Goal: Information Seeking & Learning: Check status

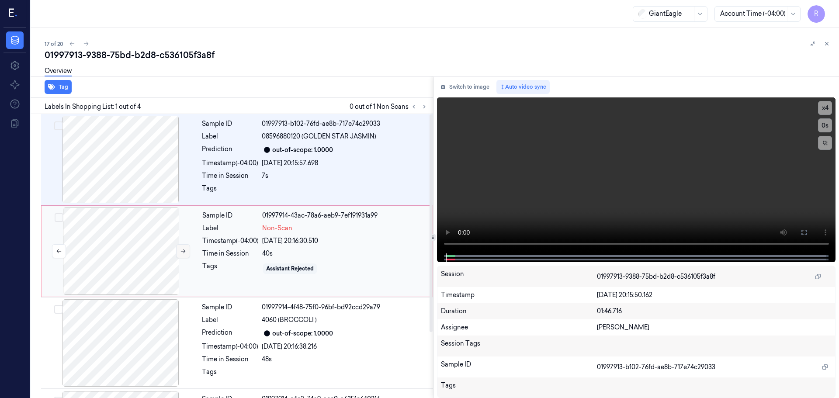
click at [180, 253] on icon at bounding box center [183, 251] width 6 height 6
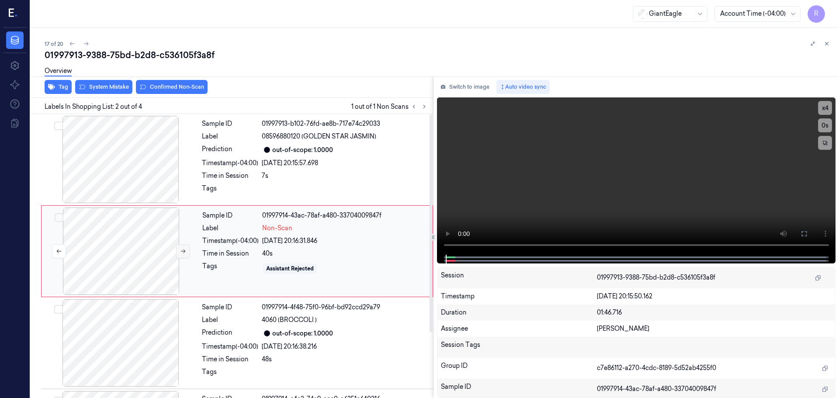
click at [180, 253] on icon at bounding box center [183, 251] width 6 height 6
click at [138, 184] on div at bounding box center [121, 159] width 156 height 87
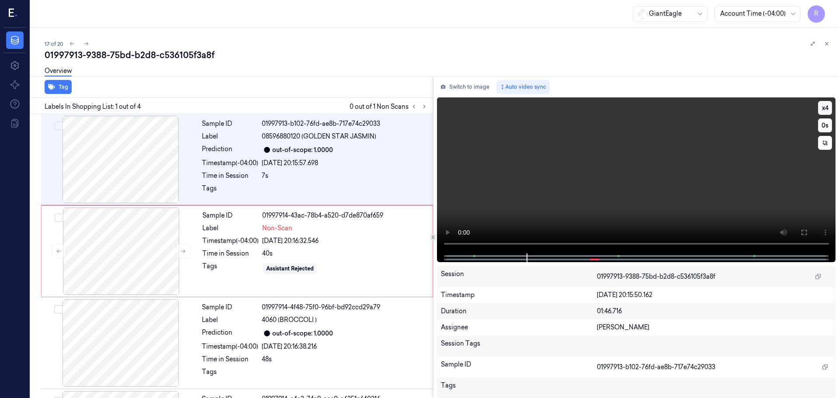
click at [825, 108] on button "x 4" at bounding box center [825, 108] width 14 height 14
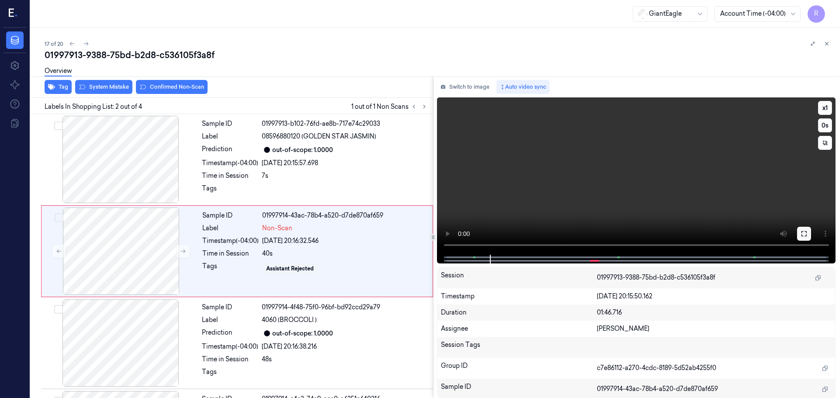
click at [805, 234] on icon at bounding box center [804, 233] width 7 height 7
click at [804, 235] on icon at bounding box center [804, 233] width 7 height 7
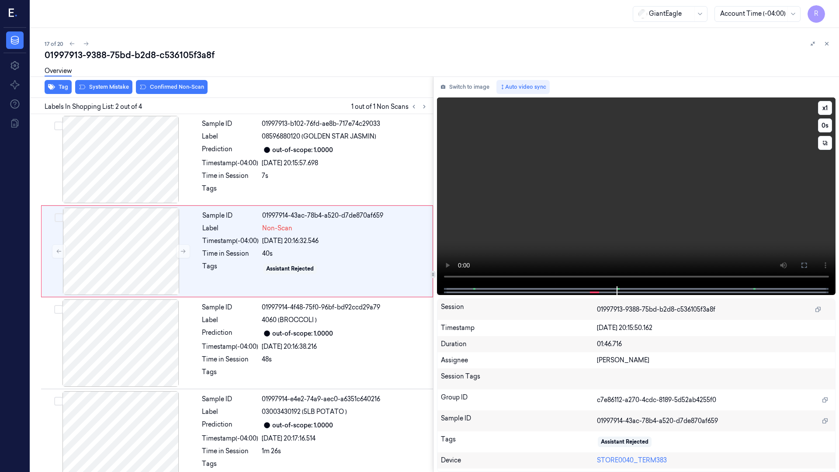
scroll to position [12, 0]
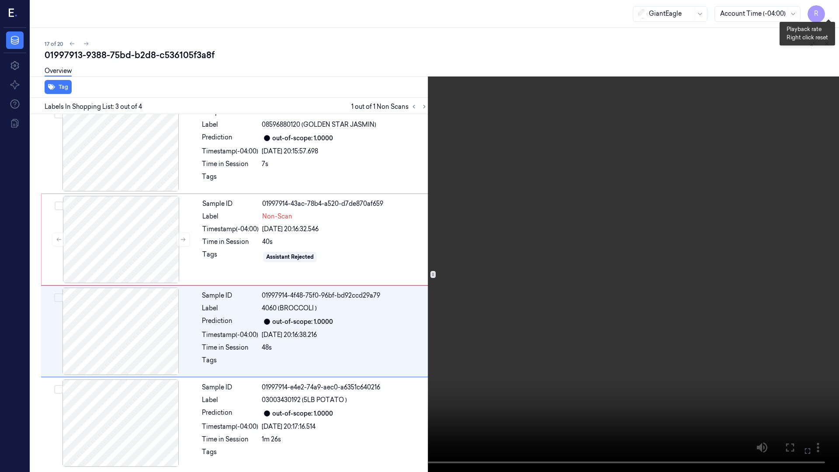
click at [828, 14] on button "x 1" at bounding box center [829, 10] width 14 height 14
click at [828, 14] on button "x 2" at bounding box center [829, 10] width 14 height 14
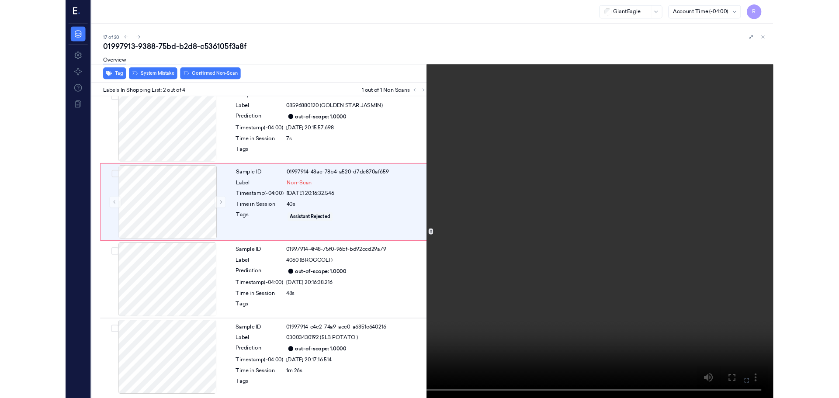
scroll to position [0, 0]
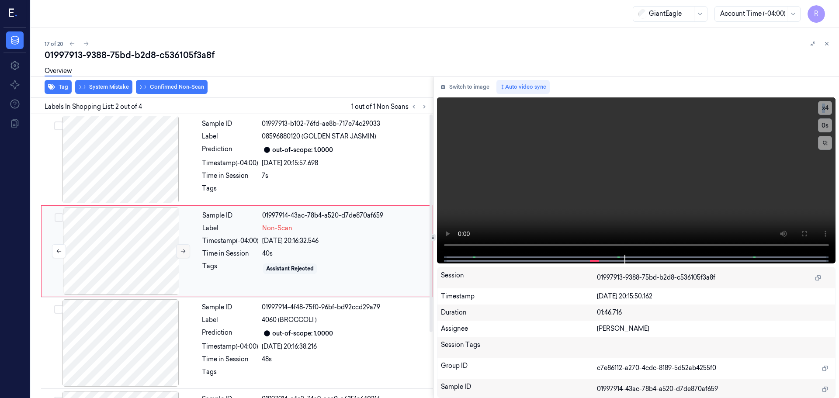
click at [183, 254] on icon at bounding box center [183, 251] width 6 height 6
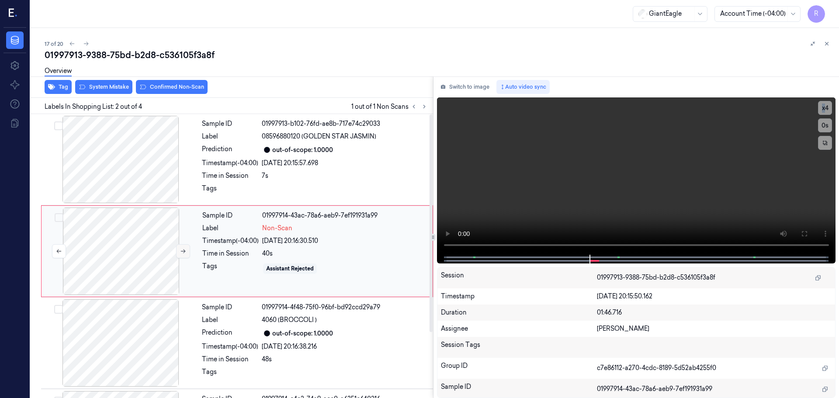
click at [183, 254] on icon at bounding box center [183, 251] width 6 height 6
click at [184, 254] on icon at bounding box center [183, 251] width 6 height 6
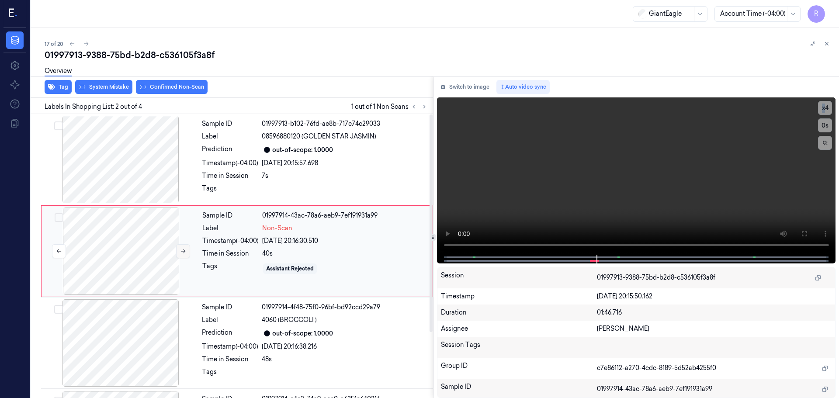
click at [184, 254] on icon at bounding box center [183, 251] width 6 height 6
click at [185, 253] on icon at bounding box center [183, 251] width 6 height 6
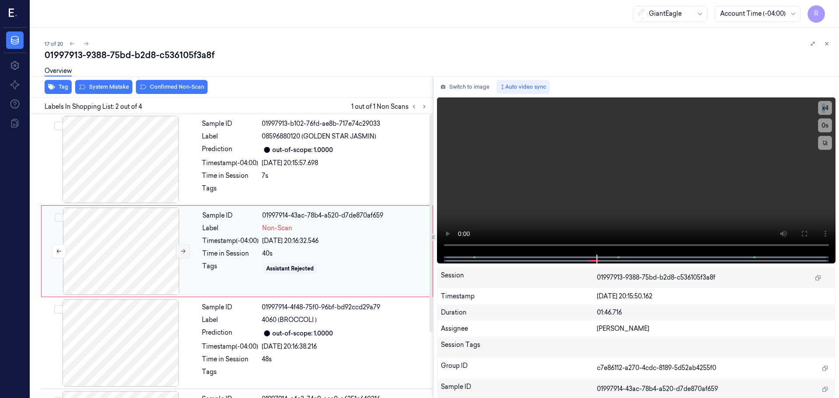
click at [185, 253] on icon at bounding box center [183, 251] width 6 height 6
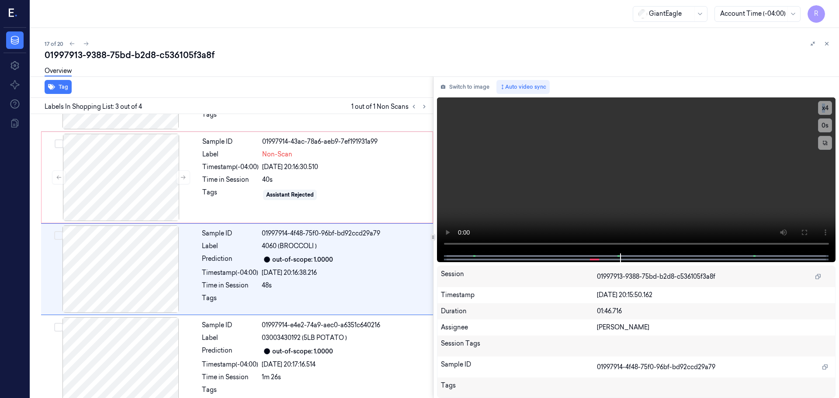
scroll to position [86, 0]
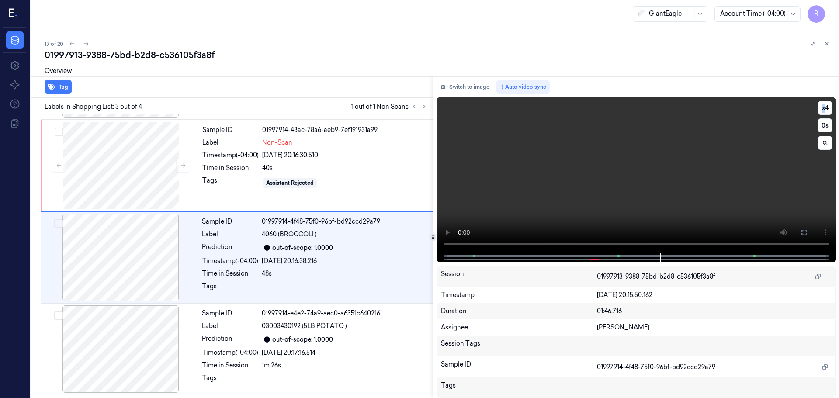
click at [657, 245] on video at bounding box center [636, 175] width 399 height 156
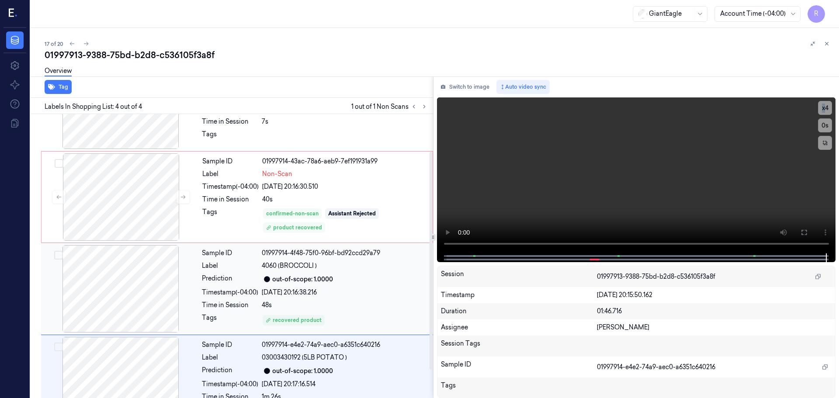
scroll to position [42, 0]
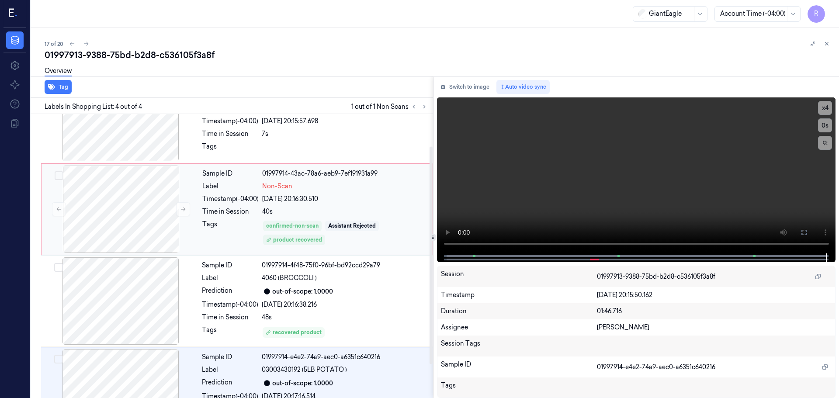
click at [370, 209] on div "40s" at bounding box center [344, 211] width 165 height 9
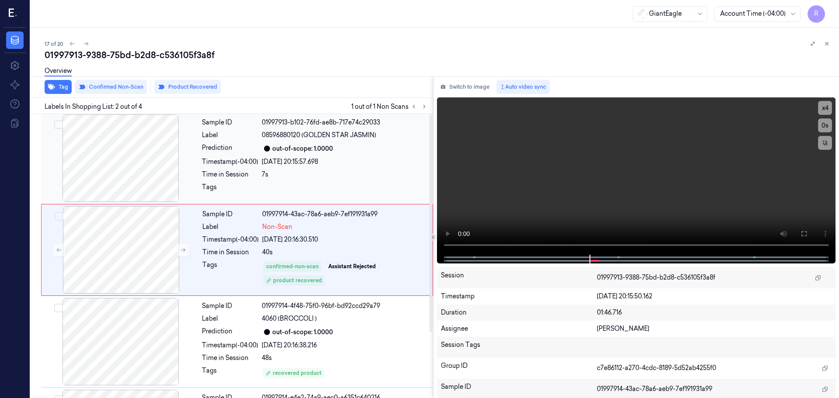
scroll to position [0, 0]
click at [358, 170] on div "Sample ID 01997913-b102-76fd-ae8b-717e74c29033 Label 08596880120 (GOLDEN STAR J…" at bounding box center [314, 159] width 233 height 87
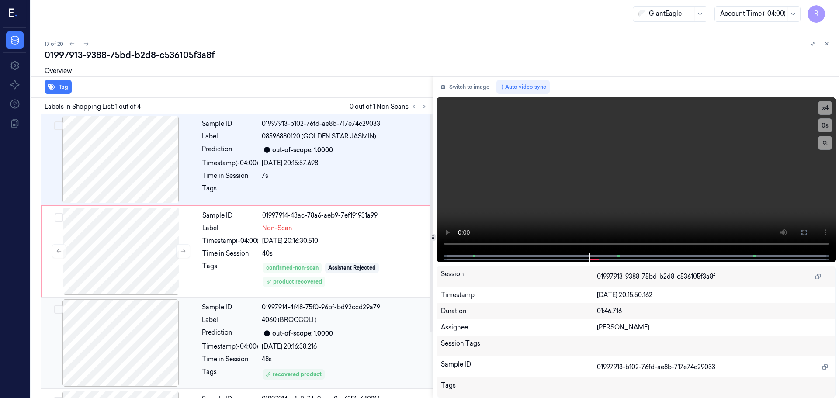
click at [365, 345] on div "[DATE] 20:16:38.216" at bounding box center [345, 346] width 166 height 9
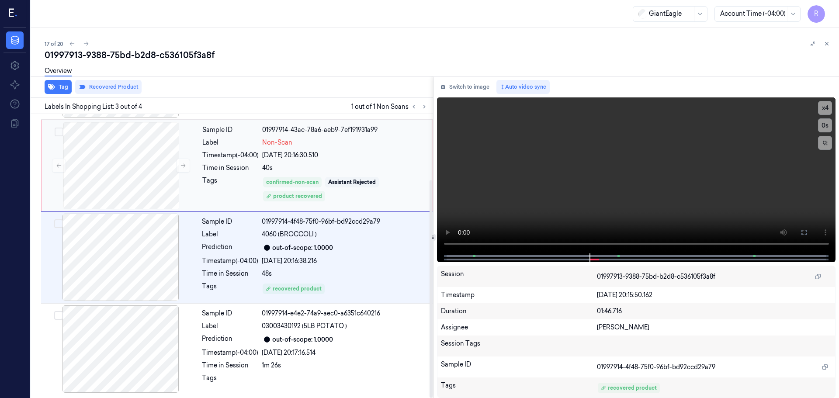
click at [383, 183] on div "confirmed-non-scan Assistant Rejected product recovered" at bounding box center [344, 189] width 165 height 26
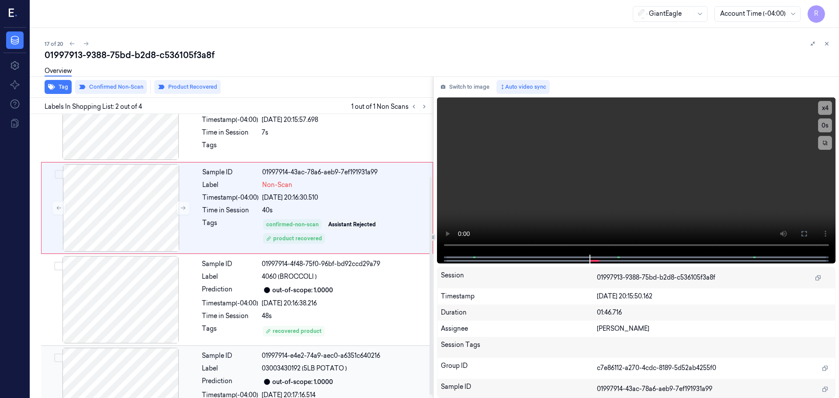
scroll to position [86, 0]
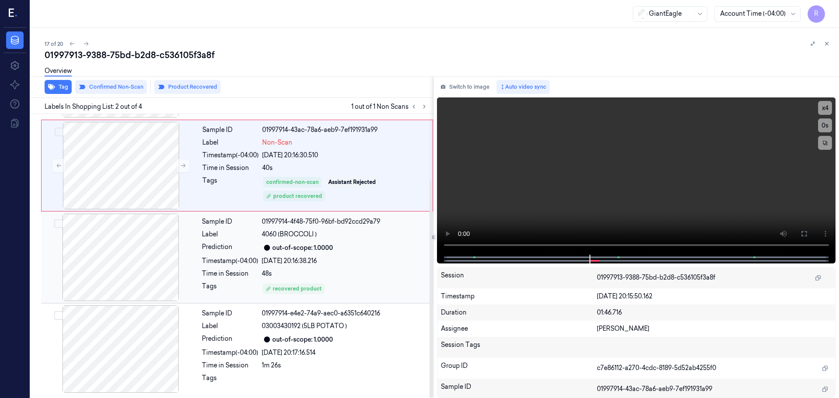
click at [363, 261] on div "[DATE] 20:16:38.216" at bounding box center [345, 261] width 166 height 9
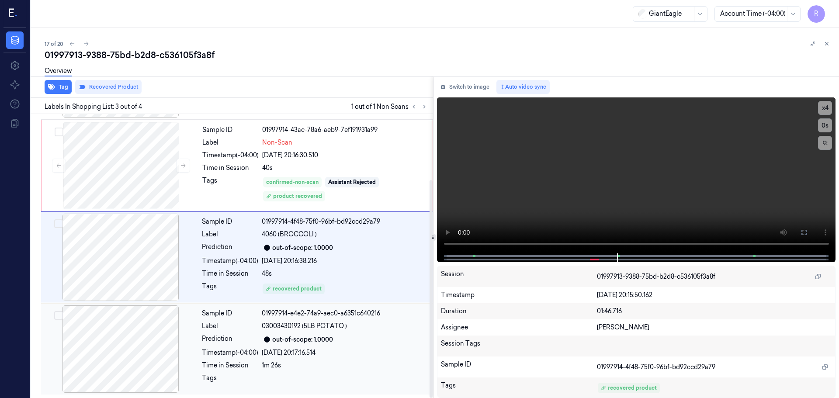
click at [343, 339] on div "out-of-scope: 1.0000" at bounding box center [345, 339] width 166 height 10
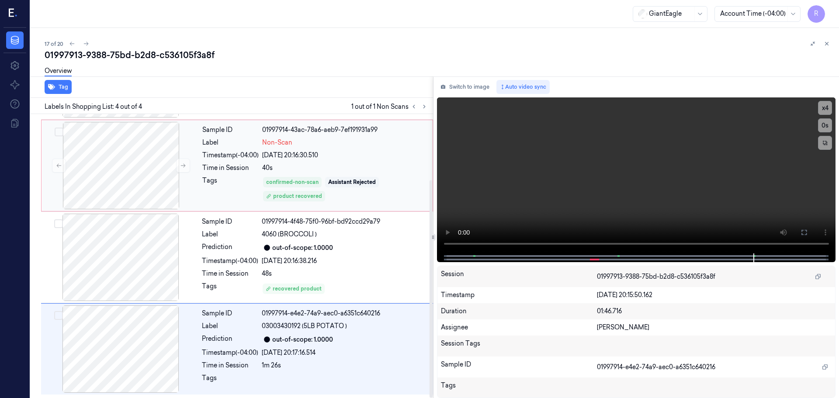
click at [369, 157] on div "[DATE] 20:16:30.510" at bounding box center [344, 155] width 165 height 9
click at [324, 170] on div "40s" at bounding box center [344, 168] width 165 height 9
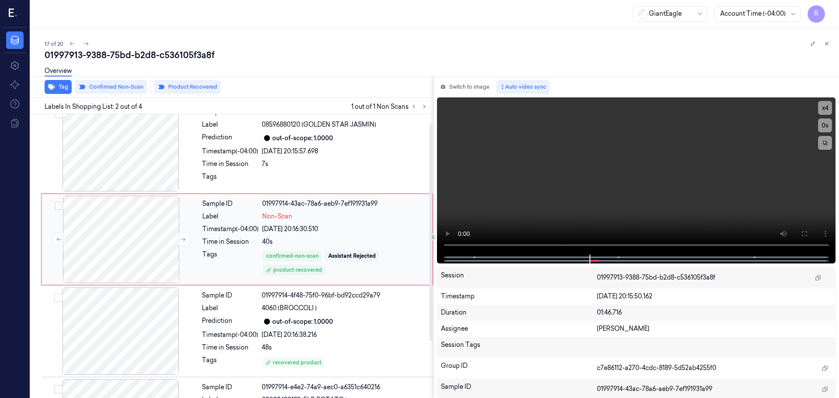
scroll to position [0, 0]
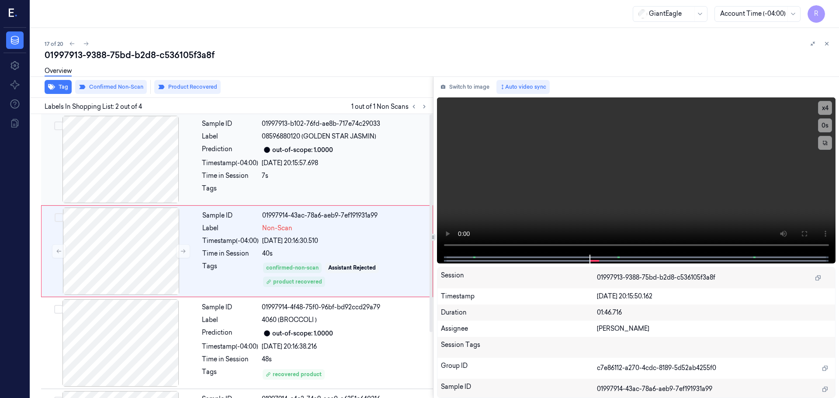
click at [343, 165] on div "[DATE] 20:15:57.698" at bounding box center [345, 163] width 166 height 9
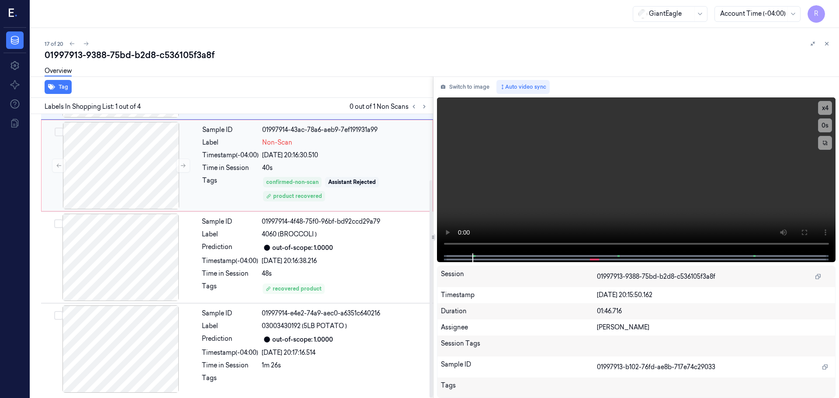
click at [334, 196] on div "confirmed-non-scan Assistant Rejected product recovered" at bounding box center [344, 189] width 165 height 26
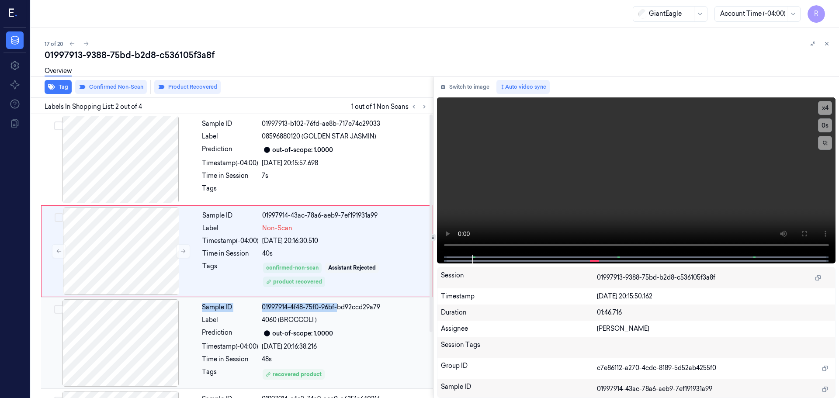
click at [337, 299] on div "Sample ID 01997913-b102-76fd-ae8b-717e74c29033 Label 08596880120 (GOLDEN STAR J…" at bounding box center [230, 299] width 406 height 370
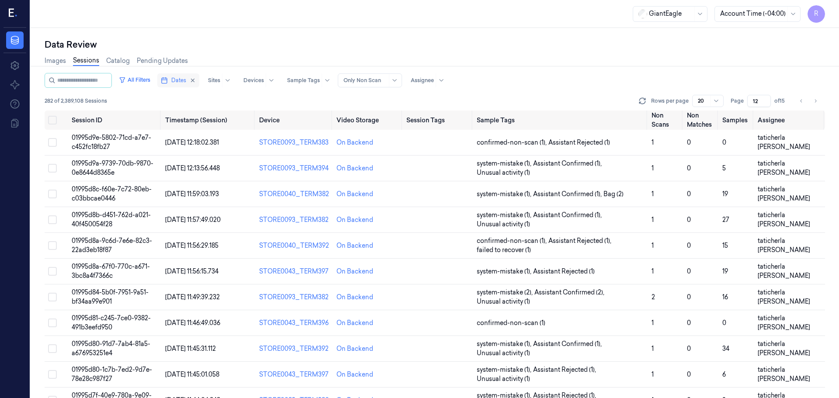
click at [179, 84] on button "Dates" at bounding box center [178, 80] width 42 height 14
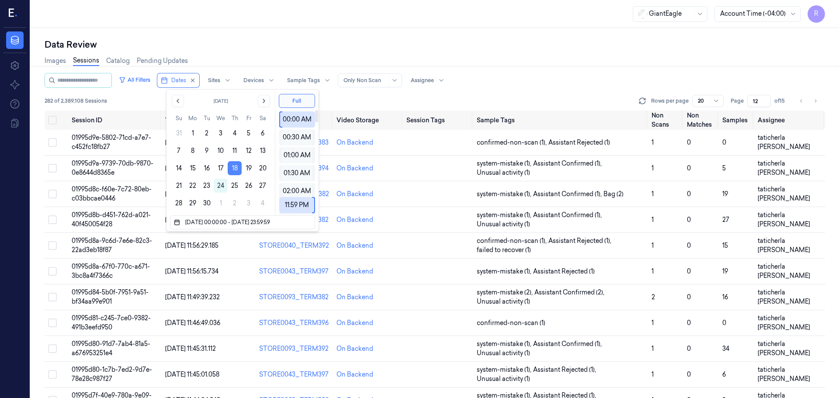
click at [237, 167] on button "18" at bounding box center [235, 168] width 14 height 14
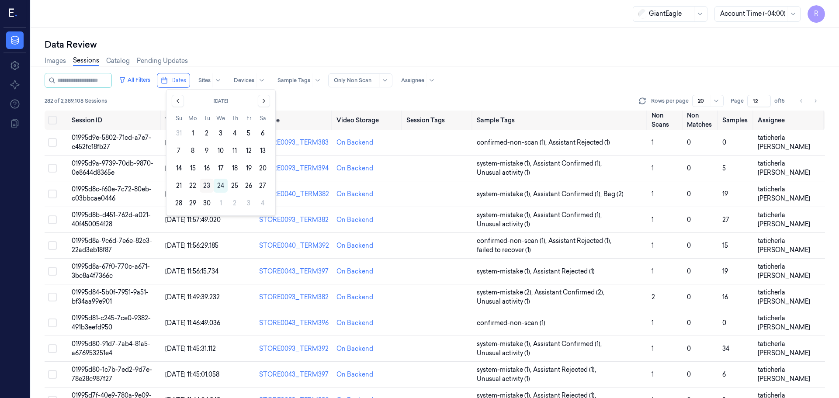
click at [204, 187] on button "23" at bounding box center [207, 186] width 14 height 14
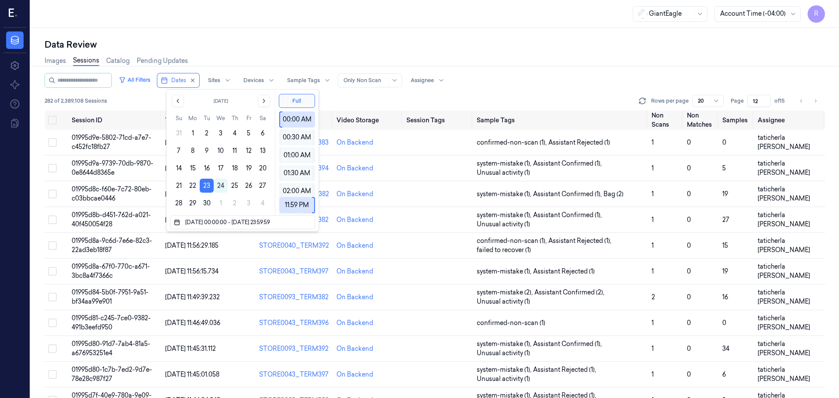
click at [277, 59] on div "Images Sessions Catalog Pending Updates" at bounding box center [435, 62] width 781 height 22
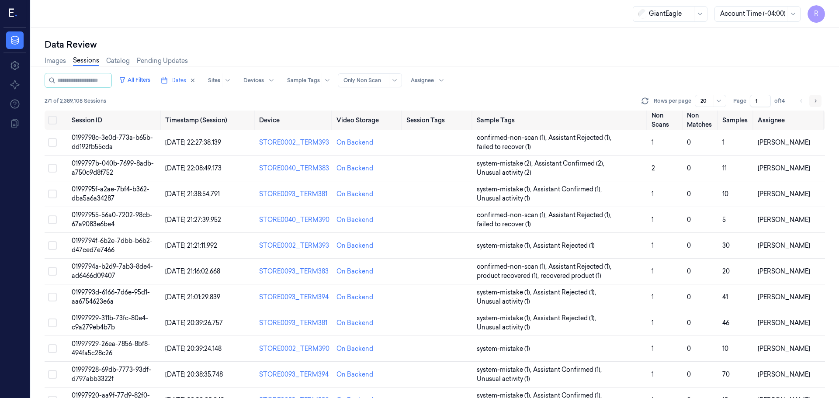
click at [813, 102] on button "Go to next page" at bounding box center [816, 101] width 12 height 12
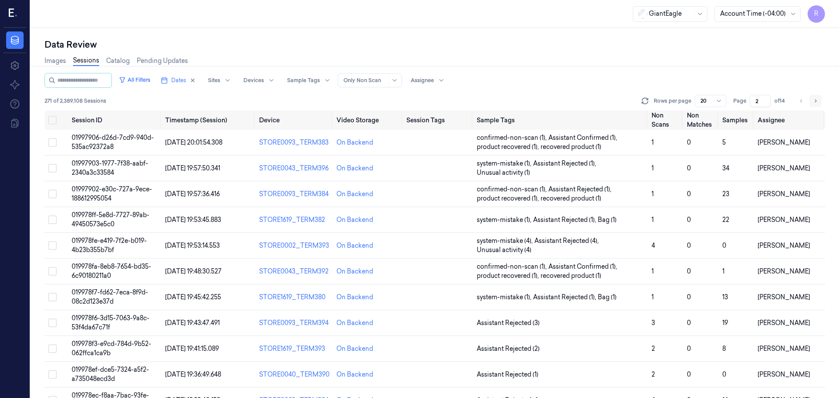
click at [813, 102] on button "Go to next page" at bounding box center [816, 101] width 12 height 12
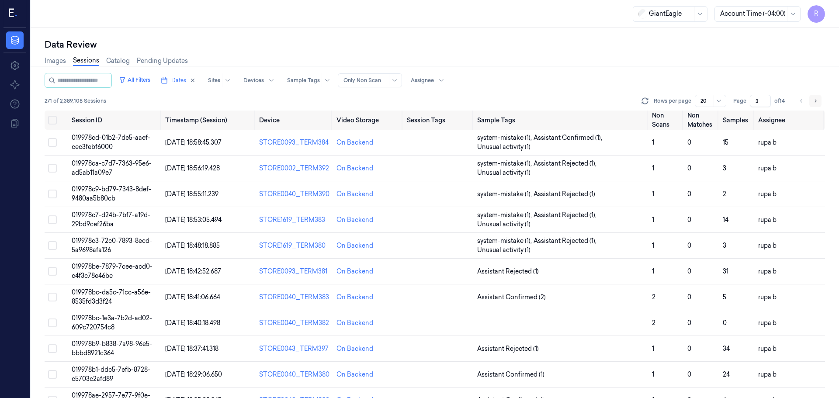
click at [813, 102] on button "Go to next page" at bounding box center [816, 101] width 12 height 12
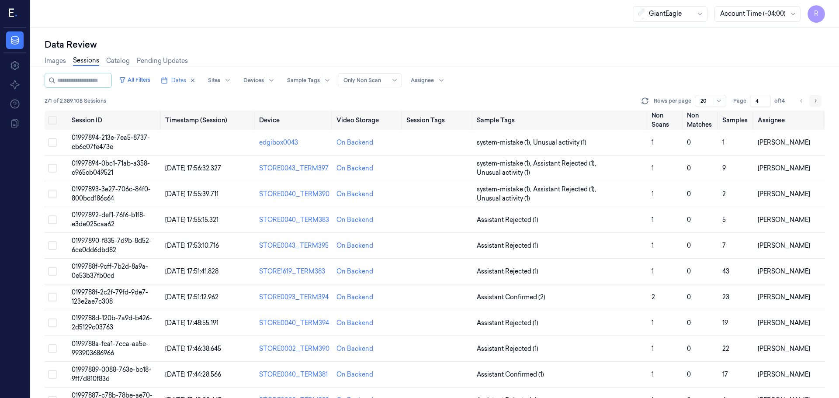
click at [813, 102] on button "Go to next page" at bounding box center [816, 101] width 12 height 12
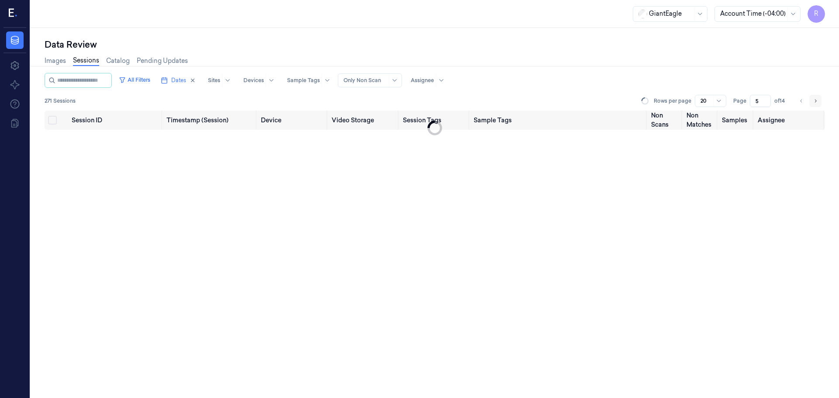
type input "6"
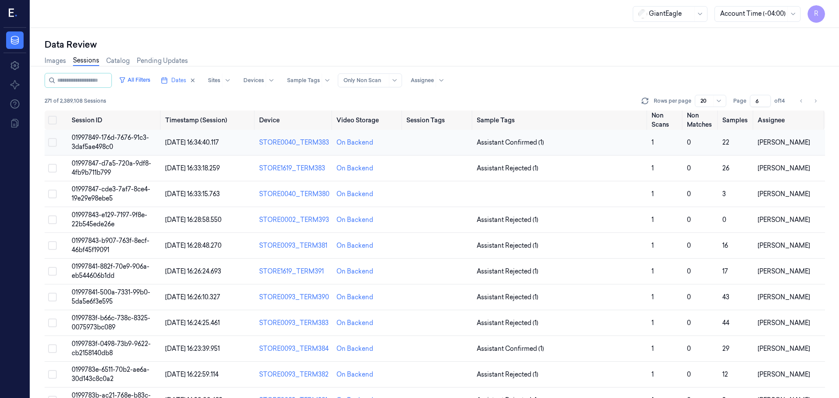
click at [406, 147] on td at bounding box center [438, 143] width 70 height 26
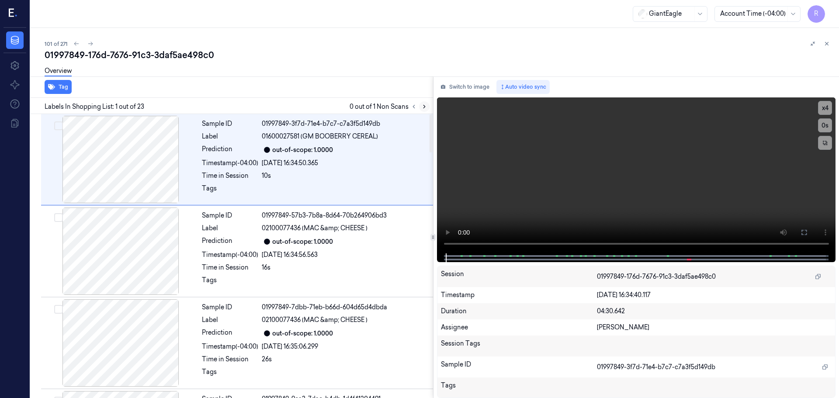
click at [422, 104] on icon at bounding box center [424, 107] width 6 height 6
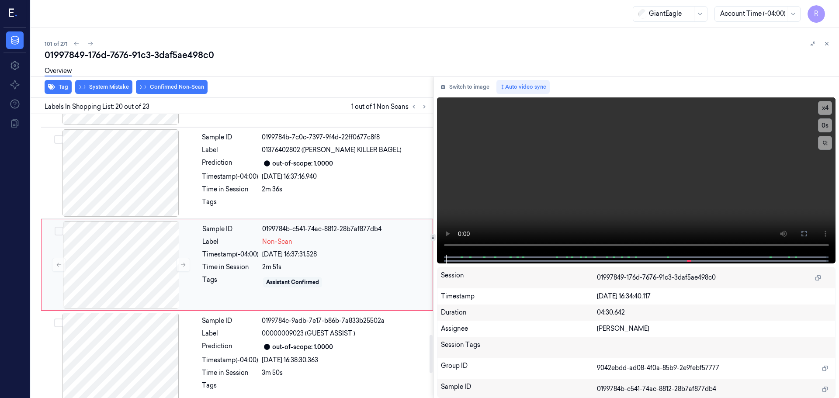
scroll to position [1648, 0]
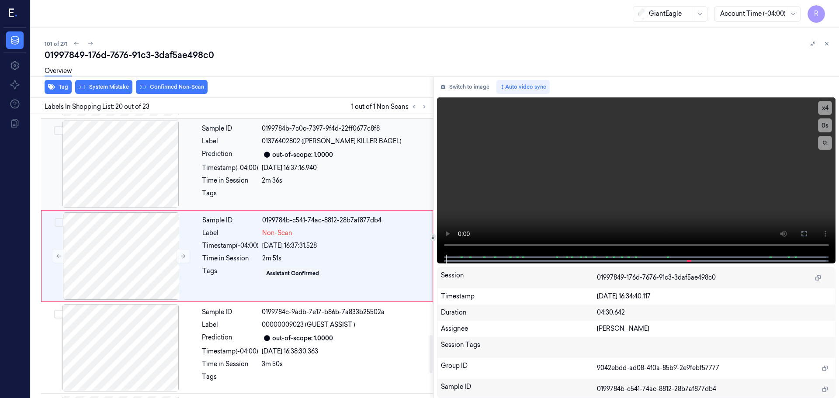
click at [136, 178] on div at bounding box center [121, 164] width 156 height 87
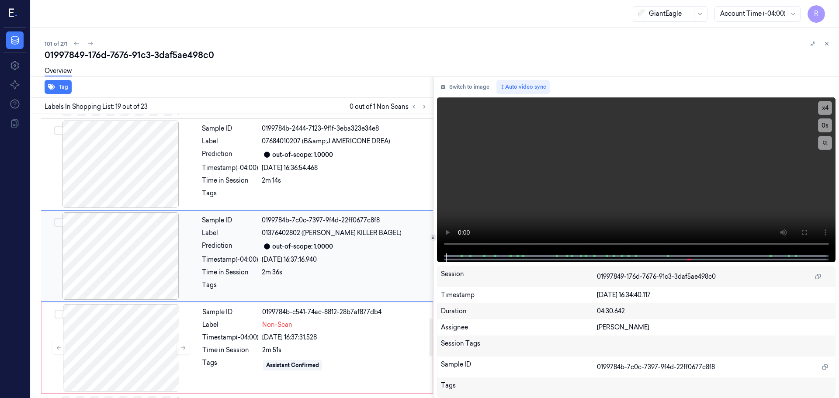
scroll to position [1381, 0]
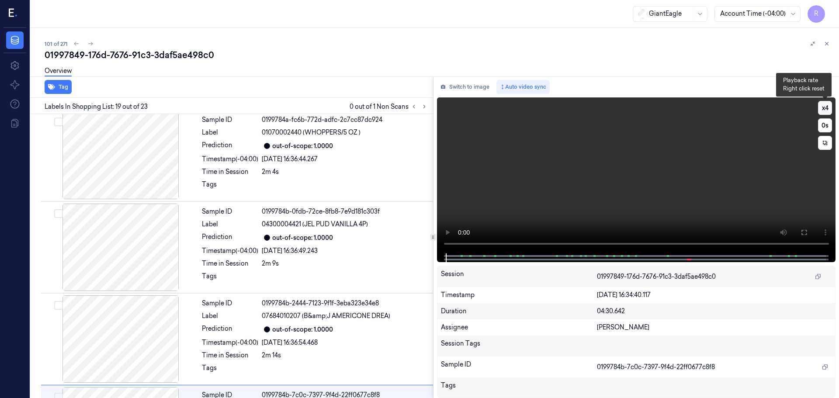
drag, startPoint x: 827, startPoint y: 106, endPoint x: 823, endPoint y: 110, distance: 5.9
click at [827, 106] on button "x 4" at bounding box center [825, 108] width 14 height 14
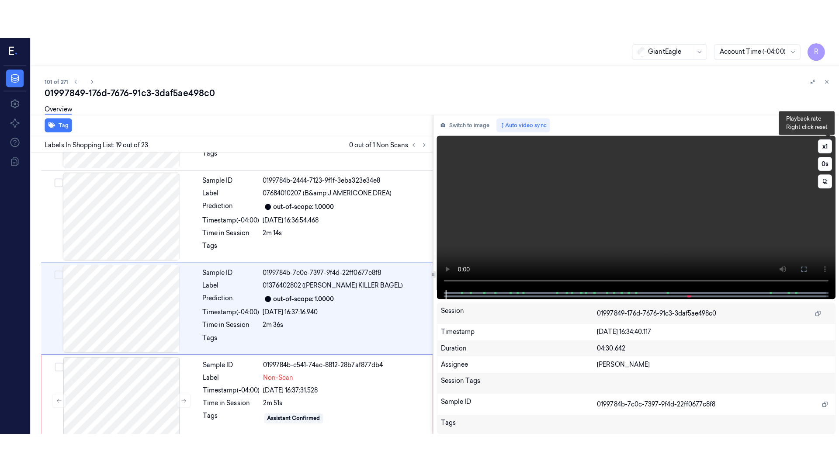
scroll to position [1556, 0]
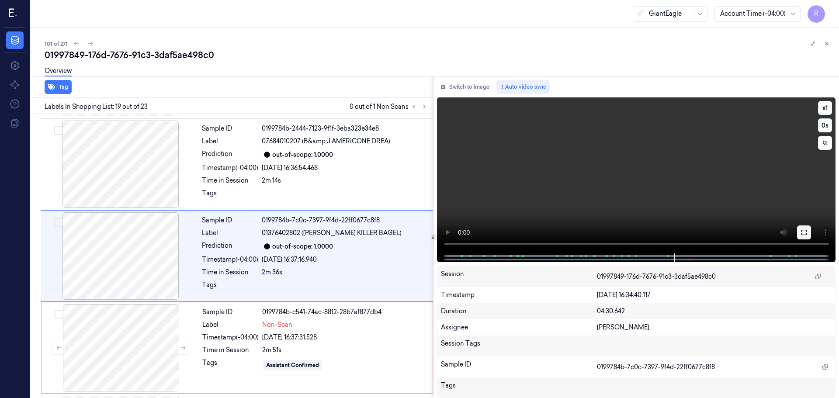
click at [804, 238] on button at bounding box center [804, 233] width 14 height 14
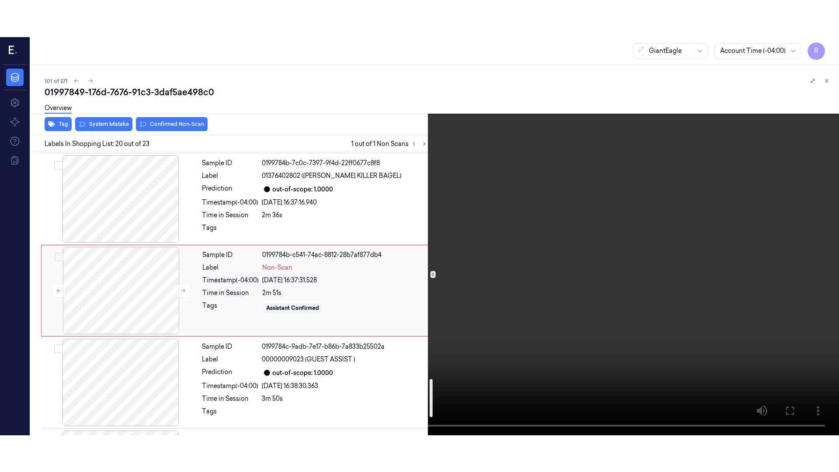
scroll to position [1648, 0]
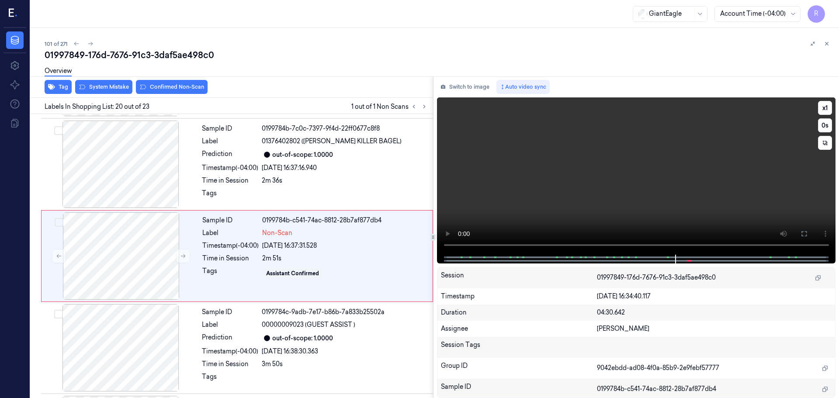
click at [804, 237] on icon at bounding box center [804, 233] width 7 height 7
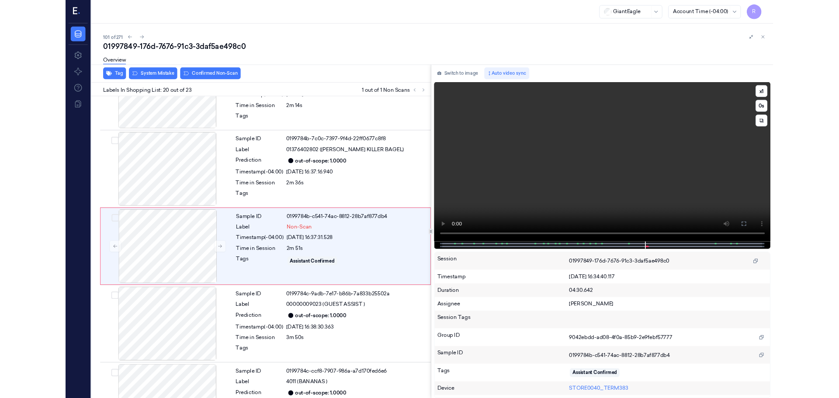
scroll to position [1611, 0]
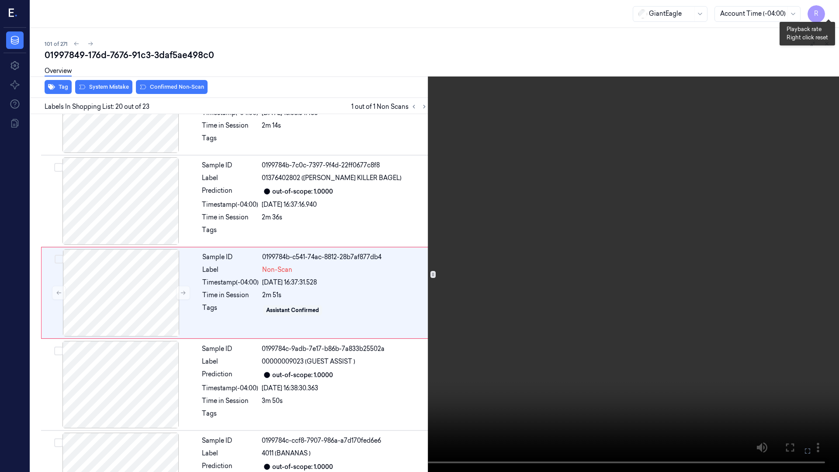
click at [824, 11] on button "x 1" at bounding box center [829, 10] width 14 height 14
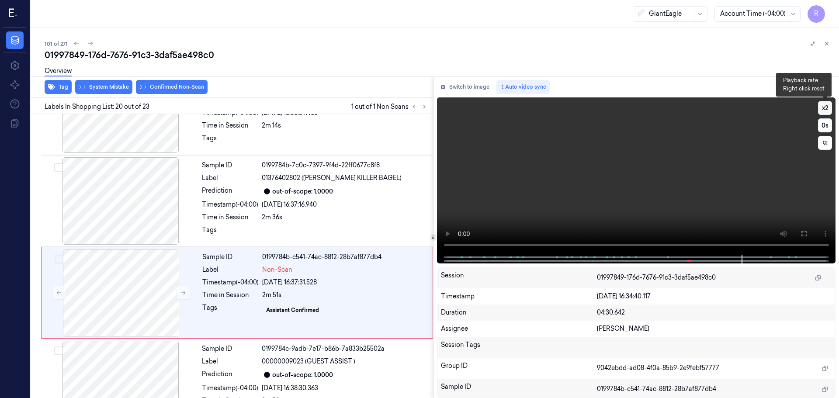
click at [824, 110] on button "x 2" at bounding box center [825, 108] width 14 height 14
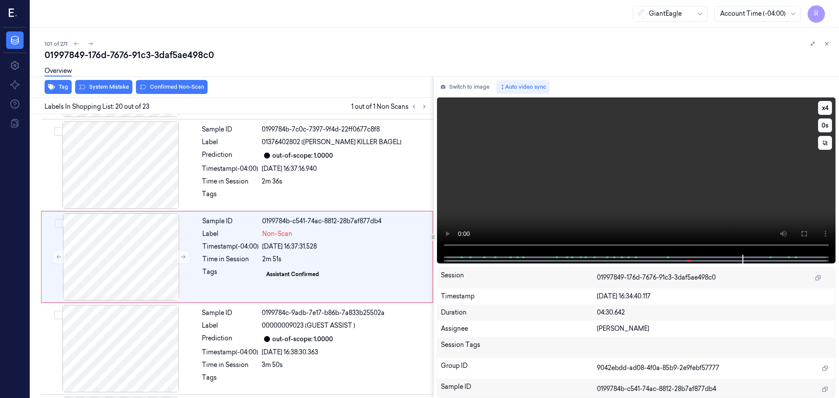
scroll to position [1648, 0]
click at [828, 110] on button "x 4" at bounding box center [825, 108] width 14 height 14
click at [826, 112] on button "x 1" at bounding box center [825, 108] width 14 height 14
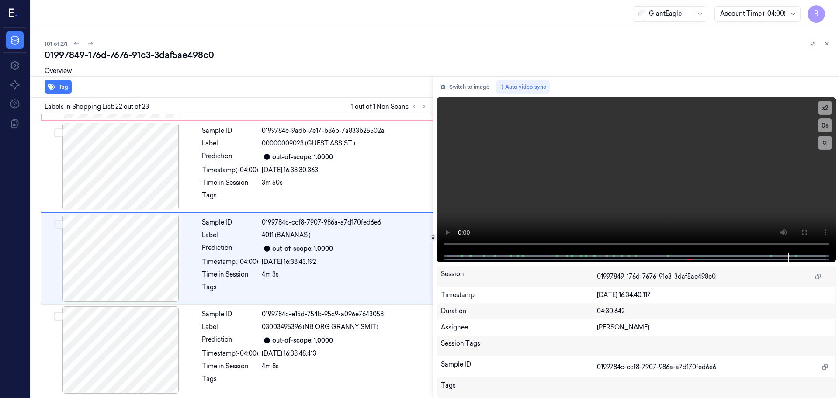
scroll to position [1830, 0]
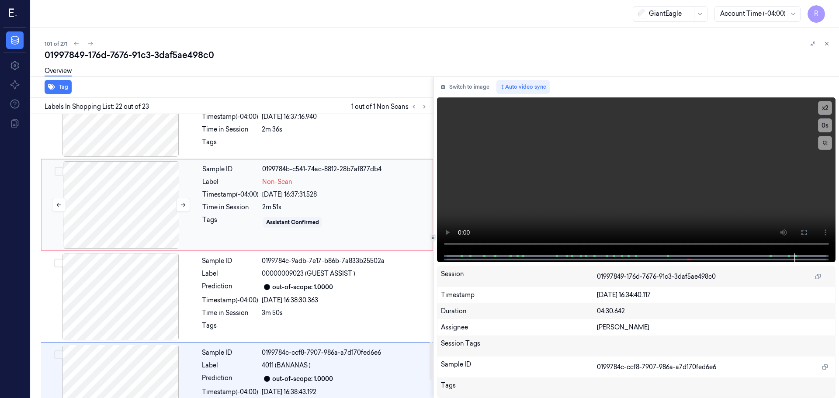
click at [146, 187] on div at bounding box center [121, 204] width 156 height 87
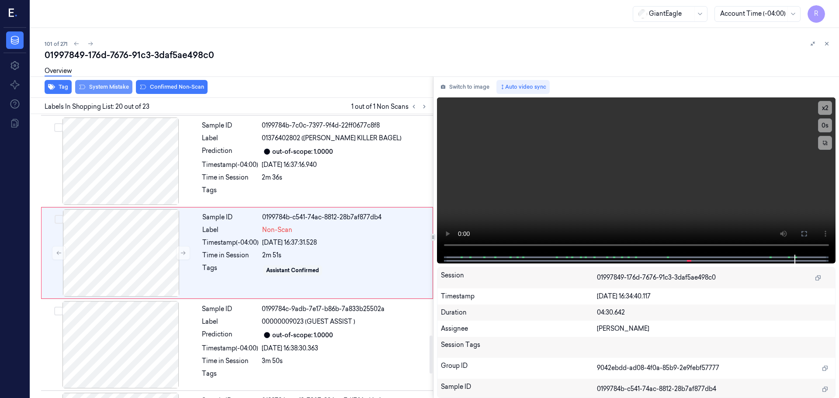
scroll to position [1648, 0]
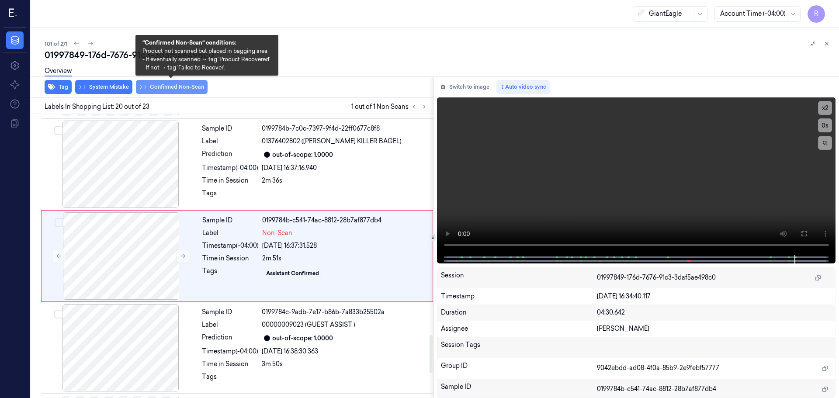
click at [164, 89] on button "Confirmed Non-Scan" at bounding box center [172, 87] width 72 height 14
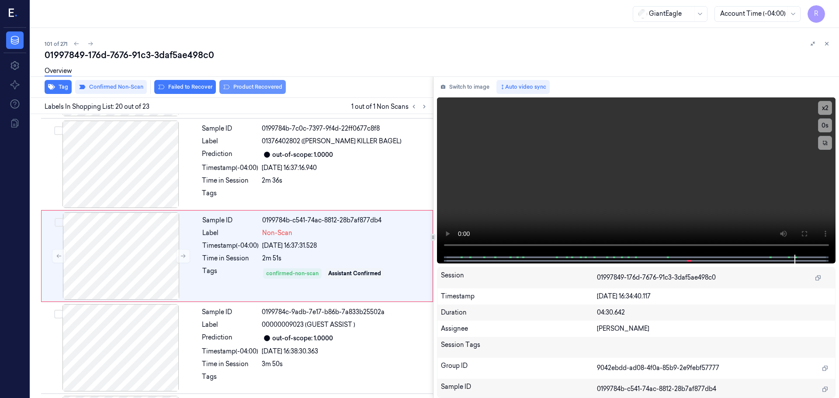
click at [233, 85] on button "Product Recovered" at bounding box center [252, 87] width 66 height 14
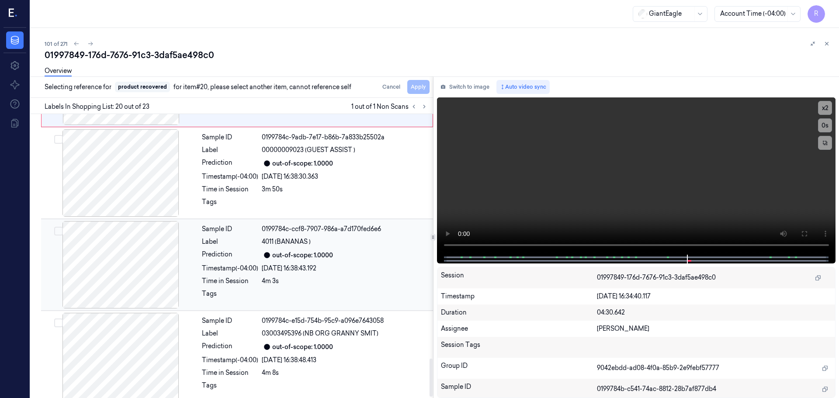
click at [230, 236] on div "Sample ID 0199784c-ccf8-7907-986a-a7d170fed6e6 Label 4011 (BANANAS ) Prediction…" at bounding box center [314, 264] width 233 height 87
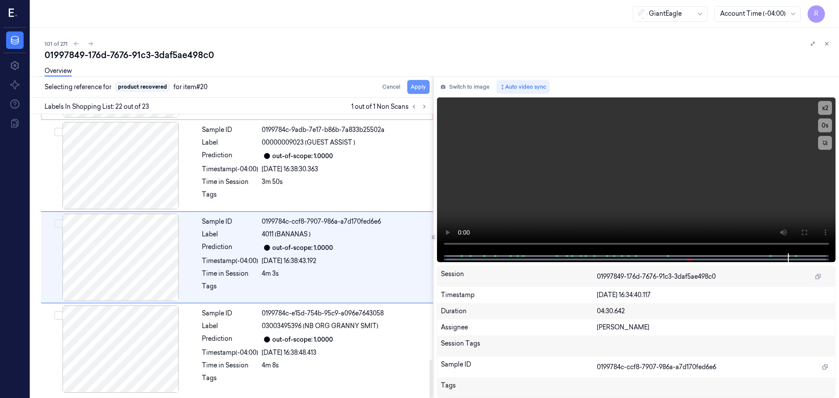
click at [415, 92] on button "Apply" at bounding box center [418, 87] width 22 height 14
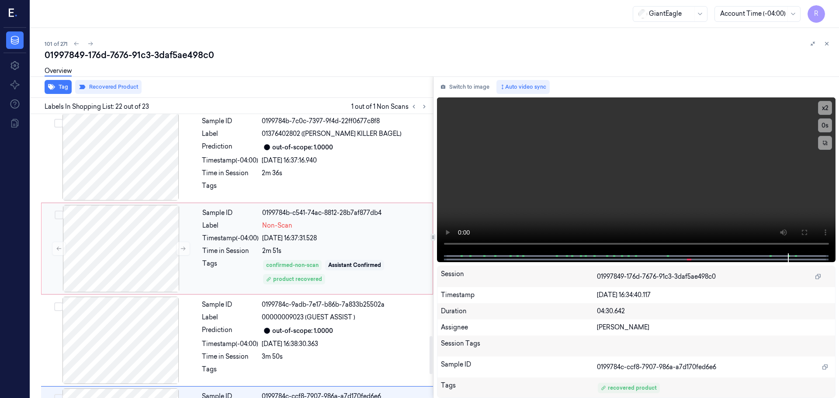
click at [267, 239] on div "23/09/2025 16:37:31.528" at bounding box center [344, 238] width 165 height 9
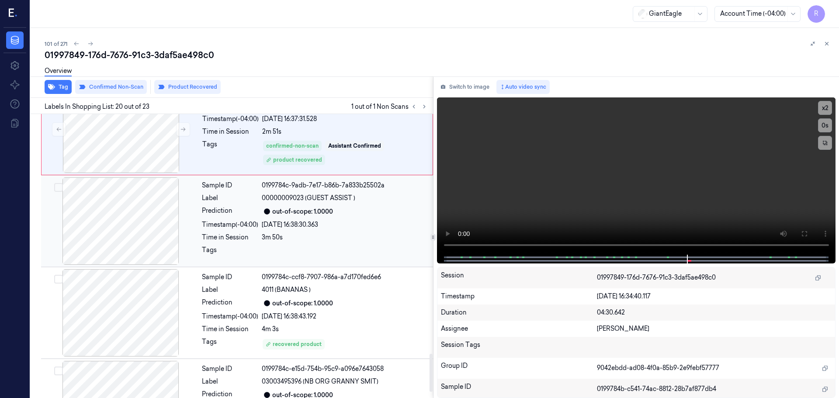
scroll to position [1823, 0]
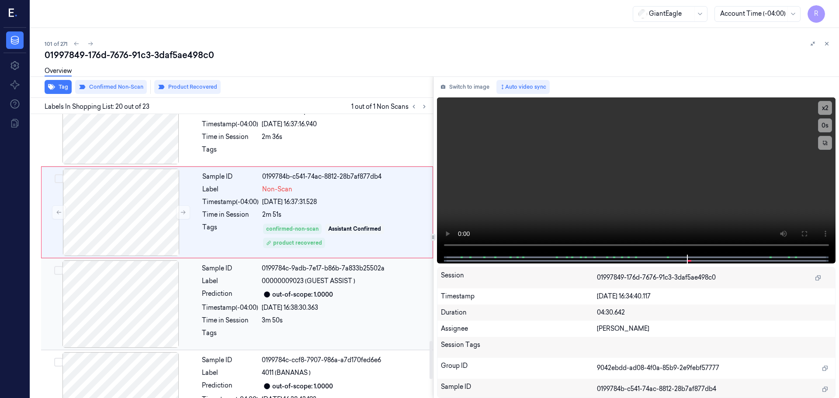
click at [223, 286] on div "Sample ID 0199784c-9adb-7e17-b86b-7a833b25502a Label 00000009023 (GUEST ASSIST …" at bounding box center [314, 304] width 233 height 87
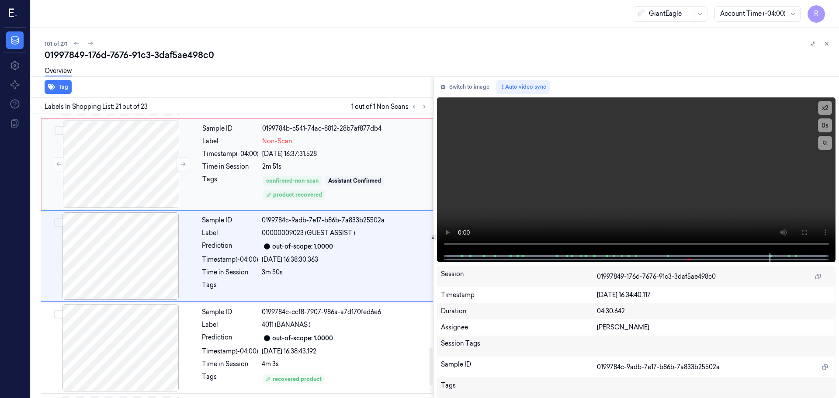
click at [225, 181] on div "Tags" at bounding box center [230, 188] width 56 height 26
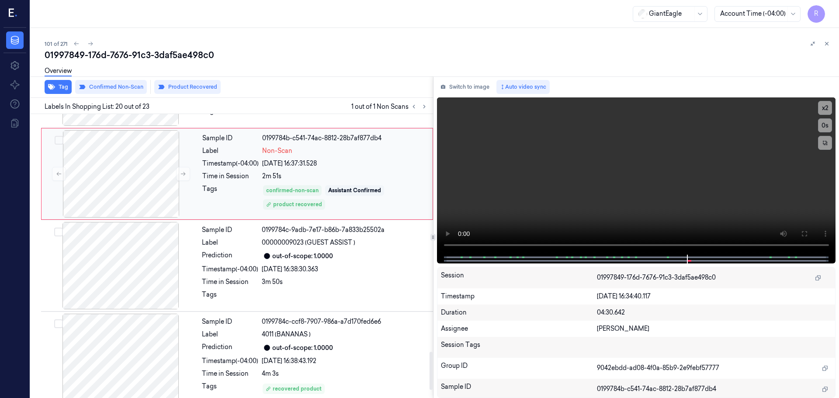
scroll to position [1779, 0]
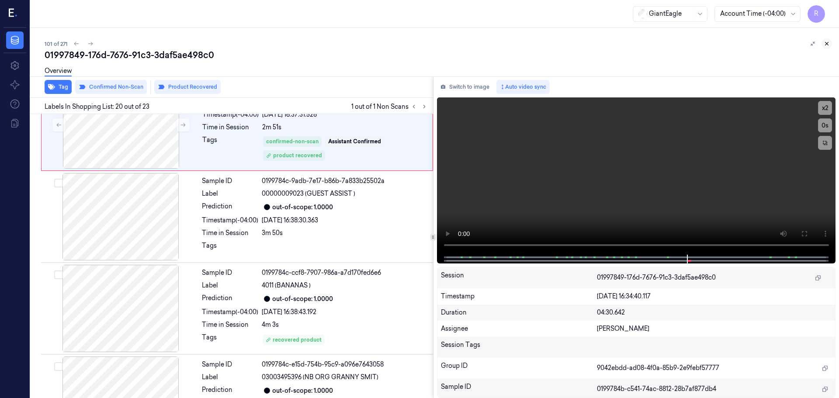
click at [828, 46] on icon at bounding box center [827, 44] width 6 height 6
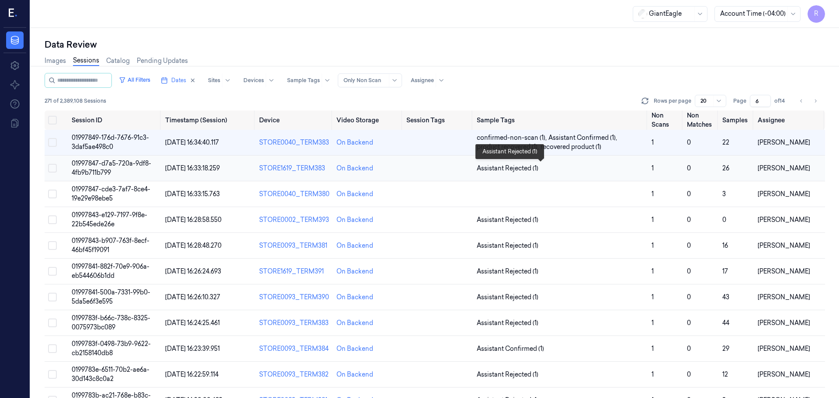
click at [545, 170] on span "Assistant Rejected (1)" at bounding box center [561, 168] width 168 height 9
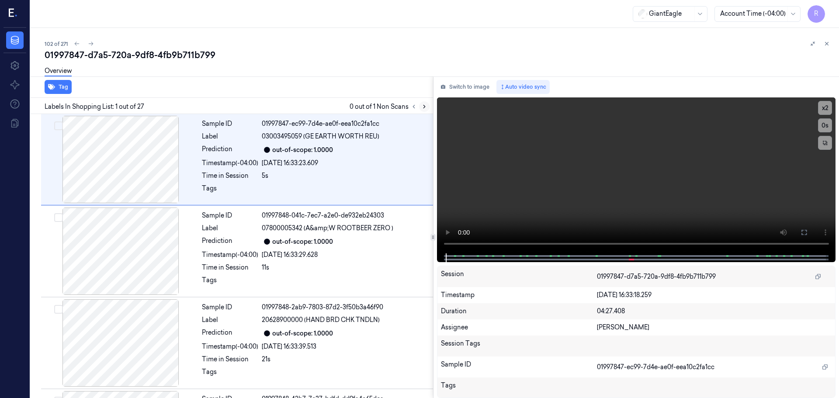
click at [425, 102] on button at bounding box center [424, 106] width 10 height 10
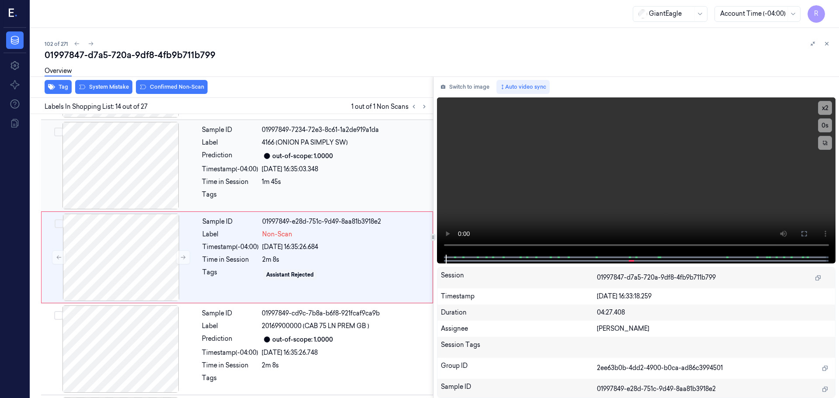
scroll to position [1097, 0]
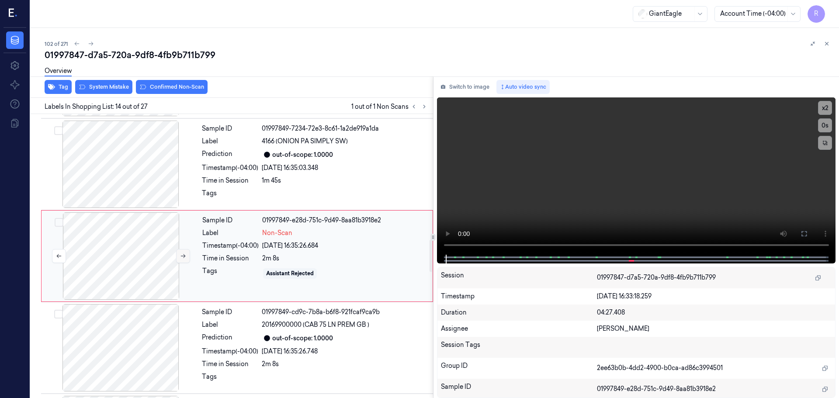
click at [180, 256] on icon at bounding box center [183, 256] width 6 height 6
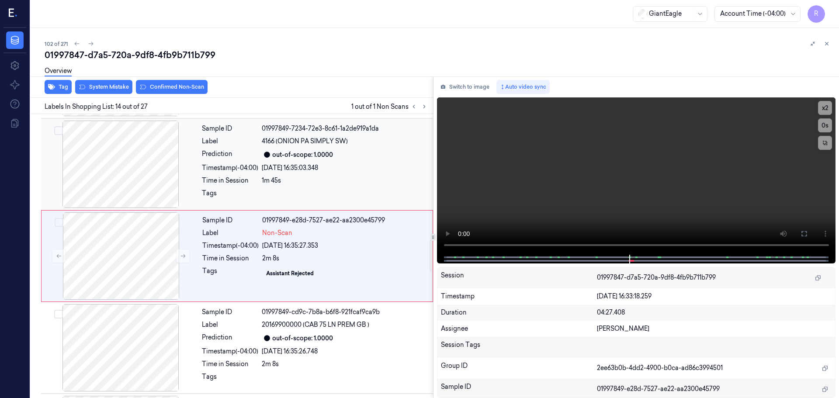
click at [138, 161] on div at bounding box center [121, 164] width 156 height 87
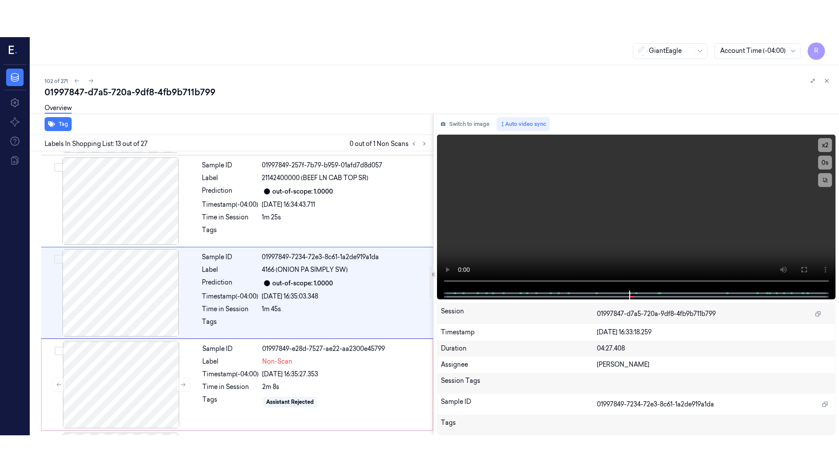
scroll to position [1005, 0]
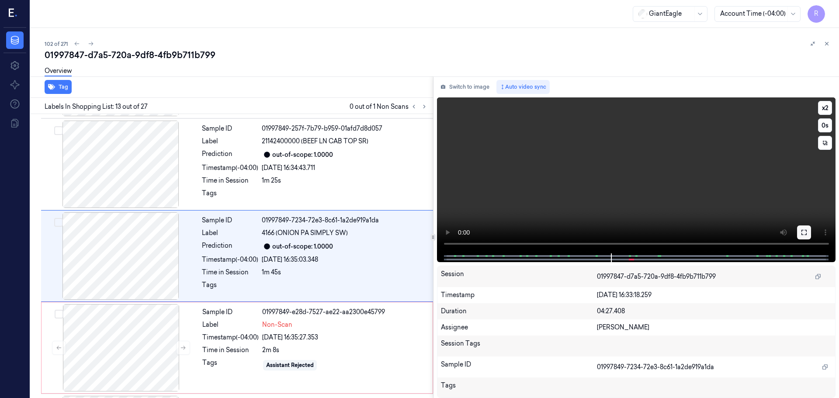
click at [810, 229] on button at bounding box center [804, 233] width 14 height 14
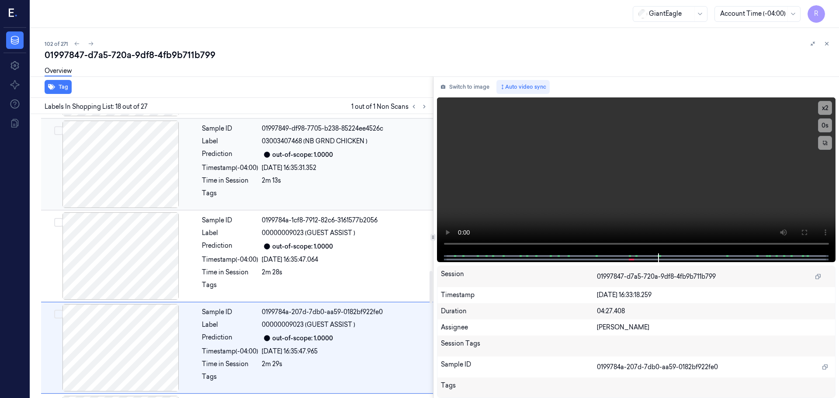
scroll to position [1464, 0]
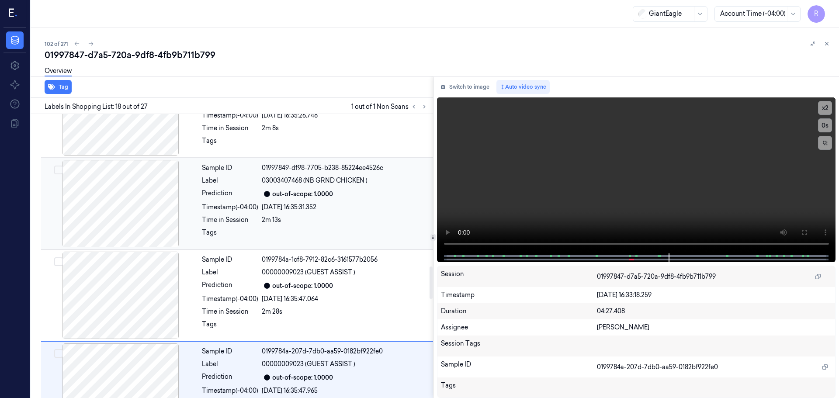
click at [148, 214] on div at bounding box center [121, 203] width 156 height 87
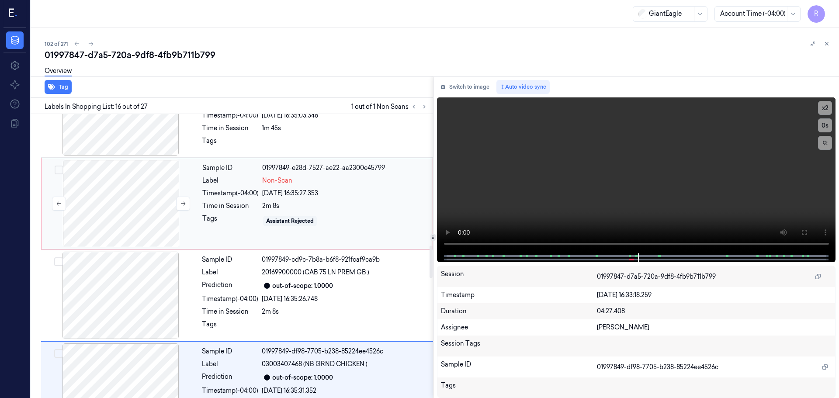
click at [161, 214] on div at bounding box center [121, 203] width 156 height 87
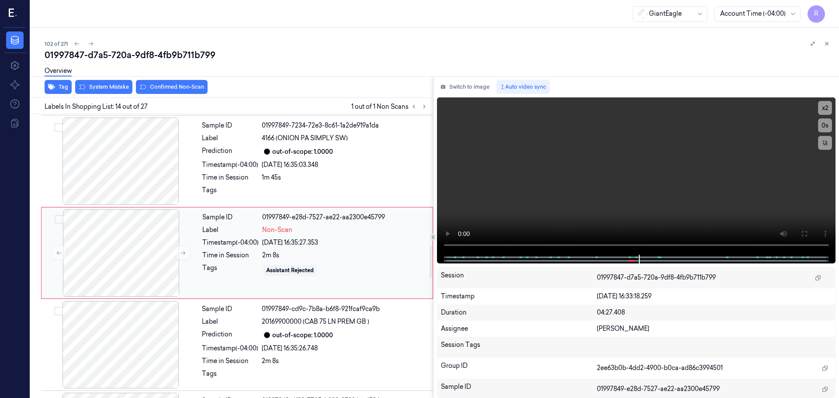
scroll to position [1097, 0]
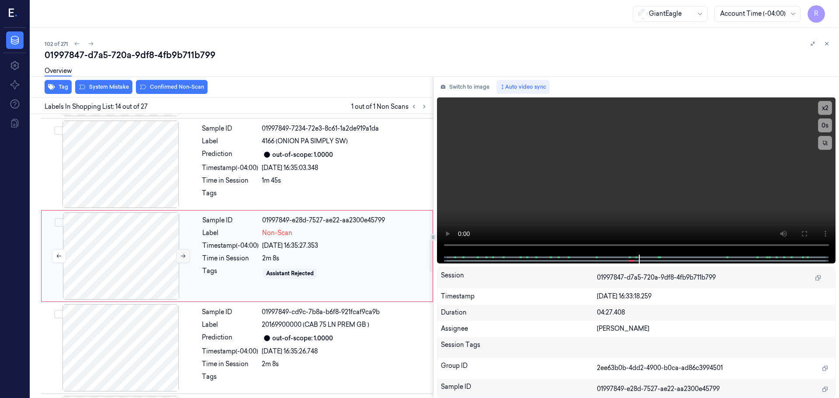
click at [177, 257] on button at bounding box center [183, 256] width 14 height 14
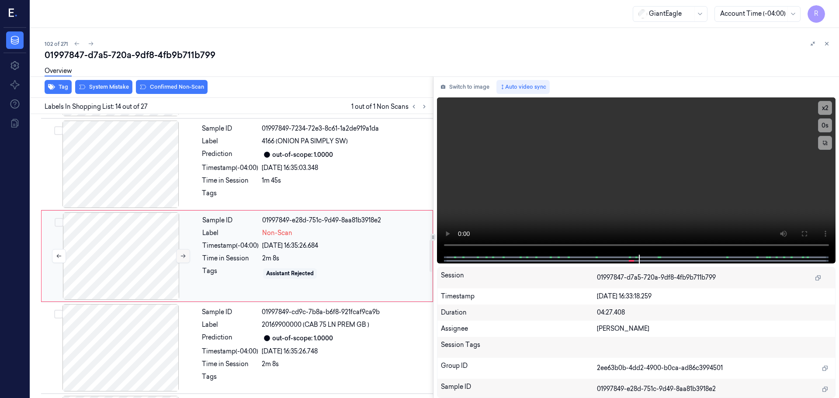
click at [177, 257] on button at bounding box center [183, 256] width 14 height 14
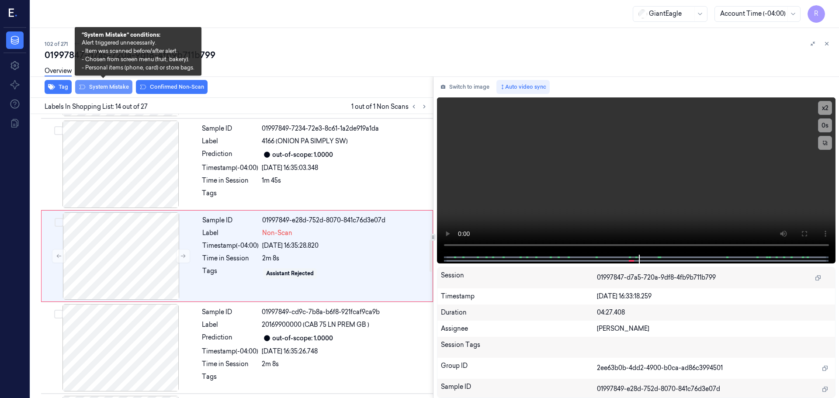
click at [110, 91] on button "System Mistake" at bounding box center [103, 87] width 57 height 14
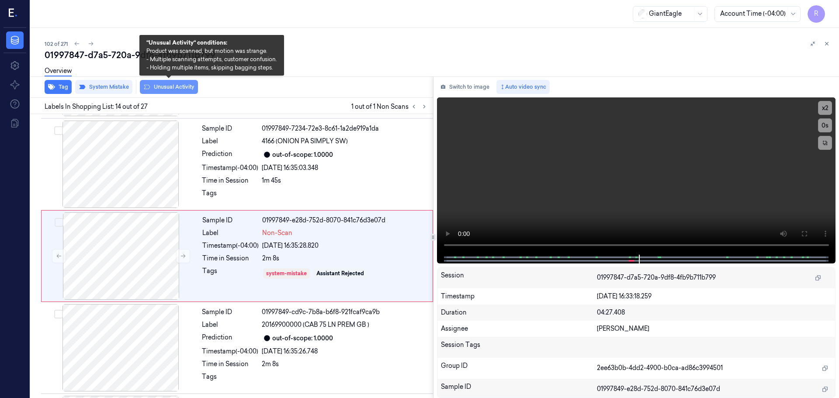
click at [159, 85] on button "Unusual Activity" at bounding box center [169, 87] width 58 height 14
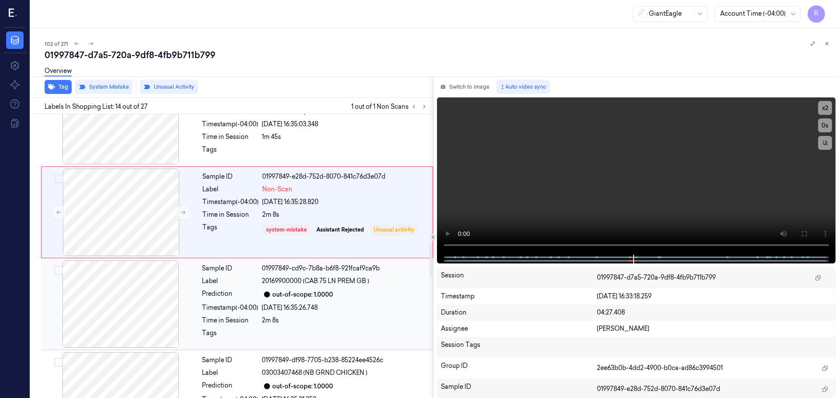
click at [223, 282] on div "Label" at bounding box center [230, 281] width 56 height 9
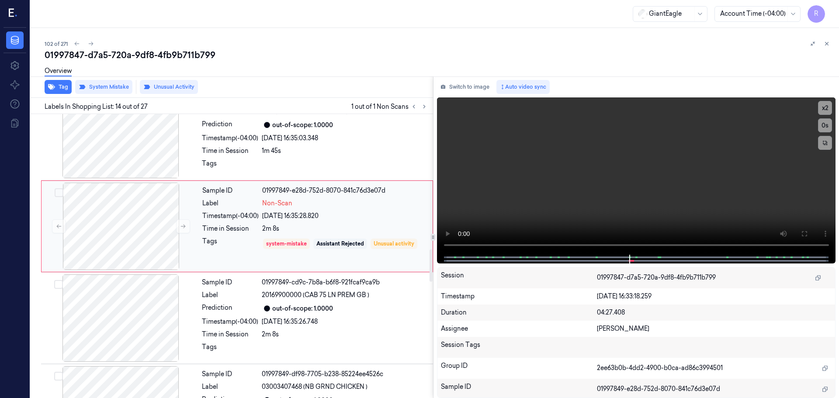
click at [212, 180] on div "Sample ID 01997847-ec99-7d4e-ae0f-eea10c2fa1cc Label 03003495059 (GE EARTH WORT…" at bounding box center [230, 228] width 406 height 2481
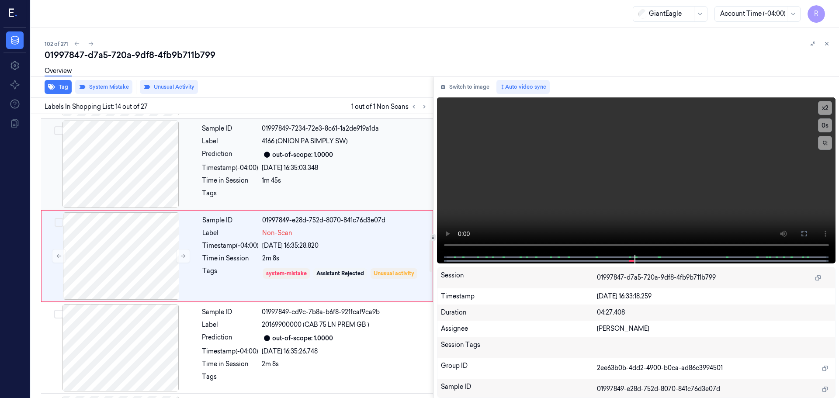
click at [347, 181] on div "1m 45s" at bounding box center [345, 180] width 166 height 9
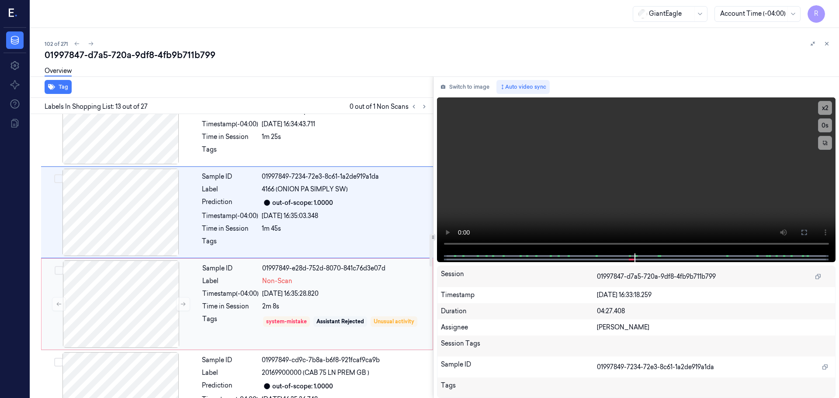
click at [286, 287] on div "Sample ID 01997849-e28d-752d-8070-841c76d3e07d Label Non-Scan Timestamp (-04:00…" at bounding box center [315, 304] width 232 height 87
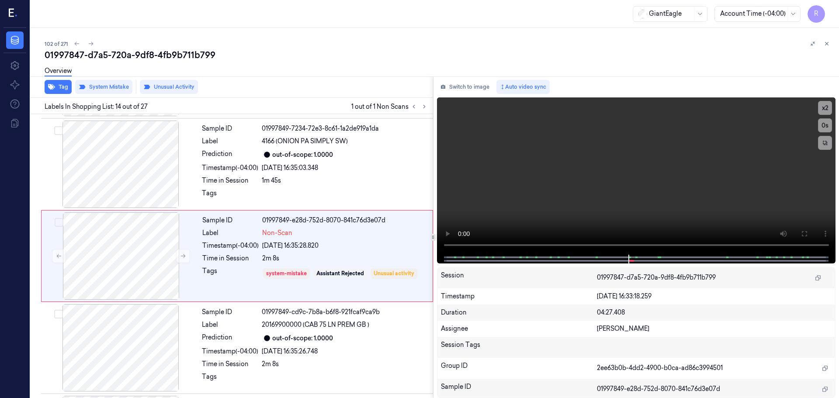
click at [824, 41] on icon at bounding box center [827, 44] width 6 height 6
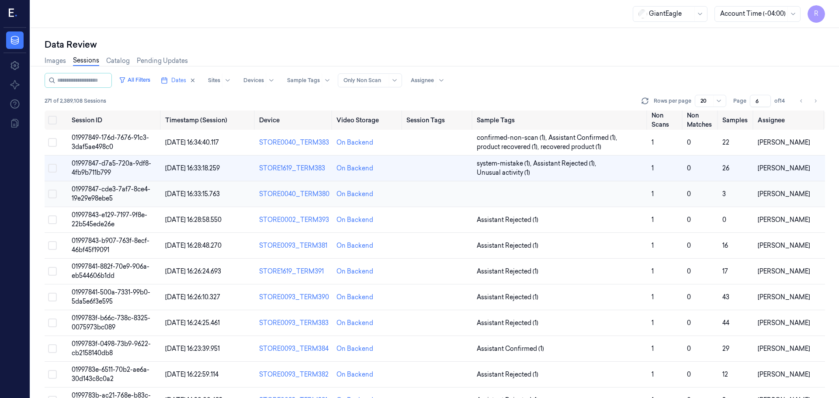
click at [560, 195] on td at bounding box center [560, 194] width 175 height 26
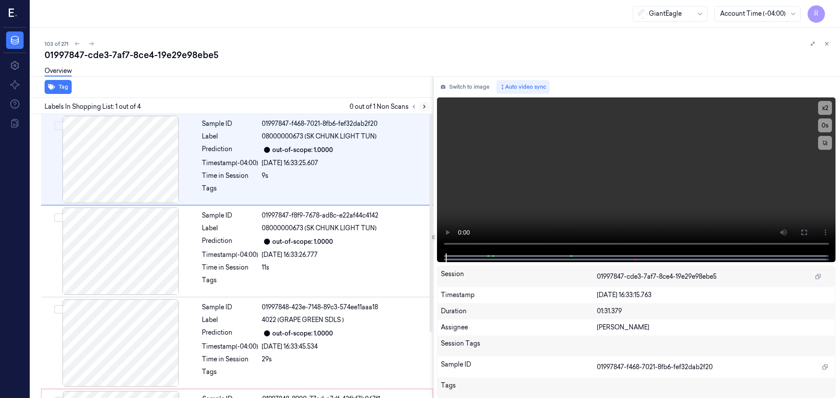
click at [424, 104] on icon at bounding box center [424, 107] width 6 height 6
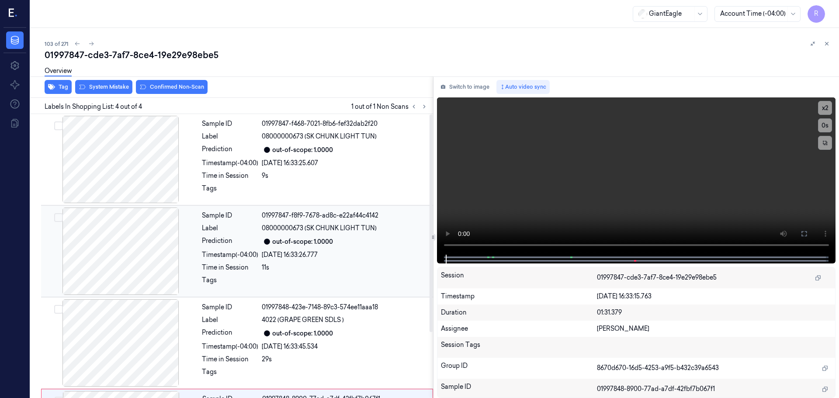
click at [129, 253] on div at bounding box center [121, 251] width 156 height 87
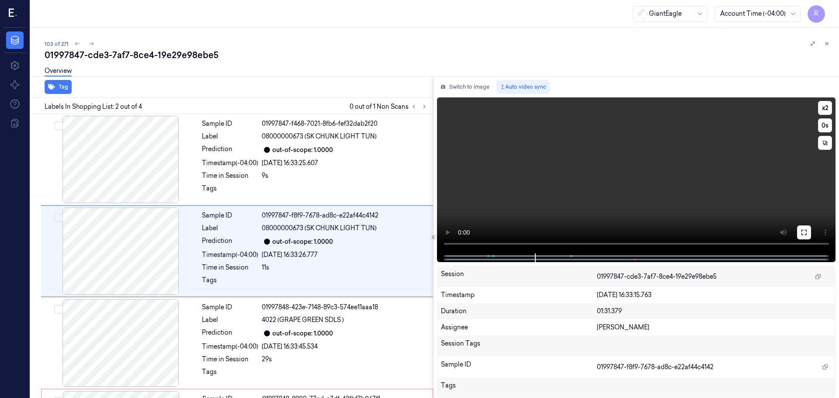
click at [804, 228] on button at bounding box center [804, 233] width 14 height 14
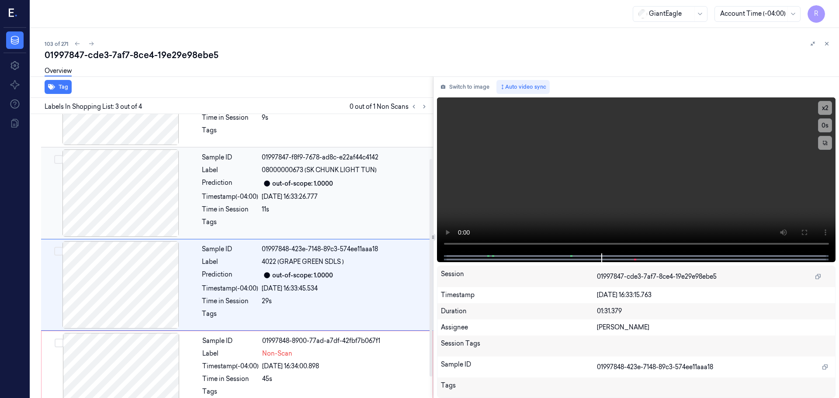
scroll to position [86, 0]
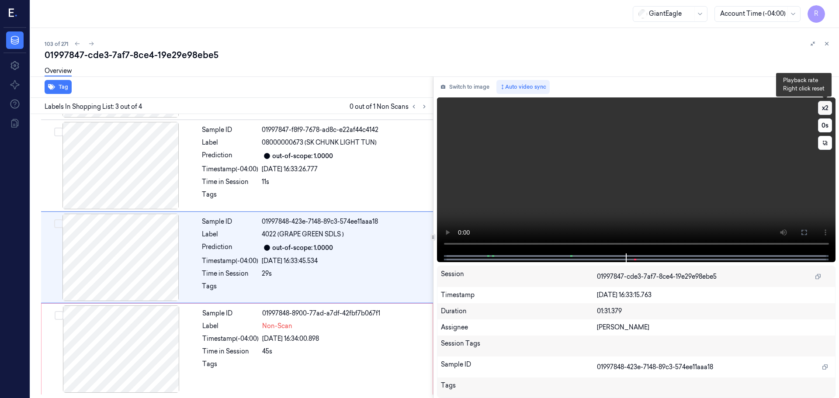
click at [822, 109] on button "x 2" at bounding box center [825, 108] width 14 height 14
click at [827, 107] on button "x 4" at bounding box center [825, 108] width 14 height 14
click at [828, 109] on button "x 1" at bounding box center [825, 108] width 14 height 14
click at [829, 110] on button "x 2" at bounding box center [825, 108] width 14 height 14
click at [198, 314] on div at bounding box center [121, 349] width 156 height 87
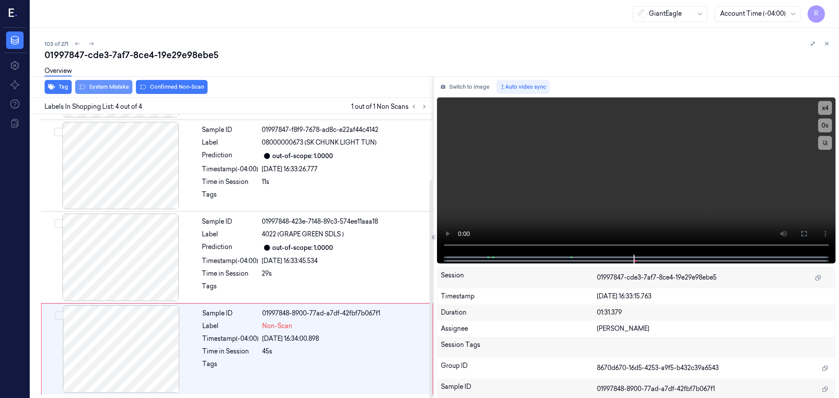
click at [108, 88] on button "System Mistake" at bounding box center [103, 87] width 57 height 14
click at [184, 88] on button "Unusual Activity" at bounding box center [169, 87] width 58 height 14
click at [281, 272] on div "29s" at bounding box center [345, 273] width 166 height 9
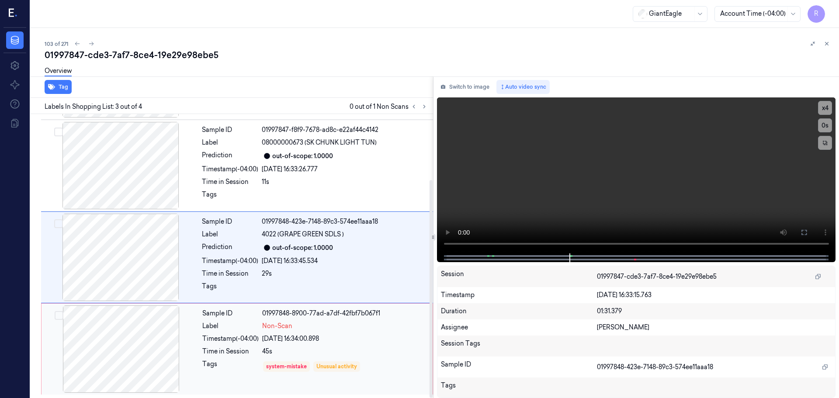
click at [232, 353] on div "Time in Session" at bounding box center [230, 351] width 56 height 9
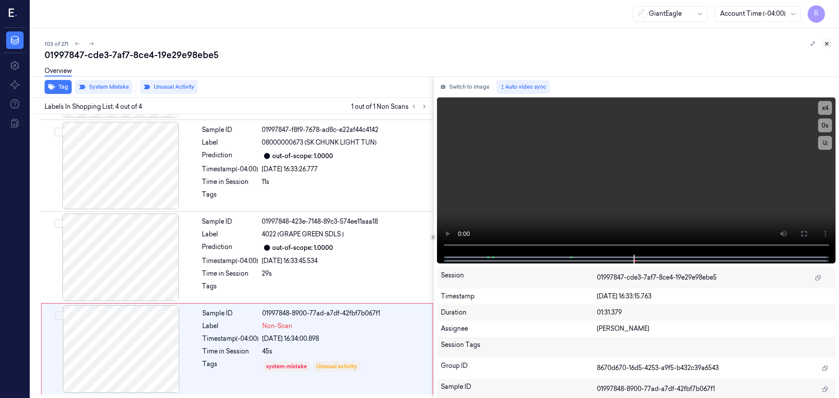
click at [828, 45] on icon at bounding box center [827, 44] width 6 height 6
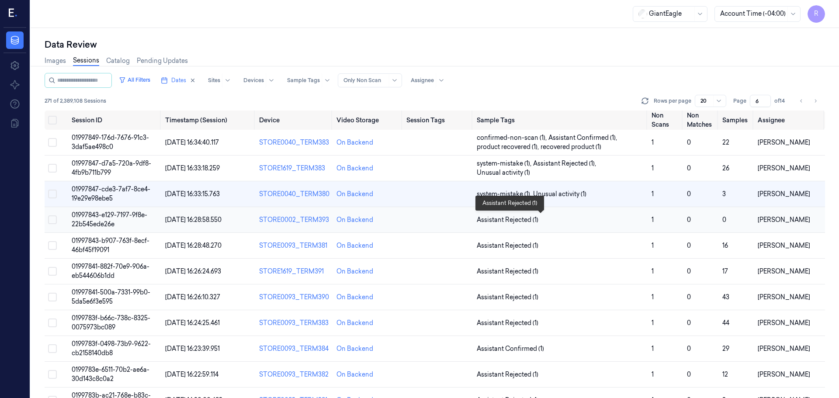
click at [556, 218] on span "Assistant Rejected (1)" at bounding box center [561, 220] width 168 height 9
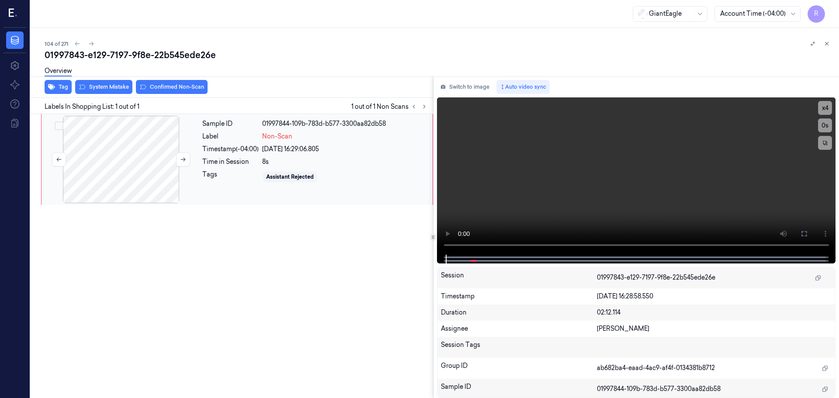
click at [126, 163] on div at bounding box center [121, 159] width 156 height 87
click at [826, 105] on button "x 4" at bounding box center [825, 108] width 14 height 14
click at [806, 234] on icon at bounding box center [804, 233] width 7 height 7
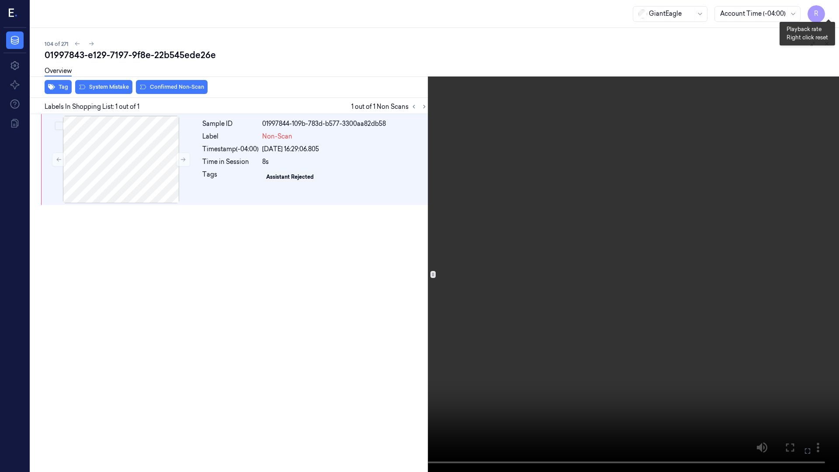
click at [823, 7] on button "x 1" at bounding box center [829, 10] width 14 height 14
click at [824, 11] on button "x 2" at bounding box center [829, 10] width 14 height 14
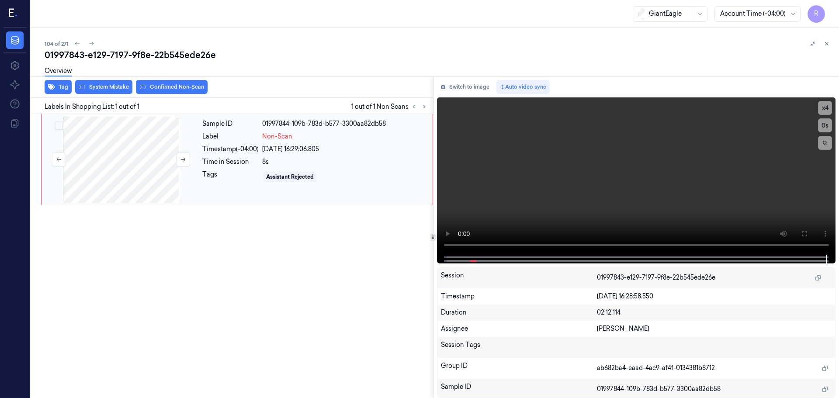
click at [115, 189] on div at bounding box center [121, 159] width 156 height 87
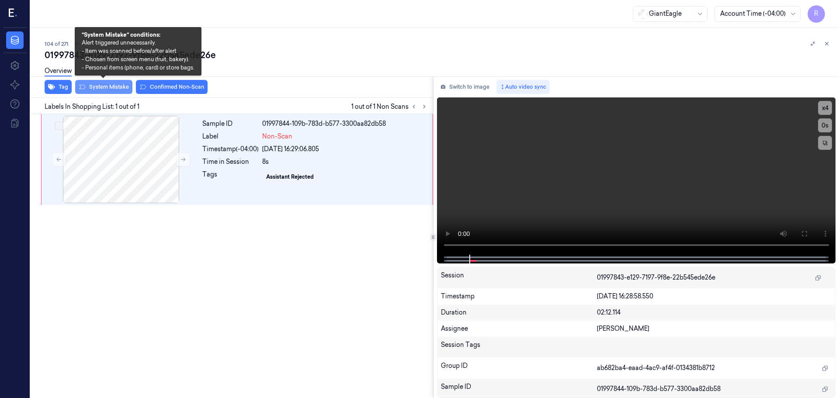
click at [114, 86] on button "System Mistake" at bounding box center [103, 87] width 57 height 14
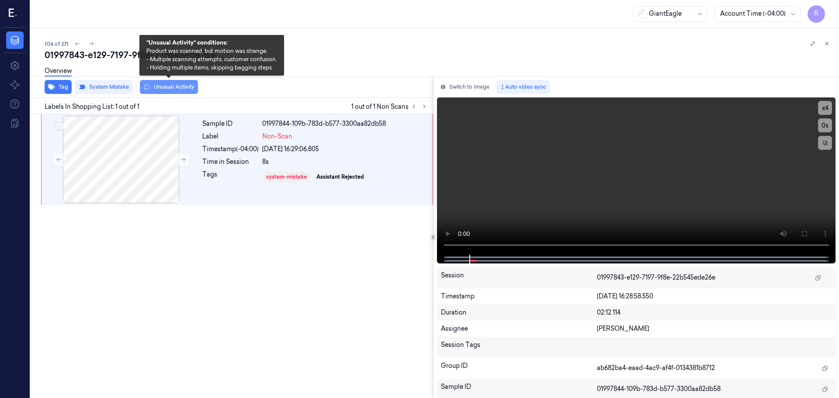
click at [172, 90] on button "Unusual Activity" at bounding box center [169, 87] width 58 height 14
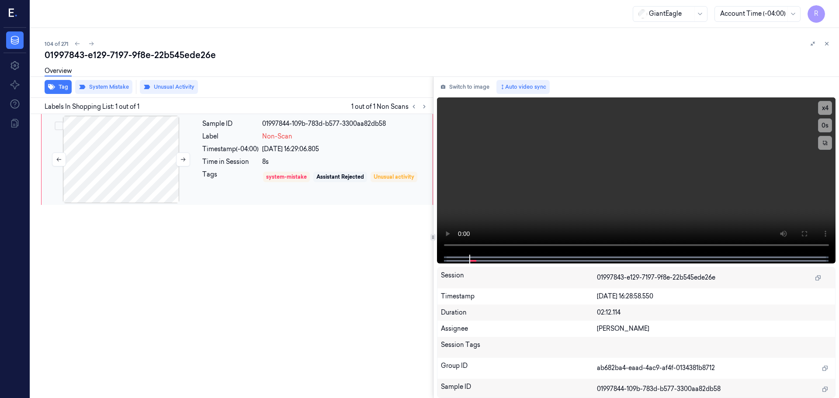
click at [191, 175] on div at bounding box center [121, 159] width 156 height 87
drag, startPoint x: 829, startPoint y: 42, endPoint x: 790, endPoint y: 117, distance: 84.3
click at [828, 42] on icon at bounding box center [827, 44] width 6 height 6
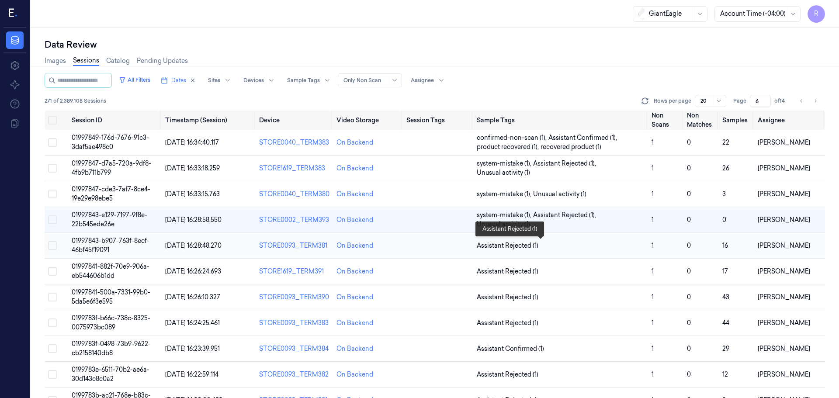
click at [543, 246] on span "Assistant Rejected (1)" at bounding box center [561, 245] width 168 height 9
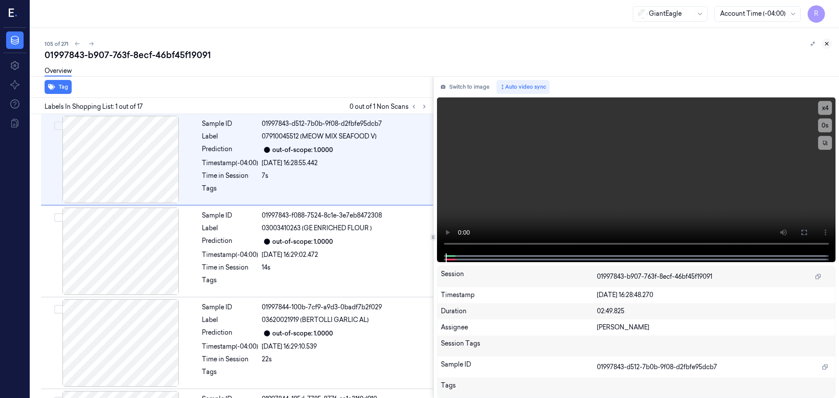
click at [822, 41] on button at bounding box center [827, 43] width 10 height 10
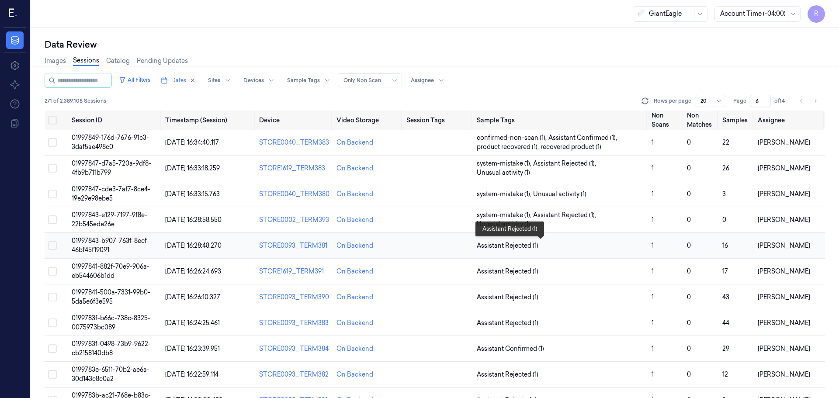
click at [583, 246] on span "Assistant Rejected (1)" at bounding box center [561, 245] width 168 height 9
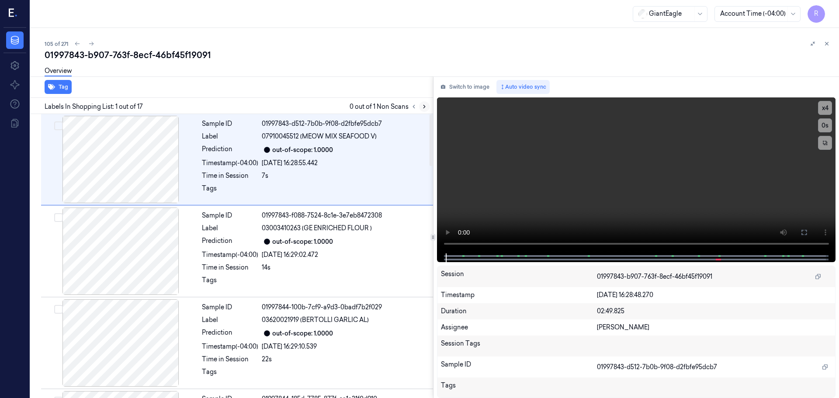
click at [418, 108] on button at bounding box center [414, 106] width 10 height 10
click at [423, 109] on icon at bounding box center [424, 107] width 6 height 6
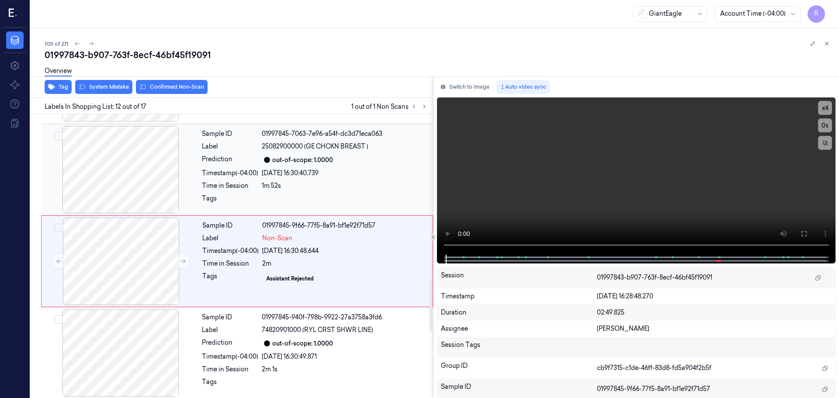
scroll to position [913, 0]
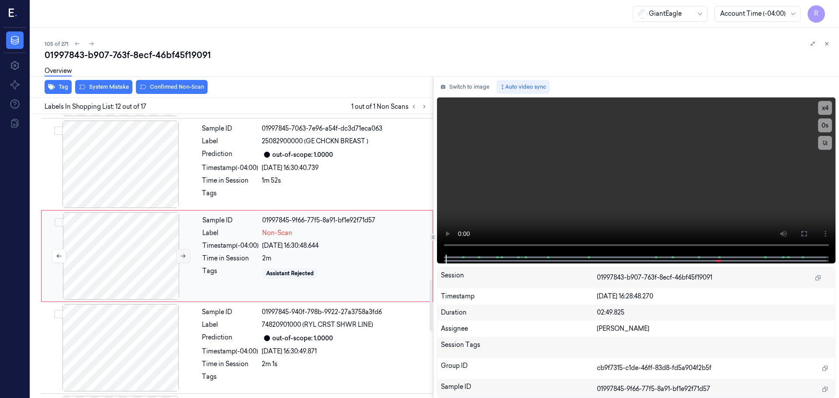
click at [185, 250] on button at bounding box center [183, 256] width 14 height 14
click at [136, 173] on div at bounding box center [121, 164] width 156 height 87
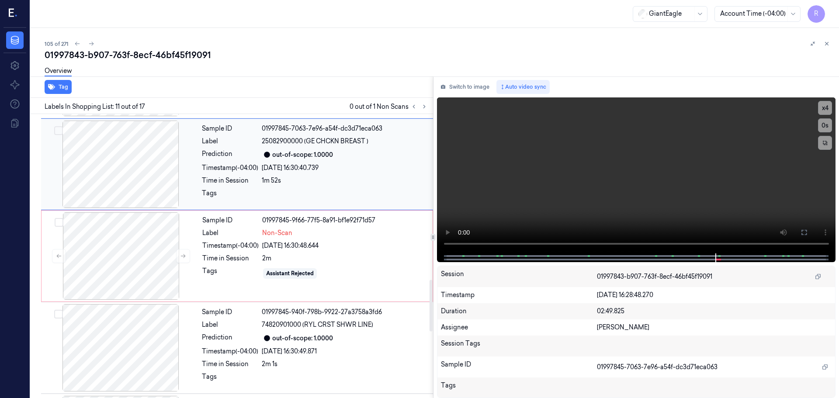
scroll to position [821, 0]
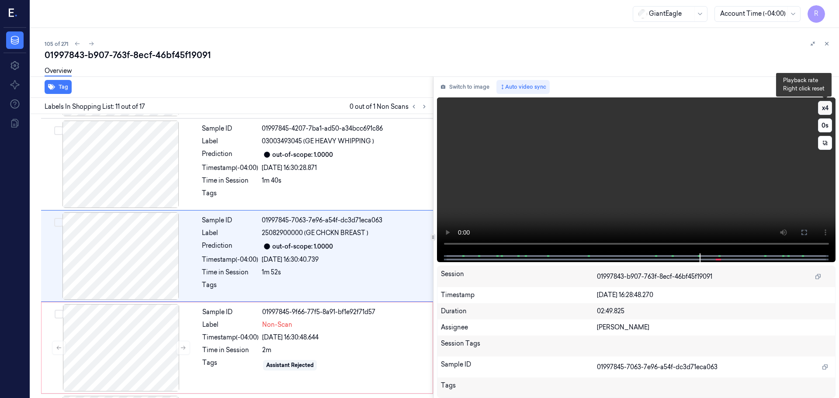
click at [831, 111] on button "x 4" at bounding box center [825, 108] width 14 height 14
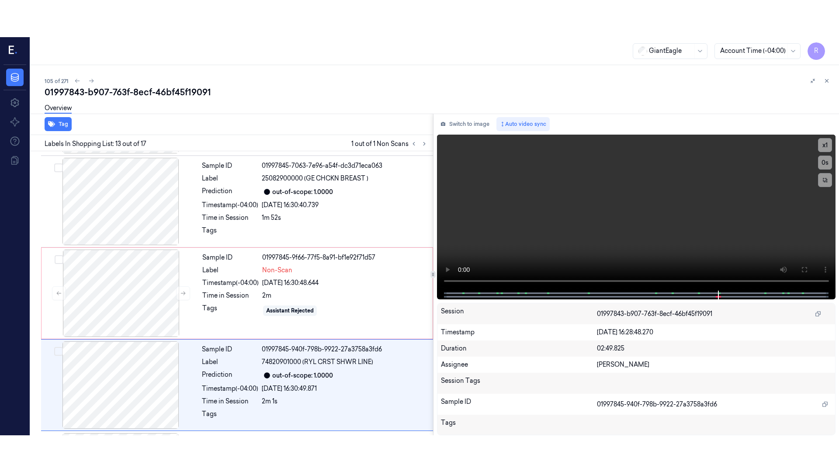
scroll to position [913, 0]
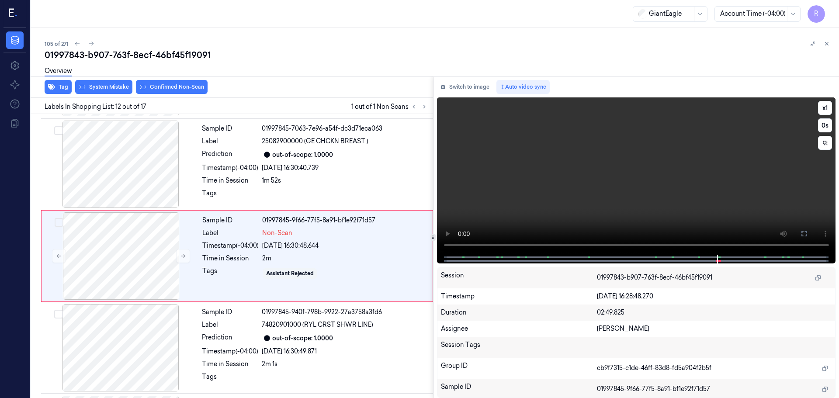
click at [803, 232] on icon at bounding box center [804, 233] width 7 height 7
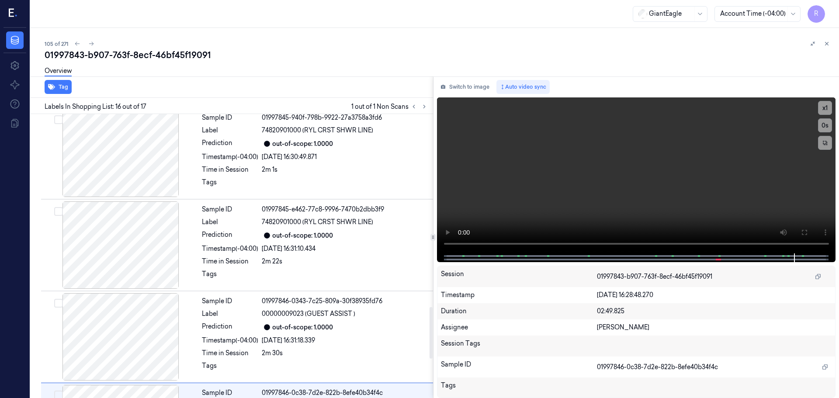
scroll to position [1061, 0]
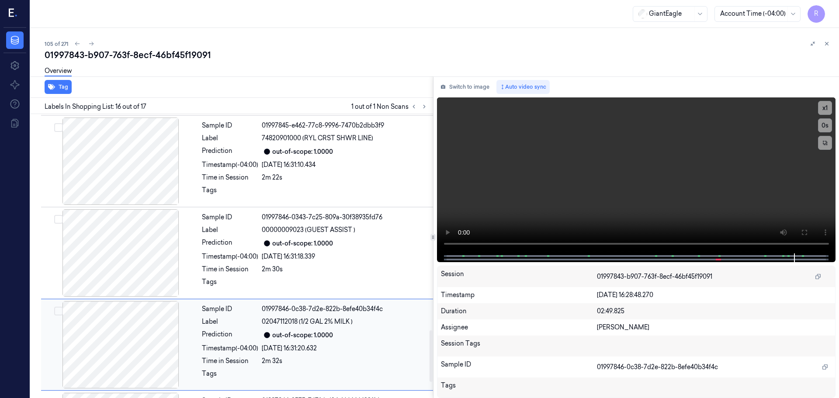
click at [307, 334] on div "out-of-scope: 1.0000" at bounding box center [302, 335] width 61 height 9
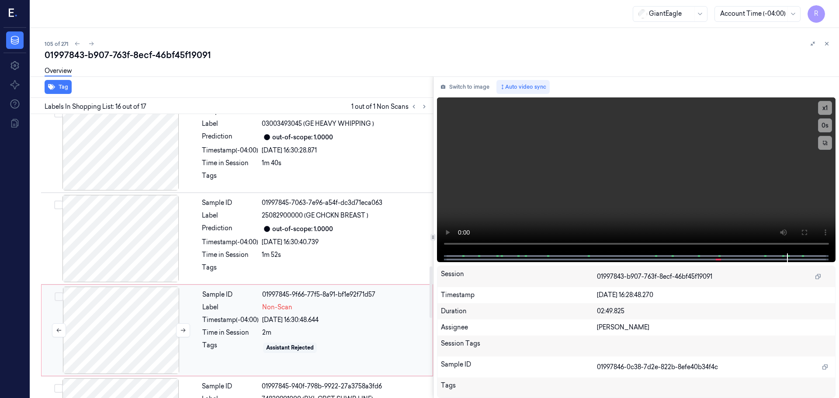
click at [135, 337] on div at bounding box center [121, 330] width 156 height 87
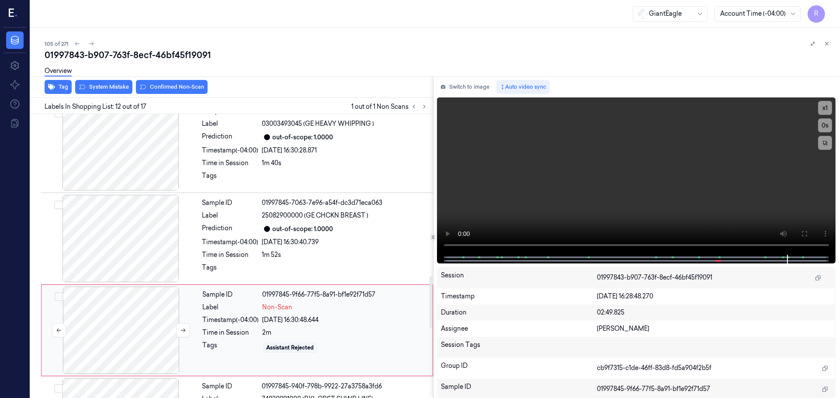
scroll to position [913, 0]
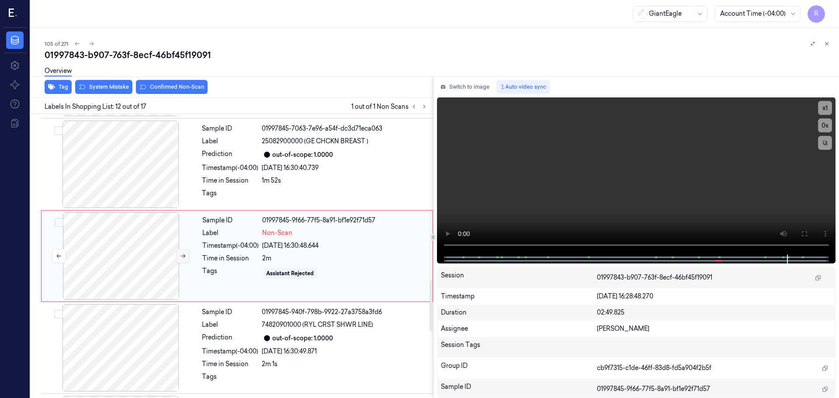
click at [184, 257] on icon at bounding box center [183, 256] width 5 height 4
click at [184, 257] on icon at bounding box center [183, 256] width 6 height 6
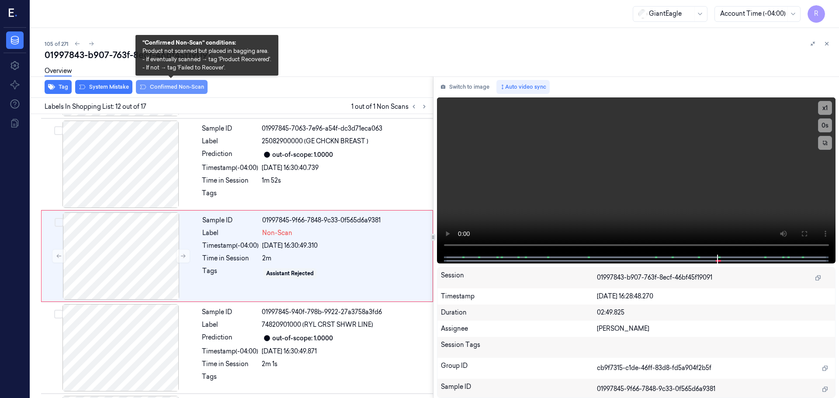
click at [164, 92] on button "Confirmed Non-Scan" at bounding box center [172, 87] width 72 height 14
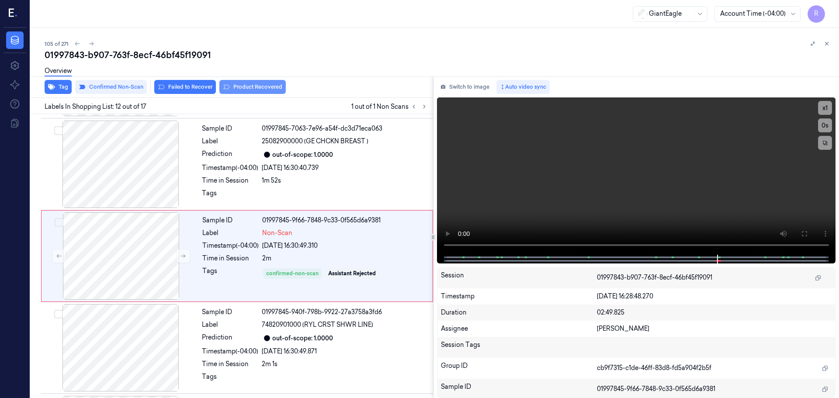
click at [238, 89] on button "Product Recovered" at bounding box center [252, 87] width 66 height 14
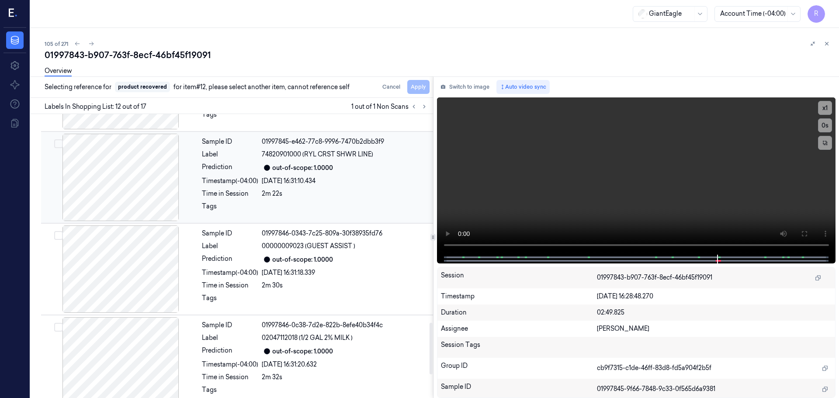
scroll to position [1132, 0]
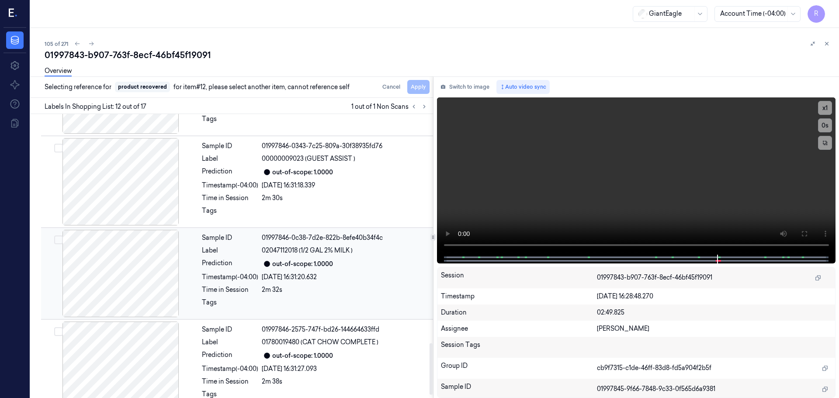
click at [252, 267] on div "Prediction" at bounding box center [230, 264] width 56 height 10
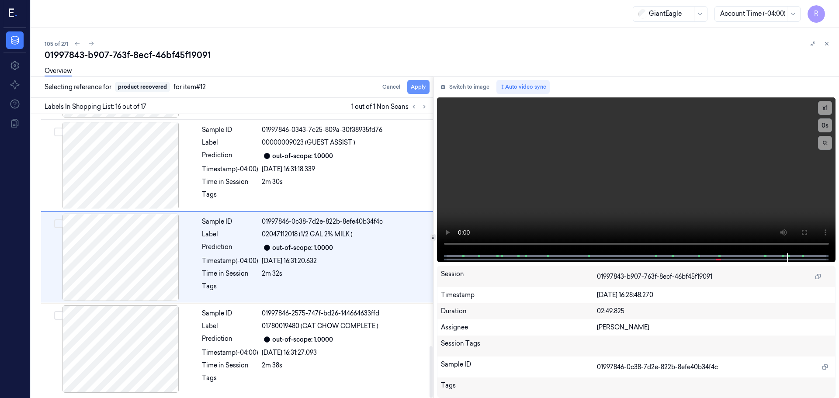
click at [418, 90] on button "Apply" at bounding box center [418, 87] width 22 height 14
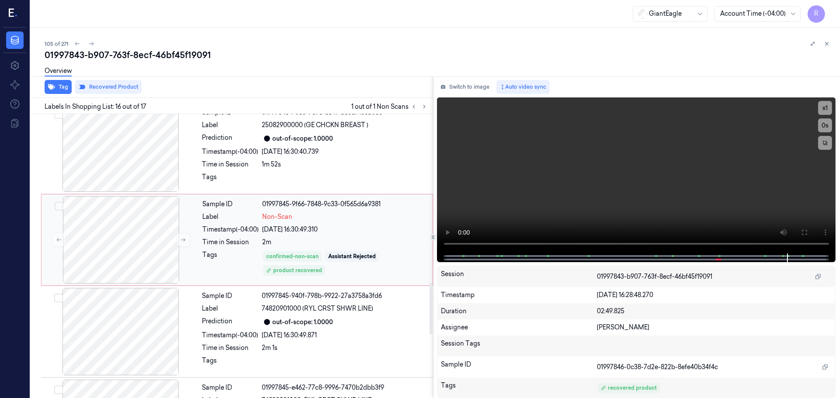
click at [327, 238] on div "2m" at bounding box center [344, 242] width 165 height 9
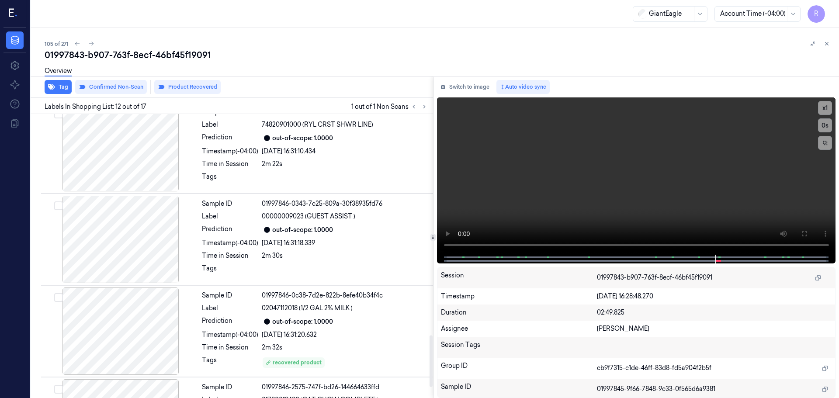
scroll to position [1219, 0]
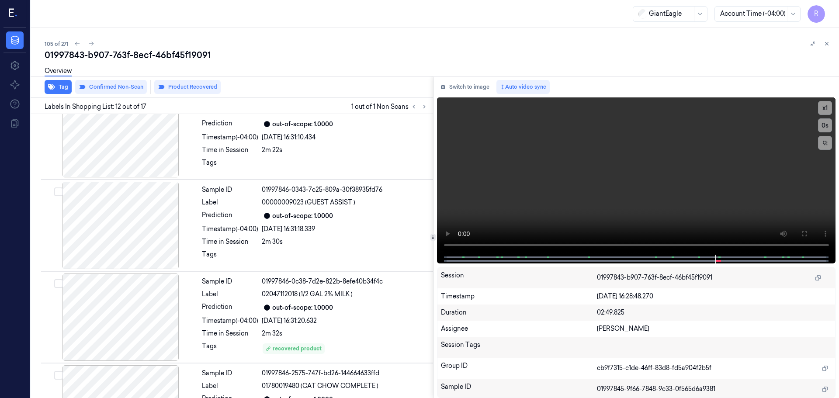
drag, startPoint x: 830, startPoint y: 48, endPoint x: 826, endPoint y: 58, distance: 11.2
click at [831, 48] on div at bounding box center [820, 43] width 24 height 10
click at [828, 45] on icon at bounding box center [827, 44] width 6 height 6
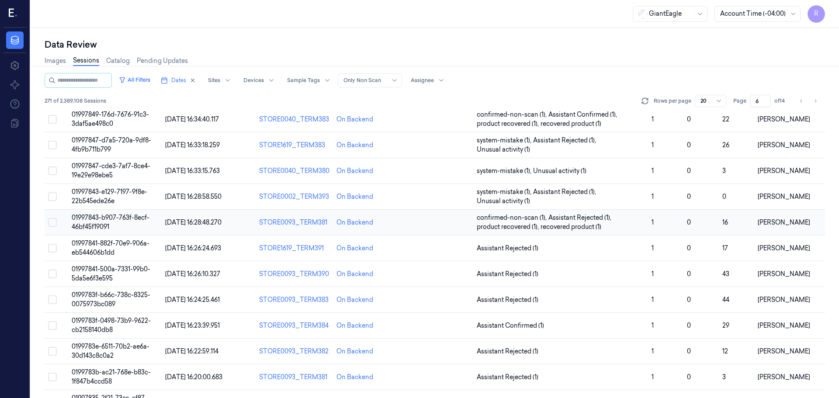
scroll to position [44, 0]
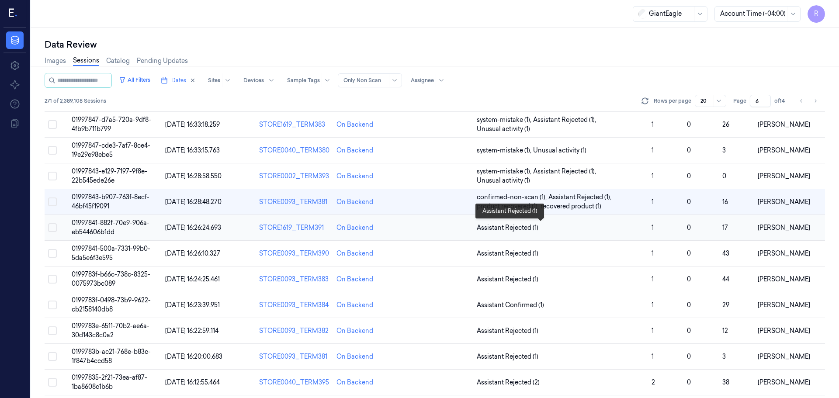
click at [599, 229] on span "Assistant Rejected (1)" at bounding box center [561, 227] width 168 height 9
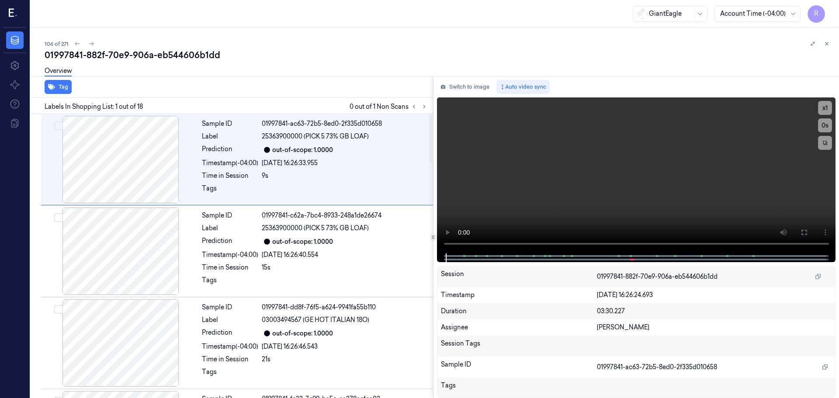
click at [429, 102] on div at bounding box center [419, 106] width 21 height 10
click at [420, 107] on button at bounding box center [424, 106] width 10 height 10
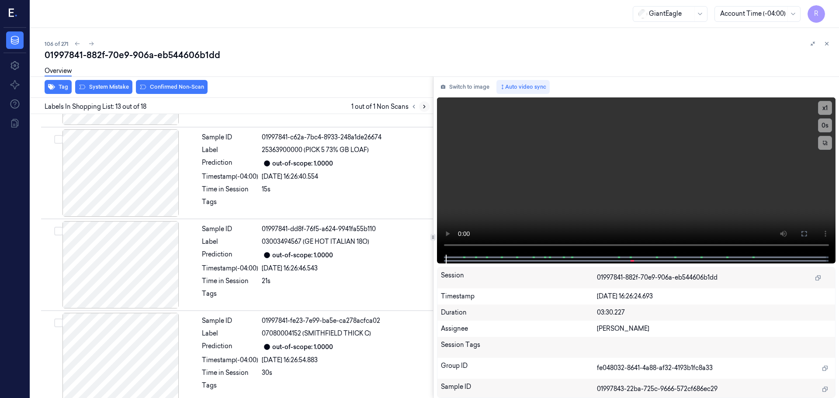
click at [419, 107] on button at bounding box center [424, 106] width 10 height 10
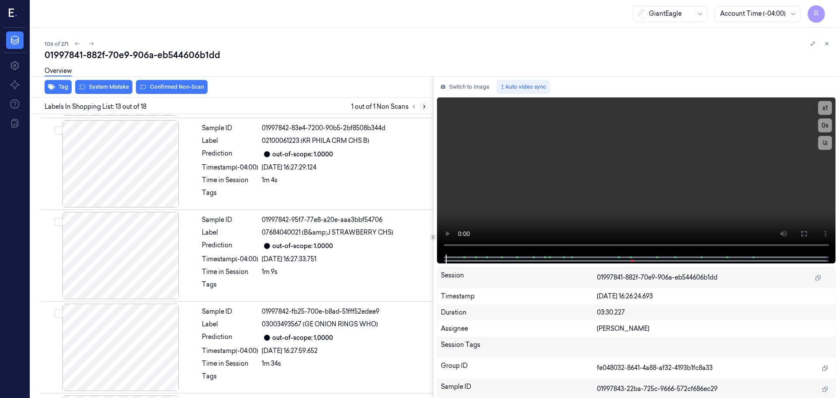
click at [419, 107] on button at bounding box center [424, 106] width 10 height 10
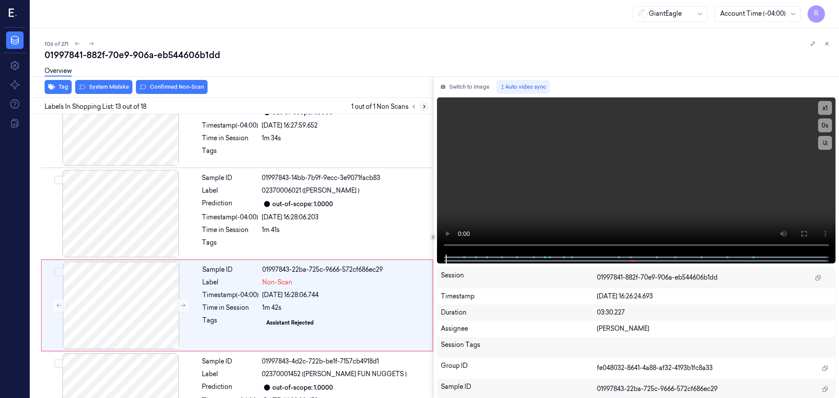
click at [419, 107] on button at bounding box center [424, 106] width 10 height 10
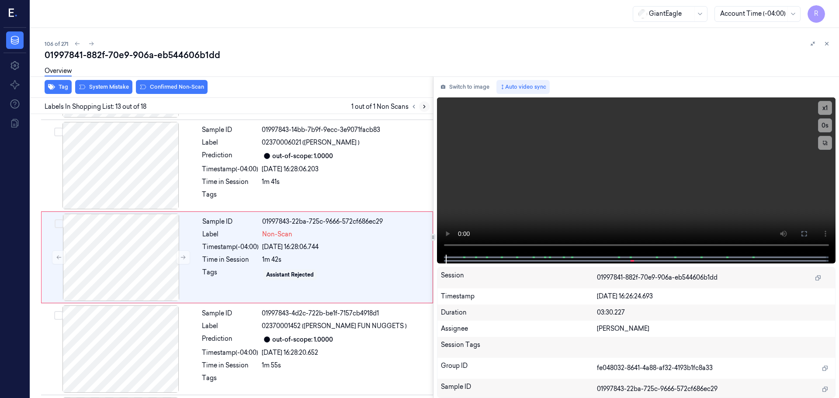
click at [419, 107] on button at bounding box center [424, 106] width 10 height 10
click at [183, 255] on icon at bounding box center [183, 256] width 6 height 6
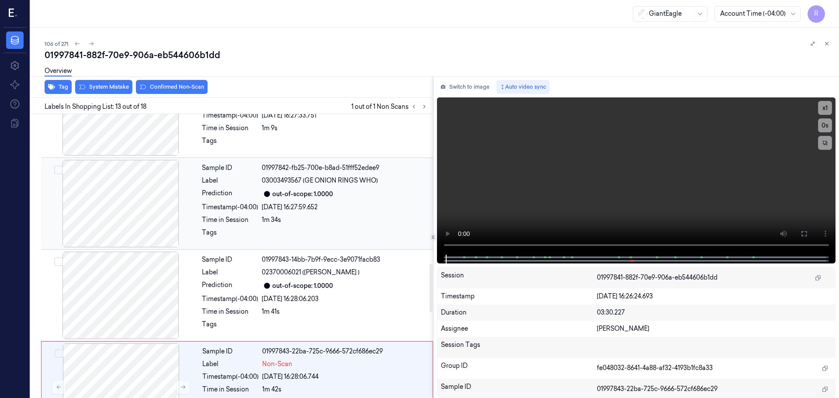
click at [142, 219] on div at bounding box center [121, 203] width 156 height 87
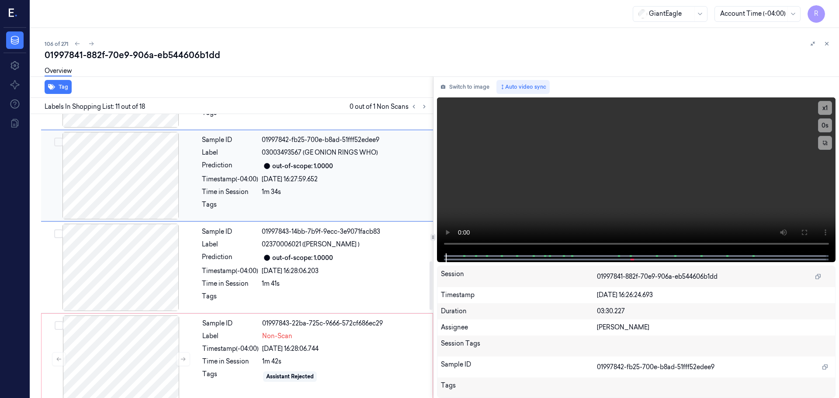
scroll to position [909, 0]
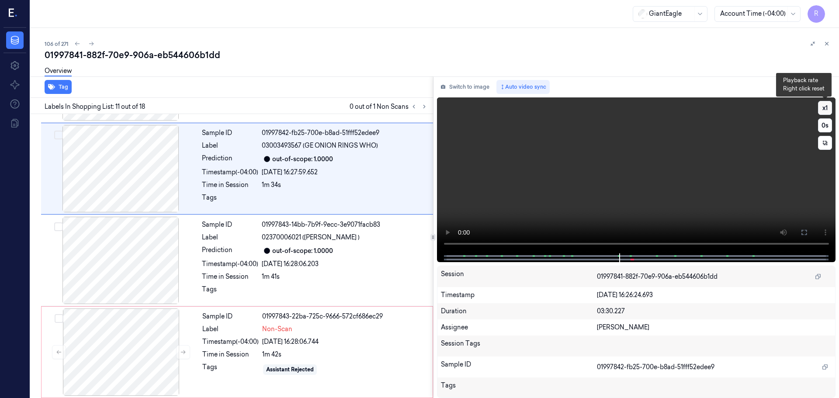
click at [825, 108] on button "x 1" at bounding box center [825, 108] width 14 height 14
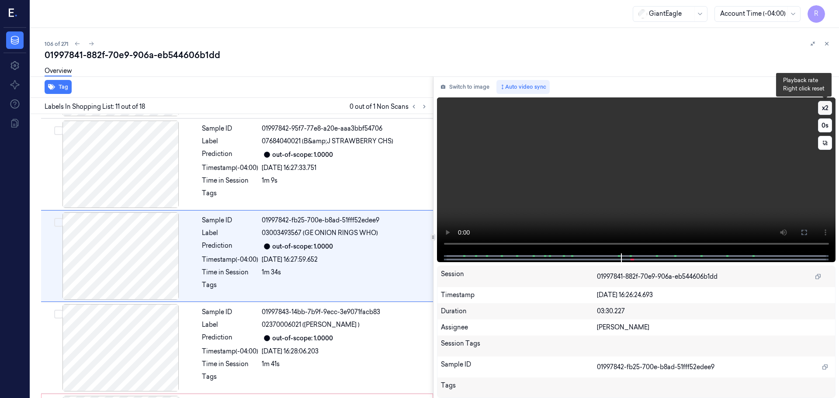
click at [823, 111] on button "x 2" at bounding box center [825, 108] width 14 height 14
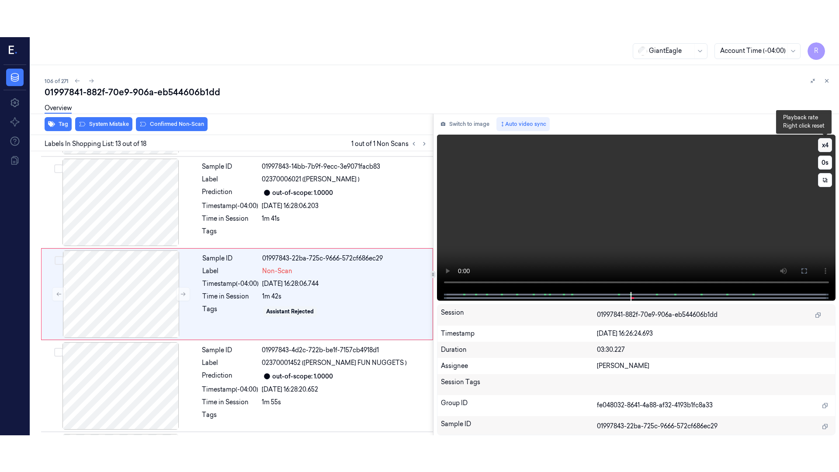
scroll to position [1005, 0]
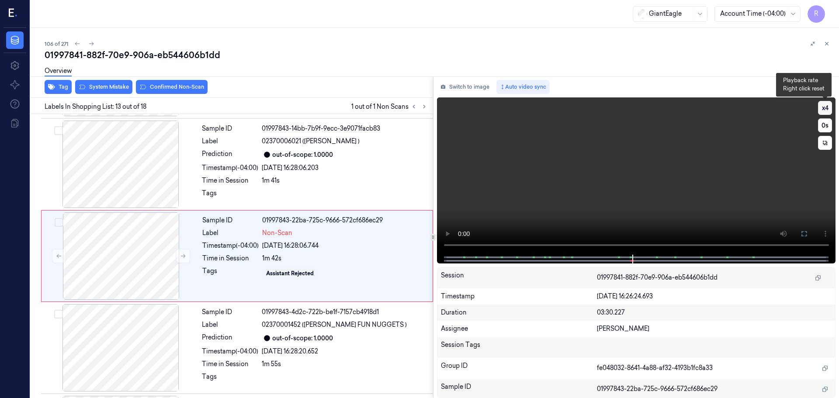
click at [826, 112] on button "x 4" at bounding box center [825, 108] width 14 height 14
click at [804, 233] on icon at bounding box center [804, 233] width 7 height 7
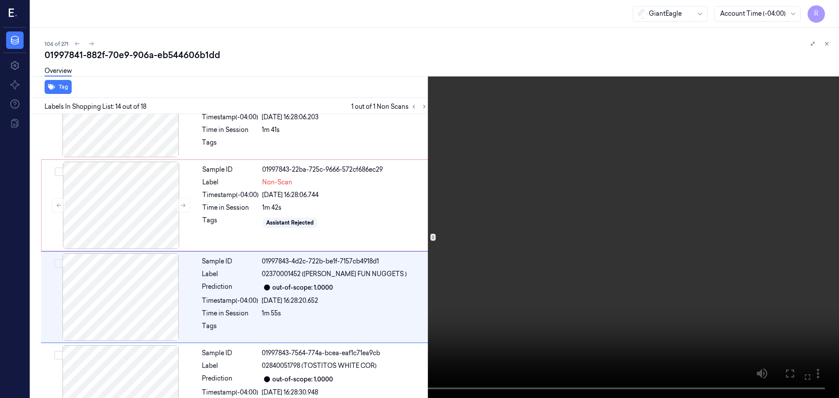
scroll to position [1097, 0]
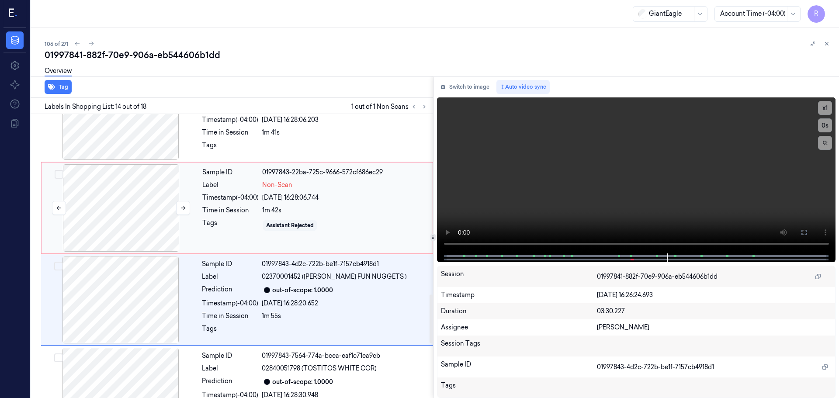
click at [101, 240] on div at bounding box center [121, 207] width 156 height 87
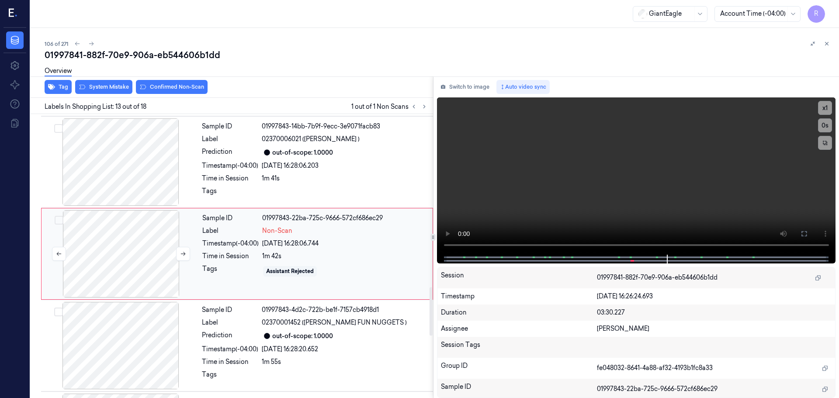
scroll to position [1005, 0]
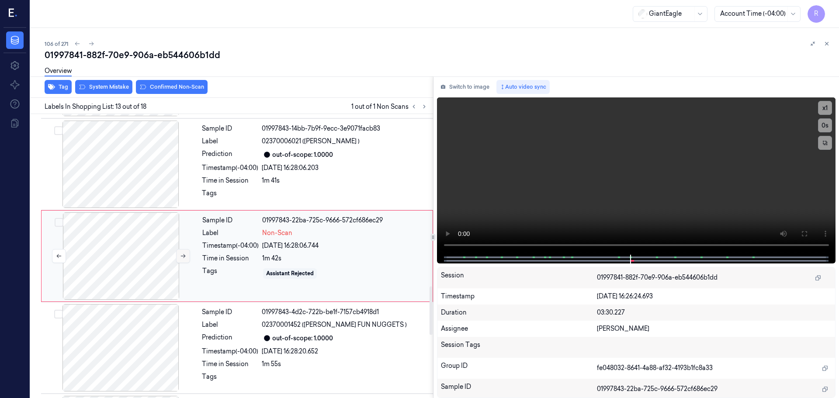
click at [185, 261] on button at bounding box center [183, 256] width 14 height 14
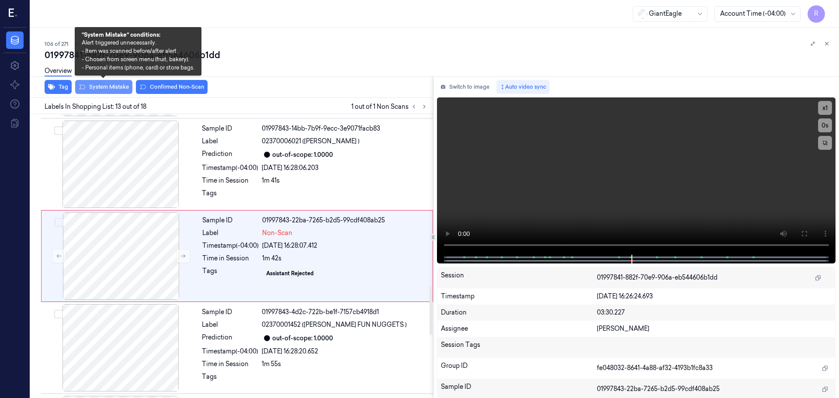
click at [122, 90] on button "System Mistake" at bounding box center [103, 87] width 57 height 14
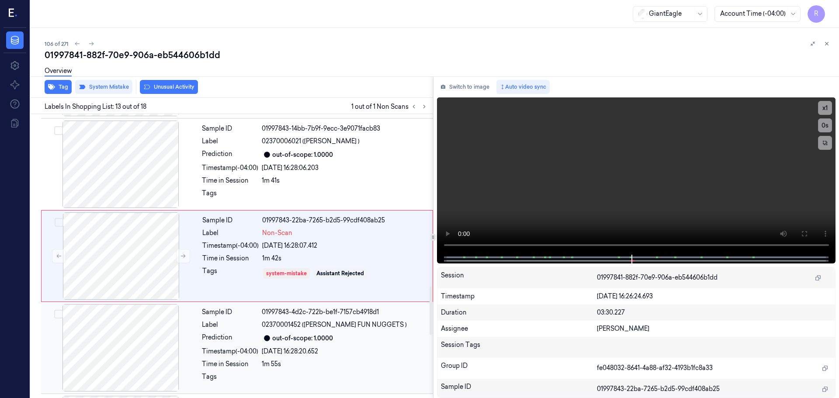
click at [110, 305] on div at bounding box center [121, 347] width 156 height 87
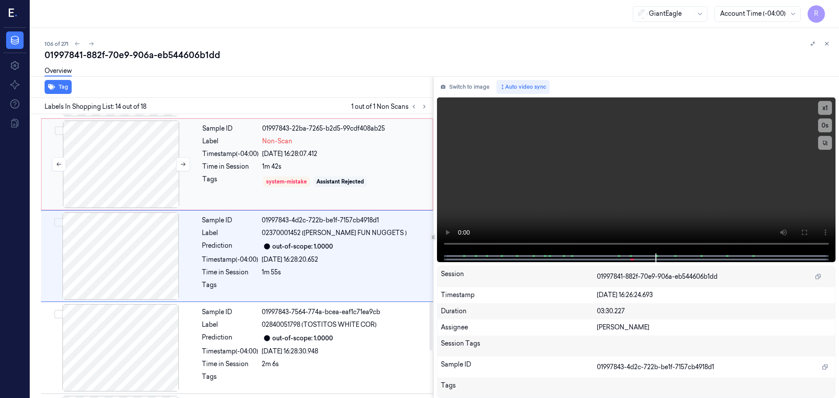
click at [132, 180] on div at bounding box center [121, 164] width 156 height 87
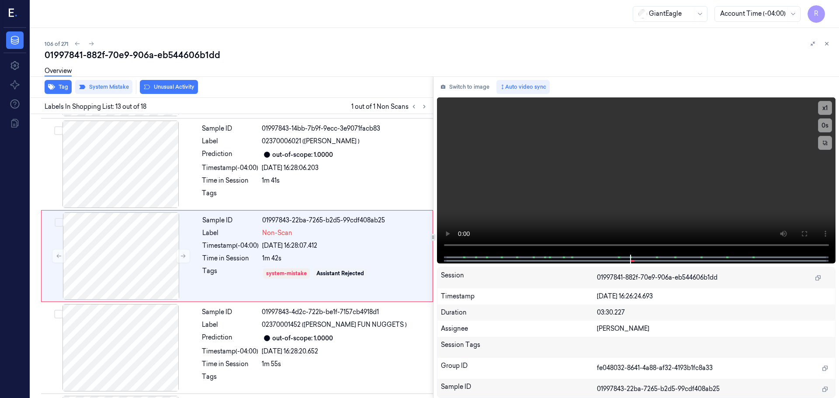
click at [831, 39] on div at bounding box center [820, 43] width 24 height 10
click at [828, 46] on icon at bounding box center [827, 44] width 6 height 6
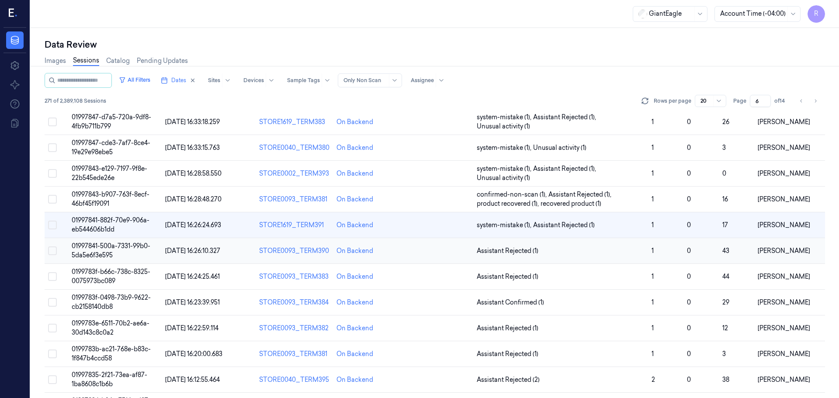
scroll to position [61, 0]
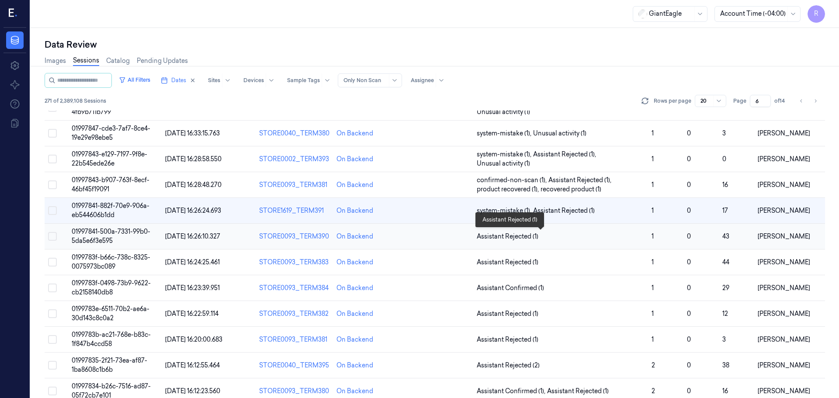
click at [589, 240] on span "Assistant Rejected (1)" at bounding box center [561, 236] width 168 height 9
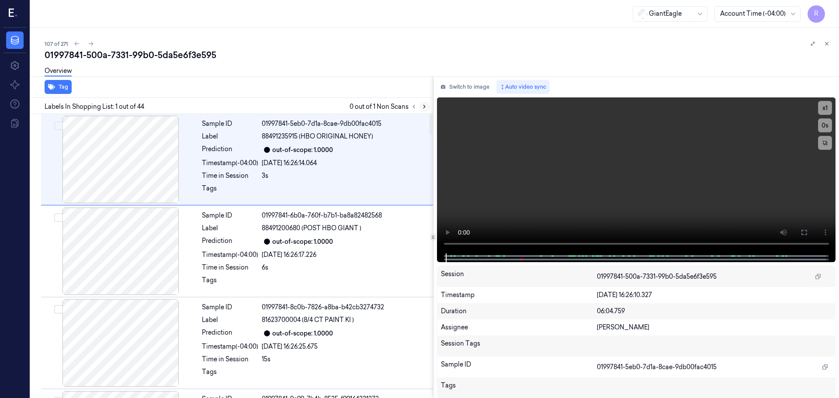
click at [425, 104] on icon at bounding box center [424, 107] width 6 height 6
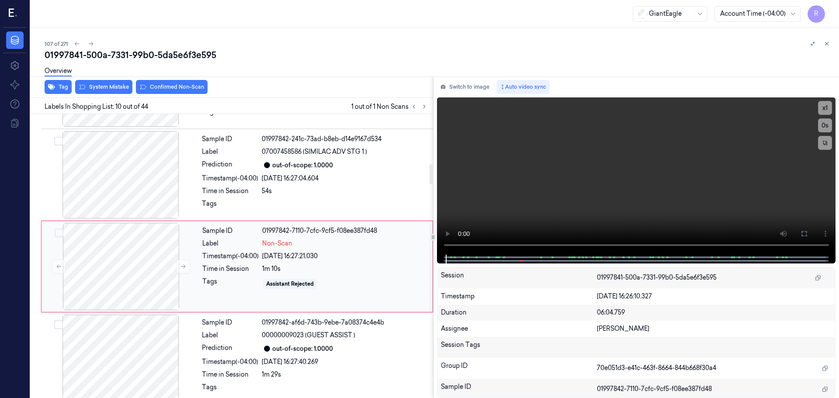
scroll to position [730, 0]
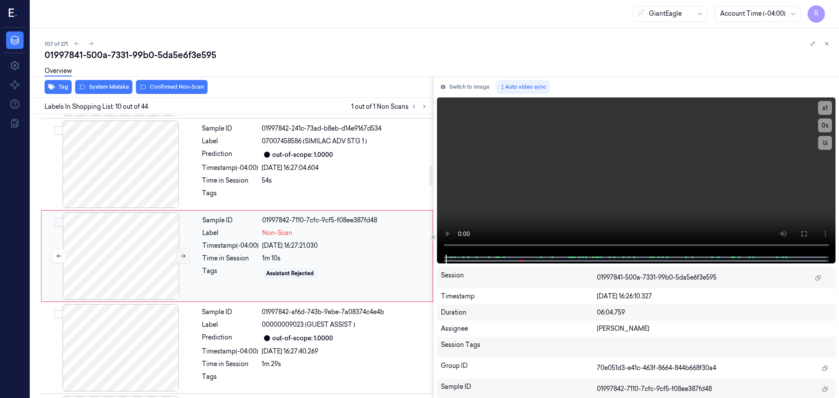
click at [183, 259] on button at bounding box center [183, 256] width 14 height 14
click at [185, 259] on icon at bounding box center [183, 256] width 6 height 6
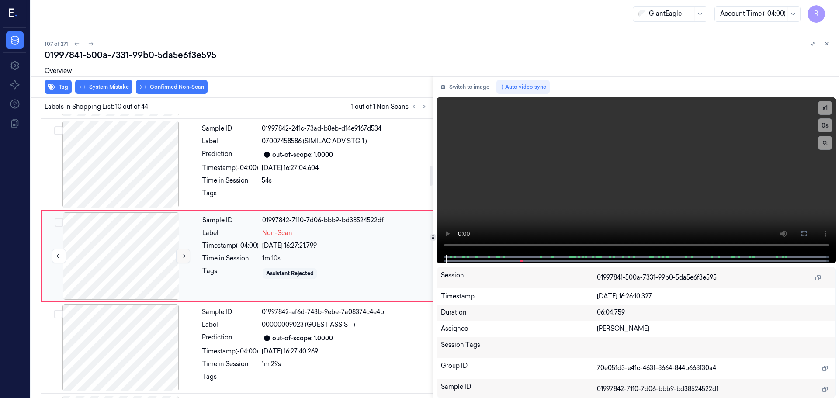
click at [185, 259] on icon at bounding box center [183, 256] width 6 height 6
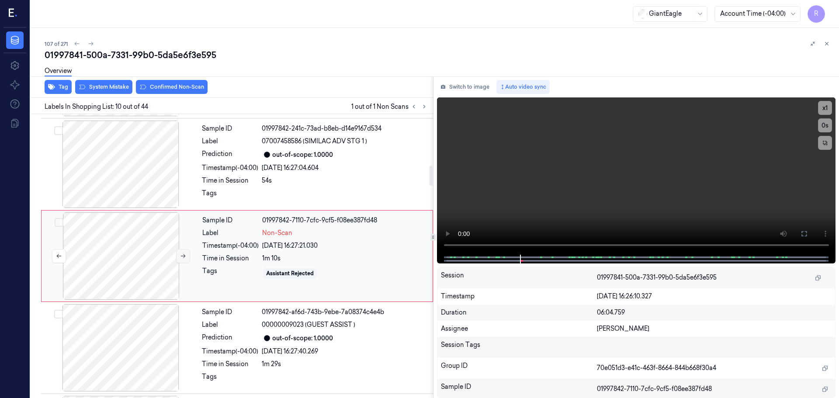
click at [185, 259] on icon at bounding box center [183, 256] width 6 height 6
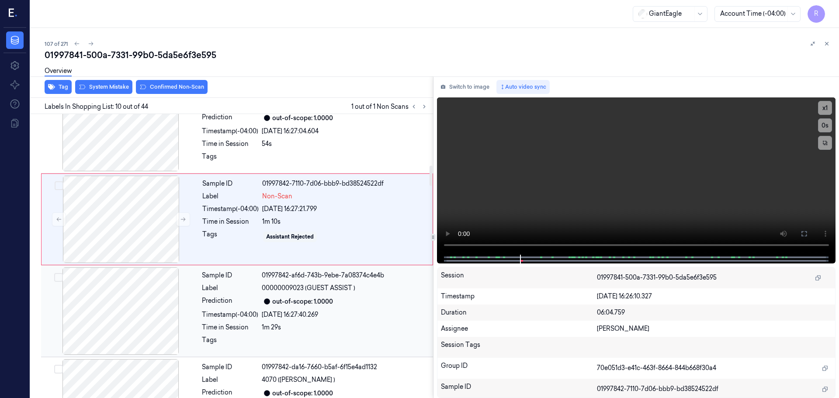
scroll to position [861, 0]
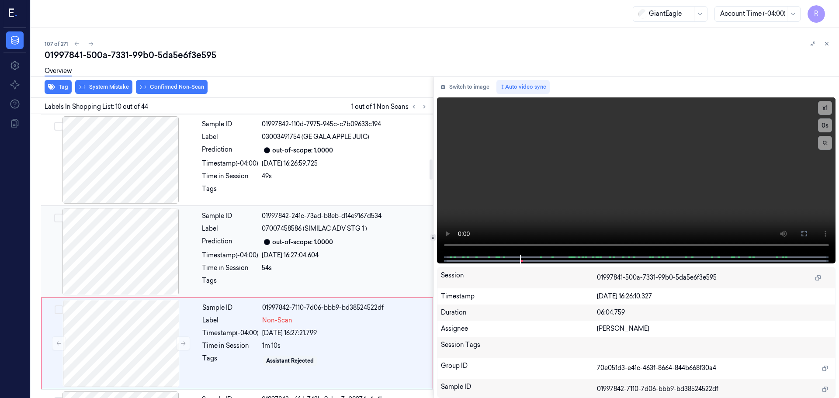
click at [143, 251] on div at bounding box center [121, 251] width 156 height 87
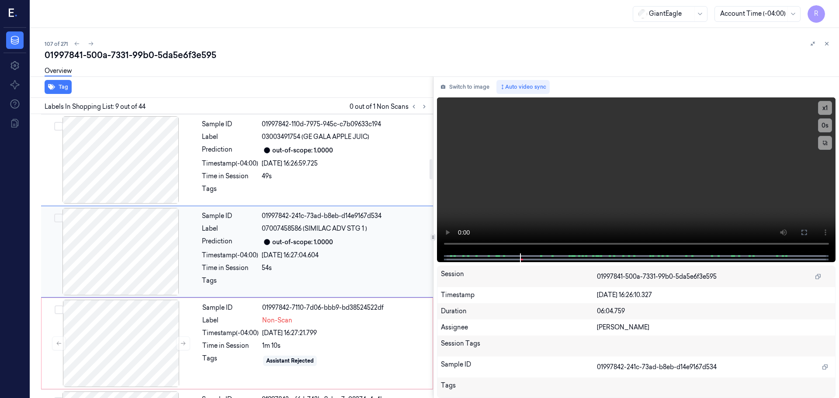
scroll to position [638, 0]
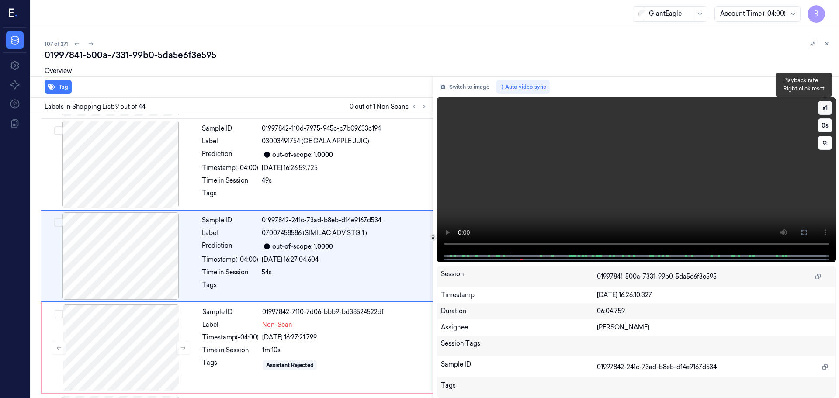
click at [822, 103] on button "x 1" at bounding box center [825, 108] width 14 height 14
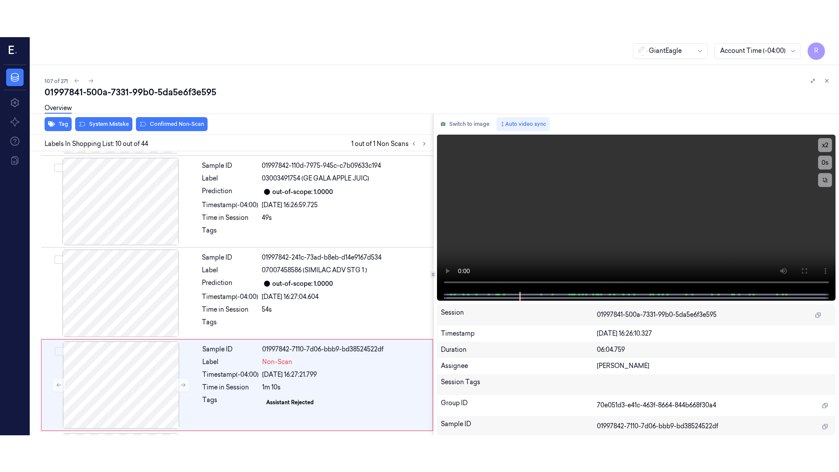
scroll to position [730, 0]
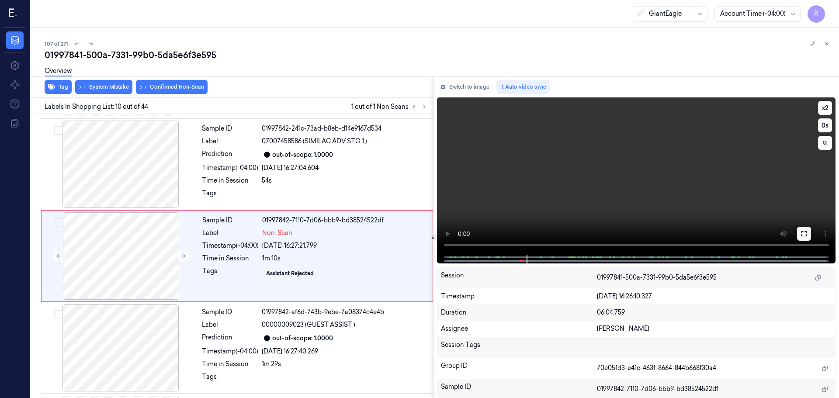
click at [805, 231] on icon at bounding box center [804, 233] width 7 height 7
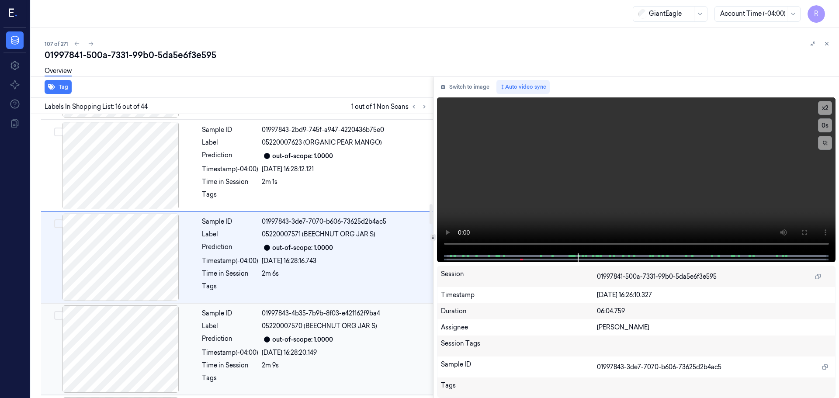
scroll to position [1280, 0]
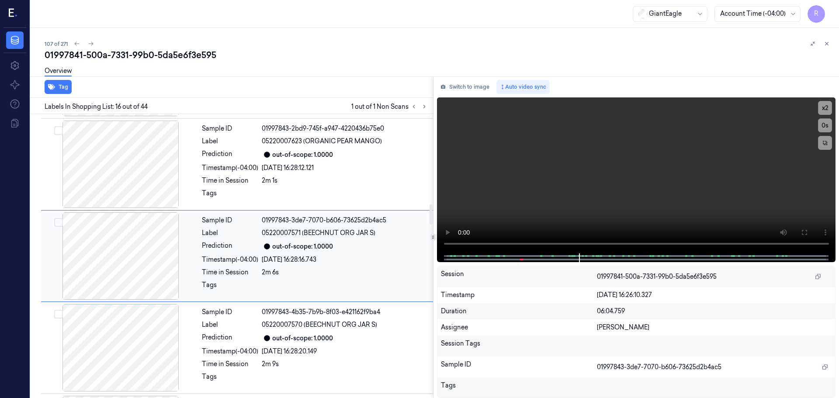
click at [143, 257] on div at bounding box center [121, 255] width 156 height 87
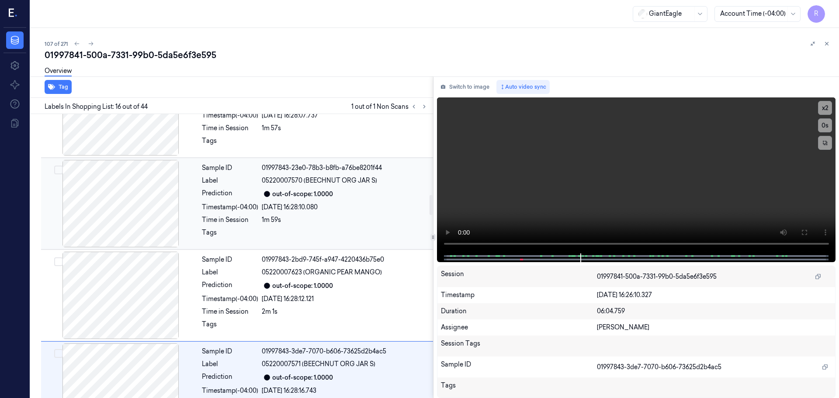
click at [144, 215] on div at bounding box center [121, 203] width 156 height 87
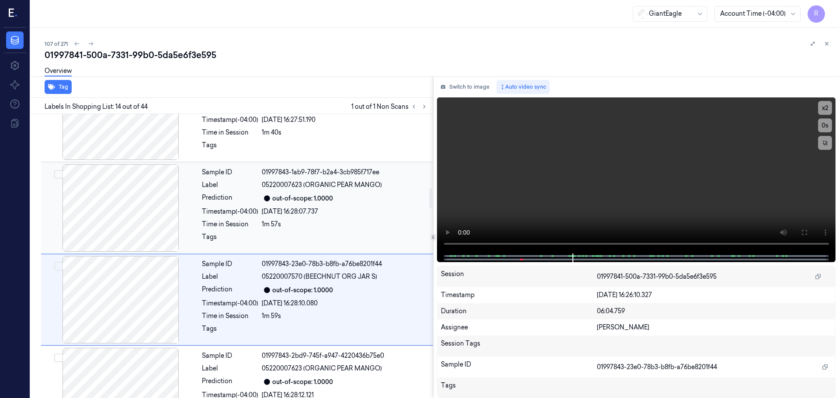
drag, startPoint x: 144, startPoint y: 215, endPoint x: 146, endPoint y: 221, distance: 5.9
click at [145, 215] on div at bounding box center [121, 207] width 156 height 87
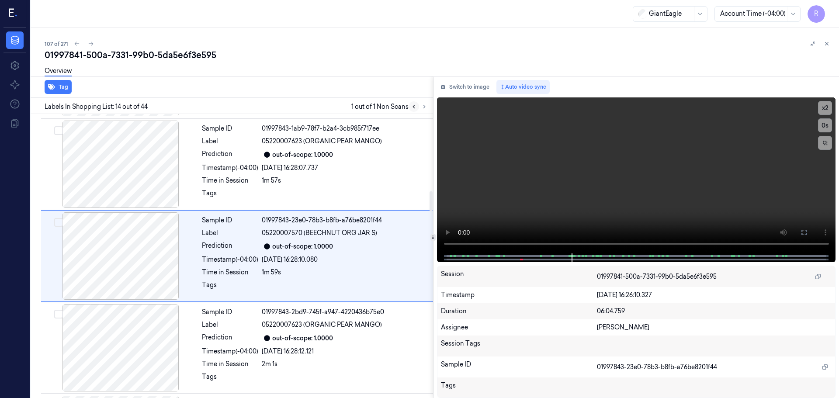
click at [413, 106] on icon at bounding box center [414, 107] width 6 height 6
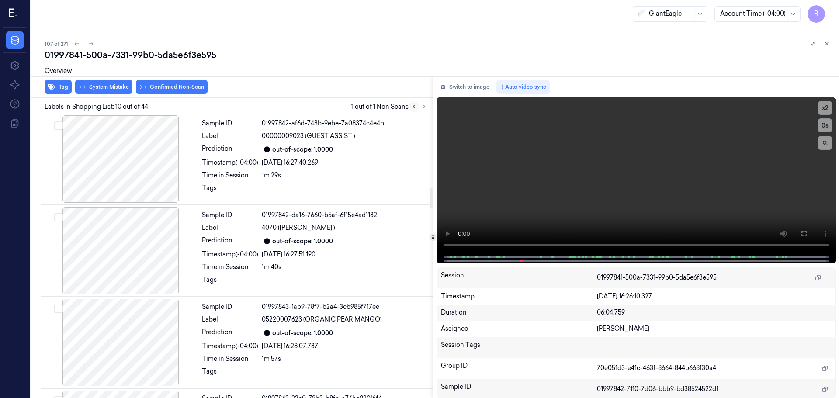
click at [413, 106] on icon at bounding box center [414, 107] width 6 height 6
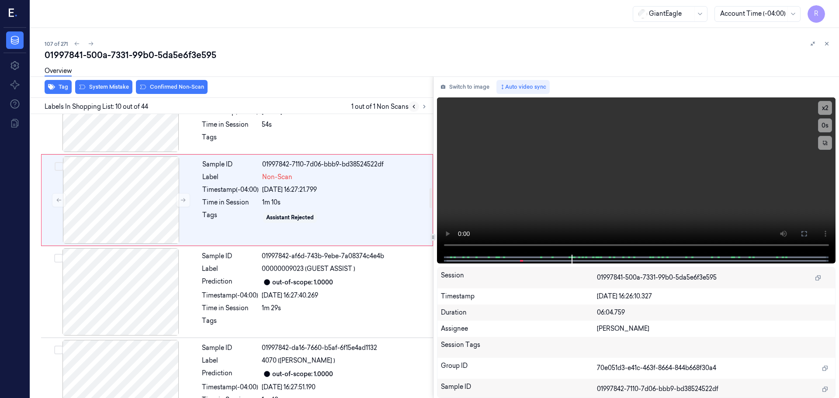
click at [413, 106] on icon at bounding box center [414, 107] width 6 height 6
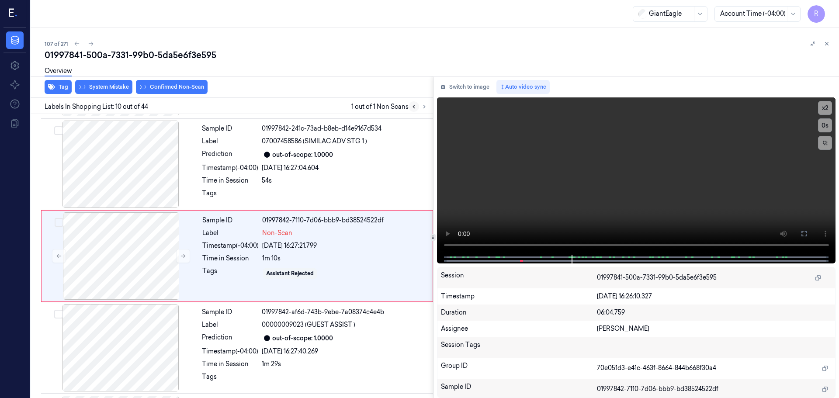
click at [413, 106] on icon at bounding box center [414, 107] width 6 height 6
click at [145, 255] on div at bounding box center [121, 255] width 156 height 87
click at [182, 251] on button at bounding box center [183, 256] width 14 height 14
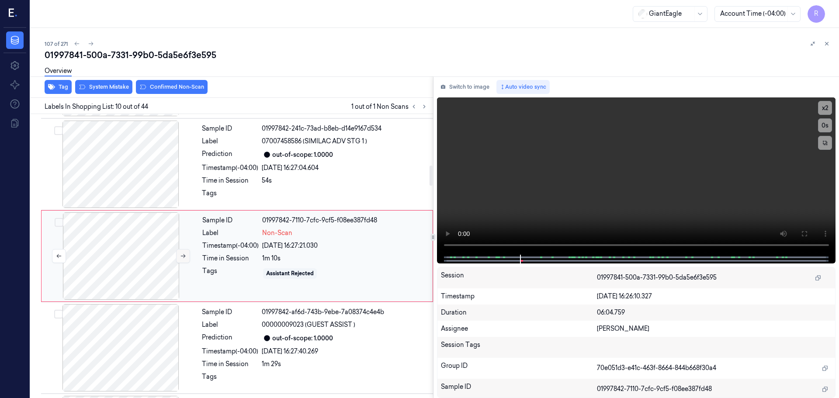
click at [182, 251] on button at bounding box center [183, 256] width 14 height 14
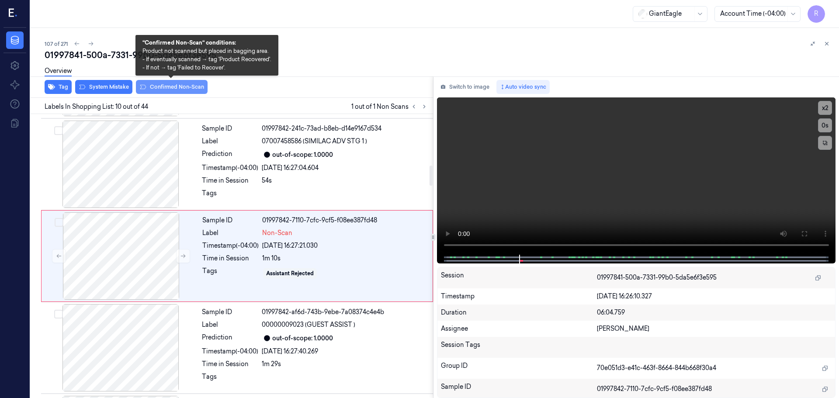
click at [172, 91] on button "Confirmed Non-Scan" at bounding box center [172, 87] width 72 height 14
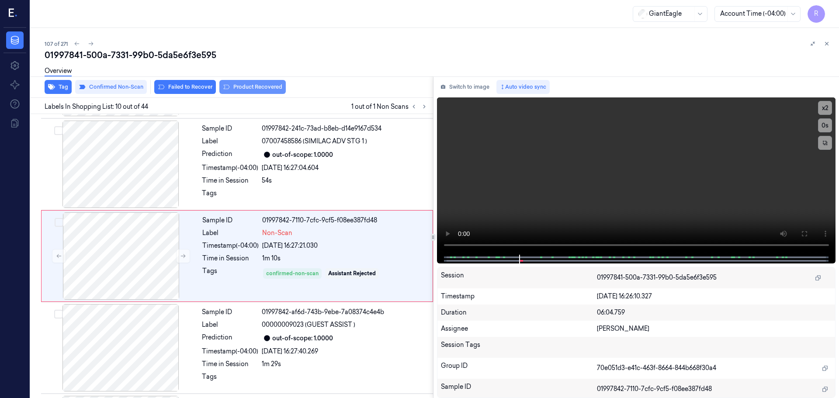
click at [253, 87] on button "Product Recovered" at bounding box center [252, 87] width 66 height 14
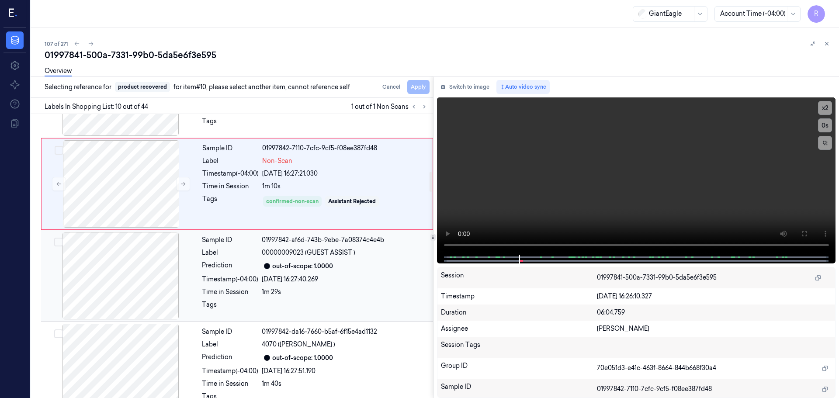
scroll to position [817, 0]
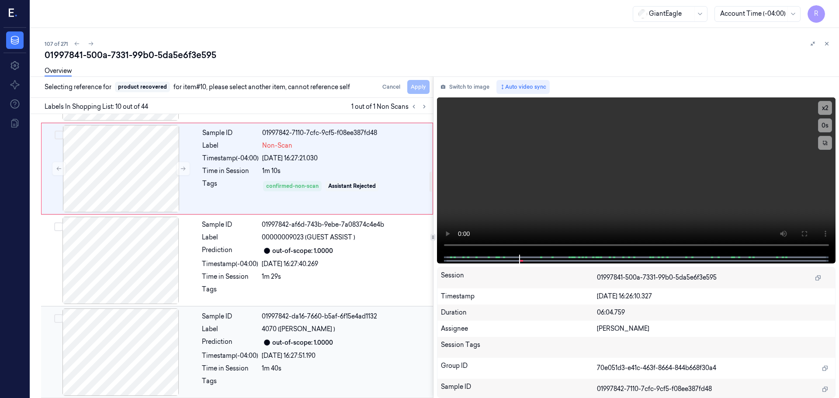
click at [227, 347] on div "Prediction" at bounding box center [230, 342] width 56 height 10
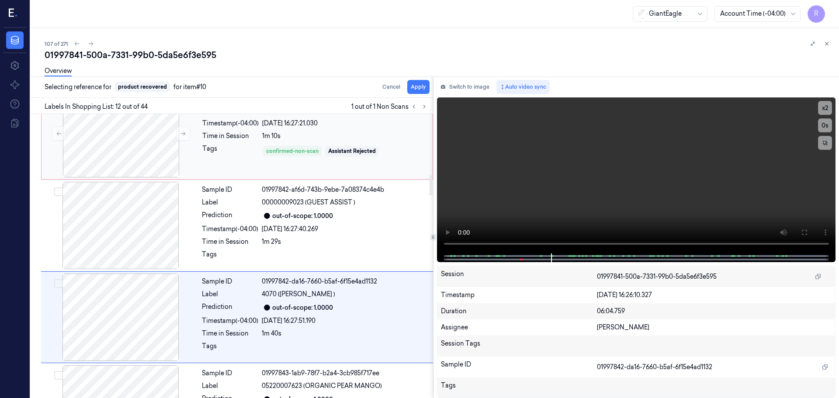
scroll to position [826, 0]
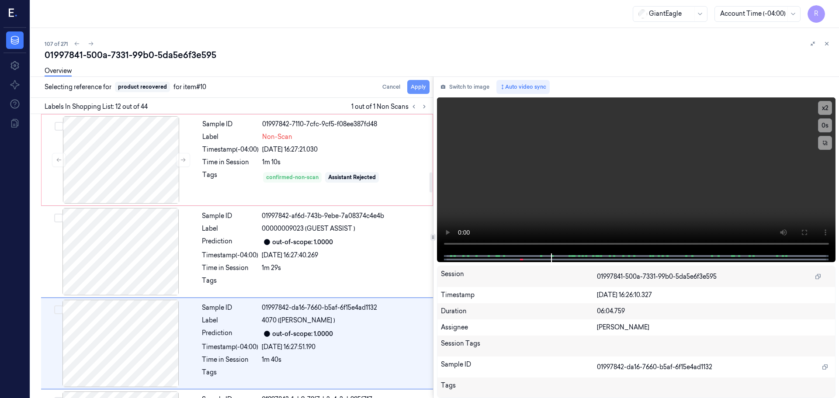
click at [419, 90] on button "Apply" at bounding box center [418, 87] width 22 height 14
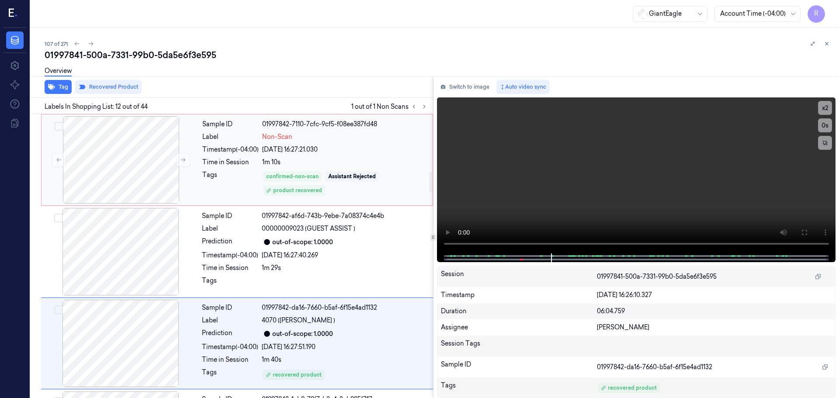
click at [358, 165] on div "1m 10s" at bounding box center [344, 162] width 165 height 9
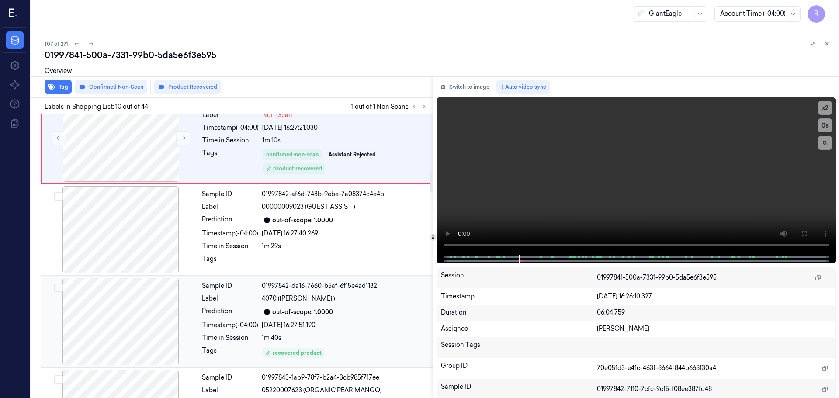
scroll to position [861, 0]
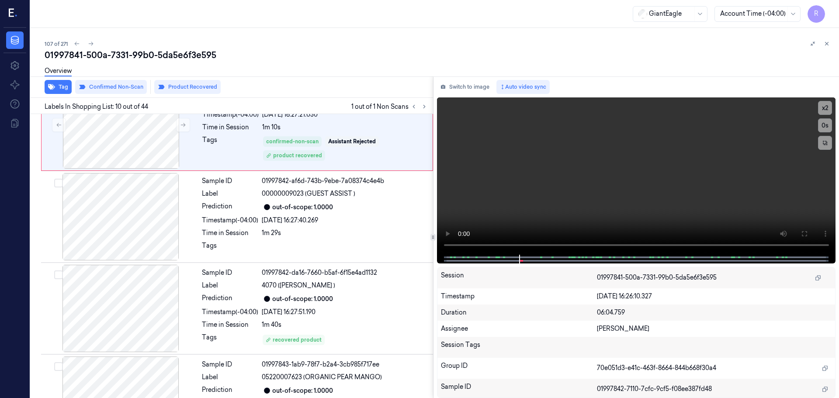
click at [825, 43] on button at bounding box center [827, 43] width 10 height 10
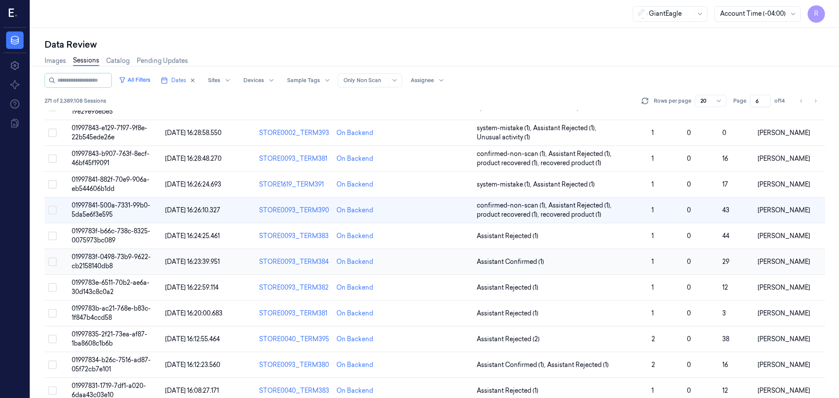
scroll to position [87, 0]
click at [610, 236] on span "Assistant Rejected (1)" at bounding box center [561, 235] width 168 height 9
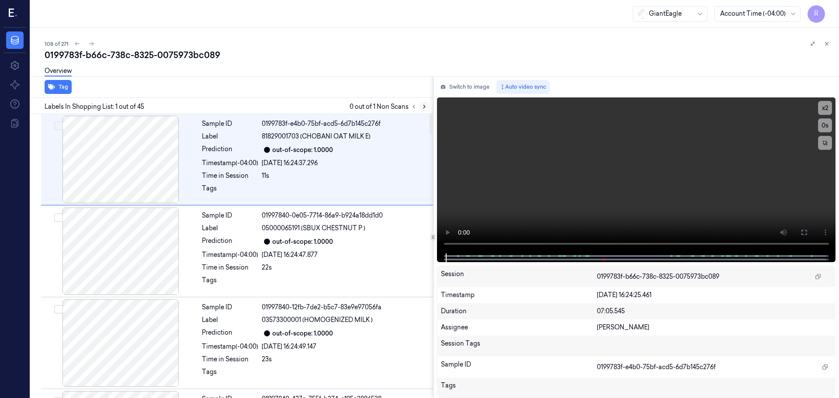
click at [424, 105] on icon at bounding box center [424, 107] width 6 height 6
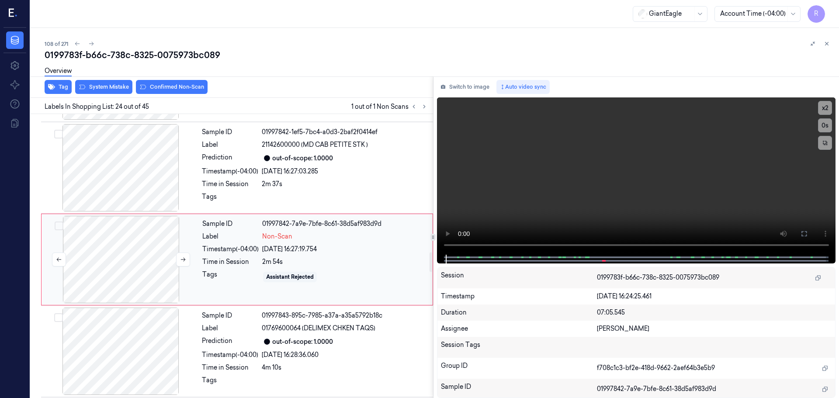
scroll to position [2015, 0]
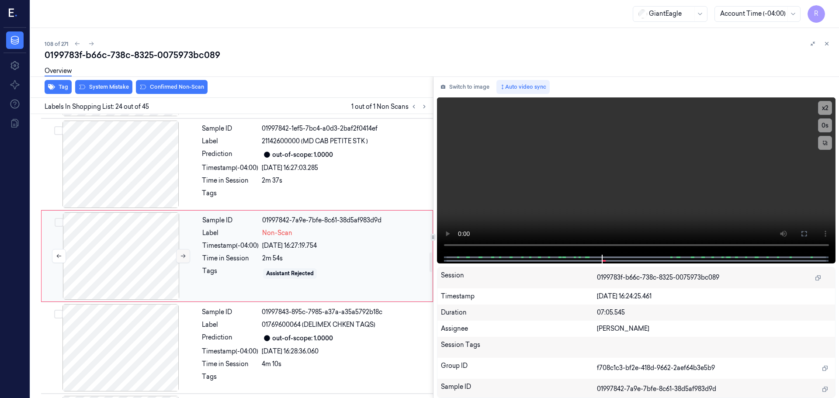
click at [179, 255] on button at bounding box center [183, 256] width 14 height 14
click at [181, 254] on icon at bounding box center [183, 256] width 6 height 6
click at [143, 189] on div at bounding box center [121, 164] width 156 height 87
click at [829, 109] on button "x 2" at bounding box center [825, 108] width 14 height 14
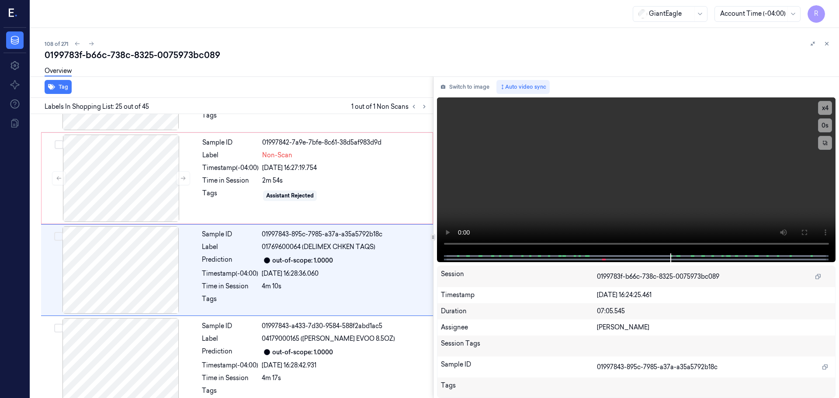
scroll to position [2107, 0]
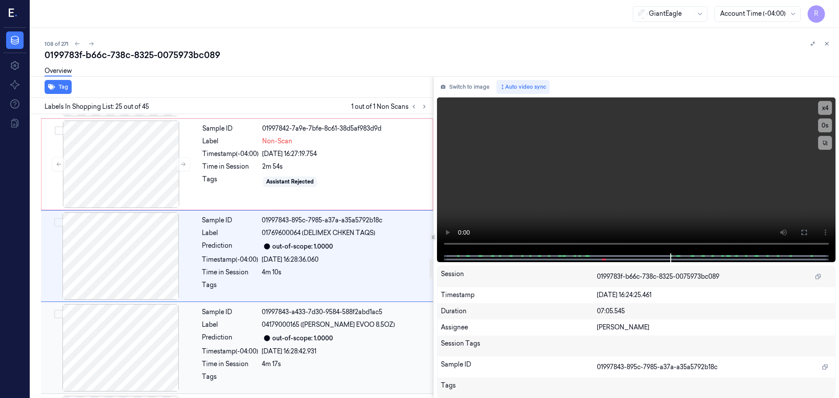
click at [242, 345] on div "Sample ID 01997843-a433-7d30-9584-588f2abd1ac5 Label 04179000165 (BERTOLI EVOO …" at bounding box center [314, 347] width 233 height 87
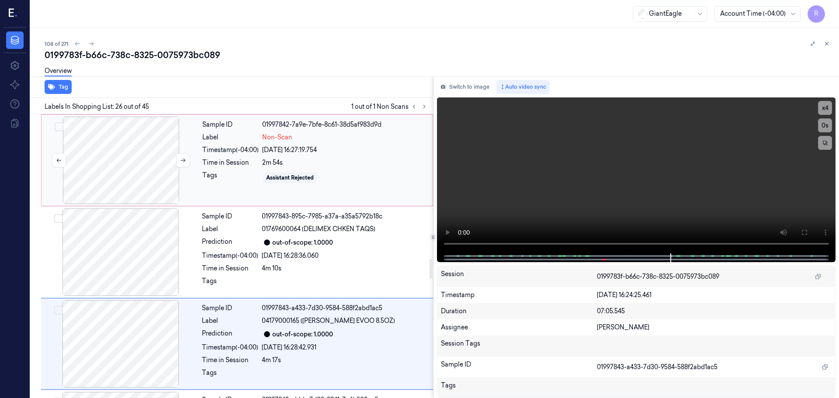
click at [137, 160] on div at bounding box center [121, 160] width 156 height 87
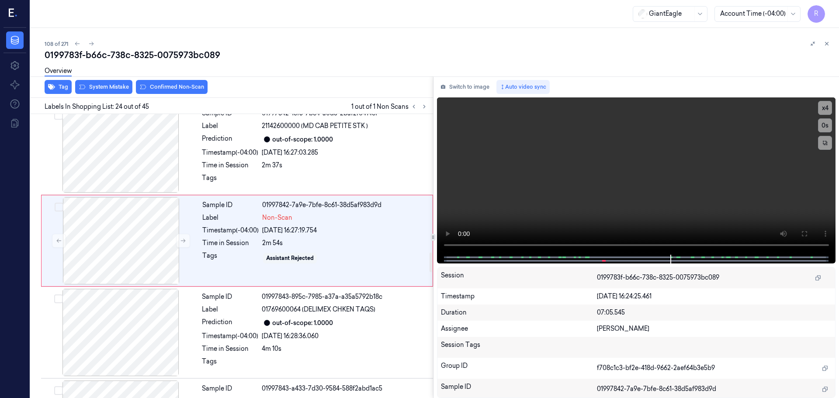
scroll to position [2015, 0]
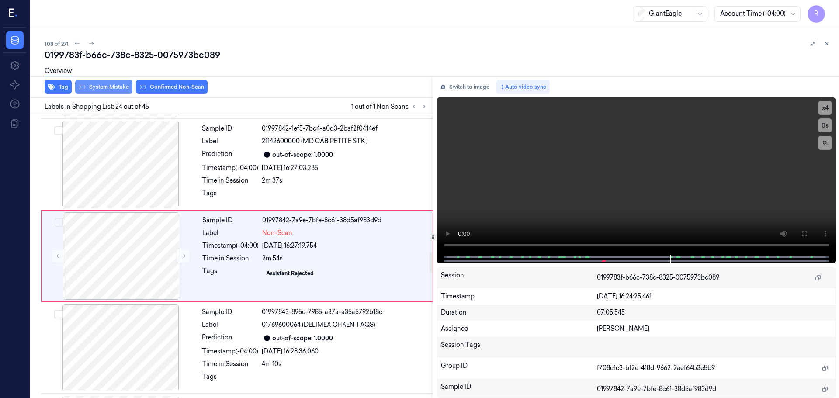
click at [110, 90] on button "System Mistake" at bounding box center [103, 87] width 57 height 14
click at [52, 84] on icon "button" at bounding box center [51, 86] width 7 height 7
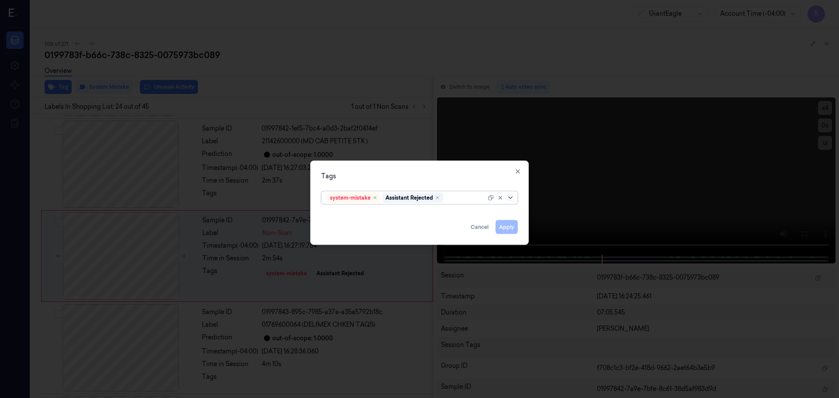
click at [508, 200] on icon at bounding box center [510, 197] width 7 height 7
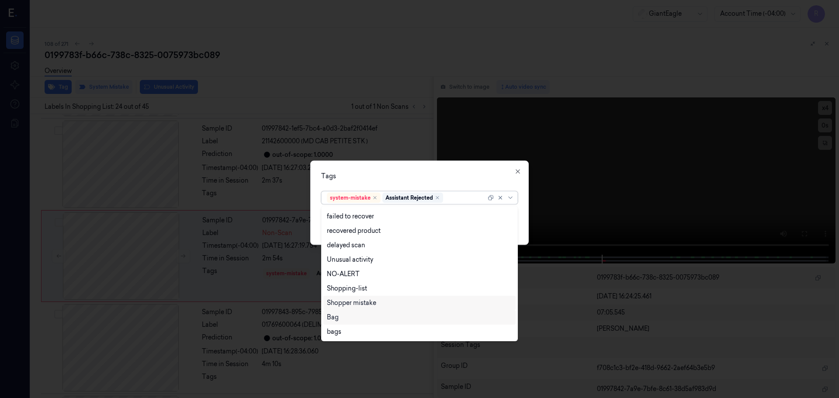
click at [352, 315] on div "Bag" at bounding box center [419, 317] width 185 height 9
click at [409, 161] on div "Tags option Bag, selected. 13 results available. Use Up and Down to choose opti…" at bounding box center [419, 202] width 219 height 84
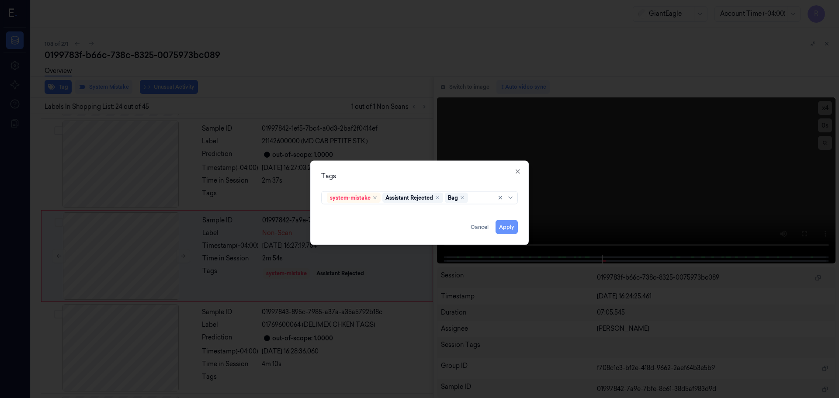
click at [508, 231] on button "Apply" at bounding box center [507, 227] width 22 height 14
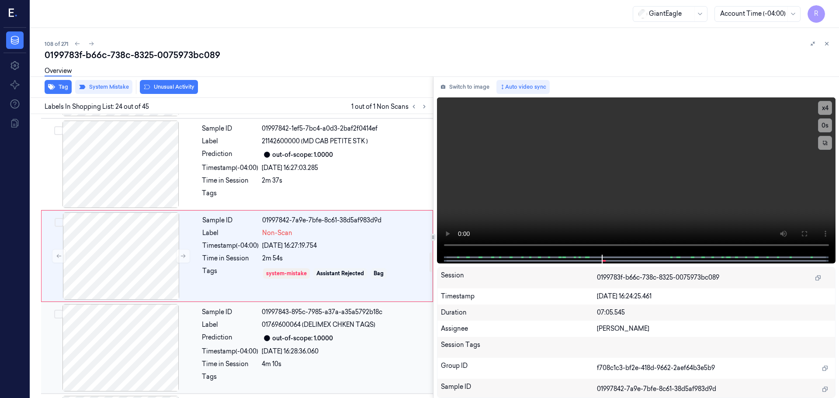
click at [290, 332] on div "Sample ID 01997843-895c-7985-a37a-a35a5792b18c Label 01769600064 (DELIMEX CHKEN…" at bounding box center [314, 347] width 233 height 87
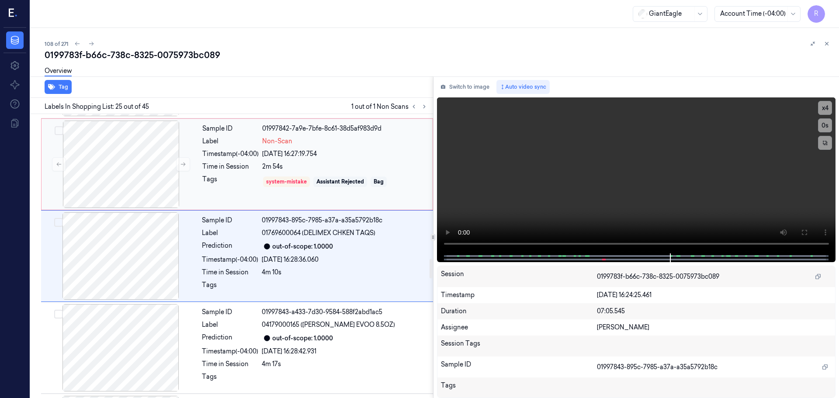
click at [278, 170] on div "2m 54s" at bounding box center [344, 166] width 165 height 9
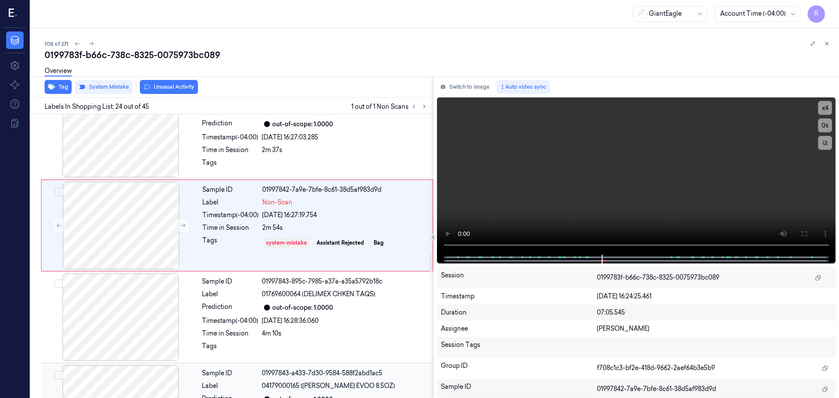
scroll to position [2059, 0]
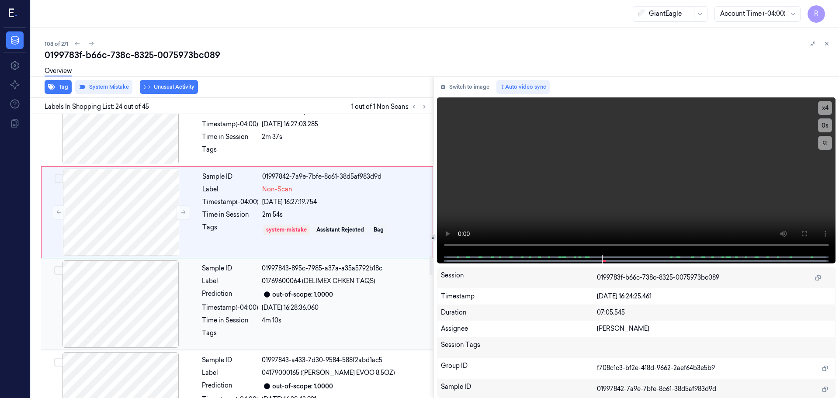
click at [264, 309] on div "23/09/2025 16:28:36.060" at bounding box center [345, 307] width 166 height 9
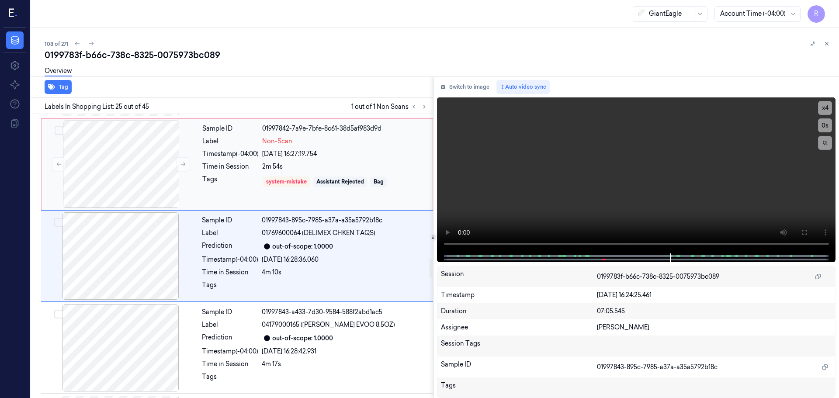
click at [261, 164] on div "Time in Session 2m 54s" at bounding box center [314, 166] width 225 height 9
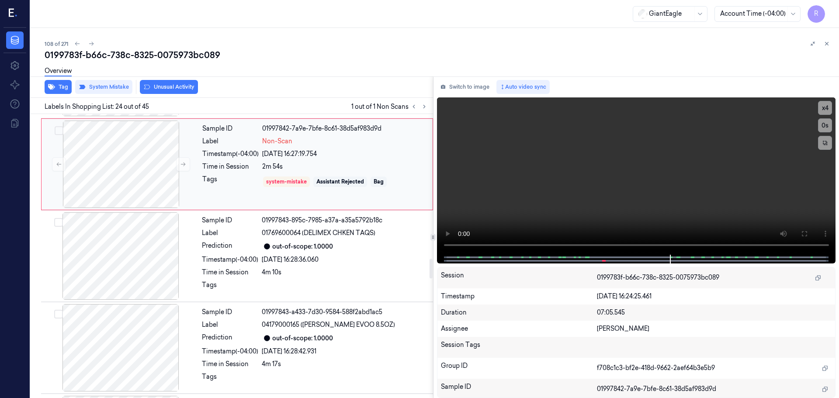
scroll to position [2015, 0]
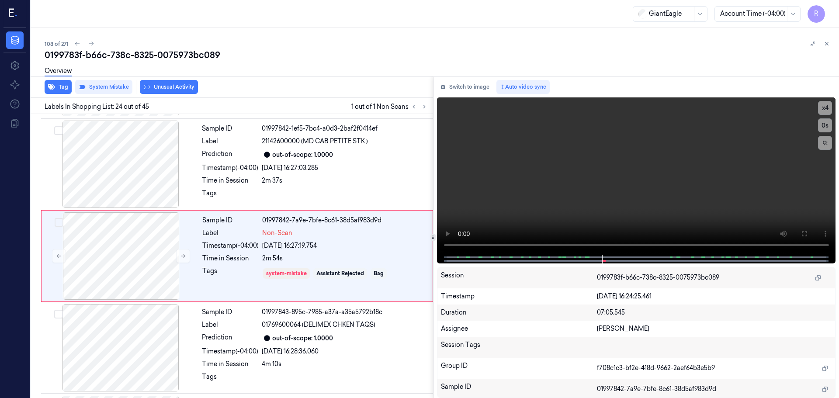
click at [830, 49] on div at bounding box center [820, 43] width 24 height 10
click at [831, 38] on div "108 of 271 0199783f-b66c-738c-8325-0075973bc089 Overview Tag System Mistake Unu…" at bounding box center [435, 213] width 809 height 370
click at [826, 42] on icon at bounding box center [827, 44] width 6 height 6
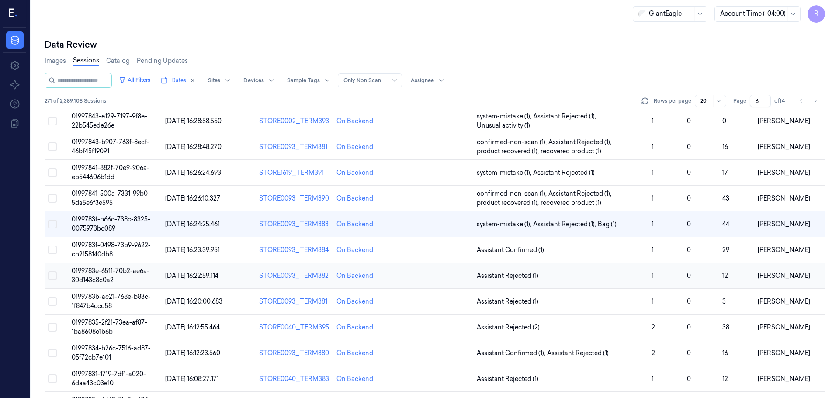
scroll to position [112, 0]
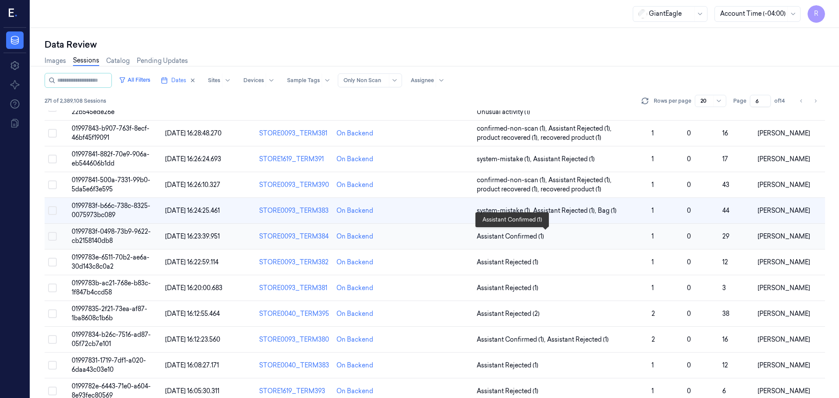
click at [591, 238] on span "Assistant Confirmed (1)" at bounding box center [561, 236] width 168 height 9
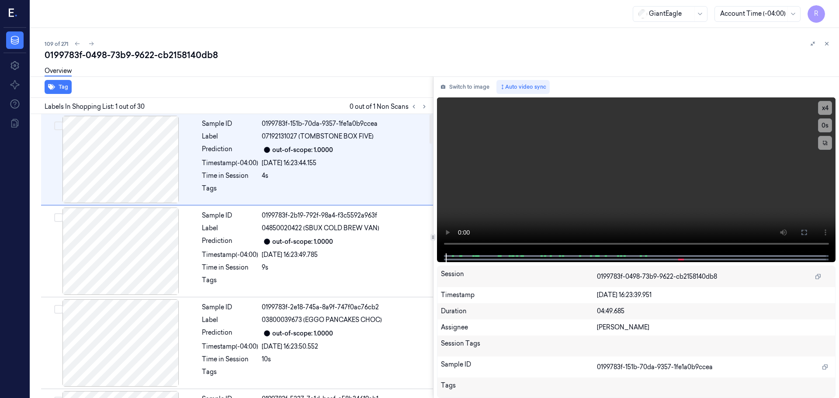
click at [420, 110] on div at bounding box center [419, 106] width 21 height 10
click at [424, 109] on button at bounding box center [424, 106] width 10 height 10
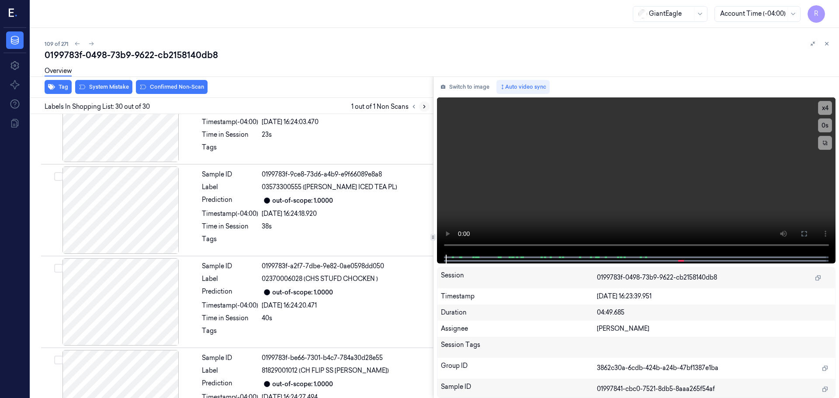
click at [425, 109] on icon at bounding box center [424, 107] width 6 height 6
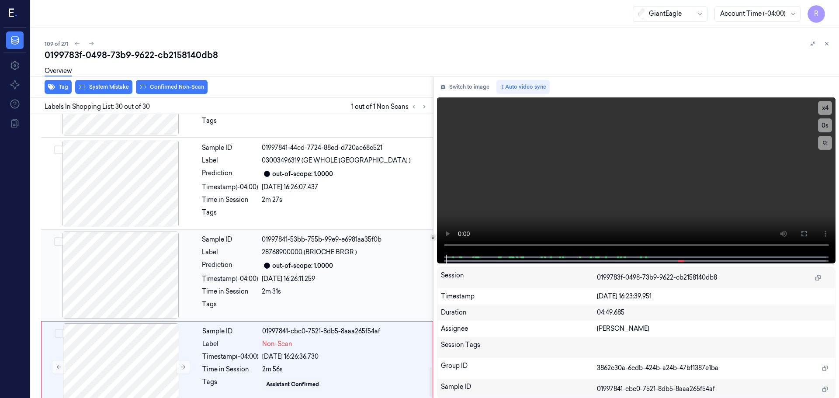
scroll to position [2473, 0]
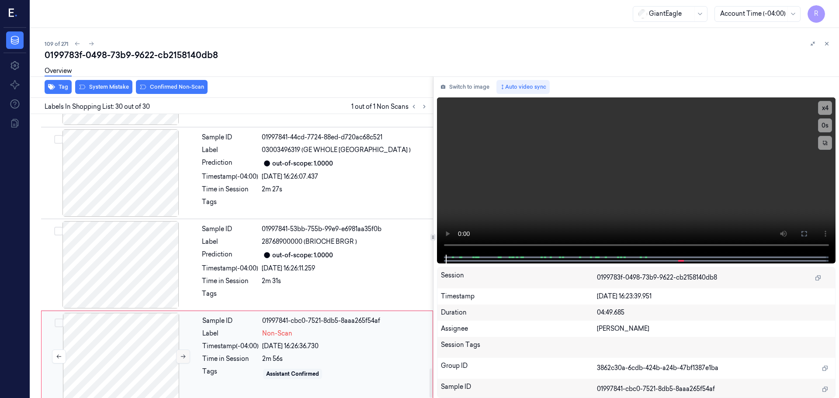
click at [184, 355] on icon at bounding box center [183, 357] width 5 height 4
click at [184, 354] on icon at bounding box center [183, 357] width 6 height 6
click at [185, 354] on icon at bounding box center [183, 357] width 6 height 6
click at [149, 258] on div at bounding box center [121, 264] width 156 height 87
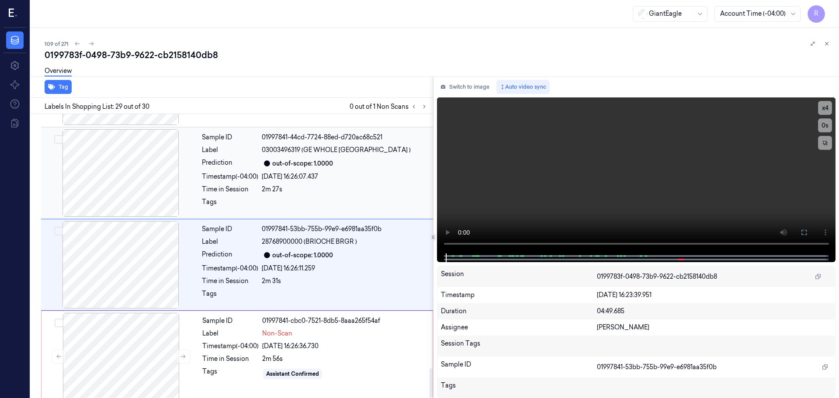
click at [141, 194] on div at bounding box center [121, 172] width 156 height 87
click at [824, 106] on button "x 4" at bounding box center [825, 108] width 14 height 14
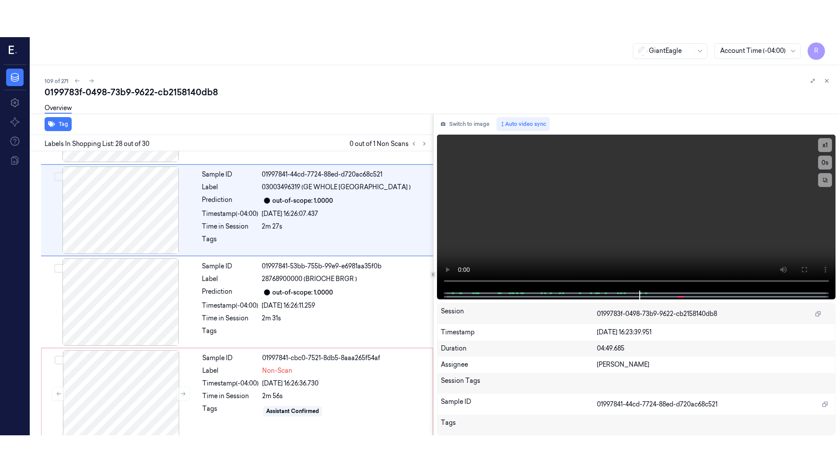
scroll to position [2382, 0]
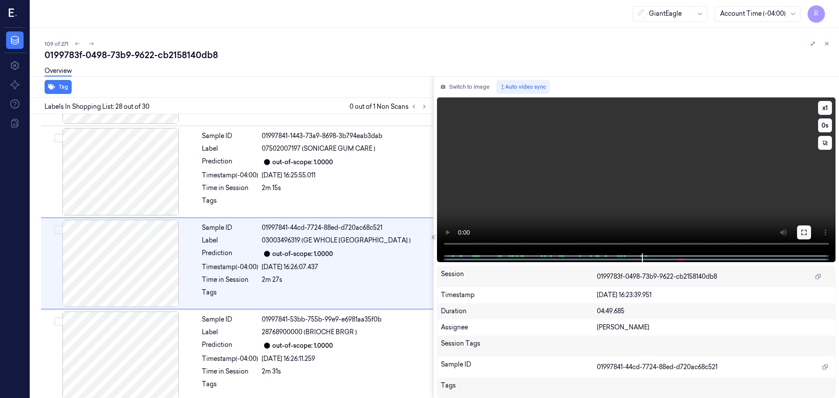
click at [799, 239] on button at bounding box center [804, 233] width 14 height 14
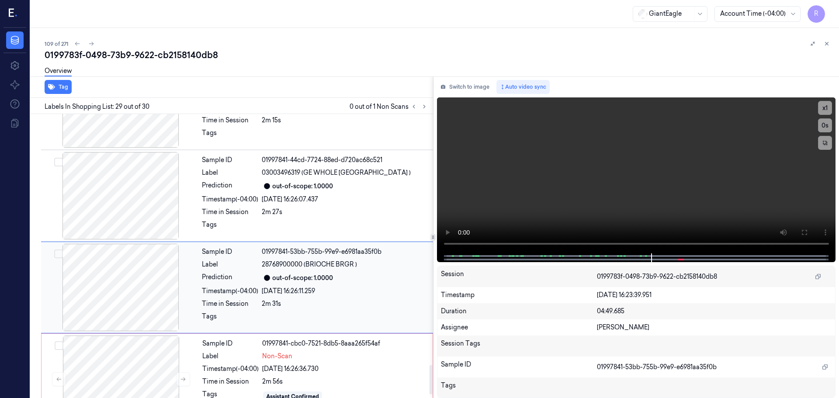
scroll to position [2473, 0]
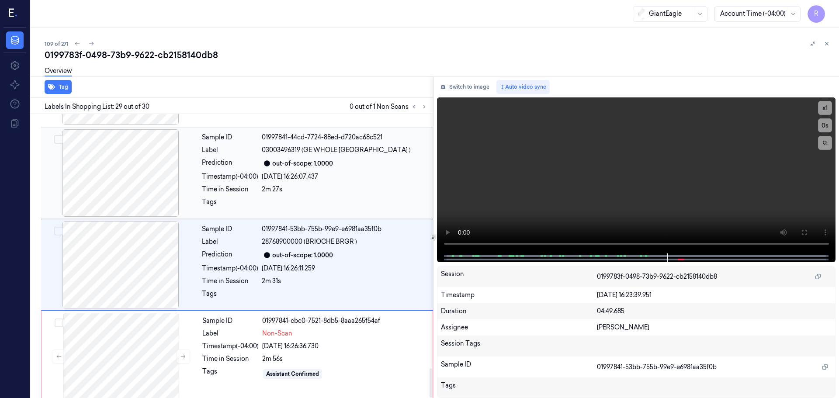
click at [149, 175] on div at bounding box center [121, 172] width 156 height 87
click at [830, 108] on button "x 1" at bounding box center [825, 108] width 14 height 14
click at [807, 234] on icon at bounding box center [804, 232] width 5 height 5
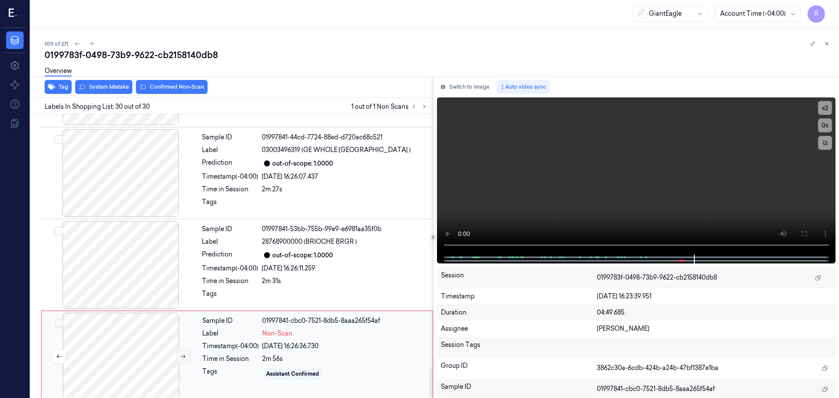
click at [181, 354] on icon at bounding box center [183, 357] width 6 height 6
click at [182, 354] on icon at bounding box center [183, 357] width 6 height 6
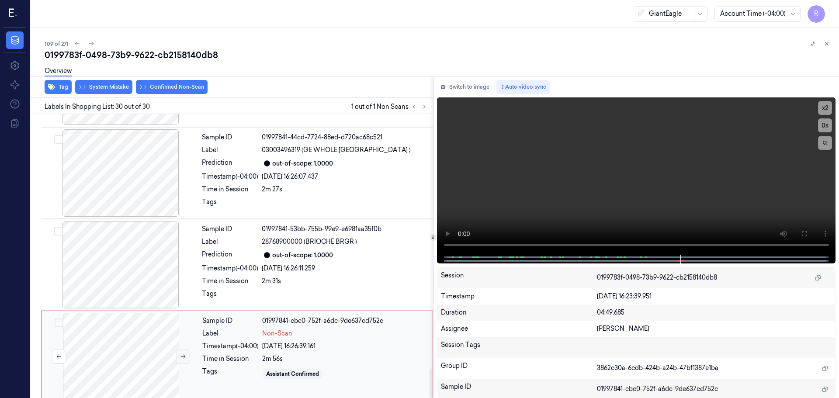
click at [182, 354] on icon at bounding box center [183, 357] width 6 height 6
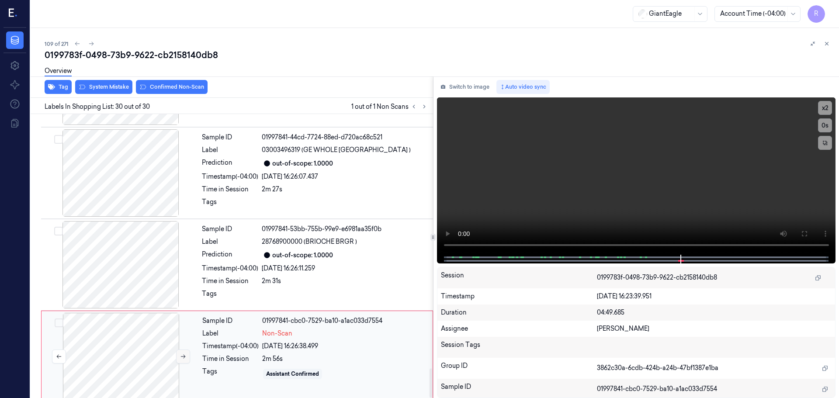
click at [182, 354] on icon at bounding box center [183, 357] width 6 height 6
click at [830, 112] on button "x 2" at bounding box center [825, 108] width 14 height 14
click at [314, 277] on div "2m 31s" at bounding box center [345, 281] width 166 height 9
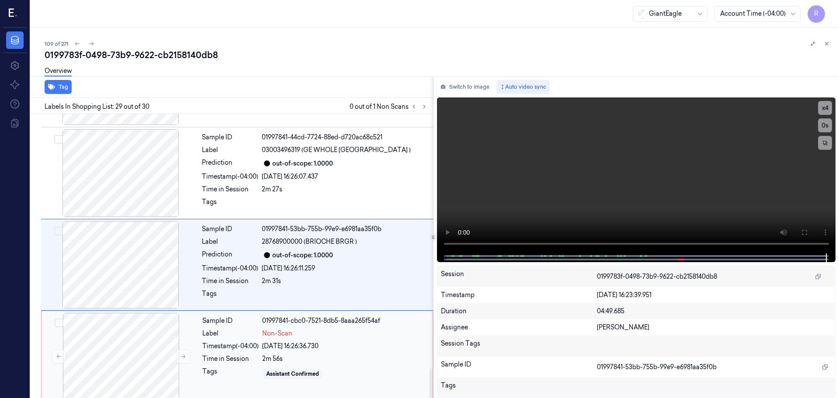
click at [340, 342] on div "23/09/2025 16:26:36.730" at bounding box center [344, 346] width 165 height 9
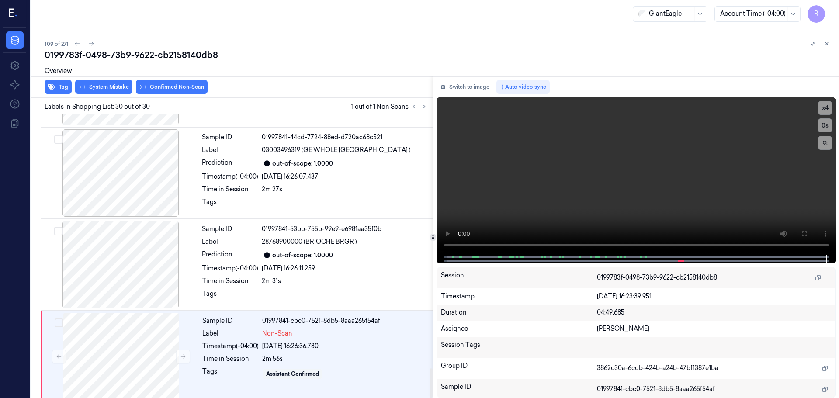
click at [115, 81] on div "Overview" at bounding box center [439, 72] width 788 height 22
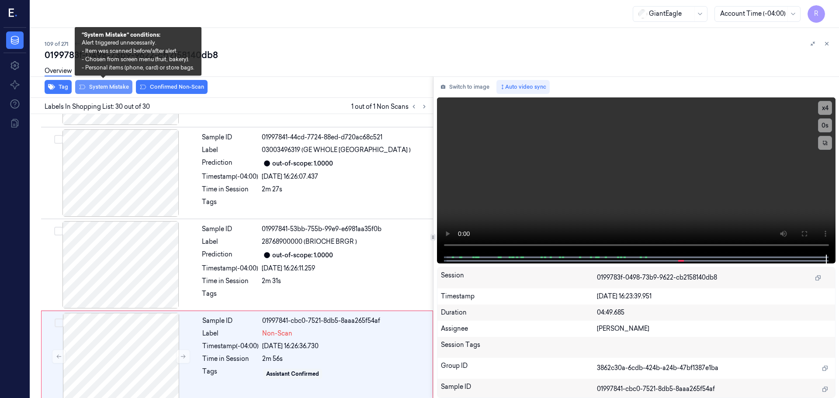
click at [111, 85] on button "System Mistake" at bounding box center [103, 87] width 57 height 14
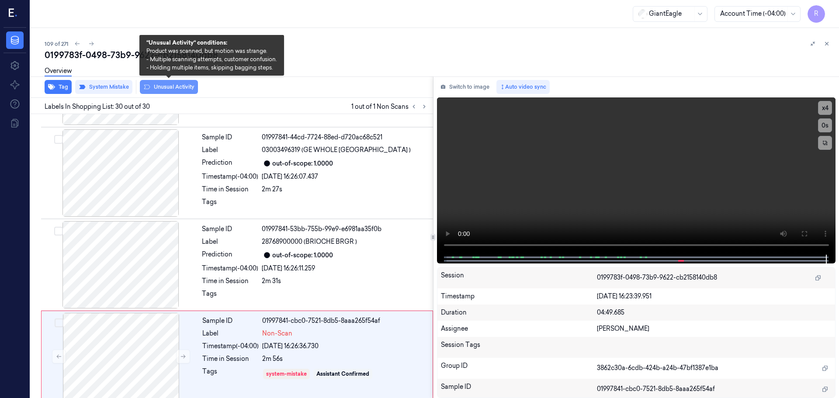
click at [160, 90] on button "Unusual Activity" at bounding box center [169, 87] width 58 height 14
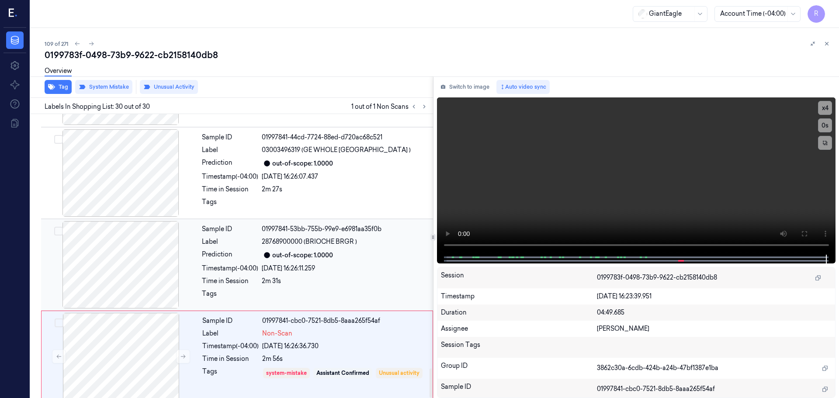
click at [299, 239] on div "Sample ID 01997841-53bb-755b-99e9-e6981aa35f0b Label 28768900000 (BRIOCHE BRGR …" at bounding box center [314, 264] width 233 height 87
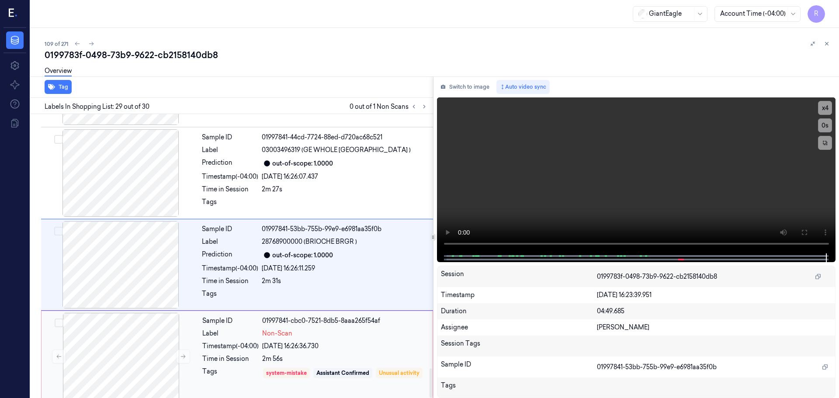
click at [286, 329] on span "Non-Scan" at bounding box center [277, 333] width 30 height 9
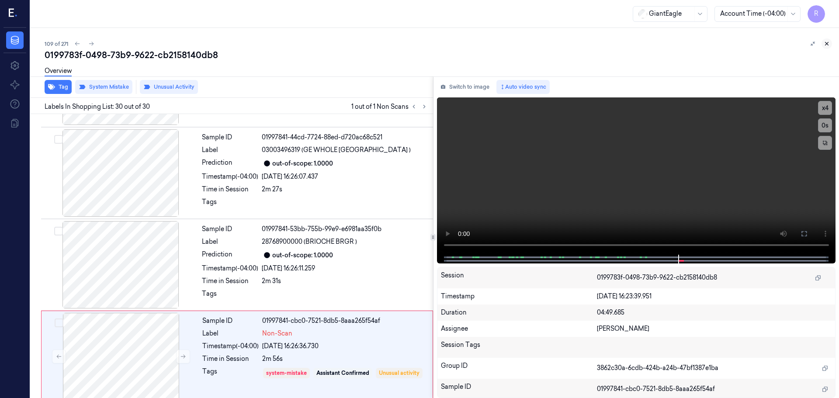
click at [823, 42] on button at bounding box center [827, 43] width 10 height 10
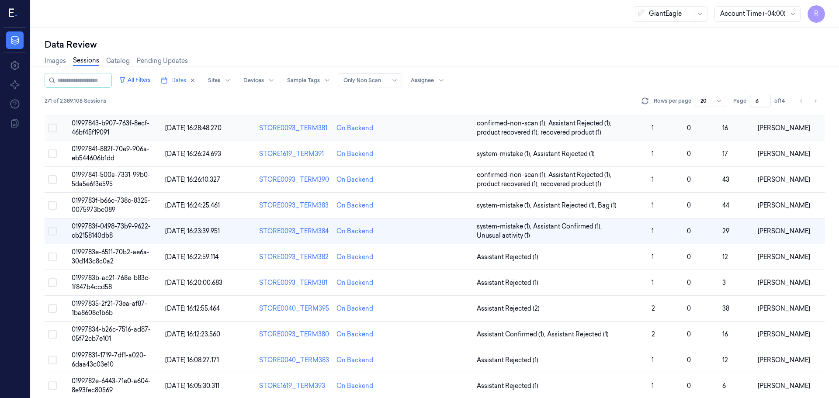
scroll to position [182, 0]
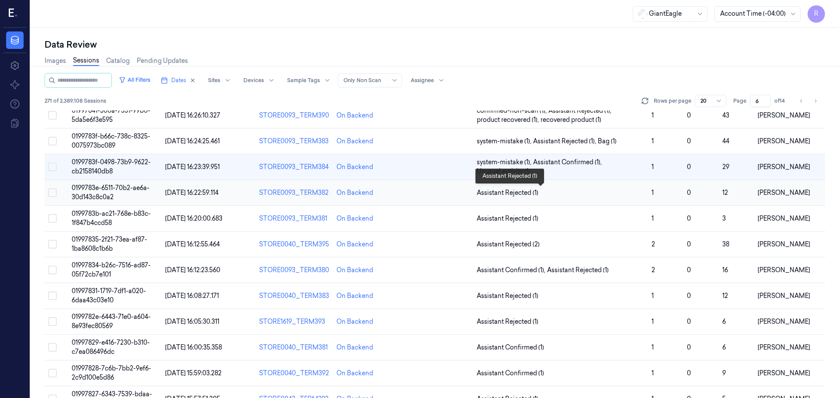
click at [620, 190] on span "Assistant Rejected (1)" at bounding box center [561, 192] width 168 height 9
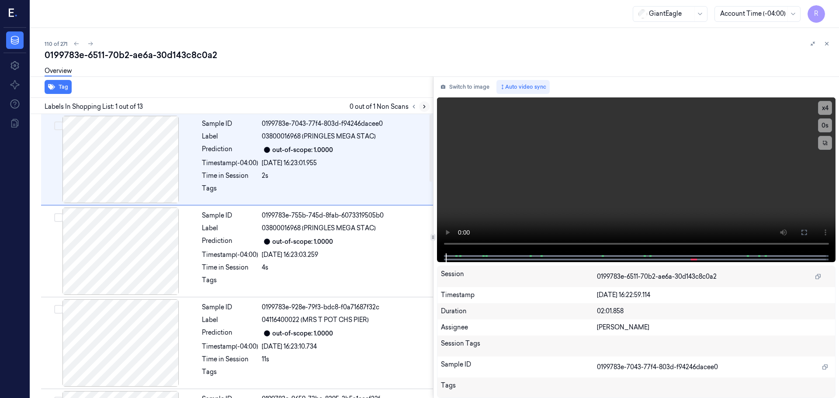
click at [421, 110] on div at bounding box center [419, 106] width 21 height 10
click at [423, 110] on button at bounding box center [424, 106] width 10 height 10
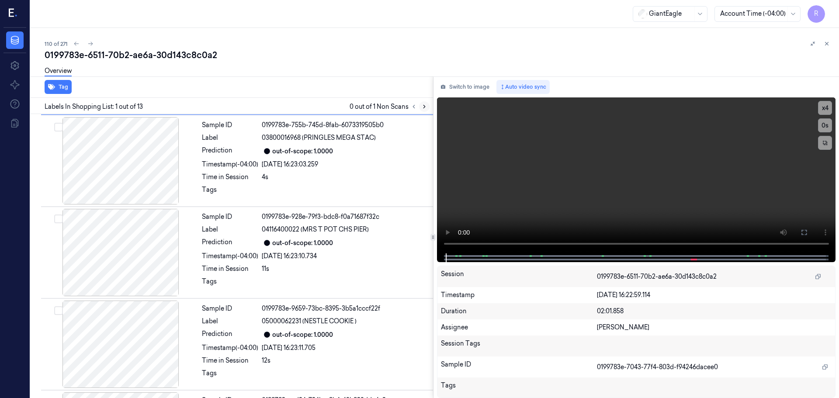
click at [423, 110] on button at bounding box center [424, 106] width 10 height 10
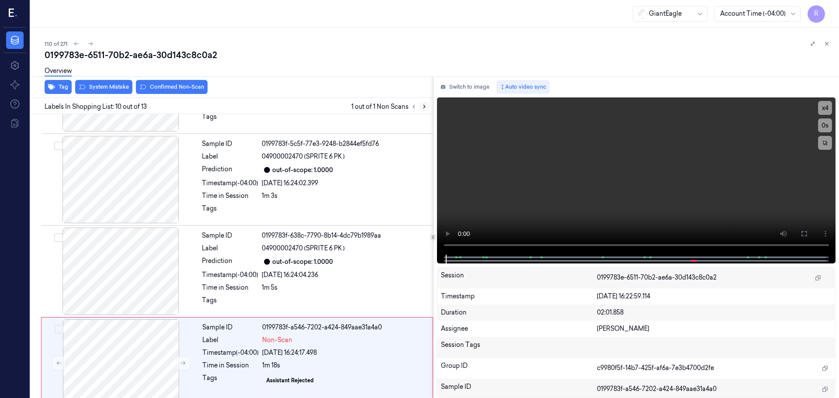
click at [424, 109] on icon at bounding box center [424, 107] width 6 height 6
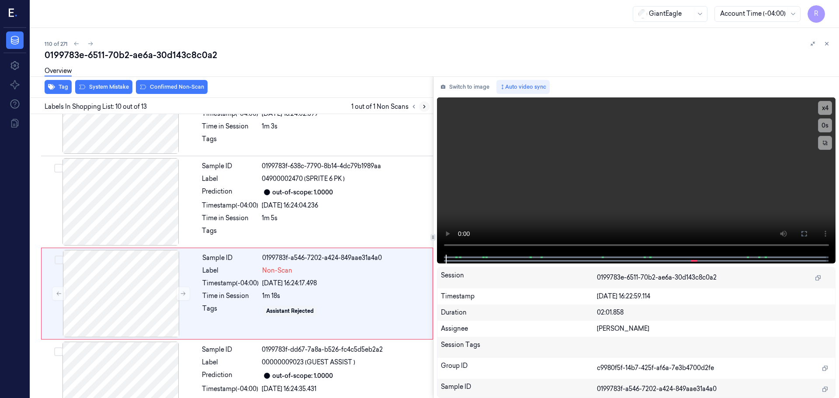
click at [424, 109] on icon at bounding box center [424, 107] width 6 height 6
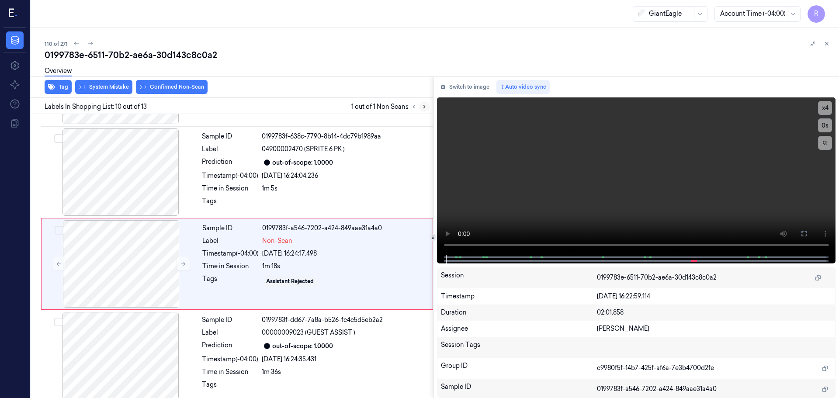
scroll to position [730, 0]
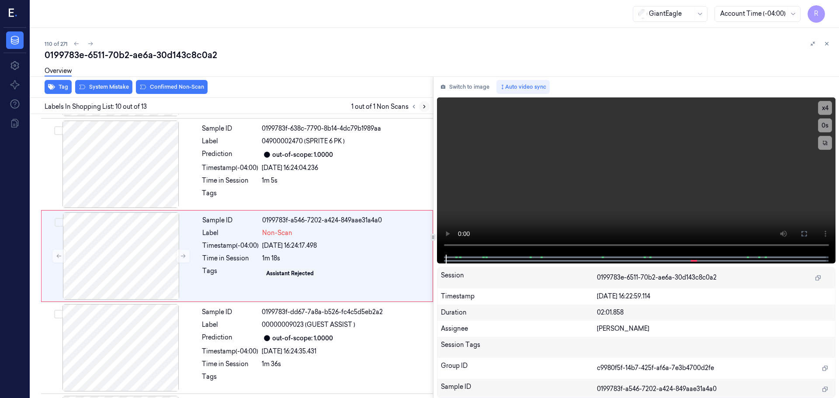
click at [424, 109] on icon at bounding box center [424, 107] width 6 height 6
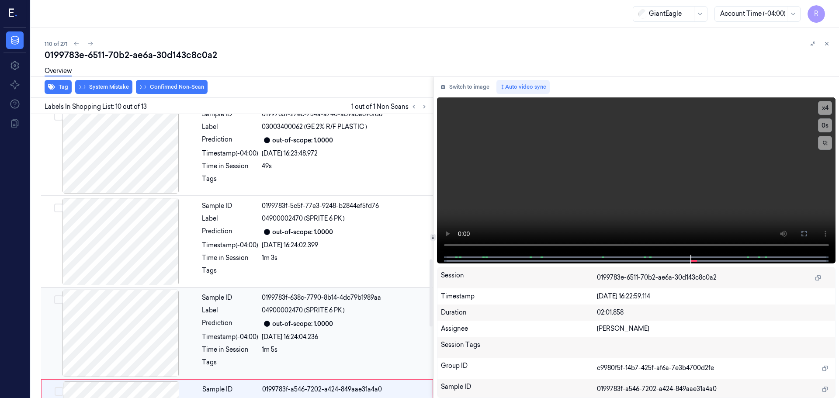
scroll to position [555, 0]
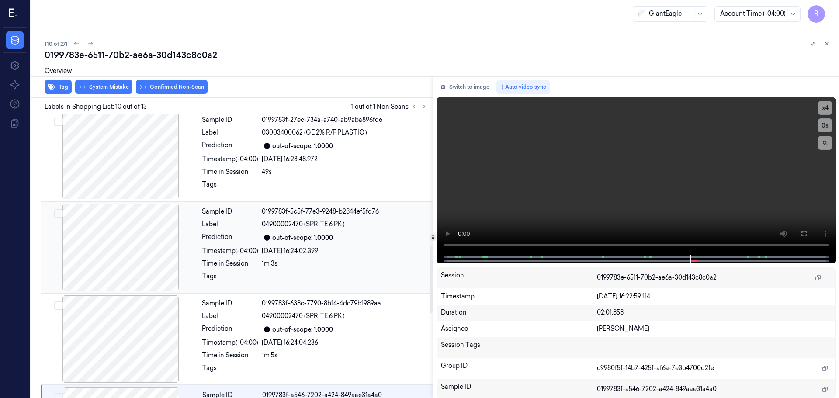
click at [144, 225] on div at bounding box center [121, 247] width 156 height 87
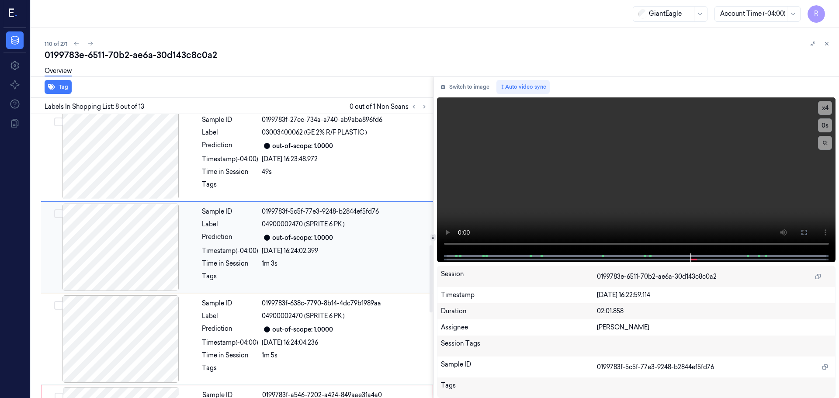
scroll to position [546, 0]
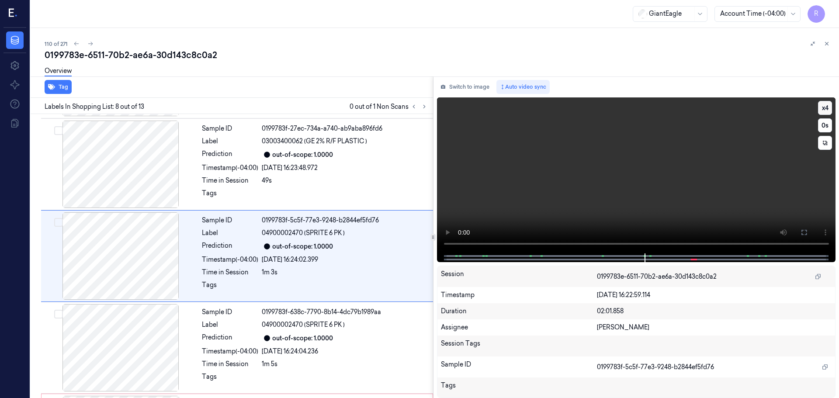
click at [823, 105] on button "x 4" at bounding box center [825, 108] width 14 height 14
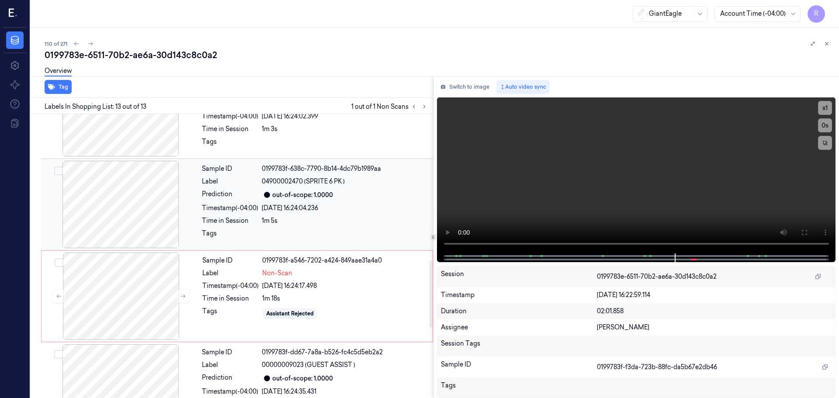
scroll to position [693, 0]
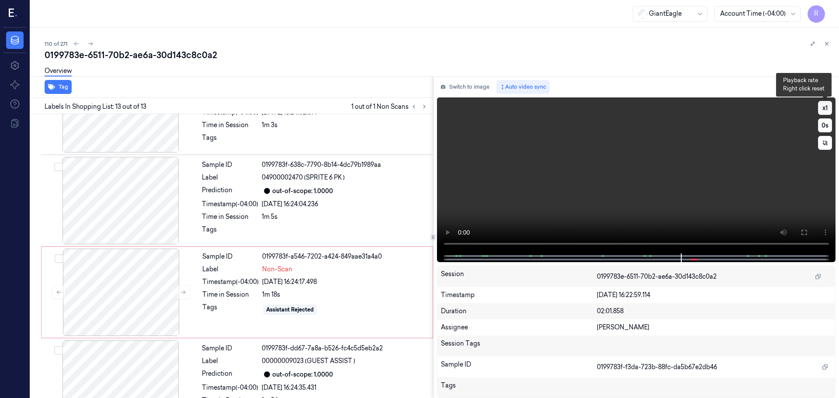
click at [821, 106] on button "x 1" at bounding box center [825, 108] width 14 height 14
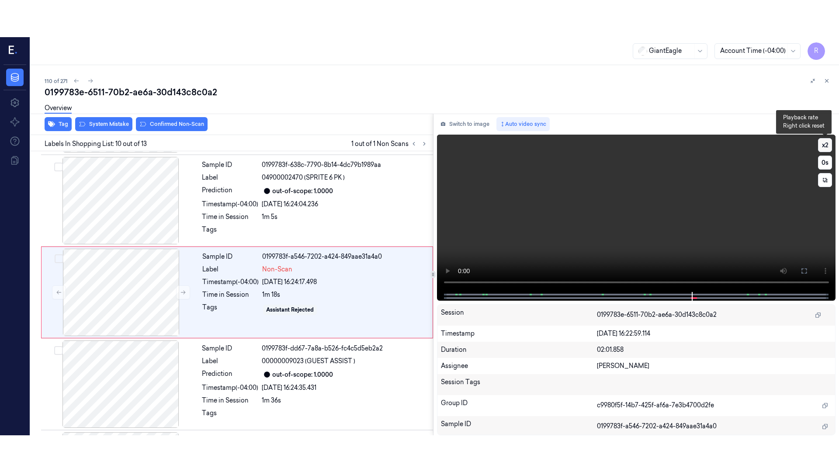
scroll to position [730, 0]
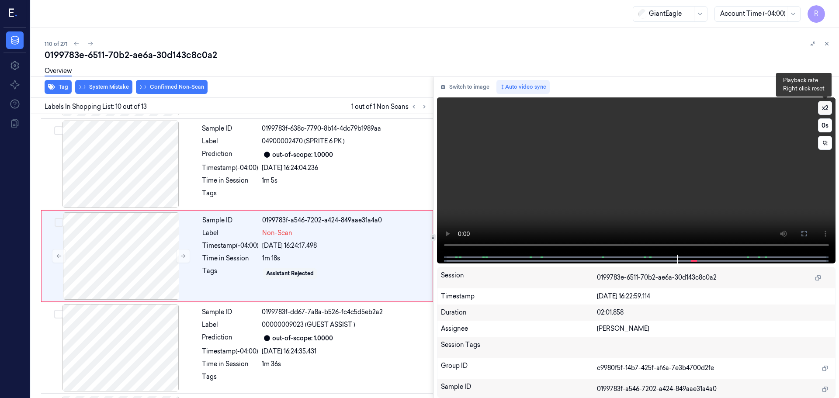
click at [823, 109] on button "x 2" at bounding box center [825, 108] width 14 height 14
drag, startPoint x: 804, startPoint y: 227, endPoint x: 797, endPoint y: 282, distance: 55.0
click at [804, 228] on button at bounding box center [804, 234] width 14 height 14
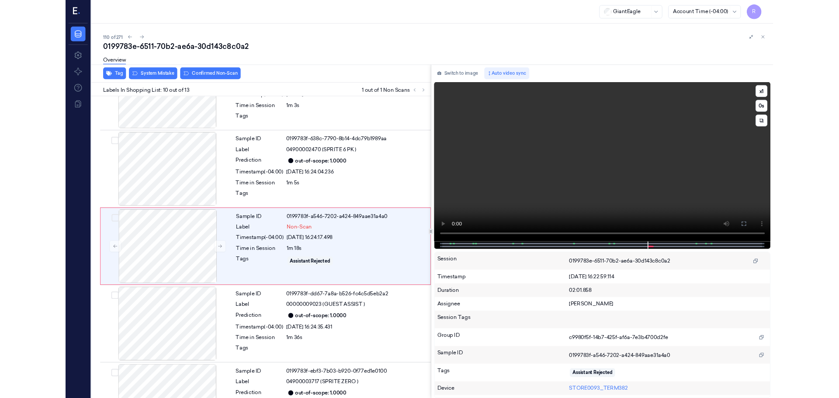
scroll to position [693, 0]
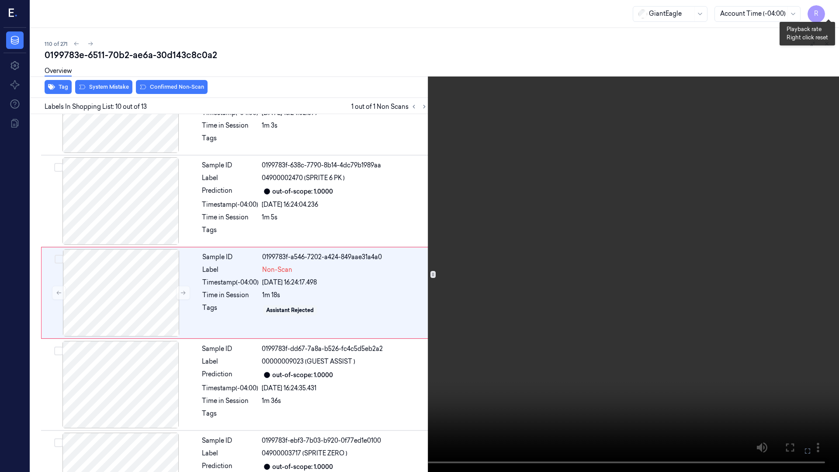
click at [826, 10] on button "x 1" at bounding box center [829, 10] width 14 height 14
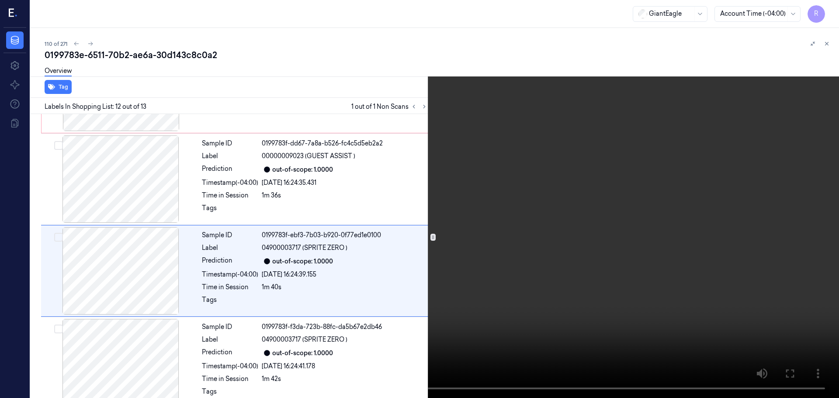
scroll to position [912, 0]
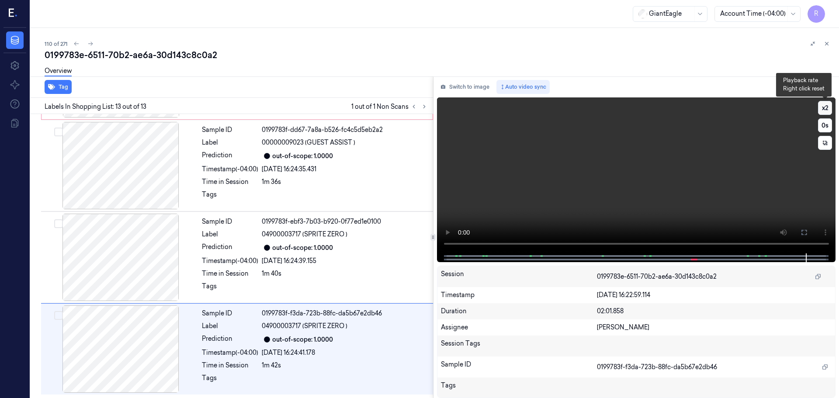
click at [827, 106] on button "x 2" at bounding box center [825, 108] width 14 height 14
click at [377, 250] on div "out-of-scope: 1.0000" at bounding box center [345, 248] width 166 height 10
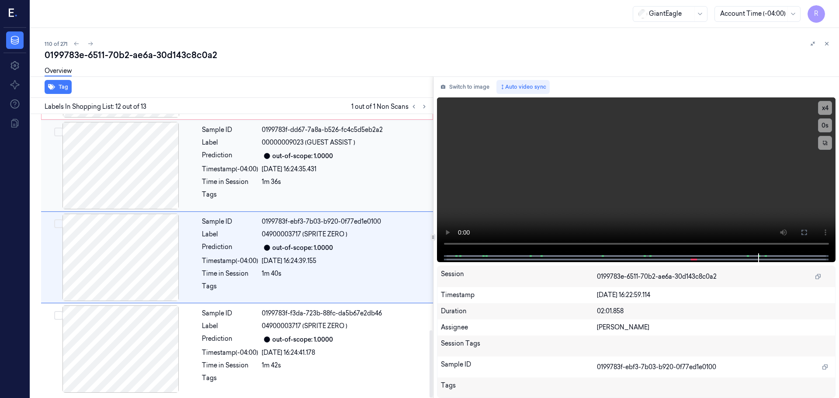
click at [168, 157] on div at bounding box center [121, 165] width 156 height 87
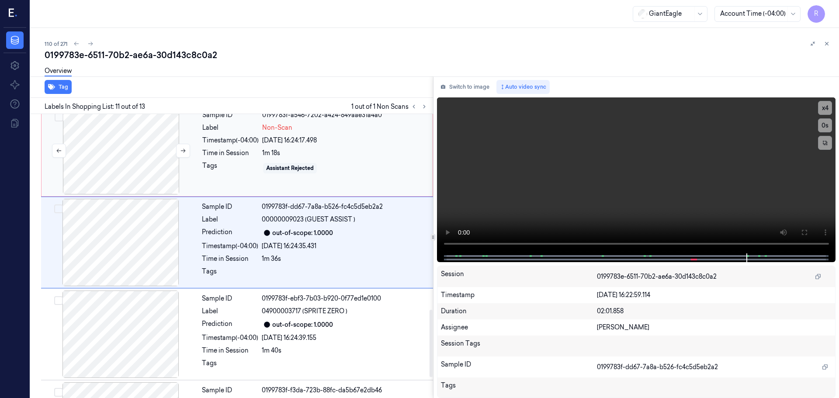
scroll to position [821, 0]
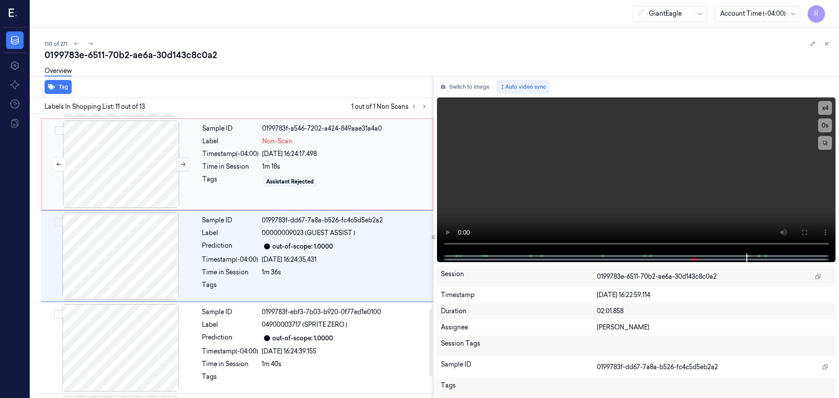
click at [179, 163] on button at bounding box center [183, 164] width 14 height 14
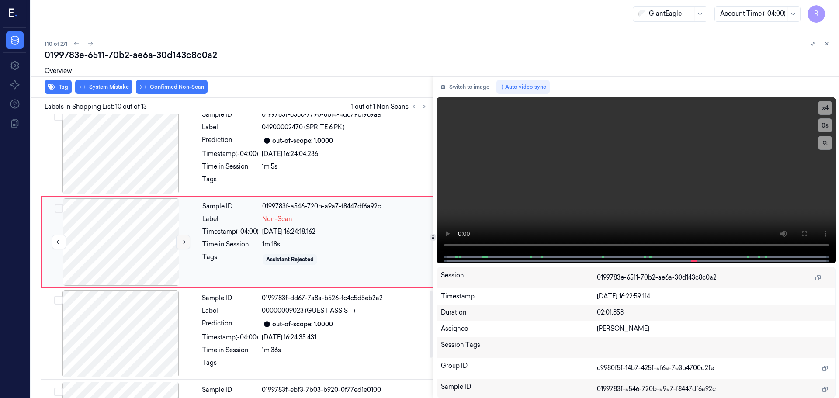
scroll to position [730, 0]
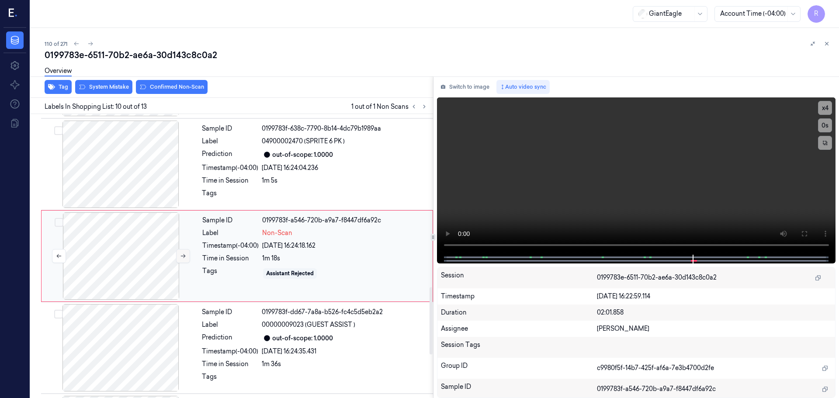
click at [187, 253] on button at bounding box center [183, 256] width 14 height 14
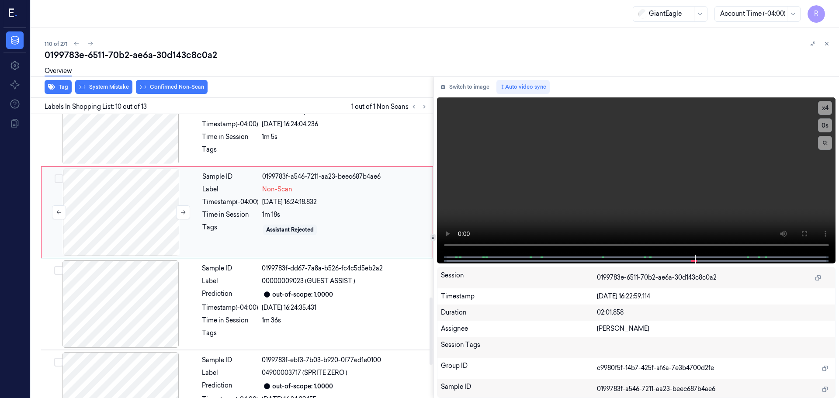
click at [136, 205] on div at bounding box center [121, 212] width 156 height 87
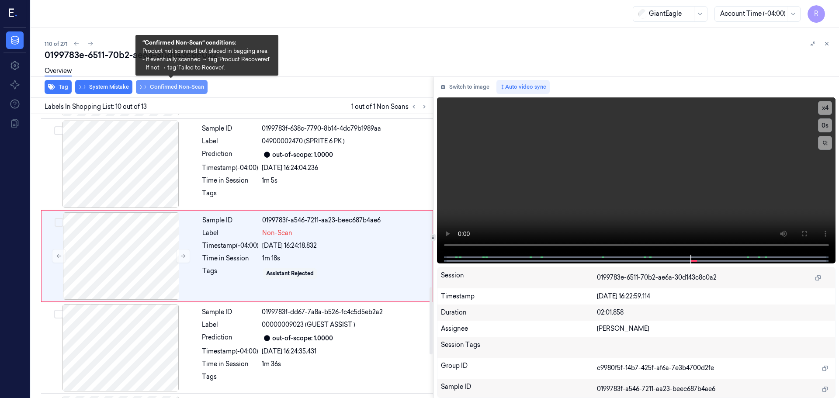
click at [176, 90] on button "Confirmed Non-Scan" at bounding box center [172, 87] width 72 height 14
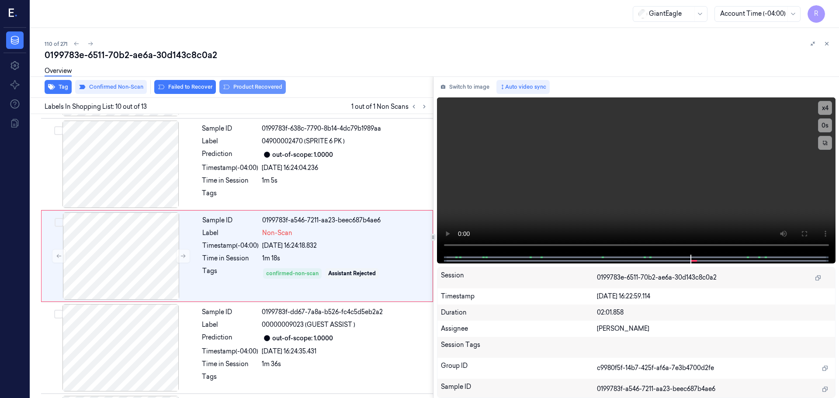
click at [254, 89] on button "Product Recovered" at bounding box center [252, 87] width 66 height 14
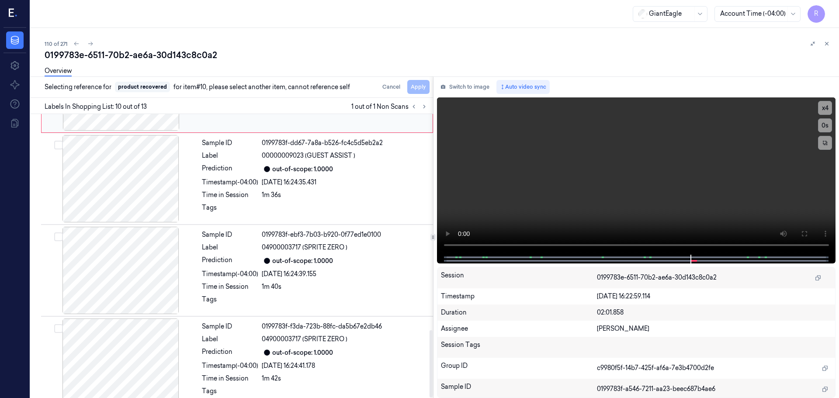
scroll to position [912, 0]
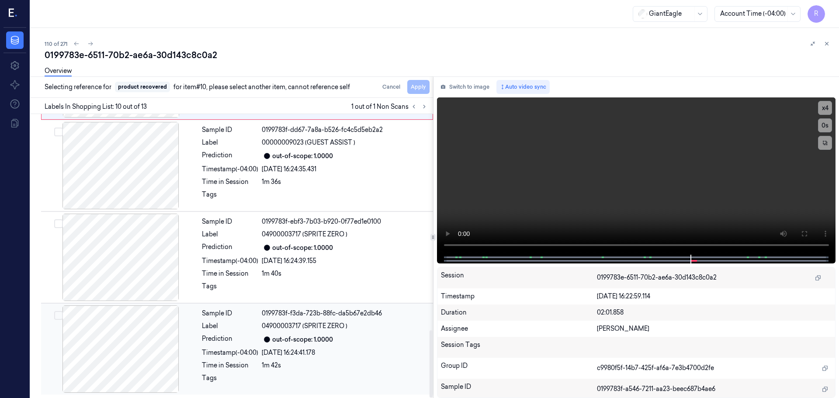
click at [267, 357] on div "23/09/2025 16:24:41.178" at bounding box center [345, 352] width 166 height 9
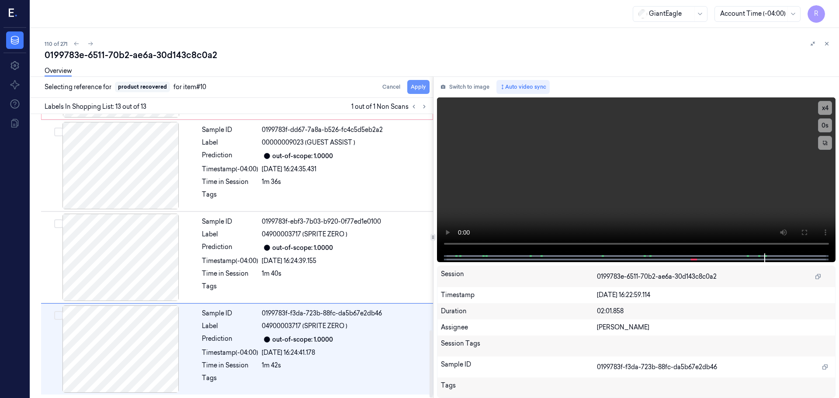
click at [420, 87] on button "Apply" at bounding box center [418, 87] width 22 height 14
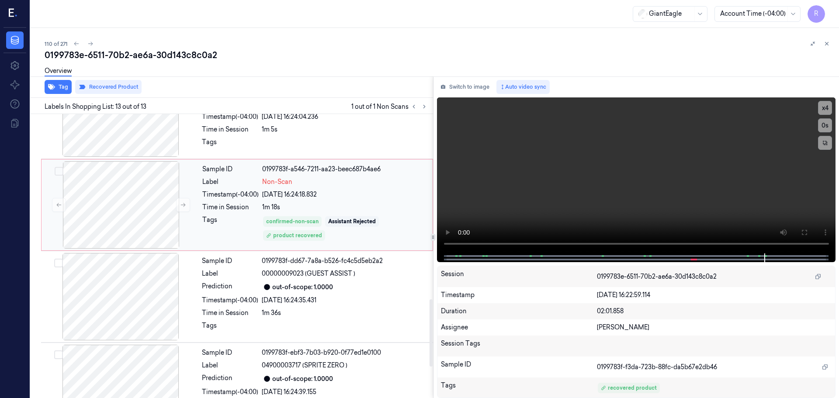
click at [289, 203] on div "1m 18s" at bounding box center [344, 207] width 165 height 9
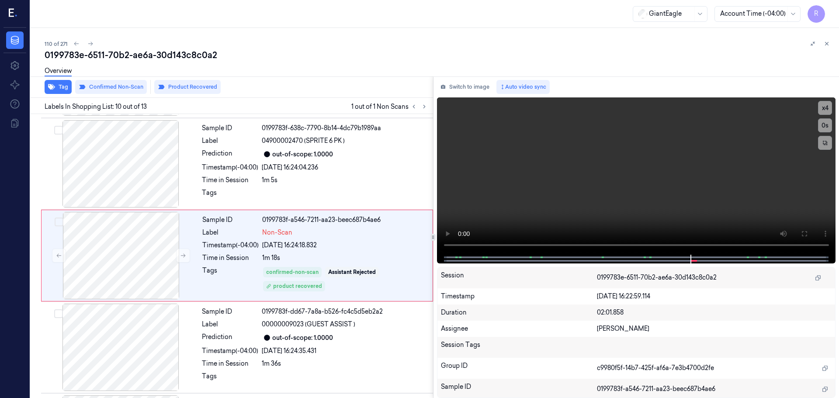
scroll to position [730, 0]
click at [830, 46] on icon at bounding box center [827, 44] width 6 height 6
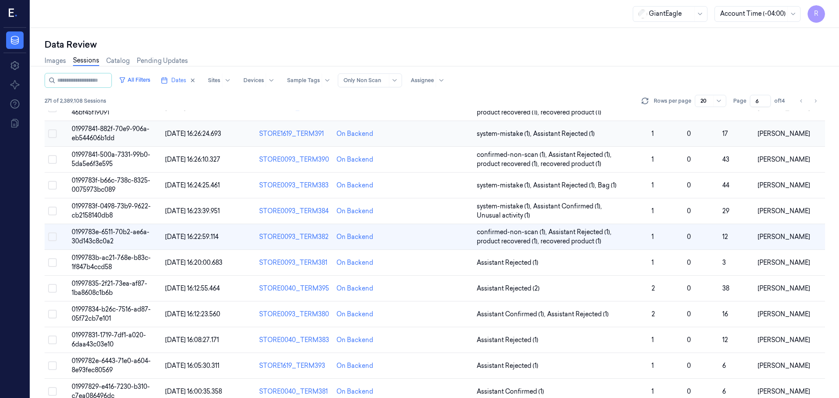
scroll to position [164, 0]
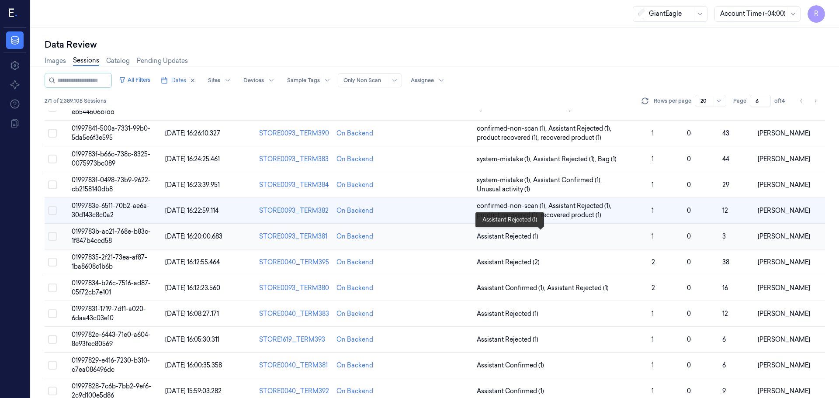
click at [576, 239] on span "Assistant Rejected (1)" at bounding box center [561, 236] width 168 height 9
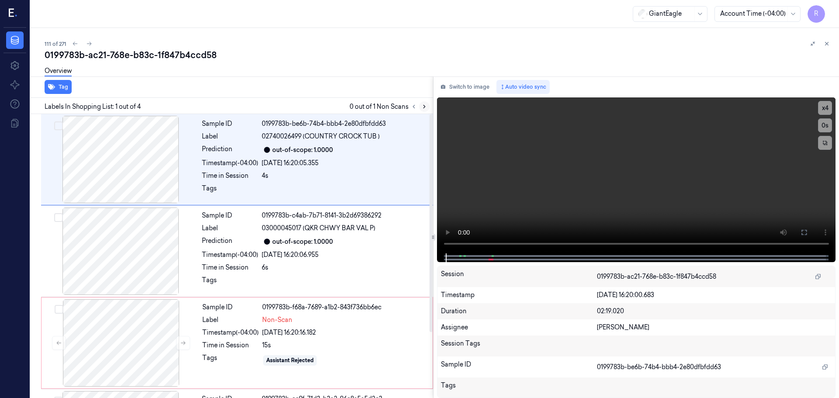
click at [424, 106] on icon at bounding box center [424, 107] width 6 height 6
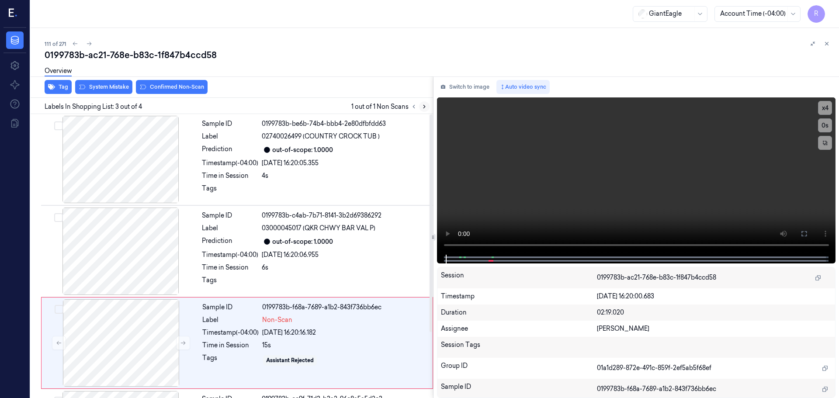
scroll to position [86, 0]
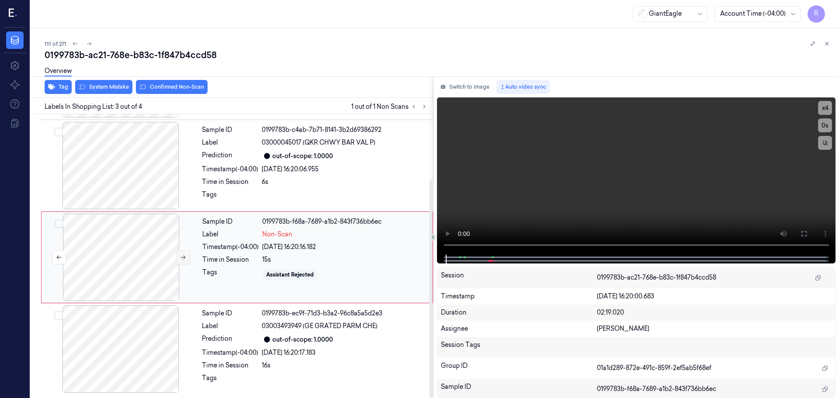
click at [183, 254] on button at bounding box center [183, 257] width 14 height 14
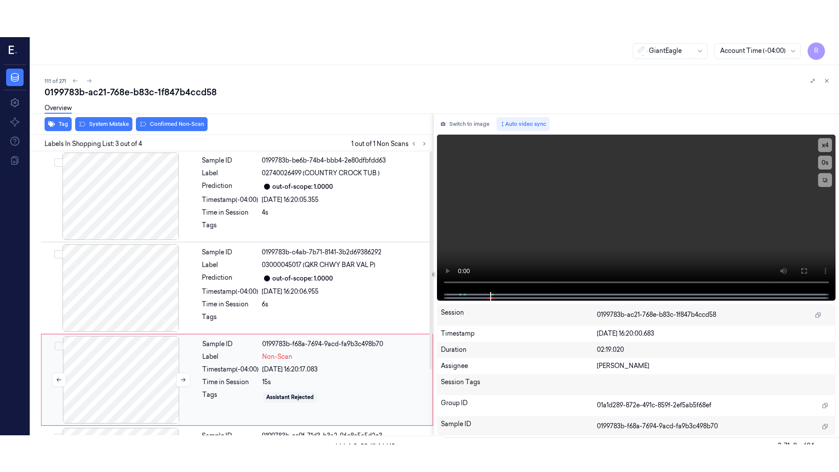
scroll to position [0, 0]
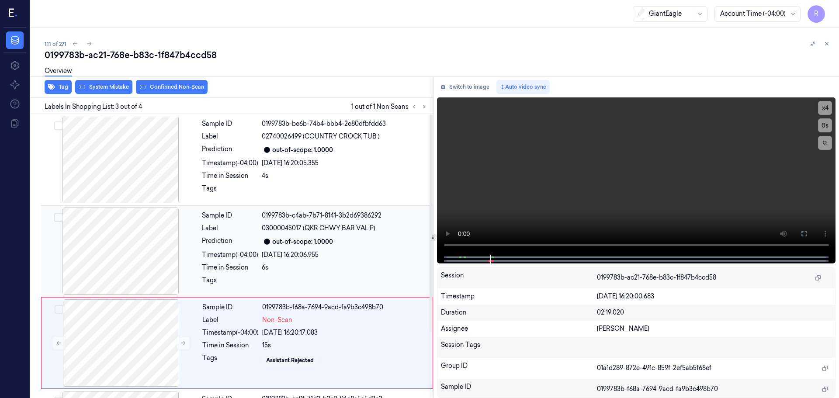
click at [152, 244] on div at bounding box center [121, 251] width 156 height 87
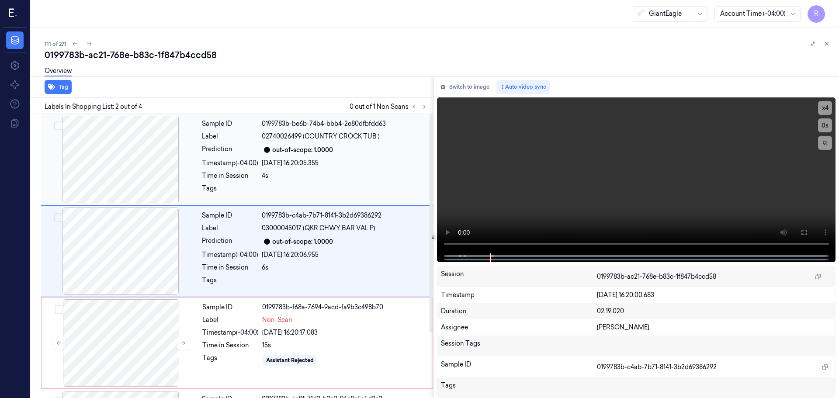
click at [115, 167] on div at bounding box center [121, 159] width 156 height 87
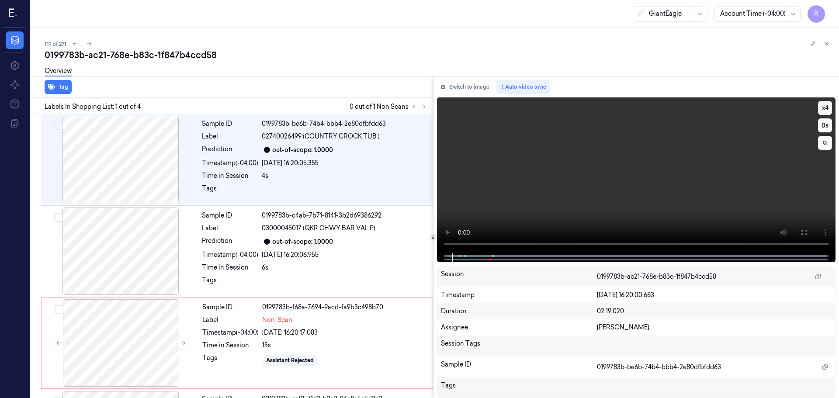
click at [830, 109] on button "x 4" at bounding box center [825, 108] width 14 height 14
click at [801, 229] on icon at bounding box center [804, 232] width 7 height 7
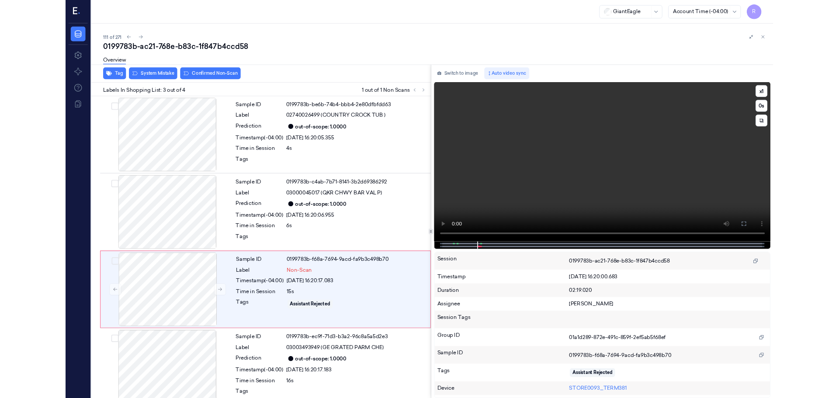
scroll to position [12, 0]
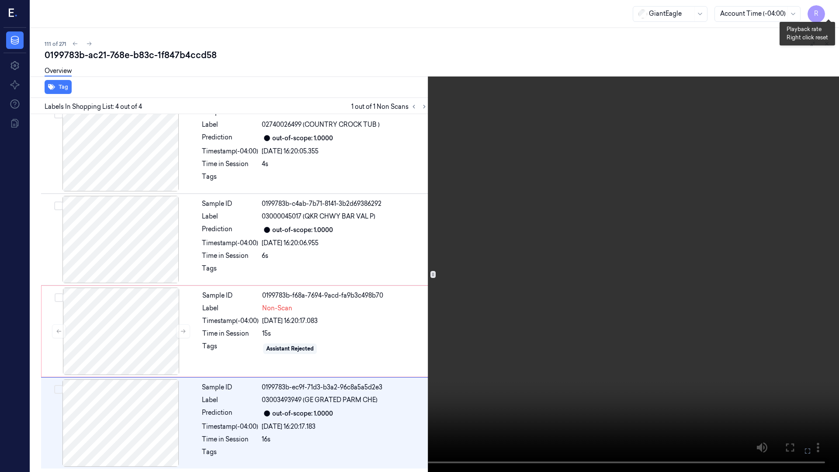
click at [824, 10] on button "x 1" at bounding box center [829, 10] width 14 height 14
click at [824, 10] on button "x 2" at bounding box center [829, 10] width 14 height 14
click at [831, 11] on button "x 4" at bounding box center [829, 10] width 14 height 14
click at [831, 11] on button "x 1" at bounding box center [829, 10] width 14 height 14
click at [831, 11] on button "x 2" at bounding box center [829, 10] width 14 height 14
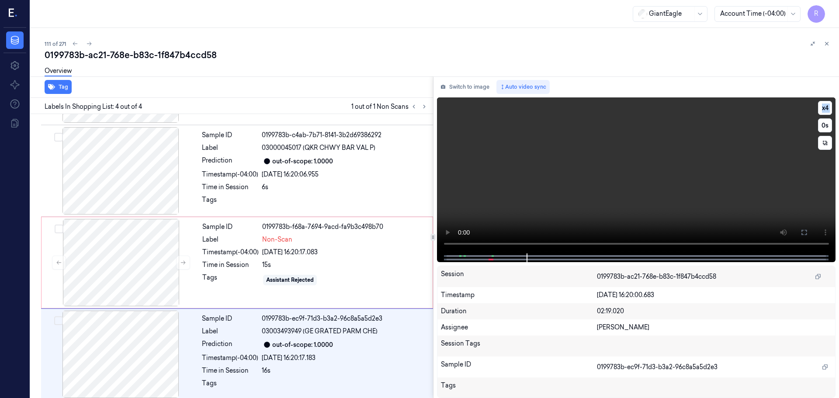
scroll to position [86, 0]
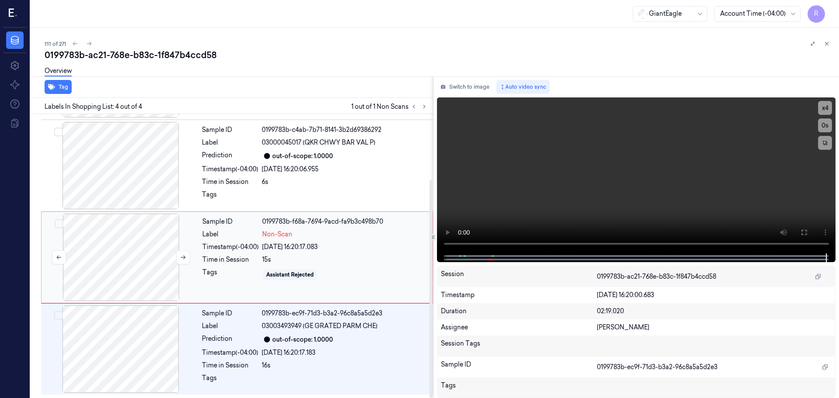
click at [150, 257] on div at bounding box center [121, 257] width 156 height 87
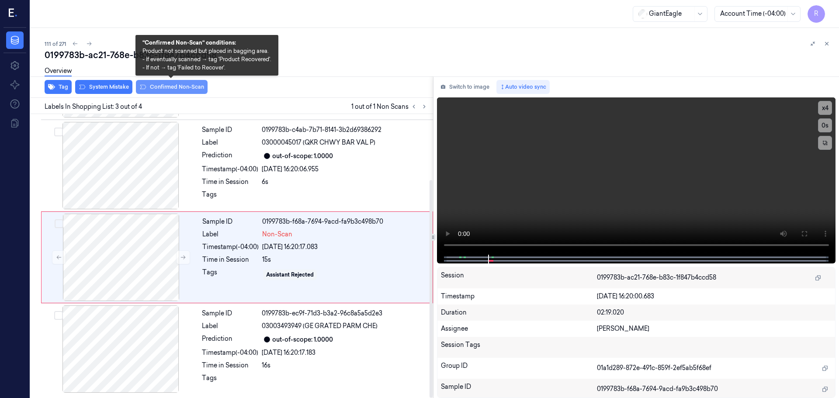
click at [174, 85] on button "Confirmed Non-Scan" at bounding box center [172, 87] width 72 height 14
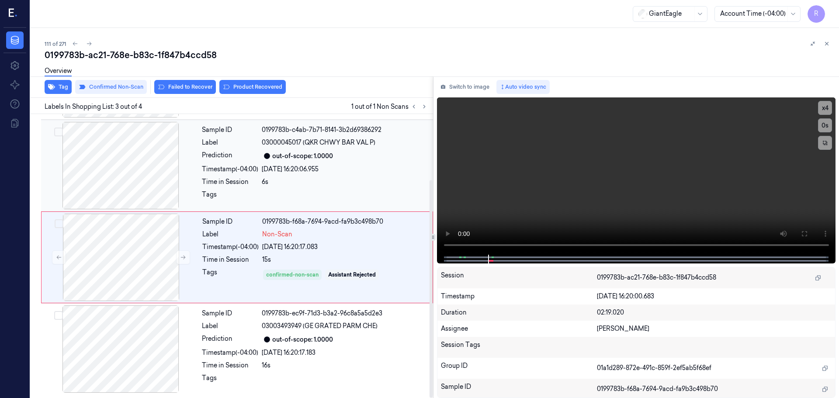
click at [252, 181] on div "Time in Session" at bounding box center [230, 181] width 56 height 9
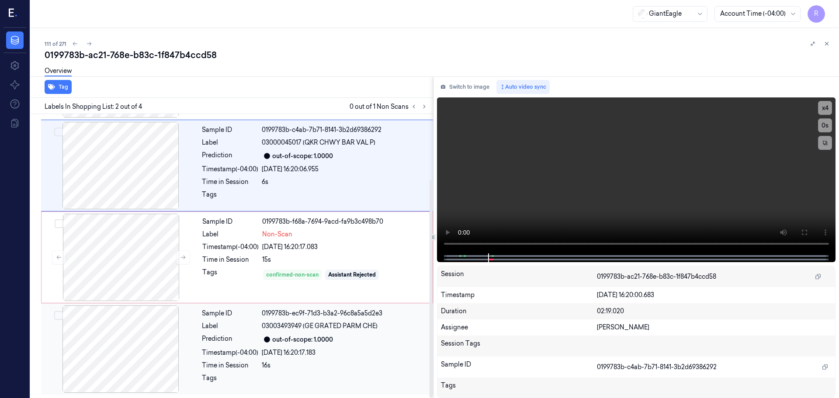
click at [242, 309] on div "Sample ID" at bounding box center [230, 313] width 56 height 9
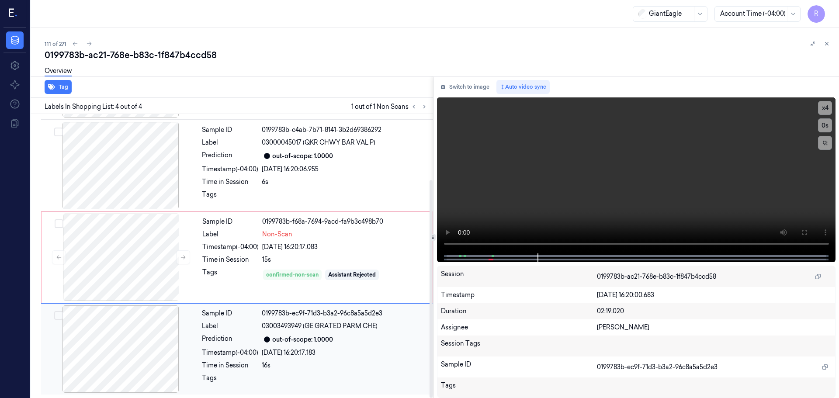
click at [362, 329] on span "03003493949 (GE GRATED PARM CHE)" at bounding box center [320, 326] width 116 height 9
click at [362, 251] on div "23/09/2025 16:20:17.083" at bounding box center [344, 247] width 165 height 9
drag, startPoint x: 389, startPoint y: 184, endPoint x: 393, endPoint y: 203, distance: 19.0
click at [390, 187] on div "Sample ID 0199783b-c4ab-7b71-8141-3b2d69386292 Label 03000045017 (QKR CHWY BAR …" at bounding box center [314, 165] width 233 height 87
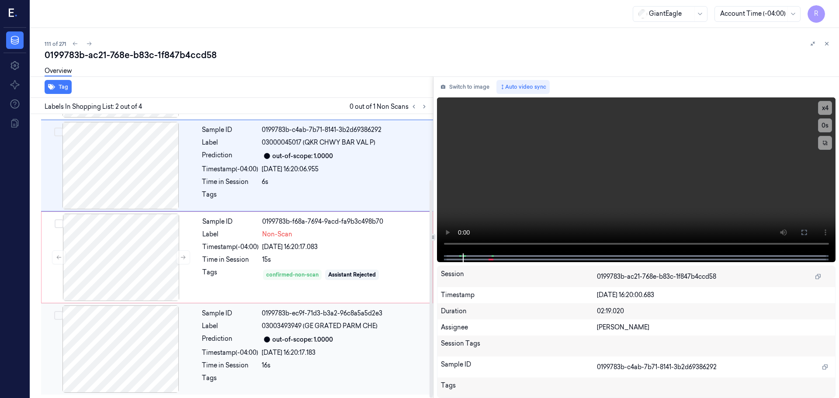
click at [374, 333] on div "Sample ID 0199783b-ec9f-71d3-b3a2-96c8a5a5d2e3 Label 03003493949 (GE GRATED PAR…" at bounding box center [314, 349] width 233 height 87
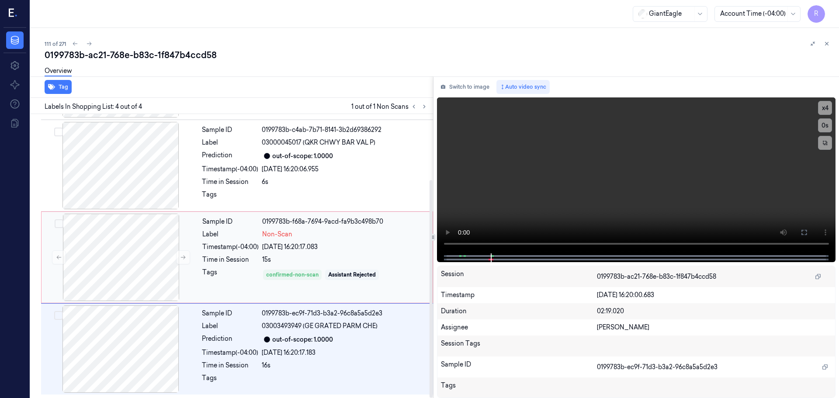
click at [364, 257] on div "15s" at bounding box center [344, 259] width 165 height 9
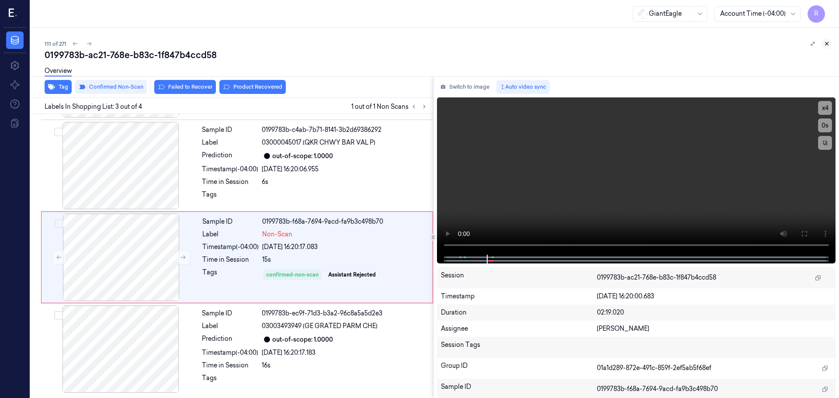
click at [828, 45] on icon at bounding box center [827, 44] width 6 height 6
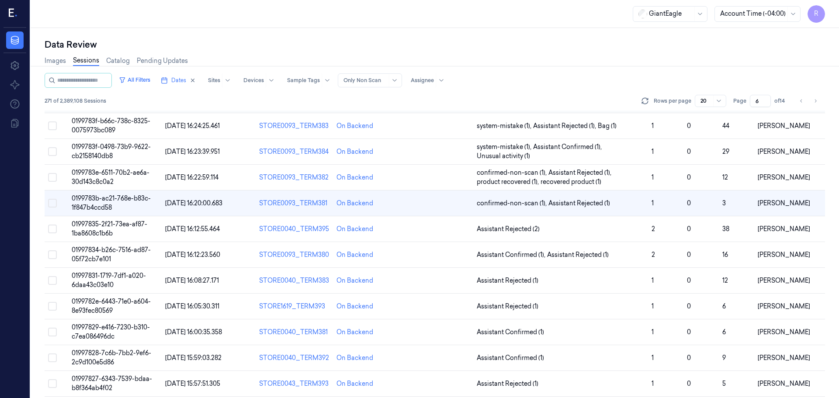
scroll to position [233, 0]
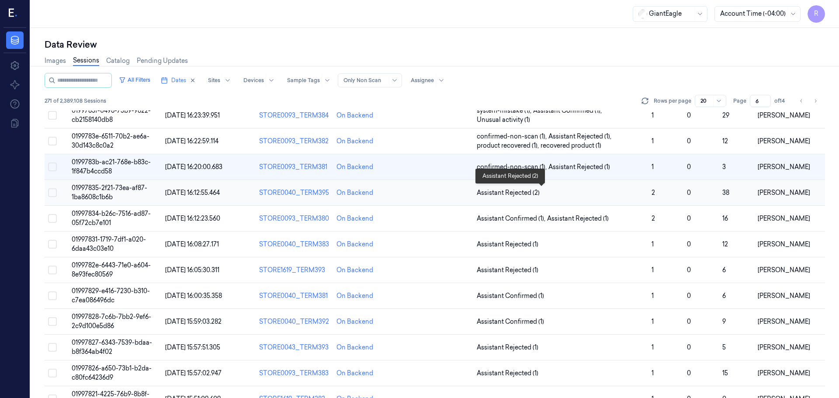
click at [570, 194] on span "Assistant Rejected (2)" at bounding box center [561, 192] width 168 height 9
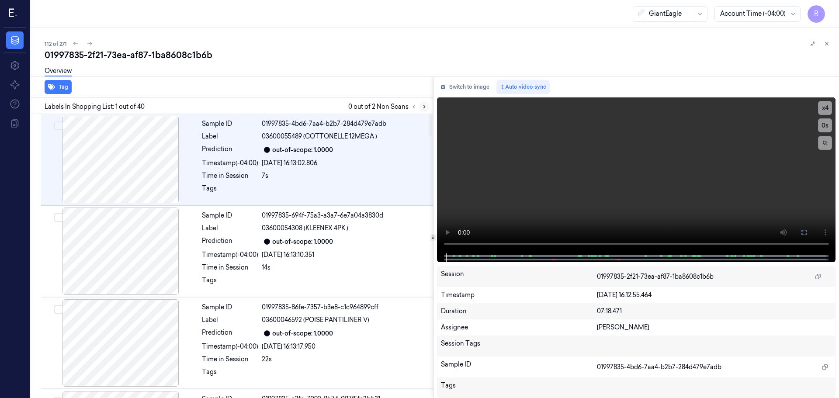
click at [423, 102] on button at bounding box center [424, 106] width 10 height 10
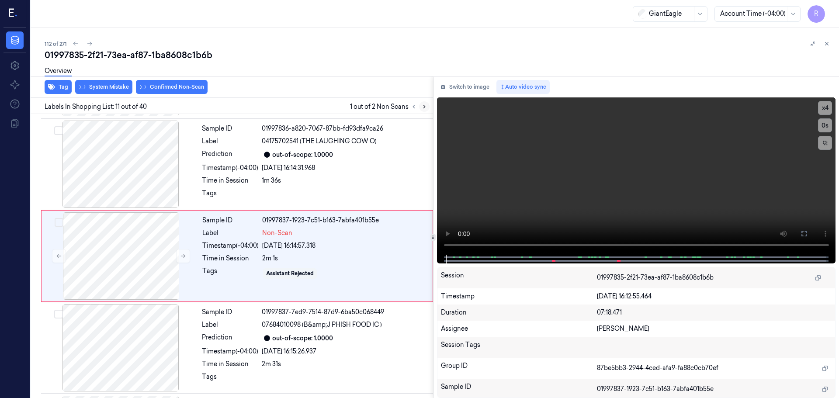
click at [424, 104] on icon at bounding box center [424, 107] width 6 height 6
click at [412, 106] on icon at bounding box center [414, 107] width 6 height 6
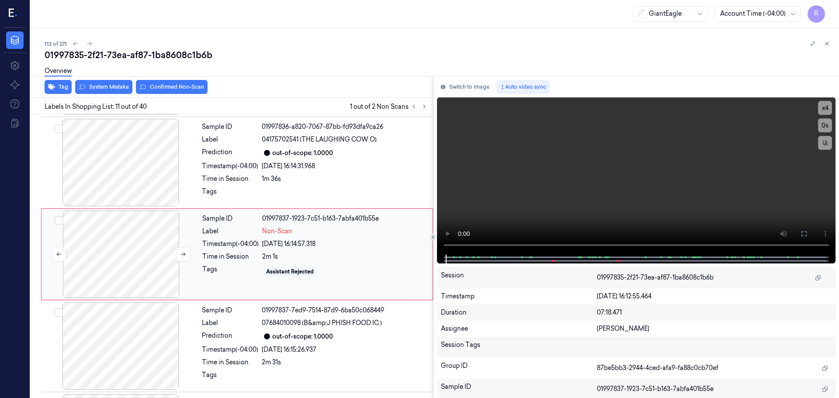
scroll to position [821, 0]
click at [183, 258] on icon at bounding box center [183, 256] width 6 height 6
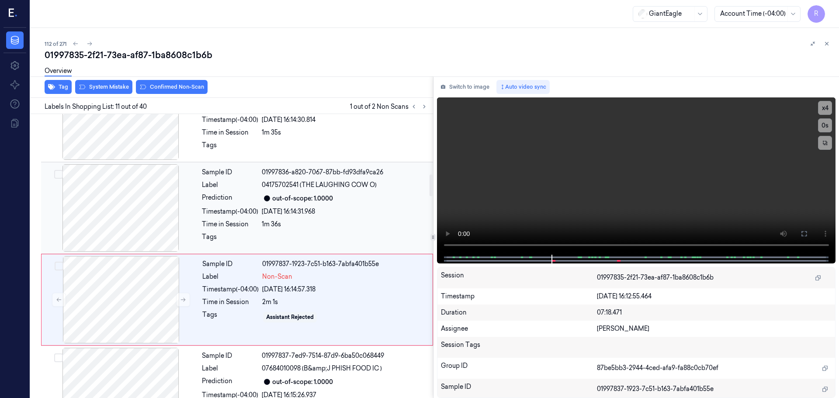
click at [153, 229] on div at bounding box center [121, 207] width 156 height 87
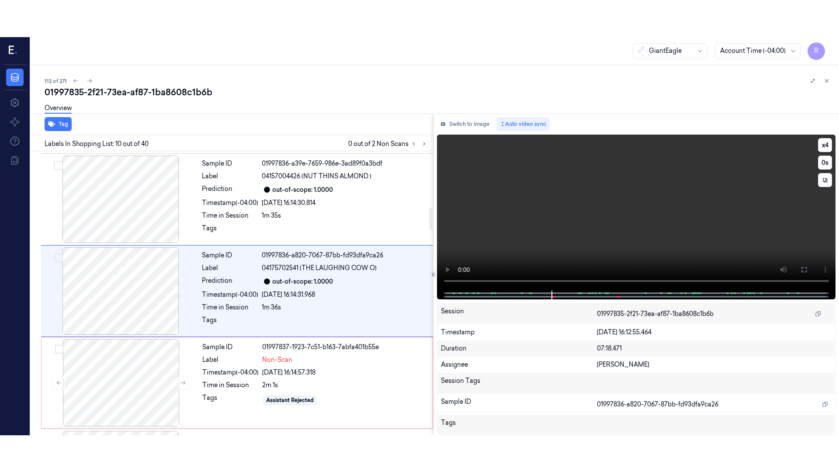
scroll to position [730, 0]
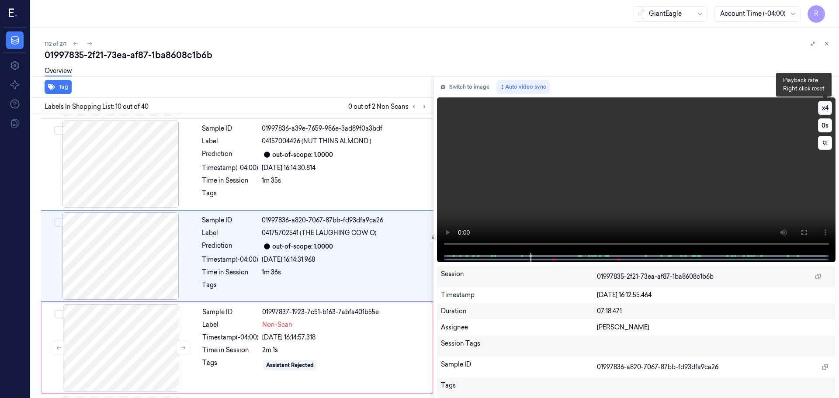
click at [825, 105] on button "x 4" at bounding box center [825, 108] width 14 height 14
click at [823, 104] on button "x 1" at bounding box center [825, 108] width 14 height 14
click at [798, 234] on button at bounding box center [804, 233] width 14 height 14
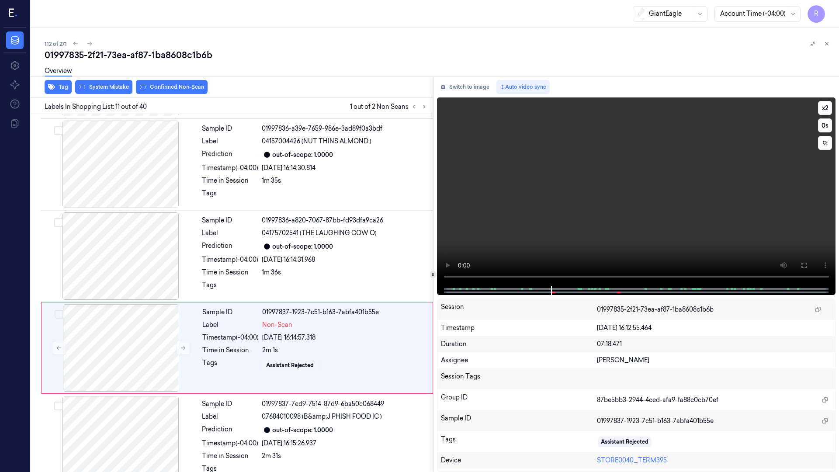
scroll to position [785, 0]
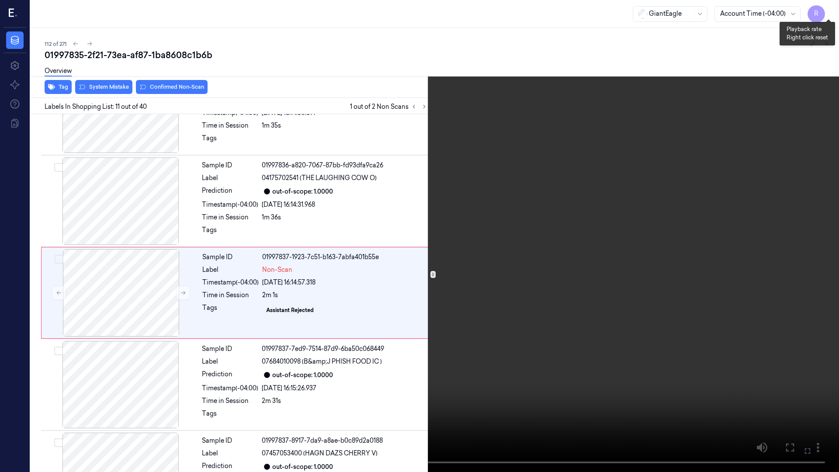
click at [831, 8] on button "x 2" at bounding box center [829, 10] width 14 height 14
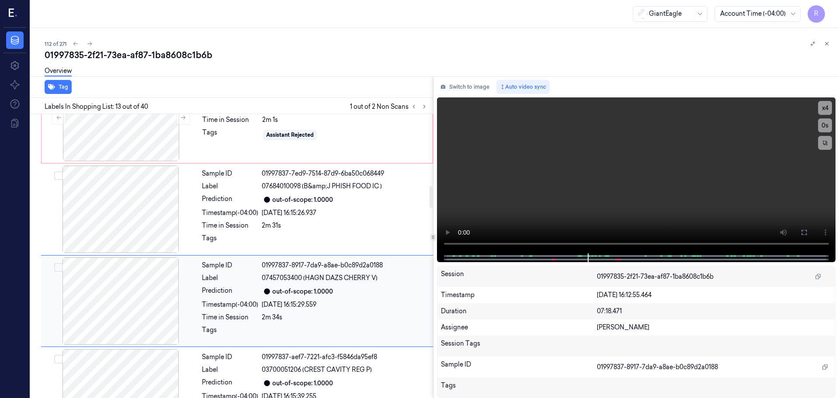
scroll to position [830, 0]
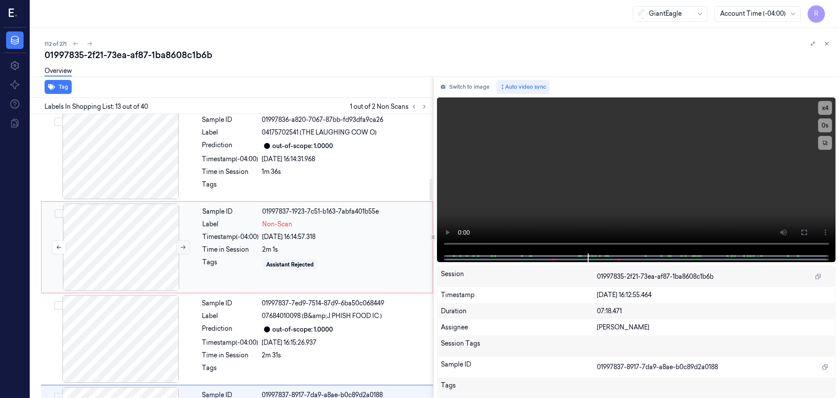
click at [181, 249] on icon at bounding box center [183, 247] width 6 height 6
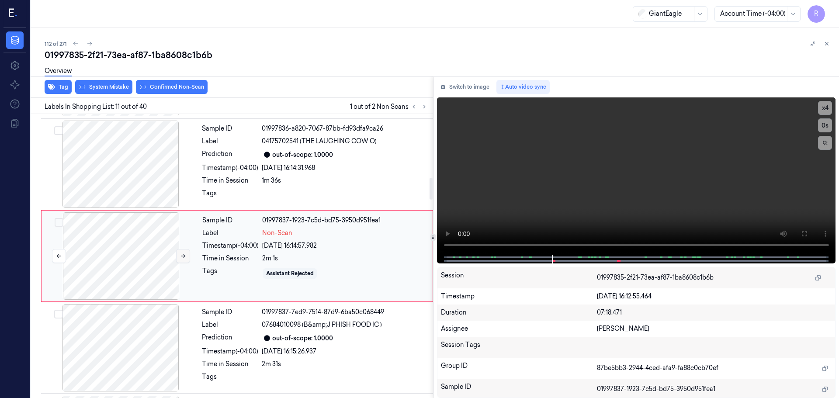
click at [181, 249] on div at bounding box center [121, 255] width 156 height 87
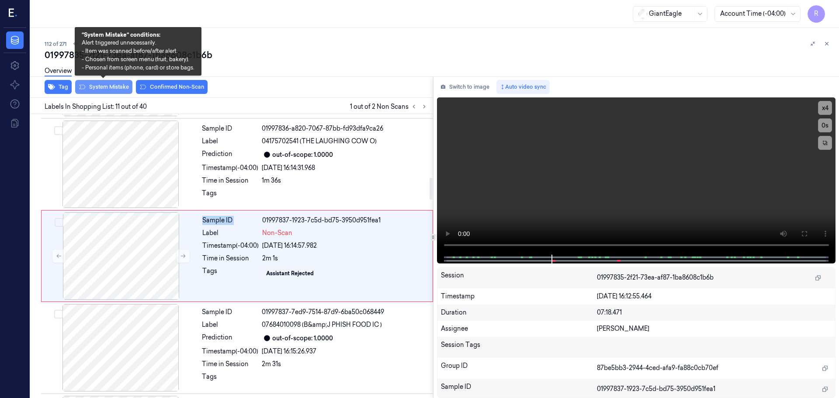
click at [115, 87] on button "System Mistake" at bounding box center [103, 87] width 57 height 14
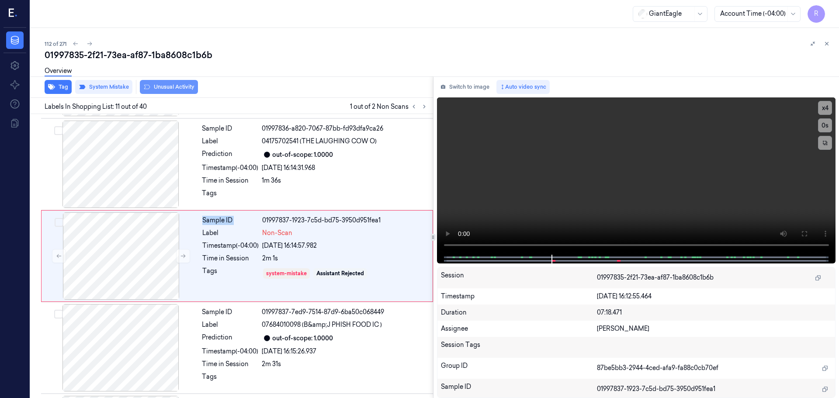
click at [163, 87] on button "Unusual Activity" at bounding box center [169, 87] width 58 height 14
click at [424, 107] on icon at bounding box center [424, 107] width 6 height 6
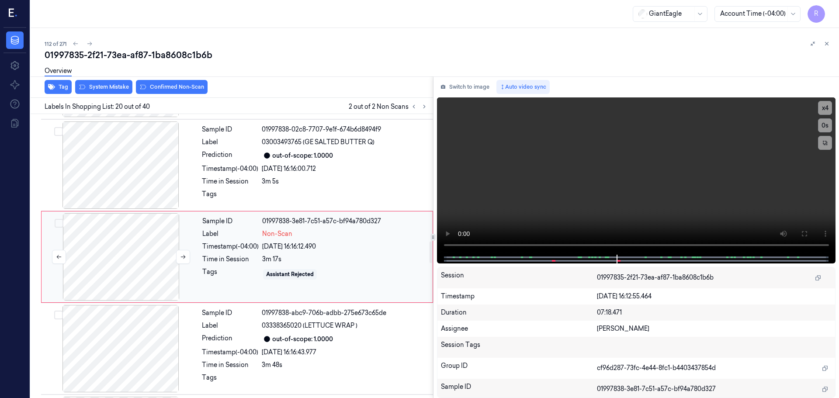
scroll to position [1648, 0]
click at [138, 188] on div at bounding box center [121, 164] width 156 height 87
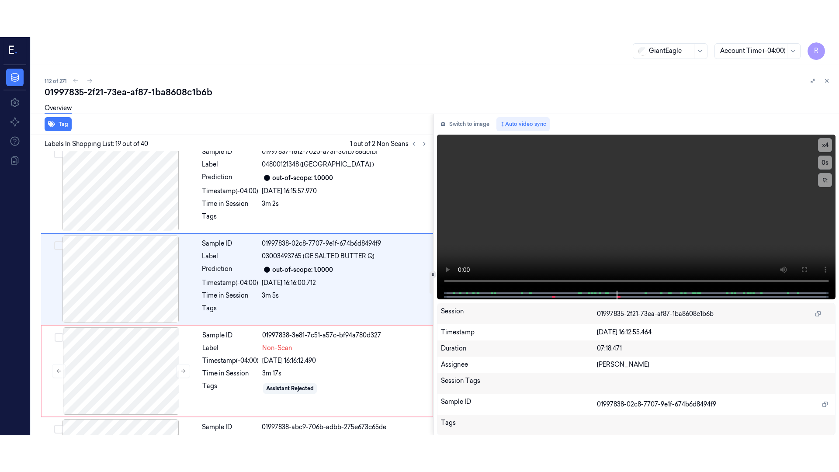
scroll to position [1556, 0]
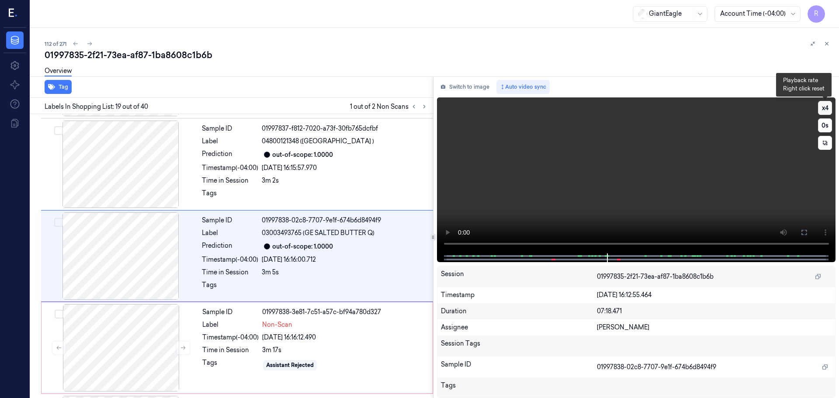
click at [830, 110] on button "x 4" at bounding box center [825, 108] width 14 height 14
click at [830, 110] on button "x 1" at bounding box center [825, 108] width 14 height 14
click at [800, 229] on button at bounding box center [804, 233] width 14 height 14
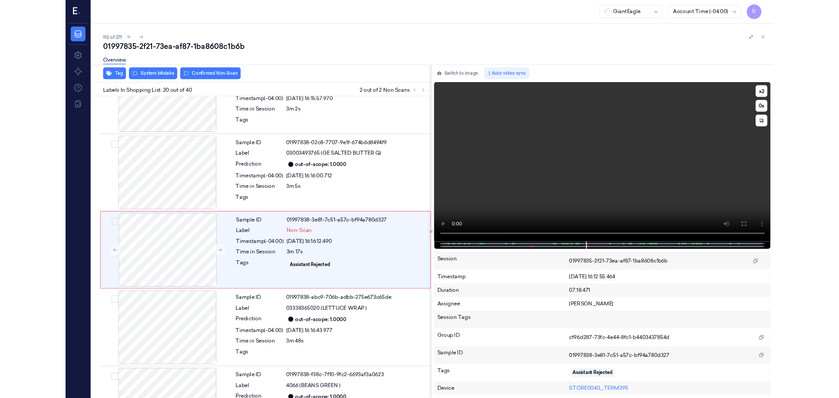
scroll to position [1611, 0]
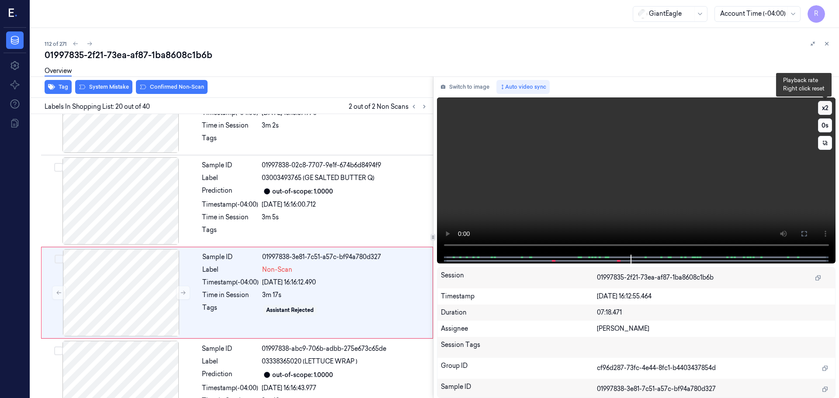
click at [828, 111] on button "x 2" at bounding box center [825, 108] width 14 height 14
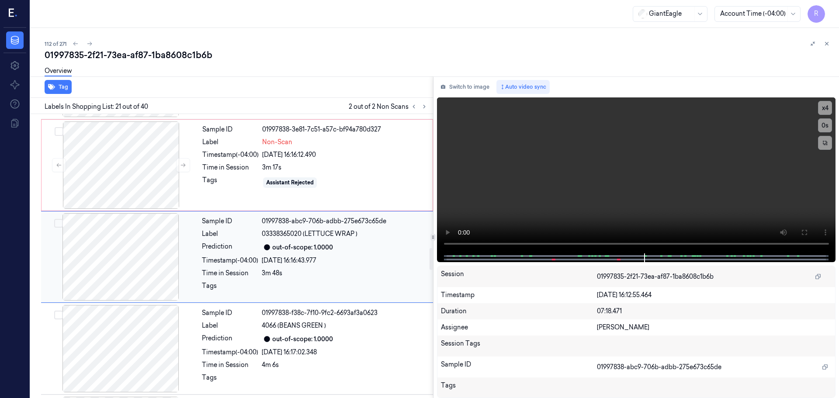
scroll to position [1740, 0]
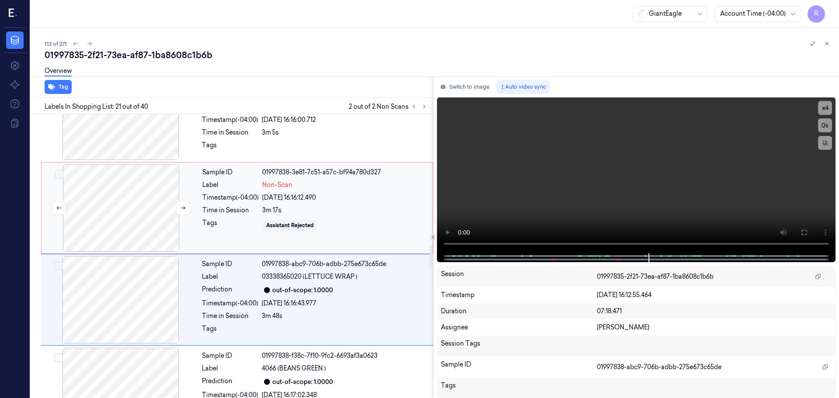
click at [141, 212] on div at bounding box center [121, 207] width 156 height 87
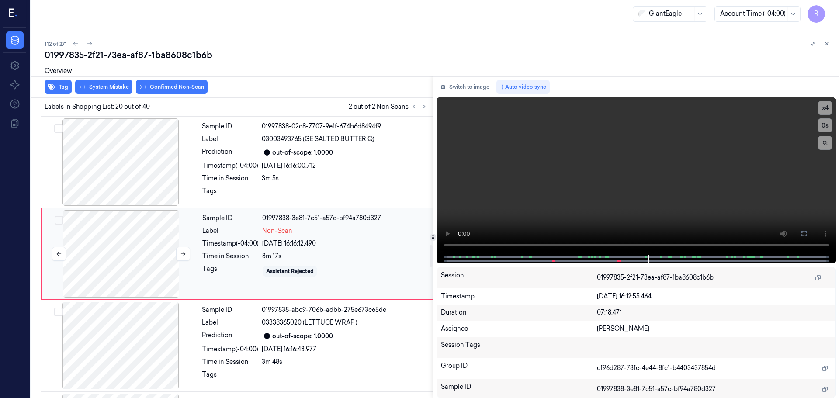
scroll to position [1648, 0]
click at [181, 252] on button at bounding box center [183, 256] width 14 height 14
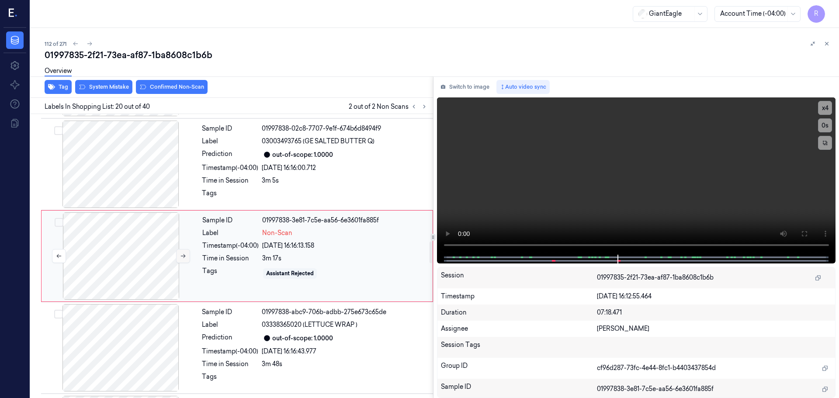
click at [181, 253] on button at bounding box center [183, 256] width 14 height 14
click at [115, 92] on button "System Mistake" at bounding box center [103, 87] width 57 height 14
click at [68, 87] on button "Tag" at bounding box center [58, 87] width 27 height 14
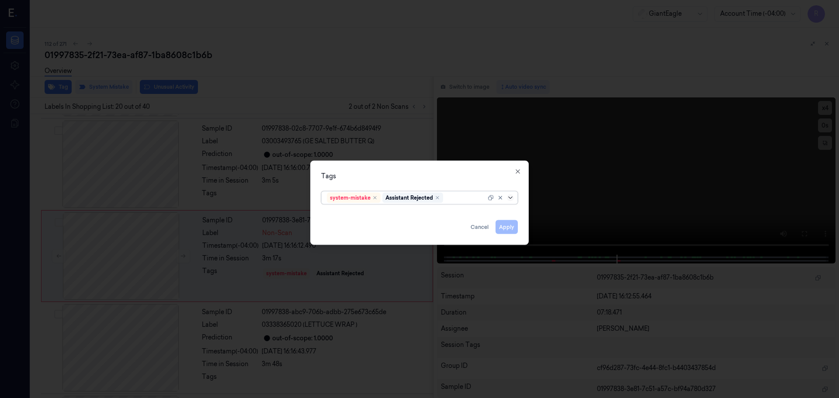
click at [513, 199] on icon at bounding box center [510, 197] width 7 height 7
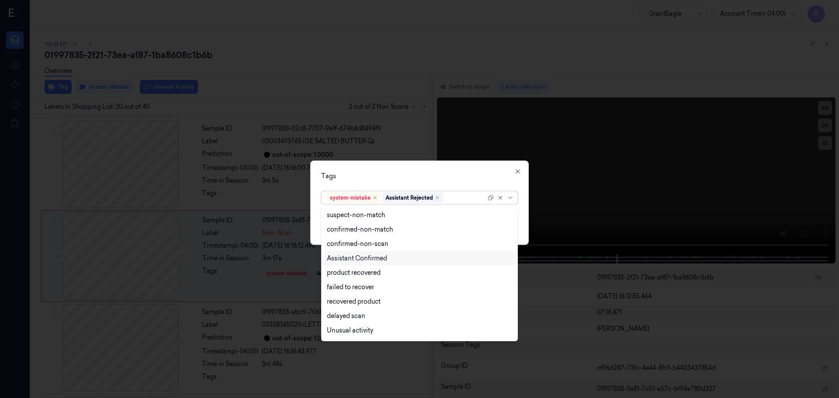
scroll to position [71, 0]
click at [344, 317] on div "Bag" at bounding box center [419, 317] width 185 height 9
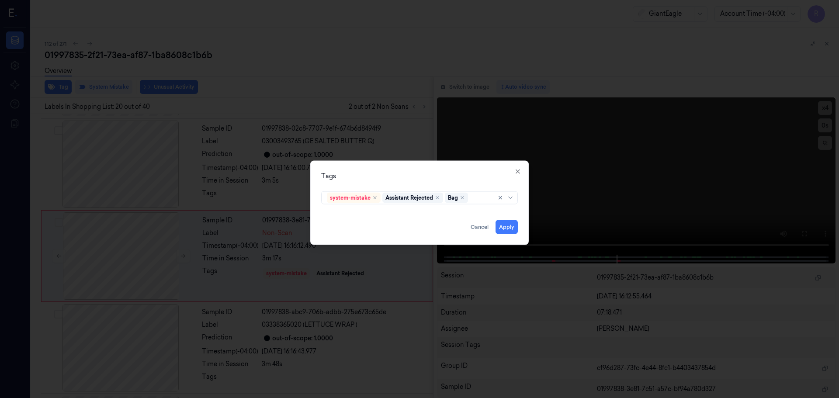
drag, startPoint x: 432, startPoint y: 175, endPoint x: 486, endPoint y: 202, distance: 60.0
click at [432, 175] on div "Tags" at bounding box center [419, 175] width 197 height 9
click at [513, 233] on button "Apply" at bounding box center [507, 227] width 22 height 14
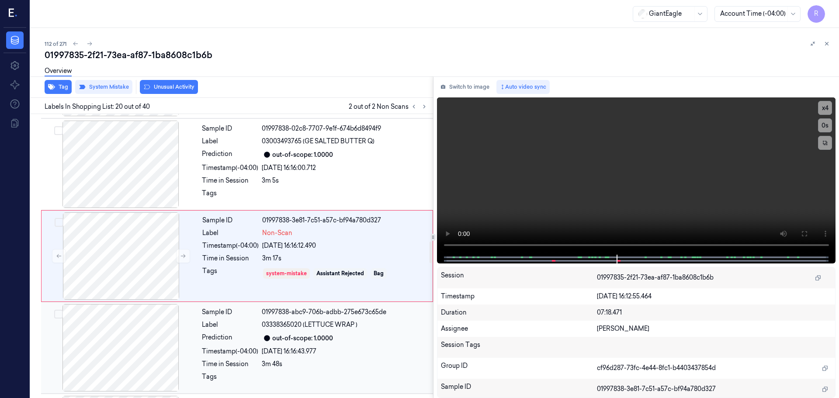
click at [250, 348] on div "Timestamp (-04:00)" at bounding box center [230, 351] width 56 height 9
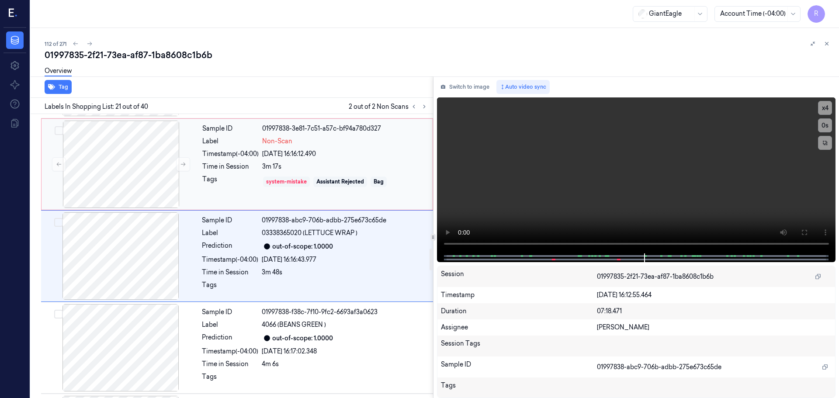
click at [276, 187] on div "system-mistake" at bounding box center [286, 182] width 47 height 10
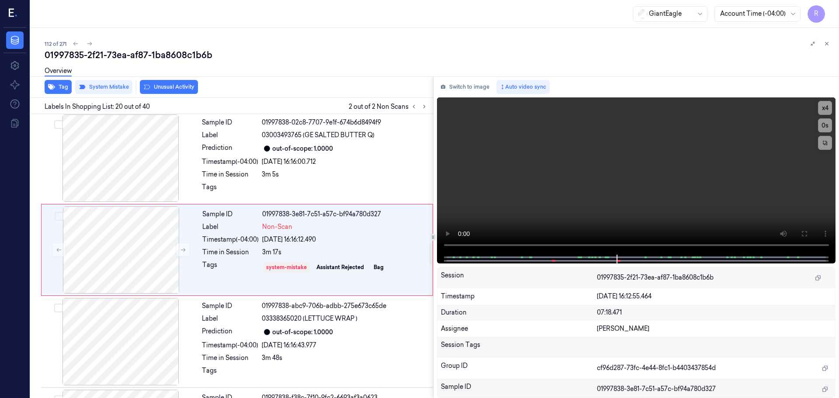
scroll to position [1648, 0]
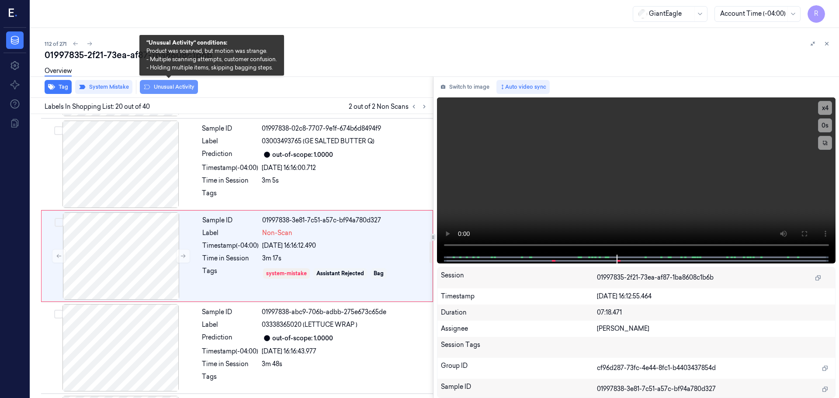
click at [183, 85] on button "Unusual Activity" at bounding box center [169, 87] width 58 height 14
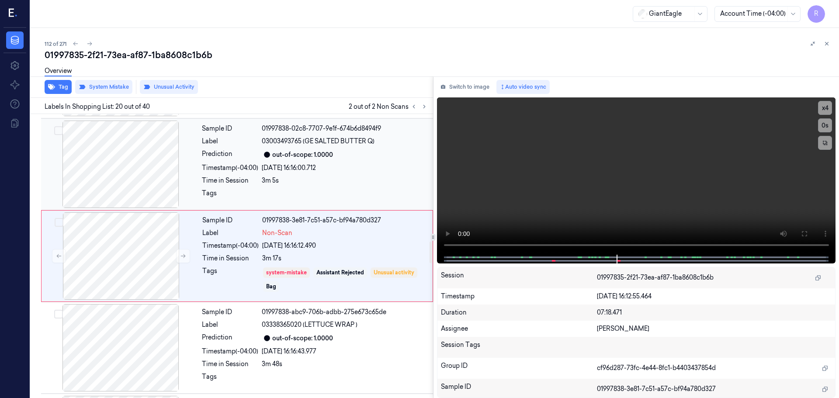
click at [261, 149] on div "Sample ID 01997838-02c8-7707-9e1f-674b6d8494f9 Label 03003493765 (GE SALTED BUT…" at bounding box center [314, 164] width 233 height 87
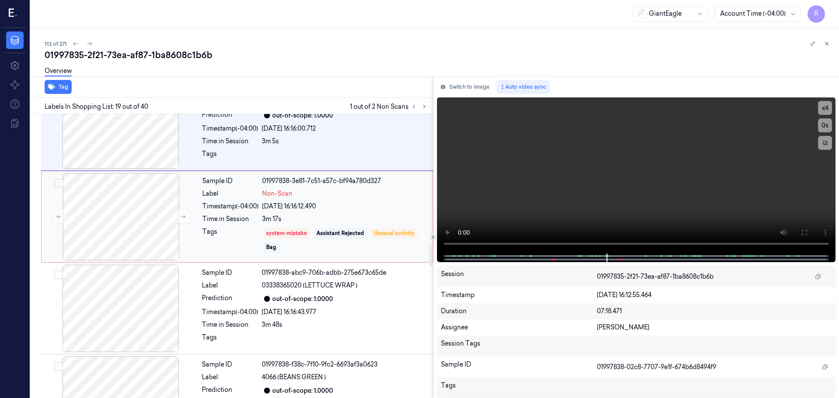
click at [227, 202] on div "Timestamp (-04:00)" at bounding box center [230, 206] width 56 height 9
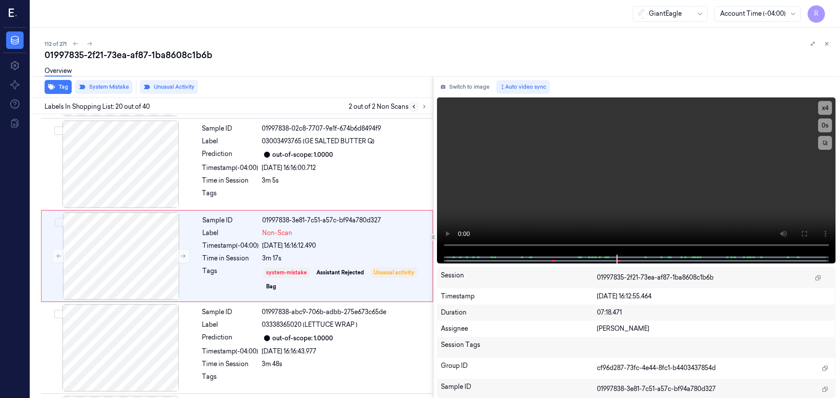
click at [415, 107] on icon at bounding box center [414, 107] width 6 height 6
click at [424, 109] on icon at bounding box center [424, 107] width 6 height 6
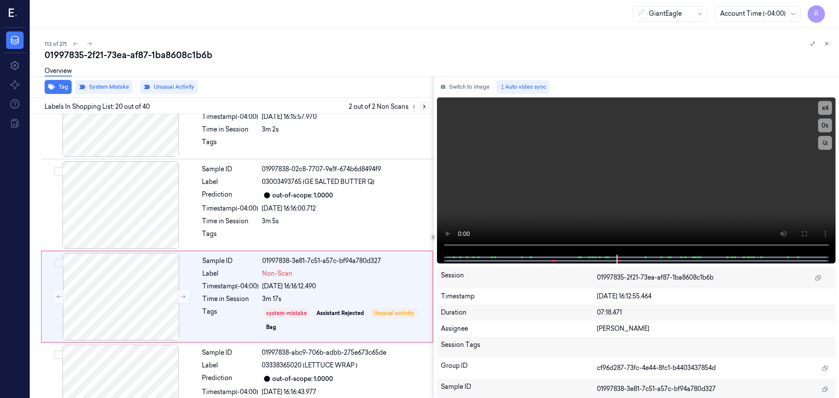
scroll to position [1648, 0]
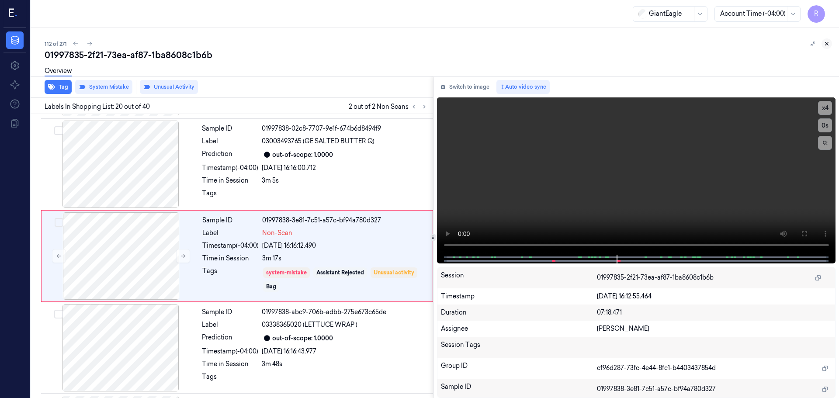
click at [825, 43] on icon at bounding box center [827, 44] width 6 height 6
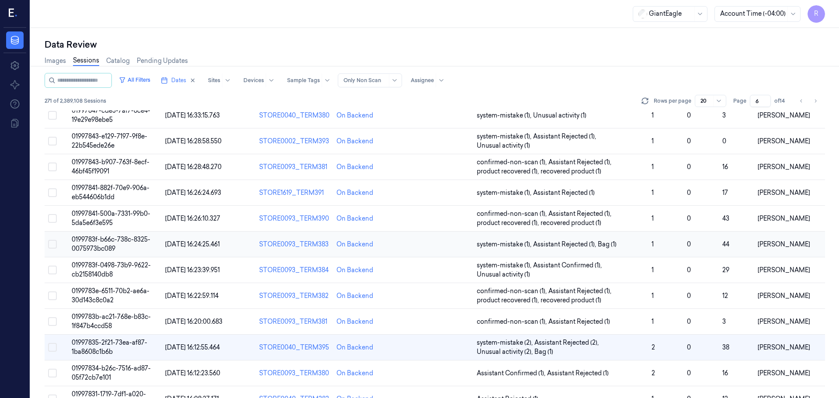
scroll to position [172, 0]
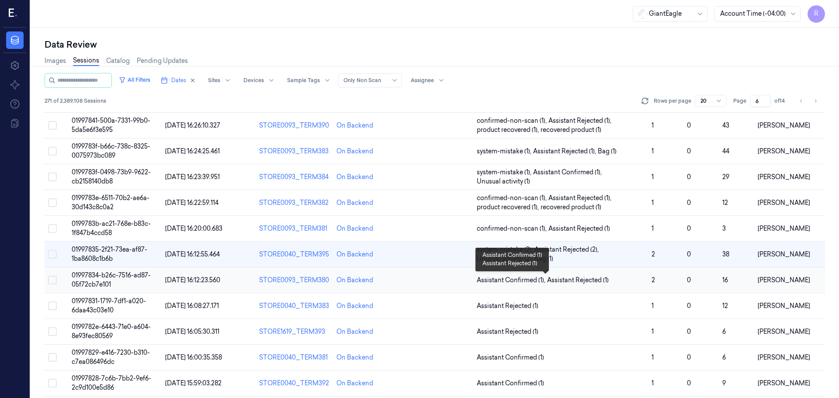
click at [605, 277] on span "Assistant Rejected (1)" at bounding box center [578, 280] width 62 height 9
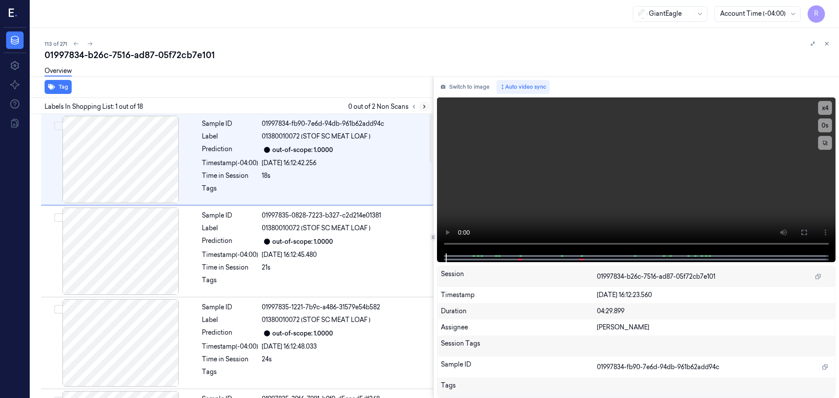
click at [426, 110] on button at bounding box center [424, 106] width 10 height 10
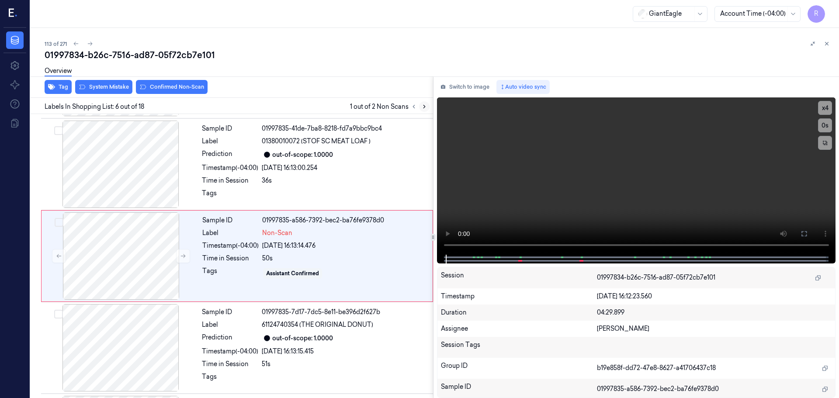
click at [427, 108] on icon at bounding box center [424, 107] width 6 height 6
click at [411, 105] on icon at bounding box center [414, 107] width 6 height 6
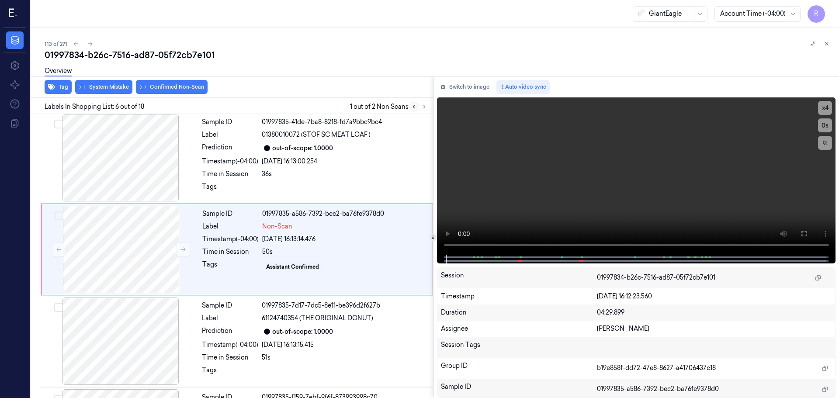
scroll to position [362, 0]
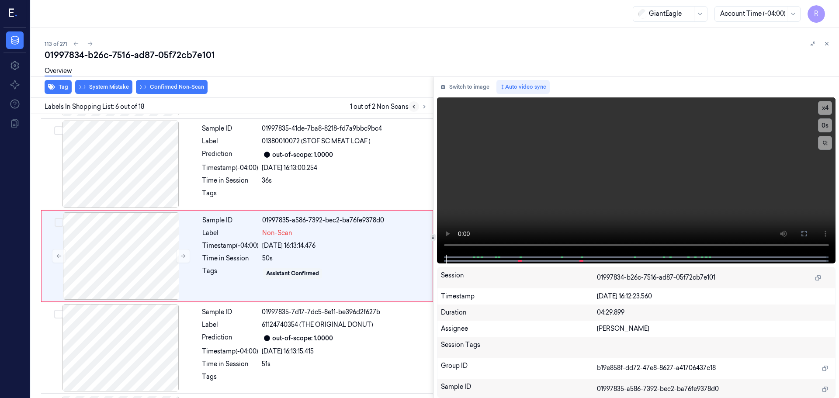
click at [415, 108] on icon at bounding box center [414, 107] width 6 height 6
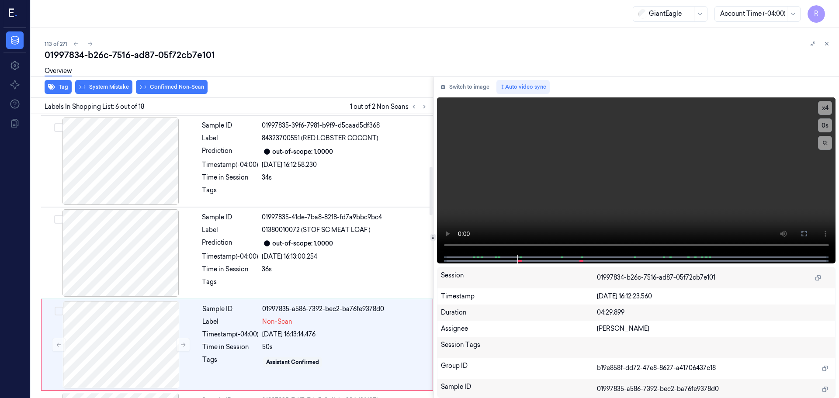
scroll to position [306, 0]
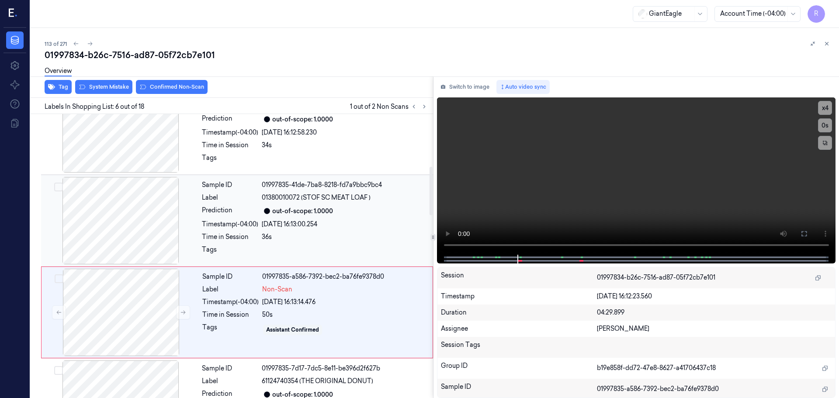
click at [132, 199] on div at bounding box center [121, 220] width 156 height 87
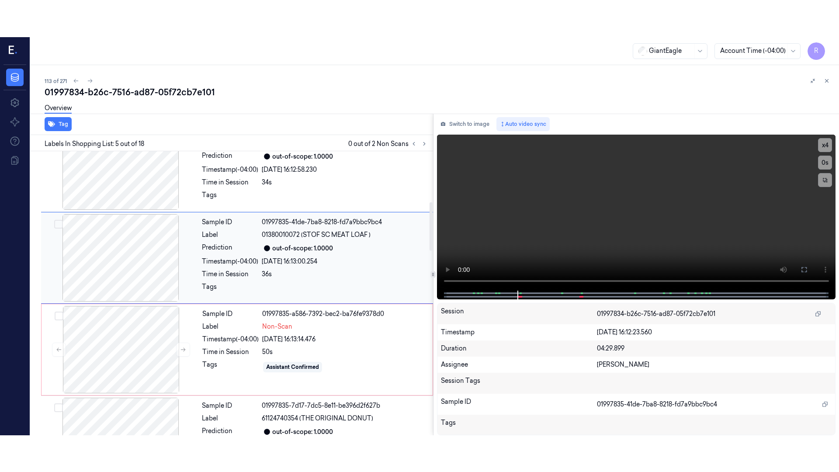
scroll to position [271, 0]
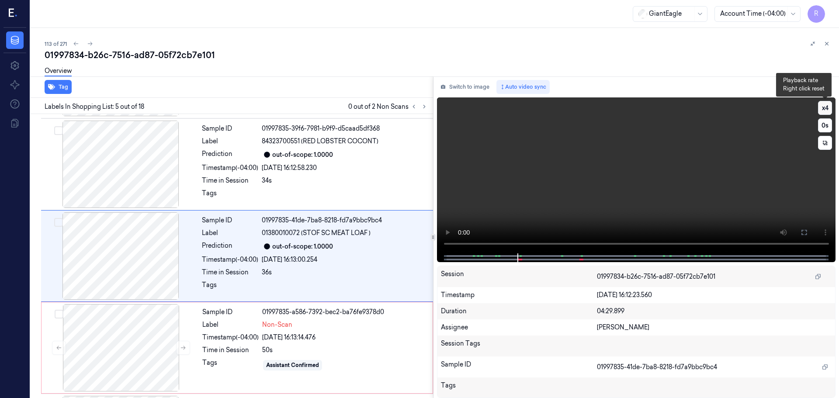
click at [828, 107] on button "x 4" at bounding box center [825, 108] width 14 height 14
click at [803, 231] on icon at bounding box center [804, 232] width 7 height 7
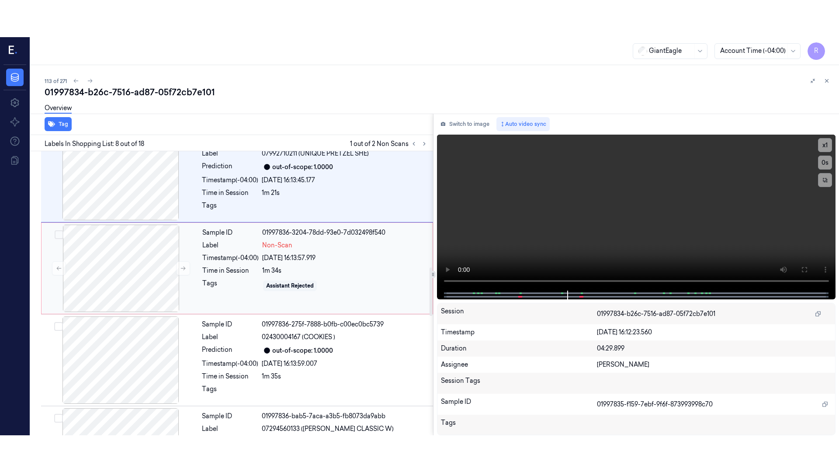
scroll to position [677, 0]
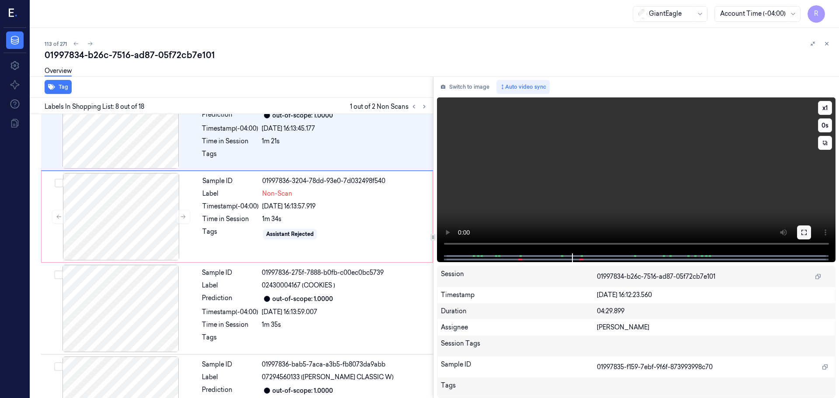
click at [803, 230] on icon at bounding box center [804, 232] width 5 height 5
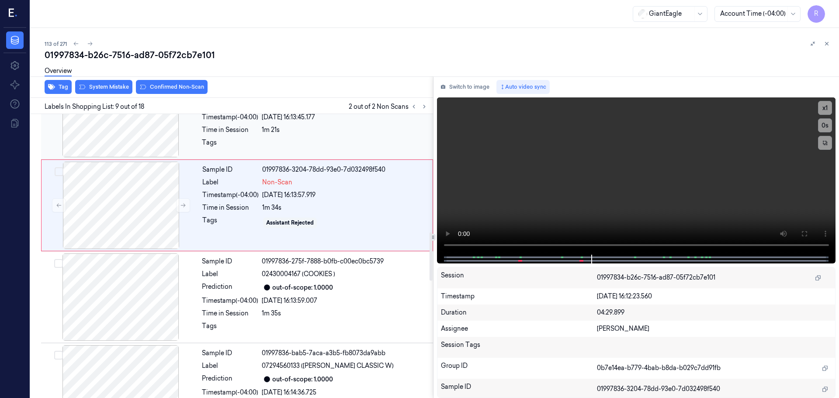
scroll to position [732, 0]
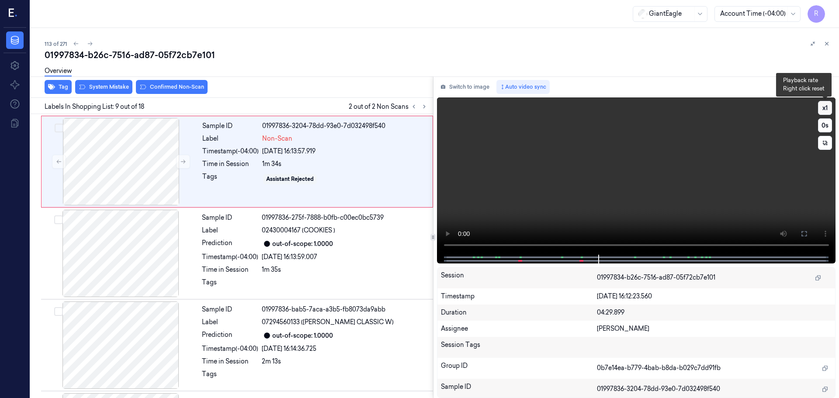
click at [826, 112] on button "x 1" at bounding box center [825, 108] width 14 height 14
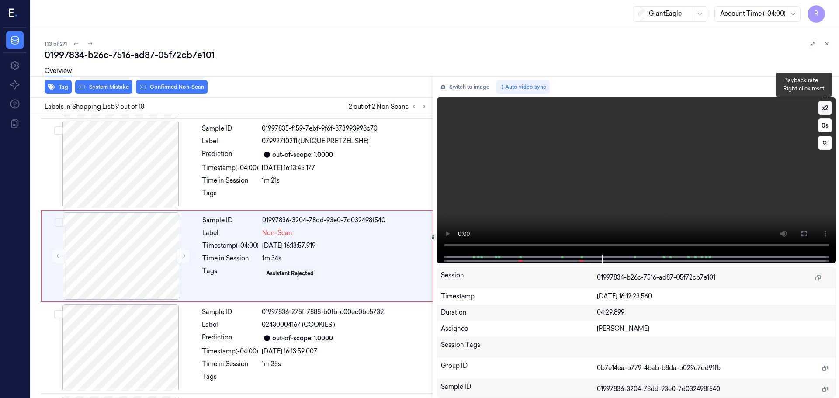
click at [826, 112] on button "x 2" at bounding box center [825, 108] width 14 height 14
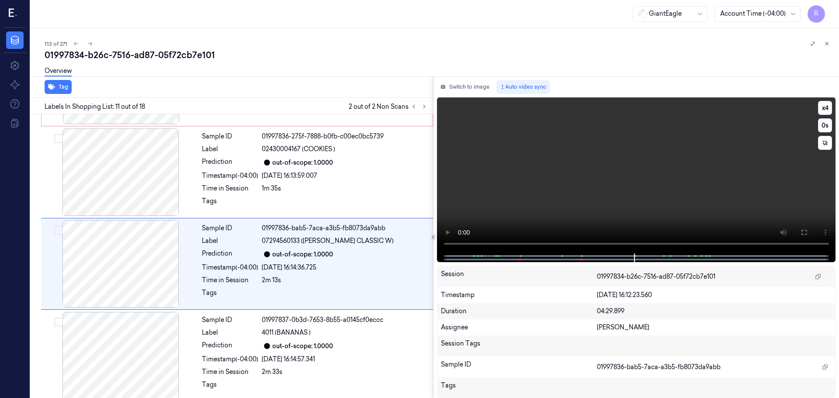
scroll to position [821, 0]
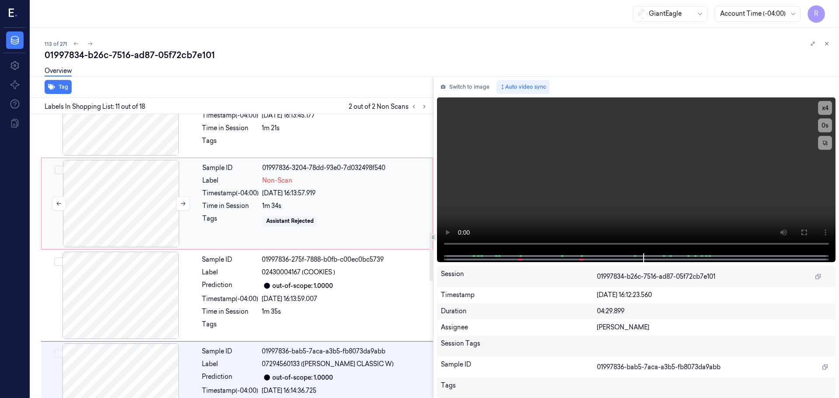
click at [113, 209] on div at bounding box center [121, 203] width 156 height 87
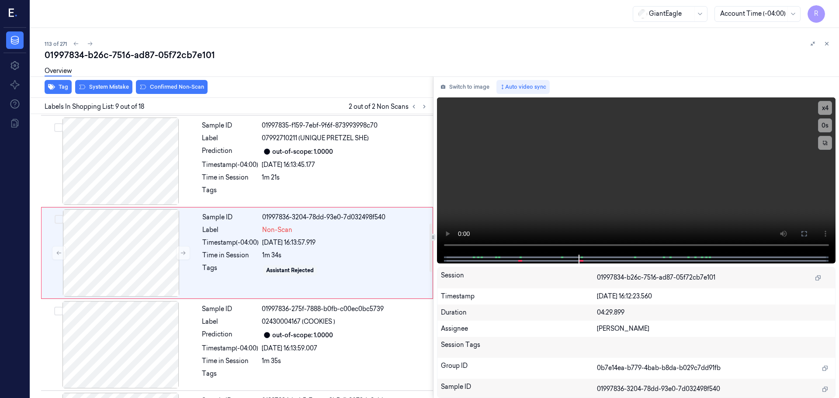
scroll to position [638, 0]
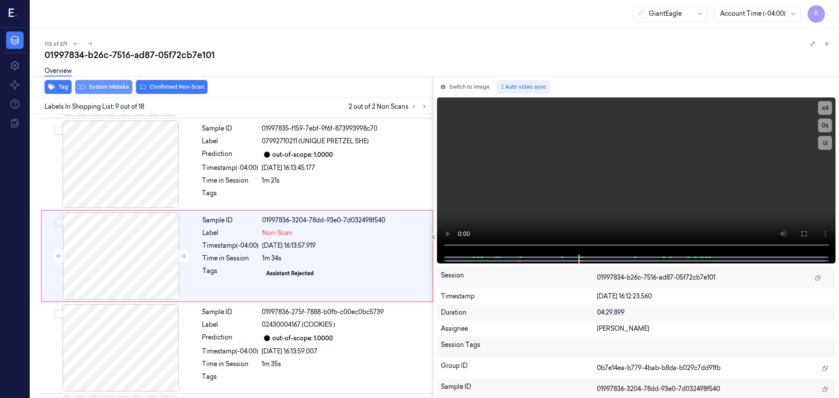
click at [108, 90] on button "System Mistake" at bounding box center [103, 87] width 57 height 14
click at [169, 87] on button "Unusual Activity" at bounding box center [169, 87] width 58 height 14
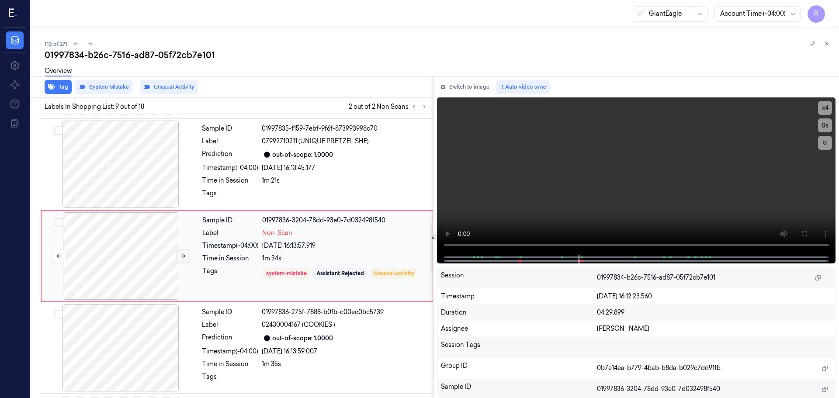
click at [180, 253] on button at bounding box center [183, 256] width 14 height 14
click at [415, 108] on icon at bounding box center [414, 107] width 6 height 6
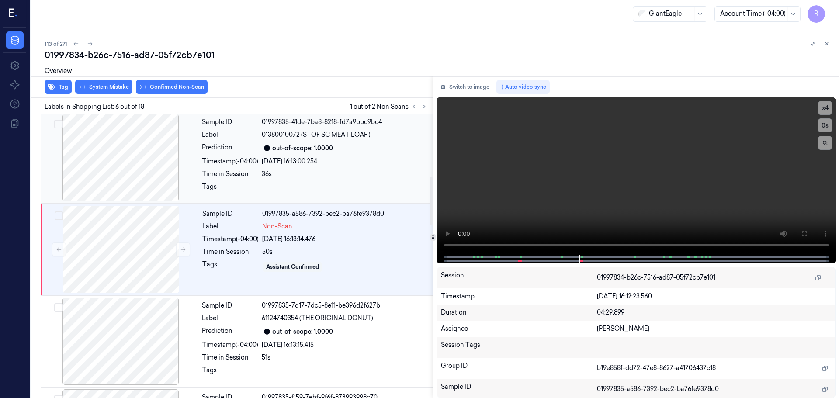
scroll to position [362, 0]
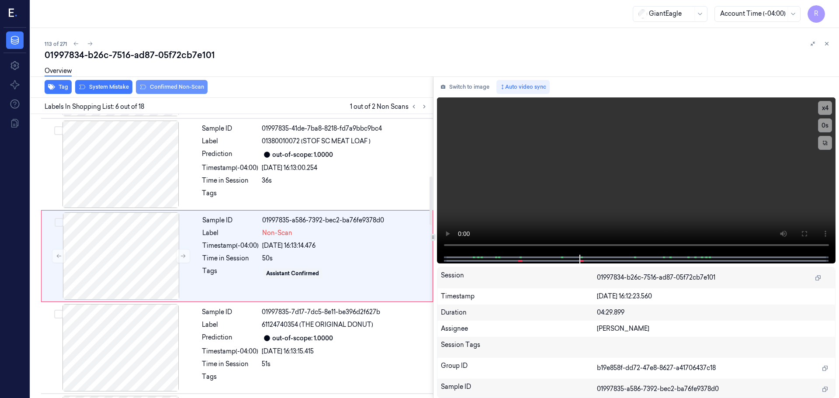
click at [158, 91] on button "Confirmed Non-Scan" at bounding box center [172, 87] width 72 height 14
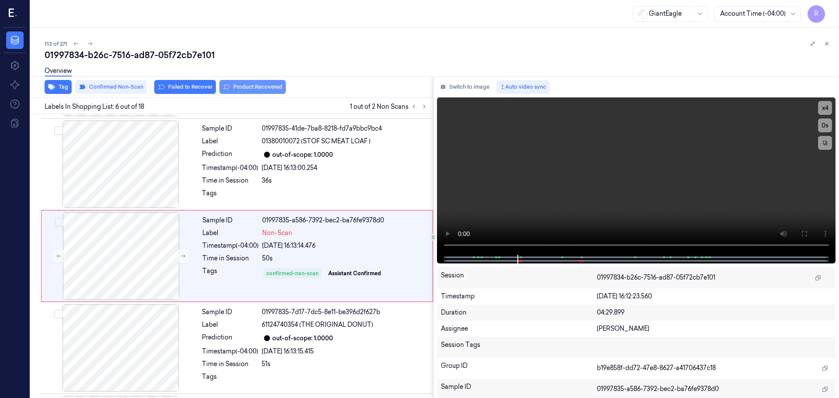
click at [245, 88] on button "Product Recovered" at bounding box center [252, 87] width 66 height 14
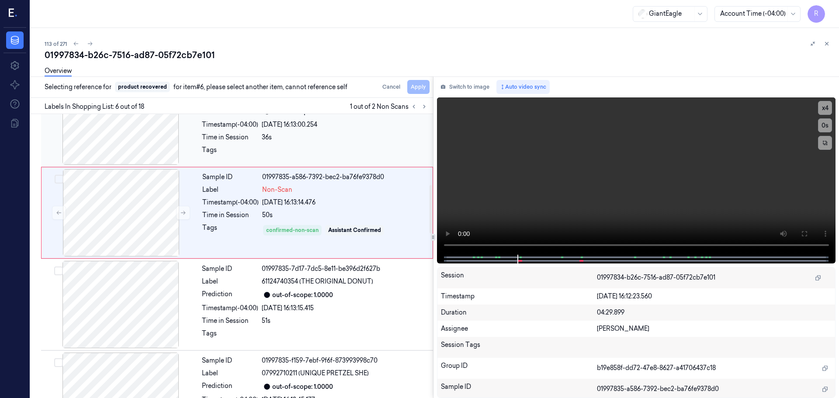
scroll to position [450, 0]
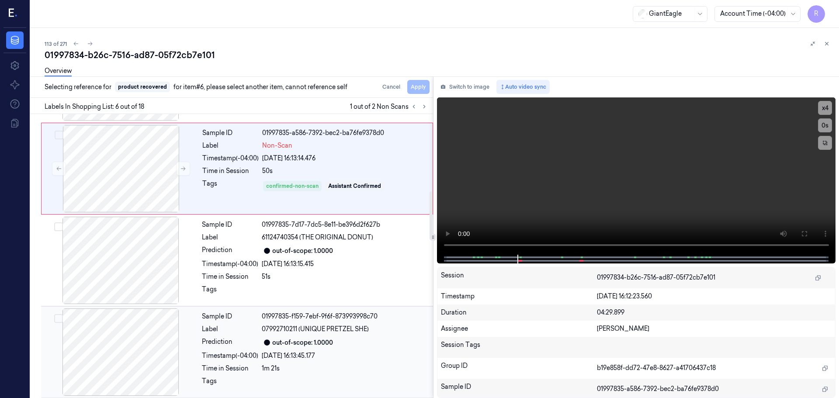
click at [238, 345] on div "Prediction" at bounding box center [230, 342] width 56 height 10
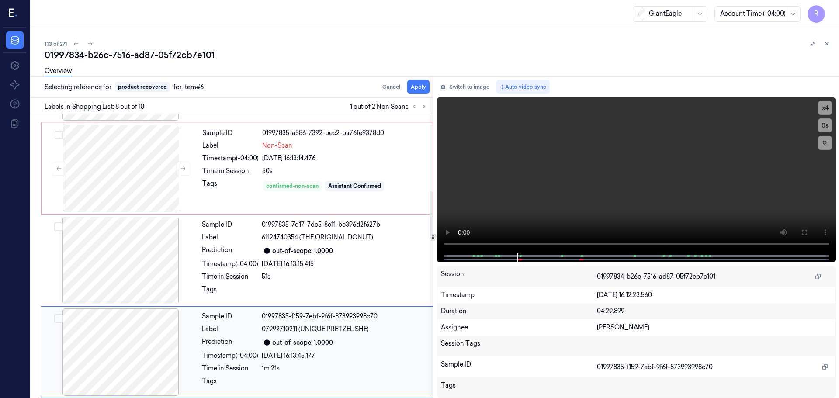
scroll to position [546, 0]
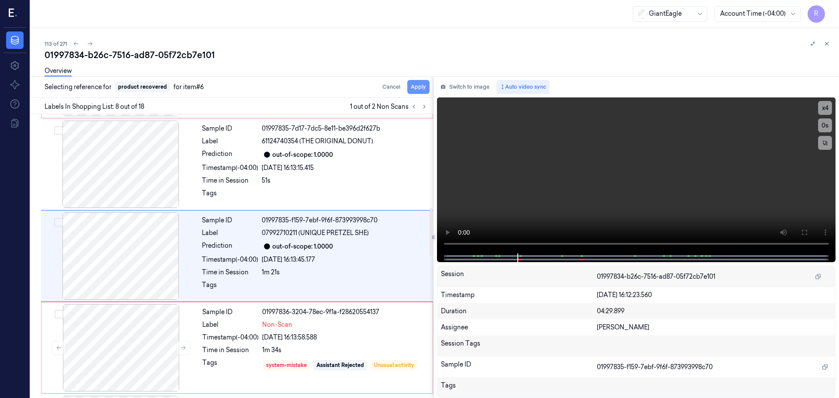
click at [413, 88] on button "Apply" at bounding box center [418, 87] width 22 height 14
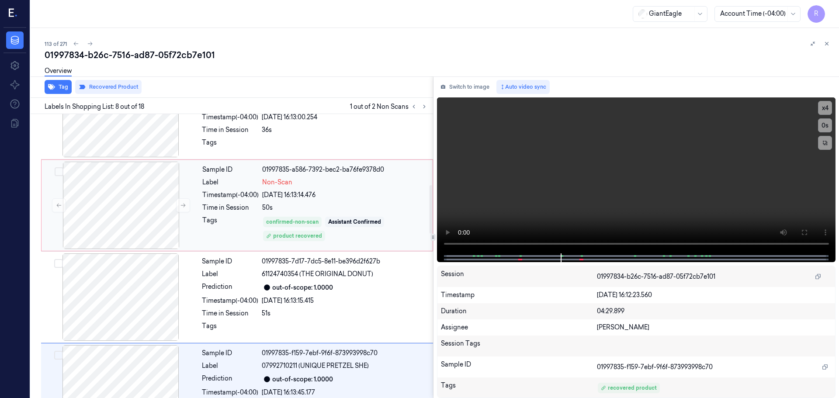
click at [291, 210] on div "50s" at bounding box center [344, 207] width 165 height 9
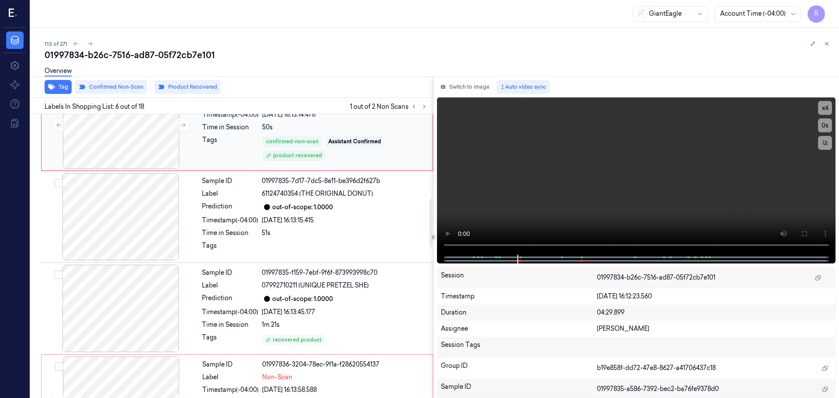
scroll to position [450, 0]
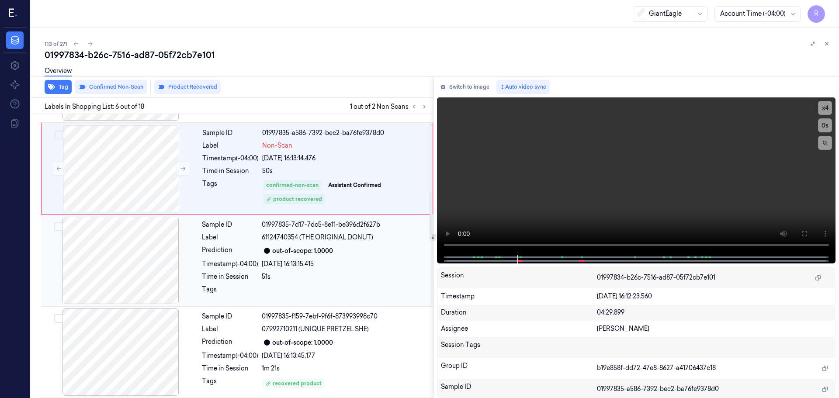
click at [277, 262] on div "23/09/2025 16:13:15.415" at bounding box center [345, 264] width 166 height 9
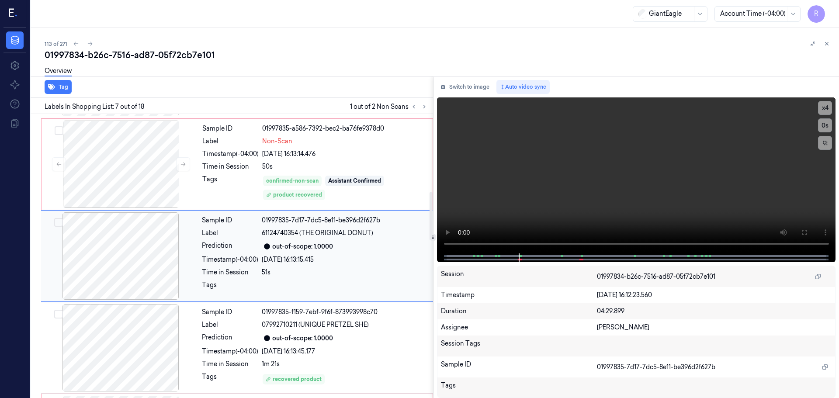
click at [332, 213] on div "Sample ID 01997835-7d17-7dc5-8e11-be396d2f627b Label 61124740354 (THE ORIGINAL …" at bounding box center [314, 255] width 233 height 87
click at [367, 174] on div "Sample ID 01997835-a586-7392-bec2-ba76fe9378d0 Label Non-Scan Timestamp (-04:00…" at bounding box center [315, 164] width 232 height 87
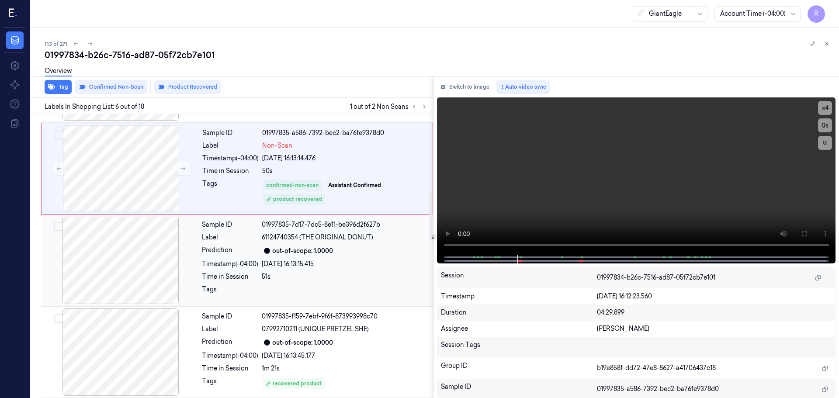
click at [362, 248] on div "out-of-scope: 1.0000" at bounding box center [345, 251] width 166 height 10
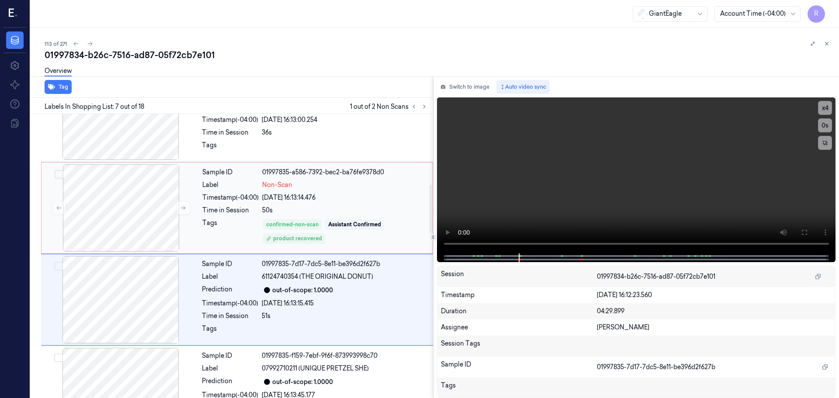
click at [367, 202] on div "23/09/2025 16:13:14.476" at bounding box center [344, 197] width 165 height 9
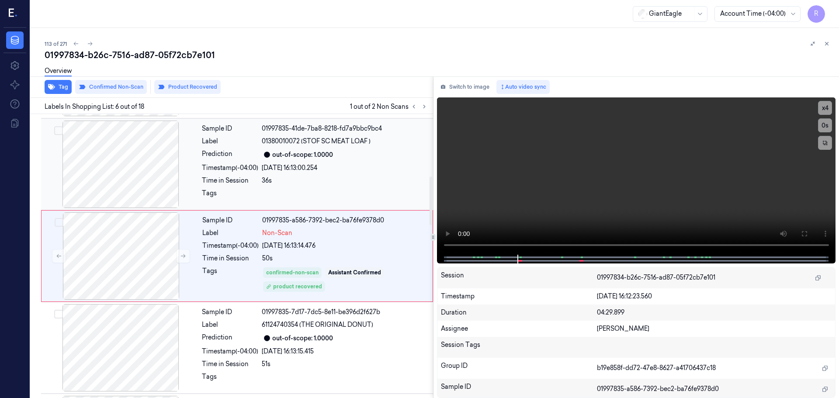
click at [332, 186] on div "Sample ID 01997835-41de-7ba8-8218-fd7a9bbc9bc4 Label 01380010072 (STOF SC MEAT …" at bounding box center [314, 164] width 233 height 87
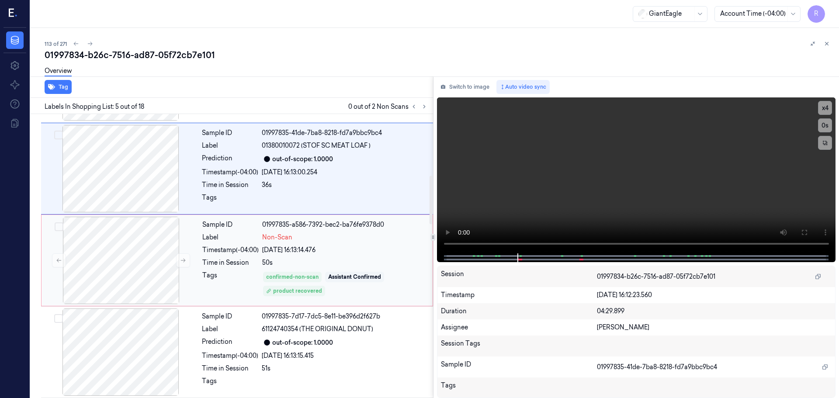
click at [361, 241] on div "Non-Scan" at bounding box center [344, 237] width 165 height 9
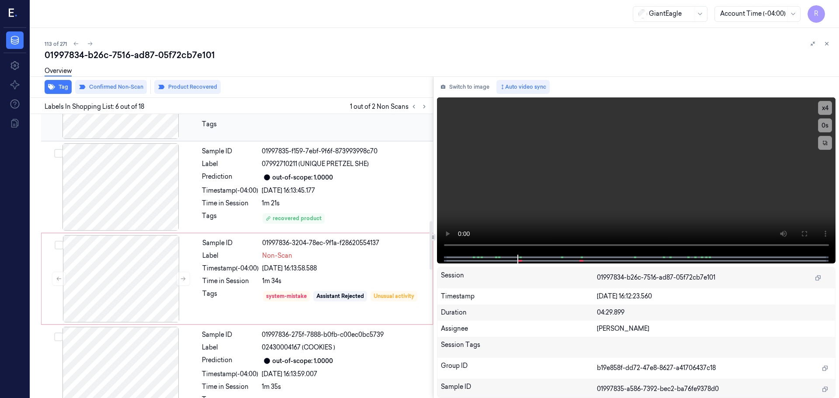
scroll to position [625, 0]
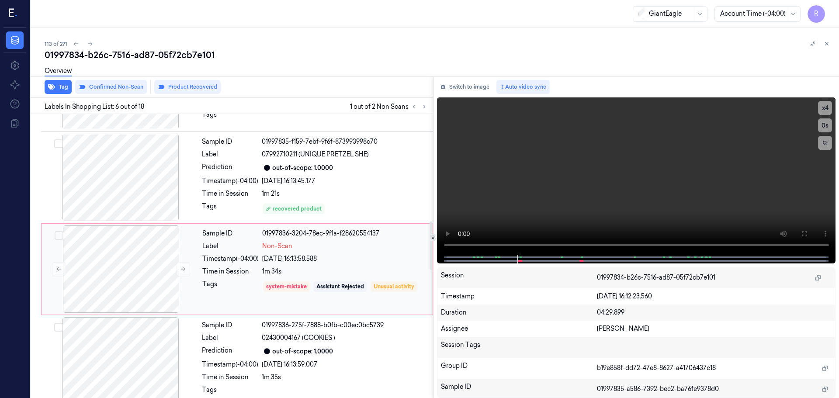
click at [369, 252] on div "Sample ID 01997836-3204-78ec-9f1a-f28620554137 Label Non-Scan Timestamp (-04:00…" at bounding box center [315, 269] width 232 height 87
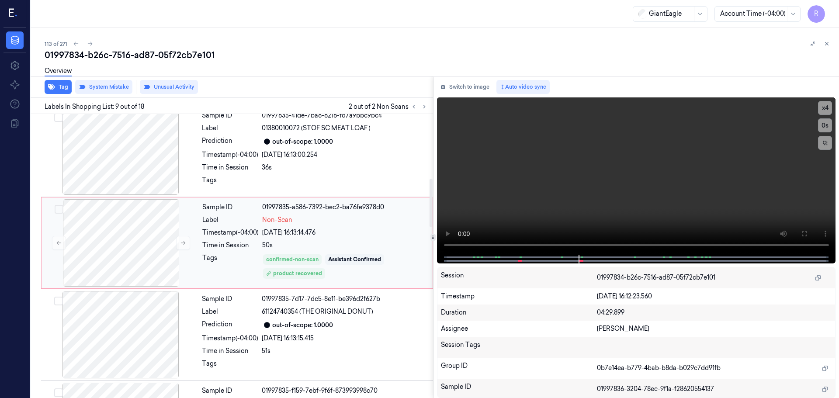
click at [336, 233] on div "23/09/2025 16:13:14.476" at bounding box center [344, 232] width 165 height 9
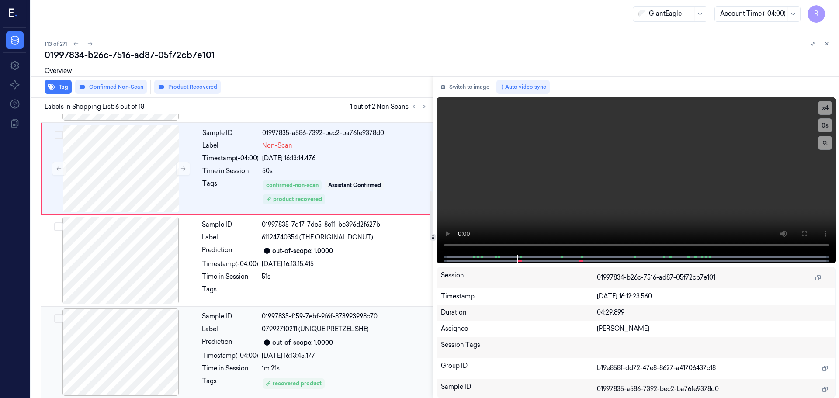
click at [327, 340] on div "out-of-scope: 1.0000" at bounding box center [302, 342] width 61 height 9
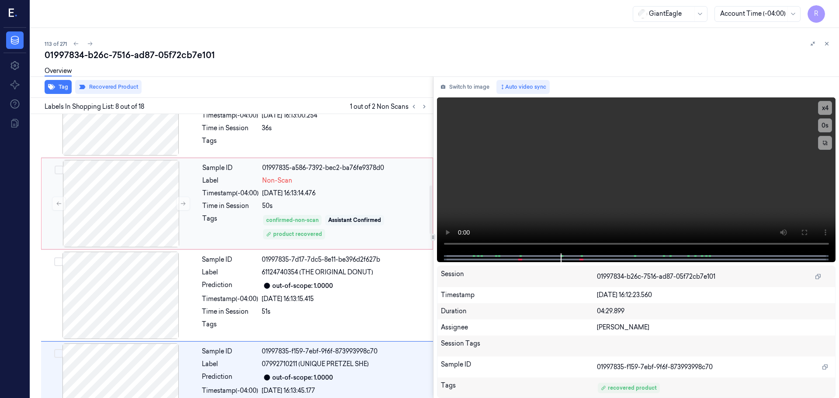
click at [365, 220] on div "Assistant Confirmed" at bounding box center [354, 220] width 53 height 8
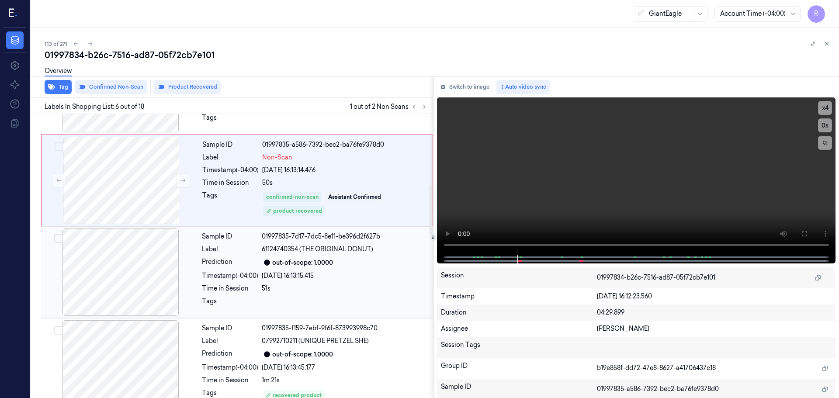
scroll to position [406, 0]
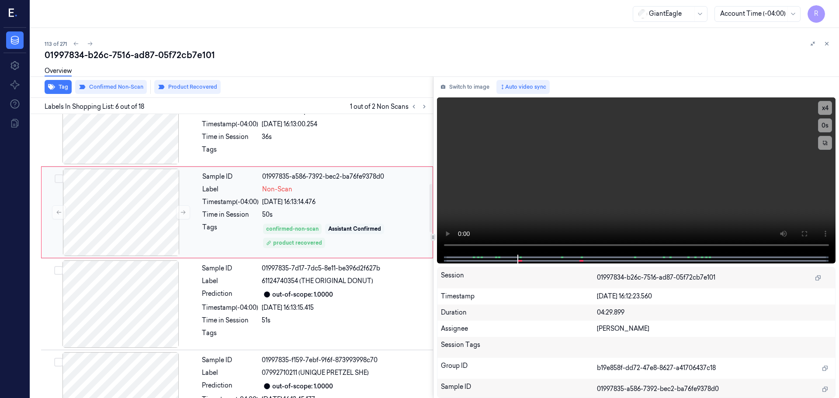
click at [366, 231] on div "Assistant Confirmed" at bounding box center [354, 229] width 53 height 8
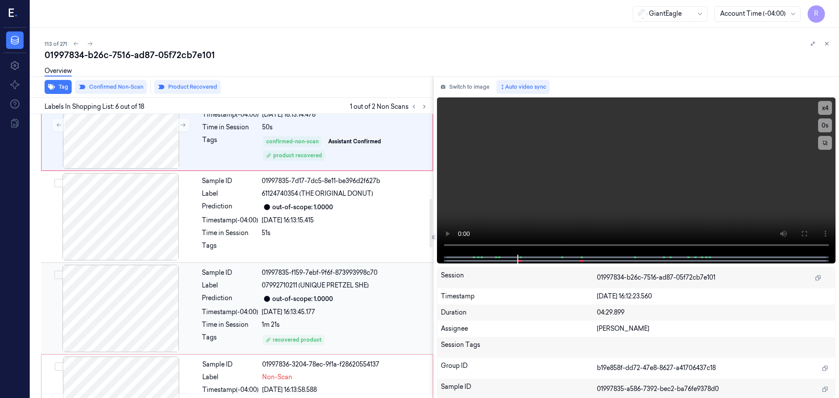
click at [362, 321] on div "1m 21s" at bounding box center [345, 324] width 166 height 9
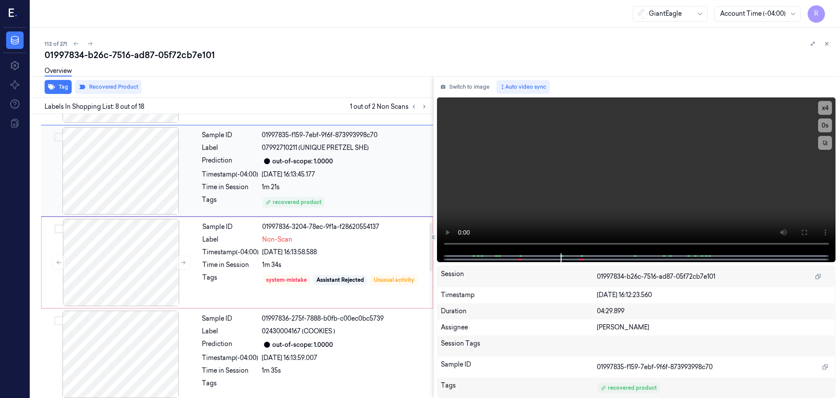
scroll to position [633, 0]
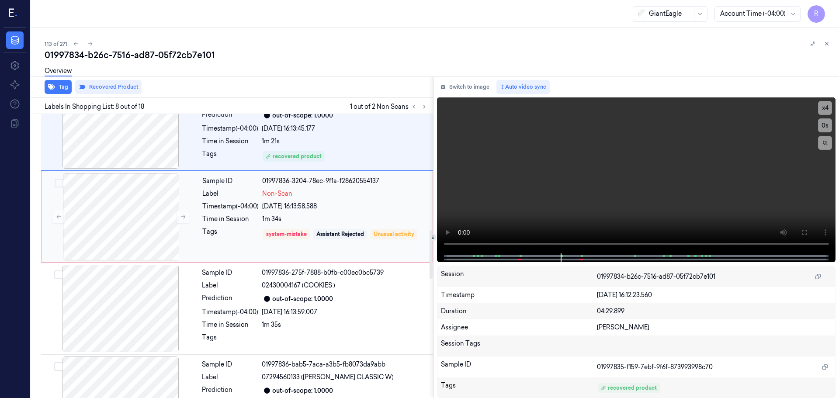
click at [338, 240] on div "system-mistake Assistant Rejected Unusual activity" at bounding box center [344, 234] width 165 height 14
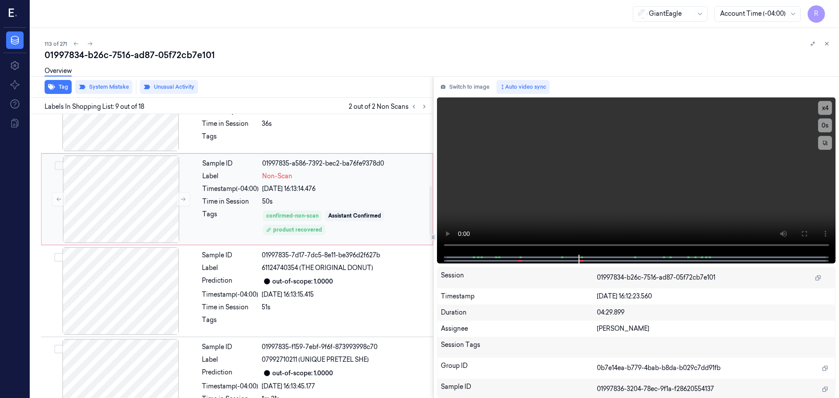
click at [349, 197] on div "Sample ID 01997835-a586-7392-bec2-ba76fe9378d0 Label Non-Scan Timestamp (-04:00…" at bounding box center [315, 199] width 232 height 87
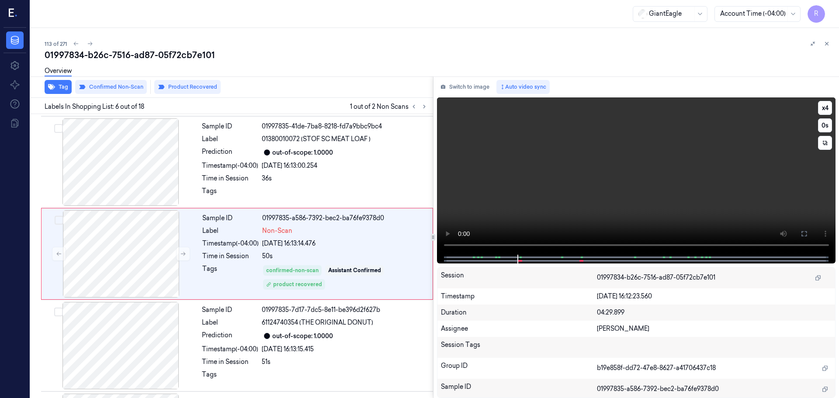
scroll to position [362, 0]
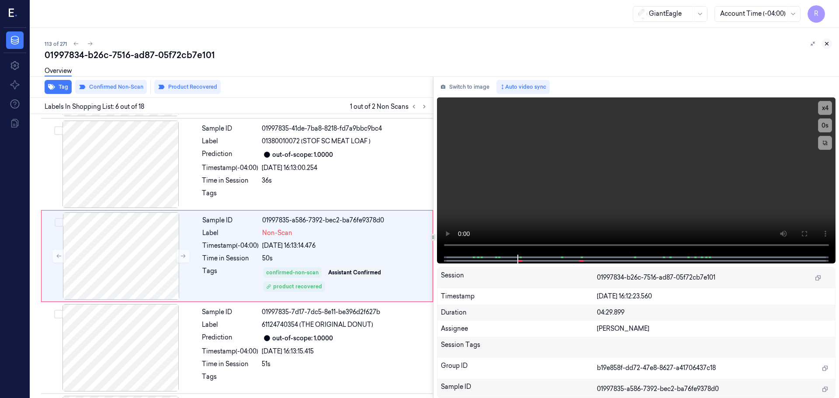
click at [828, 45] on icon at bounding box center [827, 44] width 6 height 6
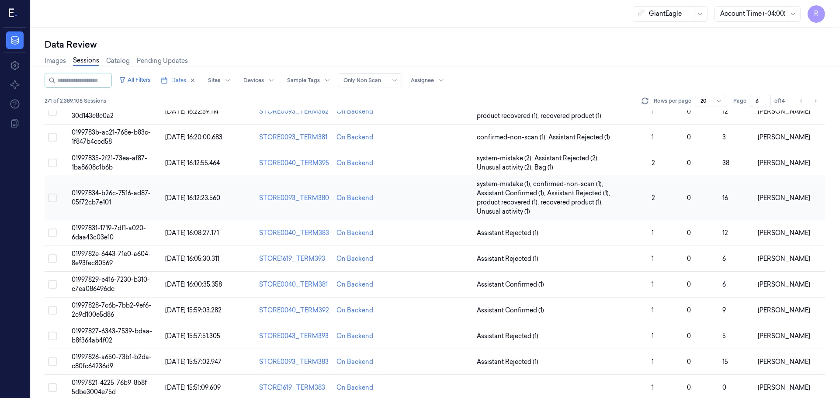
scroll to position [272, 0]
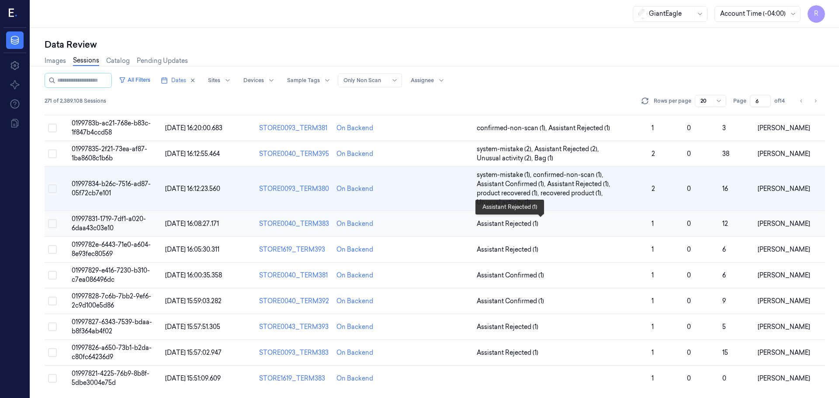
click at [587, 223] on span "Assistant Rejected (1)" at bounding box center [561, 223] width 168 height 9
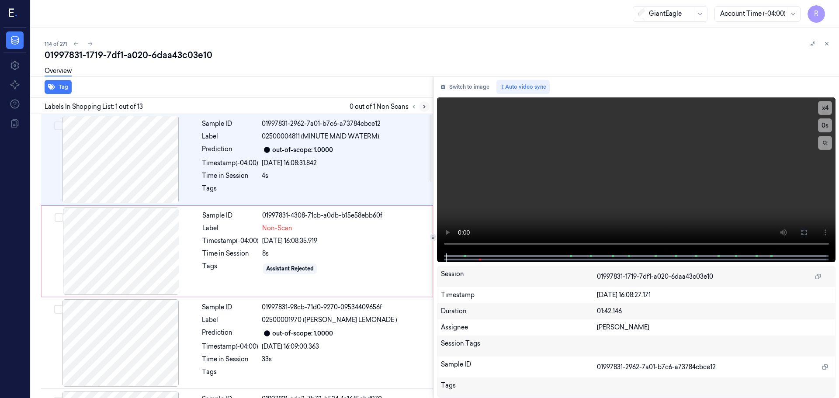
click at [424, 106] on icon at bounding box center [425, 106] width 2 height 3
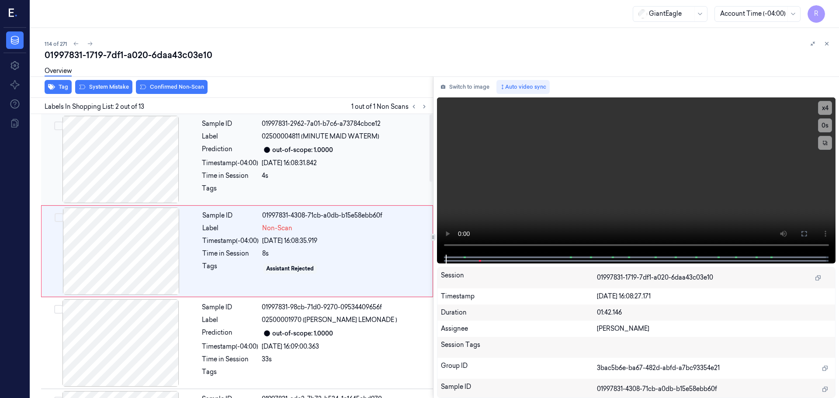
click at [122, 153] on div at bounding box center [121, 159] width 156 height 87
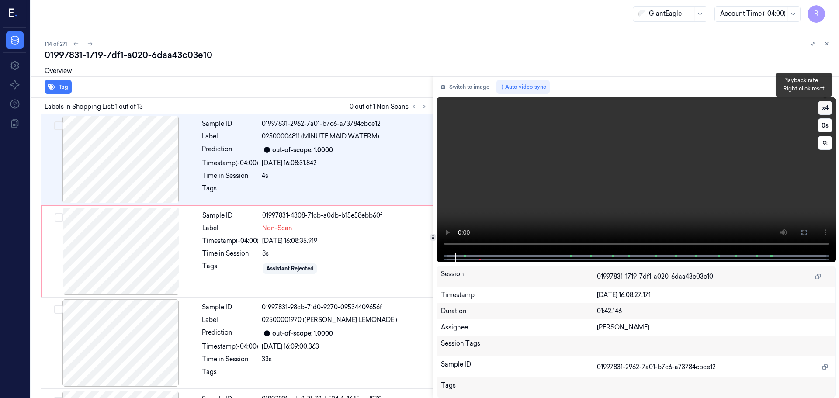
click at [826, 110] on button "x 4" at bounding box center [825, 108] width 14 height 14
click at [800, 230] on button at bounding box center [804, 233] width 14 height 14
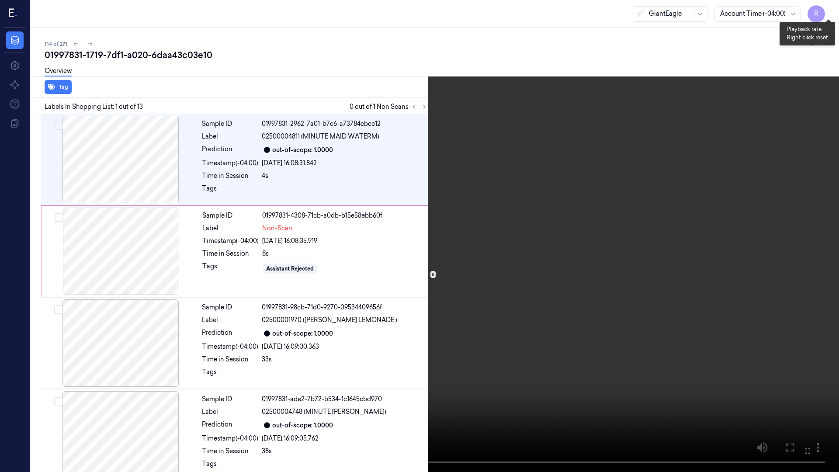
click at [825, 9] on button "x 1" at bounding box center [829, 10] width 14 height 14
click at [827, 11] on button "x 2" at bounding box center [829, 10] width 14 height 14
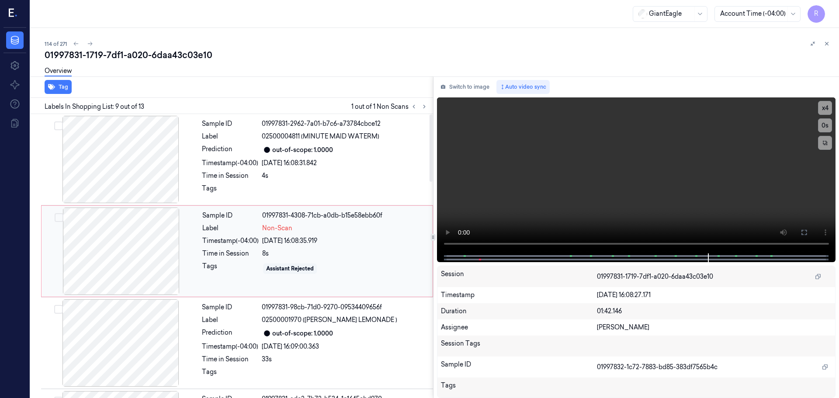
click at [141, 250] on div at bounding box center [121, 251] width 156 height 87
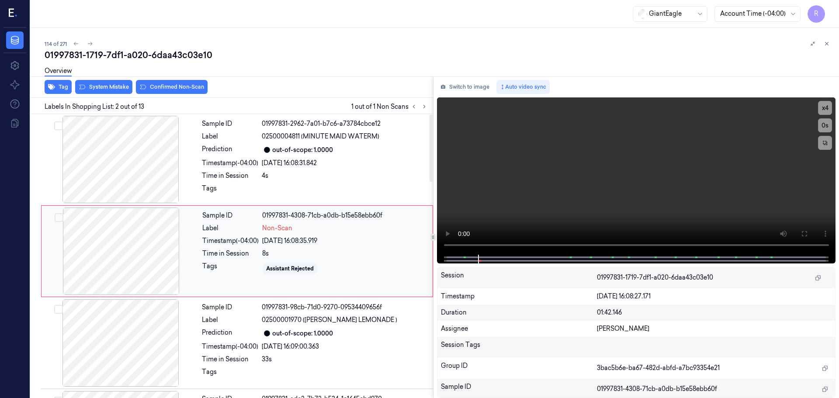
click at [170, 256] on div at bounding box center [121, 251] width 156 height 87
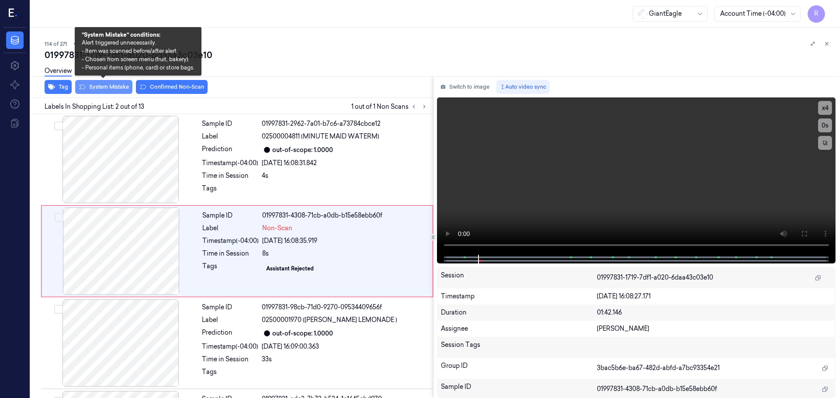
click at [112, 90] on button "System Mistake" at bounding box center [103, 87] width 57 height 14
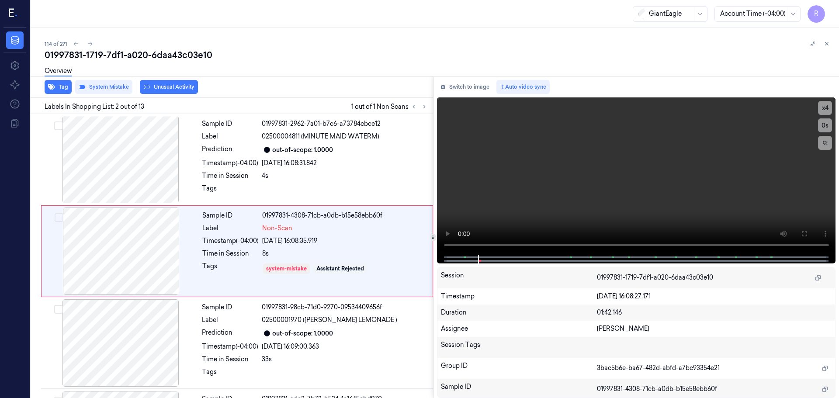
click at [181, 87] on button "Unusual Activity" at bounding box center [169, 87] width 58 height 14
click at [245, 336] on div "Prediction" at bounding box center [230, 333] width 56 height 10
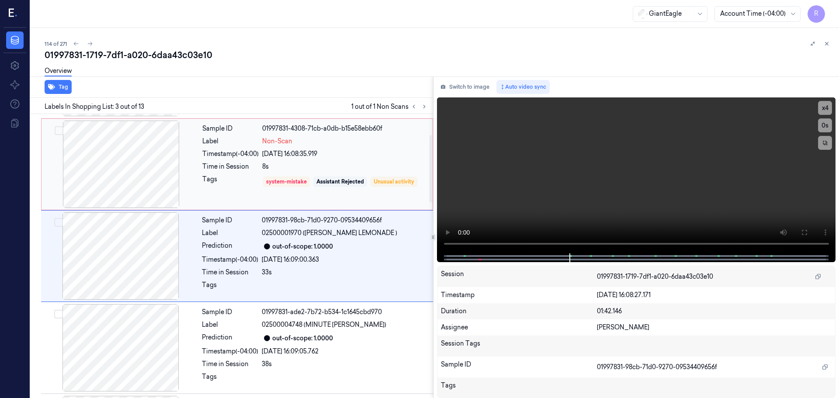
click at [249, 172] on div "Sample ID 01997831-4308-71cb-a0db-b15e58ebb60f Label Non-Scan Timestamp (-04:00…" at bounding box center [315, 164] width 232 height 87
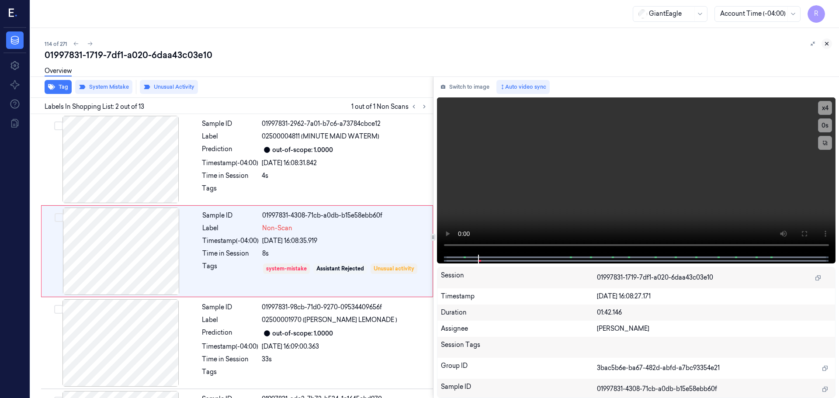
click at [829, 41] on icon at bounding box center [827, 44] width 6 height 6
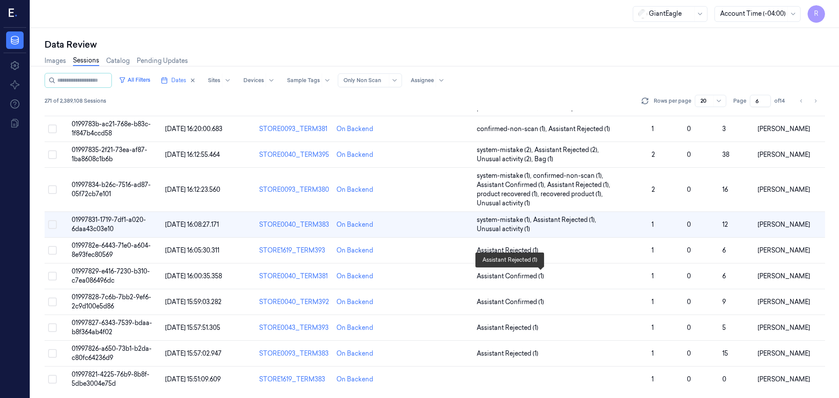
scroll to position [272, 0]
click at [598, 250] on span "Assistant Rejected (1)" at bounding box center [561, 249] width 168 height 9
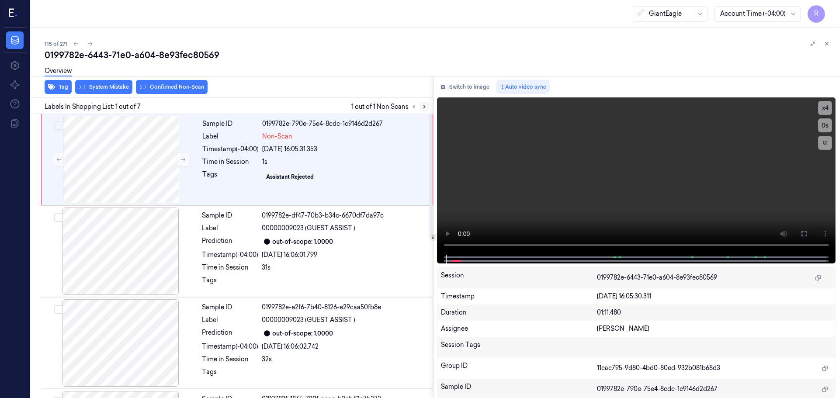
click at [424, 106] on icon at bounding box center [424, 107] width 6 height 6
click at [177, 163] on button at bounding box center [183, 160] width 14 height 14
click at [445, 244] on video at bounding box center [636, 175] width 399 height 157
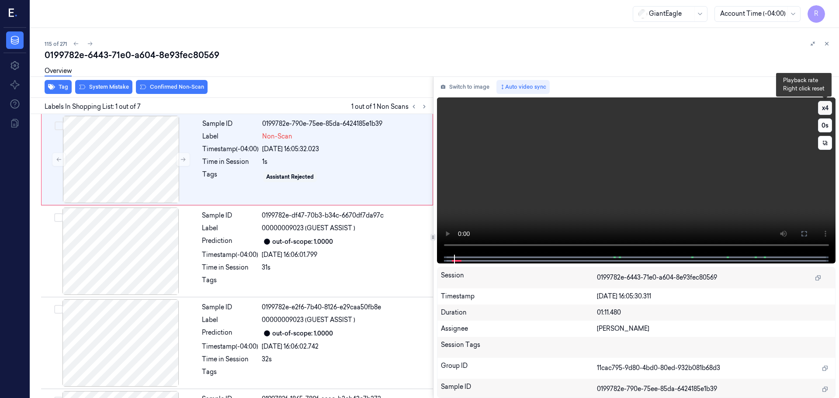
click at [827, 106] on button "x 4" at bounding box center [825, 108] width 14 height 14
click at [811, 237] on button at bounding box center [804, 234] width 14 height 14
click at [828, 114] on button "x 1" at bounding box center [825, 108] width 14 height 14
click at [828, 114] on button "x 2" at bounding box center [825, 108] width 14 height 14
click at [804, 234] on icon at bounding box center [804, 233] width 7 height 7
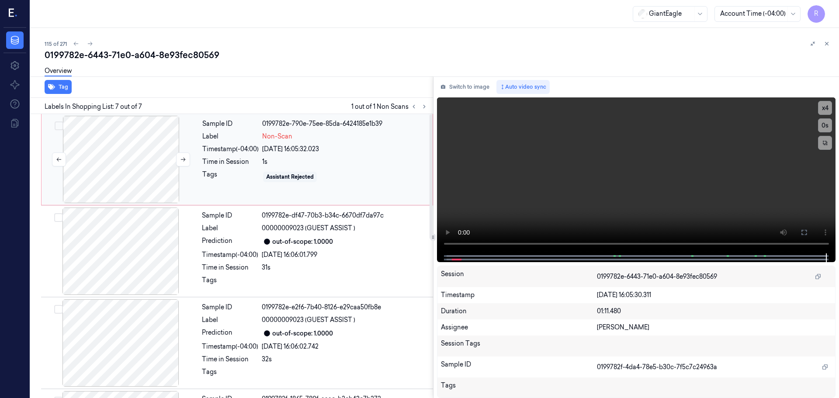
click at [129, 163] on div at bounding box center [121, 159] width 156 height 87
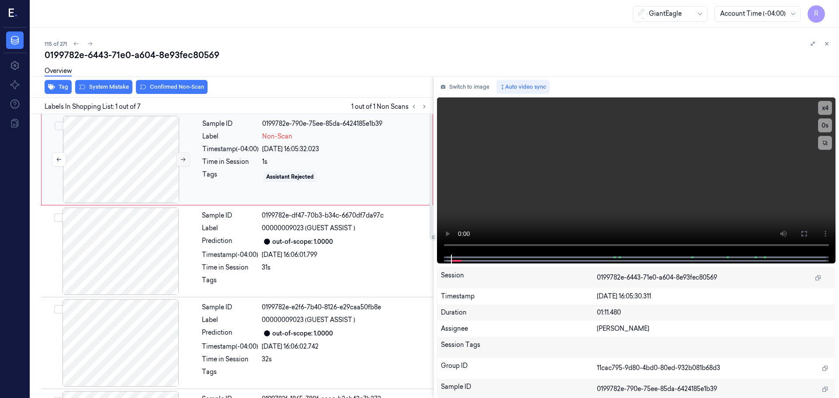
click at [176, 160] on button at bounding box center [183, 160] width 14 height 14
click at [181, 160] on icon at bounding box center [183, 160] width 6 height 6
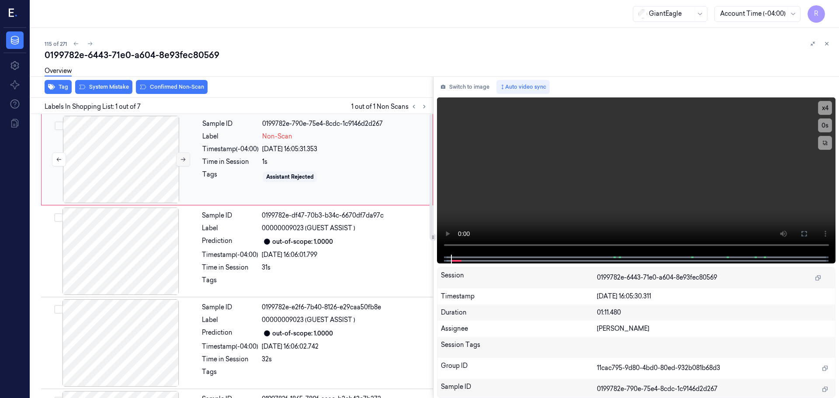
click at [181, 160] on icon at bounding box center [183, 160] width 6 height 6
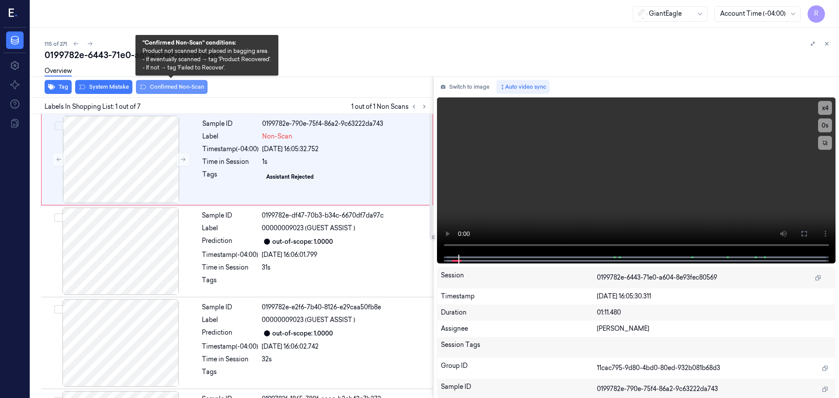
click at [184, 90] on button "Confirmed Non-Scan" at bounding box center [172, 87] width 72 height 14
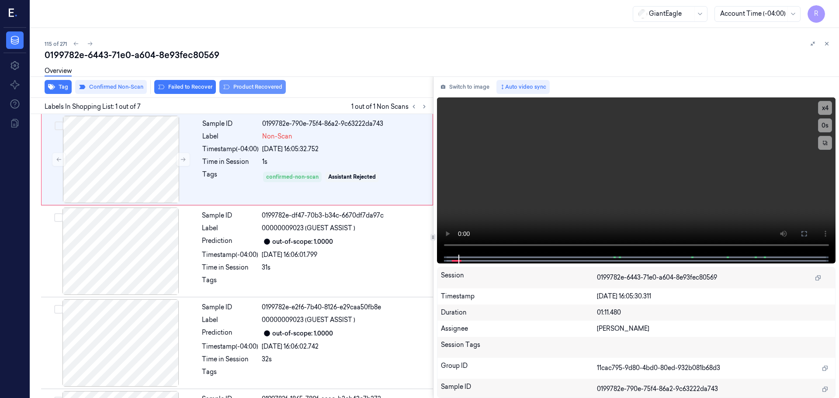
click at [265, 89] on button "Product Recovered" at bounding box center [252, 87] width 66 height 14
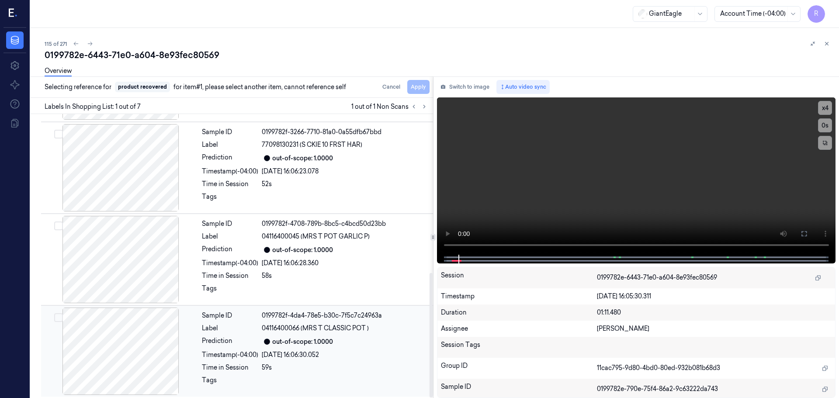
scroll to position [361, 0]
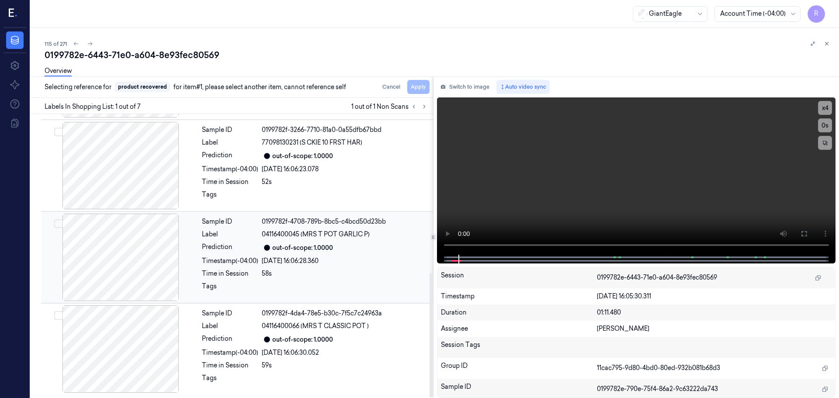
click at [230, 261] on div "Timestamp (-04:00)" at bounding box center [230, 261] width 56 height 9
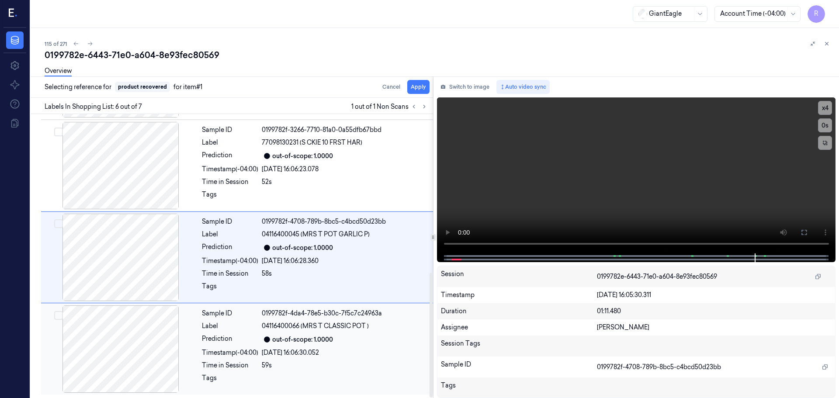
click at [258, 328] on div "Label" at bounding box center [230, 326] width 56 height 9
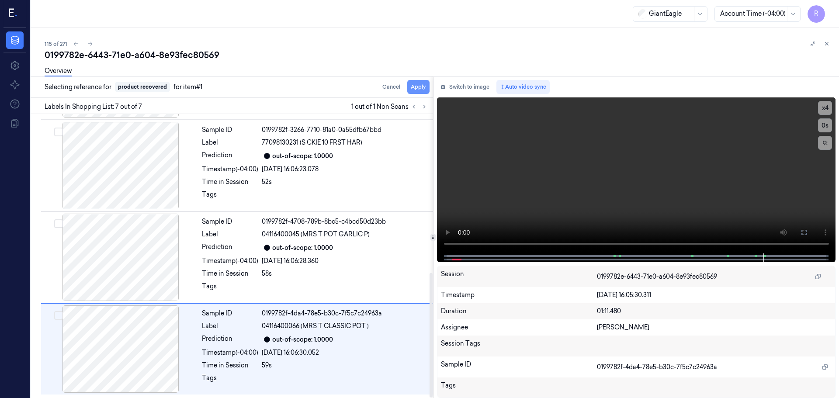
click at [415, 89] on button "Apply" at bounding box center [418, 87] width 22 height 14
click at [330, 259] on div "23/09/2025 16:06:28.360" at bounding box center [345, 261] width 166 height 9
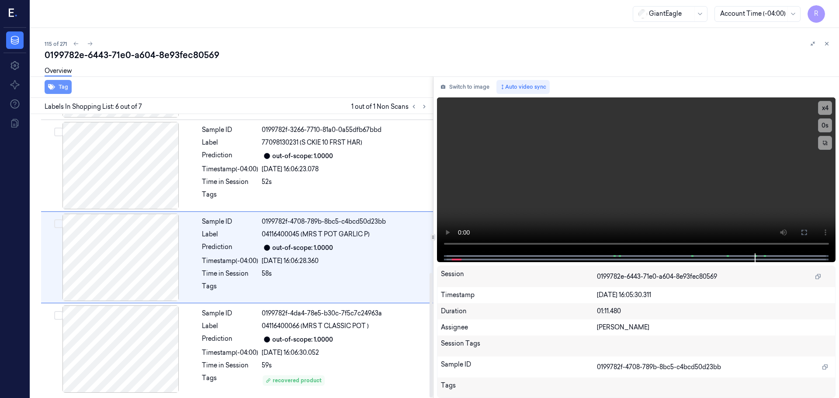
click at [60, 88] on button "Tag" at bounding box center [58, 87] width 27 height 14
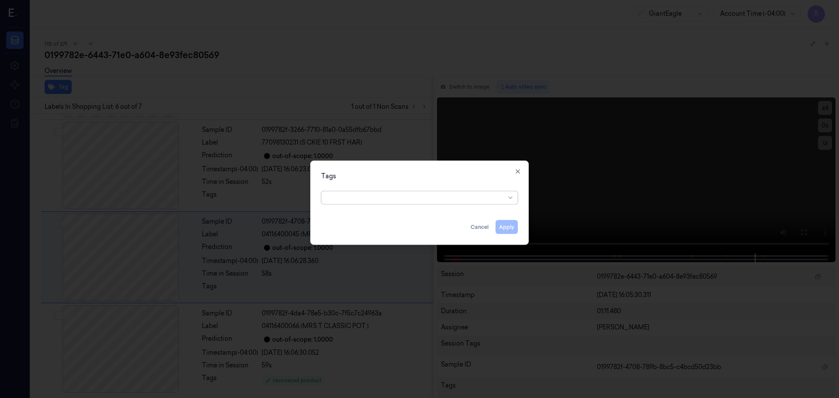
drag, startPoint x: 515, startPoint y: 196, endPoint x: 504, endPoint y: 201, distance: 11.7
click at [514, 196] on div at bounding box center [511, 197] width 9 height 7
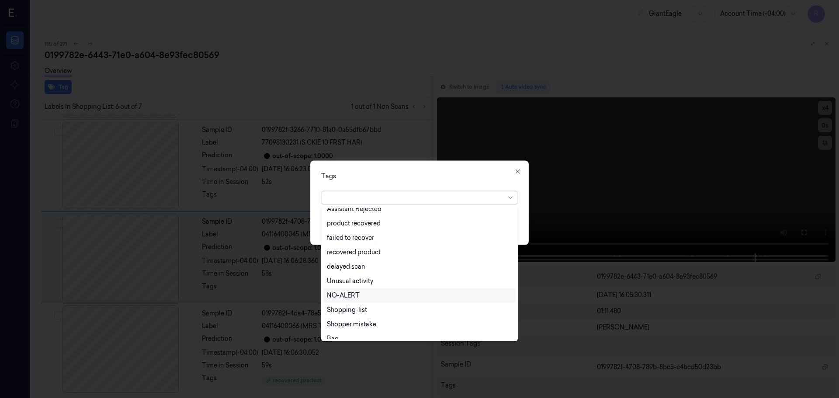
scroll to position [100, 0]
click at [360, 231] on div "recovered product" at bounding box center [354, 230] width 54 height 9
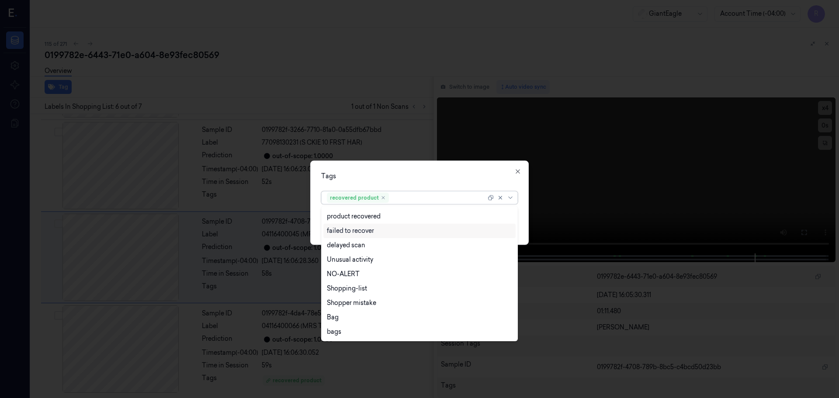
scroll to position [85, 0]
click at [420, 181] on div "Tags option recovered product, selected. 15 results available. Use Up and Down …" at bounding box center [419, 202] width 219 height 84
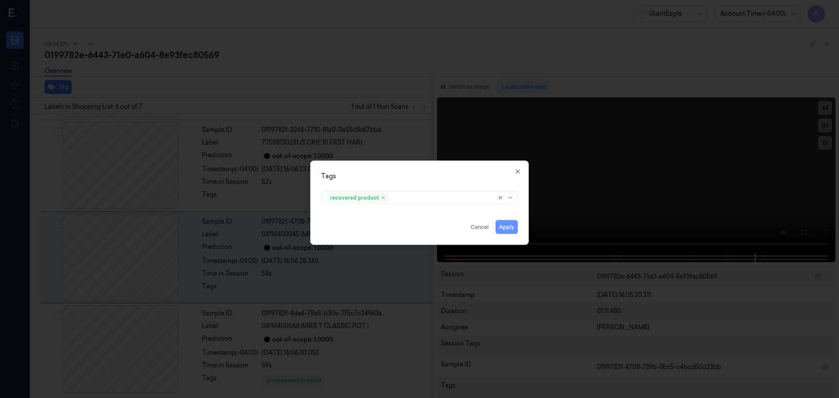
click at [506, 230] on button "Apply" at bounding box center [507, 227] width 22 height 14
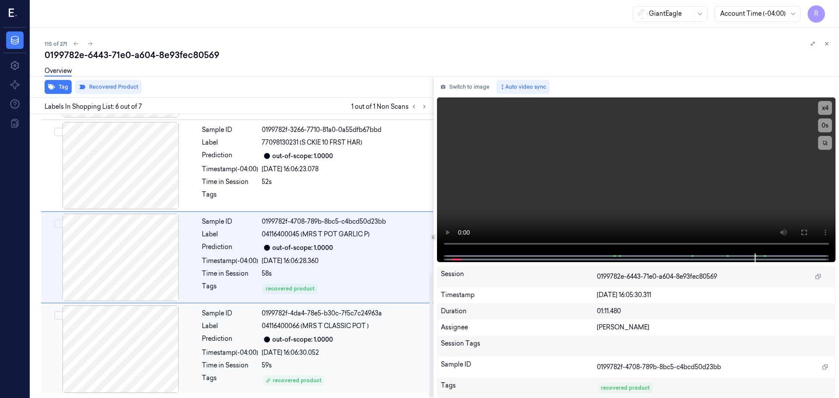
click at [364, 344] on div "out-of-scope: 1.0000" at bounding box center [345, 339] width 166 height 10
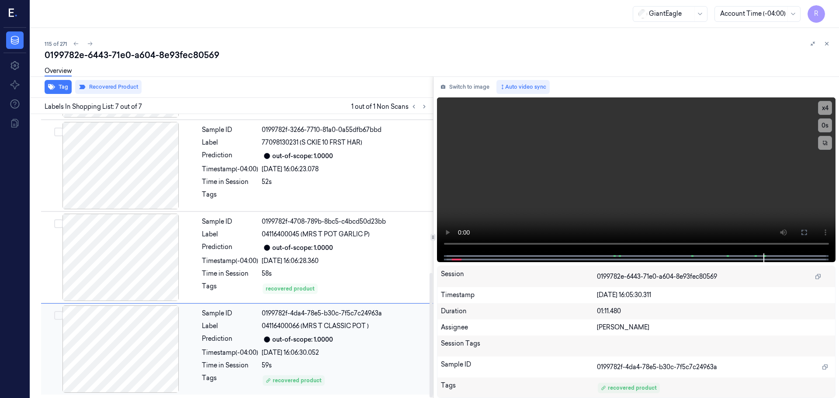
click at [365, 353] on div "23/09/2025 16:06:30.052" at bounding box center [345, 352] width 166 height 9
click at [348, 264] on div "23/09/2025 16:06:28.360" at bounding box center [345, 261] width 166 height 9
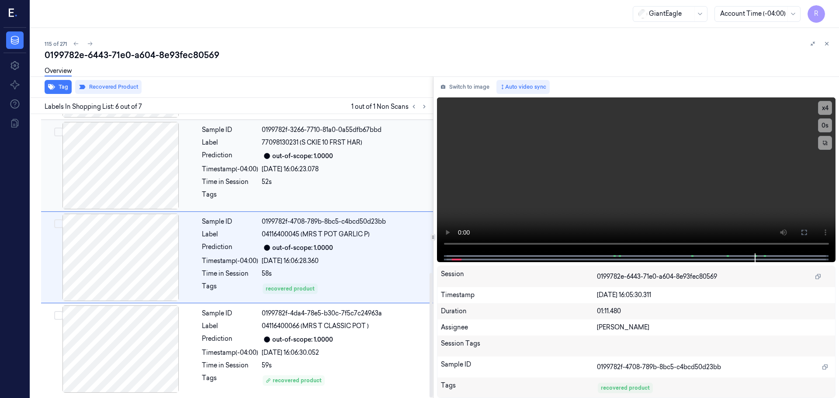
click at [354, 167] on div "23/09/2025 16:06:23.078" at bounding box center [345, 169] width 166 height 9
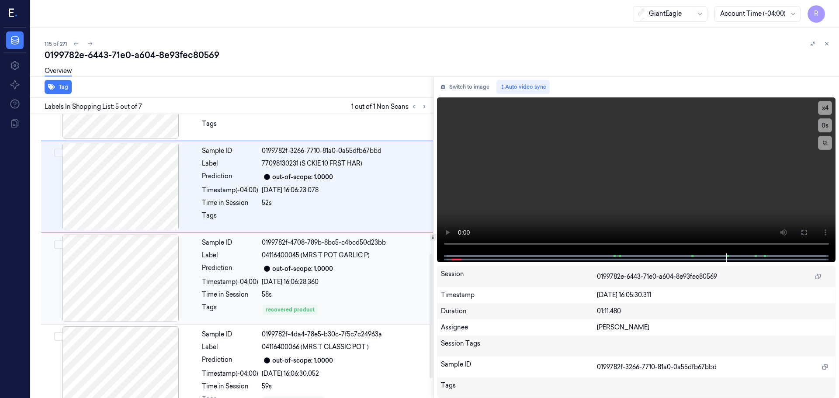
scroll to position [361, 0]
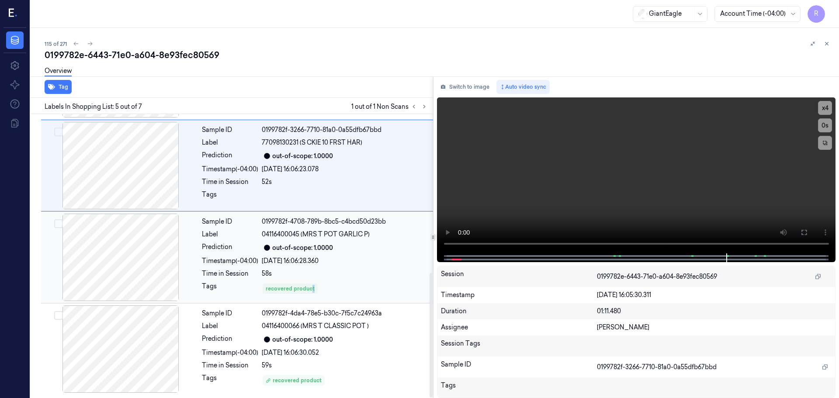
drag, startPoint x: 313, startPoint y: 283, endPoint x: 323, endPoint y: 281, distance: 10.3
click at [316, 282] on div "recovered product" at bounding box center [345, 289] width 166 height 14
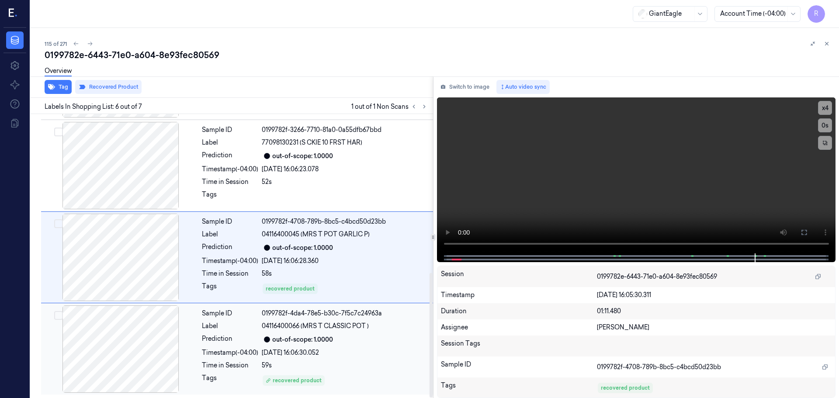
click at [349, 340] on div "out-of-scope: 1.0000" at bounding box center [345, 339] width 166 height 10
click at [348, 278] on div "58s" at bounding box center [345, 273] width 166 height 9
click at [352, 163] on div "Sample ID 0199782f-3266-7710-81a0-0a55dfb67bbd Label 77098130231 (S CKIE 10 FRS…" at bounding box center [314, 165] width 233 height 87
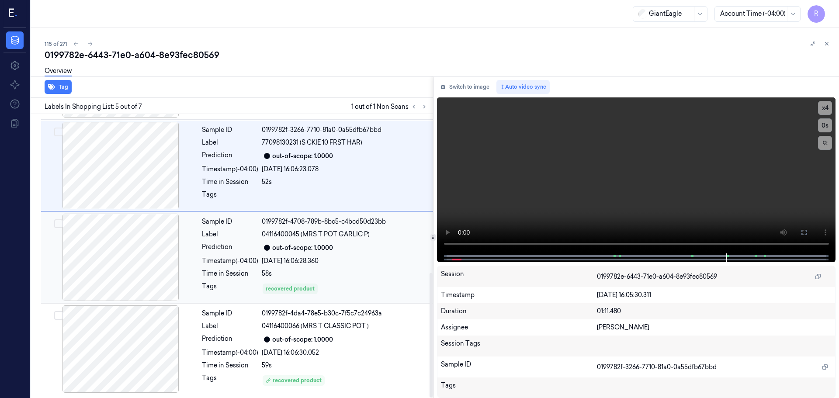
click at [341, 301] on div "Sample ID 0199782f-4708-789b-8bc5-c4bcd50d23bb Label 04116400045 (MRS T POT GAR…" at bounding box center [314, 257] width 233 height 87
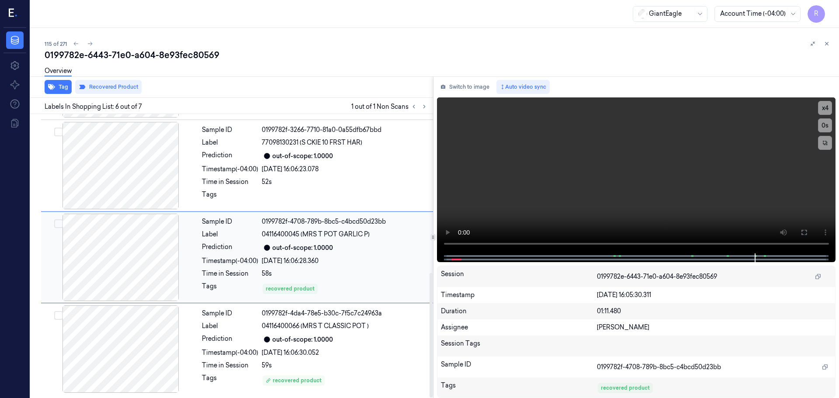
click at [346, 276] on div "58s" at bounding box center [345, 273] width 166 height 9
click at [344, 179] on div "52s" at bounding box center [345, 181] width 166 height 9
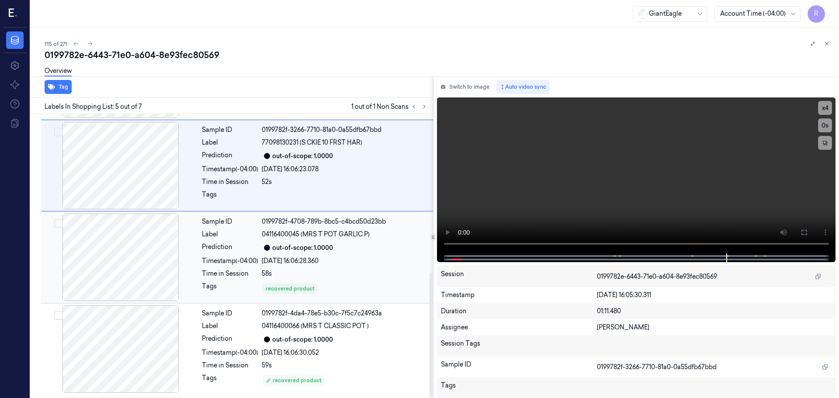
click at [305, 260] on div "23/09/2025 16:06:28.360" at bounding box center [345, 261] width 166 height 9
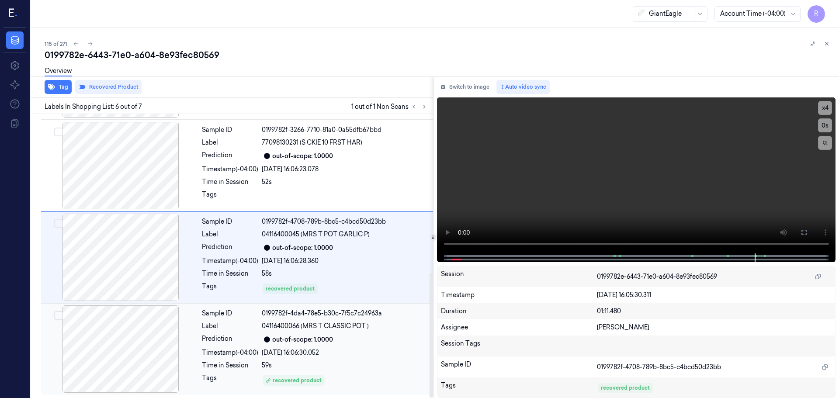
click at [346, 344] on div "out-of-scope: 1.0000" at bounding box center [345, 339] width 166 height 10
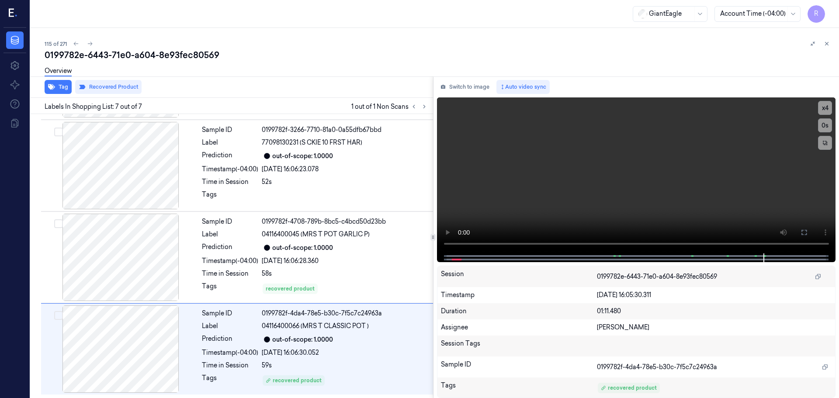
drag, startPoint x: 831, startPoint y: 43, endPoint x: 824, endPoint y: 49, distance: 9.3
click at [831, 43] on button at bounding box center [827, 43] width 10 height 10
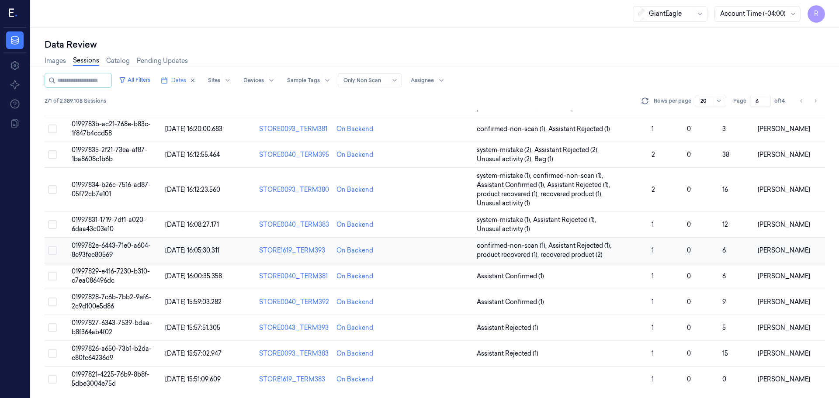
scroll to position [272, 0]
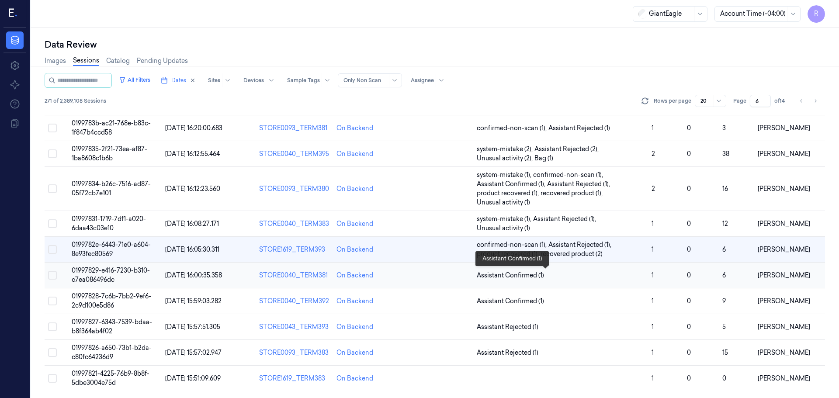
click at [568, 274] on span "Assistant Confirmed (1)" at bounding box center [561, 275] width 168 height 9
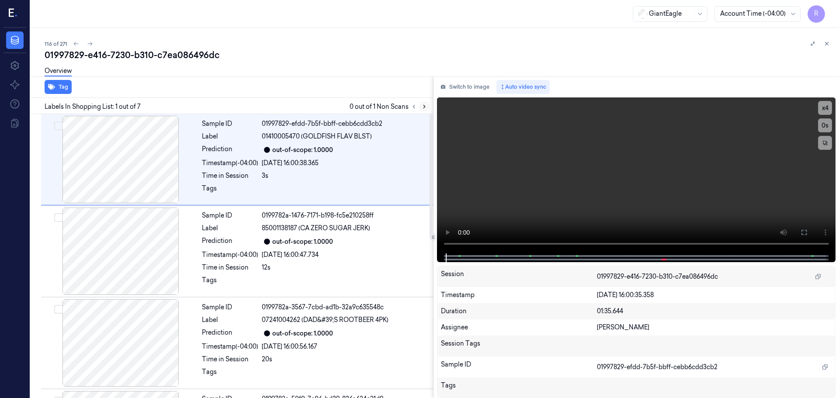
click at [418, 108] on button at bounding box center [414, 106] width 10 height 10
click at [421, 107] on button at bounding box center [424, 106] width 10 height 10
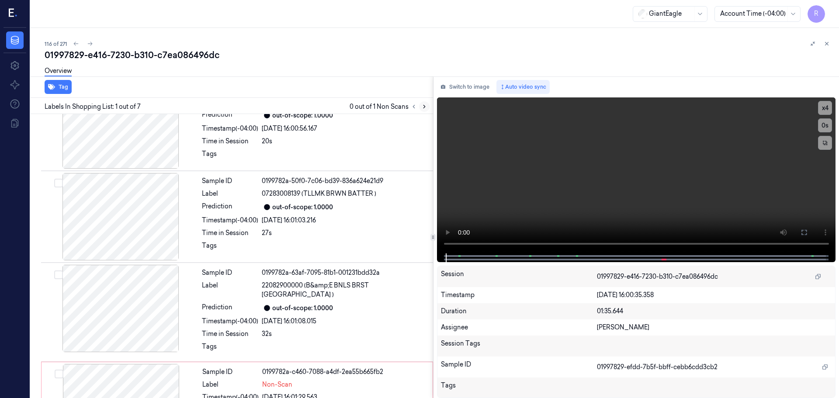
click at [421, 108] on icon at bounding box center [424, 107] width 6 height 6
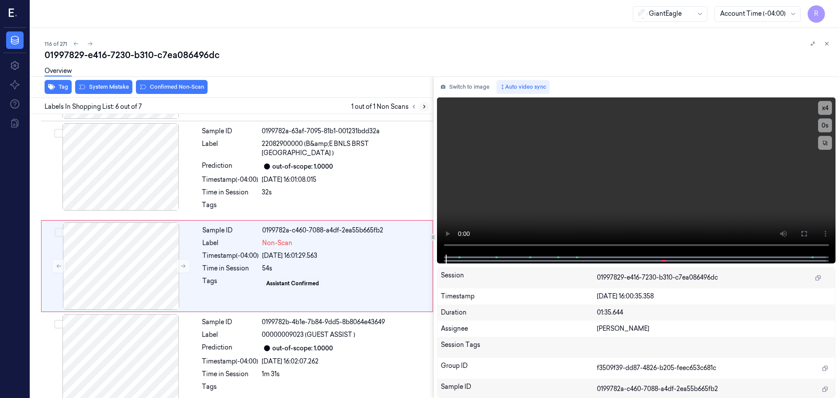
scroll to position [361, 0]
click at [183, 262] on icon at bounding box center [183, 265] width 6 height 6
click at [185, 262] on icon at bounding box center [183, 265] width 6 height 6
click at [186, 258] on button at bounding box center [183, 265] width 14 height 14
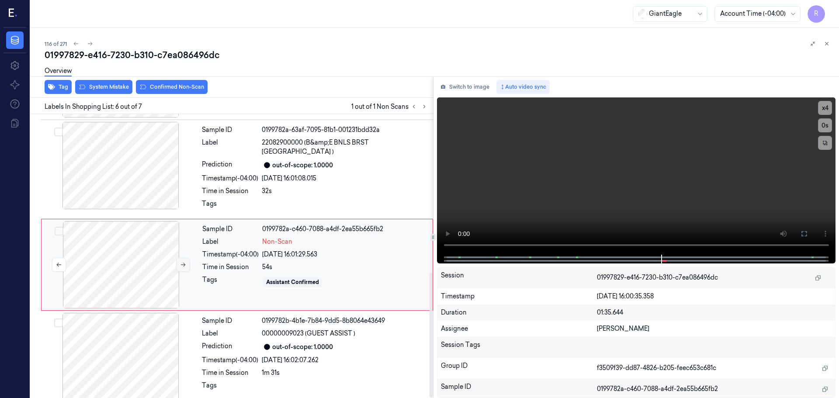
click at [186, 258] on button at bounding box center [183, 265] width 14 height 14
click at [186, 260] on button at bounding box center [183, 265] width 14 height 14
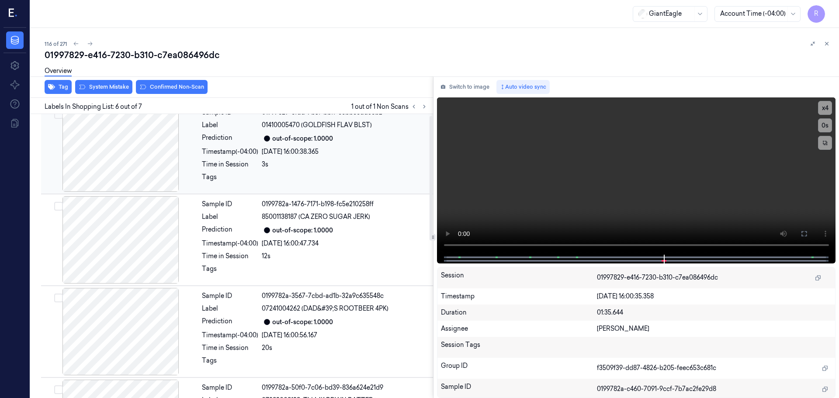
scroll to position [0, 0]
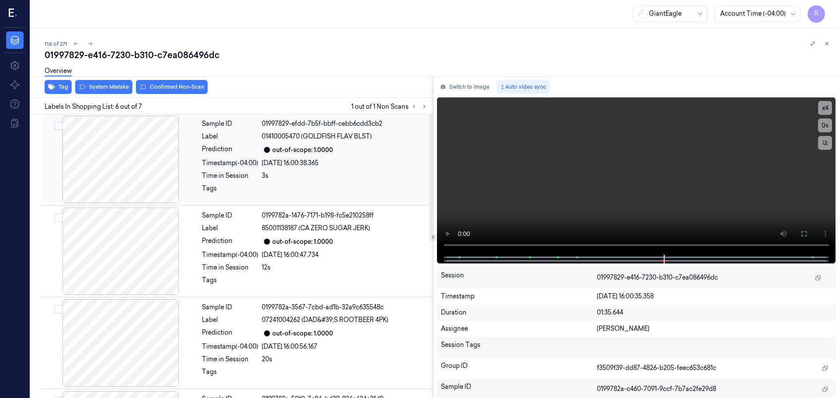
click at [144, 163] on div at bounding box center [121, 159] width 156 height 87
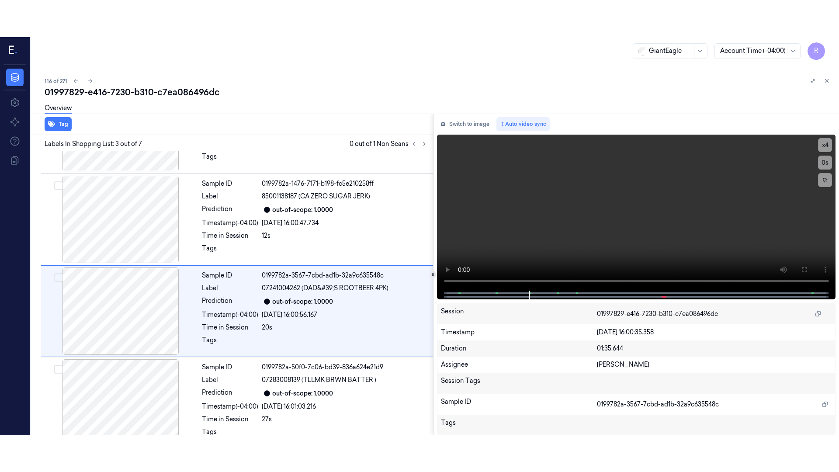
scroll to position [87, 0]
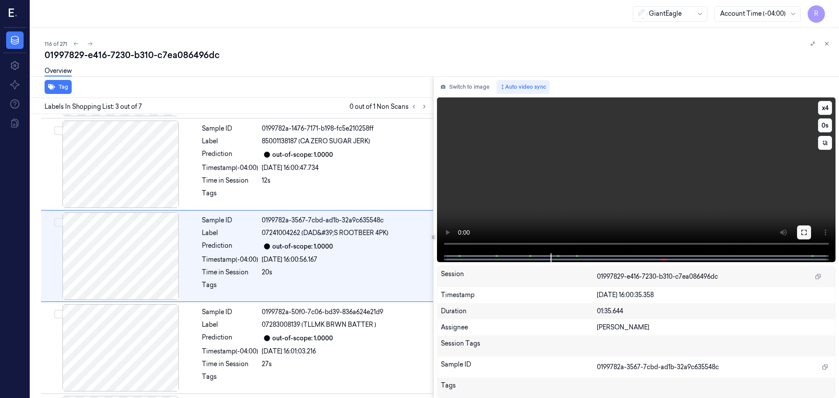
click at [804, 234] on icon at bounding box center [804, 232] width 7 height 7
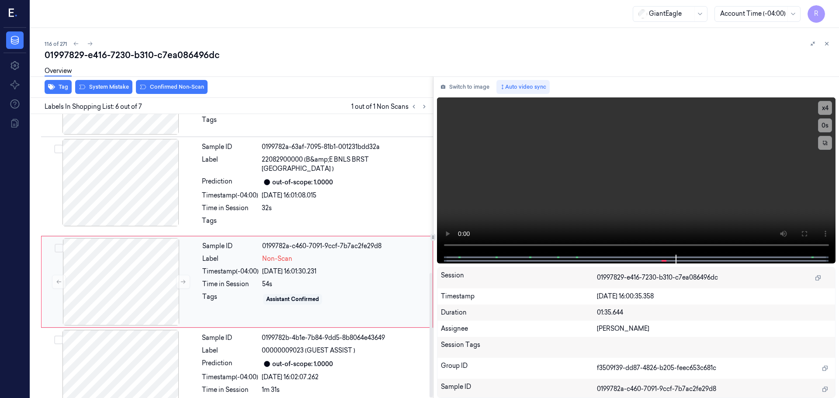
scroll to position [361, 0]
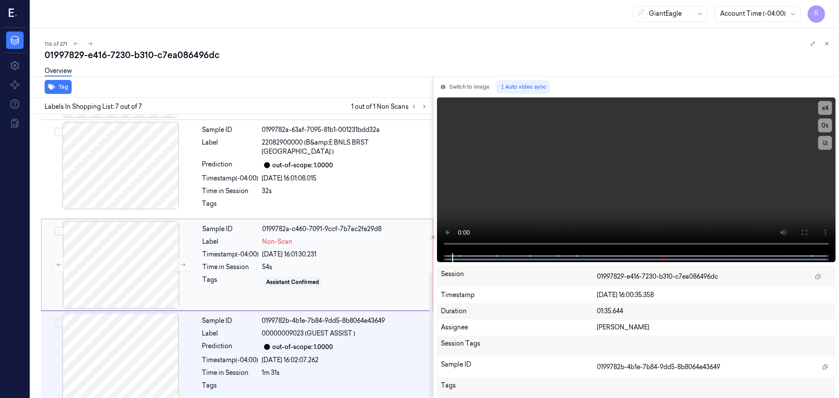
click at [313, 264] on div "Sample ID 0199782a-c460-7091-9ccf-7b7ac2fe29d8 Label Non-Scan Timestamp (-04:00…" at bounding box center [315, 264] width 232 height 87
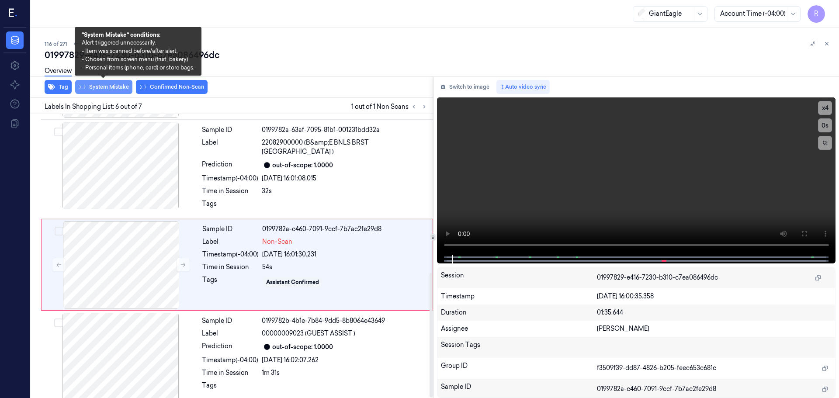
click at [115, 86] on button "System Mistake" at bounding box center [103, 87] width 57 height 14
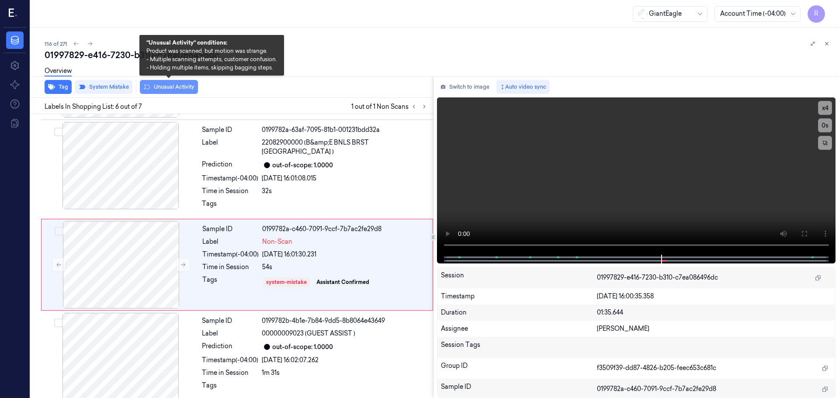
click at [166, 88] on button "Unusual Activity" at bounding box center [169, 87] width 58 height 14
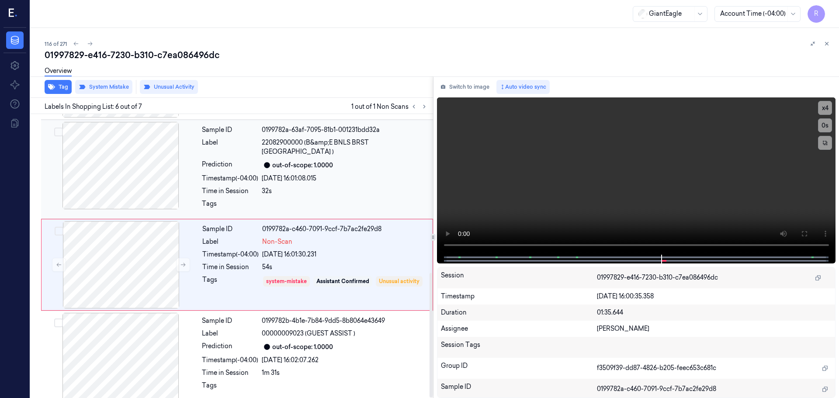
click at [323, 187] on div "32s" at bounding box center [345, 191] width 166 height 9
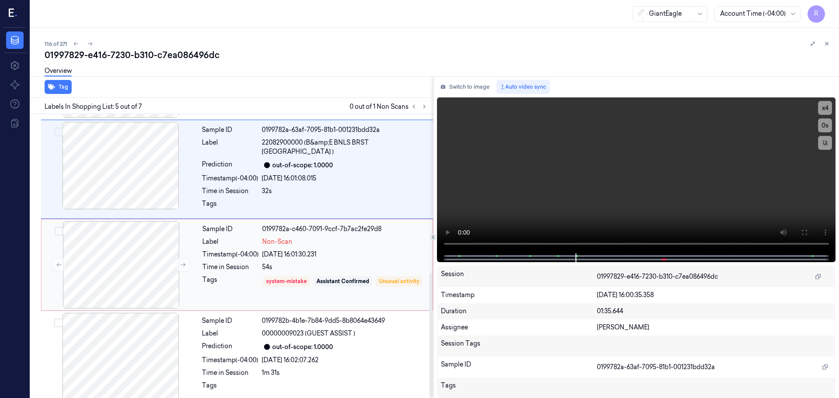
click at [352, 253] on div "Sample ID 0199782a-c460-7091-9ccf-7b7ac2fe29d8 Label Non-Scan Timestamp (-04:00…" at bounding box center [315, 264] width 232 height 87
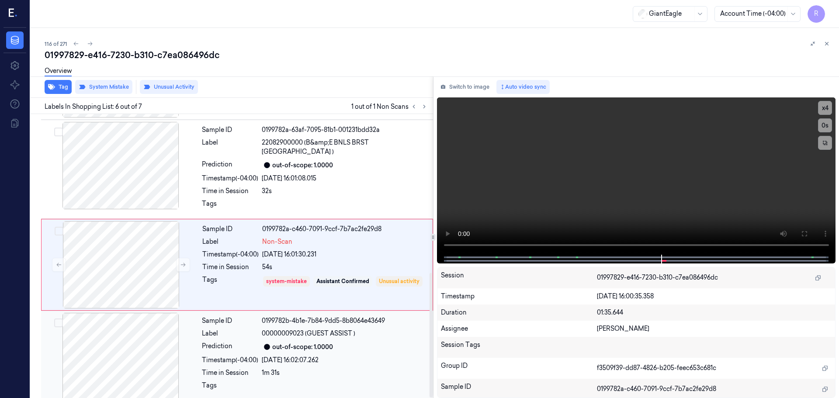
click at [329, 358] on div "Sample ID 0199782b-4b1e-7b84-9dd5-8b8064e43649 Label 00000009023 (GUEST ASSIST …" at bounding box center [314, 356] width 233 height 87
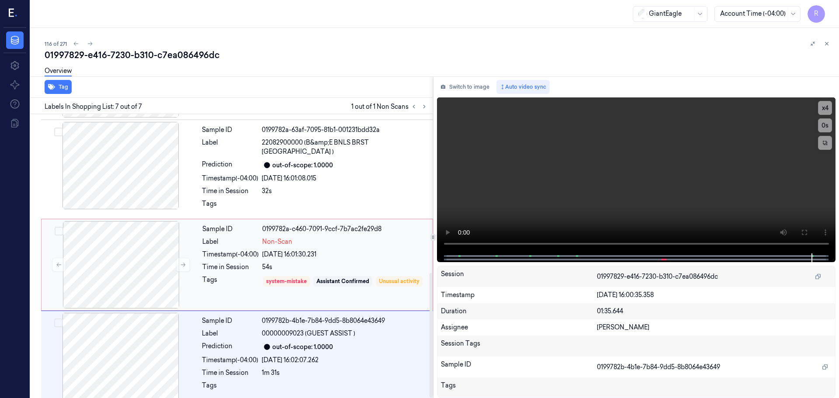
click at [369, 279] on div "system-mistake Assistant Confirmed Unusual activity" at bounding box center [344, 287] width 165 height 25
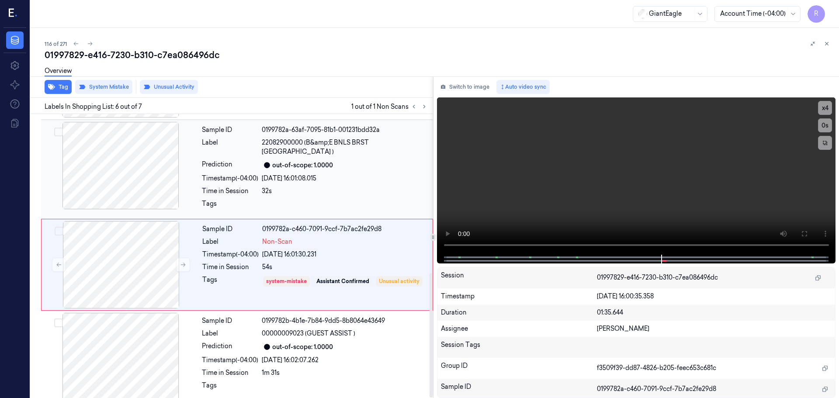
click at [372, 187] on div "Sample ID 0199782a-63af-7095-81b1-001231bdd32a Label 22082900000 (B&amp;E BNLS …" at bounding box center [314, 169] width 233 height 95
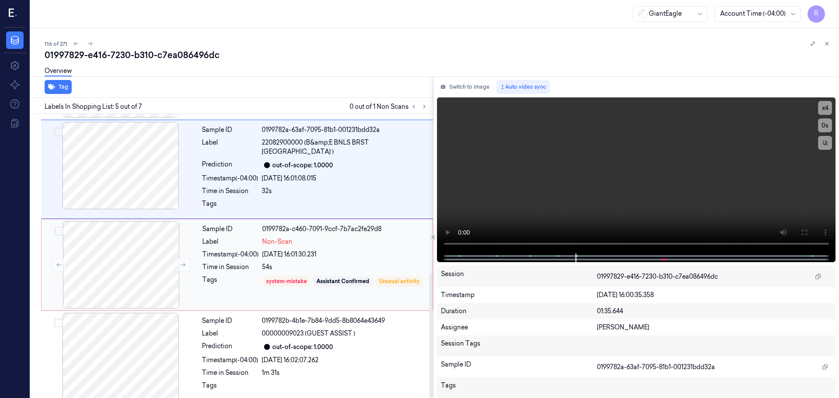
click at [383, 286] on div "system-mistake Assistant Confirmed Unusual activity" at bounding box center [344, 287] width 165 height 25
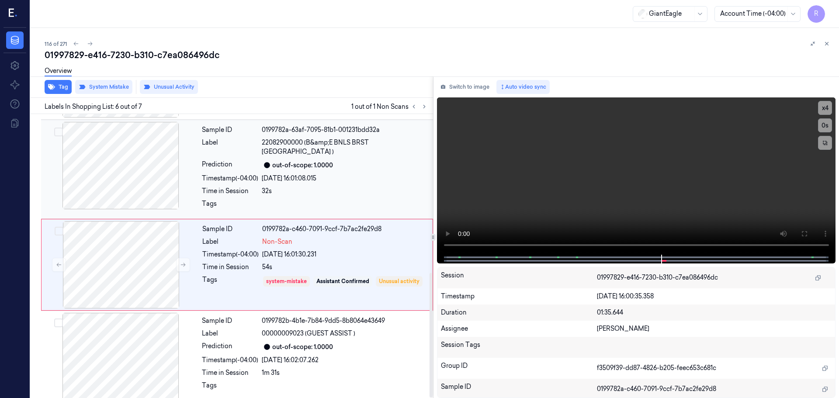
click at [326, 161] on div "out-of-scope: 1.0000" at bounding box center [302, 165] width 61 height 9
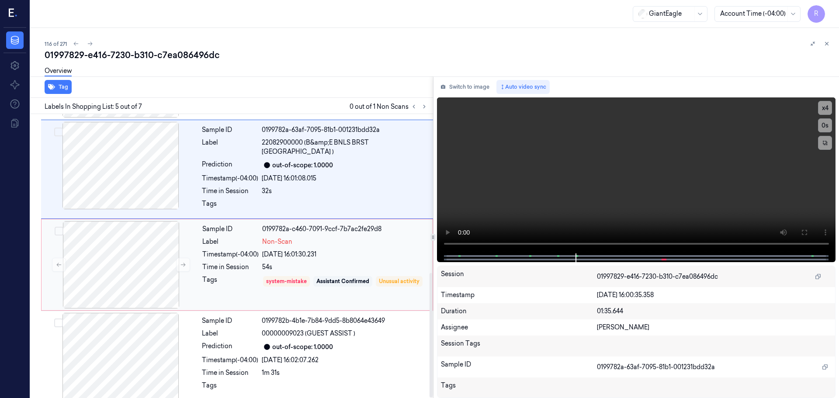
click at [359, 250] on div "23/09/2025 16:01:30.231" at bounding box center [344, 254] width 165 height 9
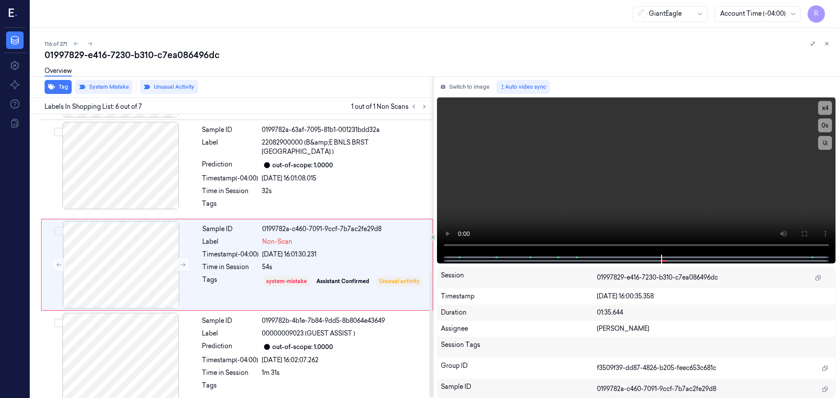
click at [828, 44] on icon at bounding box center [827, 44] width 6 height 6
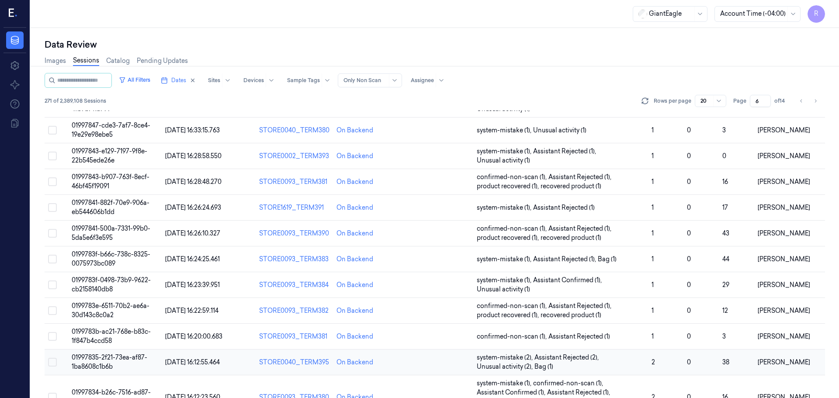
scroll to position [272, 0]
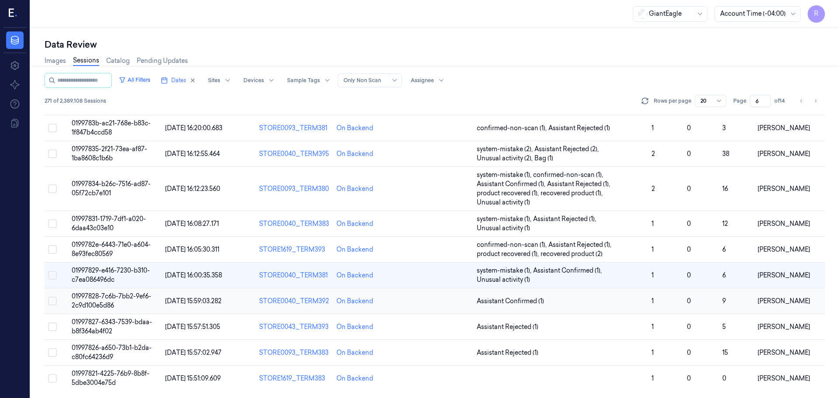
click at [604, 310] on td "Assistant Confirmed (1)" at bounding box center [560, 302] width 175 height 26
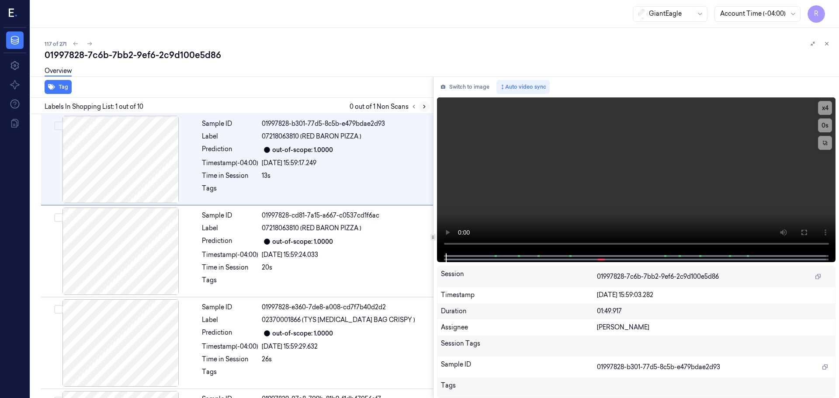
click at [425, 106] on icon at bounding box center [425, 106] width 2 height 3
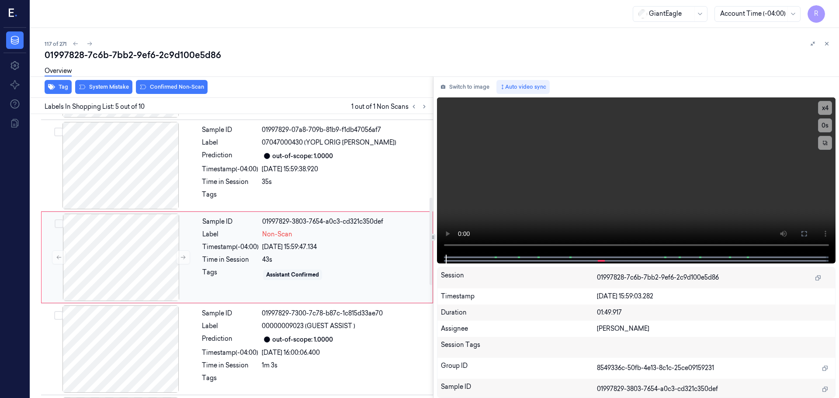
scroll to position [271, 0]
click at [183, 254] on icon at bounding box center [183, 256] width 6 height 6
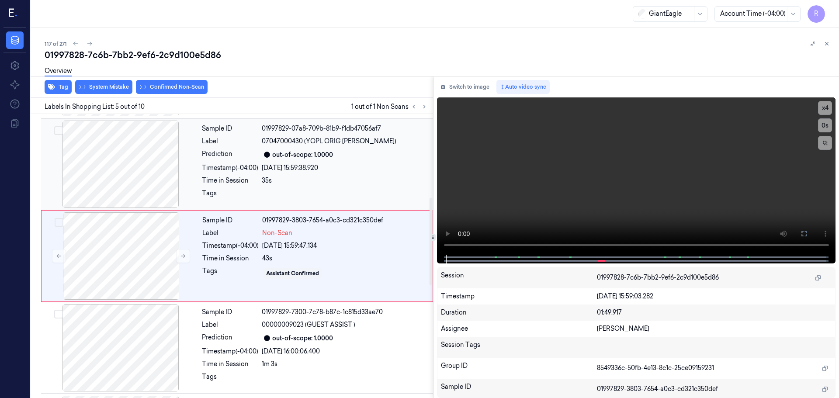
click at [115, 158] on div at bounding box center [121, 164] width 156 height 87
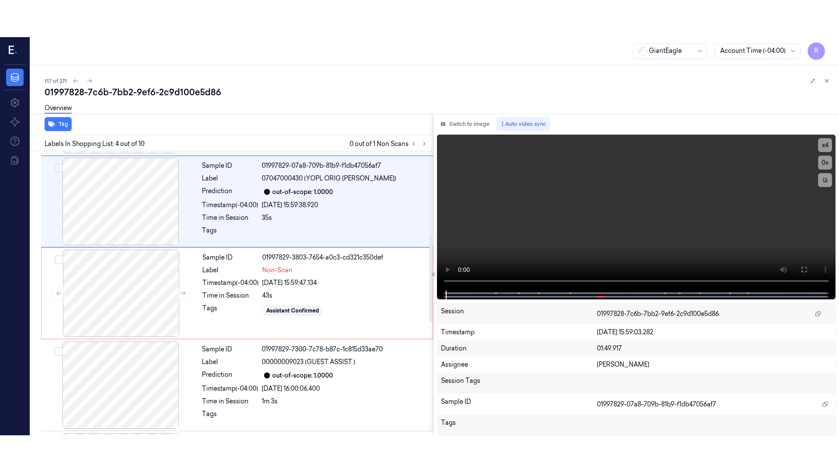
scroll to position [179, 0]
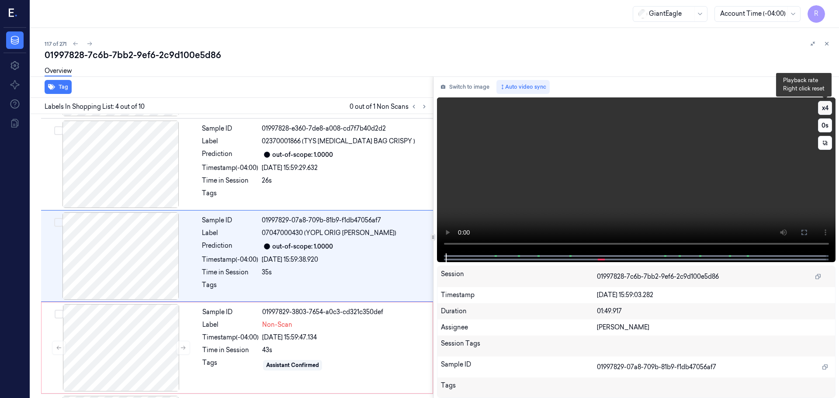
click at [822, 107] on button "x 4" at bounding box center [825, 108] width 14 height 14
click at [806, 232] on icon at bounding box center [804, 232] width 7 height 7
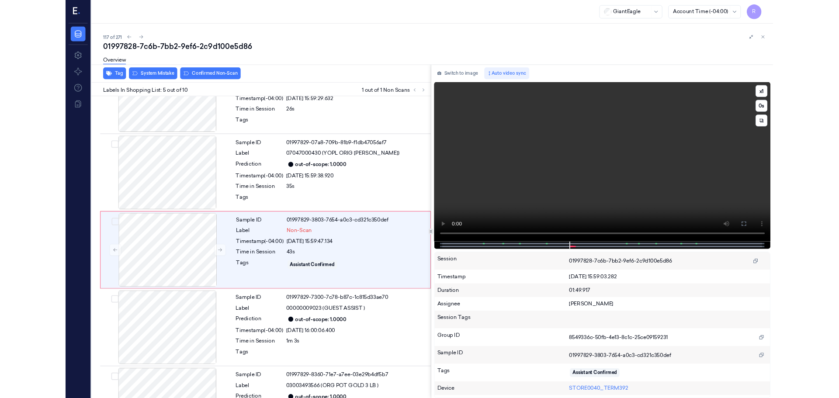
scroll to position [234, 0]
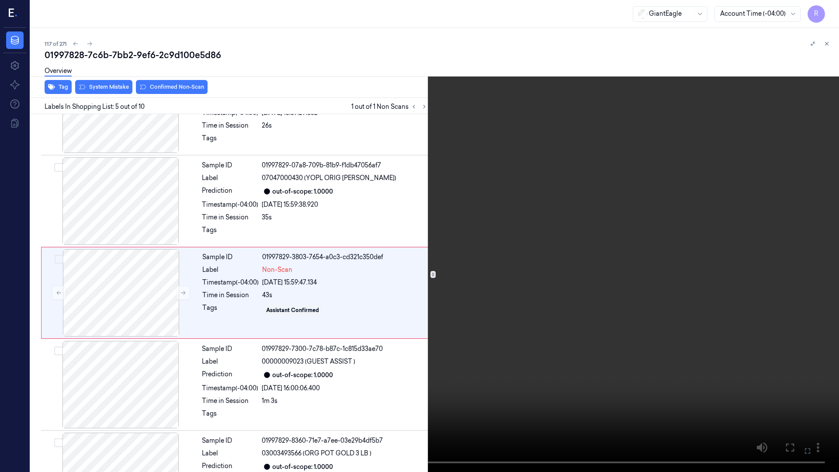
drag, startPoint x: 815, startPoint y: 447, endPoint x: 815, endPoint y: 394, distance: 52.9
click at [0, 0] on button at bounding box center [0, 0] width 0 height 0
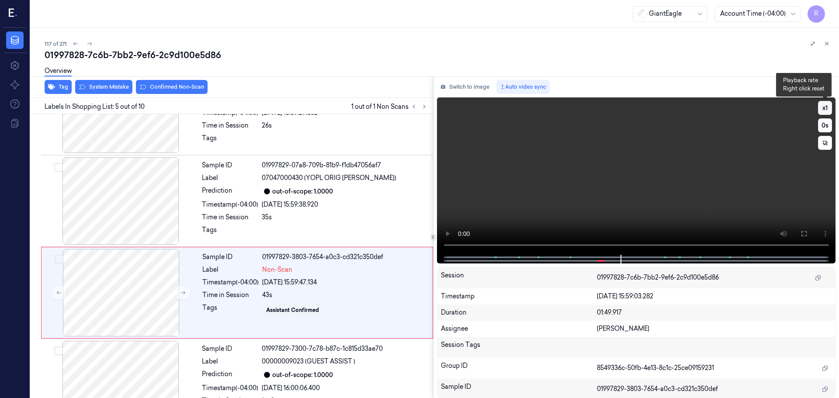
click at [831, 105] on button "x 1" at bounding box center [825, 108] width 14 height 14
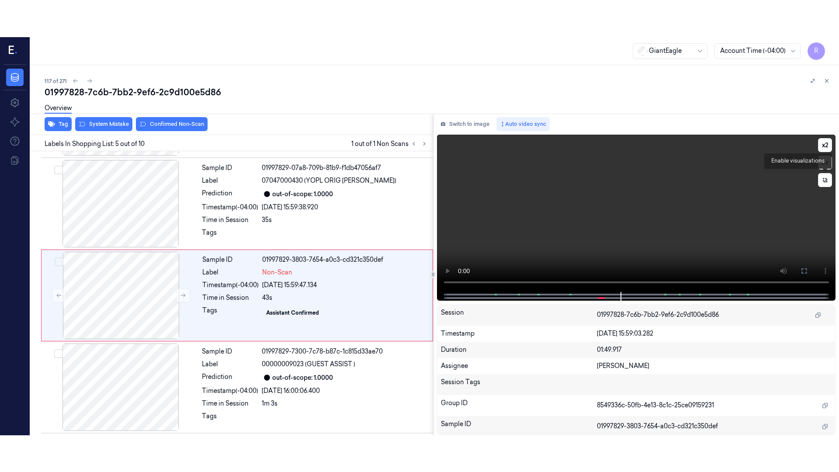
scroll to position [271, 0]
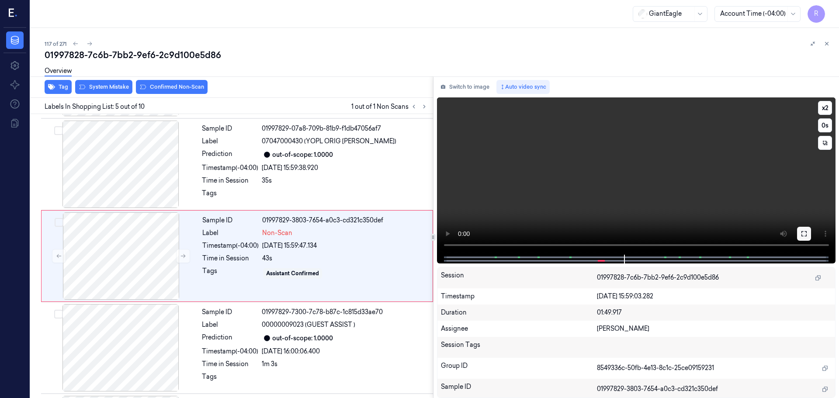
click at [806, 236] on icon at bounding box center [804, 233] width 7 height 7
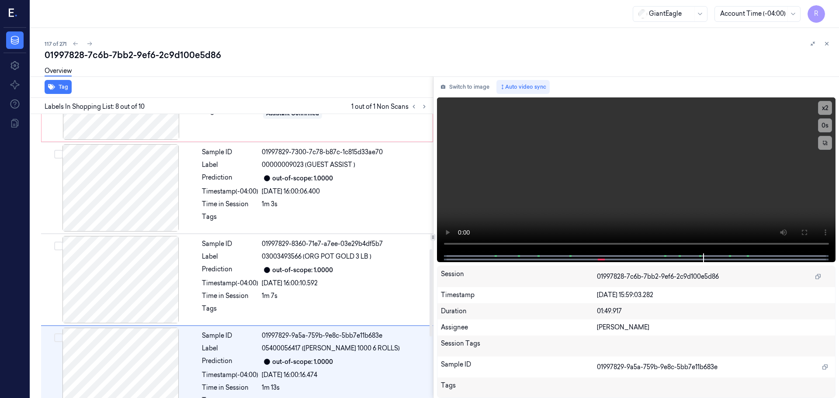
scroll to position [415, 0]
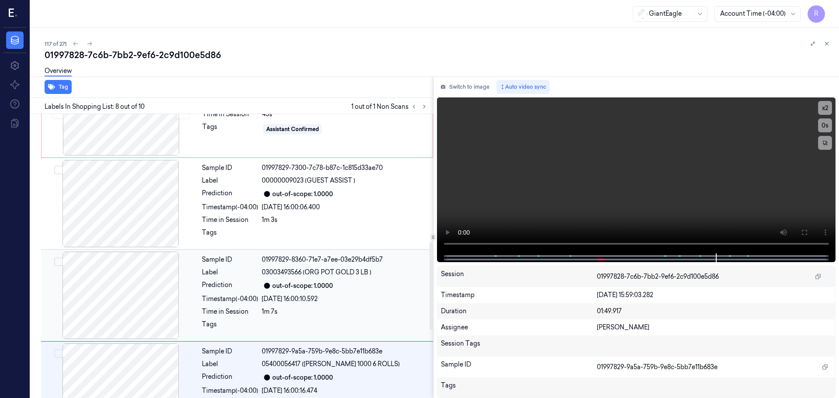
click at [110, 299] on div at bounding box center [121, 295] width 156 height 87
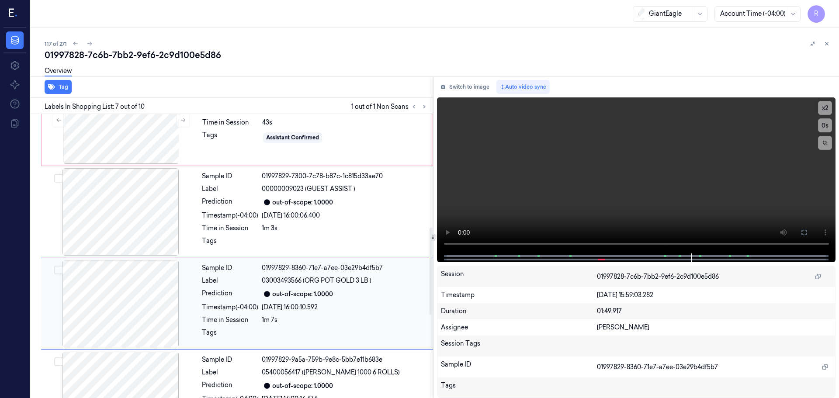
scroll to position [323, 0]
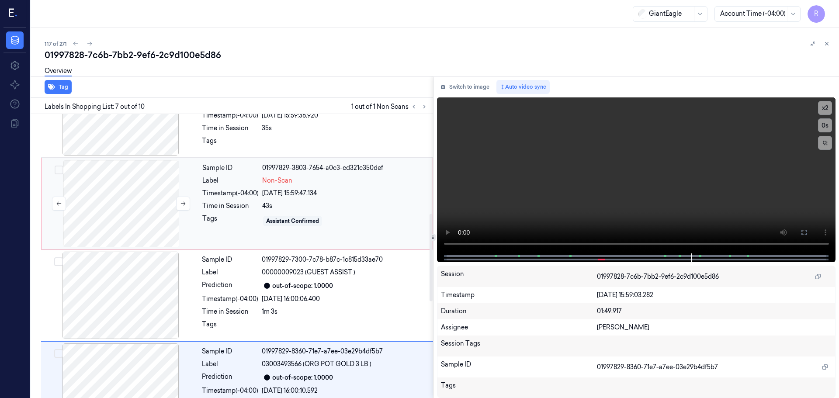
click at [136, 212] on div at bounding box center [121, 203] width 156 height 87
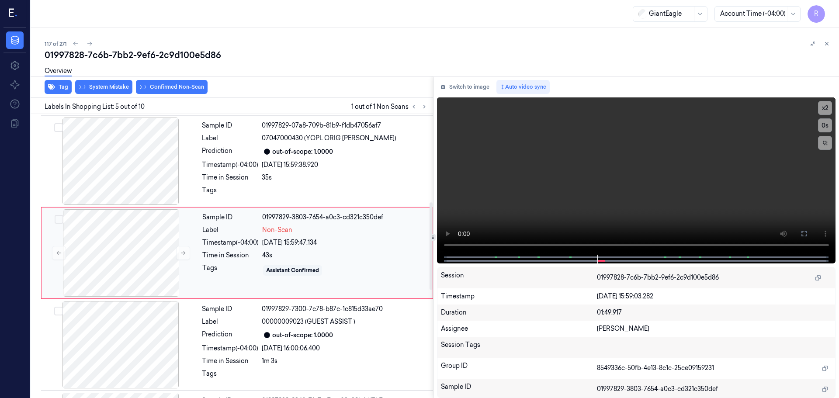
scroll to position [271, 0]
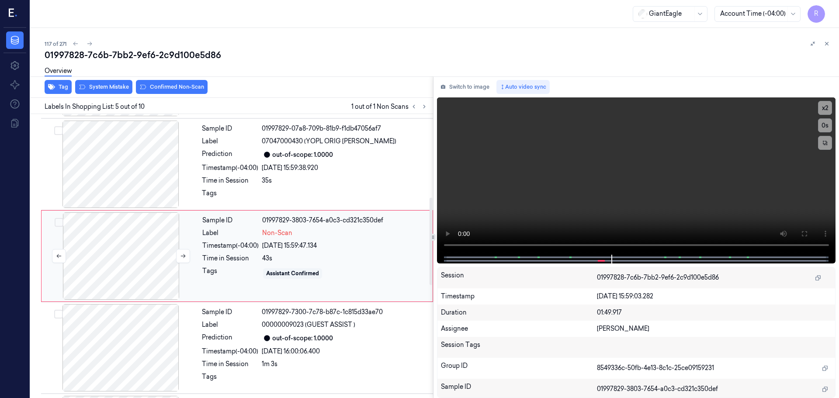
click at [150, 259] on div at bounding box center [121, 255] width 156 height 87
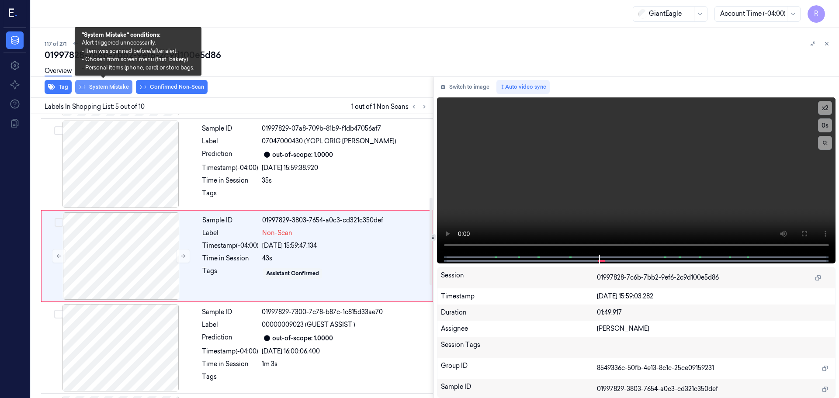
click at [106, 87] on button "System Mistake" at bounding box center [103, 87] width 57 height 14
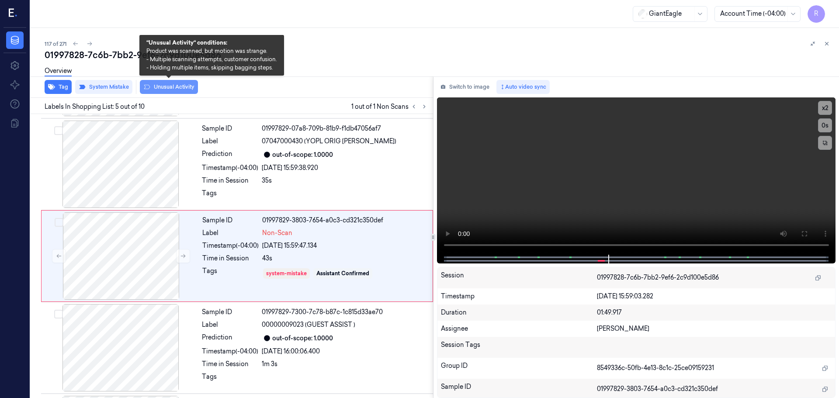
click at [160, 87] on button "Unusual Activity" at bounding box center [169, 87] width 58 height 14
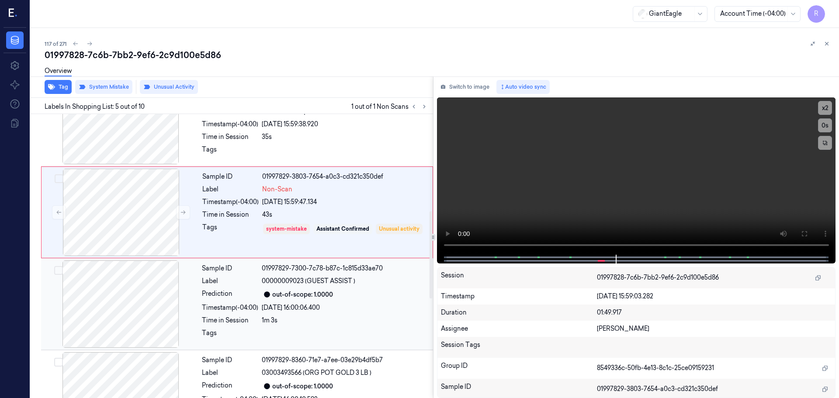
click at [250, 292] on div "Prediction" at bounding box center [230, 294] width 56 height 10
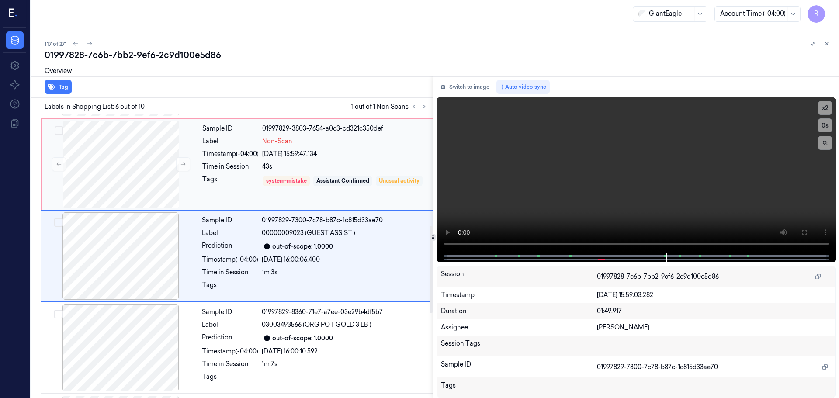
click at [376, 186] on div "Unusual activity" at bounding box center [399, 181] width 47 height 10
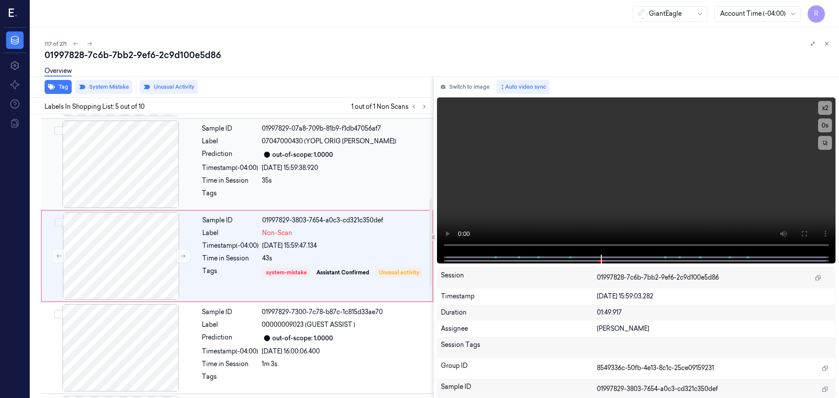
click at [273, 182] on div "35s" at bounding box center [345, 180] width 166 height 9
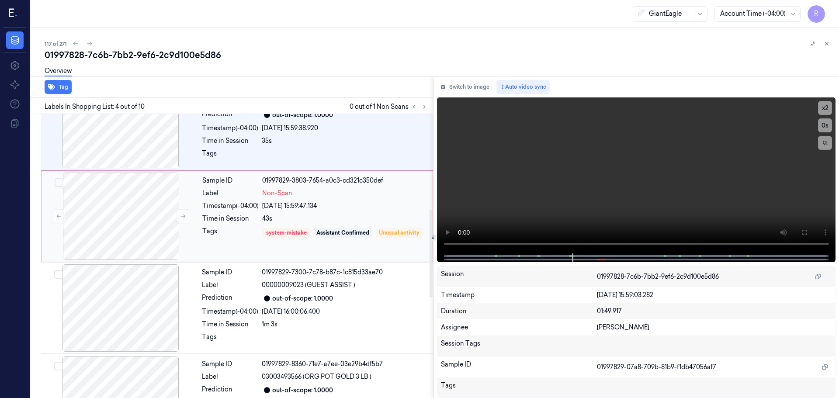
click at [242, 206] on div "Timestamp (-04:00)" at bounding box center [230, 206] width 56 height 9
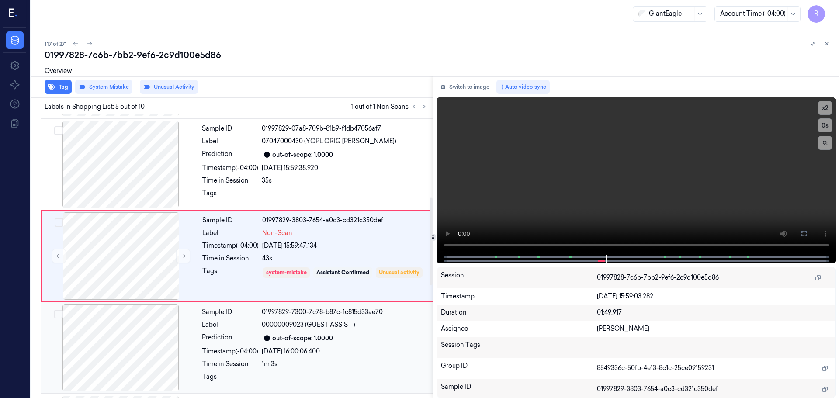
click at [221, 351] on div "Timestamp (-04:00)" at bounding box center [230, 351] width 56 height 9
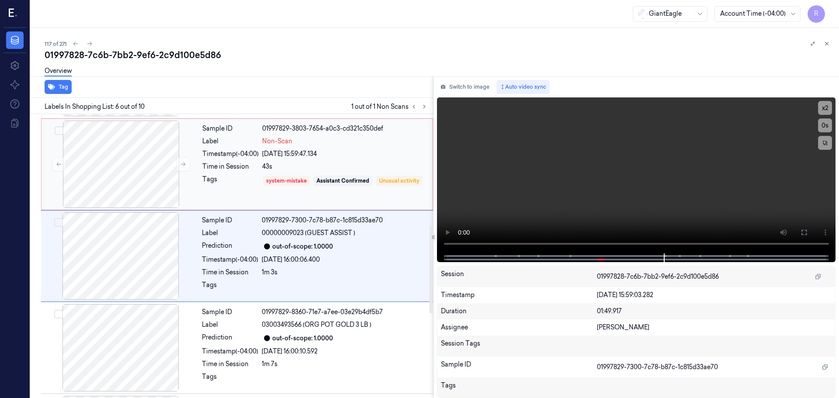
click at [229, 184] on div "Tags" at bounding box center [230, 187] width 56 height 25
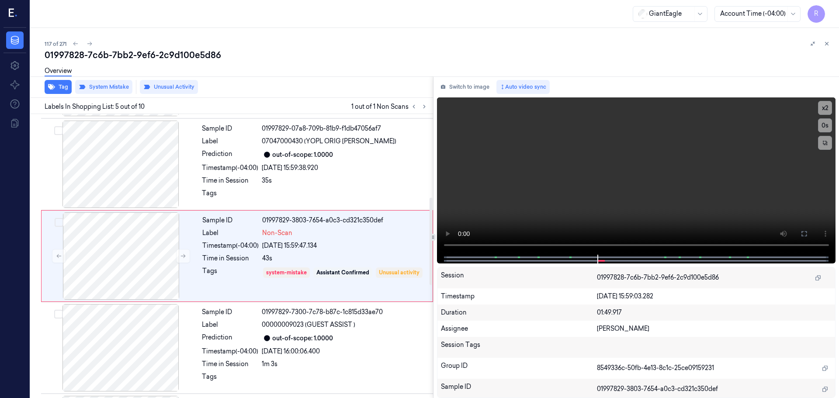
click at [826, 45] on icon at bounding box center [827, 44] width 6 height 6
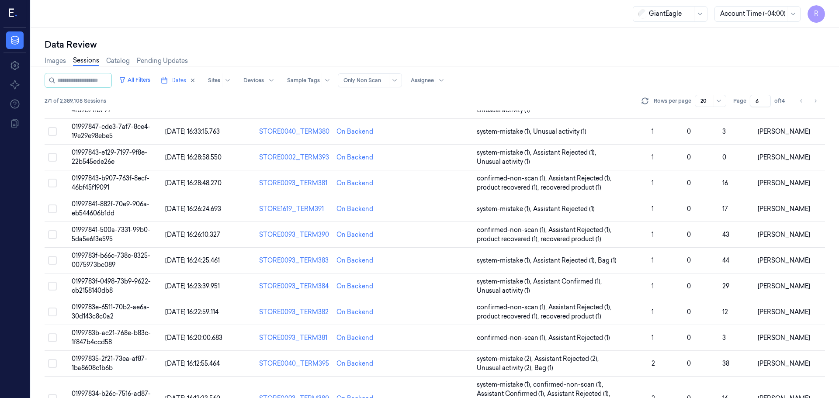
scroll to position [272, 0]
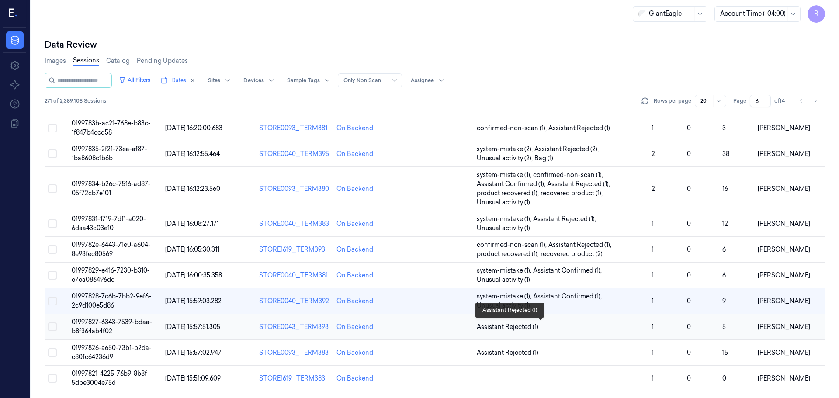
click at [626, 330] on span "Assistant Rejected (1)" at bounding box center [561, 327] width 168 height 9
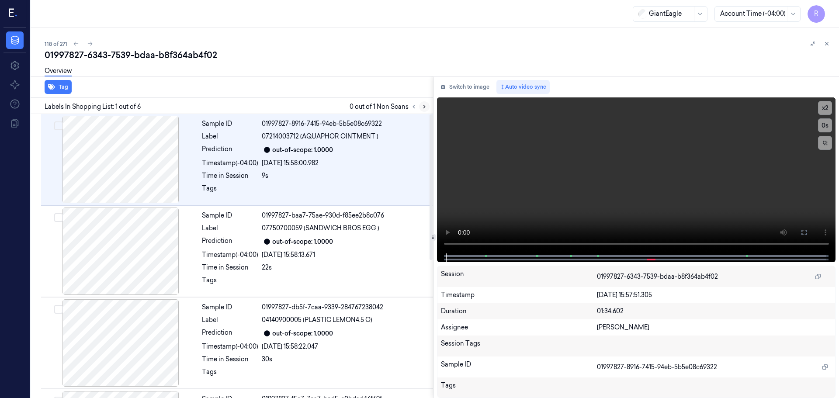
click at [426, 108] on icon at bounding box center [424, 107] width 6 height 6
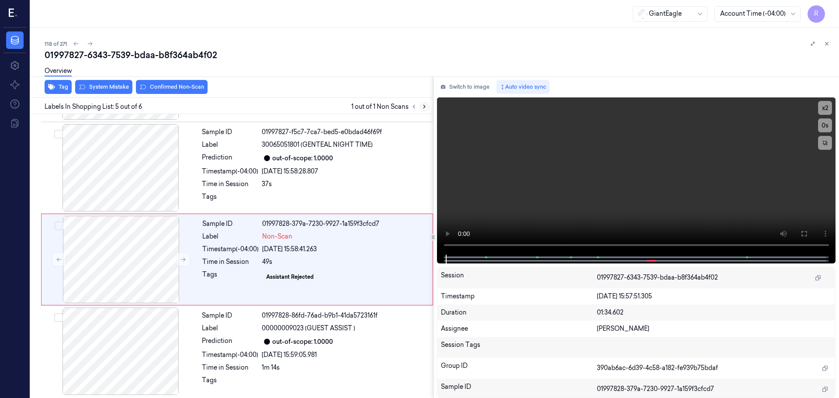
scroll to position [269, 0]
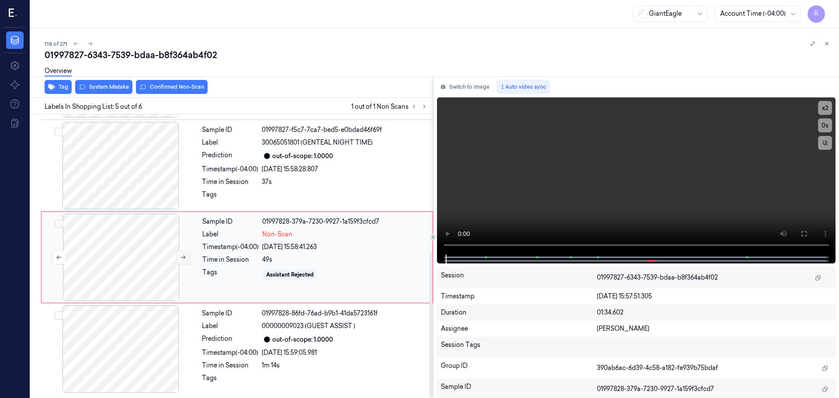
click at [182, 259] on icon at bounding box center [183, 257] width 6 height 6
click at [825, 110] on button "x 2" at bounding box center [825, 108] width 14 height 14
click at [805, 234] on icon at bounding box center [804, 233] width 7 height 7
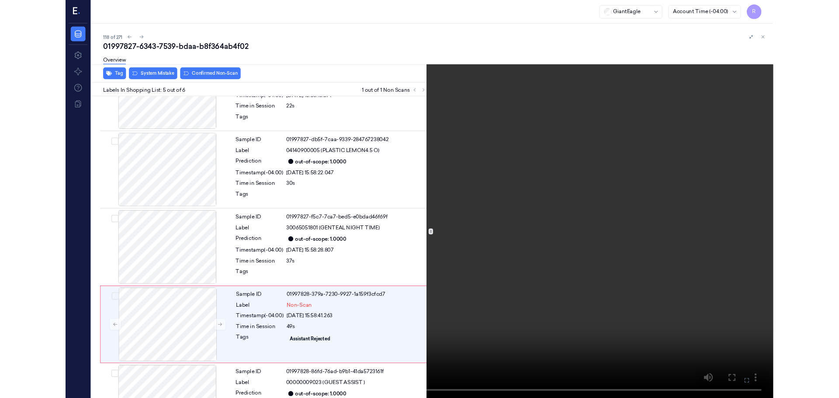
scroll to position [195, 0]
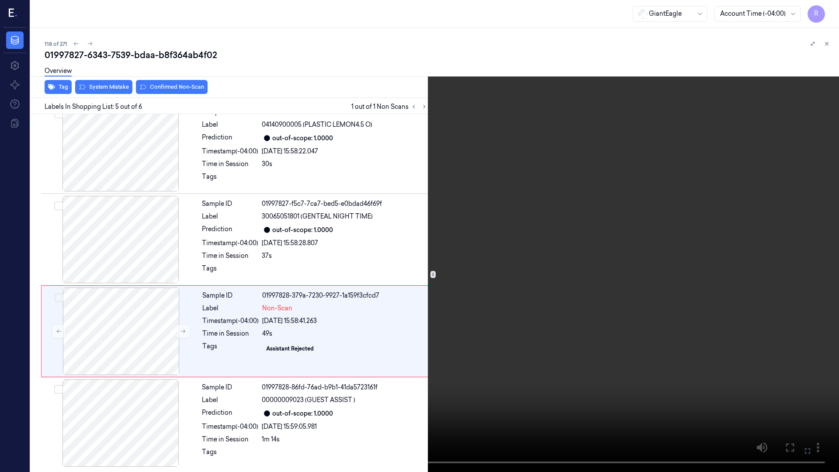
click at [430, 34] on video at bounding box center [419, 236] width 839 height 472
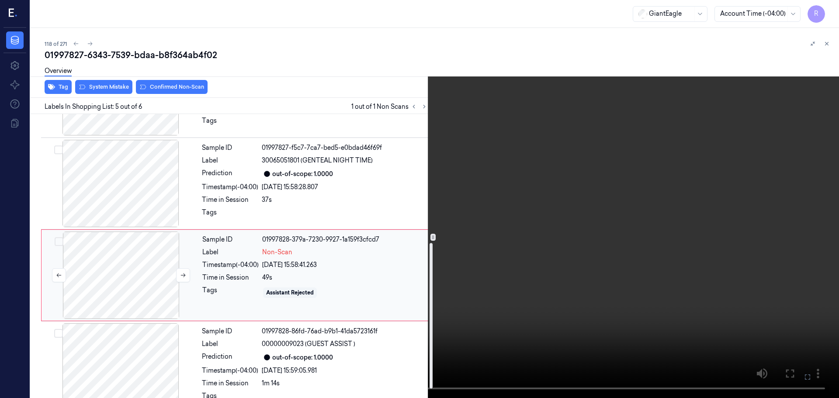
scroll to position [269, 0]
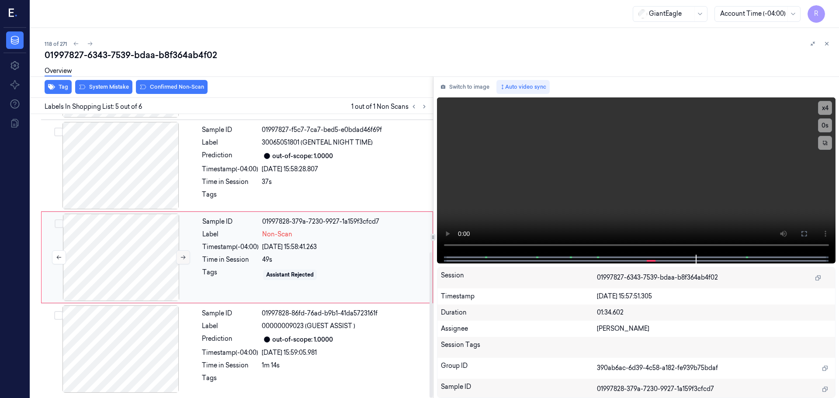
click at [184, 261] on button at bounding box center [183, 257] width 14 height 14
click at [184, 260] on icon at bounding box center [183, 257] width 6 height 6
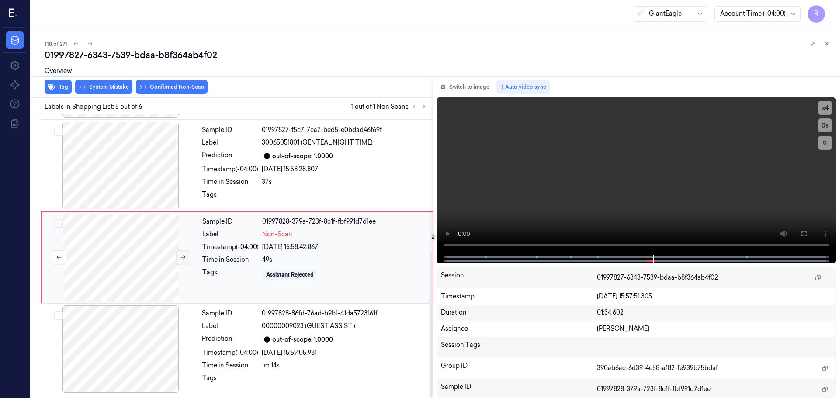
click at [187, 261] on button at bounding box center [183, 257] width 14 height 14
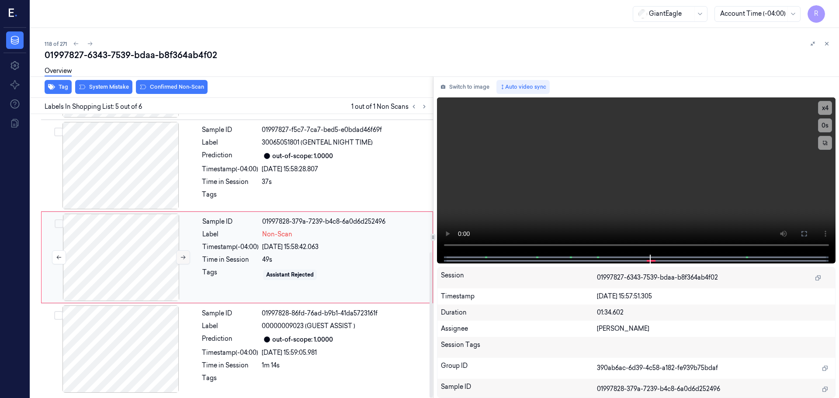
click at [187, 261] on button at bounding box center [183, 257] width 14 height 14
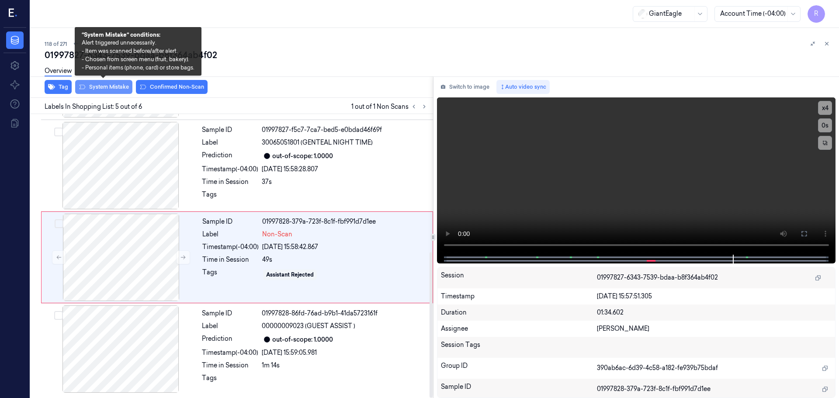
click at [98, 87] on button "System Mistake" at bounding box center [103, 87] width 57 height 14
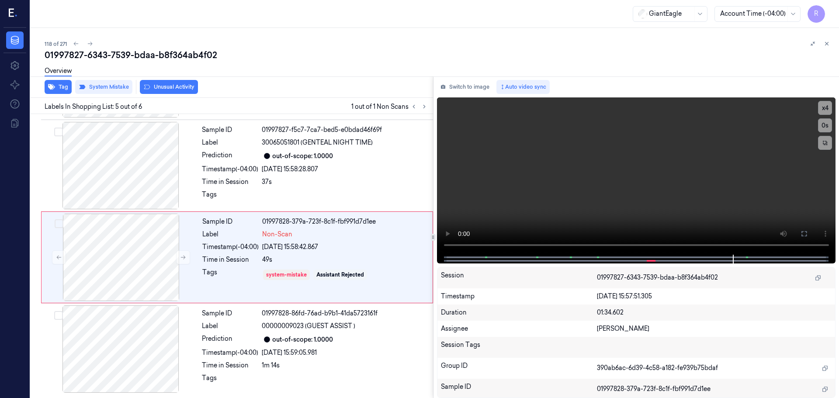
click at [168, 89] on button "Unusual Activity" at bounding box center [169, 87] width 58 height 14
click at [230, 327] on div "Label" at bounding box center [230, 326] width 56 height 9
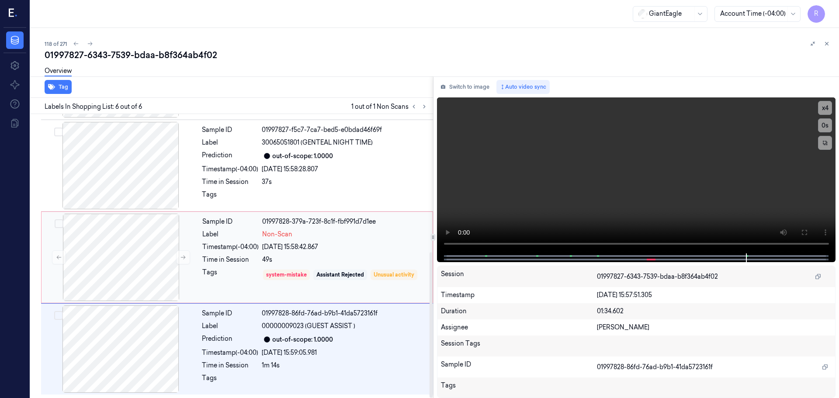
click at [238, 266] on div "Sample ID 01997828-379a-723f-8c1f-fbf991d7d1ee Label Non-Scan Timestamp (-04:00…" at bounding box center [315, 257] width 232 height 87
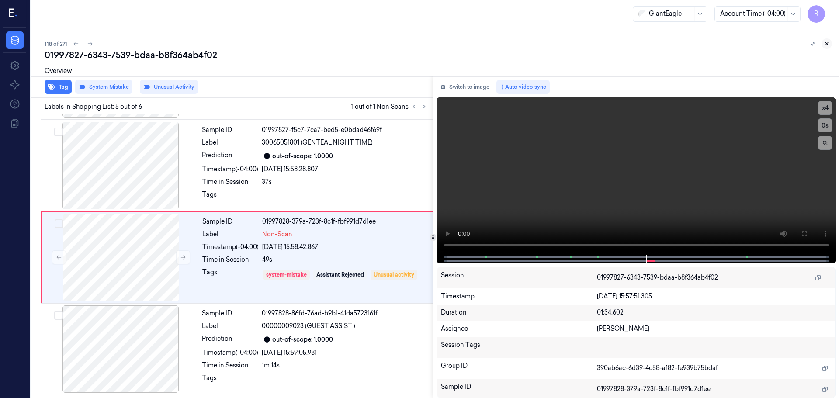
click at [827, 42] on icon at bounding box center [827, 44] width 6 height 6
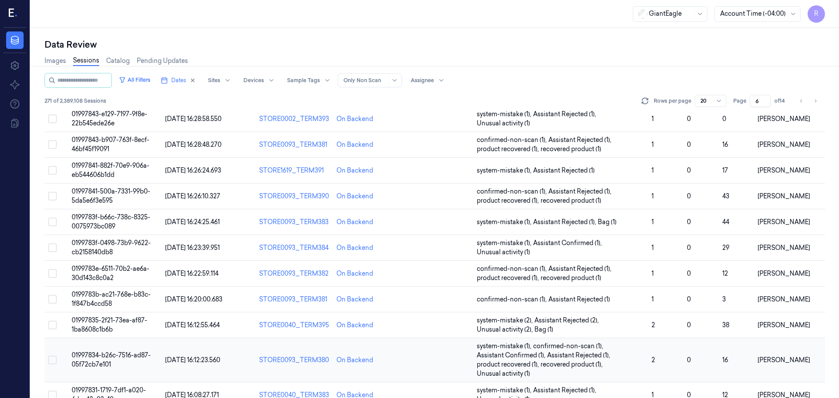
scroll to position [272, 0]
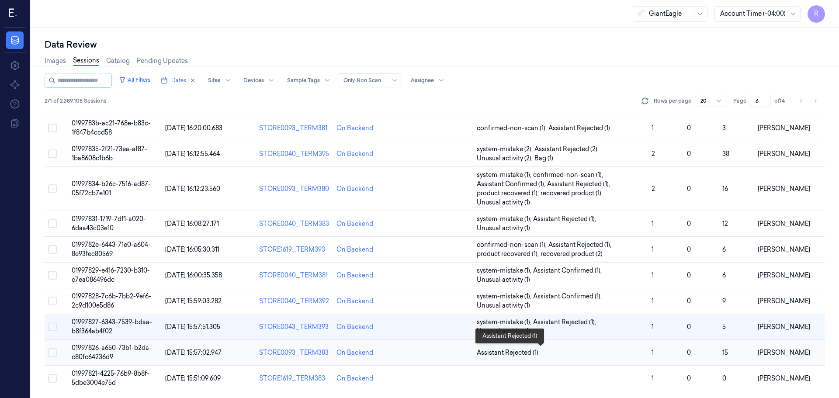
click at [557, 353] on span "Assistant Rejected (1)" at bounding box center [561, 352] width 168 height 9
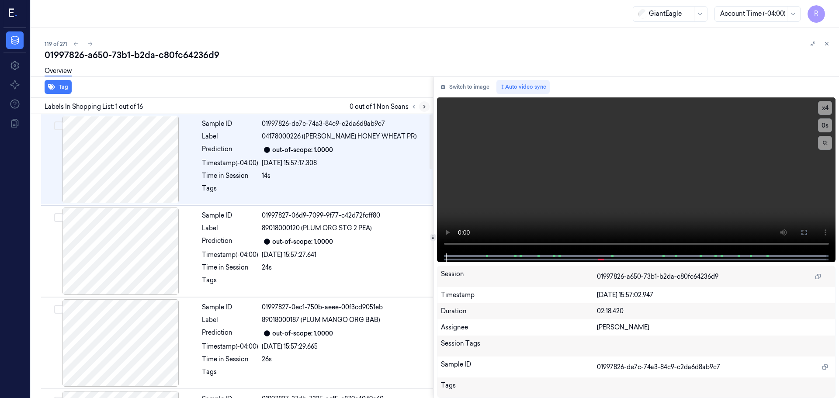
click at [426, 108] on icon at bounding box center [424, 107] width 6 height 6
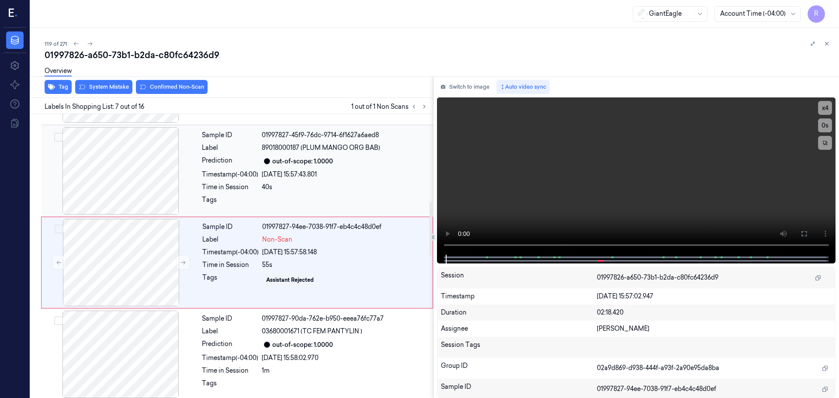
scroll to position [454, 0]
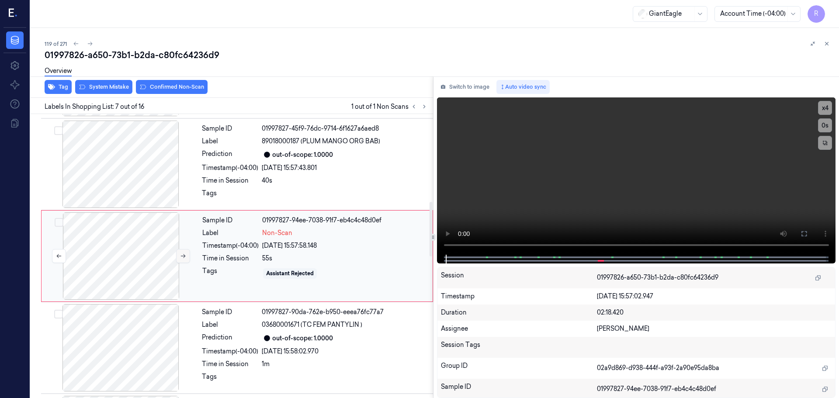
click at [178, 254] on button at bounding box center [183, 256] width 14 height 14
click at [179, 254] on button at bounding box center [183, 256] width 14 height 14
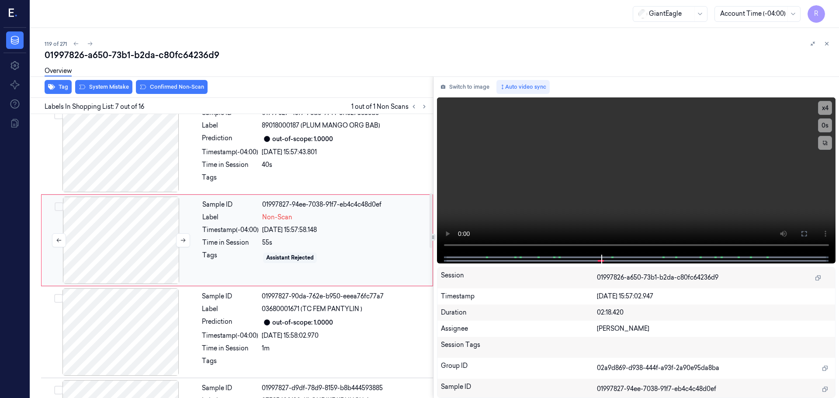
scroll to position [411, 0]
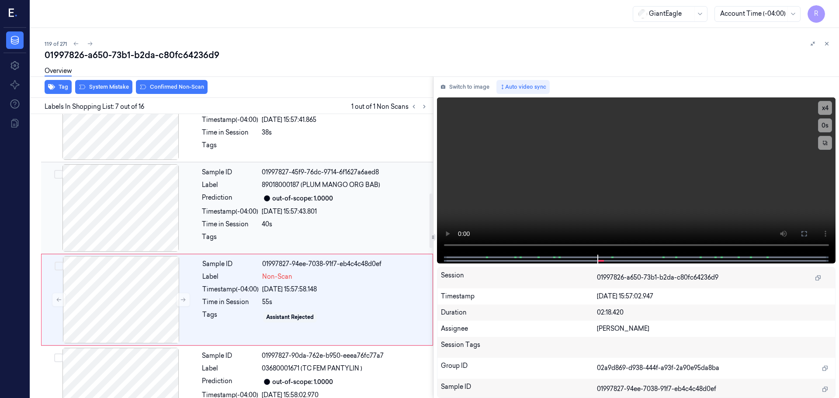
click at [150, 236] on div at bounding box center [121, 207] width 156 height 87
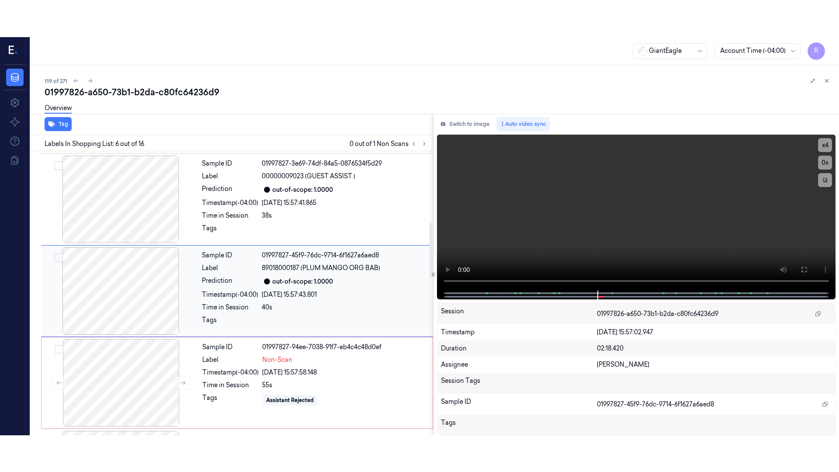
scroll to position [362, 0]
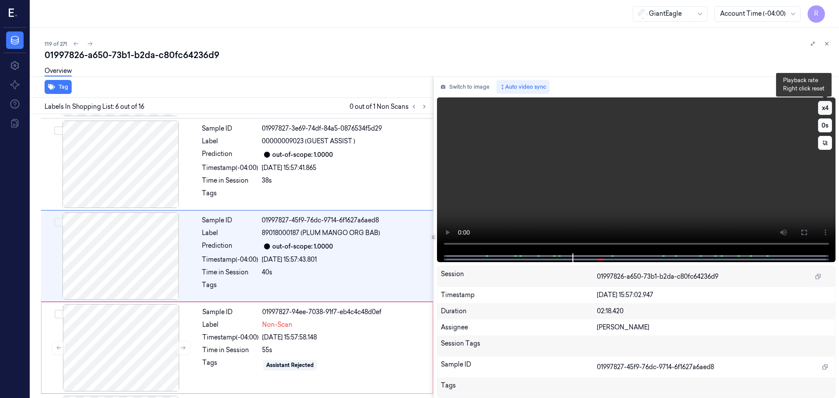
click at [829, 108] on button "x 4" at bounding box center [825, 108] width 14 height 14
click at [826, 110] on button "x 1" at bounding box center [825, 108] width 14 height 14
click at [806, 232] on icon at bounding box center [804, 232] width 7 height 7
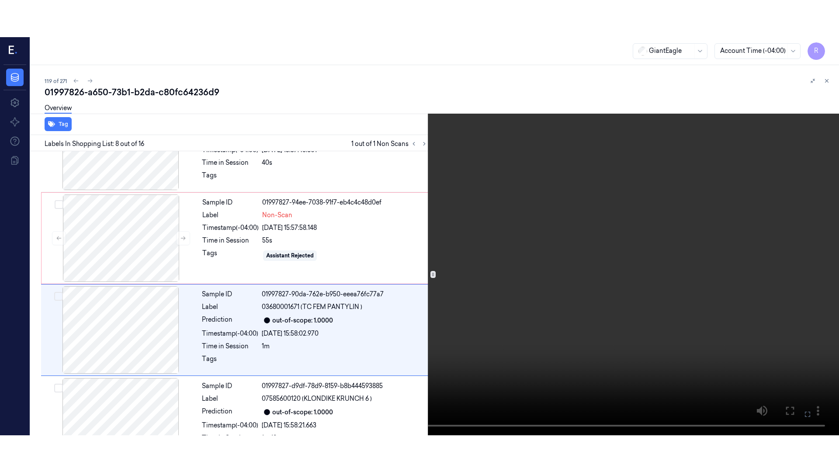
scroll to position [546, 0]
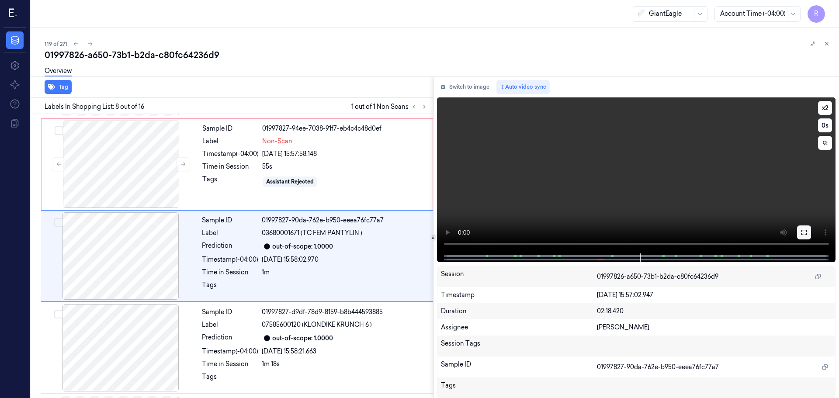
click at [808, 238] on button at bounding box center [804, 233] width 14 height 14
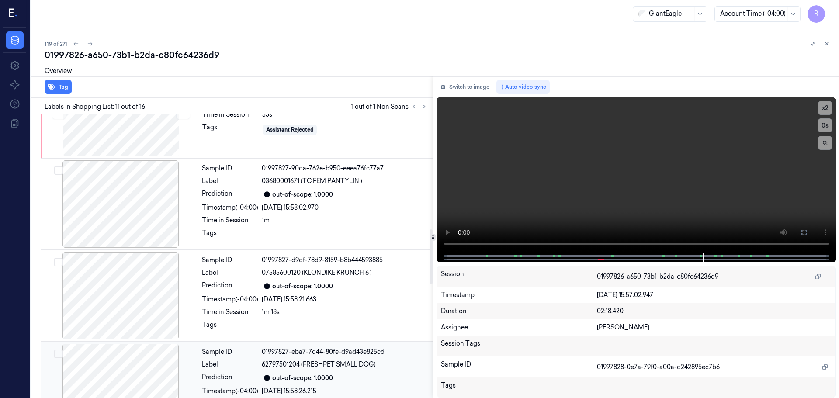
scroll to position [515, 0]
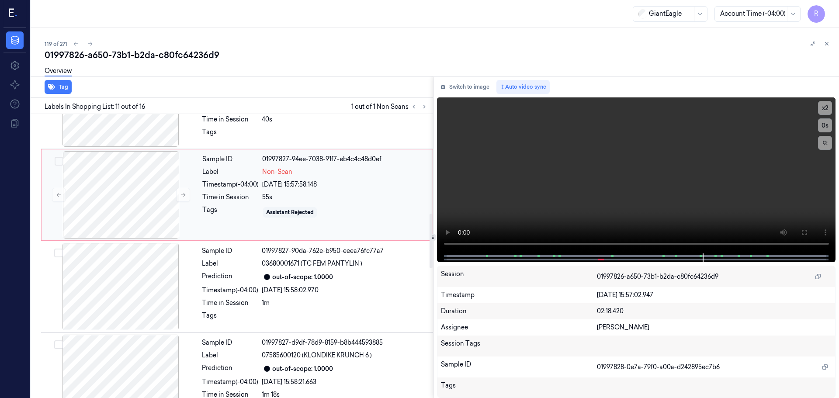
click at [213, 230] on div "Sample ID 01997827-94ee-7038-91f7-eb4c4c48d0ef Label Non-Scan Timestamp (-04:00…" at bounding box center [315, 194] width 232 height 87
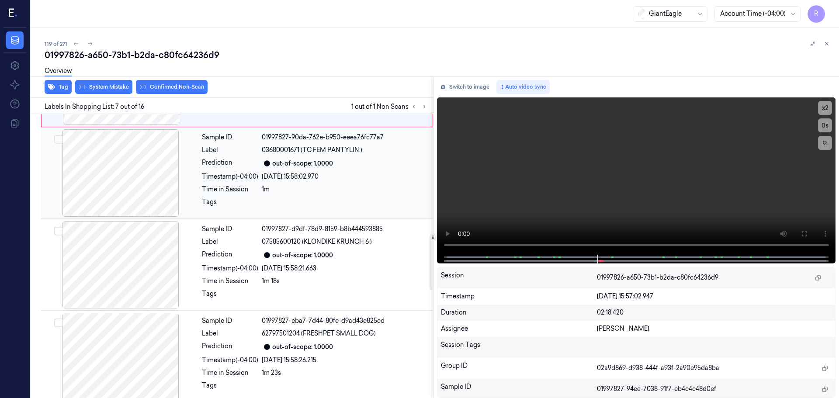
click at [232, 170] on div "Sample ID 01997827-90da-762e-b950-eeea76fc77a7 Label 03680001671 (TC FEM PANTYL…" at bounding box center [314, 172] width 233 height 87
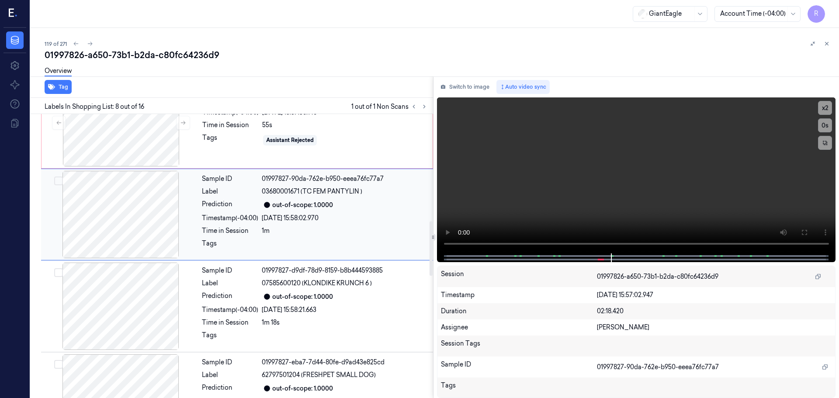
scroll to position [633, 0]
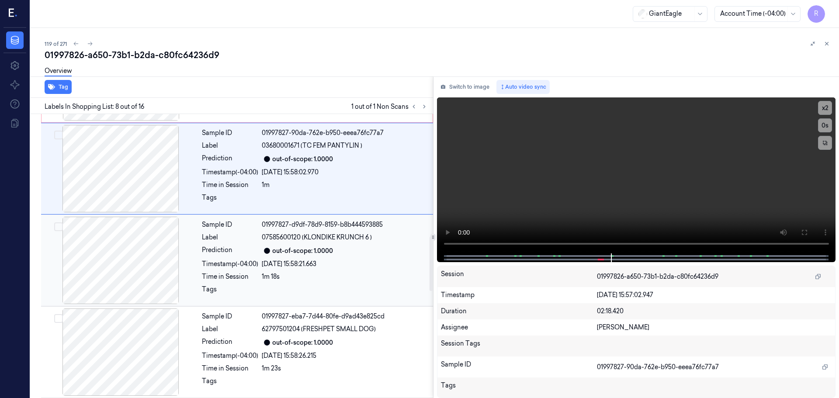
click at [220, 258] on div "Sample ID 01997827-d9df-78d9-8159-b8b444593885 Label 07585600120 (KLONDIKE KRUN…" at bounding box center [314, 260] width 233 height 87
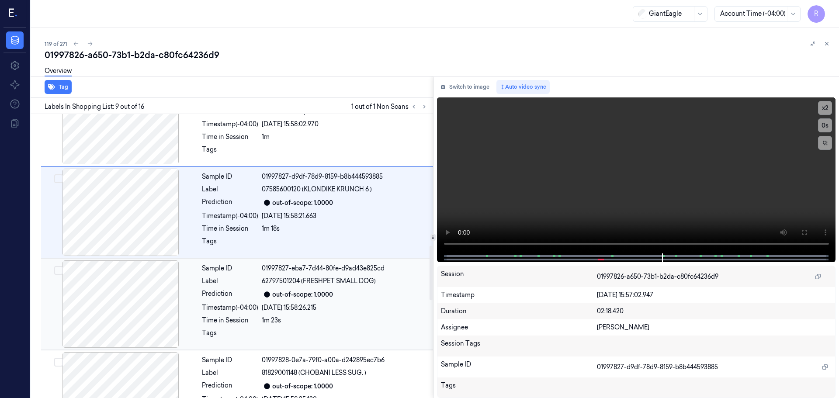
click at [236, 303] on div "Sample ID 01997827-eba7-7d44-80fe-d9ad43e825cd Label 62797501204 (FRESHPET SMAL…" at bounding box center [314, 304] width 233 height 87
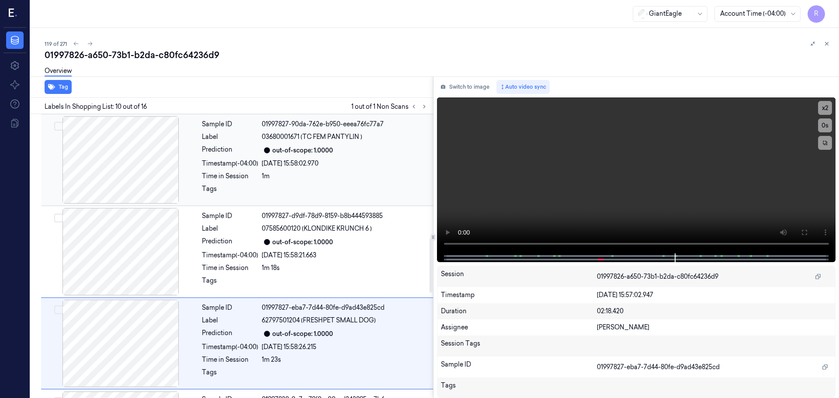
click at [216, 163] on div "Timestamp (-04:00)" at bounding box center [230, 163] width 56 height 9
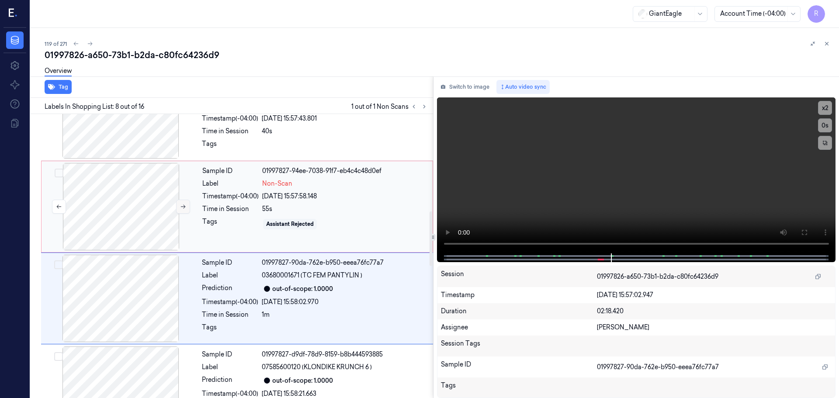
click at [183, 207] on icon at bounding box center [183, 207] width 6 height 6
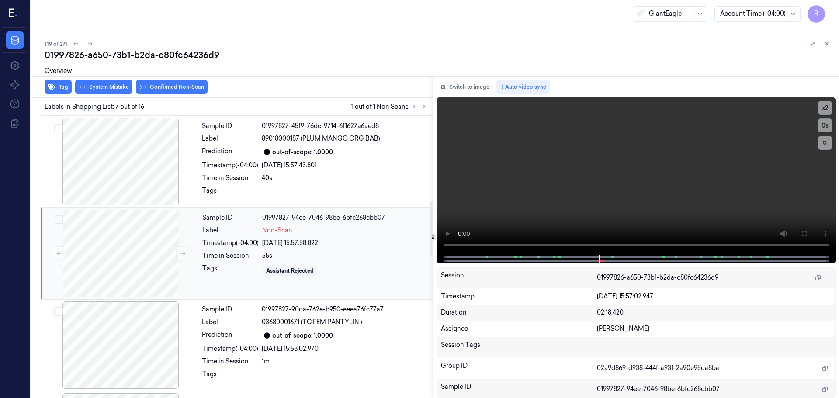
scroll to position [454, 0]
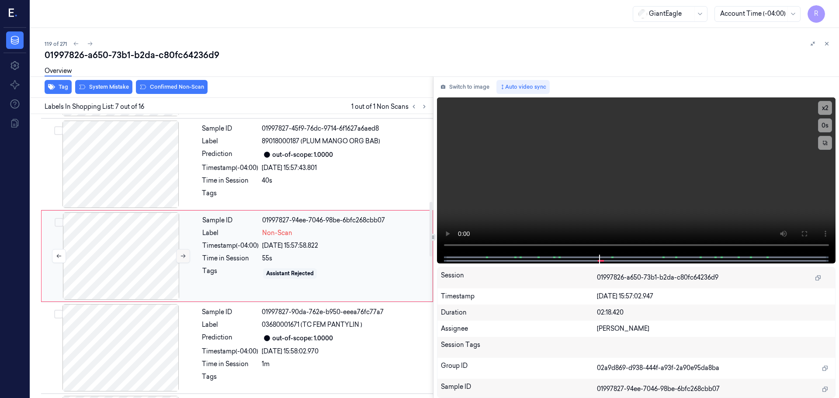
click at [181, 253] on button at bounding box center [183, 256] width 14 height 14
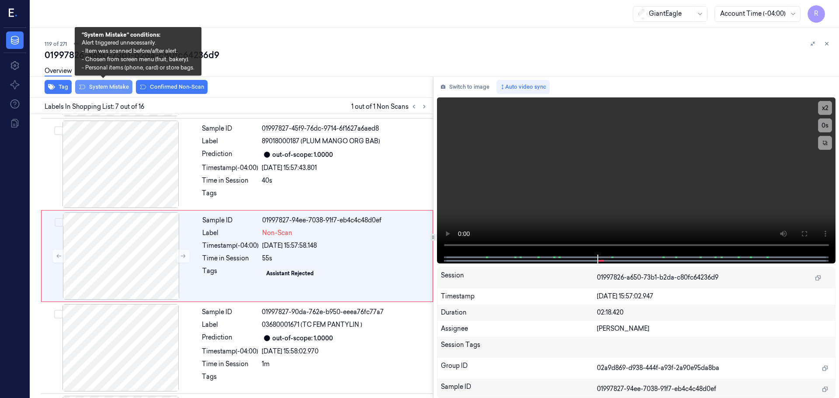
click at [104, 92] on button "System Mistake" at bounding box center [103, 87] width 57 height 14
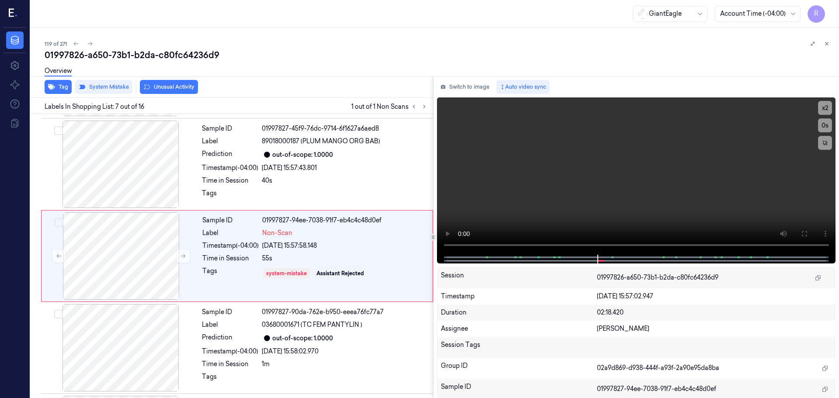
click at [172, 85] on button "Unusual Activity" at bounding box center [169, 87] width 58 height 14
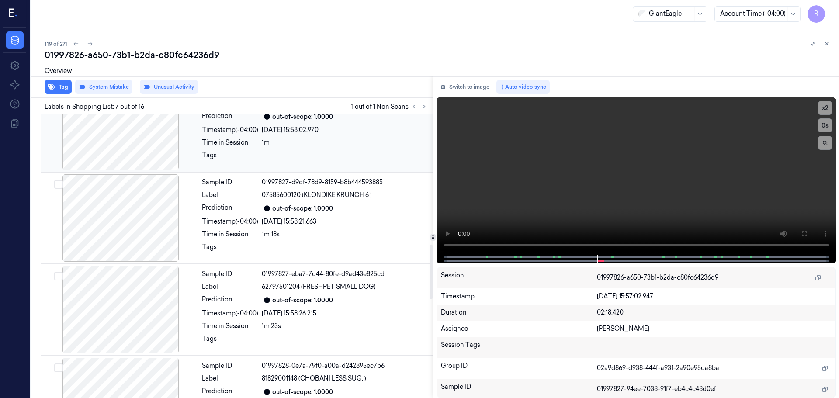
scroll to position [720, 0]
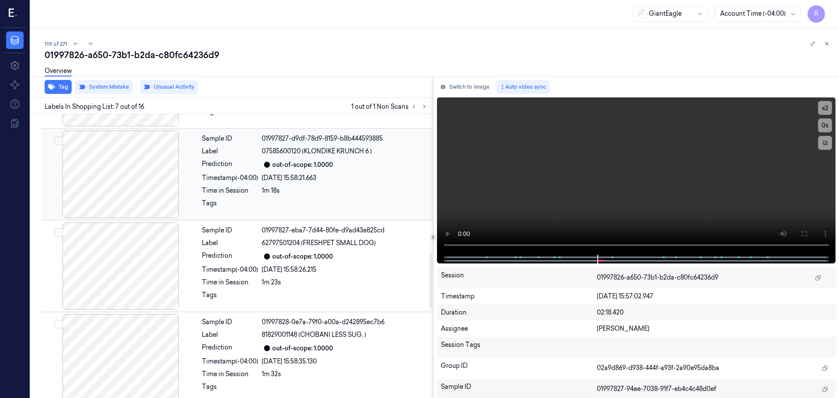
click at [277, 181] on div "23/09/2025 15:58:21.663" at bounding box center [345, 178] width 166 height 9
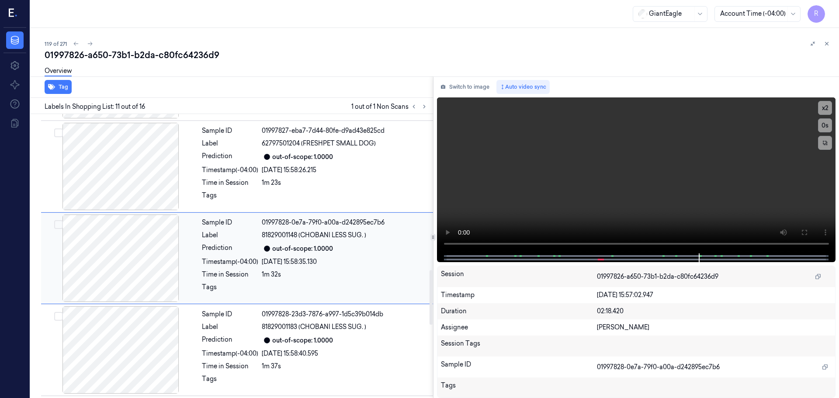
scroll to position [821, 0]
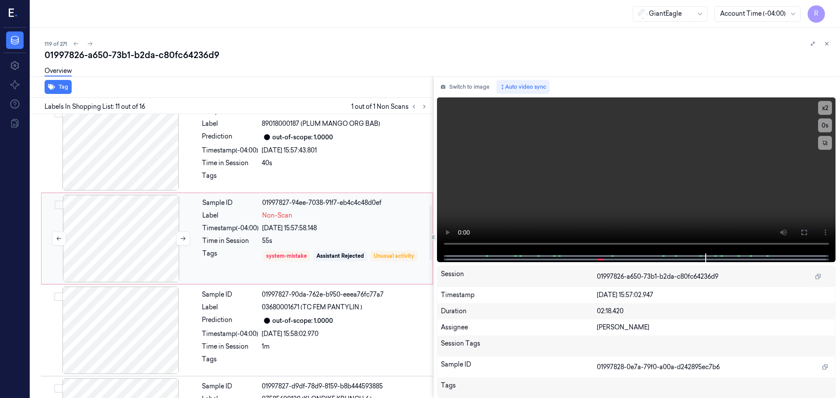
click at [172, 243] on div at bounding box center [121, 238] width 156 height 87
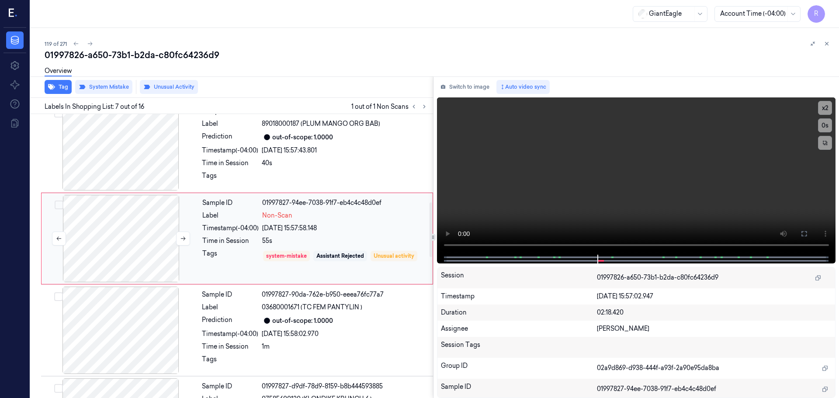
scroll to position [454, 0]
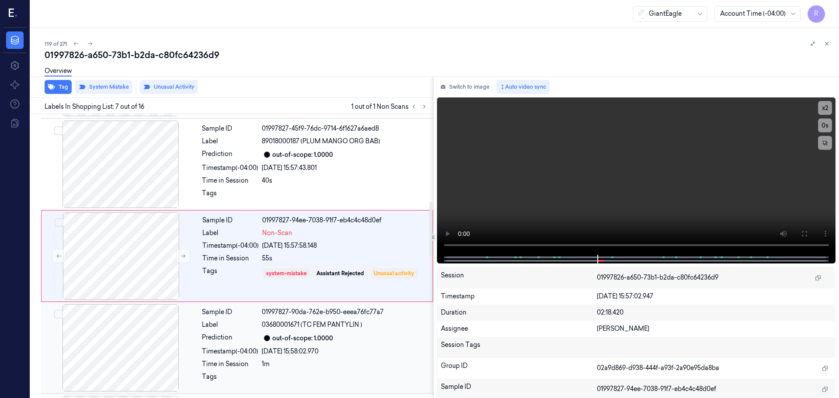
click at [288, 345] on div "Sample ID 01997827-90da-762e-b950-eeea76fc77a7 Label 03680001671 (TC FEM PANTYL…" at bounding box center [314, 347] width 233 height 87
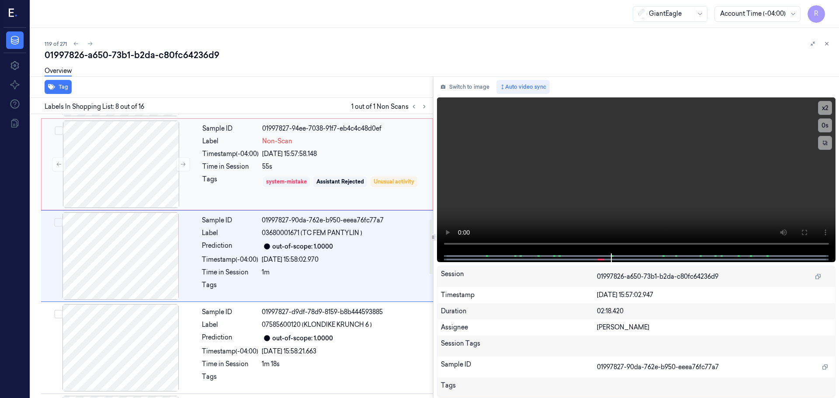
click at [286, 177] on div "system-mistake" at bounding box center [286, 182] width 47 height 10
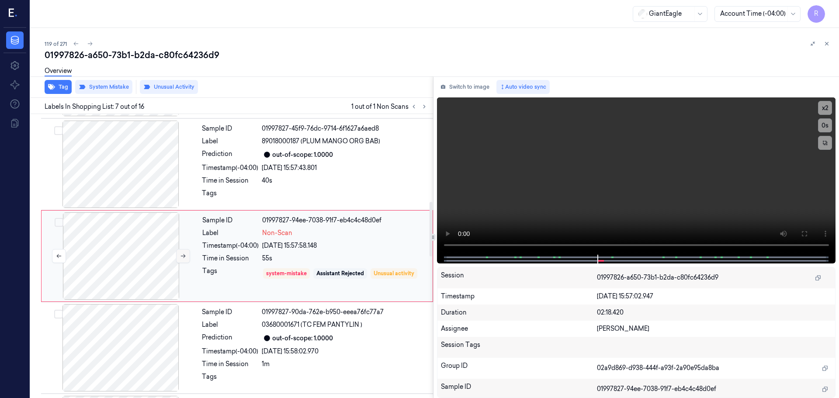
click at [178, 251] on button at bounding box center [183, 256] width 14 height 14
click at [183, 252] on button at bounding box center [183, 256] width 14 height 14
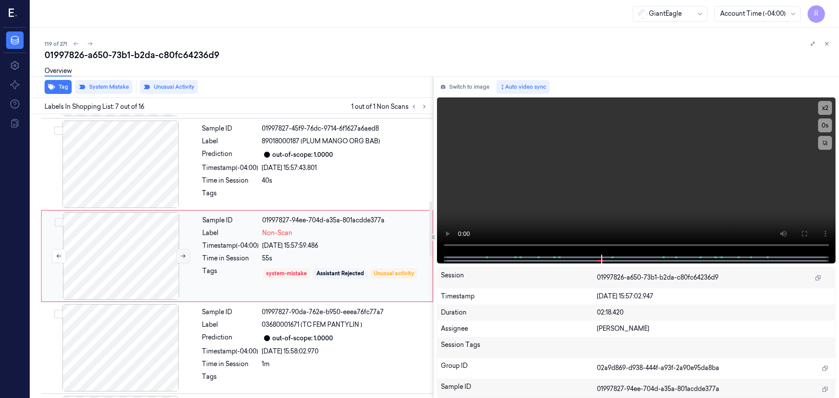
click at [183, 252] on button at bounding box center [183, 256] width 14 height 14
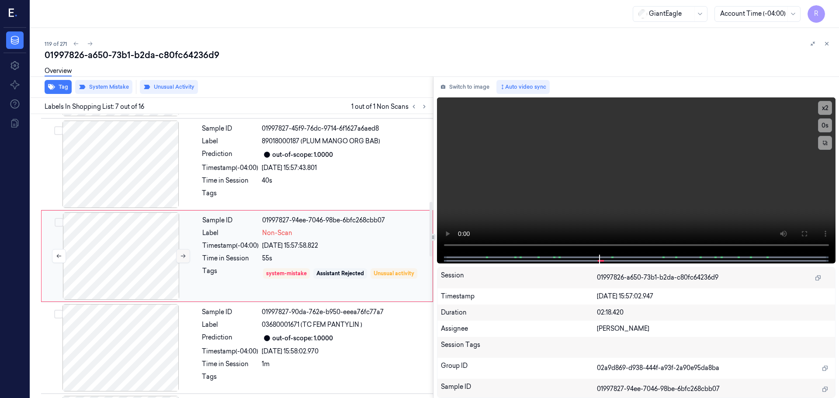
click at [183, 252] on button at bounding box center [183, 256] width 14 height 14
click at [825, 45] on icon at bounding box center [827, 44] width 6 height 6
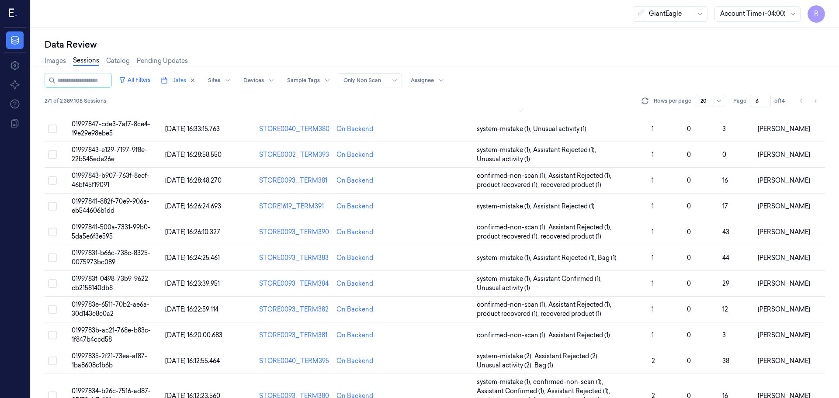
scroll to position [272, 0]
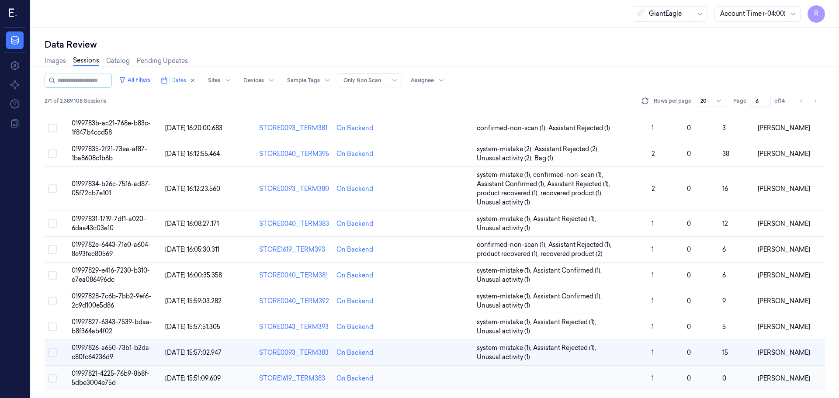
click at [618, 379] on td at bounding box center [560, 379] width 175 height 26
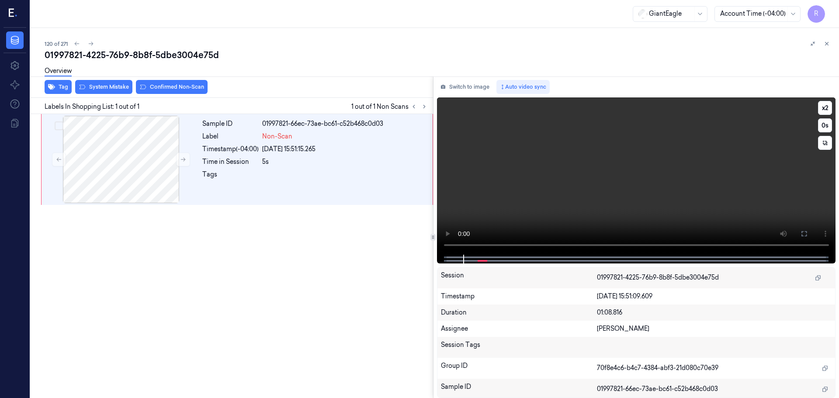
click at [802, 234] on icon at bounding box center [804, 233] width 7 height 7
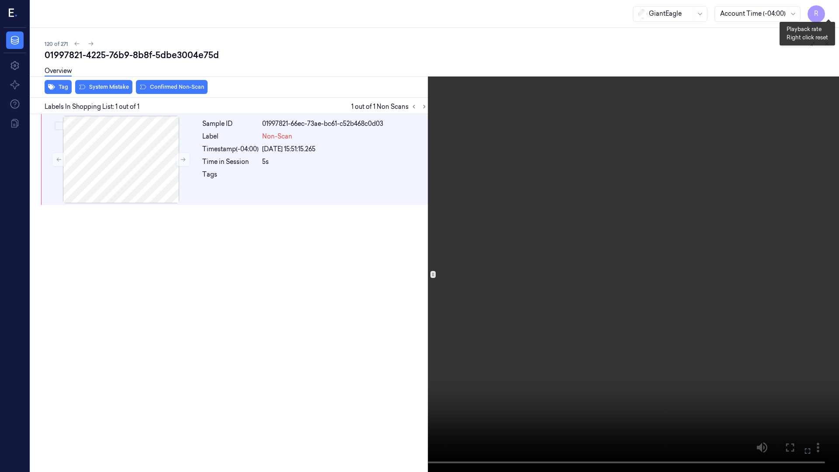
click at [827, 9] on button "x 2" at bounding box center [829, 10] width 14 height 14
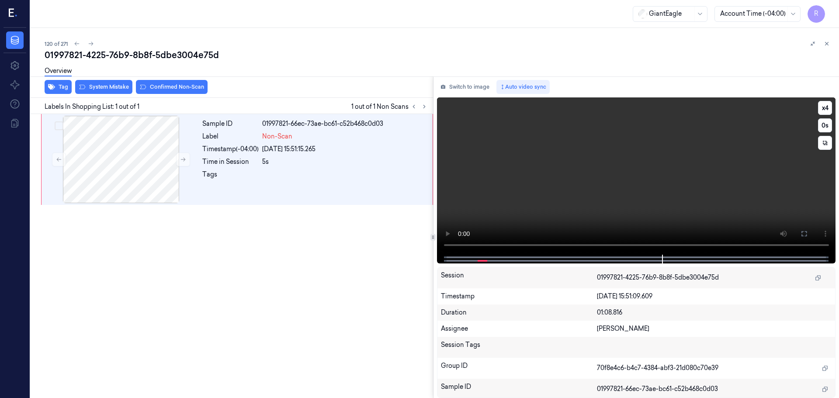
click at [804, 233] on icon at bounding box center [804, 233] width 7 height 7
click at [148, 176] on div at bounding box center [121, 159] width 156 height 87
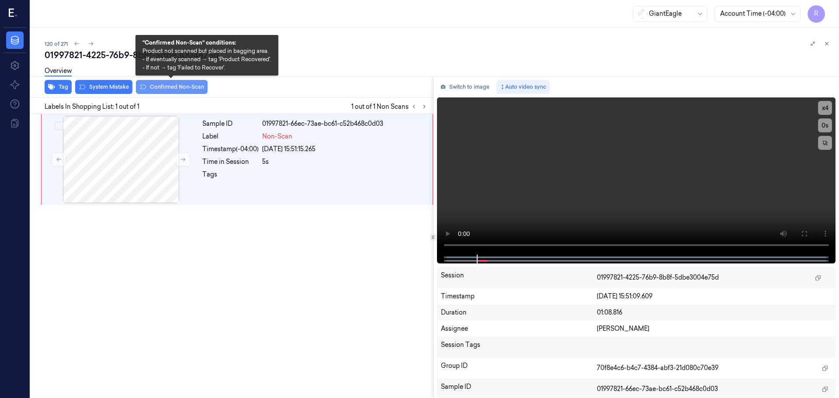
click at [168, 85] on button "Confirmed Non-Scan" at bounding box center [172, 87] width 72 height 14
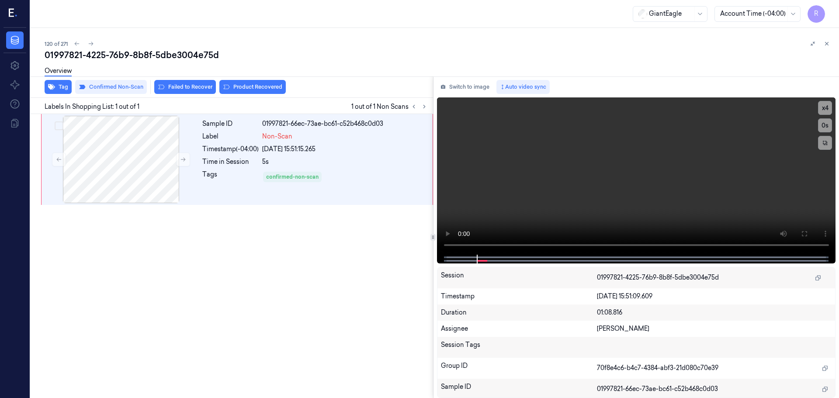
click at [245, 275] on div "Sample ID 01997821-66ec-73ae-bc61-c52b468c0d03 Label Non-Scan Timestamp (-04:00…" at bounding box center [230, 256] width 406 height 284
click at [158, 173] on div at bounding box center [121, 159] width 156 height 87
click at [293, 158] on div "5s" at bounding box center [344, 161] width 165 height 9
click at [407, 107] on span "1 out of 1 Non Scans" at bounding box center [390, 106] width 78 height 10
click at [413, 111] on button at bounding box center [414, 106] width 10 height 10
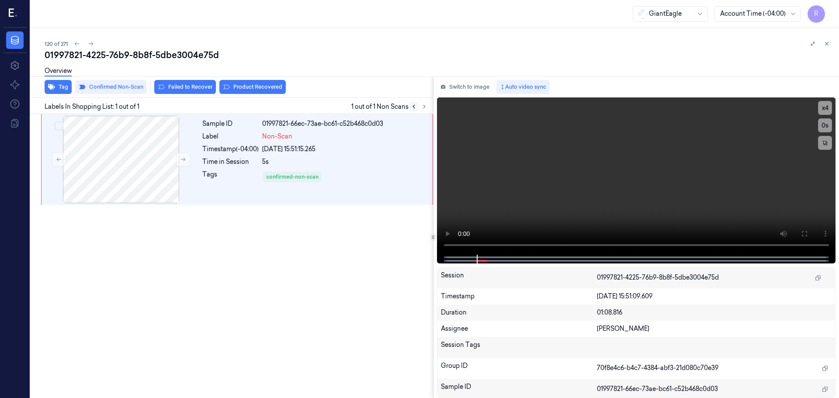
click at [413, 111] on button at bounding box center [414, 106] width 10 height 10
click at [827, 42] on icon at bounding box center [827, 44] width 6 height 6
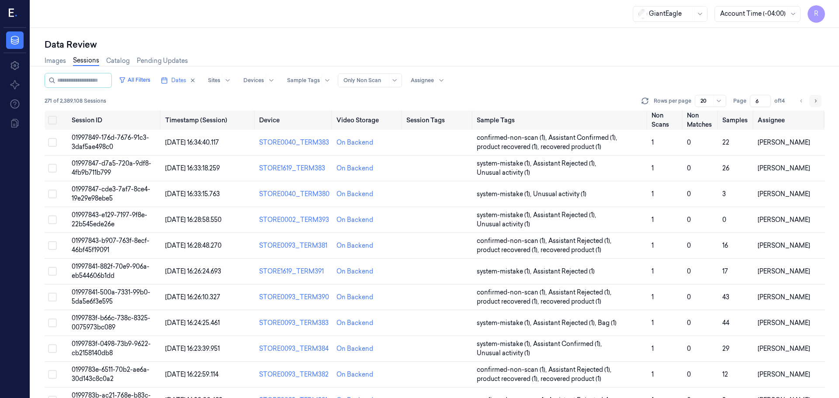
click at [816, 104] on icon "Go to next page" at bounding box center [815, 100] width 5 height 7
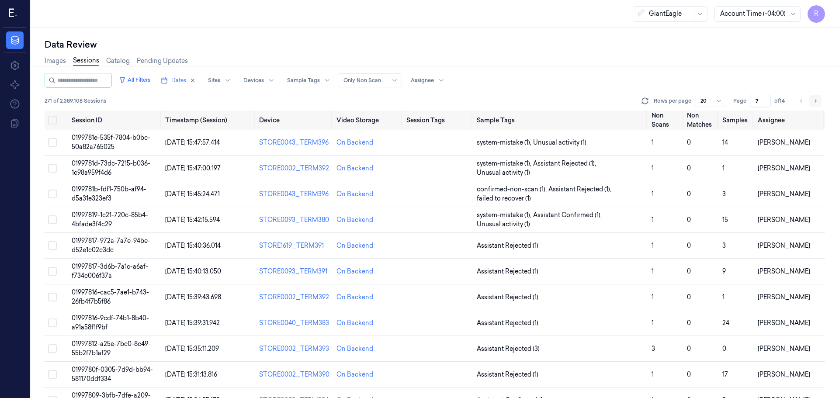
click at [816, 104] on icon "Go to next page" at bounding box center [815, 100] width 5 height 7
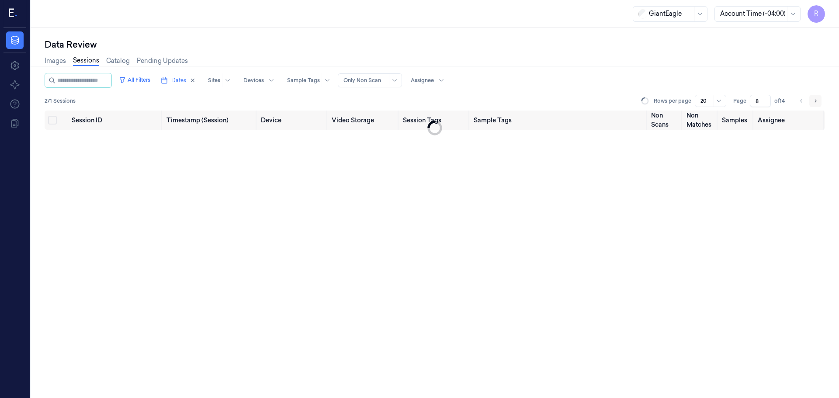
click at [816, 104] on icon "Go to next page" at bounding box center [815, 100] width 5 height 7
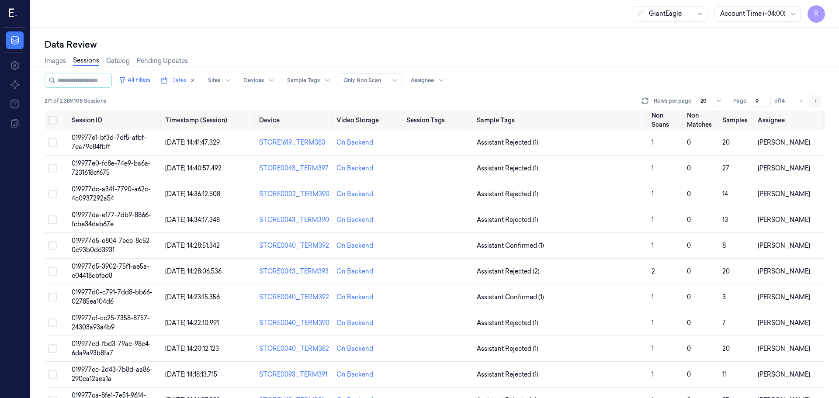
click at [816, 104] on icon "Go to next page" at bounding box center [815, 100] width 5 height 7
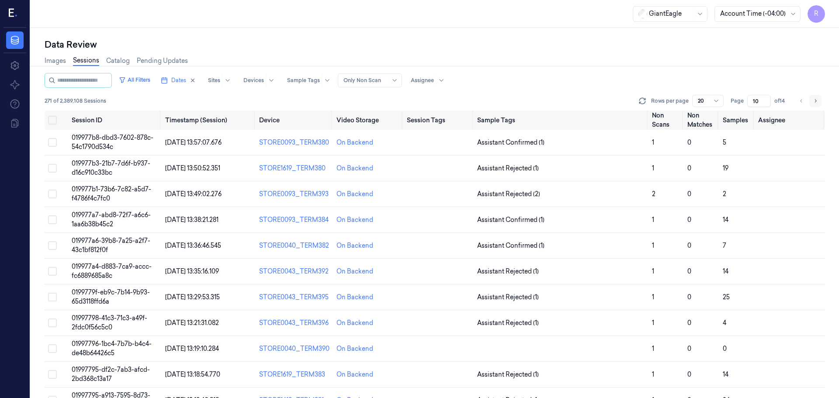
click at [816, 104] on icon "Go to next page" at bounding box center [815, 100] width 5 height 7
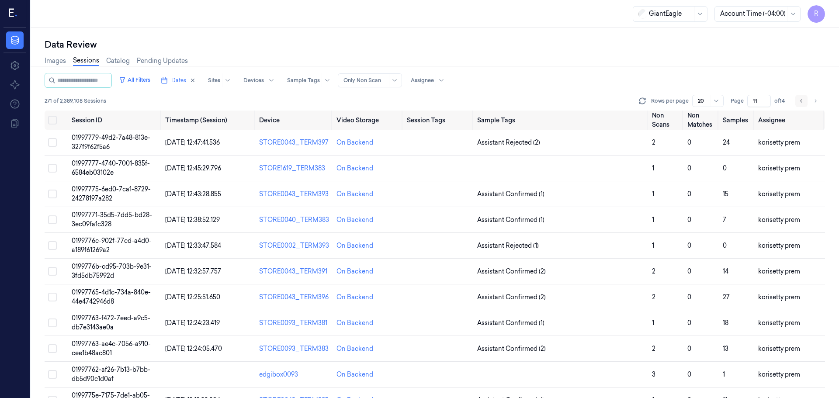
click at [800, 103] on icon "Go to previous page" at bounding box center [801, 100] width 5 height 7
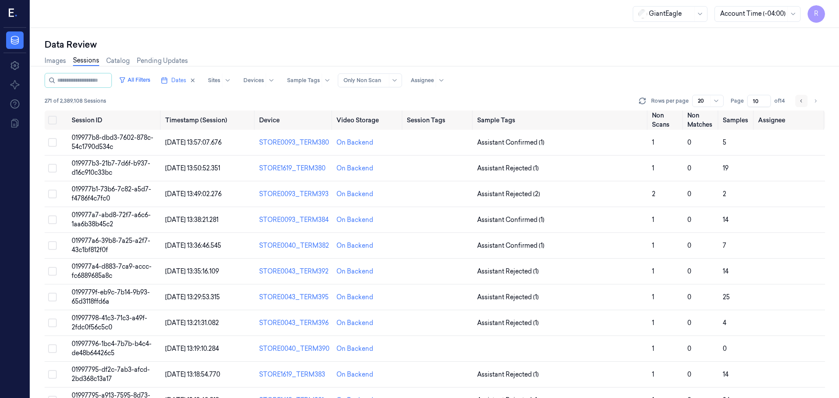
click at [800, 103] on icon "Go to previous page" at bounding box center [801, 100] width 5 height 7
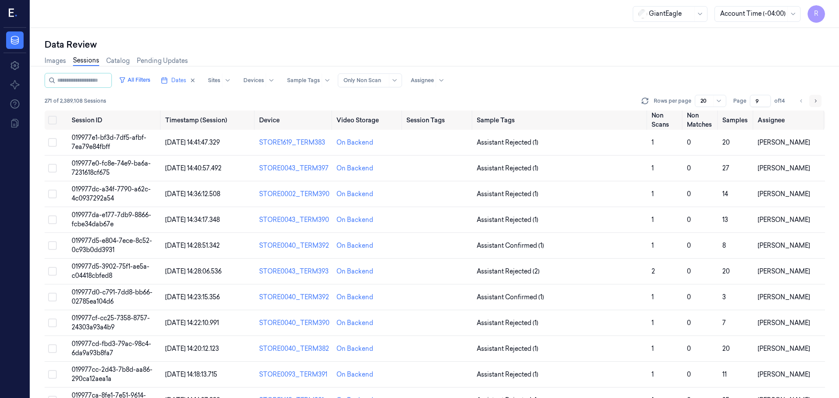
click at [816, 103] on icon "Go to next page" at bounding box center [815, 100] width 5 height 7
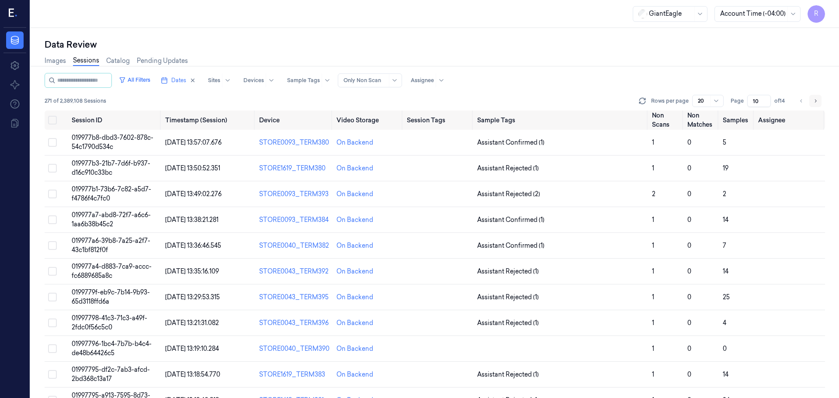
click at [816, 103] on icon "Go to next page" at bounding box center [815, 100] width 5 height 7
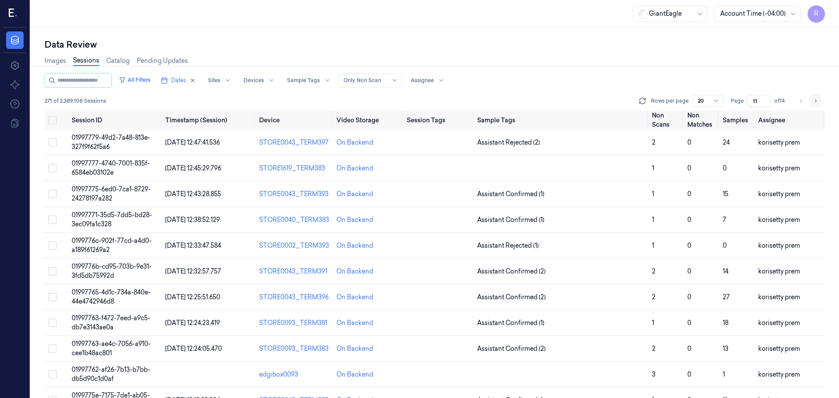
click at [818, 101] on button "Go to next page" at bounding box center [816, 101] width 12 height 12
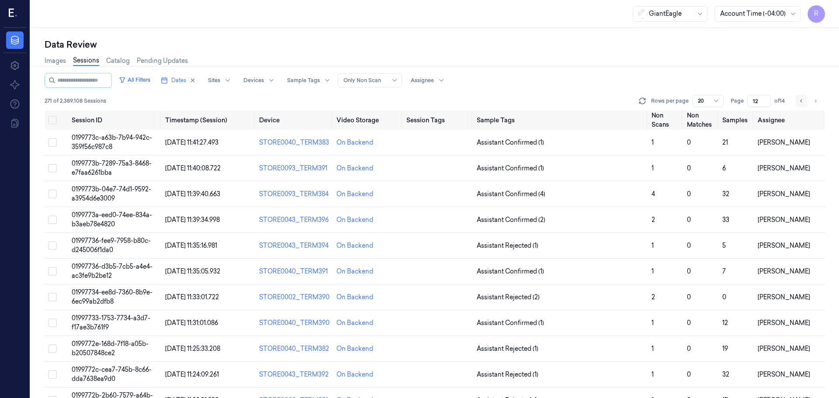
click at [804, 106] on button "Go to previous page" at bounding box center [802, 101] width 12 height 12
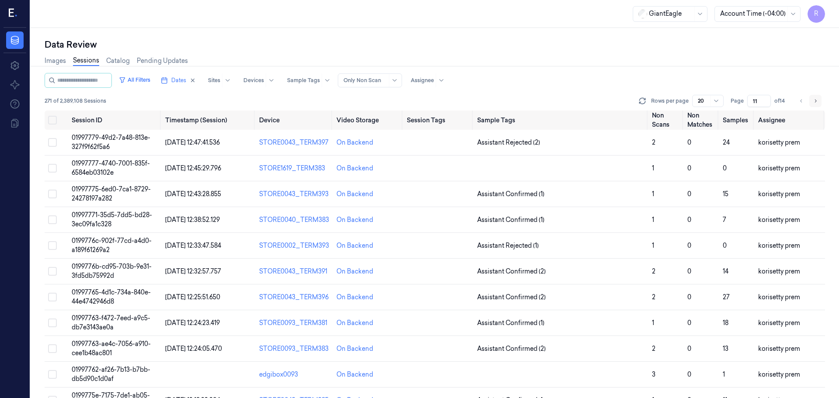
click at [817, 101] on icon "Go to next page" at bounding box center [815, 100] width 5 height 7
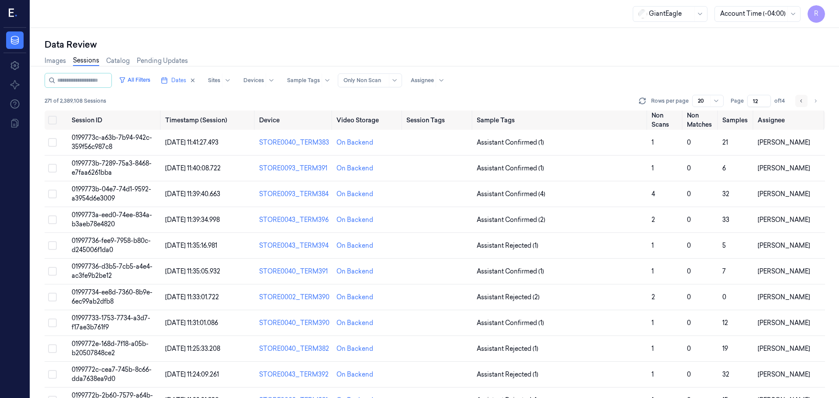
click at [804, 101] on icon "Go to previous page" at bounding box center [801, 100] width 5 height 7
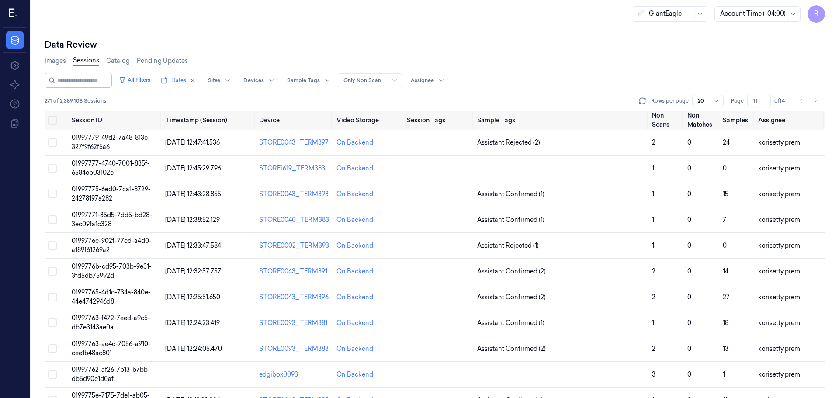
click at [827, 101] on div "Data Review Images Sessions Catalog Pending Updates All Filters Dates Sites Dev…" at bounding box center [435, 213] width 809 height 370
click at [819, 103] on button "Go to next page" at bounding box center [816, 101] width 12 height 12
type input "12"
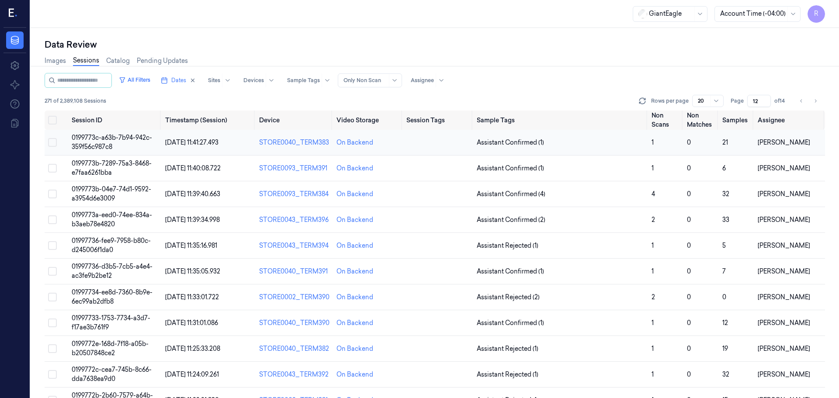
click at [620, 148] on td "Assistant Confirmed (1)" at bounding box center [560, 143] width 175 height 26
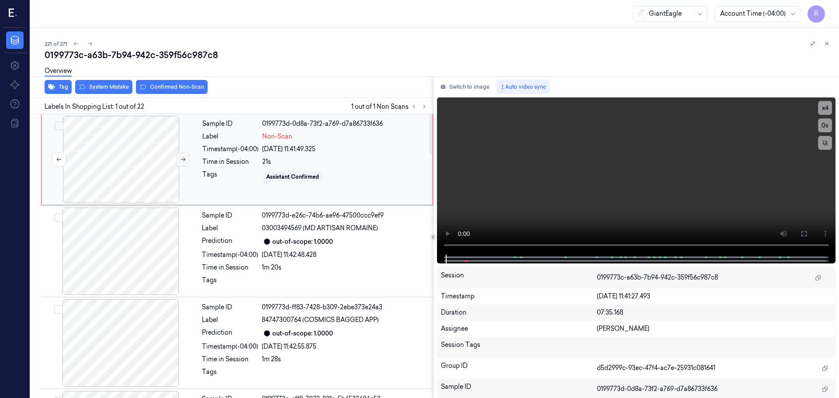
click at [184, 158] on icon at bounding box center [183, 160] width 5 height 4
click at [186, 157] on button at bounding box center [183, 160] width 14 height 14
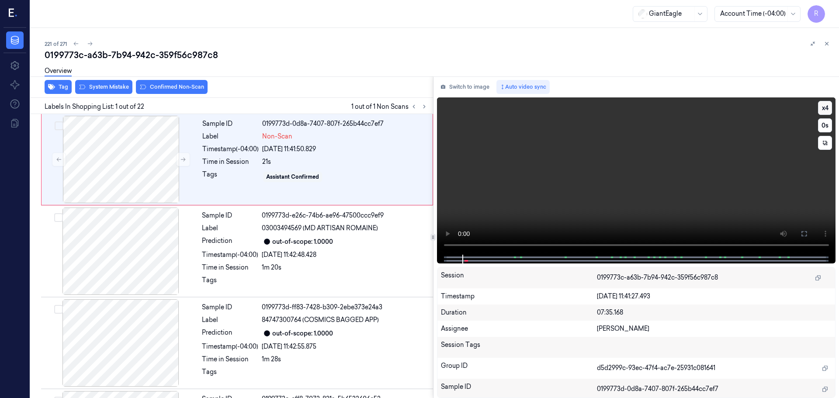
click at [825, 106] on button "x 4" at bounding box center [825, 108] width 14 height 14
click at [804, 231] on icon at bounding box center [804, 233] width 7 height 7
click at [828, 113] on button "x 1" at bounding box center [825, 108] width 14 height 14
click at [828, 111] on button "x 2" at bounding box center [825, 108] width 14 height 14
click at [825, 111] on button "x 4" at bounding box center [825, 108] width 14 height 14
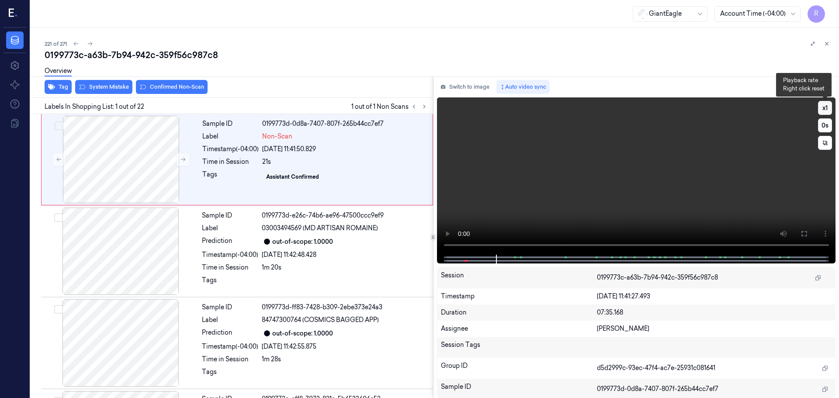
click at [824, 104] on button "x 1" at bounding box center [825, 108] width 14 height 14
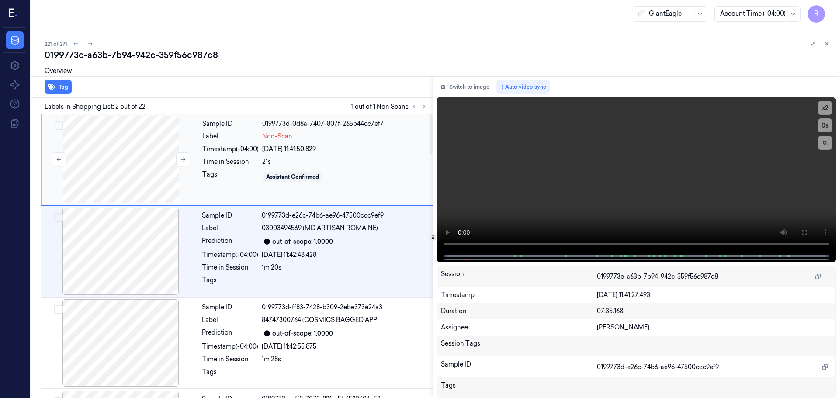
click at [153, 176] on div at bounding box center [121, 159] width 156 height 87
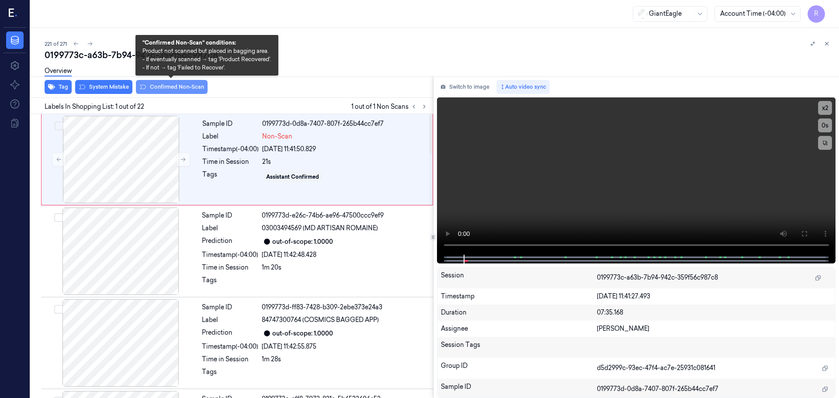
click at [198, 87] on button "Confirmed Non-Scan" at bounding box center [172, 87] width 72 height 14
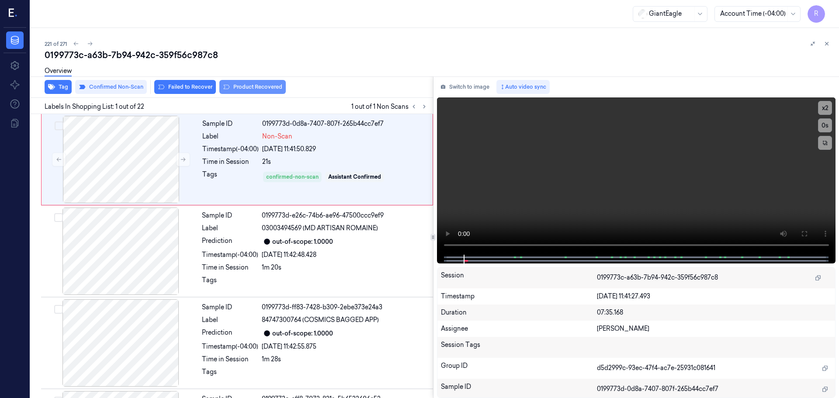
click at [231, 88] on button "Product Recovered" at bounding box center [252, 87] width 66 height 14
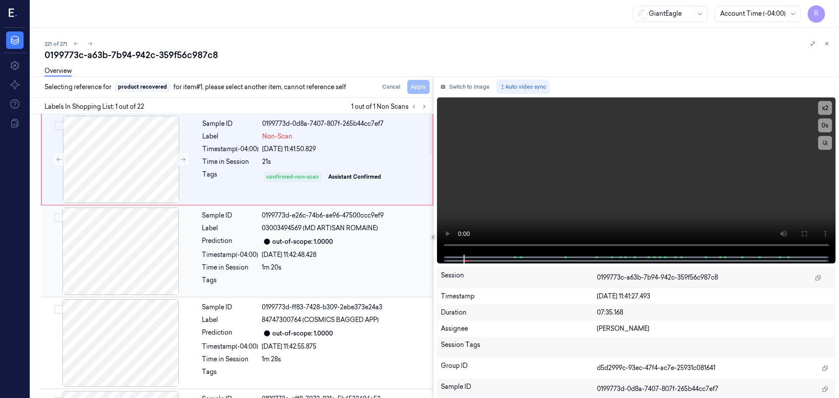
drag, startPoint x: 244, startPoint y: 248, endPoint x: 273, endPoint y: 240, distance: 30.4
click at [244, 248] on div "Sample ID 0199773d-e26c-74b6-ae96-47500ccc9ef9 Label 03003494569 (MD ARTISAN RO…" at bounding box center [314, 251] width 233 height 87
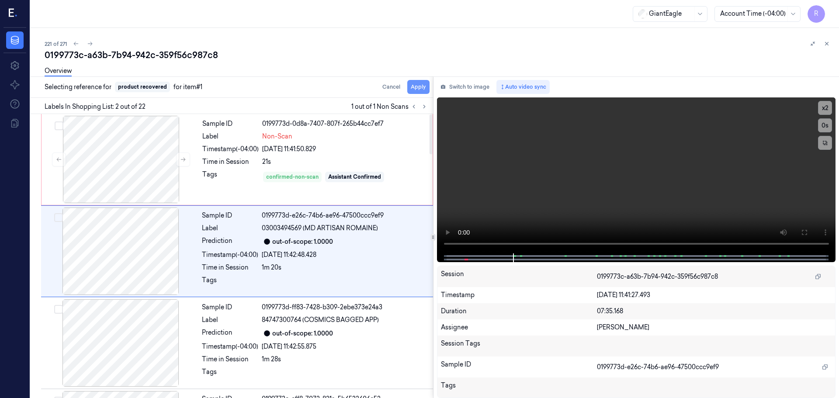
click at [416, 91] on button "Apply" at bounding box center [418, 87] width 22 height 14
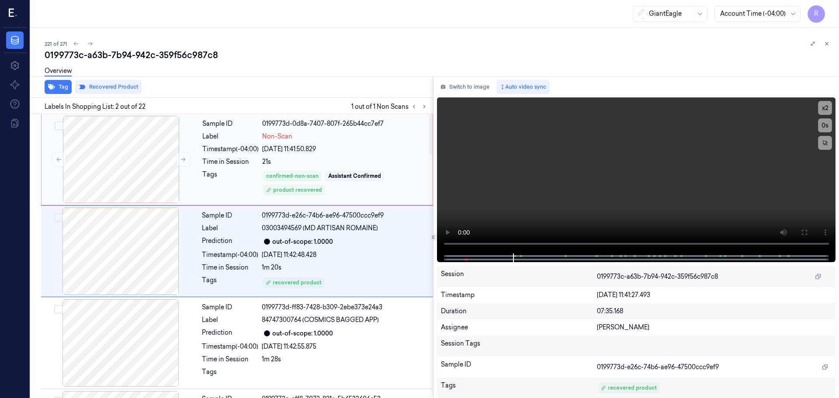
click at [344, 159] on div "21s" at bounding box center [344, 161] width 165 height 9
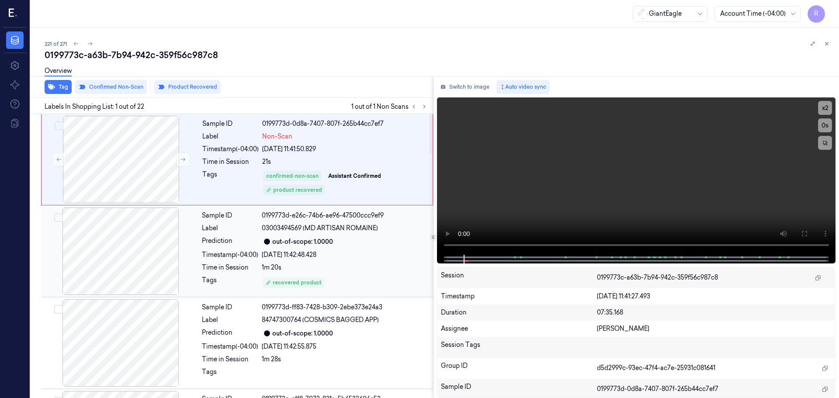
click at [335, 242] on div "out-of-scope: 1.0000" at bounding box center [345, 242] width 166 height 10
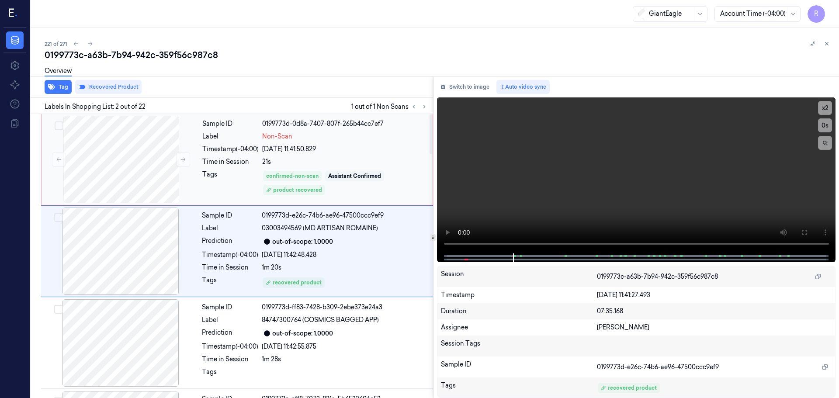
click at [350, 175] on div "Assistant Confirmed" at bounding box center [354, 176] width 53 height 8
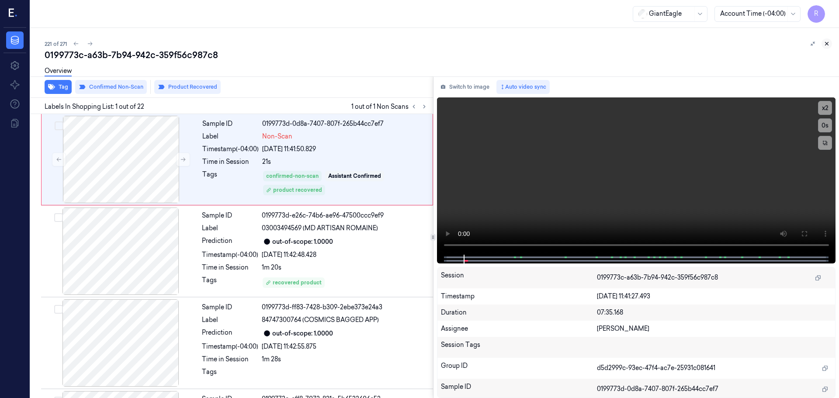
click at [830, 46] on button at bounding box center [827, 43] width 10 height 10
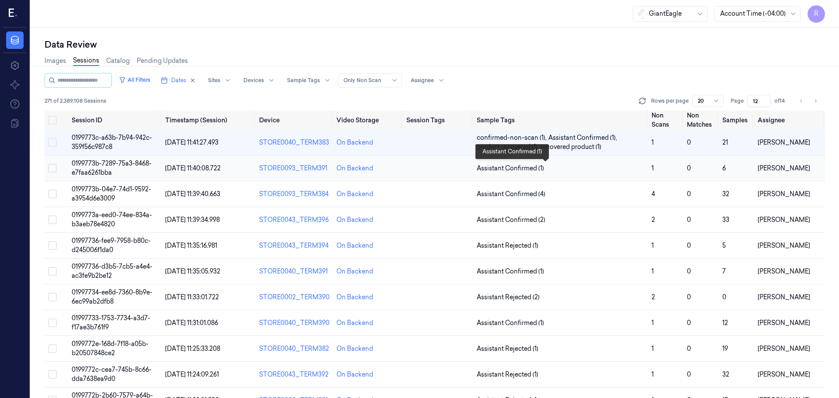
click at [623, 167] on span "Assistant Confirmed (1)" at bounding box center [561, 168] width 168 height 9
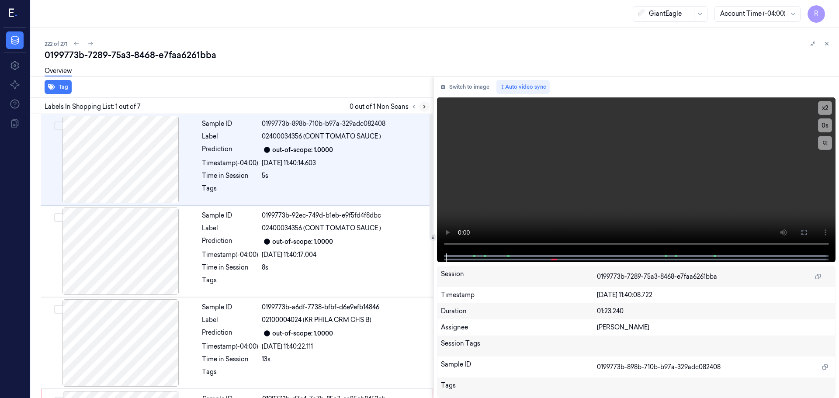
click at [422, 109] on icon at bounding box center [424, 107] width 6 height 6
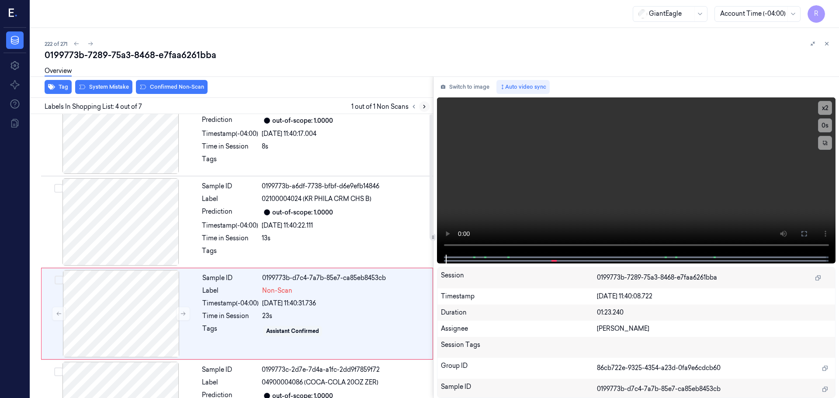
click at [423, 109] on icon at bounding box center [424, 107] width 6 height 6
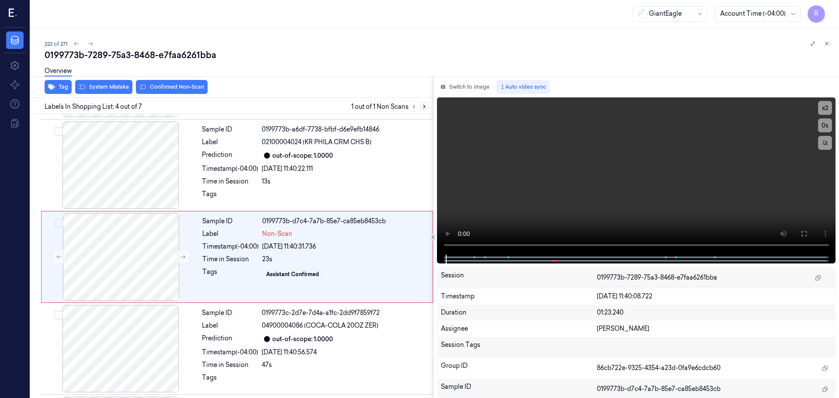
scroll to position [179, 0]
click at [423, 109] on icon at bounding box center [424, 107] width 6 height 6
click at [134, 191] on div at bounding box center [121, 164] width 156 height 87
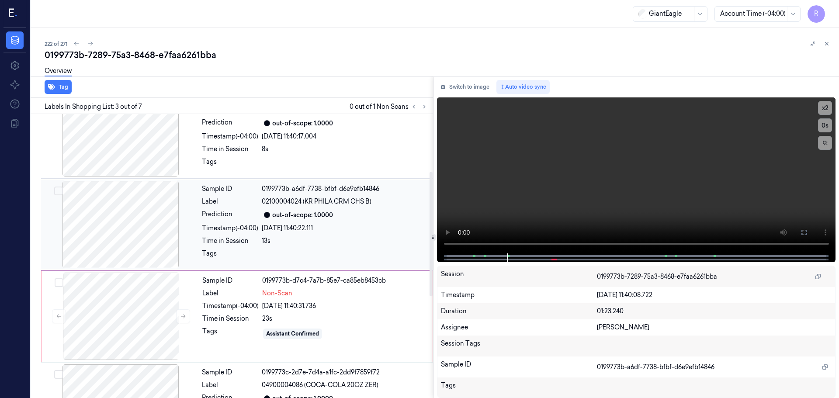
scroll to position [131, 0]
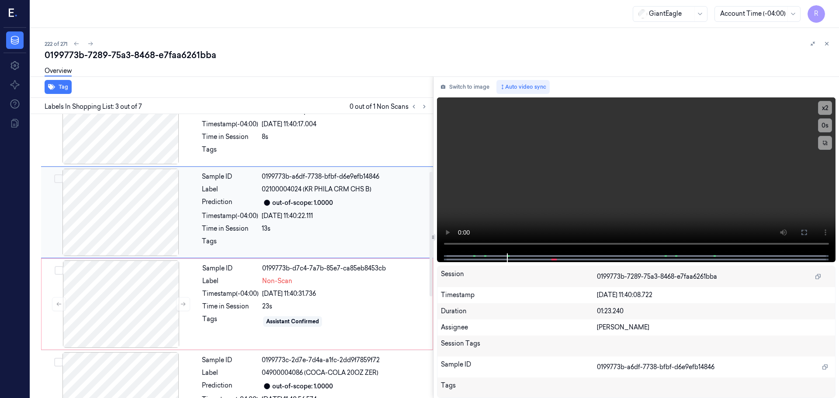
click at [159, 212] on div at bounding box center [121, 212] width 156 height 87
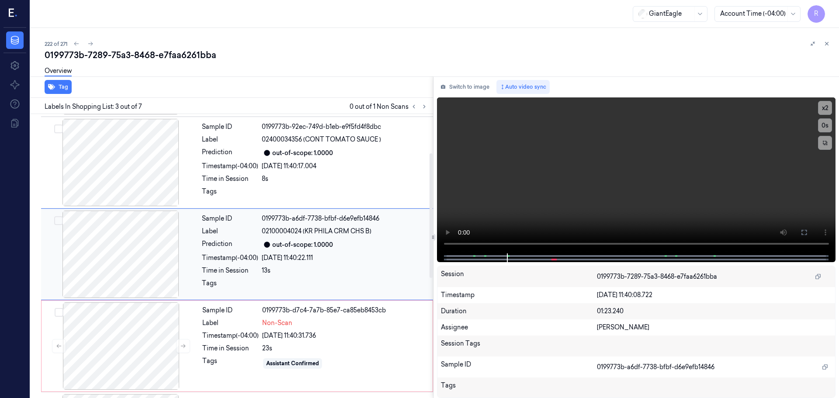
scroll to position [87, 0]
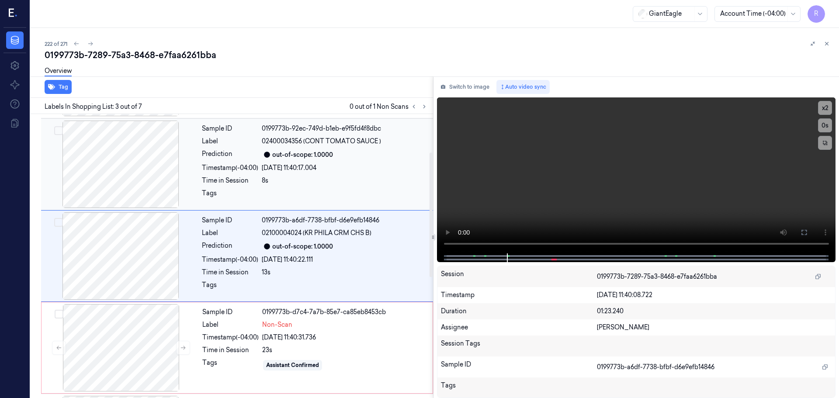
click at [143, 166] on div at bounding box center [121, 164] width 156 height 87
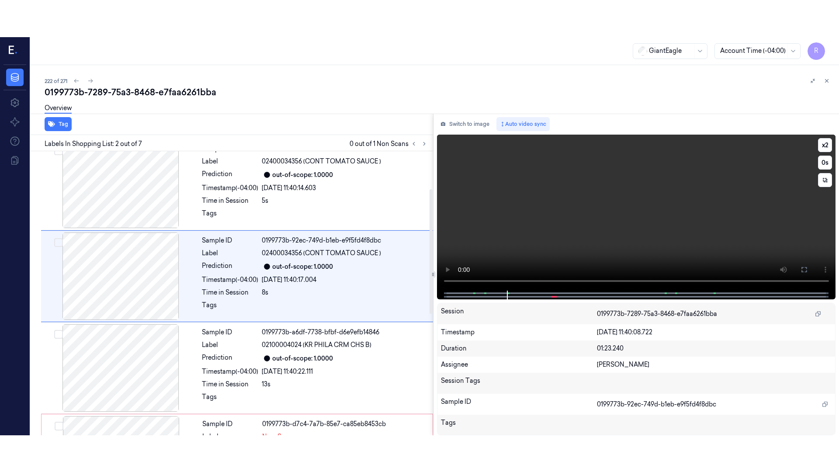
scroll to position [0, 0]
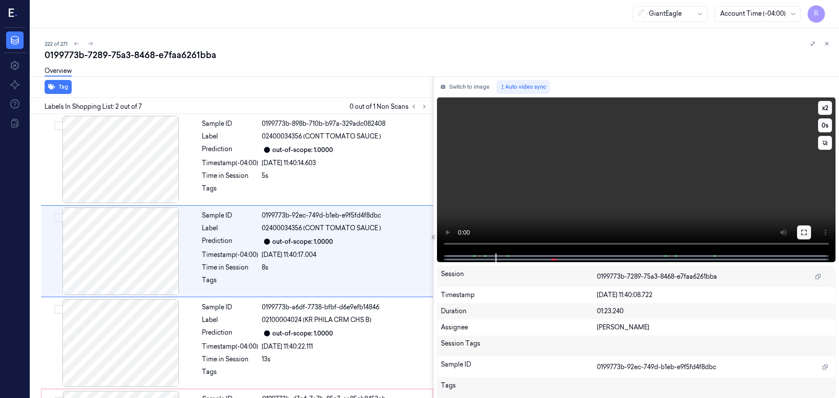
click at [803, 233] on icon at bounding box center [804, 232] width 7 height 7
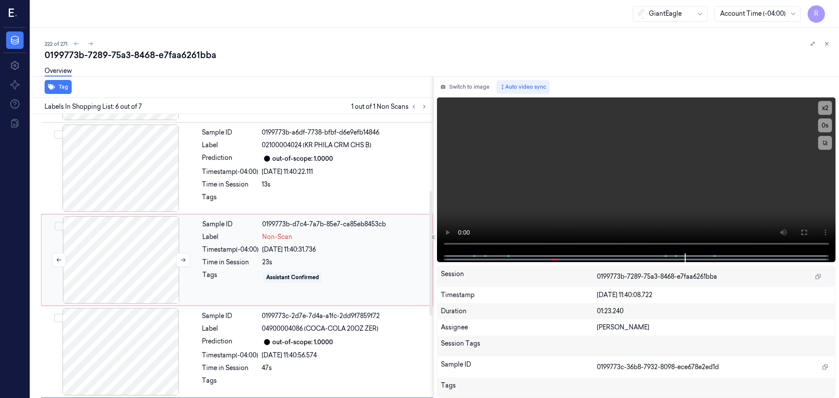
click at [139, 260] on div at bounding box center [121, 259] width 156 height 87
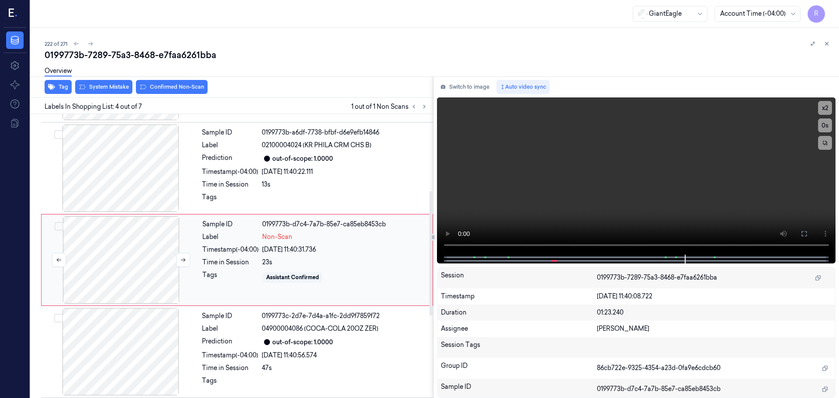
scroll to position [179, 0]
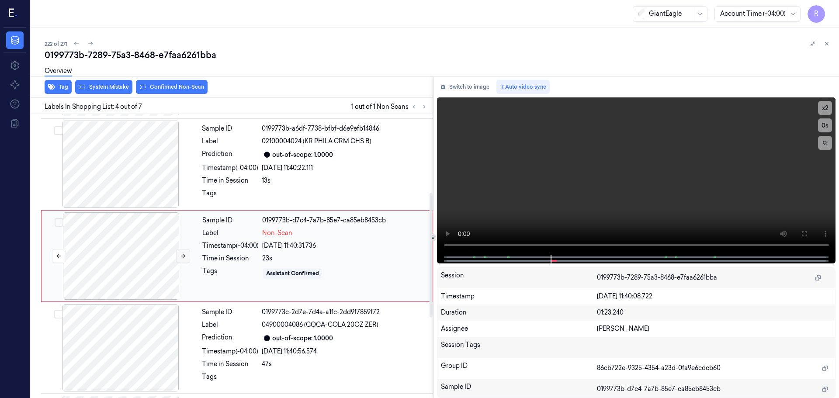
click at [180, 257] on icon at bounding box center [183, 256] width 6 height 6
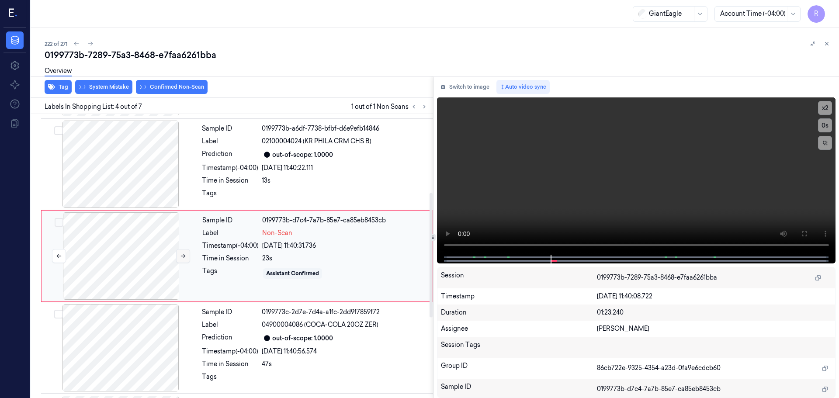
click at [180, 257] on icon at bounding box center [183, 256] width 6 height 6
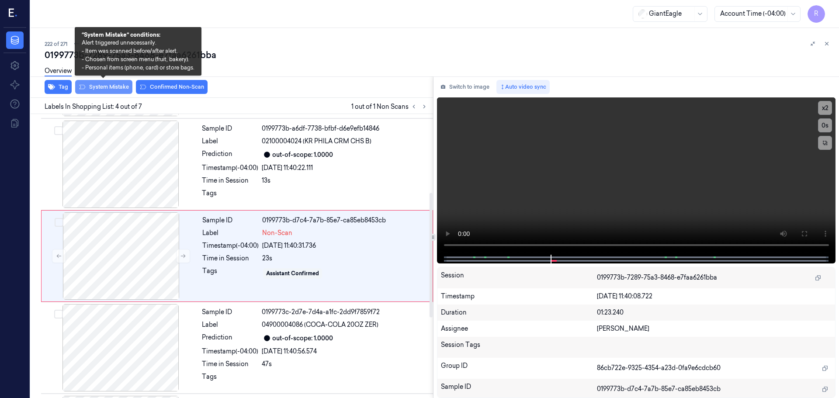
click at [104, 86] on button "System Mistake" at bounding box center [103, 87] width 57 height 14
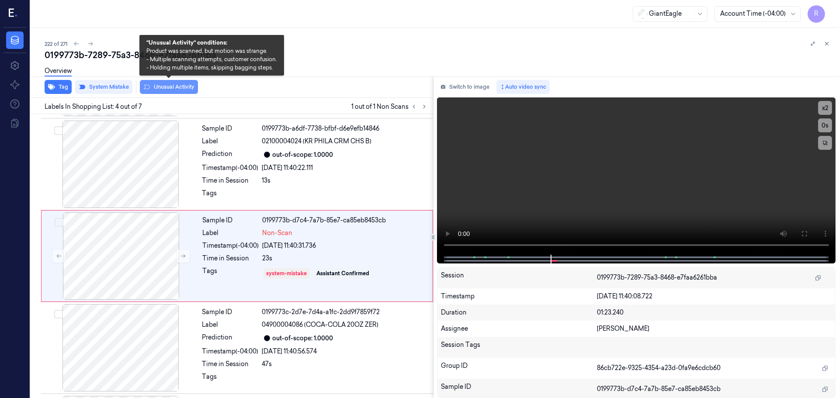
click at [175, 87] on button "Unusual Activity" at bounding box center [169, 87] width 58 height 14
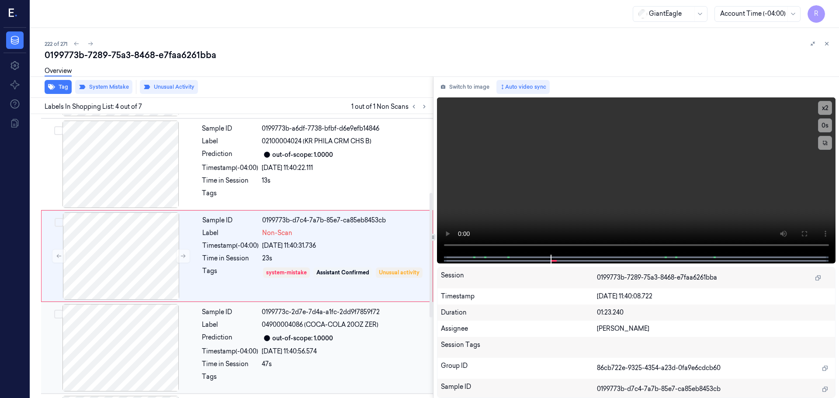
click at [217, 281] on div "Tags" at bounding box center [230, 279] width 56 height 25
click at [267, 185] on div "Sample ID 0199773b-a6df-7738-bfbf-d6e9efb14846 Label 02100004024 (KR PHILA CRM …" at bounding box center [314, 164] width 233 height 87
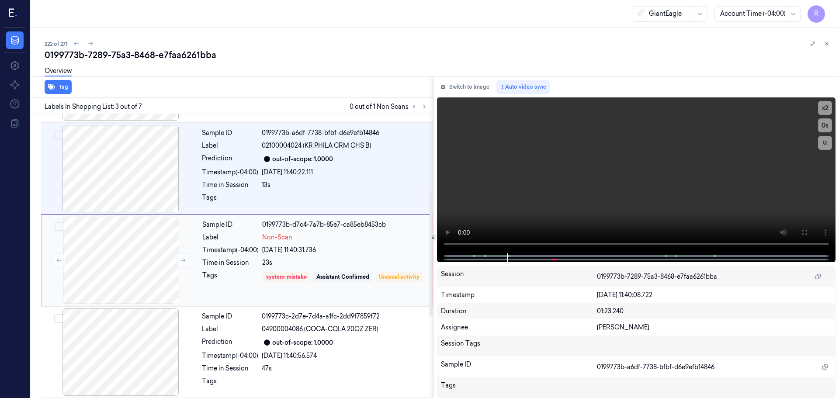
click at [241, 270] on div "Sample ID 0199773b-d7c4-7a7b-85e7-ca85eb8453cb Label Non-Scan Timestamp (-04:00…" at bounding box center [315, 260] width 232 height 87
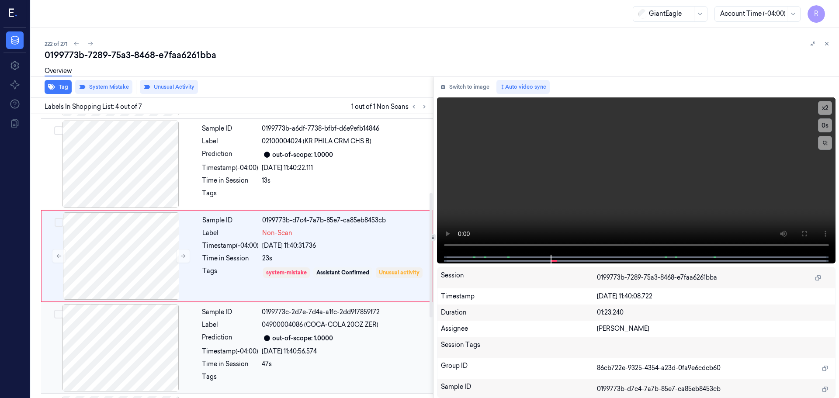
click at [214, 307] on div "Sample ID 0199773c-2d7e-7d4a-a1fc-2dd9f7859f72 Label 04900004086 (COCA-COLA 20O…" at bounding box center [314, 347] width 233 height 87
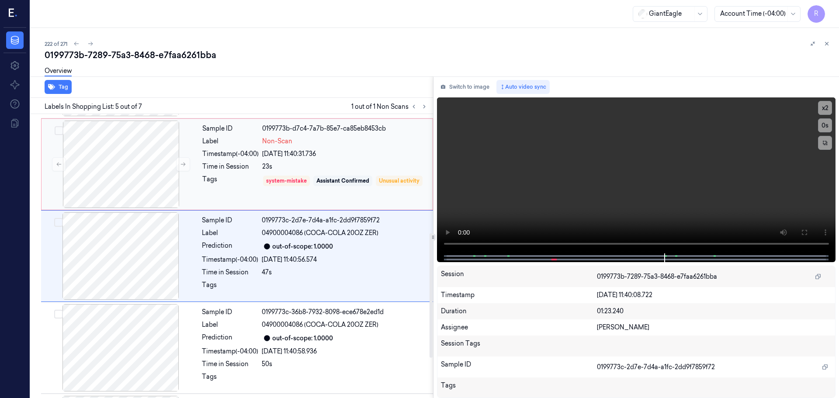
click at [256, 171] on div "Sample ID 0199773b-d7c4-7a7b-85e7-ca85eb8453cb Label Non-Scan Timestamp (-04:00…" at bounding box center [315, 164] width 232 height 87
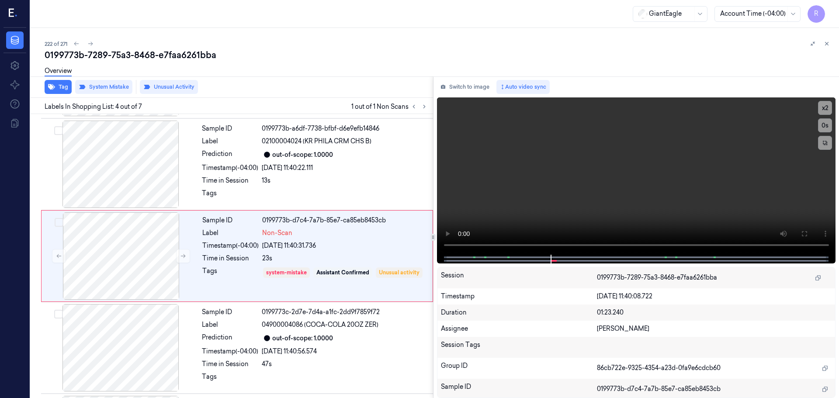
click at [825, 44] on icon at bounding box center [827, 44] width 6 height 6
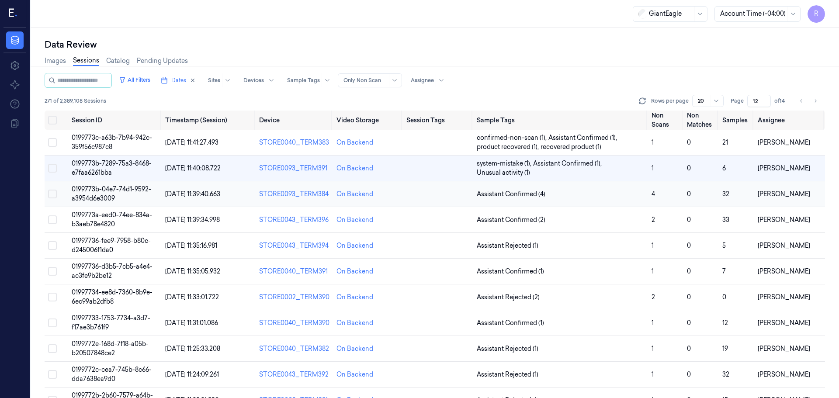
click at [578, 201] on td "Assistant Confirmed (4)" at bounding box center [560, 194] width 175 height 26
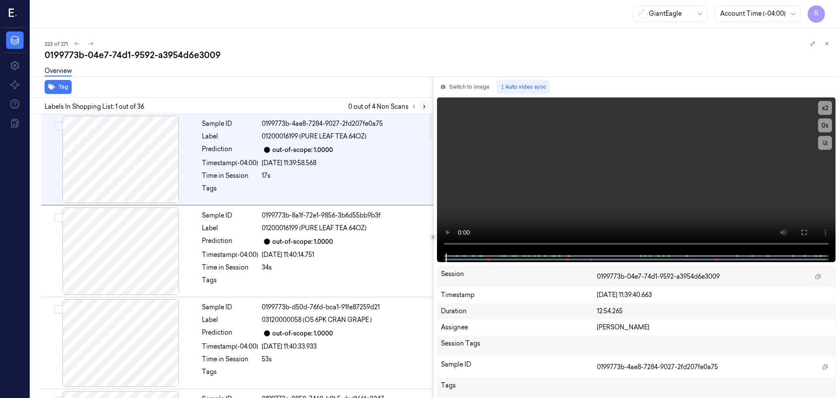
click at [425, 104] on icon at bounding box center [424, 107] width 6 height 6
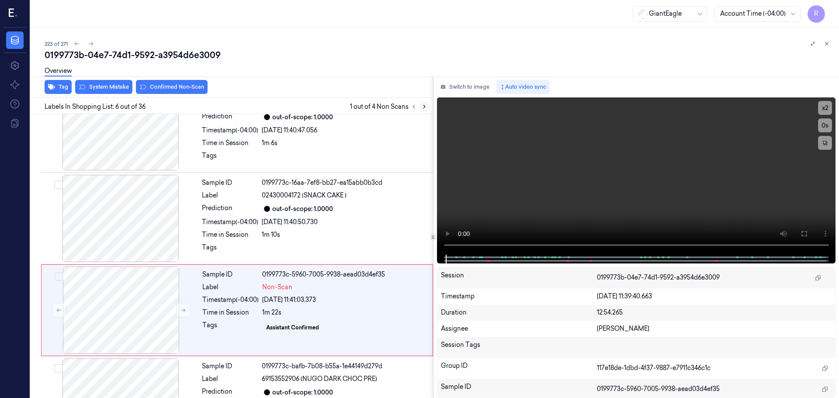
click at [426, 104] on icon at bounding box center [424, 107] width 6 height 6
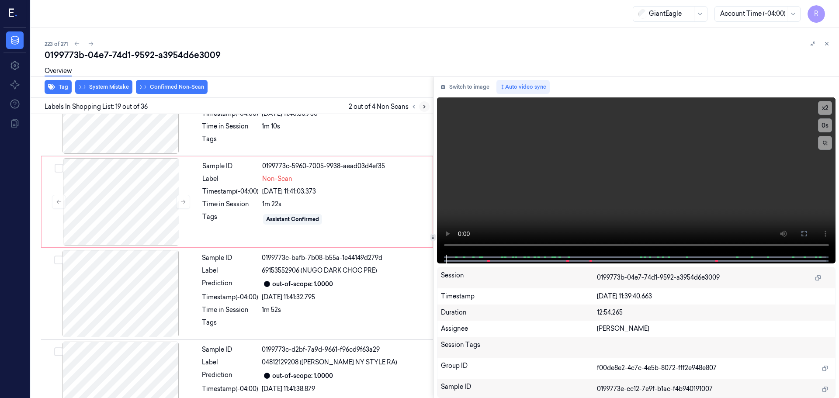
click at [426, 104] on icon at bounding box center [424, 107] width 6 height 6
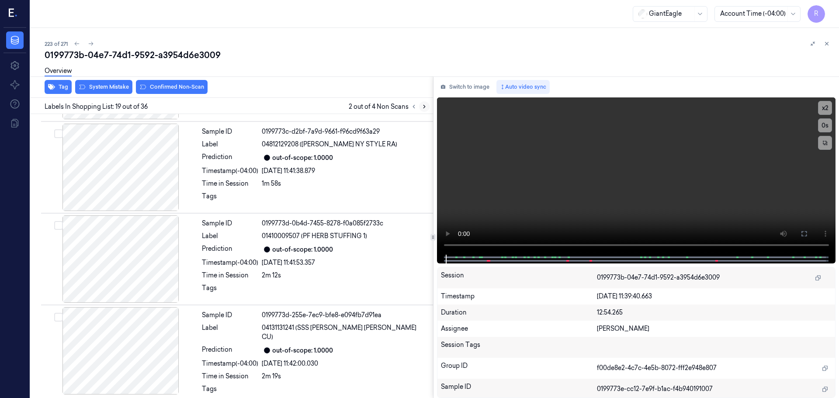
click at [426, 104] on icon at bounding box center [424, 107] width 6 height 6
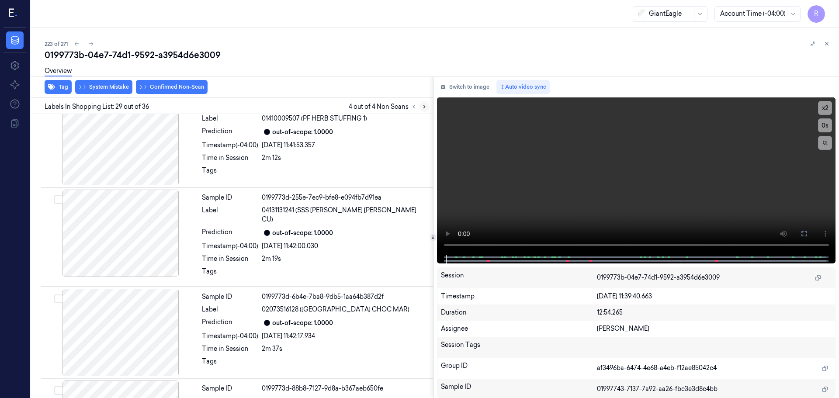
click at [426, 104] on icon at bounding box center [424, 107] width 6 height 6
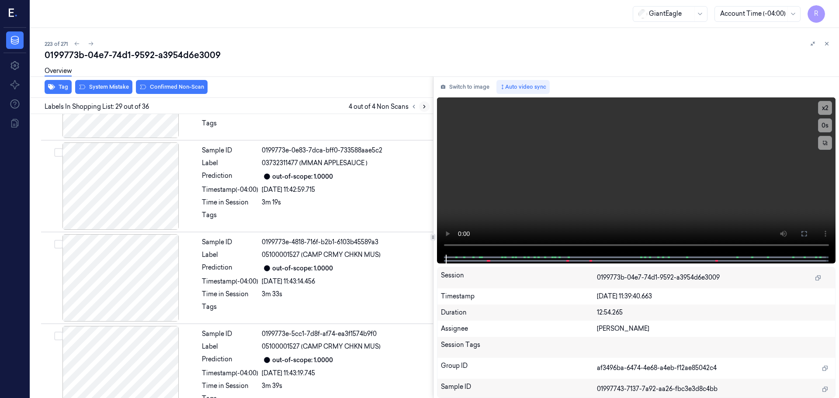
click at [426, 104] on icon at bounding box center [424, 107] width 6 height 6
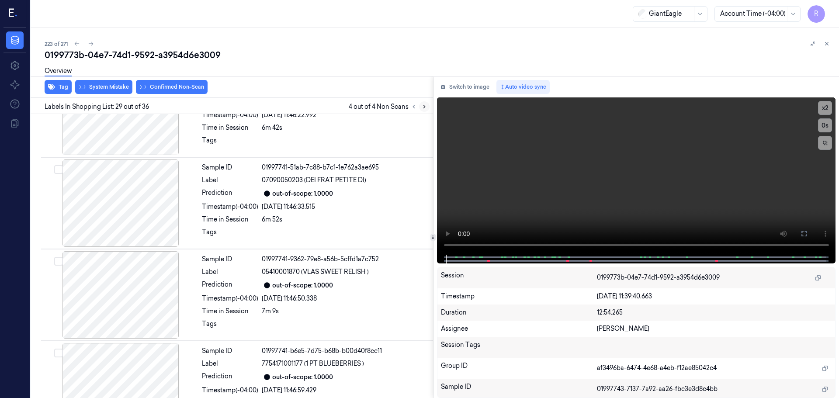
click at [425, 105] on icon at bounding box center [424, 107] width 6 height 6
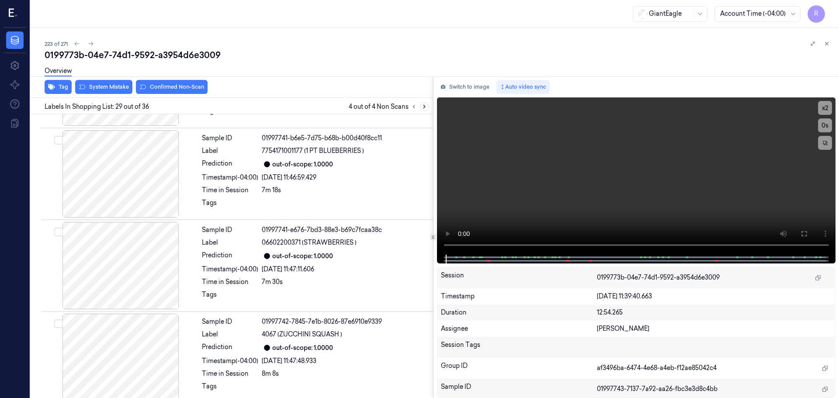
click at [424, 105] on icon at bounding box center [424, 107] width 6 height 6
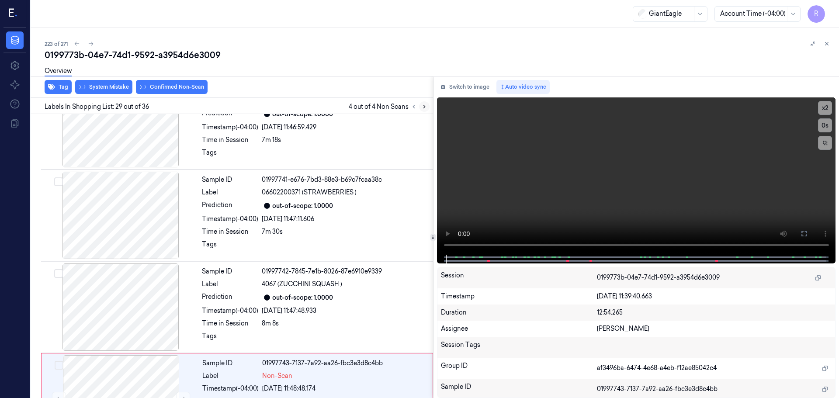
click at [424, 105] on icon at bounding box center [425, 106] width 2 height 3
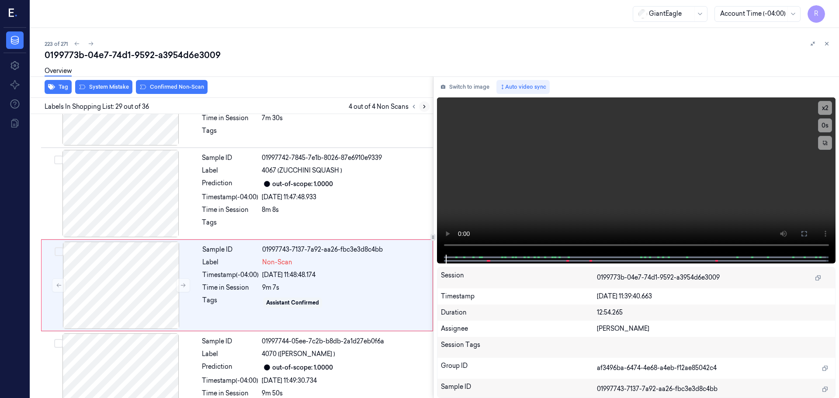
click at [423, 105] on icon at bounding box center [424, 107] width 6 height 6
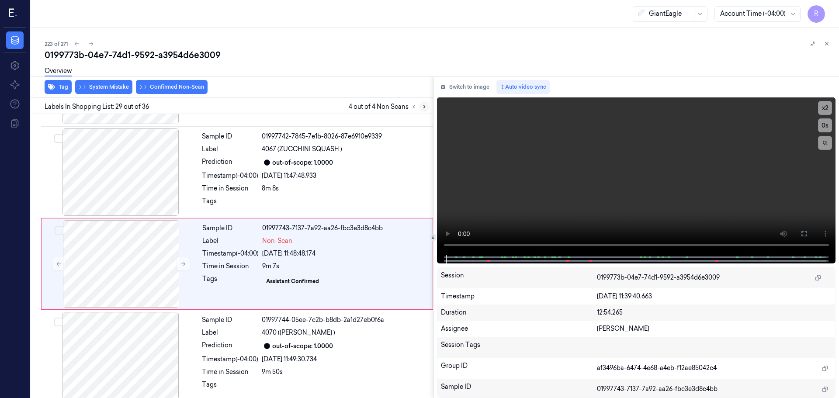
click at [423, 105] on icon at bounding box center [424, 107] width 6 height 6
click at [409, 103] on div at bounding box center [419, 106] width 21 height 10
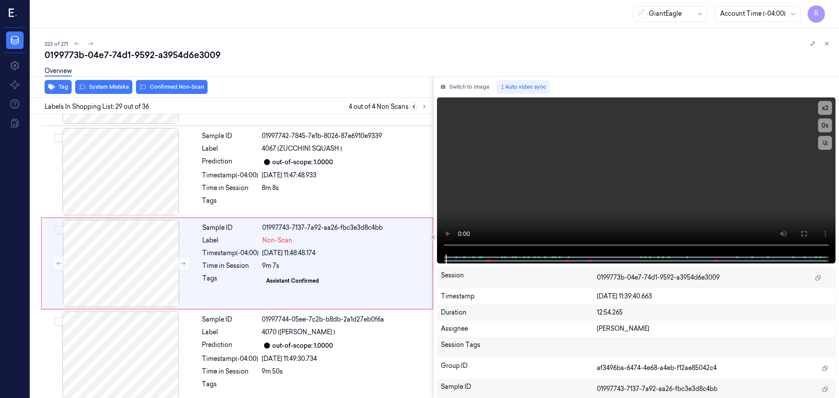
click at [412, 106] on icon at bounding box center [414, 107] width 6 height 6
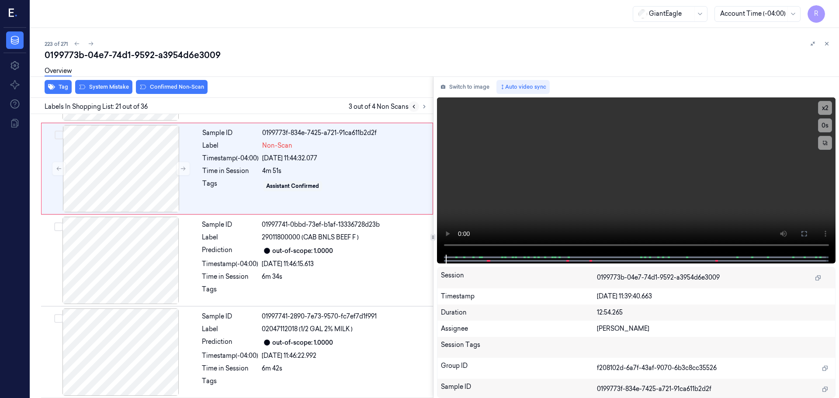
click at [413, 106] on icon at bounding box center [414, 106] width 2 height 3
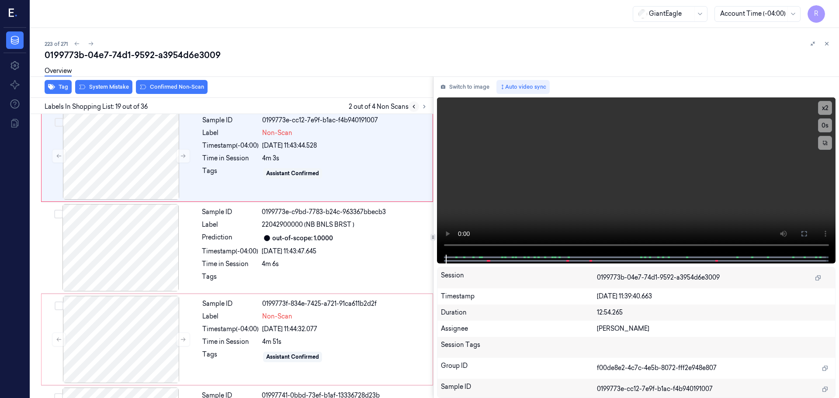
click at [413, 106] on icon at bounding box center [414, 106] width 2 height 3
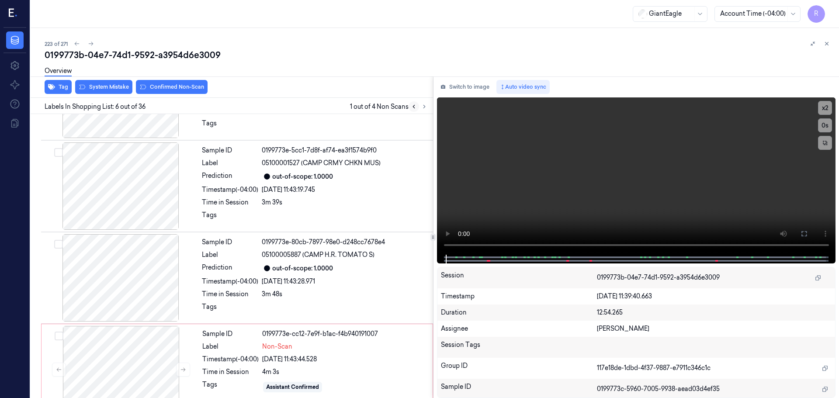
click at [413, 106] on icon at bounding box center [414, 106] width 2 height 3
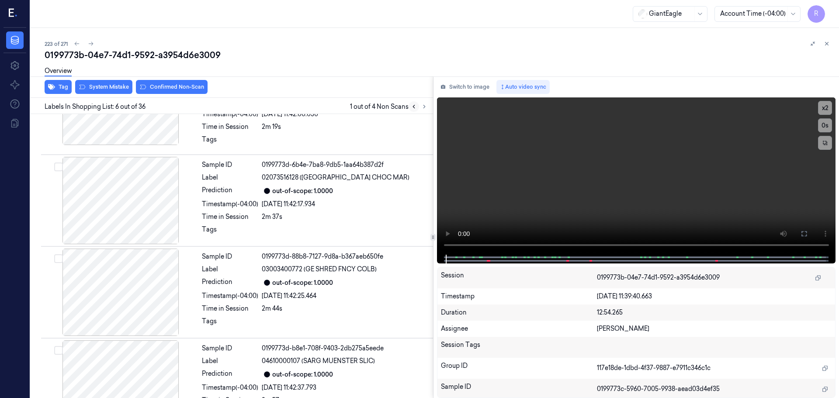
click at [413, 106] on icon at bounding box center [414, 106] width 2 height 3
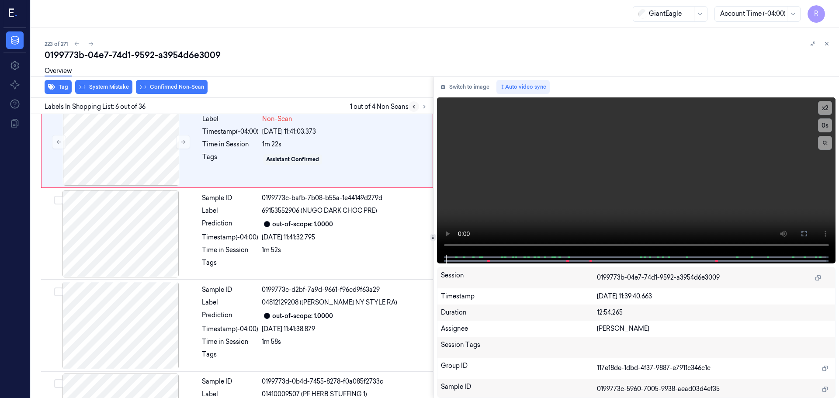
click at [413, 106] on icon at bounding box center [414, 106] width 2 height 3
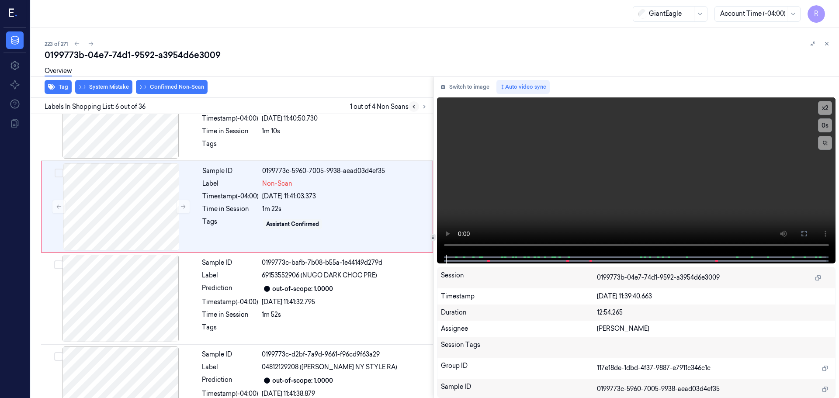
click at [413, 106] on icon at bounding box center [414, 106] width 2 height 3
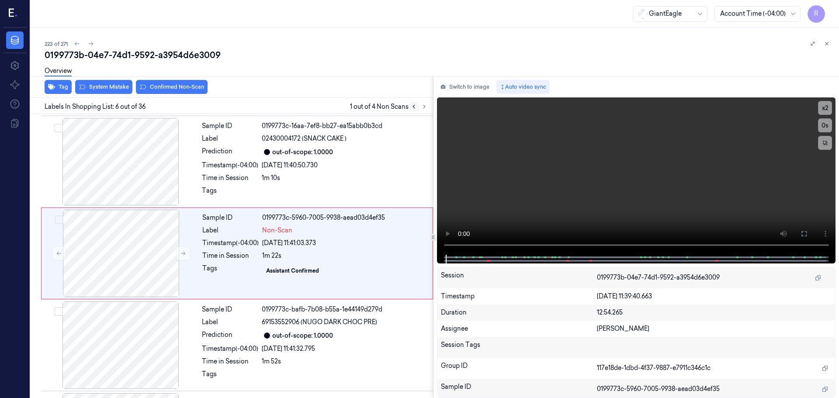
click at [413, 106] on icon at bounding box center [414, 106] width 2 height 3
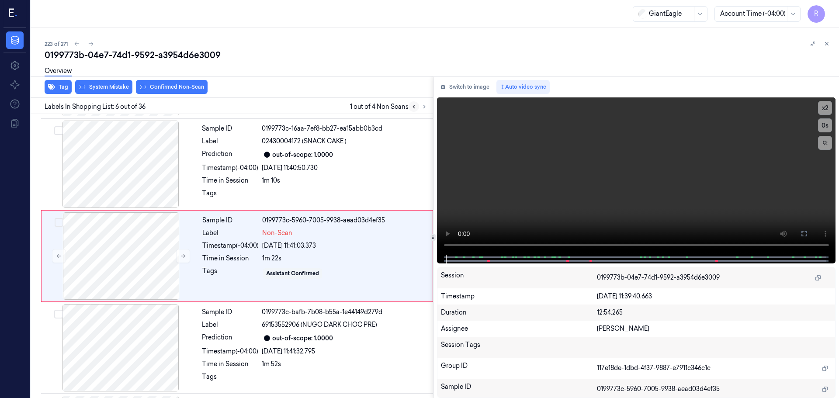
click at [412, 107] on icon at bounding box center [414, 107] width 6 height 6
click at [191, 250] on div at bounding box center [121, 255] width 156 height 87
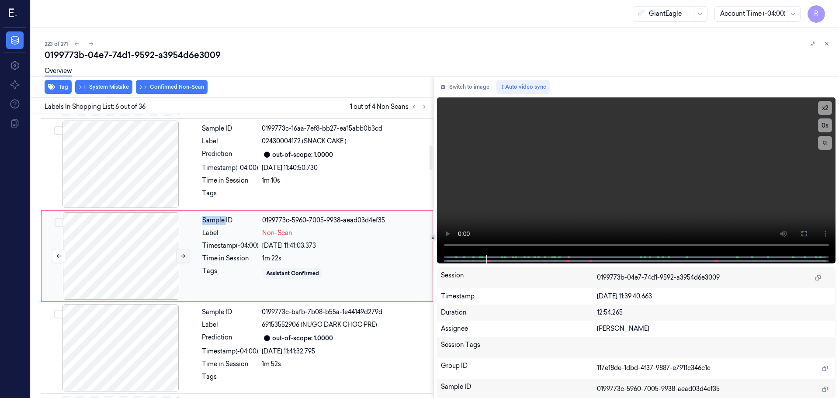
click at [186, 253] on button at bounding box center [183, 256] width 14 height 14
click at [185, 254] on icon at bounding box center [183, 256] width 6 height 6
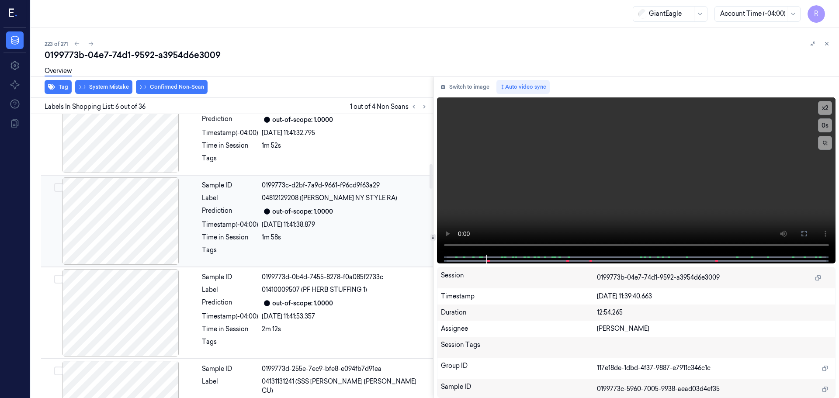
scroll to position [537, 0]
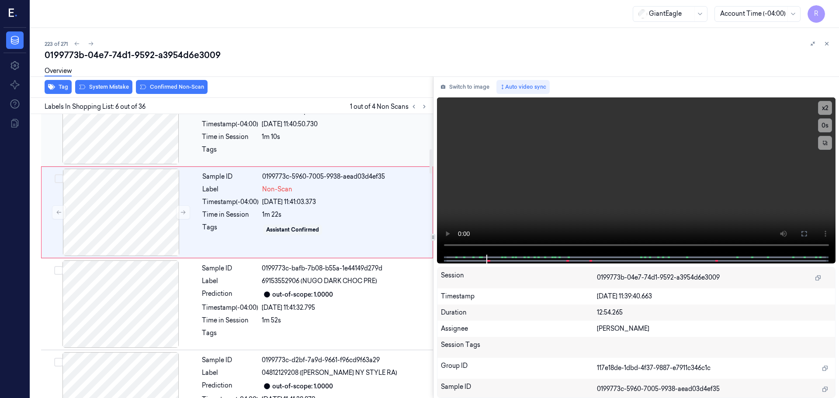
click at [142, 123] on div at bounding box center [121, 120] width 156 height 87
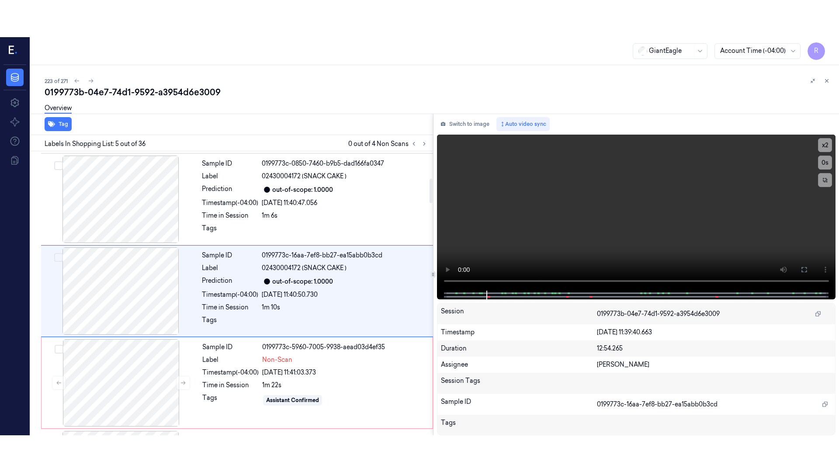
scroll to position [271, 0]
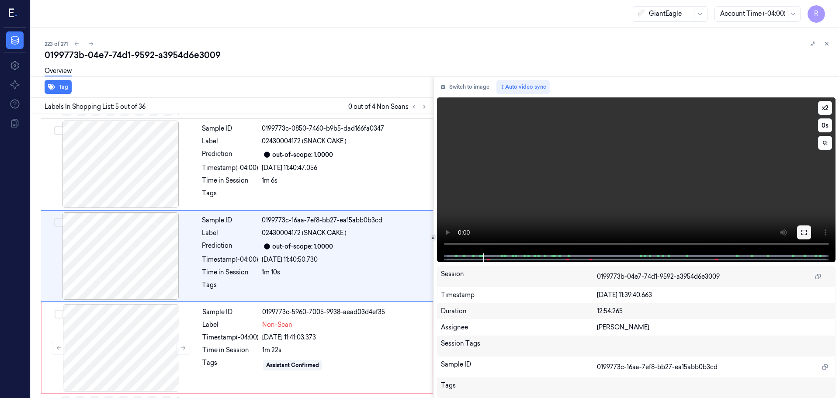
click at [807, 235] on icon at bounding box center [804, 232] width 7 height 7
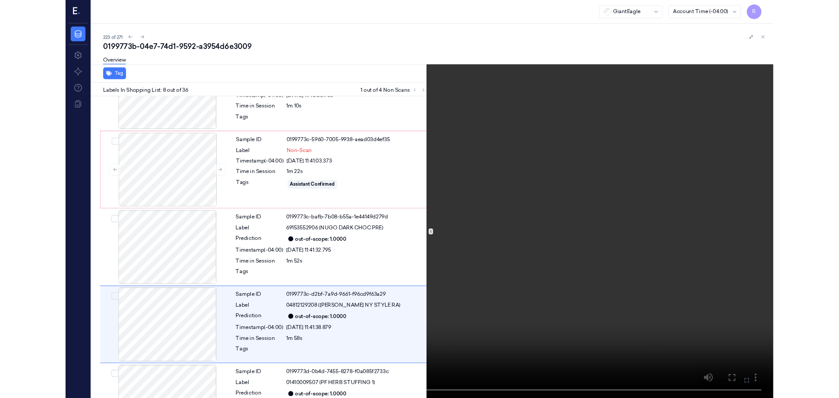
scroll to position [509, 0]
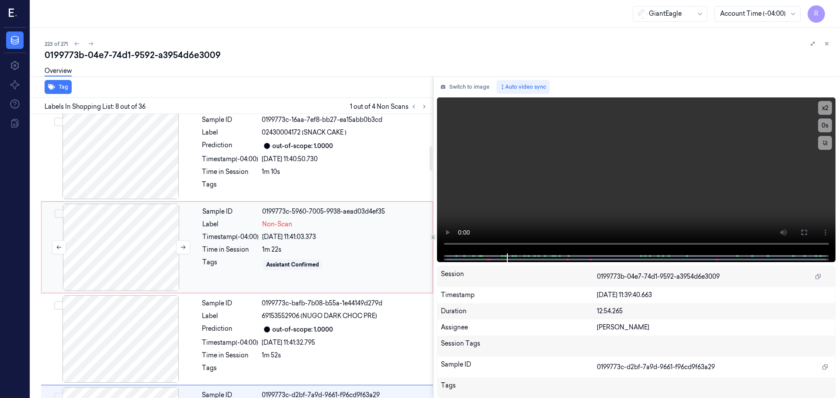
drag, startPoint x: 151, startPoint y: 245, endPoint x: 164, endPoint y: 246, distance: 13.1
click at [153, 245] on div at bounding box center [121, 247] width 156 height 87
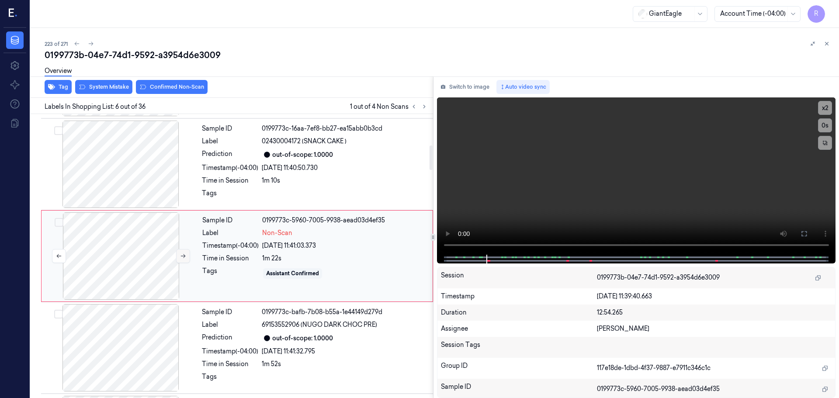
click at [179, 252] on button at bounding box center [183, 256] width 14 height 14
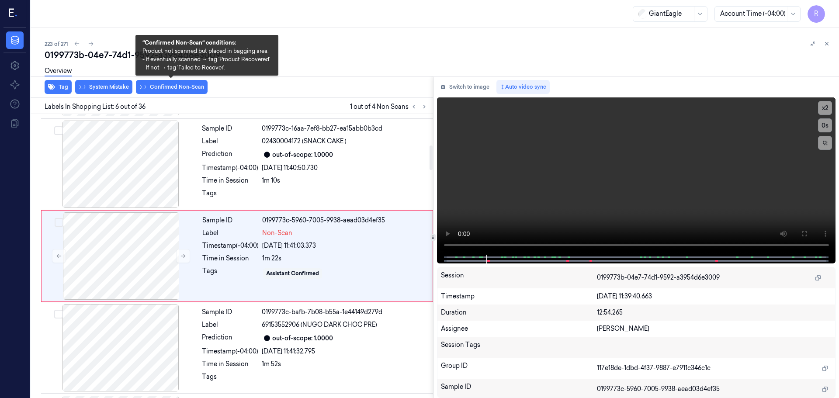
click at [181, 81] on div "Overview" at bounding box center [439, 72] width 788 height 22
click at [178, 85] on button "Confirmed Non-Scan" at bounding box center [172, 87] width 72 height 14
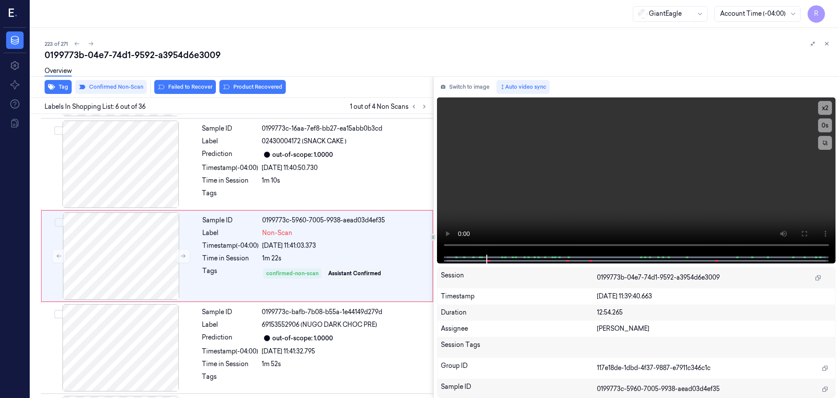
click at [234, 83] on div "Overview" at bounding box center [439, 72] width 788 height 22
click at [250, 87] on button "Product Recovered" at bounding box center [252, 87] width 66 height 14
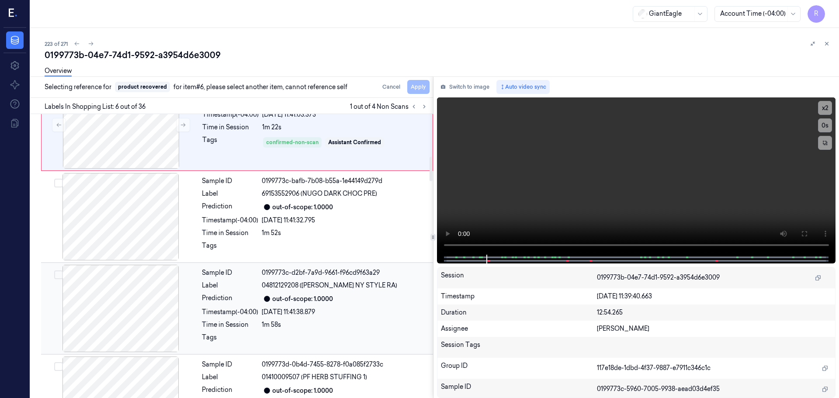
click at [134, 306] on div at bounding box center [121, 308] width 156 height 87
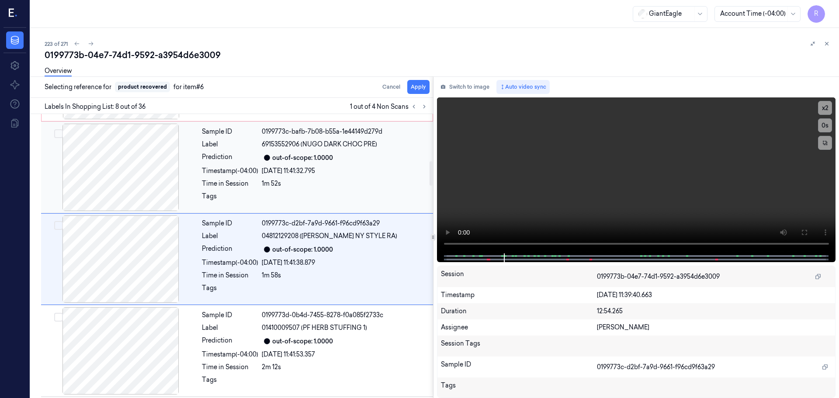
scroll to position [546, 0]
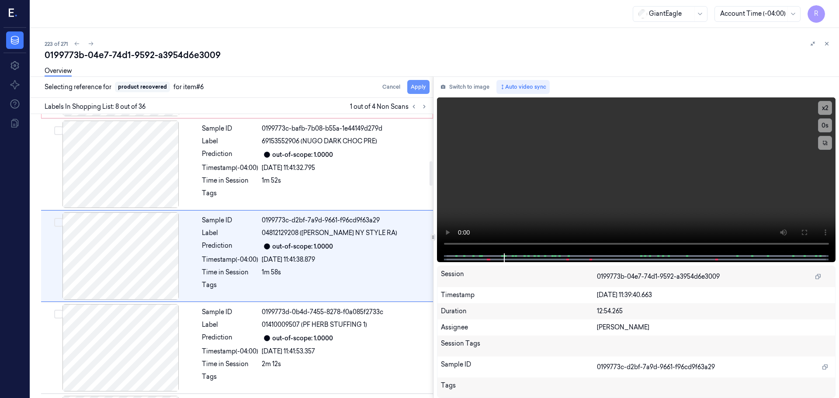
click at [414, 88] on button "Apply" at bounding box center [418, 87] width 22 height 14
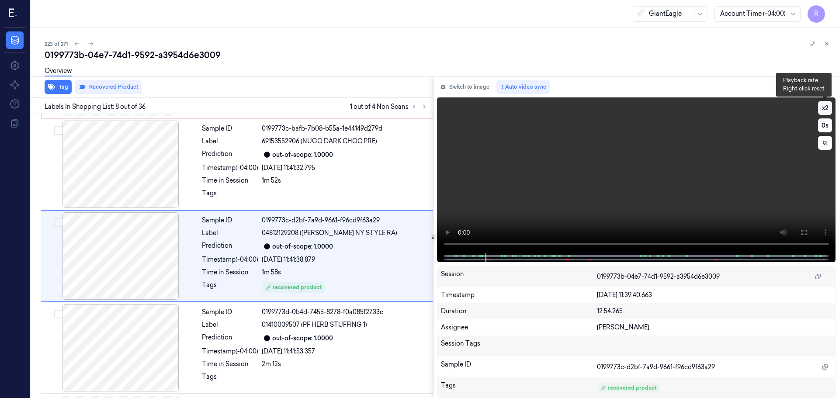
click at [828, 112] on button "x 2" at bounding box center [825, 108] width 14 height 14
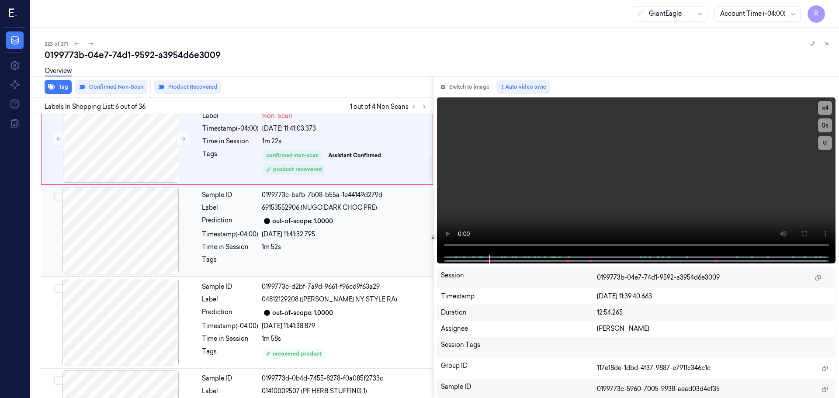
scroll to position [494, 0]
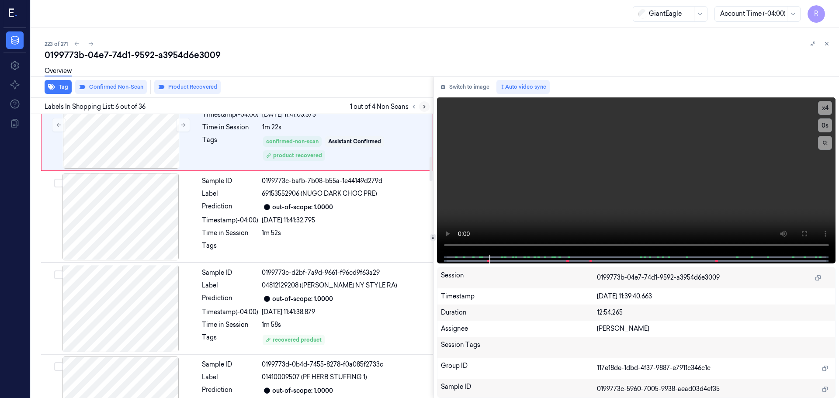
click at [425, 109] on icon at bounding box center [424, 107] width 6 height 6
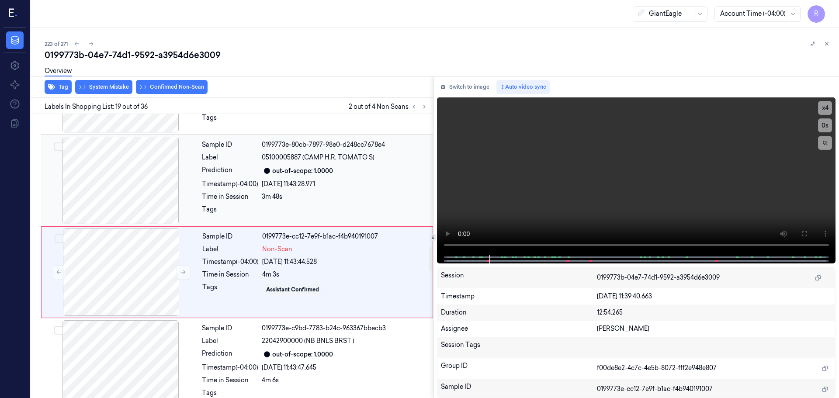
scroll to position [1556, 0]
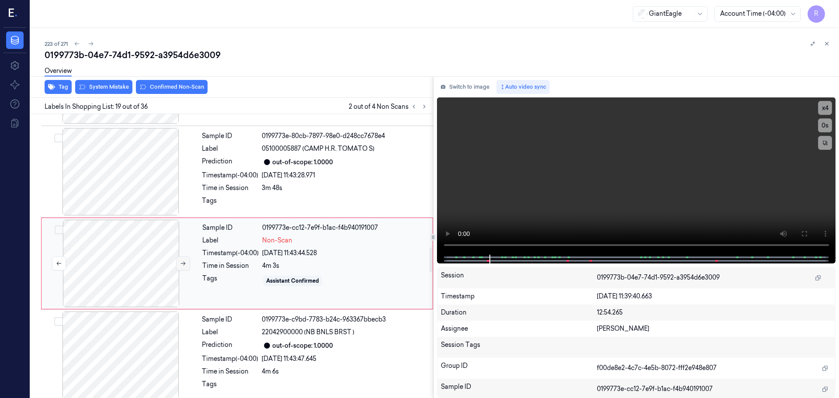
click at [184, 257] on button at bounding box center [183, 264] width 14 height 14
click at [134, 176] on div at bounding box center [121, 171] width 156 height 87
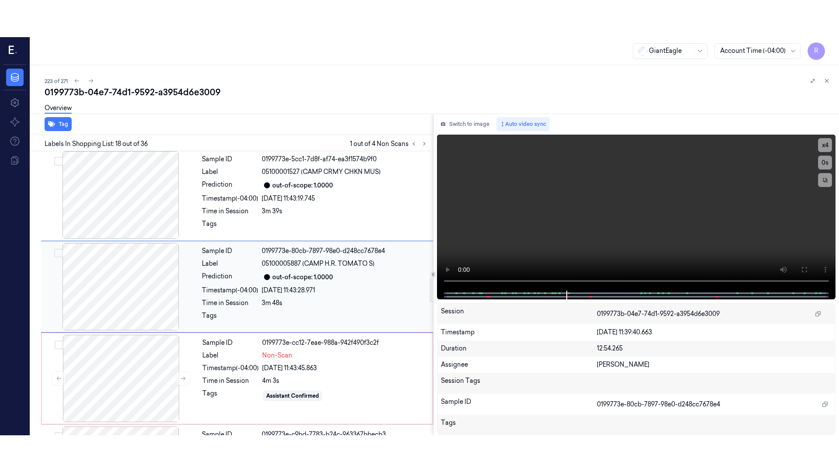
scroll to position [1464, 0]
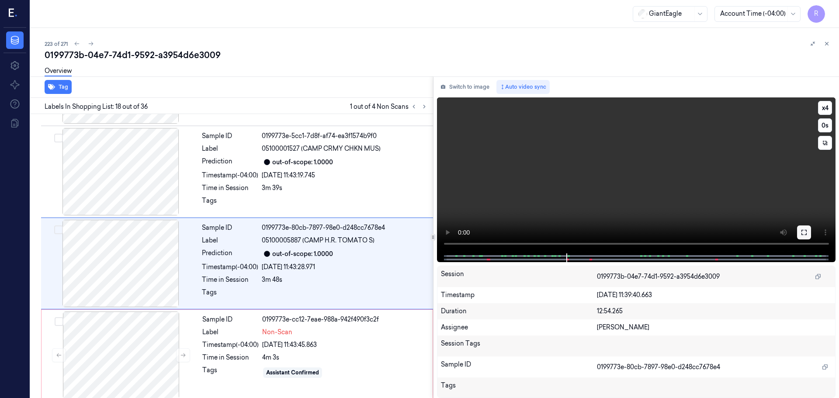
click at [809, 230] on button at bounding box center [804, 233] width 14 height 14
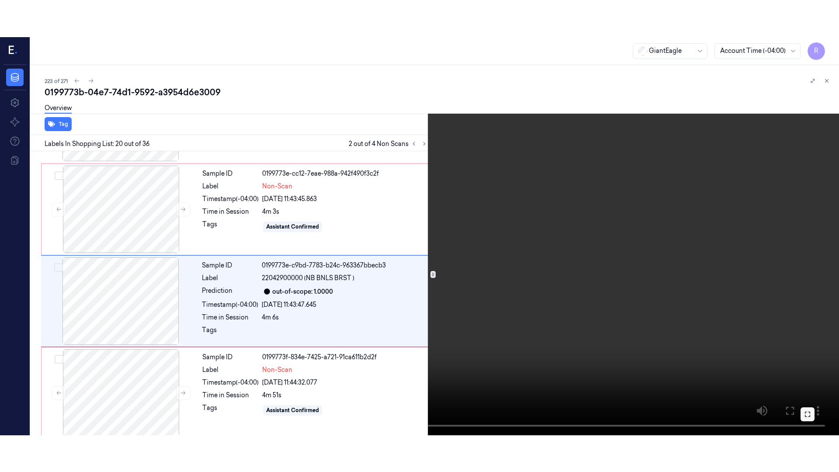
scroll to position [1648, 0]
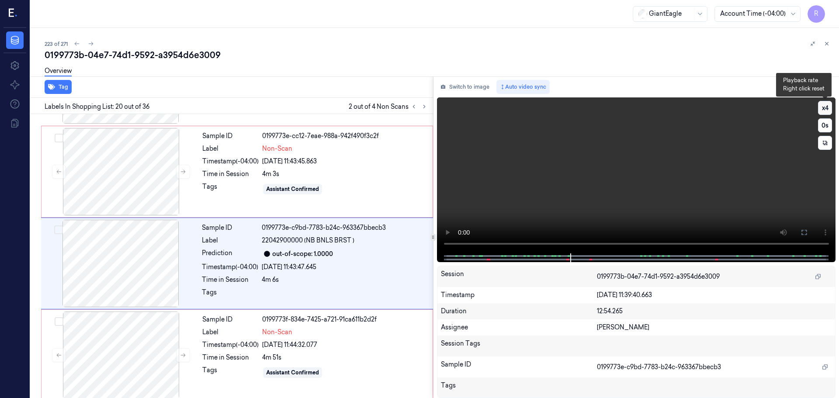
click at [826, 109] on button "x 4" at bounding box center [825, 108] width 14 height 14
click at [806, 231] on icon at bounding box center [804, 232] width 7 height 7
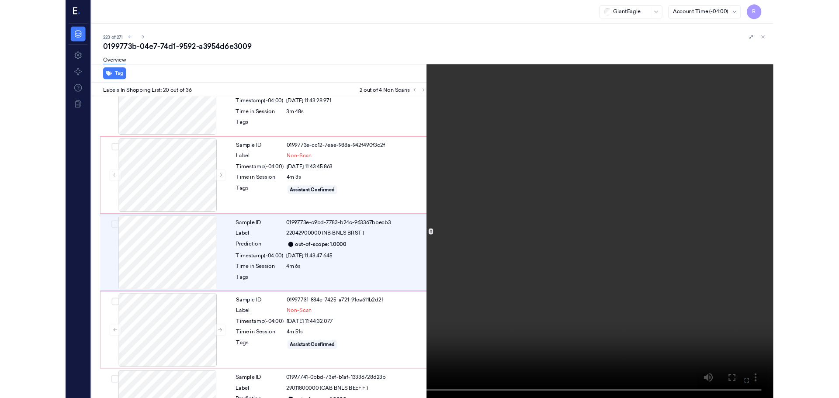
scroll to position [1611, 0]
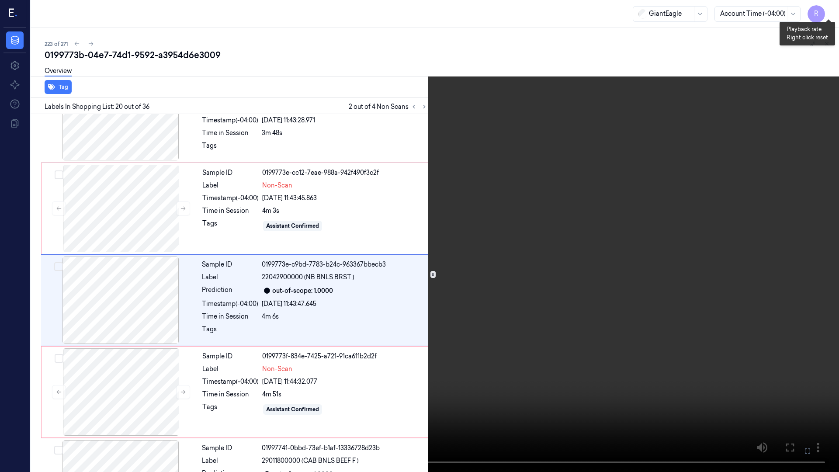
click at [829, 14] on button "x 1" at bounding box center [829, 10] width 14 height 14
click at [829, 14] on button "x 2" at bounding box center [829, 10] width 14 height 14
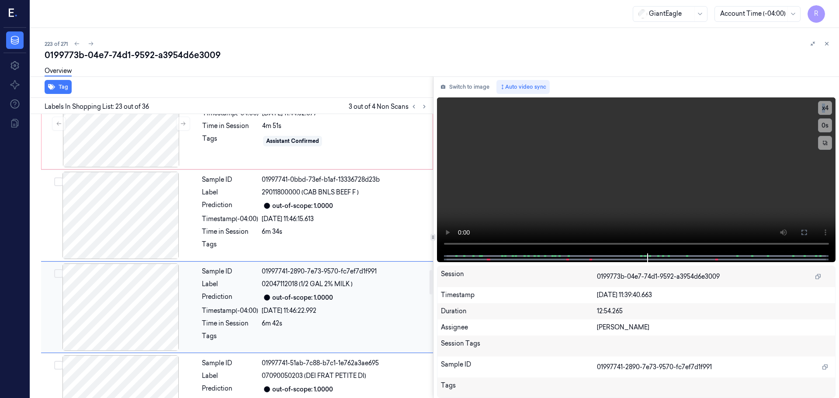
scroll to position [1748, 0]
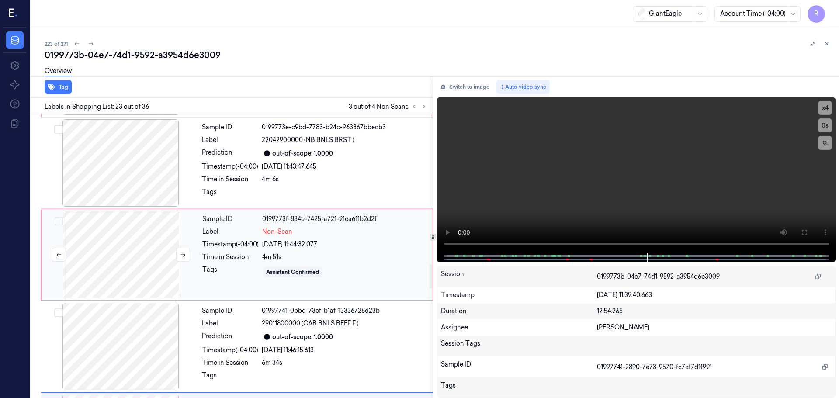
click at [153, 245] on div at bounding box center [121, 254] width 156 height 87
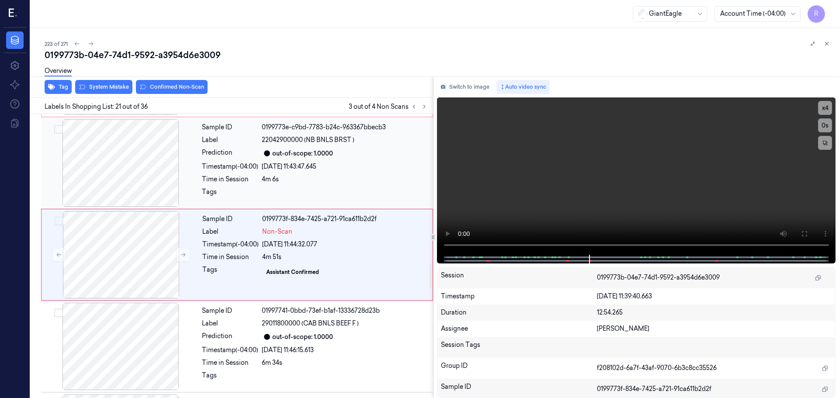
scroll to position [1740, 0]
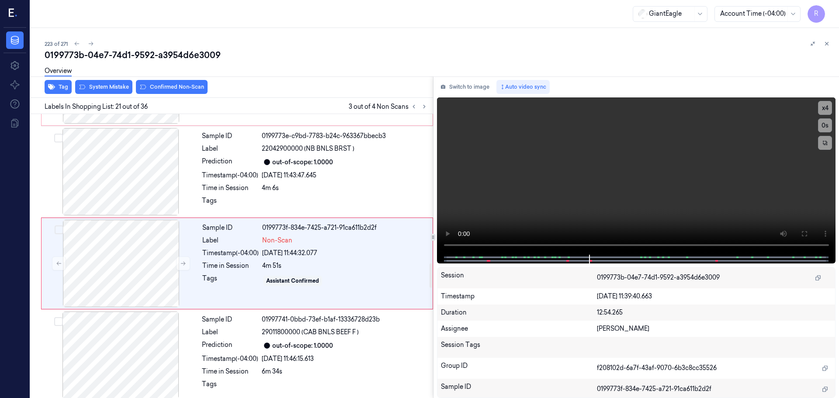
click at [173, 82] on div "Overview" at bounding box center [439, 72] width 788 height 22
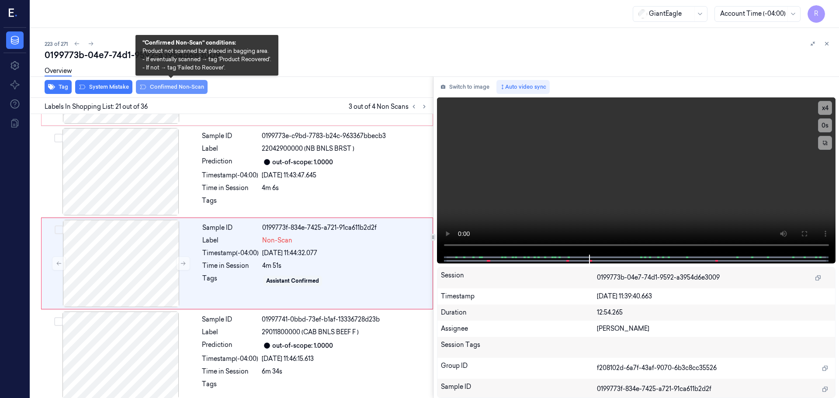
click at [169, 86] on button "Confirmed Non-Scan" at bounding box center [172, 87] width 72 height 14
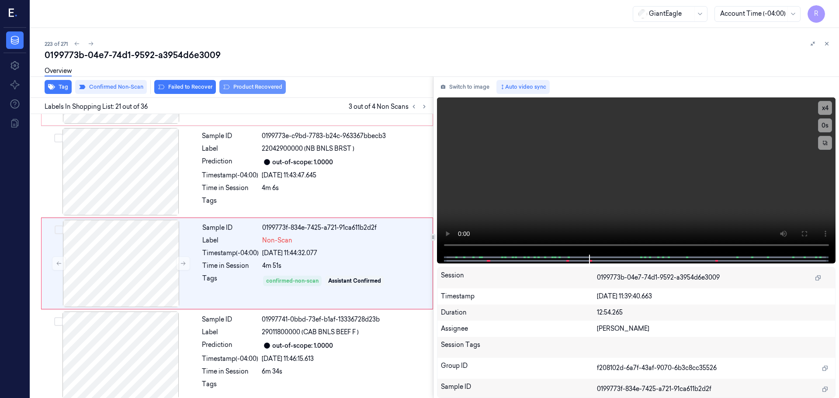
click at [268, 89] on button "Product Recovered" at bounding box center [252, 87] width 66 height 14
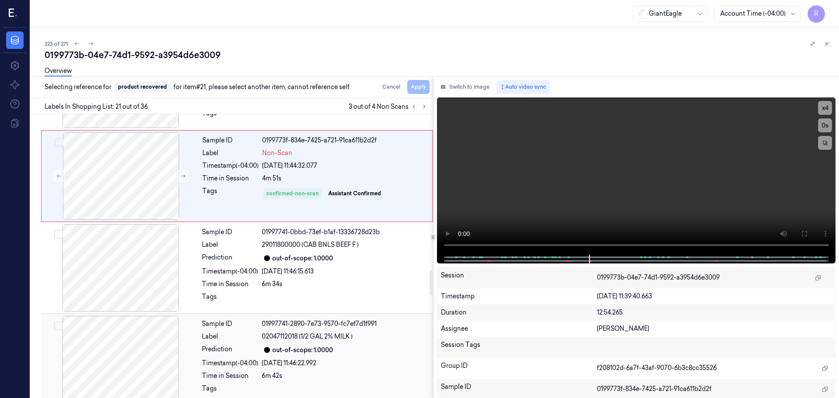
click at [237, 348] on div "Sample ID 01997741-2890-7e73-9570-fc7ef7d1f991 Label 02047112018 (1/2 GAL 2% MI…" at bounding box center [314, 359] width 233 height 87
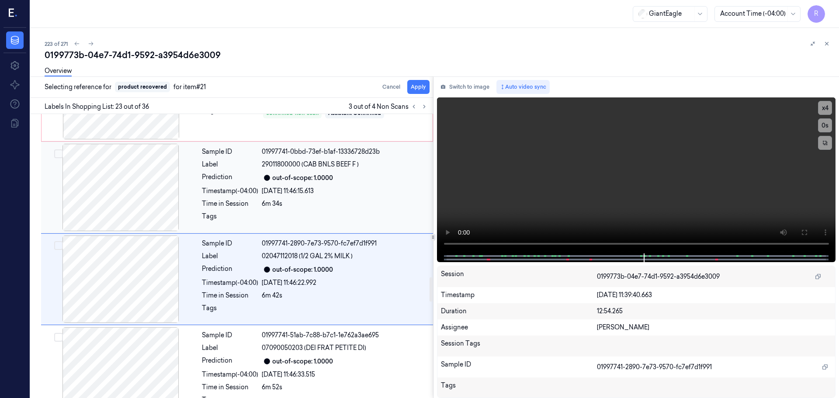
scroll to position [1923, 0]
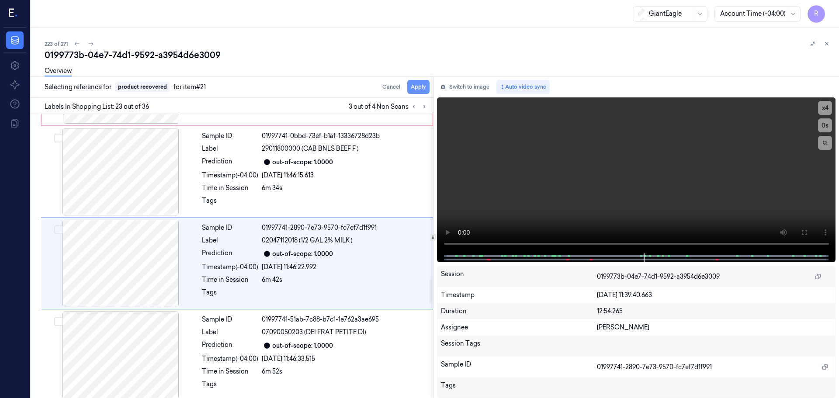
click at [421, 84] on button "Apply" at bounding box center [418, 87] width 22 height 14
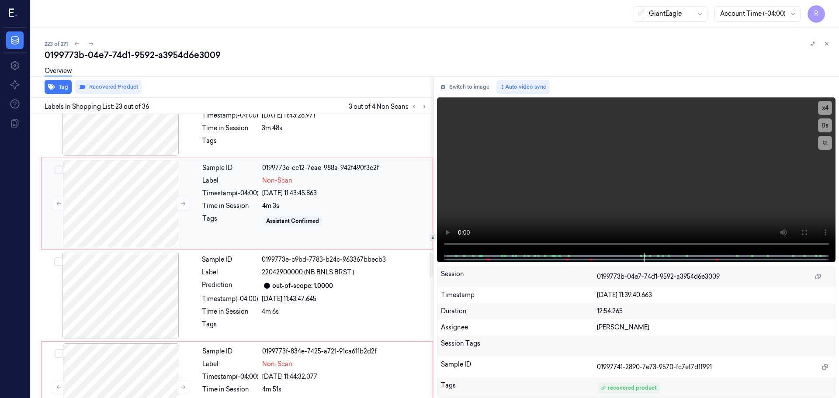
click at [235, 206] on div "Sample ID 0199773e-cc12-7eae-988a-942f490f3c2f Label Non-Scan Timestamp (-04:00…" at bounding box center [315, 203] width 232 height 87
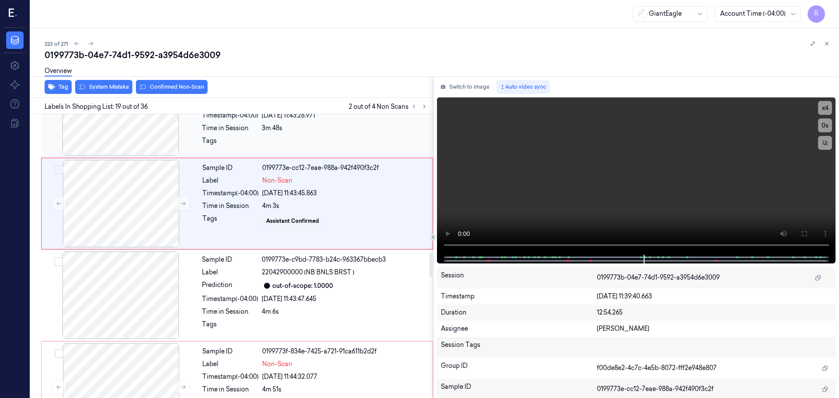
scroll to position [1556, 0]
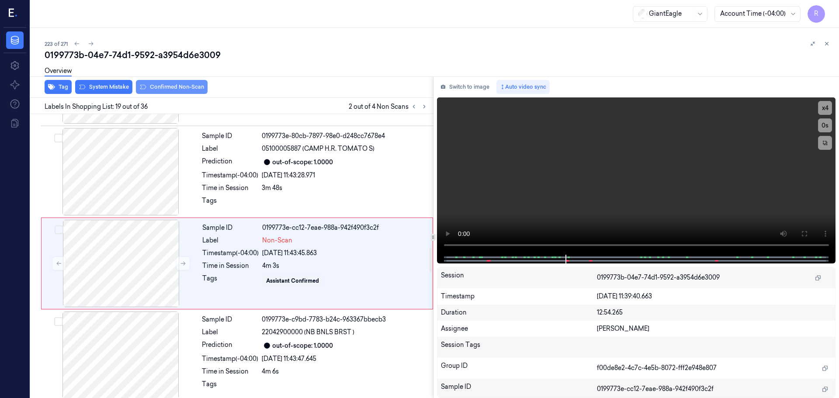
click at [174, 92] on button "Confirmed Non-Scan" at bounding box center [172, 87] width 72 height 14
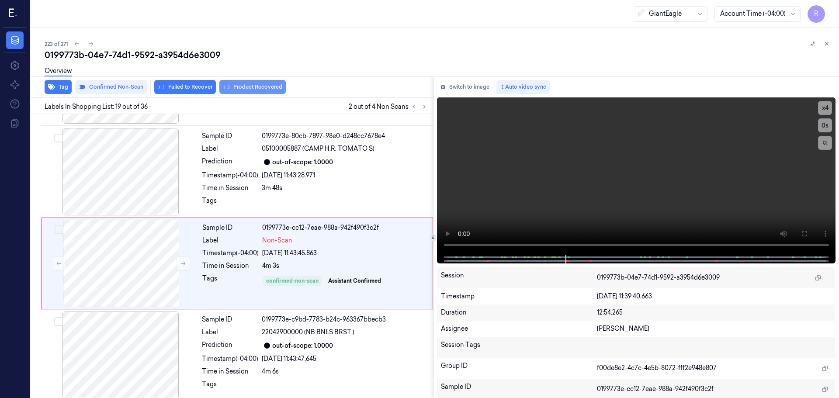
click at [240, 86] on button "Product Recovered" at bounding box center [252, 87] width 66 height 14
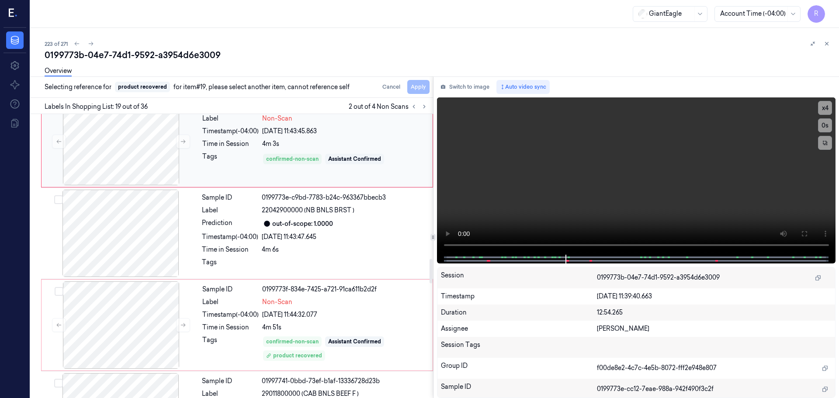
scroll to position [1687, 0]
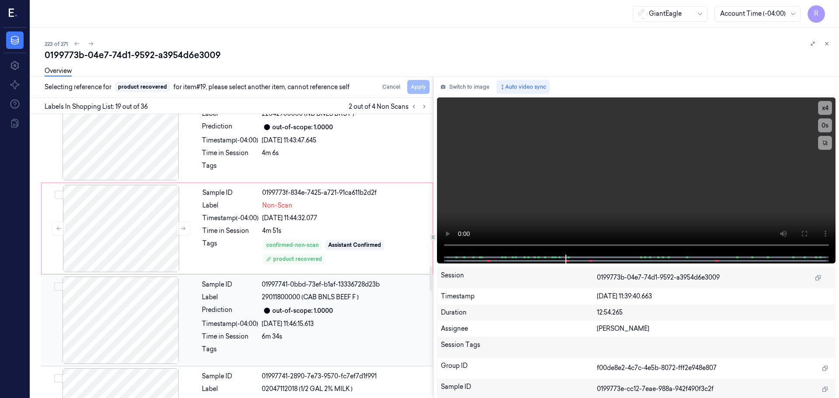
click at [216, 308] on div "Prediction" at bounding box center [230, 311] width 56 height 10
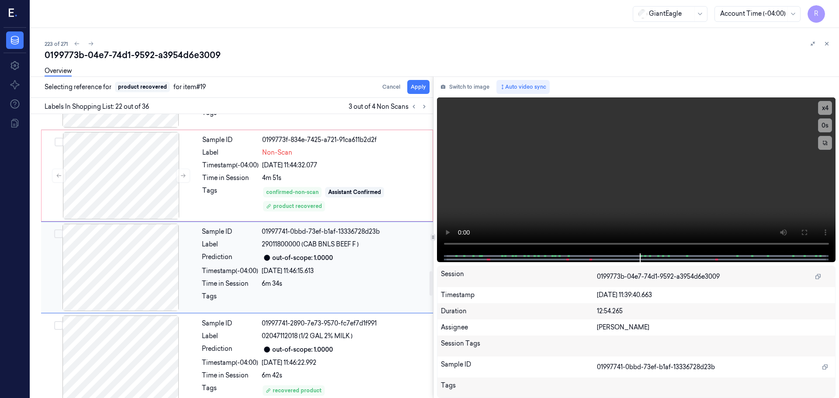
scroll to position [1831, 0]
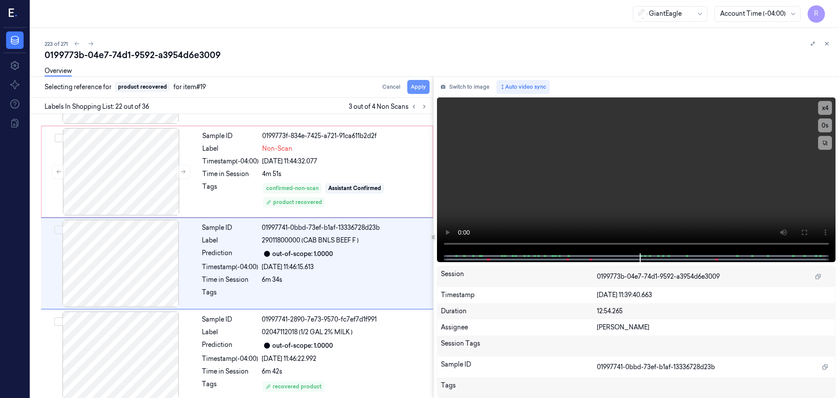
click at [418, 89] on button "Apply" at bounding box center [418, 87] width 22 height 14
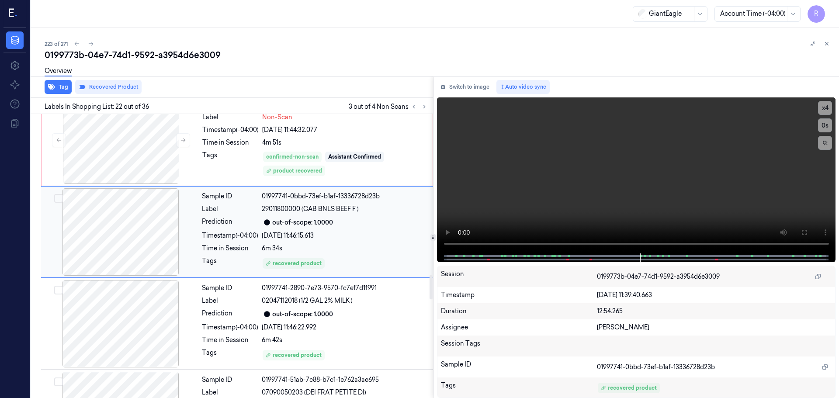
scroll to position [1875, 0]
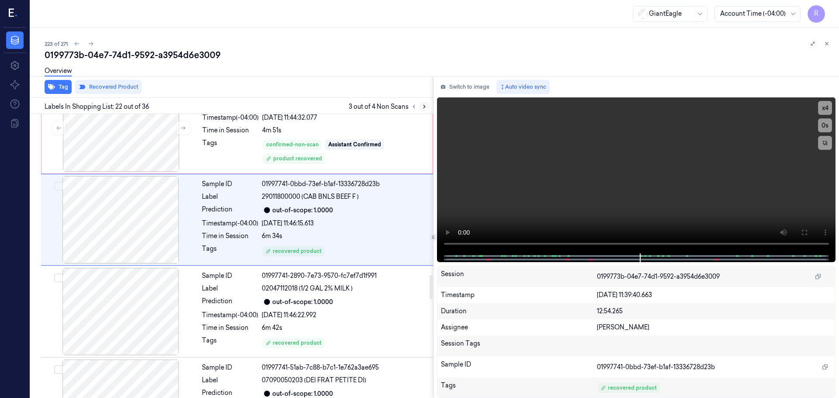
click at [421, 107] on icon at bounding box center [424, 107] width 6 height 6
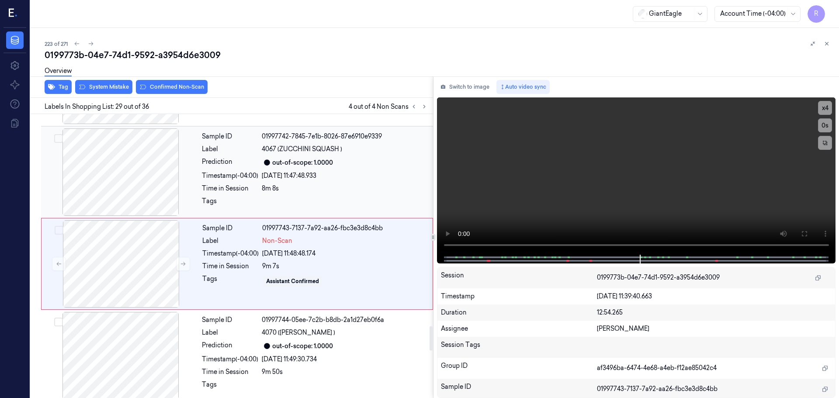
scroll to position [2474, 0]
click at [144, 173] on div at bounding box center [121, 171] width 156 height 87
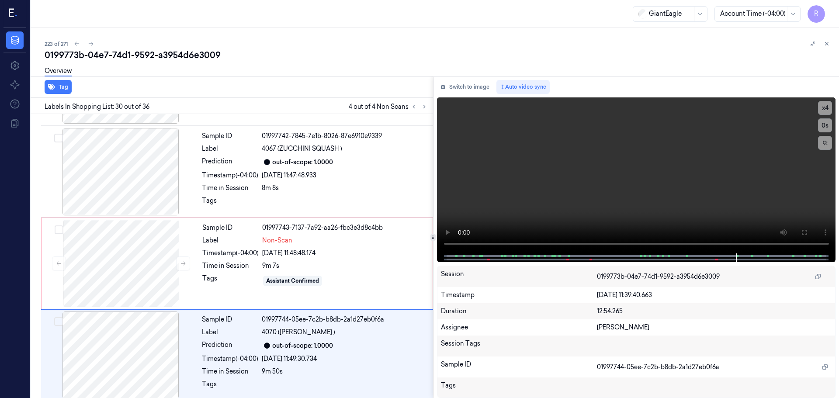
scroll to position [2566, 0]
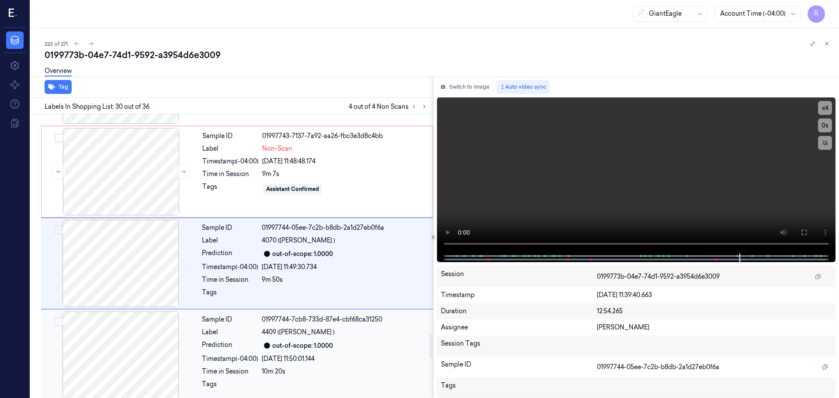
click at [168, 342] on div at bounding box center [121, 355] width 156 height 87
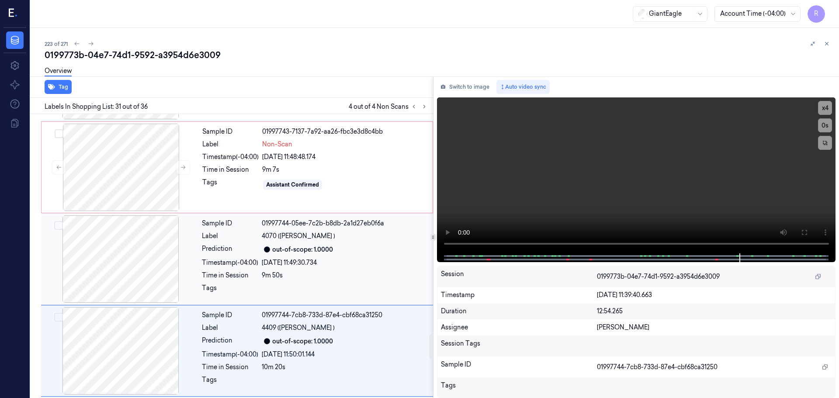
click at [133, 254] on div at bounding box center [121, 259] width 156 height 87
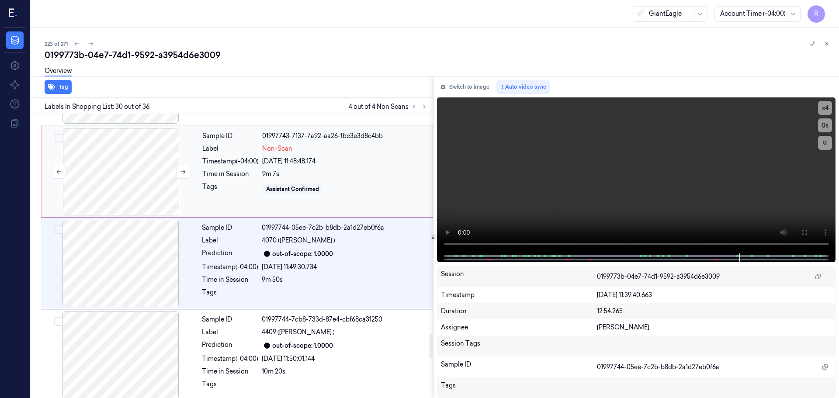
click at [142, 173] on div at bounding box center [121, 171] width 156 height 87
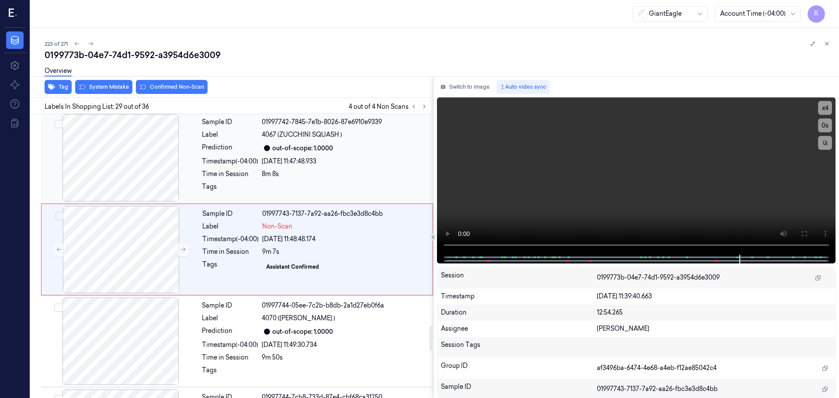
scroll to position [2474, 0]
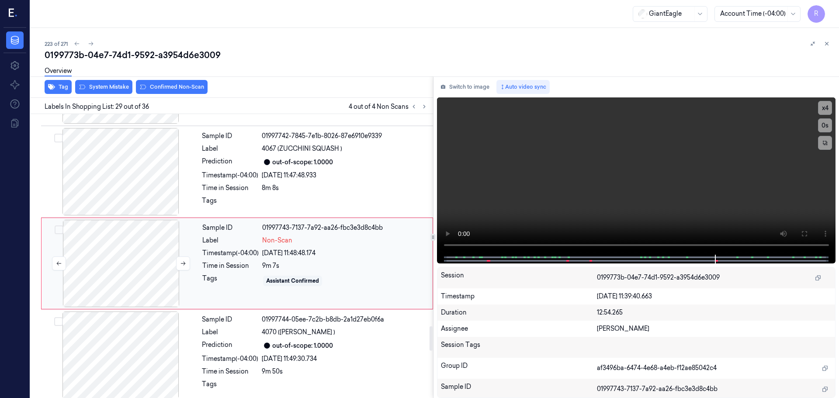
click at [132, 272] on div at bounding box center [121, 263] width 156 height 87
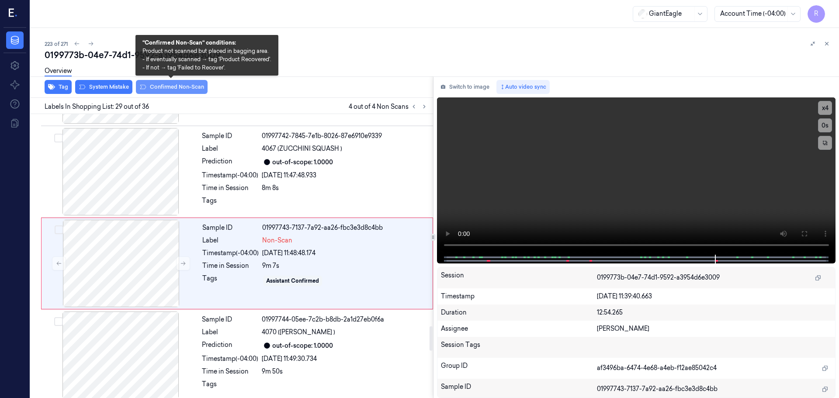
click at [163, 84] on button "Confirmed Non-Scan" at bounding box center [172, 87] width 72 height 14
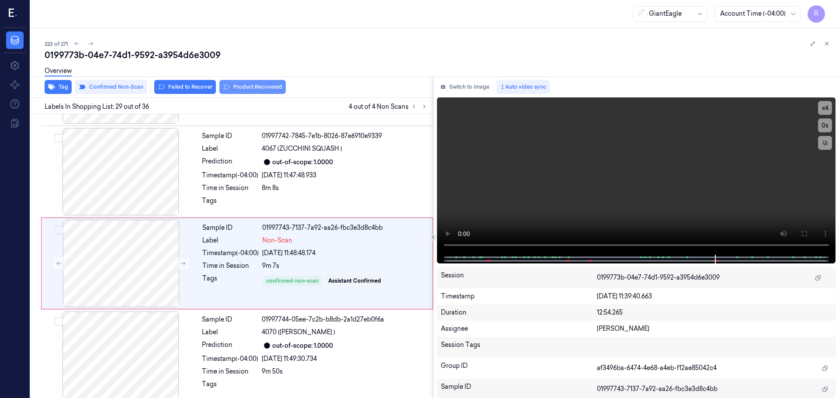
click at [262, 83] on button "Product Recovered" at bounding box center [252, 87] width 66 height 14
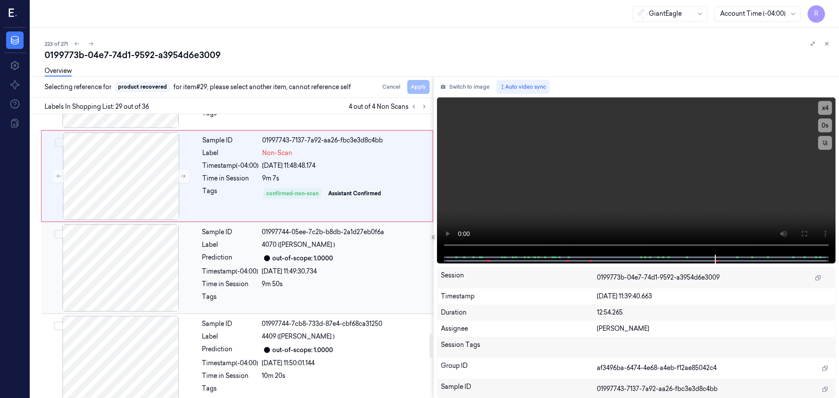
click at [225, 259] on div "Sample ID 01997744-05ee-7c2b-b8db-2a1d27eb0f6a Label 4070 (CELERY PASCAL ) Pred…" at bounding box center [314, 267] width 233 height 87
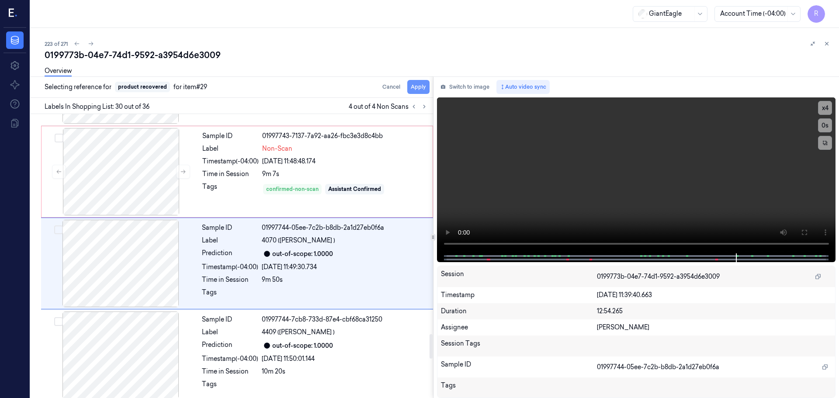
click at [411, 88] on button "Apply" at bounding box center [418, 87] width 22 height 14
click at [362, 170] on div "9m 7s" at bounding box center [344, 174] width 165 height 9
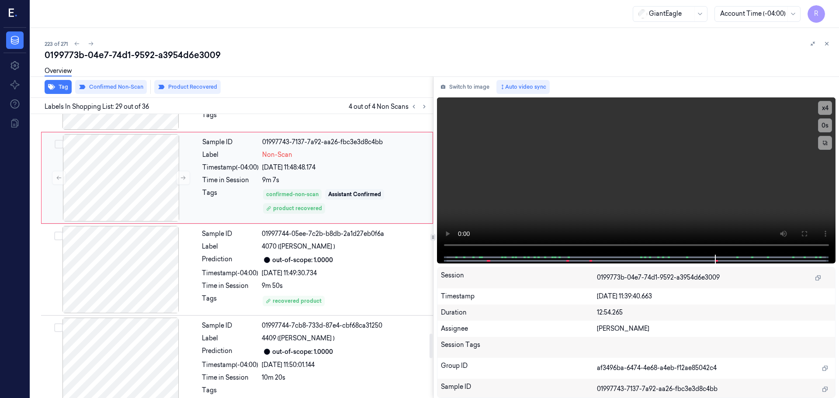
scroll to position [2561, 0]
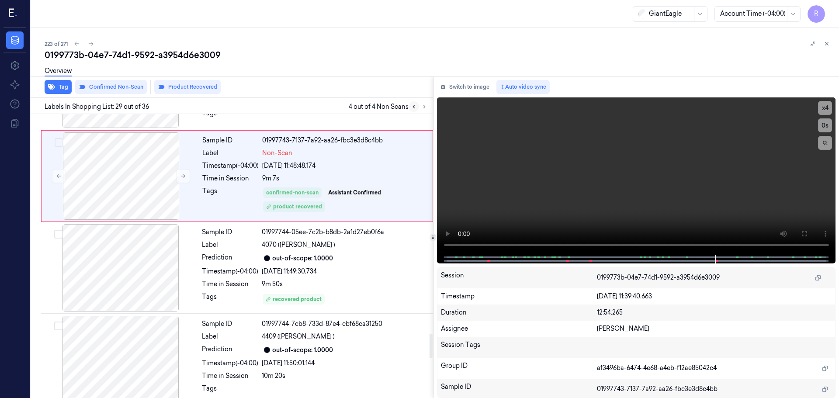
click at [414, 106] on icon at bounding box center [414, 106] width 2 height 3
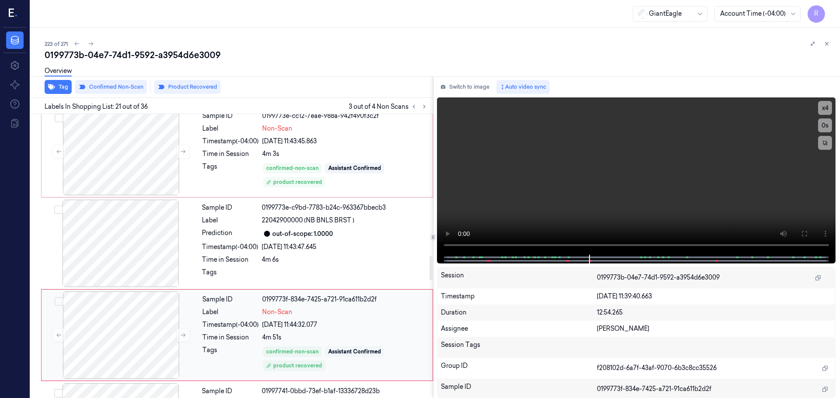
scroll to position [1652, 0]
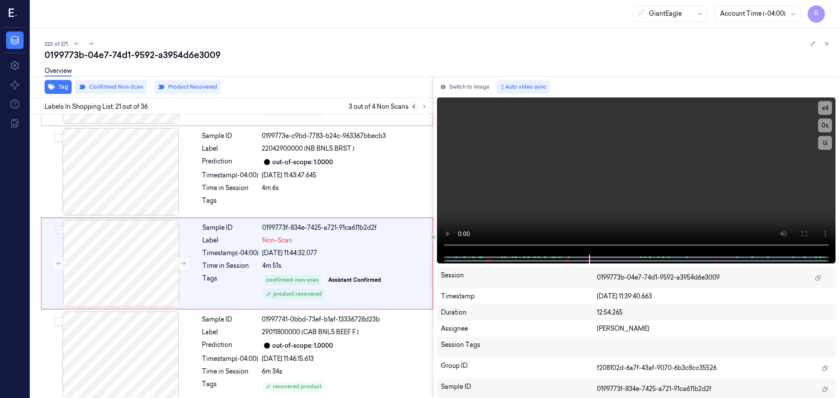
click at [415, 108] on icon at bounding box center [414, 107] width 6 height 6
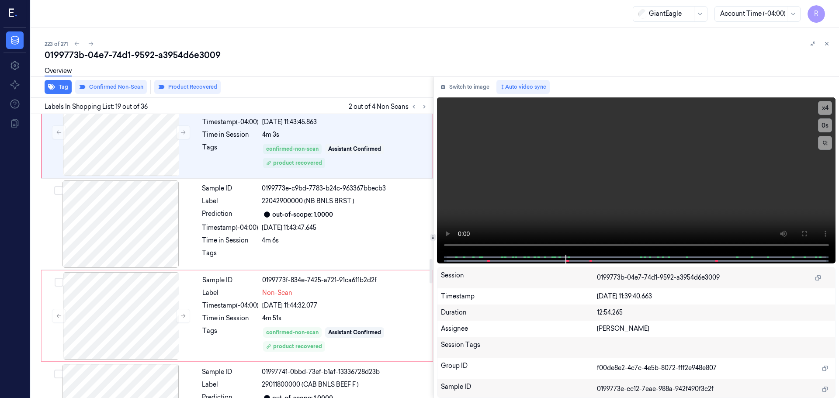
scroll to position [1556, 0]
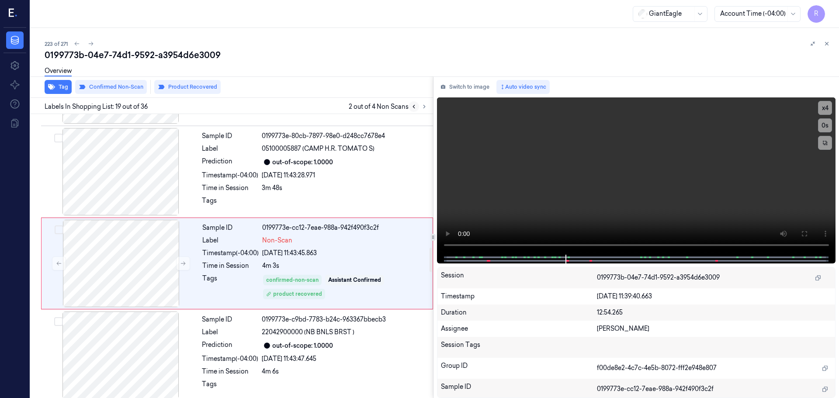
click at [414, 110] on button at bounding box center [414, 106] width 10 height 10
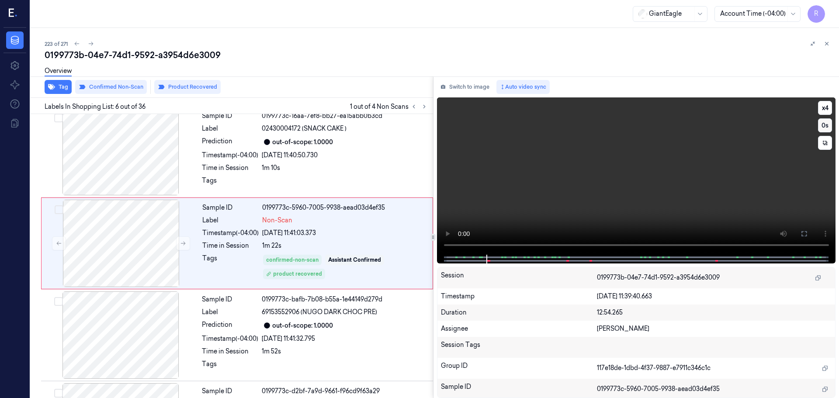
scroll to position [362, 0]
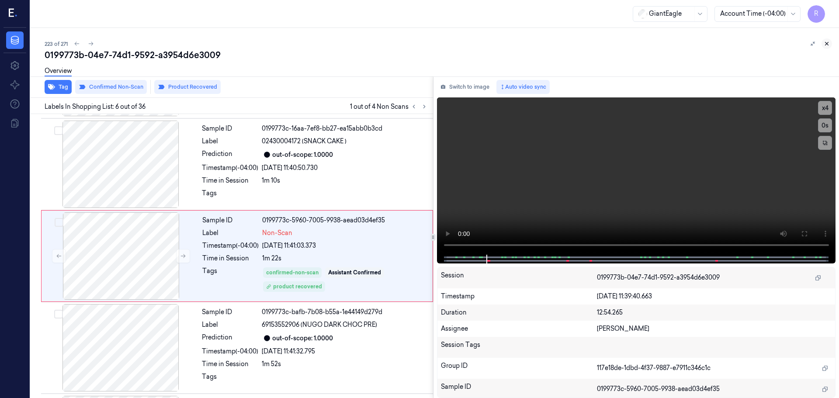
click at [826, 45] on icon at bounding box center [827, 44] width 6 height 6
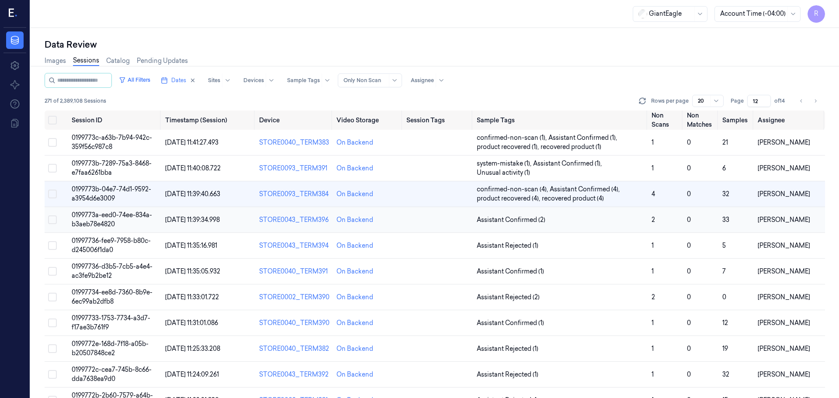
click at [644, 221] on td "Assistant Confirmed (2)" at bounding box center [560, 220] width 175 height 26
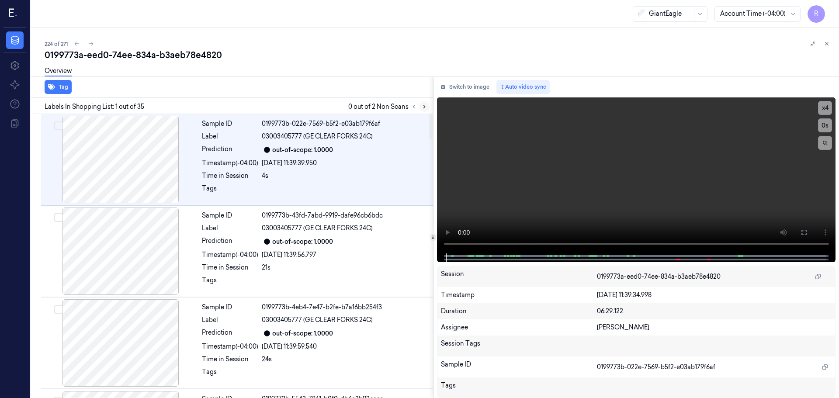
click at [426, 107] on icon at bounding box center [424, 107] width 6 height 6
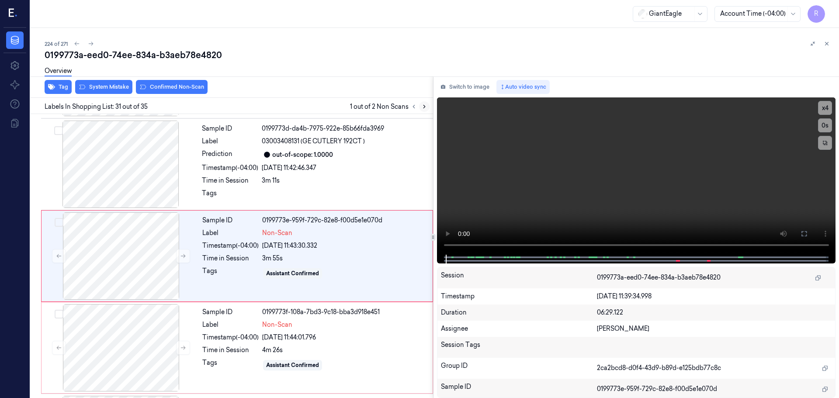
click at [427, 107] on icon at bounding box center [424, 107] width 6 height 6
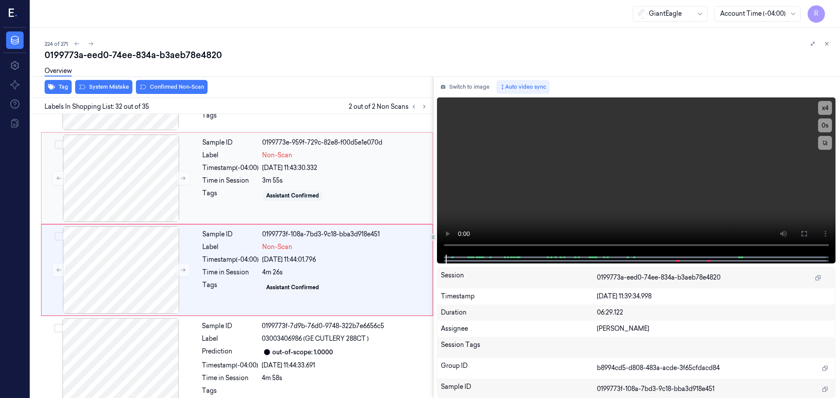
scroll to position [2749, 0]
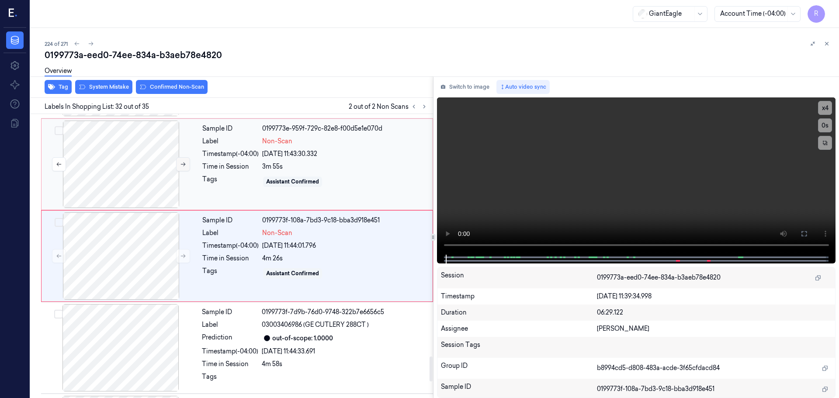
click at [184, 165] on icon at bounding box center [183, 164] width 6 height 6
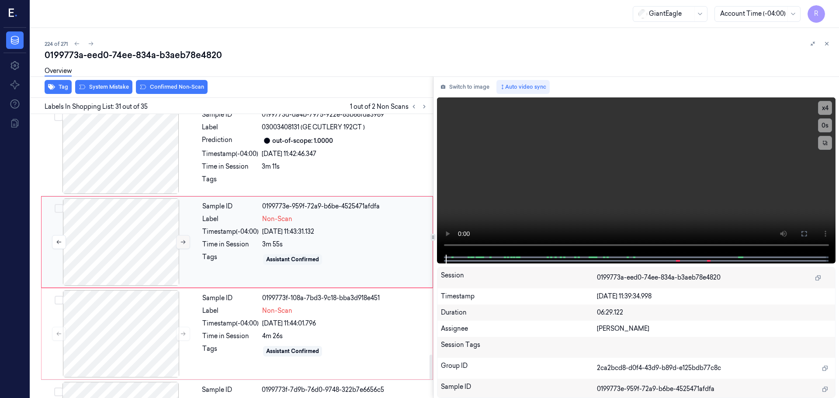
scroll to position [2658, 0]
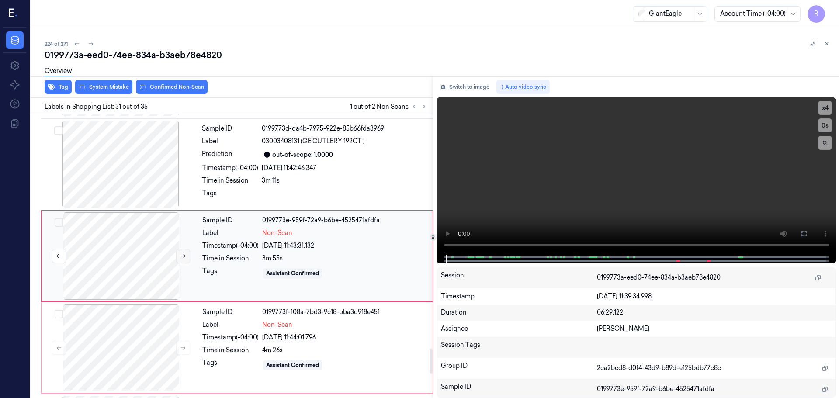
click at [181, 257] on icon at bounding box center [183, 256] width 6 height 6
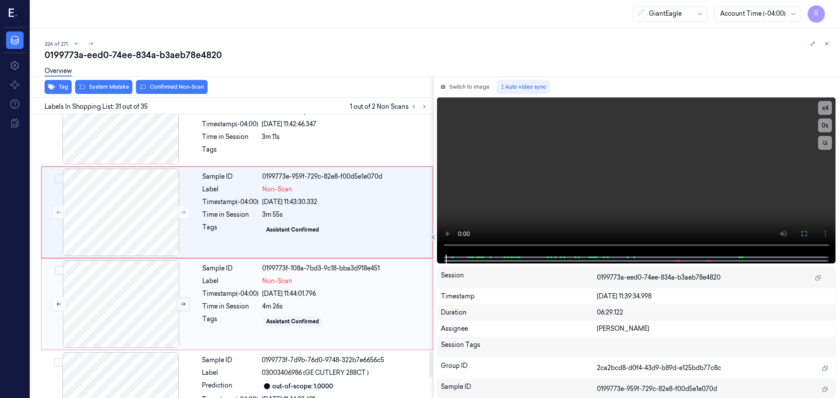
click at [185, 306] on icon at bounding box center [183, 304] width 6 height 6
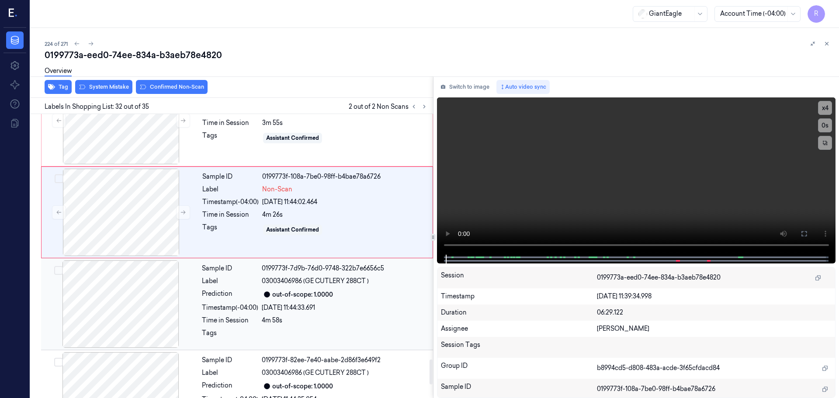
scroll to position [2749, 0]
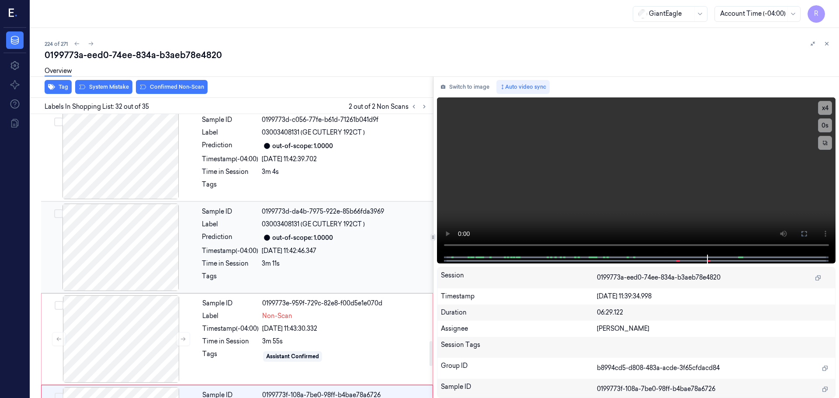
click at [121, 254] on div at bounding box center [121, 247] width 156 height 87
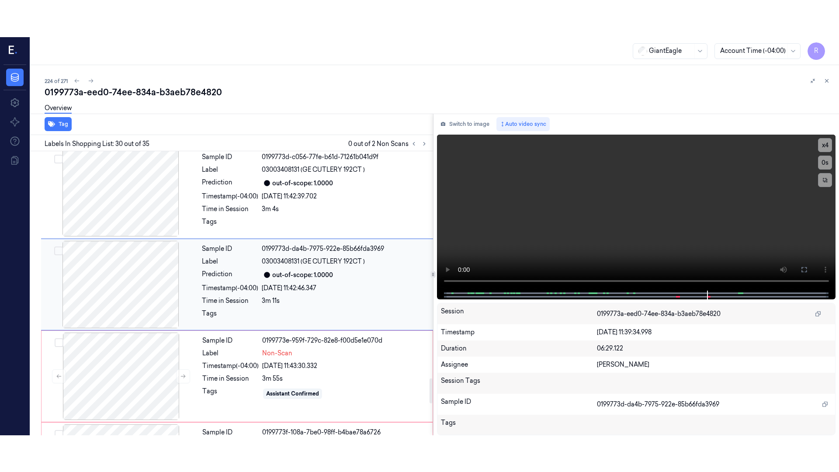
scroll to position [2566, 0]
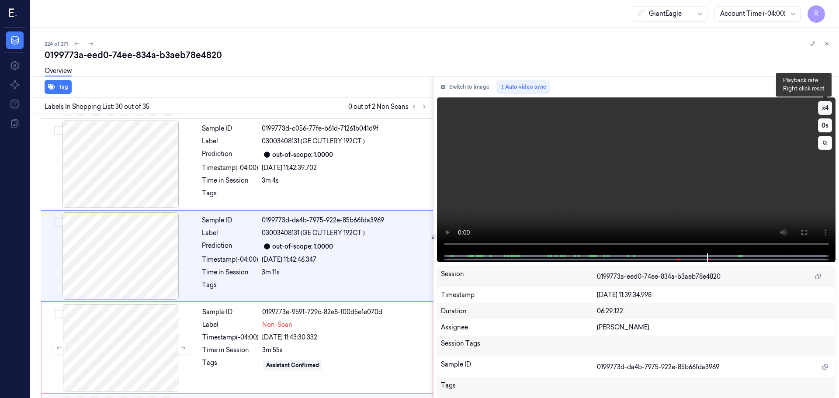
click at [823, 109] on button "x 4" at bounding box center [825, 108] width 14 height 14
click at [807, 237] on button at bounding box center [804, 233] width 14 height 14
click at [825, 105] on button "x 1" at bounding box center [825, 108] width 14 height 14
click at [628, 244] on video at bounding box center [636, 175] width 399 height 156
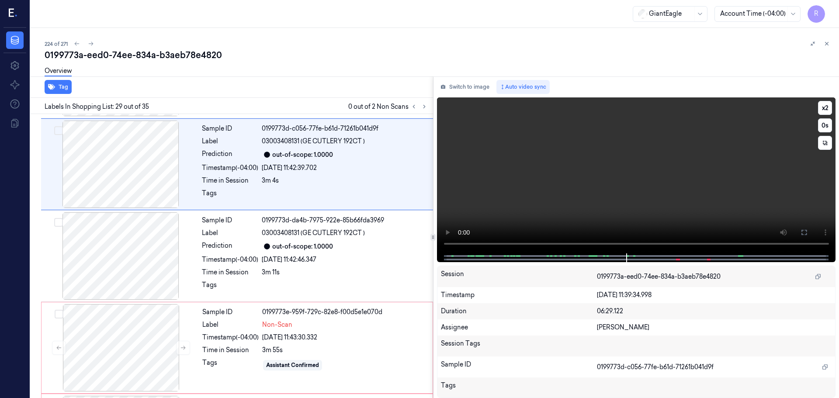
scroll to position [2474, 0]
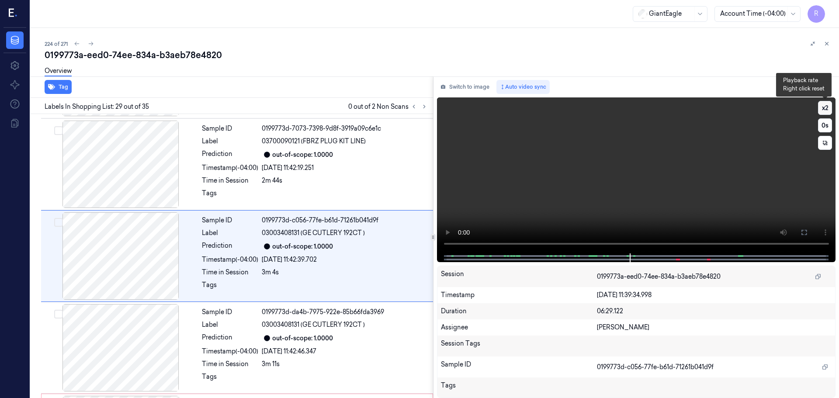
click at [830, 111] on button "x 2" at bounding box center [825, 108] width 14 height 14
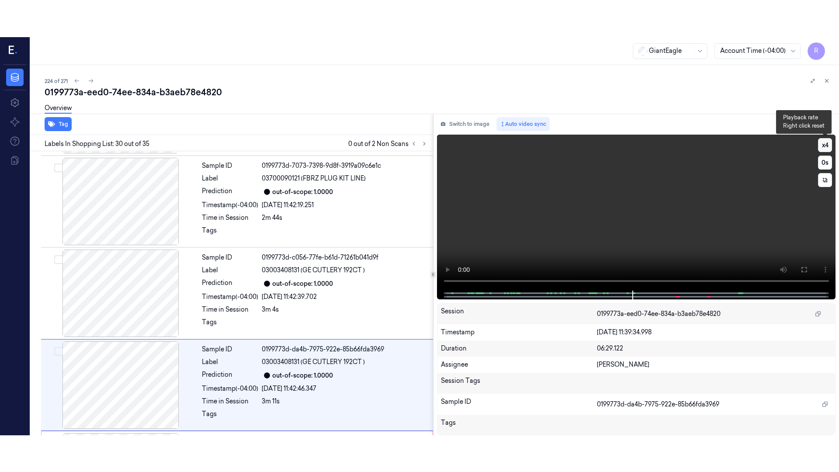
scroll to position [2566, 0]
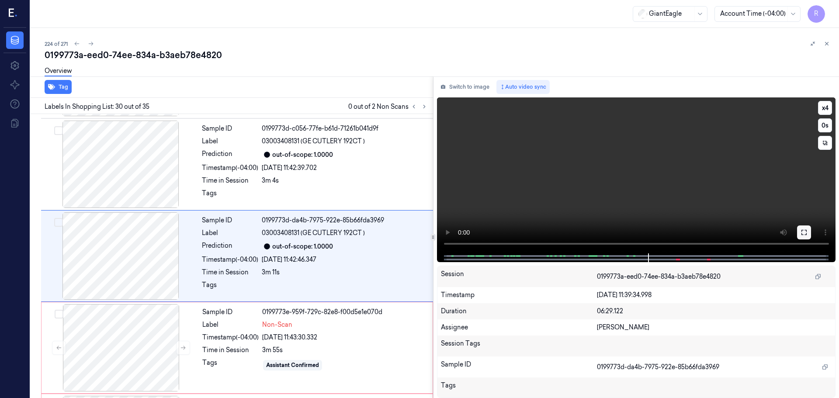
click at [801, 237] on button at bounding box center [804, 233] width 14 height 14
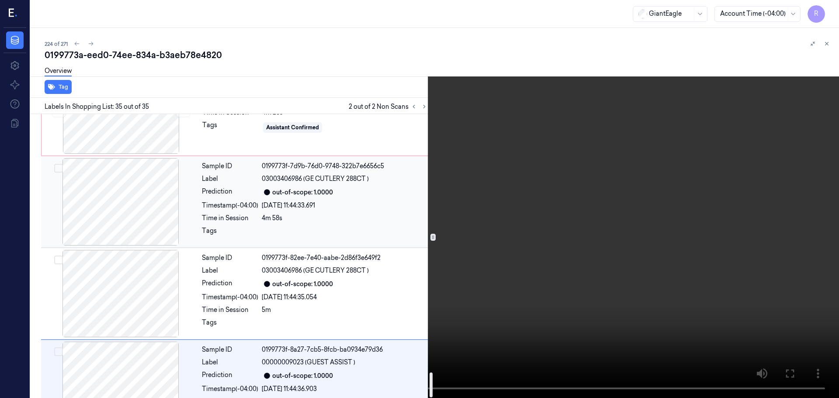
scroll to position [2932, 0]
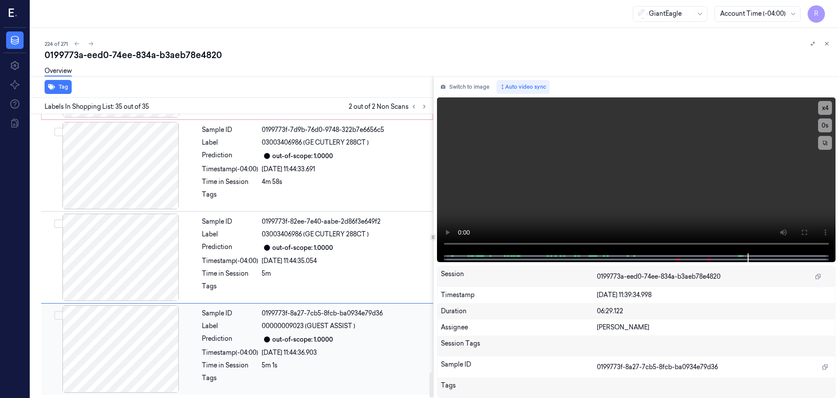
click at [156, 339] on div at bounding box center [121, 349] width 156 height 87
click at [162, 260] on div at bounding box center [121, 257] width 156 height 87
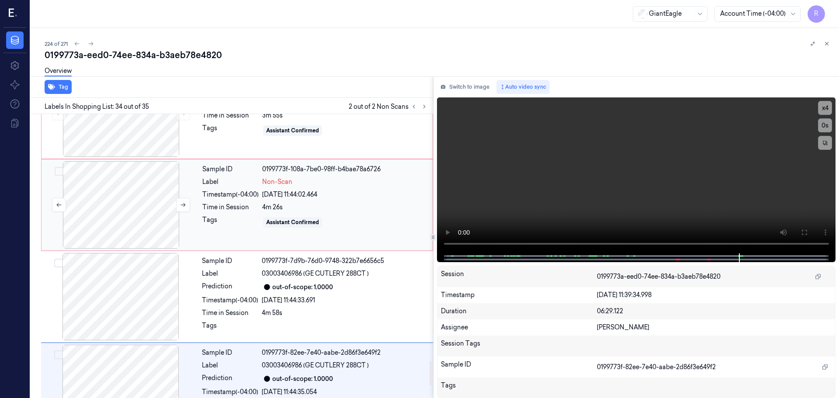
click at [146, 201] on div at bounding box center [121, 204] width 156 height 87
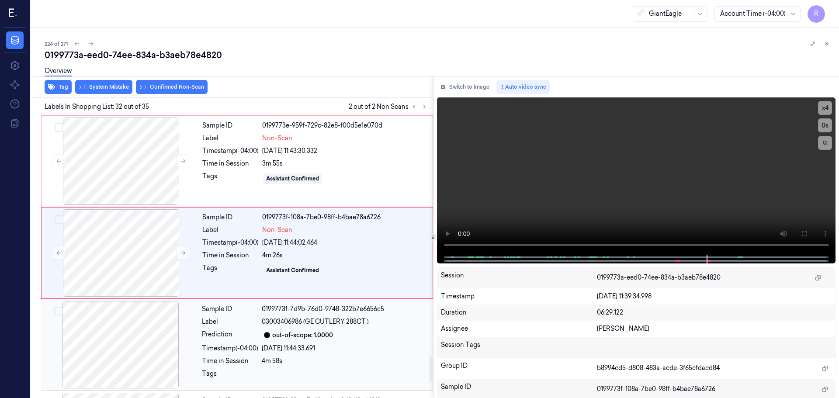
scroll to position [2749, 0]
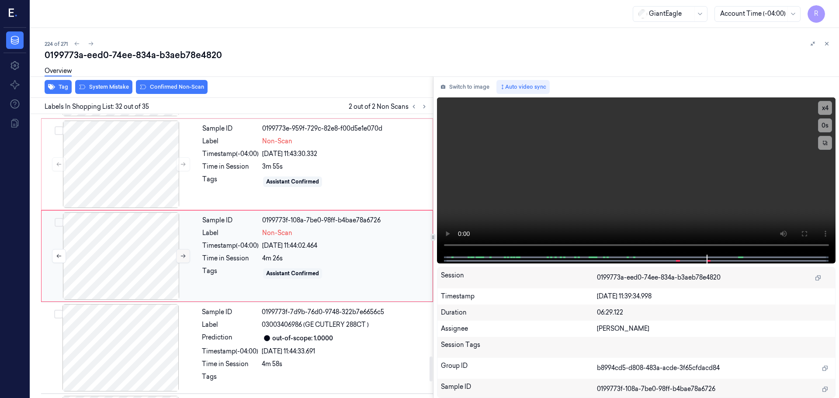
click at [185, 257] on icon at bounding box center [183, 256] width 6 height 6
click at [135, 182] on div at bounding box center [121, 164] width 156 height 87
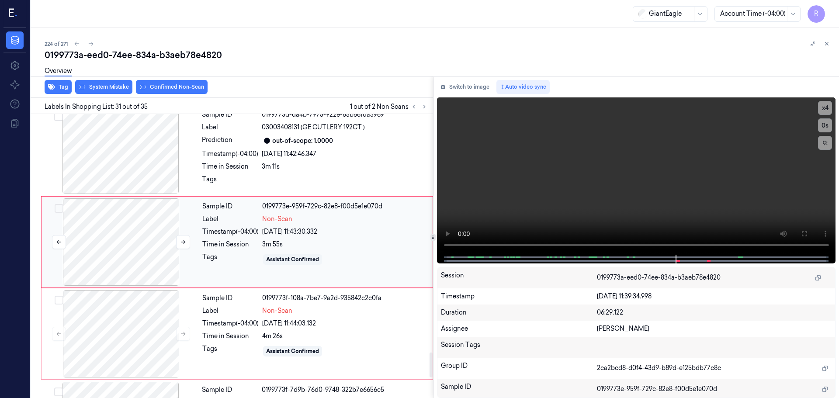
scroll to position [2658, 0]
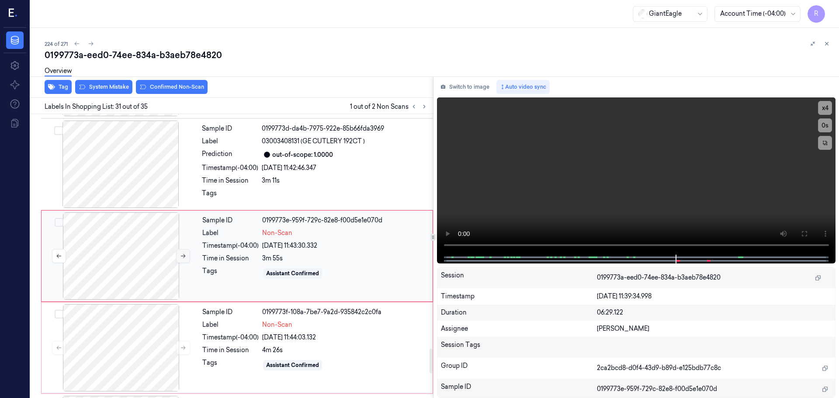
click at [183, 258] on icon at bounding box center [183, 256] width 6 height 6
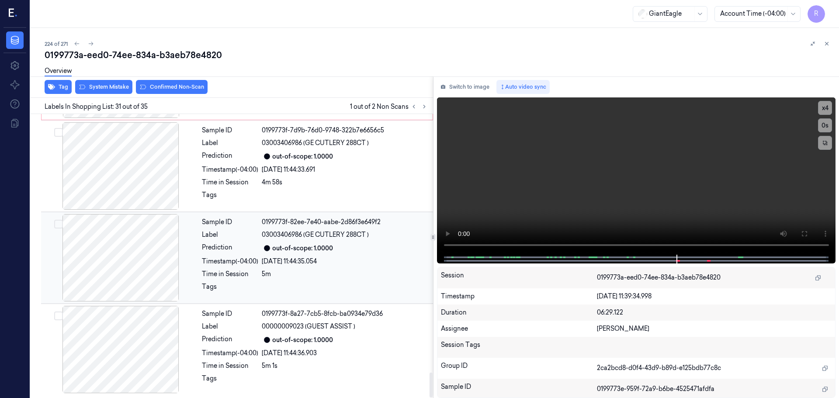
scroll to position [2932, 0]
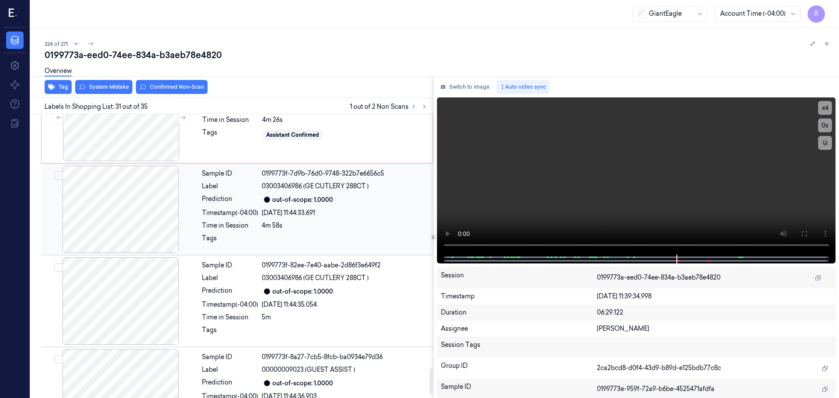
click at [160, 214] on div at bounding box center [121, 209] width 156 height 87
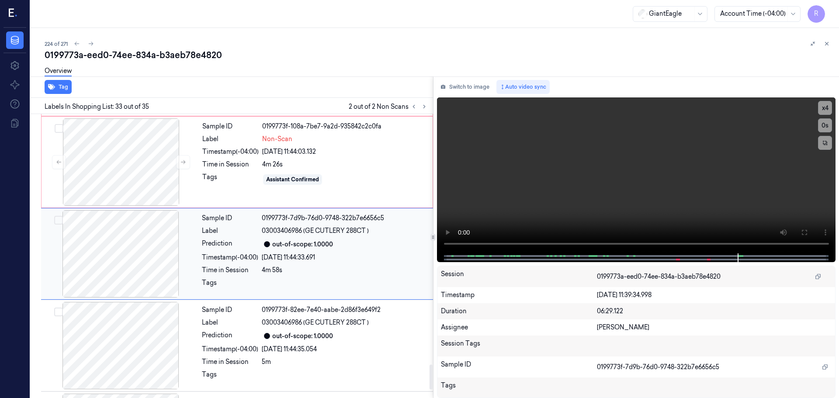
scroll to position [2841, 0]
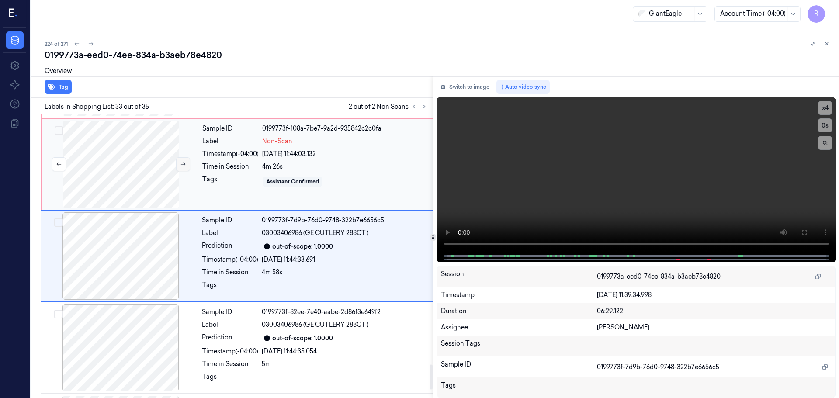
click at [179, 167] on button at bounding box center [183, 164] width 14 height 14
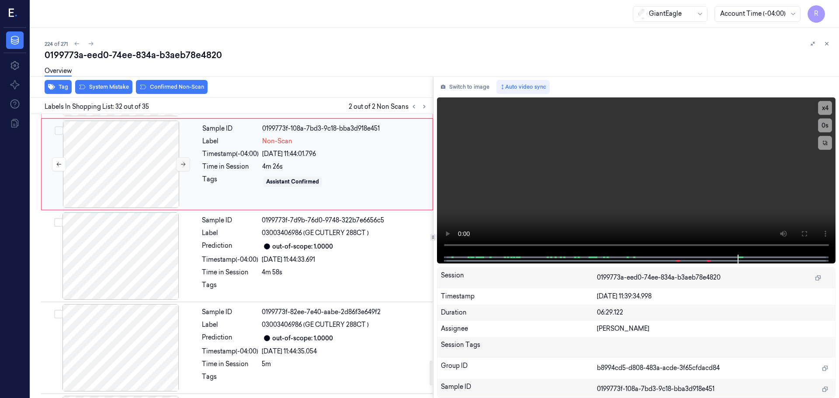
scroll to position [2749, 0]
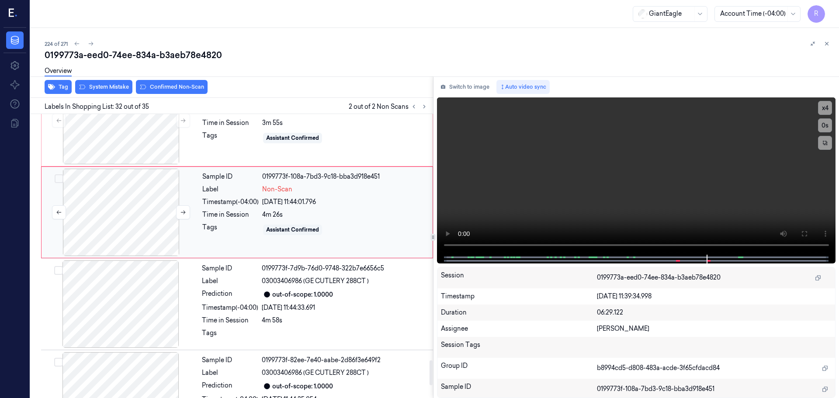
click at [147, 230] on div at bounding box center [121, 212] width 156 height 87
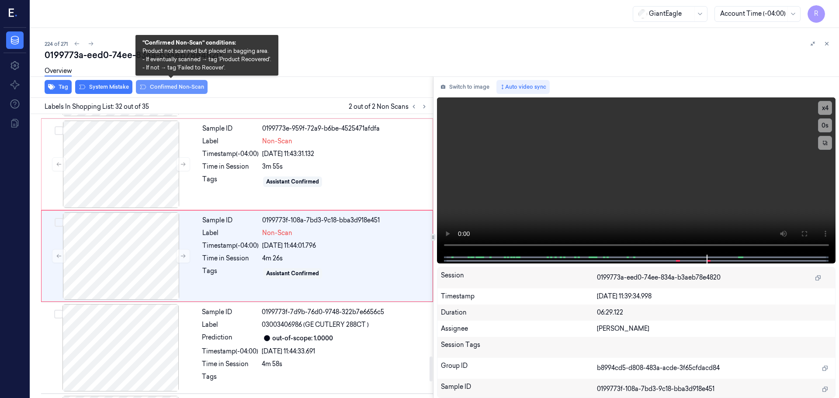
click at [183, 91] on button "Confirmed Non-Scan" at bounding box center [172, 87] width 72 height 14
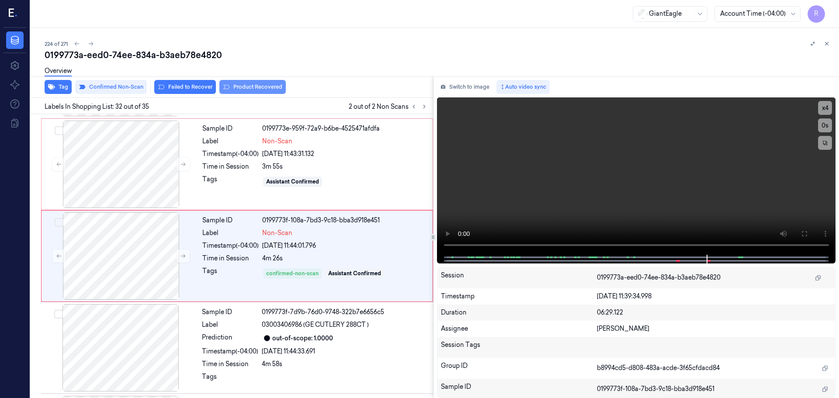
click at [264, 90] on button "Product Recovered" at bounding box center [252, 87] width 66 height 14
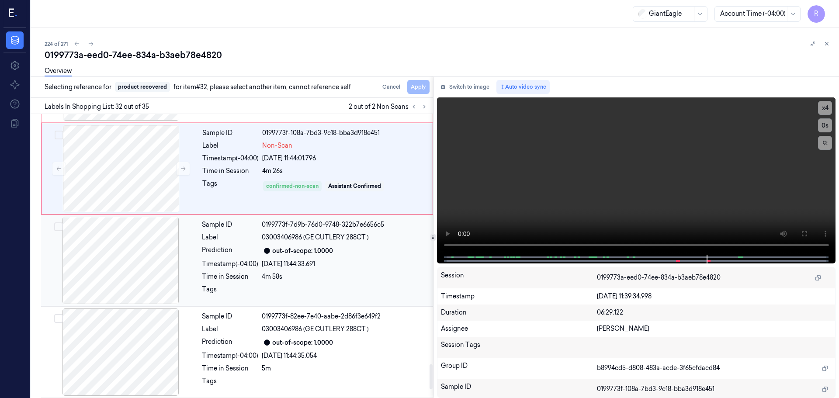
click at [231, 257] on div "Sample ID 0199773f-7d9b-76d0-9748-322b7e6656c5 Label 03003406986 (GE CUTLERY 28…" at bounding box center [314, 260] width 233 height 87
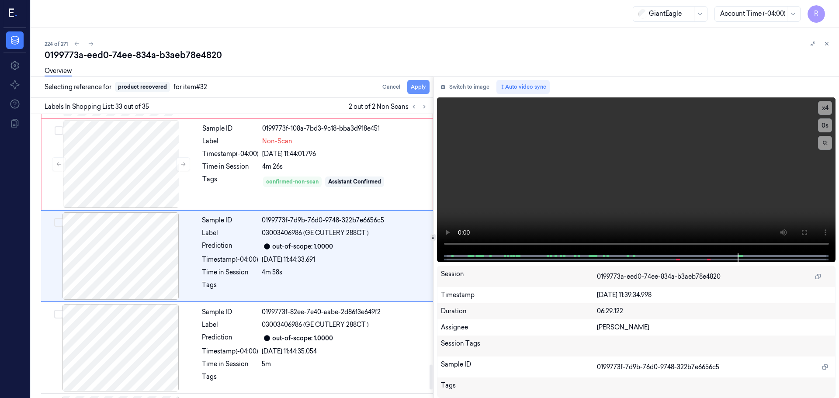
click at [417, 86] on button "Apply" at bounding box center [418, 87] width 22 height 14
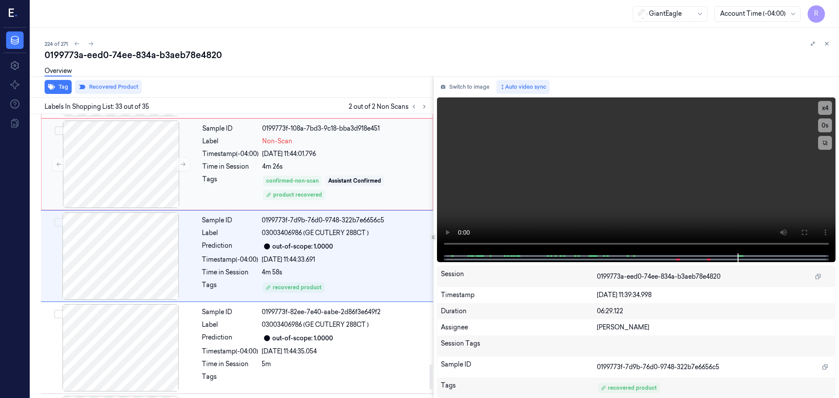
click at [249, 173] on div "Sample ID 0199773f-108a-7bd3-9c18-bba3d918e451 Label Non-Scan Timestamp (-04:00…" at bounding box center [315, 164] width 232 height 87
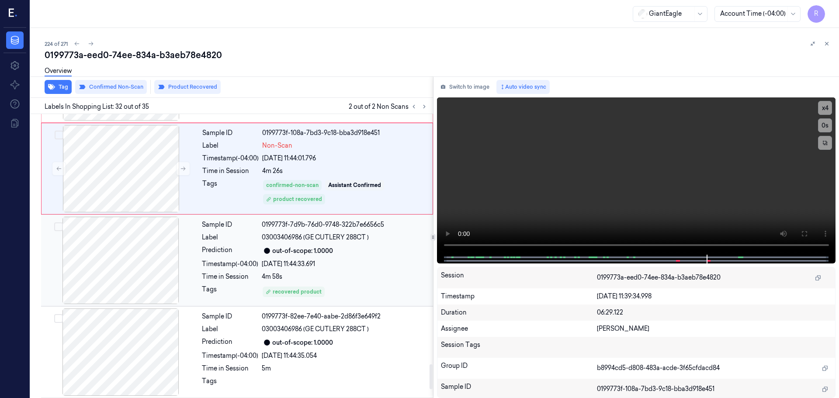
click at [217, 252] on div "Prediction" at bounding box center [230, 251] width 56 height 10
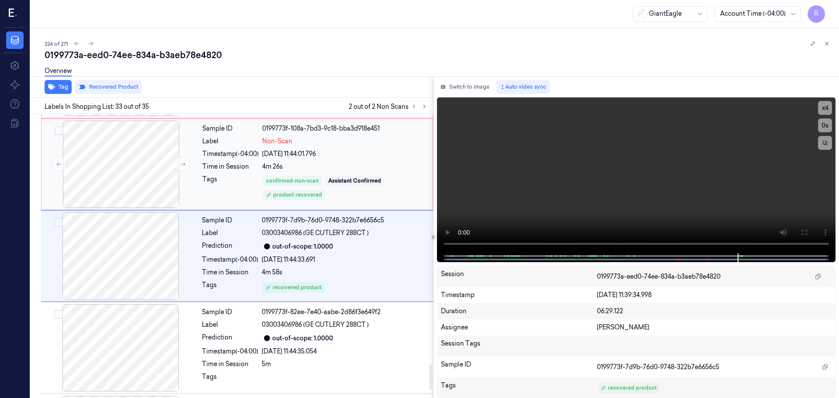
click at [230, 174] on div "Sample ID 0199773f-108a-7bd3-9c18-bba3d918e451 Label Non-Scan Timestamp (-04:00…" at bounding box center [315, 164] width 232 height 87
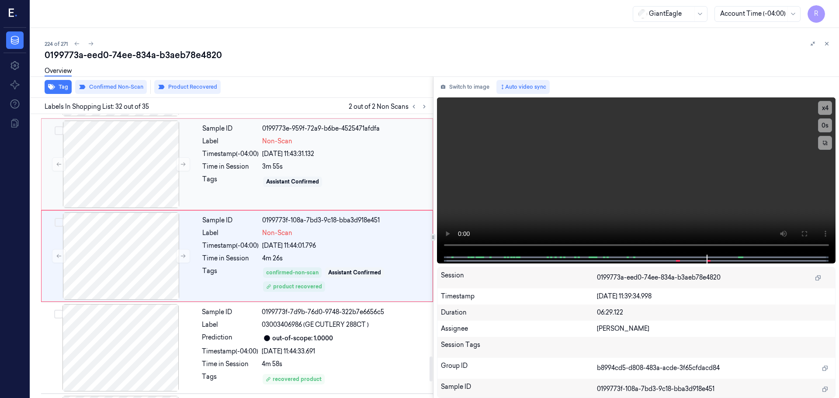
click at [221, 173] on div "Sample ID 0199773e-959f-72a9-b6be-4525471afdfa Label Non-Scan Timestamp (-04:00…" at bounding box center [315, 164] width 232 height 87
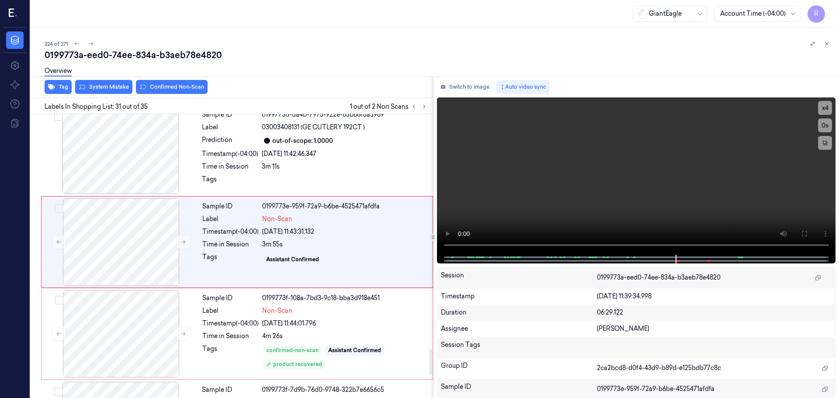
scroll to position [2658, 0]
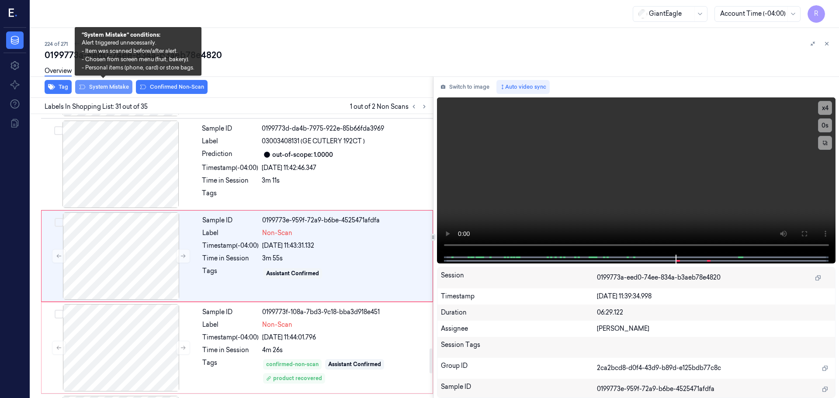
click at [102, 91] on button "System Mistake" at bounding box center [103, 87] width 57 height 14
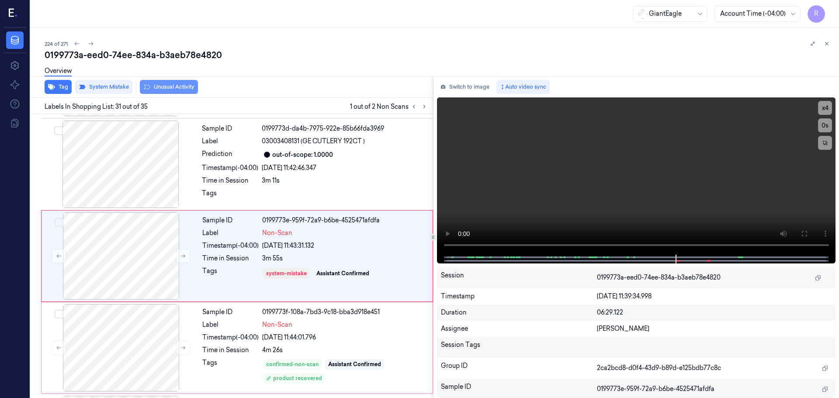
click at [162, 88] on button "Unusual Activity" at bounding box center [169, 87] width 58 height 14
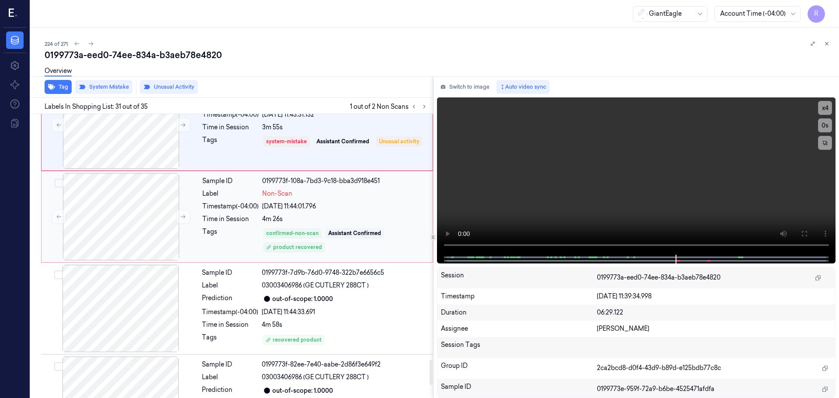
click at [212, 226] on div "Sample ID 0199773f-108a-7bd3-9c18-bba3d918e451 Label Non-Scan Timestamp (-04:00…" at bounding box center [315, 216] width 232 height 87
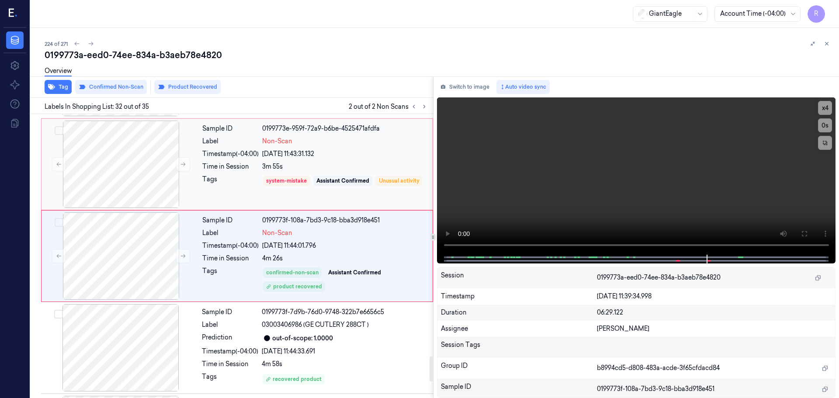
click at [219, 167] on div "Time in Session" at bounding box center [230, 166] width 56 height 9
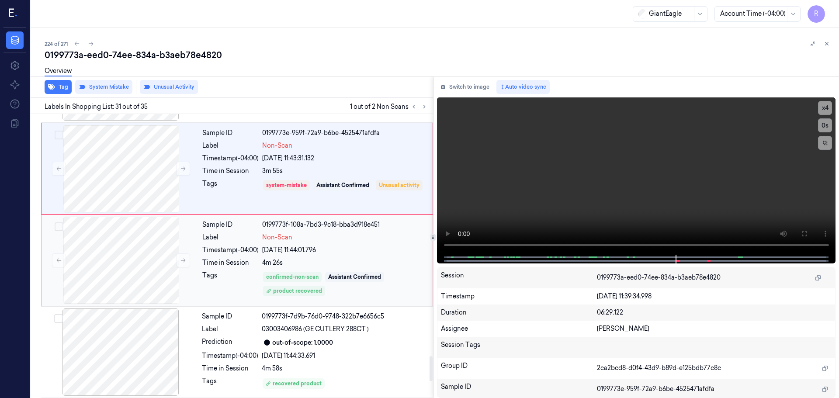
click at [224, 270] on div "Sample ID 0199773f-108a-7bd3-9c18-bba3d918e451 Label Non-Scan Timestamp (-04:00…" at bounding box center [315, 260] width 232 height 87
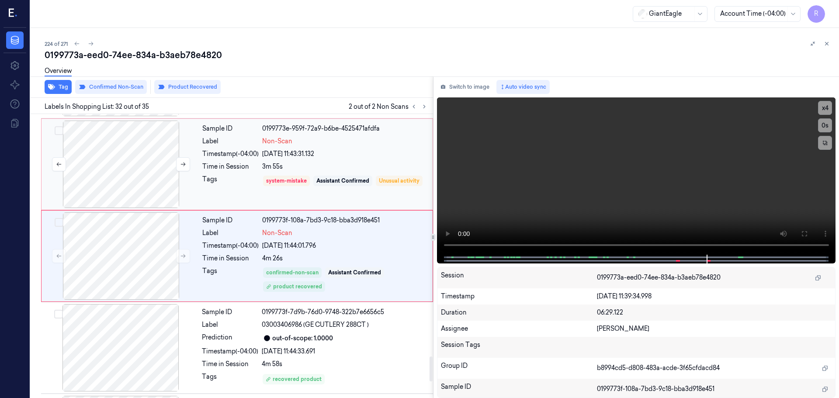
click at [196, 178] on div at bounding box center [121, 164] width 156 height 87
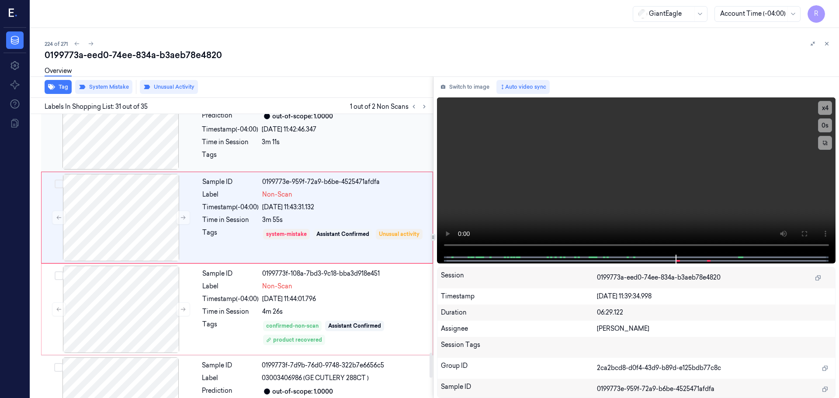
scroll to position [2745, 0]
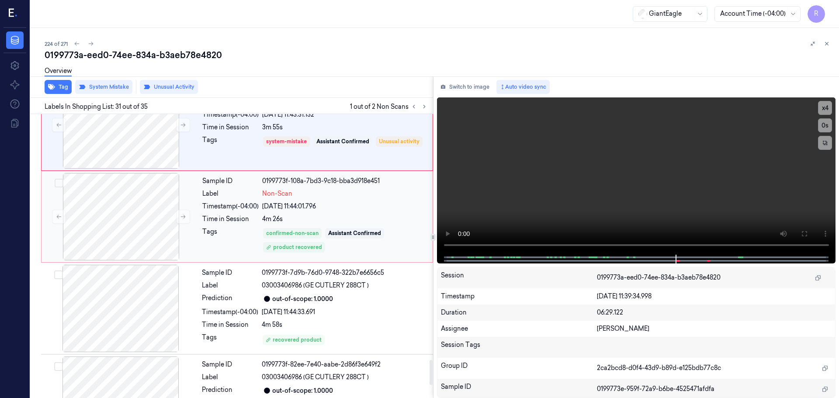
click at [226, 223] on div "Time in Session" at bounding box center [230, 219] width 56 height 9
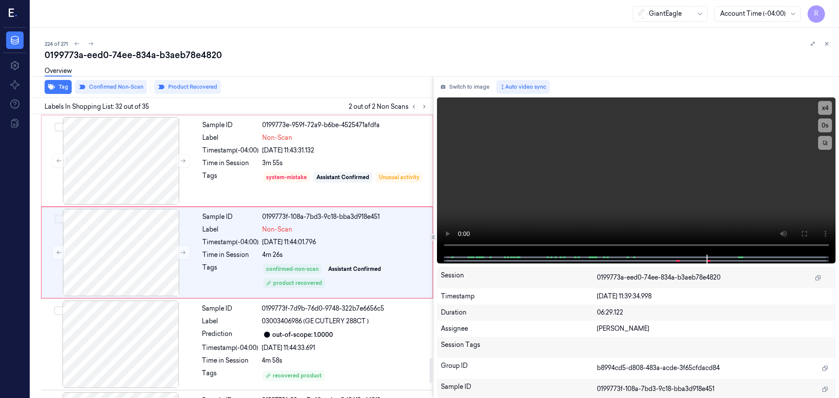
scroll to position [2749, 0]
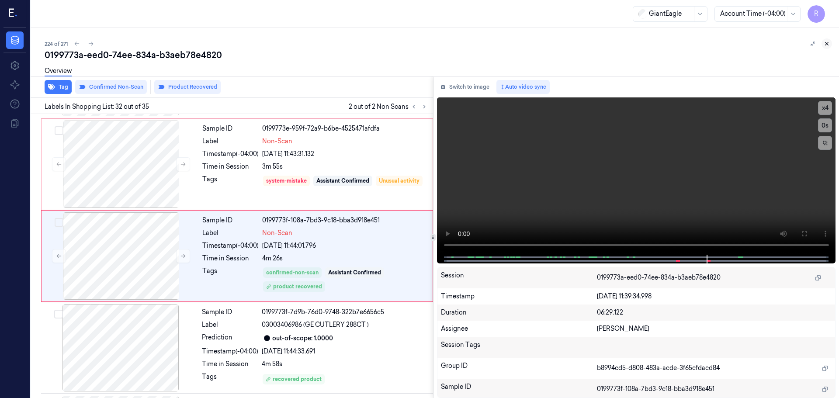
click at [827, 43] on icon at bounding box center [827, 44] width 6 height 6
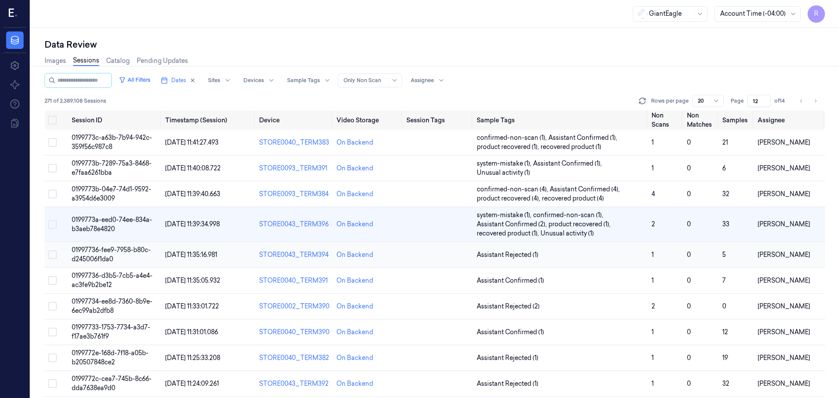
click at [641, 260] on td "Assistant Rejected (1)" at bounding box center [560, 255] width 175 height 26
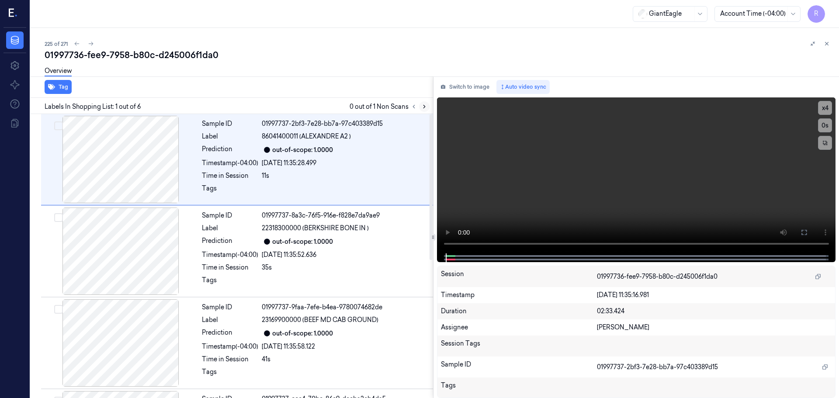
click at [426, 108] on icon at bounding box center [424, 107] width 6 height 6
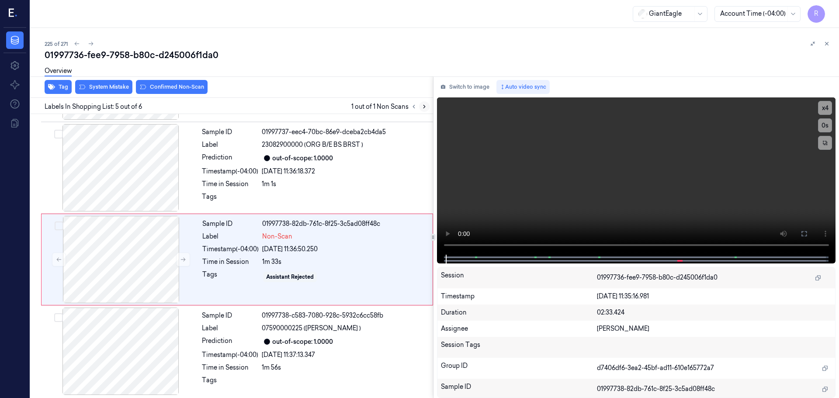
scroll to position [269, 0]
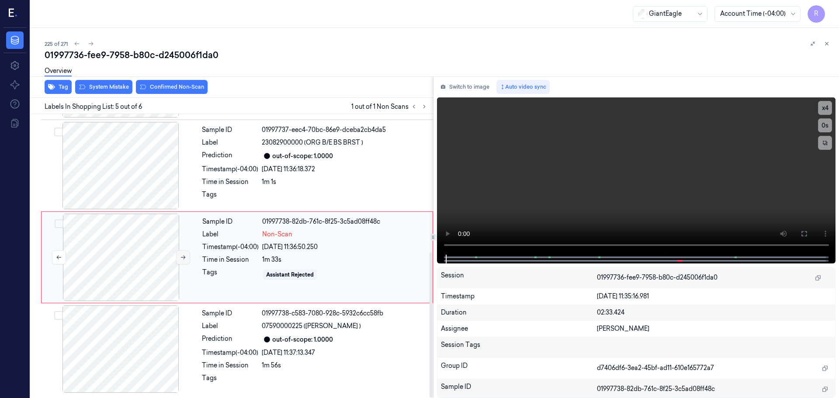
click at [186, 260] on button at bounding box center [183, 257] width 14 height 14
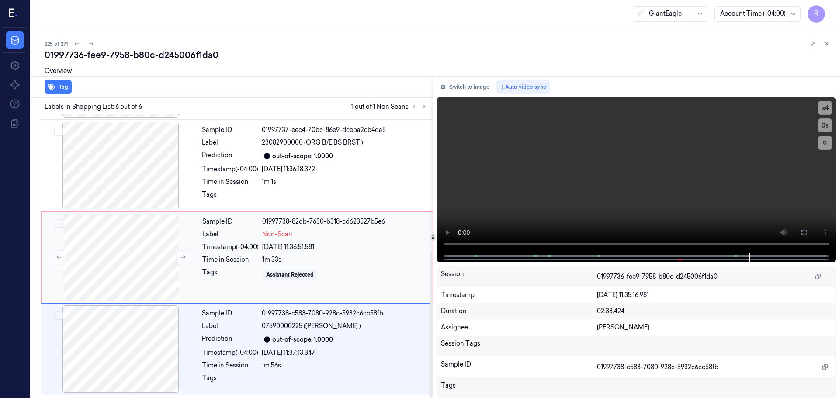
click at [278, 269] on div "Assistant Rejected" at bounding box center [344, 275] width 165 height 14
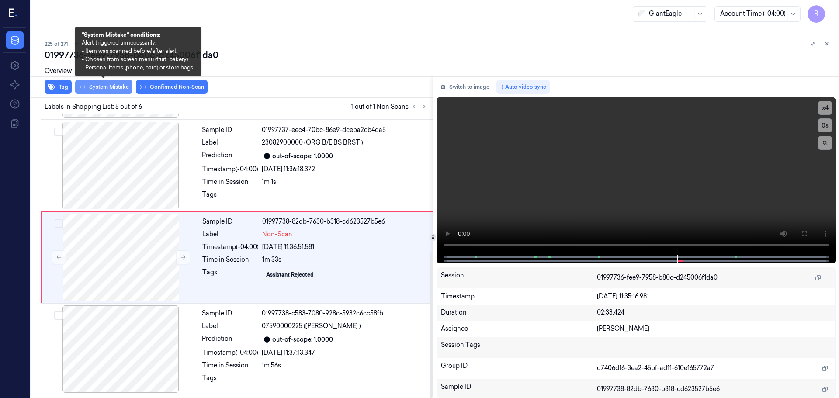
click at [104, 90] on button "System Mistake" at bounding box center [103, 87] width 57 height 14
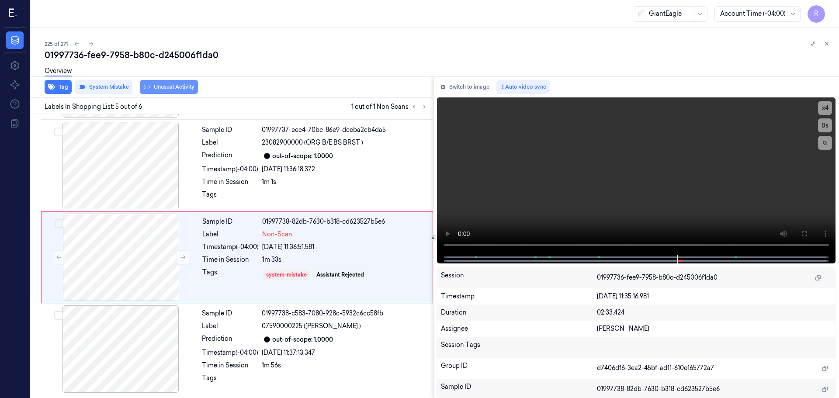
click at [170, 86] on button "Unusual Activity" at bounding box center [169, 87] width 58 height 14
click at [336, 336] on div "out-of-scope: 1.0000" at bounding box center [345, 339] width 166 height 10
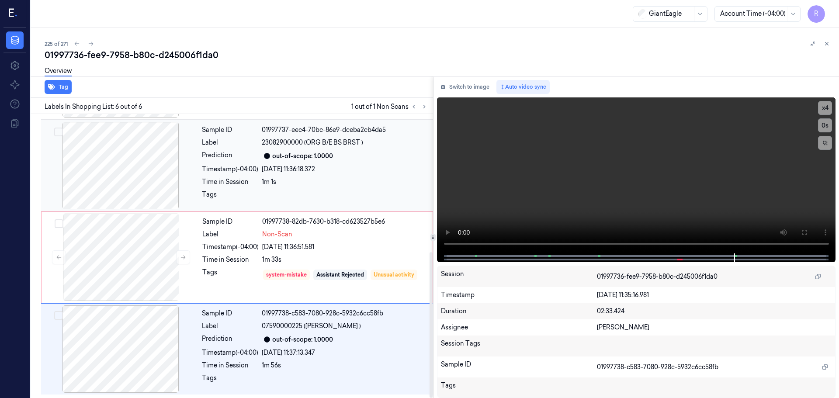
click at [350, 208] on div "Sample ID 01997737-eec4-70bc-86e9-dceba2cb4da5 Label 23082900000 (ORG B/E BS BR…" at bounding box center [314, 165] width 233 height 87
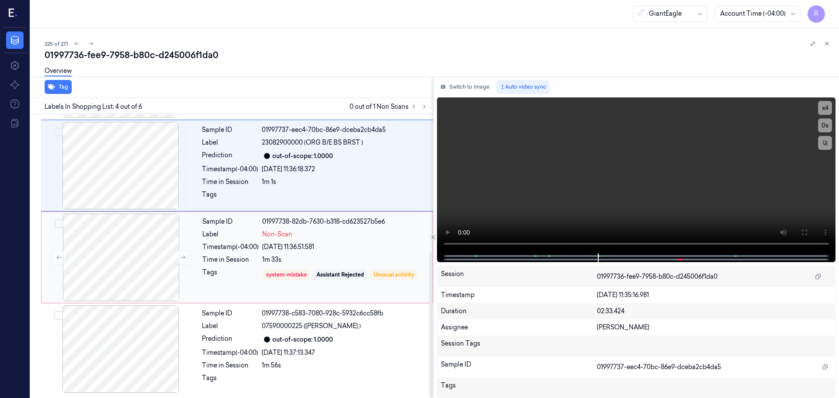
click at [348, 229] on div "Sample ID 01997738-82db-7630-b318-cd623527b5e6 Label Non-Scan Timestamp (-04:00…" at bounding box center [315, 257] width 232 height 87
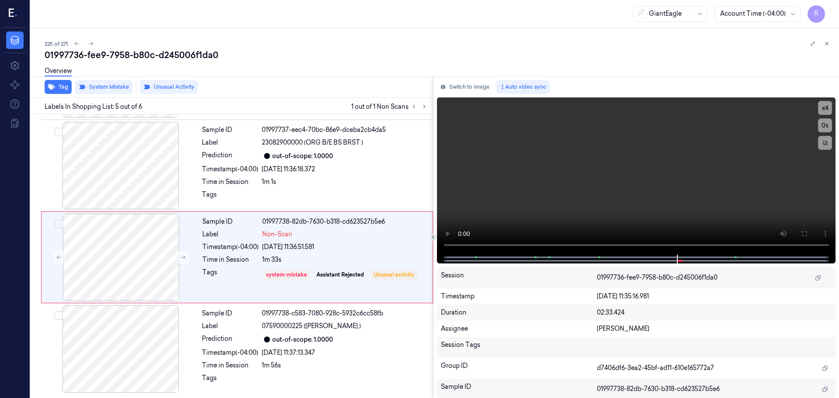
drag, startPoint x: 830, startPoint y: 44, endPoint x: 822, endPoint y: 58, distance: 15.8
click at [829, 44] on icon at bounding box center [827, 44] width 6 height 6
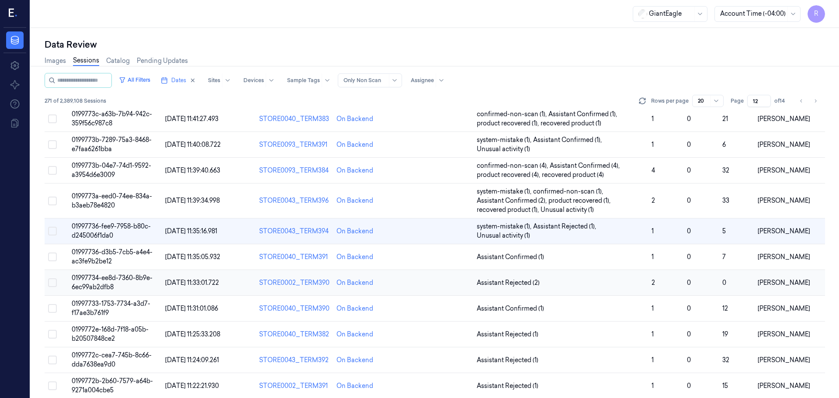
scroll to position [44, 0]
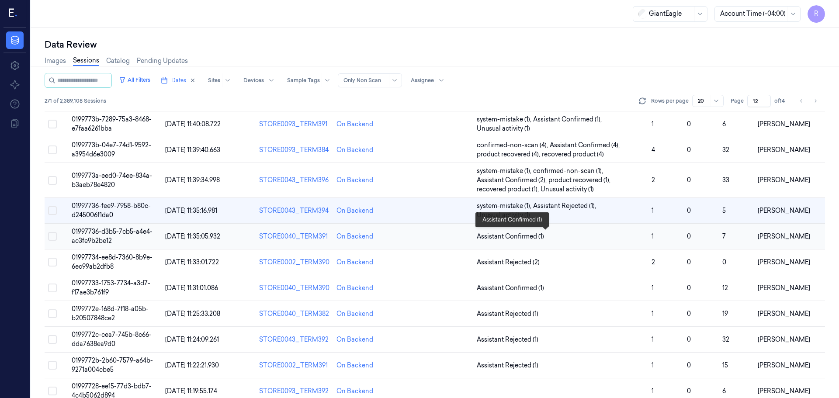
click at [561, 232] on span "Assistant Confirmed (1)" at bounding box center [561, 236] width 168 height 9
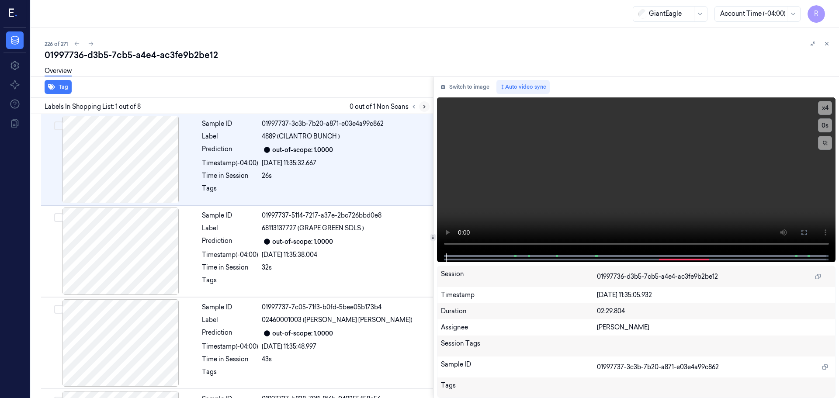
click at [420, 106] on div at bounding box center [419, 106] width 21 height 10
click at [420, 106] on button at bounding box center [424, 106] width 10 height 10
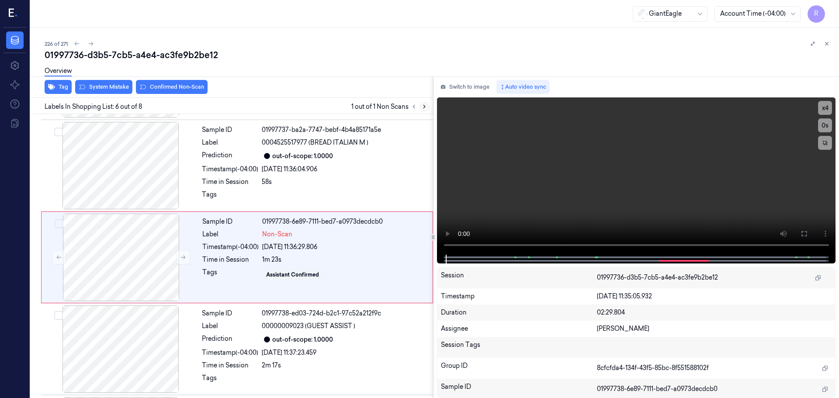
scroll to position [362, 0]
click at [420, 106] on button at bounding box center [424, 106] width 10 height 10
click at [426, 105] on icon at bounding box center [424, 107] width 6 height 6
click at [425, 105] on icon at bounding box center [424, 107] width 6 height 6
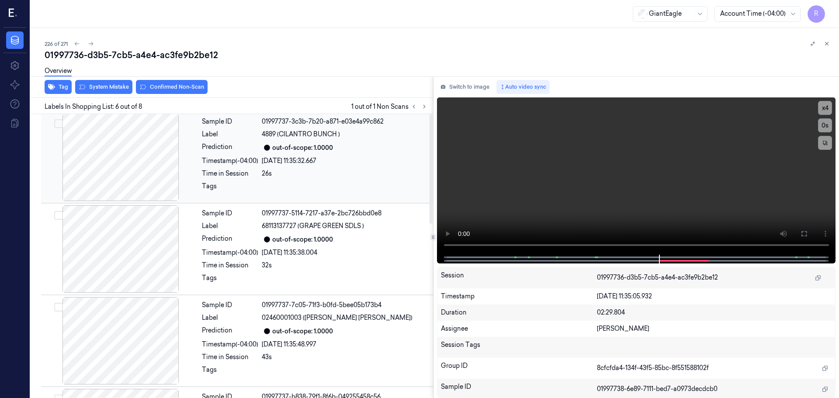
scroll to position [0, 0]
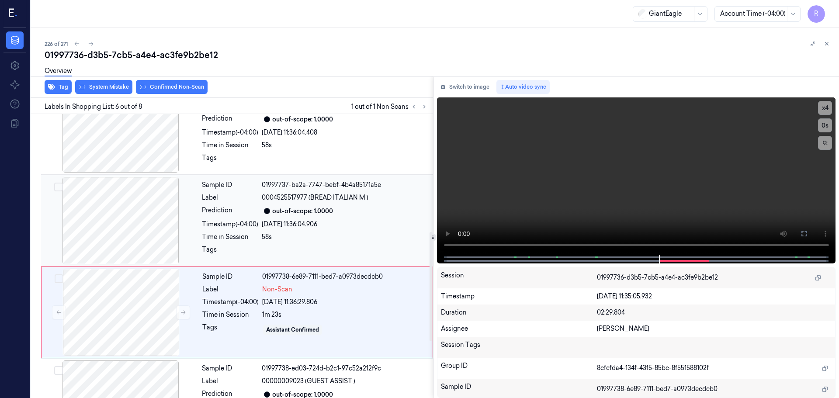
click at [117, 227] on div at bounding box center [121, 220] width 156 height 87
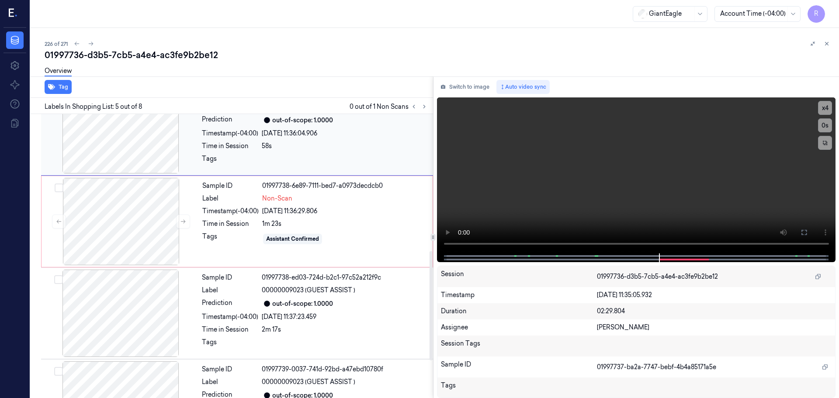
scroll to position [402, 0]
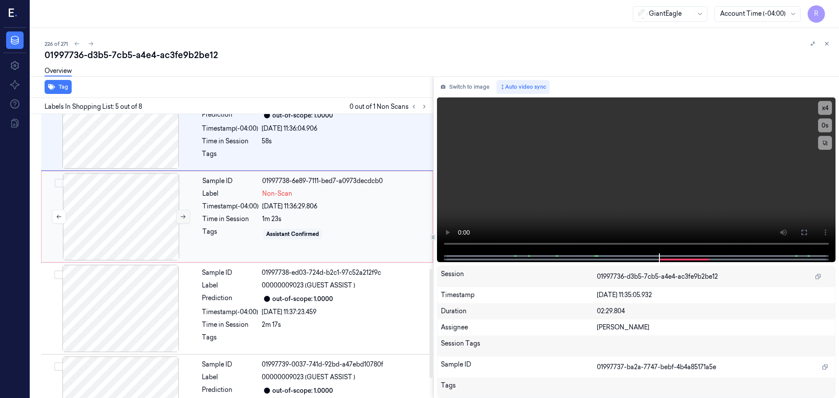
click at [178, 214] on button at bounding box center [183, 217] width 14 height 14
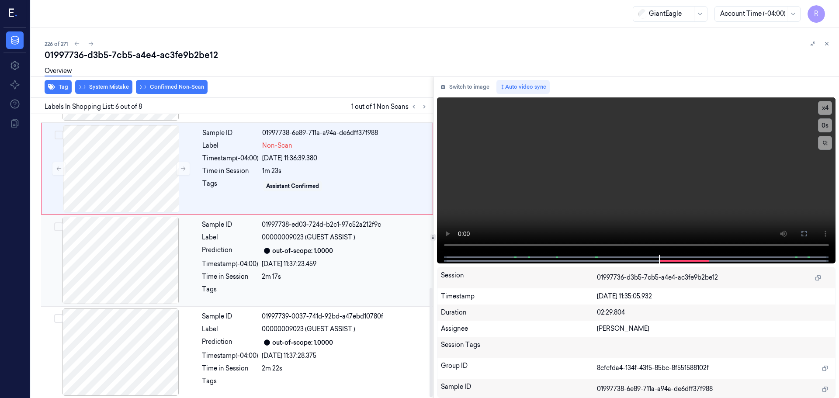
scroll to position [453, 0]
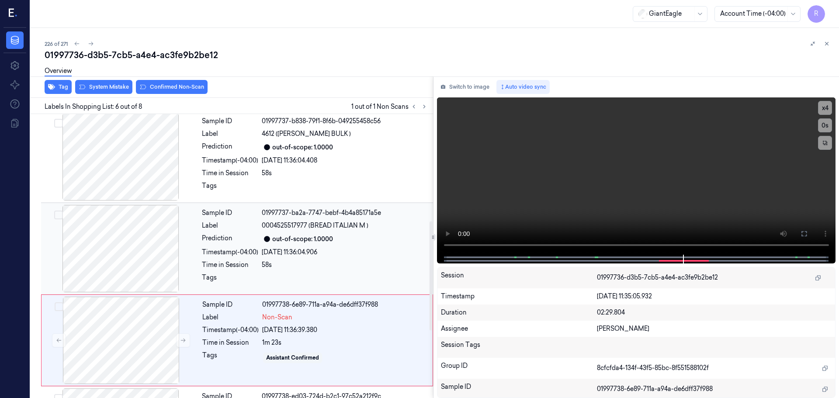
click at [131, 246] on div at bounding box center [121, 248] width 156 height 87
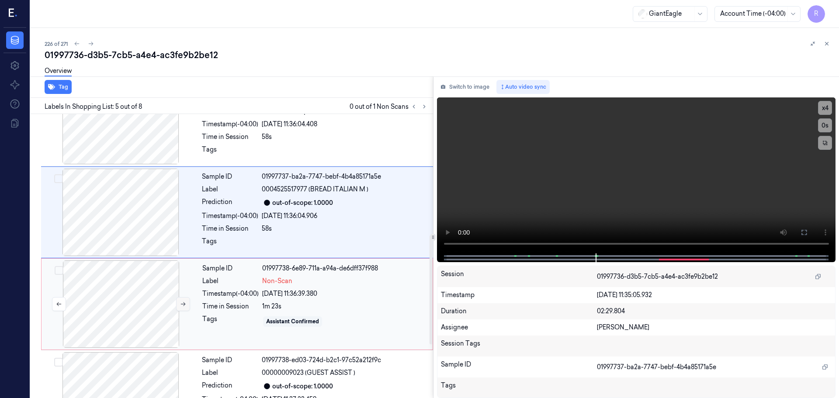
click at [187, 310] on button at bounding box center [183, 304] width 14 height 14
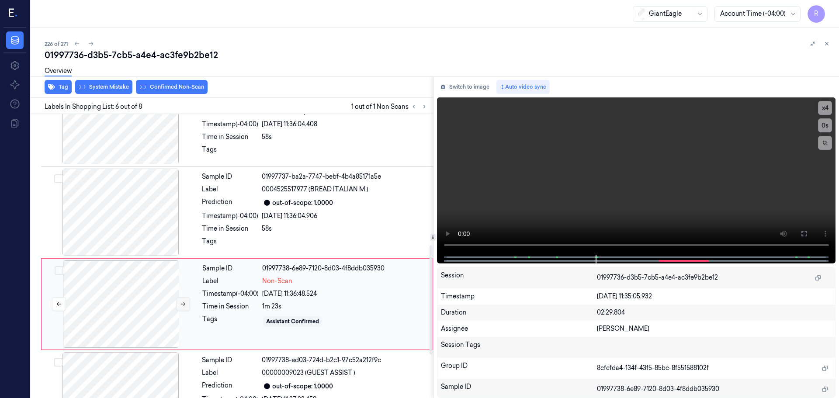
scroll to position [362, 0]
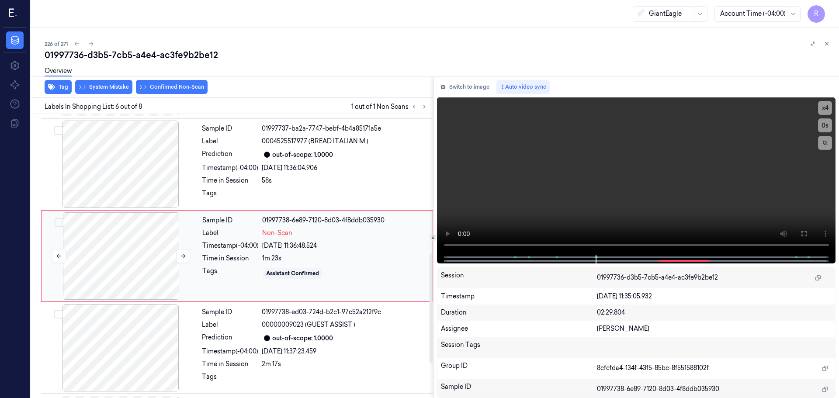
click at [193, 257] on div at bounding box center [121, 255] width 156 height 87
click at [184, 257] on icon at bounding box center [183, 256] width 6 height 6
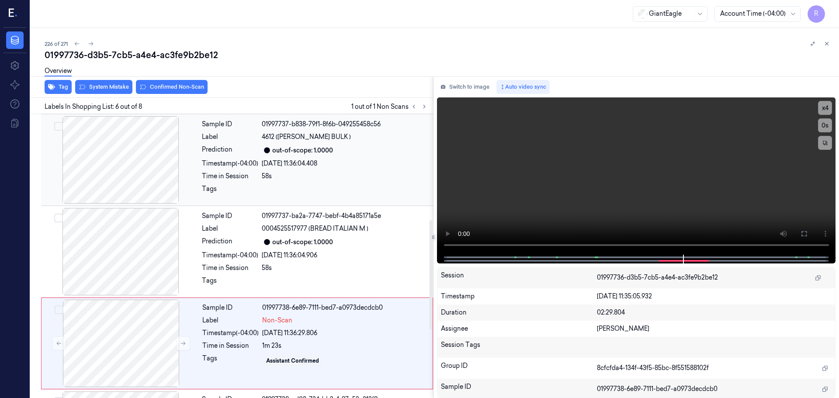
click at [136, 181] on div at bounding box center [121, 159] width 156 height 87
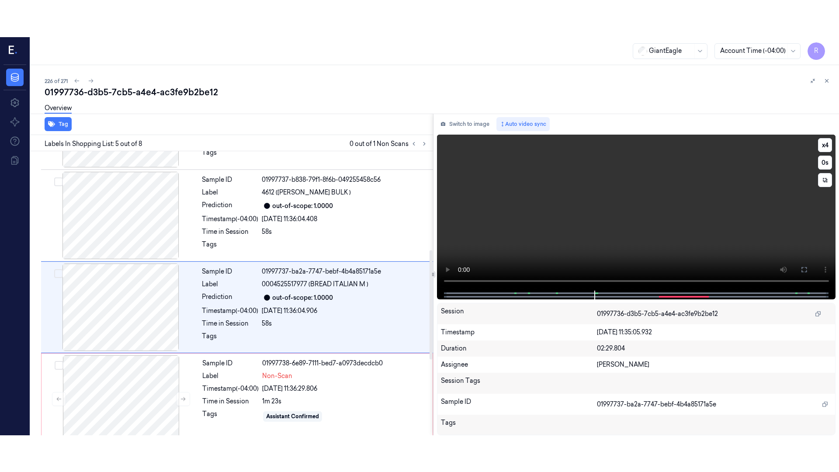
scroll to position [271, 0]
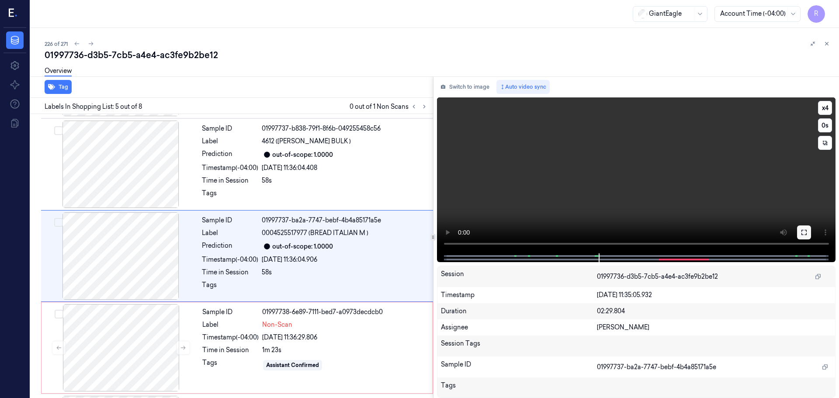
click at [805, 229] on button at bounding box center [804, 233] width 14 height 14
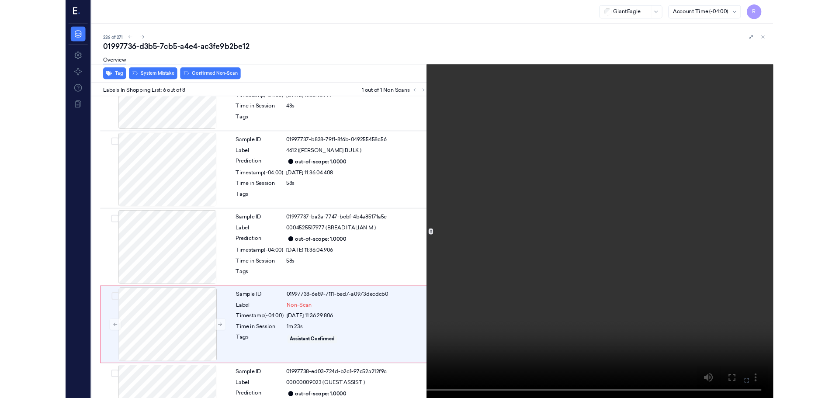
scroll to position [326, 0]
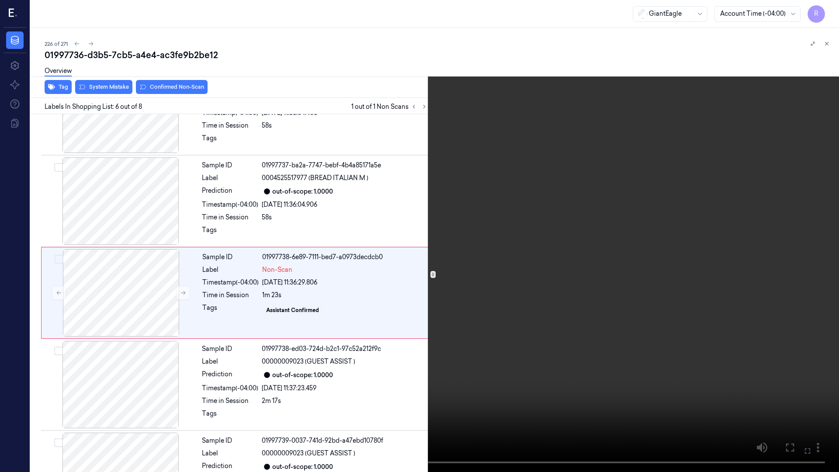
click at [831, 7] on button "x 4" at bounding box center [829, 10] width 14 height 14
click at [829, 12] on button "x 1" at bounding box center [829, 10] width 14 height 14
click at [829, 12] on button "x 2" at bounding box center [829, 10] width 14 height 14
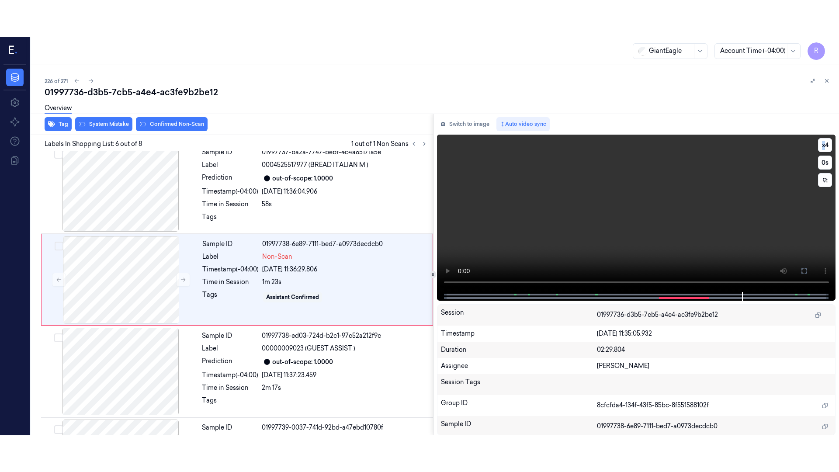
scroll to position [362, 0]
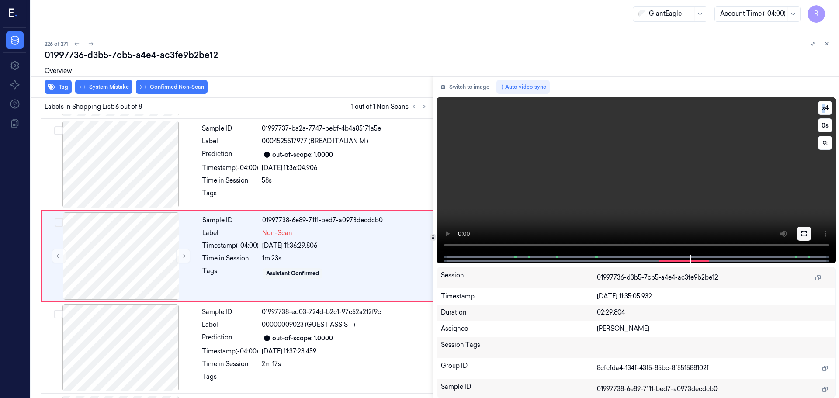
click at [804, 230] on icon at bounding box center [804, 233] width 7 height 7
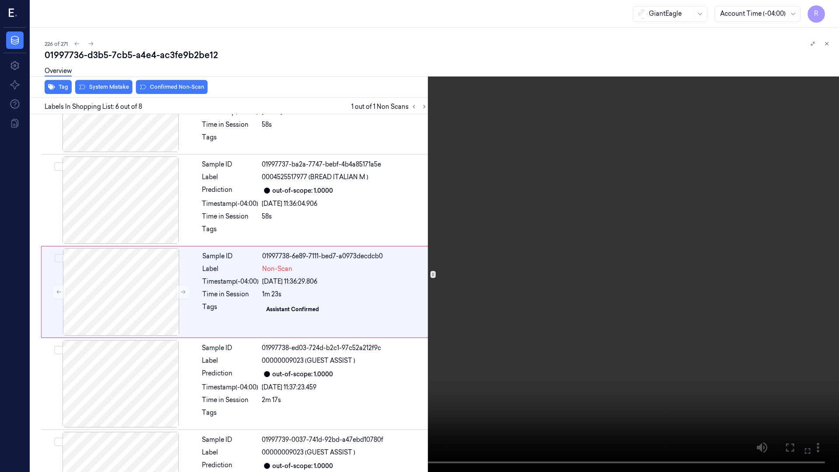
scroll to position [326, 0]
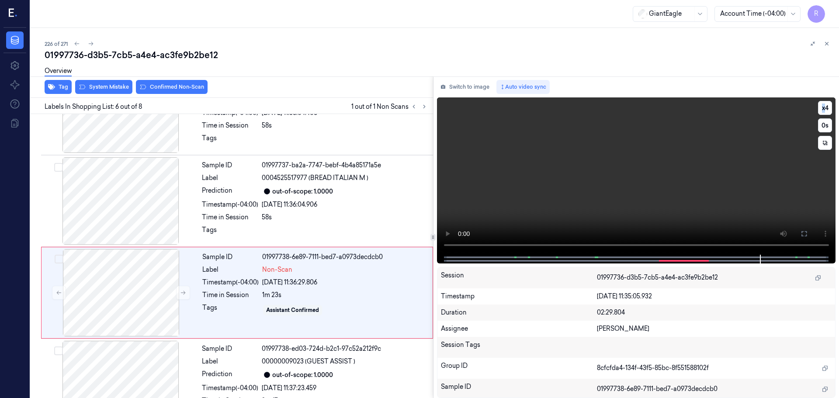
click at [807, 234] on icon at bounding box center [804, 233] width 7 height 7
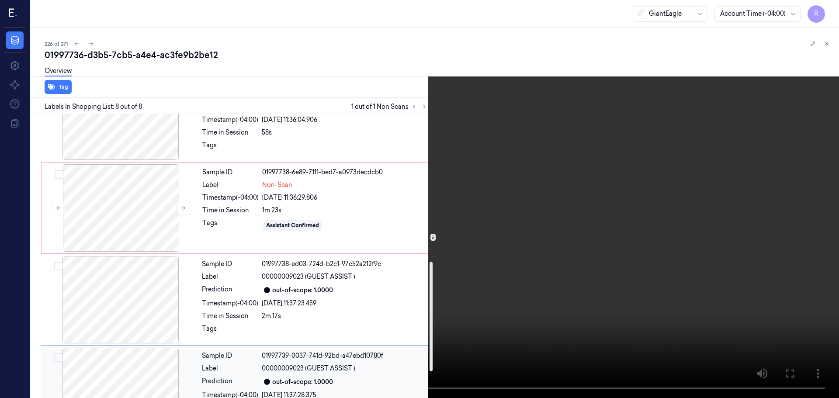
scroll to position [453, 0]
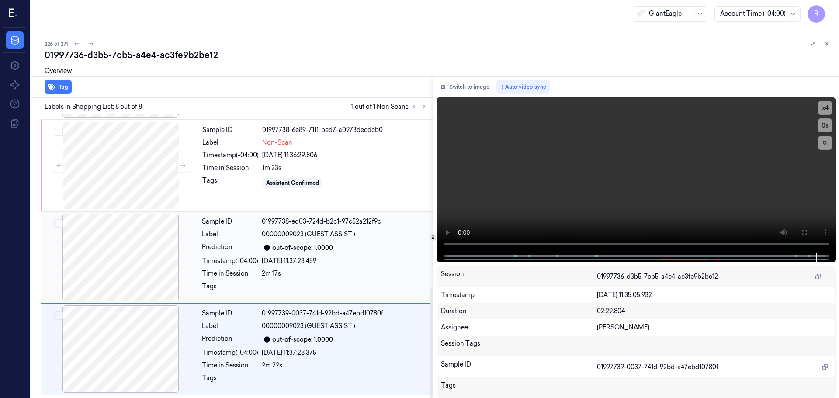
click at [107, 268] on div at bounding box center [121, 257] width 156 height 87
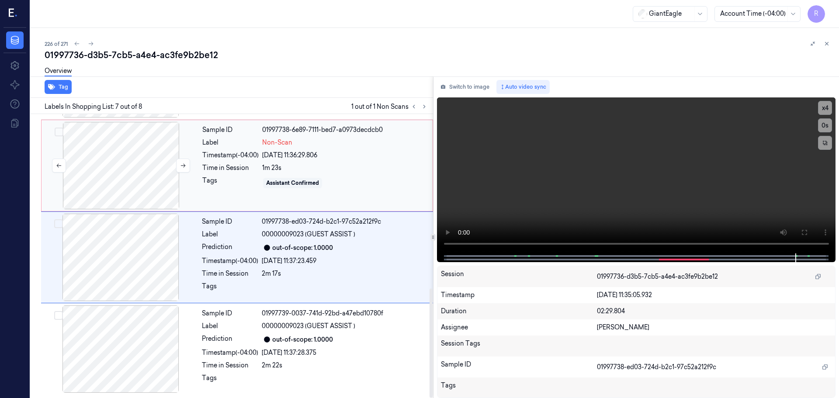
click at [139, 157] on div at bounding box center [121, 165] width 156 height 87
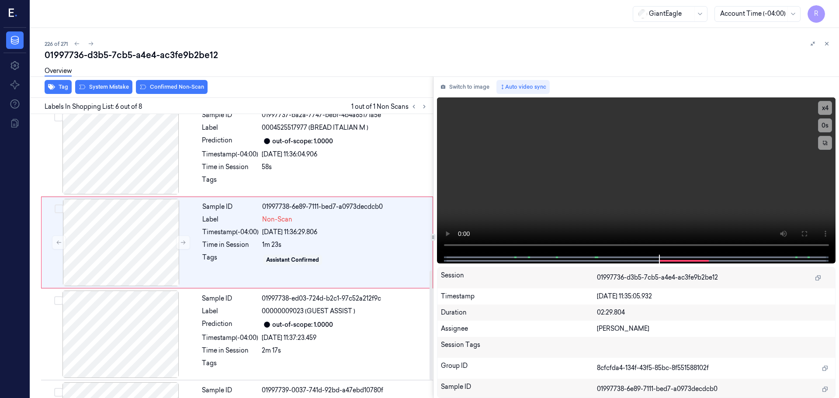
scroll to position [362, 0]
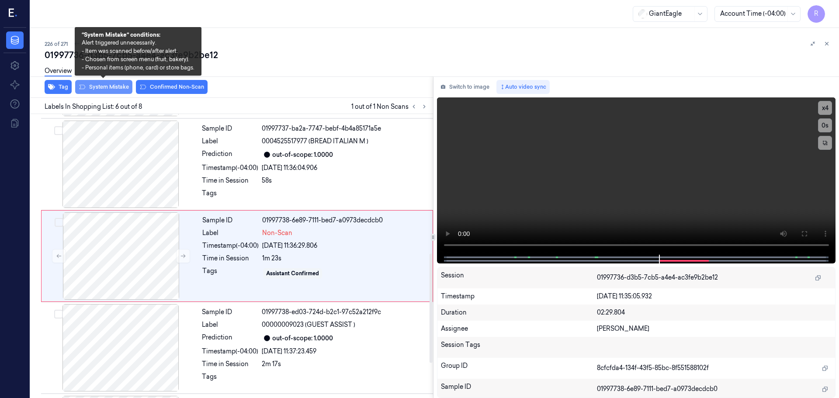
click at [109, 90] on button "System Mistake" at bounding box center [103, 87] width 57 height 14
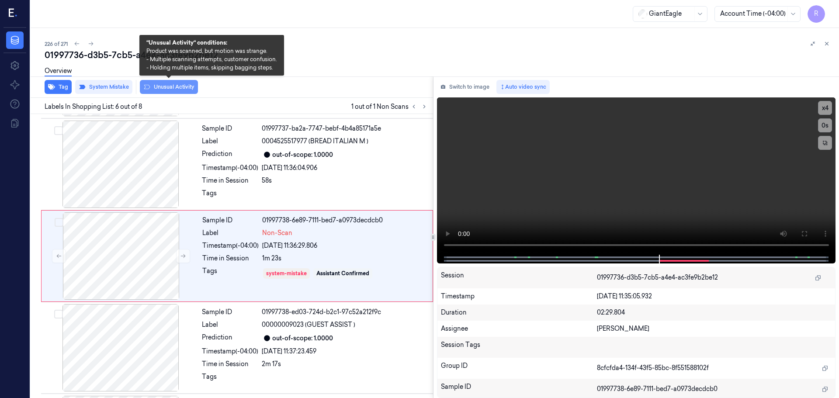
click at [174, 89] on button "Unusual Activity" at bounding box center [169, 87] width 58 height 14
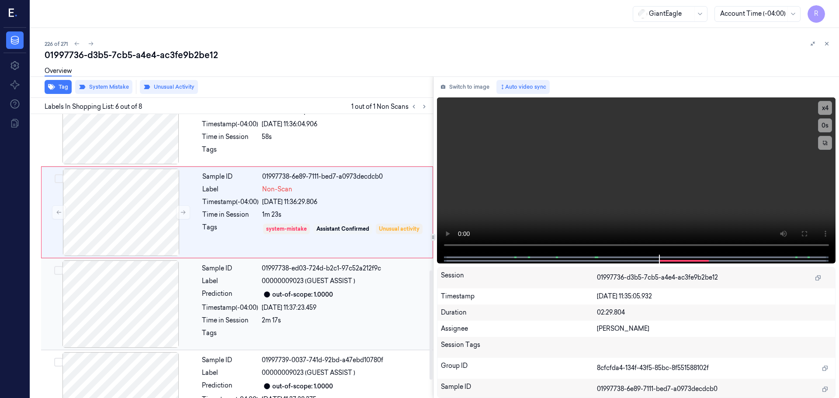
click at [216, 303] on div "Sample ID 01997738-ed03-724d-b2c1-97c52a212f9c Label 00000009023 (GUEST ASSIST …" at bounding box center [314, 304] width 233 height 87
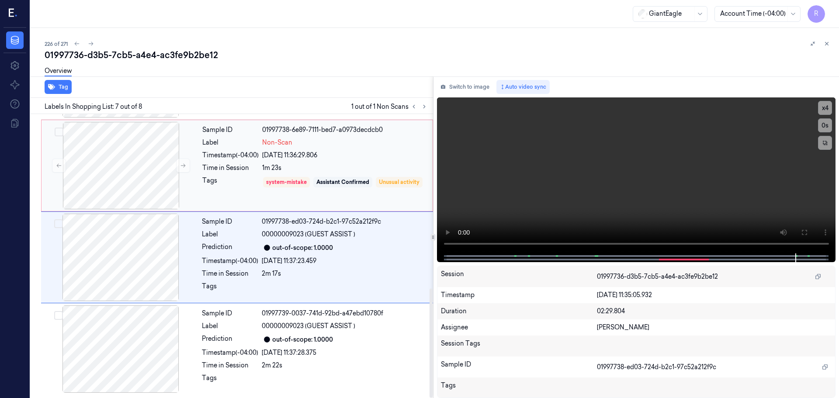
click at [203, 170] on div "Time in Session" at bounding box center [230, 168] width 56 height 9
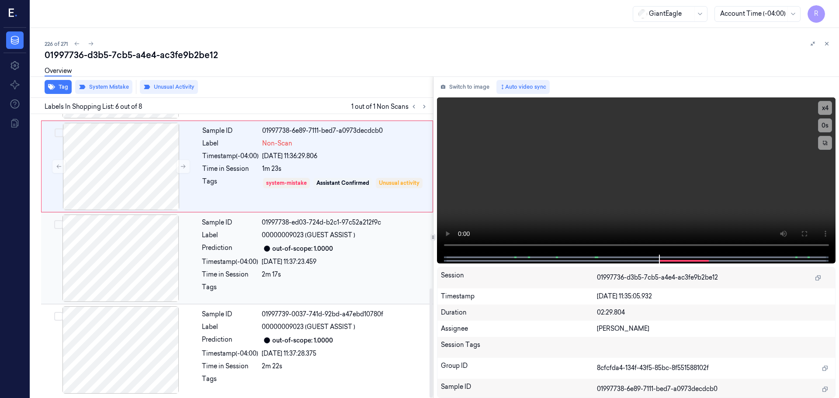
scroll to position [453, 0]
click at [830, 43] on icon at bounding box center [827, 44] width 6 height 6
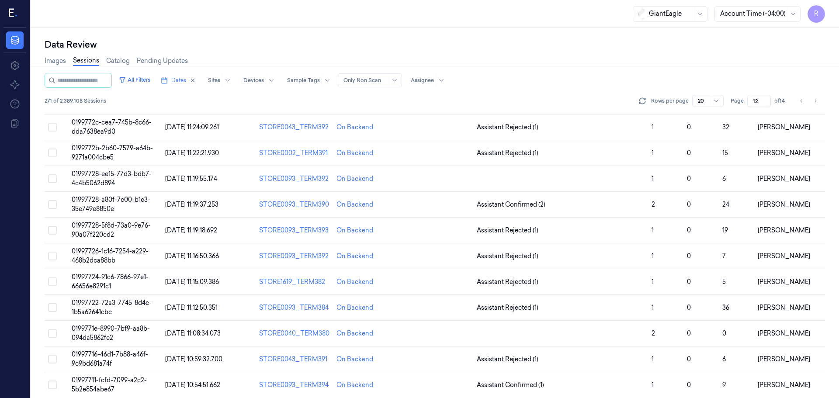
scroll to position [26, 0]
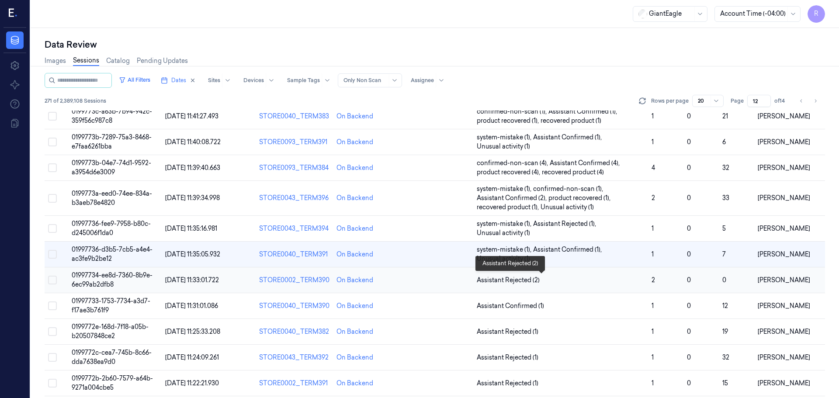
click at [577, 279] on span "Assistant Rejected (2)" at bounding box center [561, 280] width 168 height 9
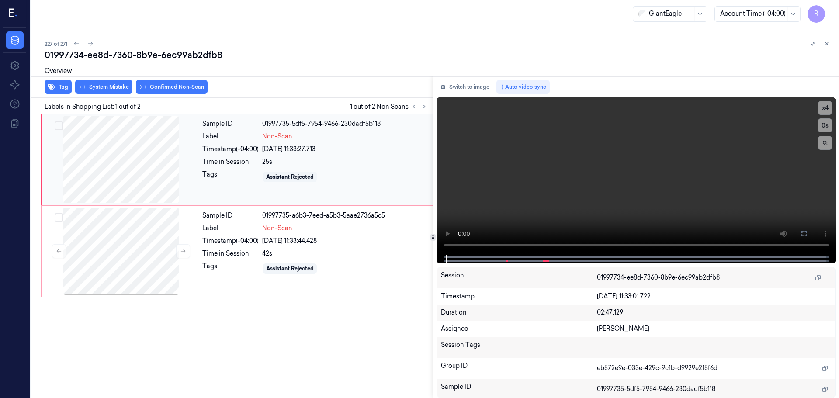
click at [132, 163] on div at bounding box center [121, 159] width 156 height 87
click at [177, 164] on div at bounding box center [121, 159] width 156 height 87
click at [434, 242] on div "Switch to image Auto video sync x 4 0 s Session 01997734-ee8d-7360-8b9e-6ec99ab…" at bounding box center [637, 238] width 406 height 322
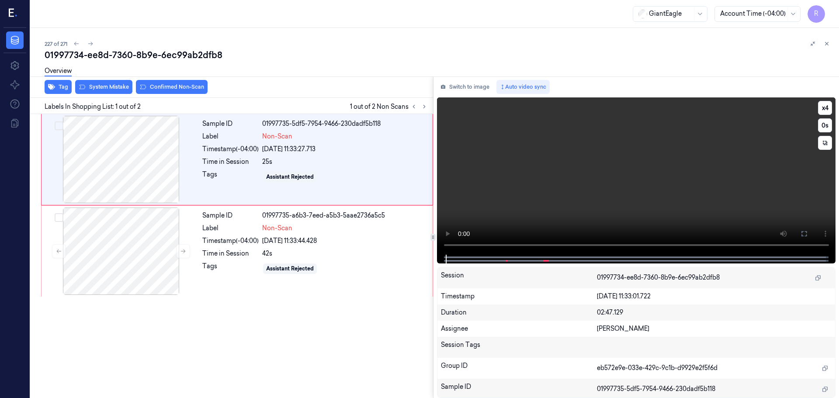
click at [444, 251] on div "x 4 0 s" at bounding box center [636, 175] width 399 height 157
click at [170, 167] on div at bounding box center [121, 159] width 156 height 87
click at [167, 167] on div at bounding box center [121, 159] width 156 height 87
click at [187, 250] on button at bounding box center [183, 251] width 14 height 14
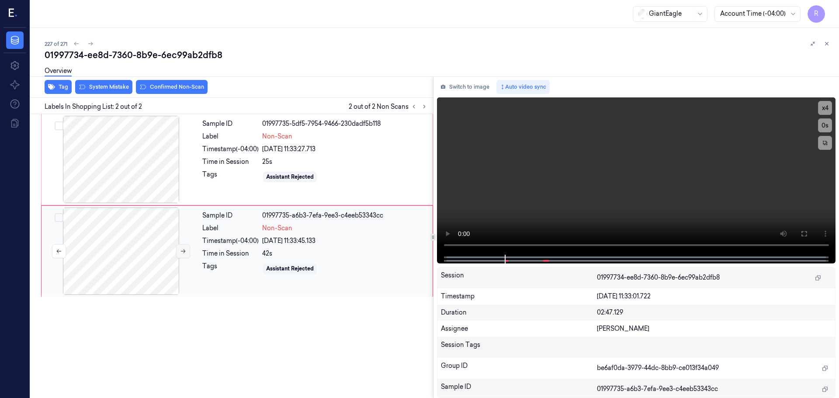
click at [186, 248] on button at bounding box center [183, 251] width 14 height 14
click at [185, 248] on icon at bounding box center [183, 251] width 6 height 6
click at [184, 249] on icon at bounding box center [183, 251] width 6 height 6
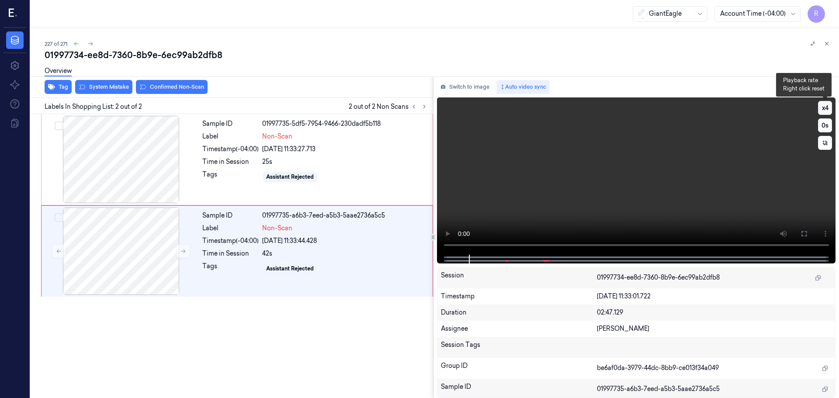
click at [828, 112] on button "x 4" at bounding box center [825, 108] width 14 height 14
click at [806, 231] on icon at bounding box center [804, 233] width 5 height 5
click at [825, 106] on button "x 1" at bounding box center [825, 108] width 14 height 14
click at [826, 106] on button "x 2" at bounding box center [825, 108] width 14 height 14
click at [826, 111] on button "x 4" at bounding box center [825, 108] width 14 height 14
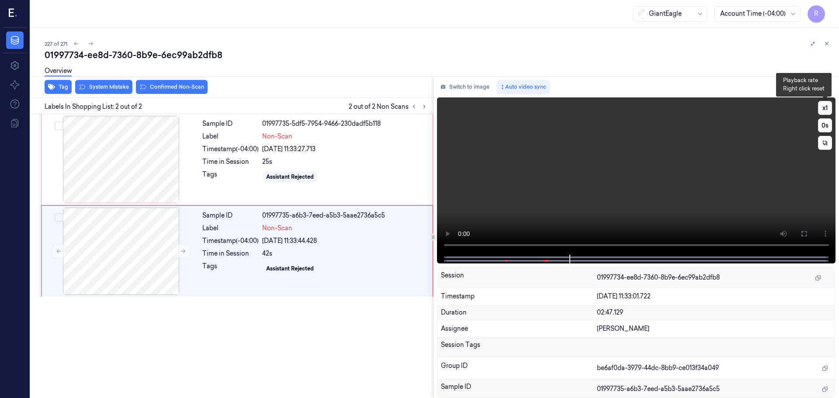
click at [825, 108] on button "x 1" at bounding box center [825, 108] width 14 height 14
click at [825, 108] on button "x 2" at bounding box center [825, 108] width 14 height 14
click at [271, 194] on div "Sample ID 01997735-5df5-7954-9466-230dadf5b118 Label Non-Scan Timestamp (-04:00…" at bounding box center [315, 159] width 232 height 87
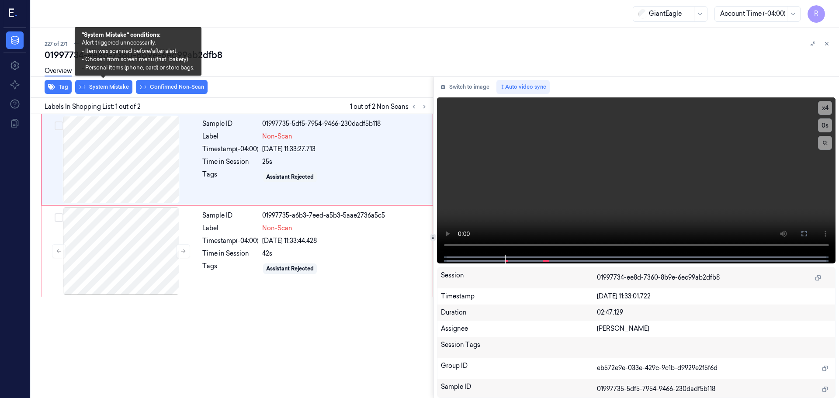
click at [111, 83] on div "Overview" at bounding box center [439, 72] width 788 height 22
click at [106, 88] on button "System Mistake" at bounding box center [103, 87] width 57 height 14
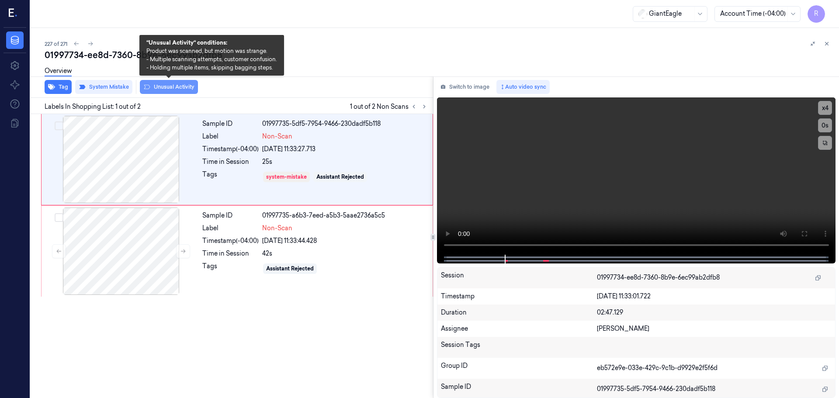
click at [165, 92] on button "Unusual Activity" at bounding box center [169, 87] width 58 height 14
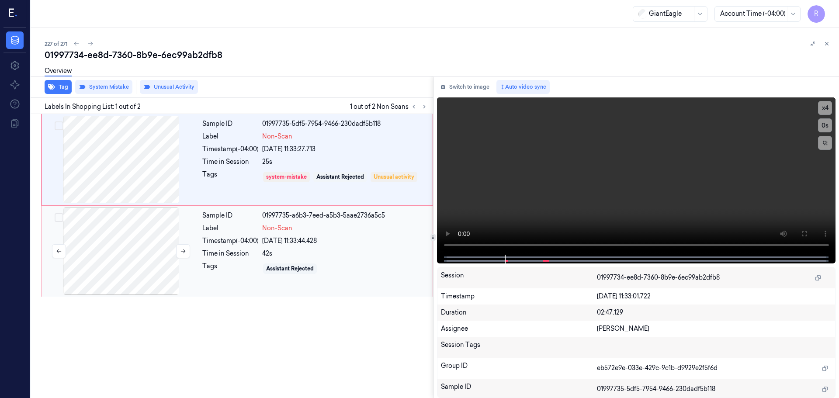
click at [169, 231] on div at bounding box center [121, 251] width 156 height 87
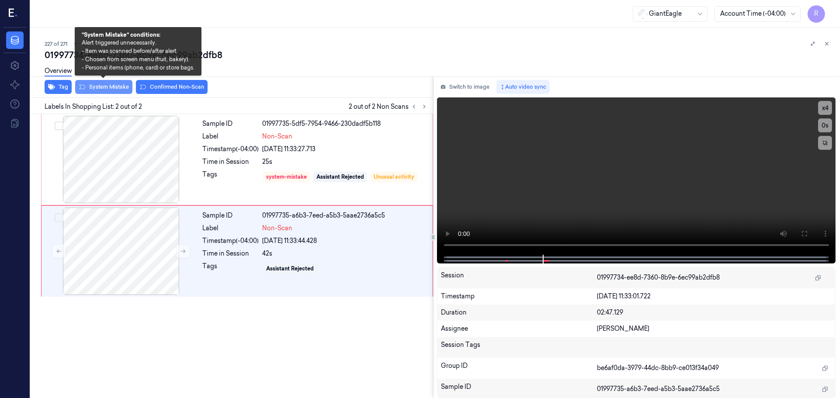
click at [105, 91] on button "System Mistake" at bounding box center [103, 87] width 57 height 14
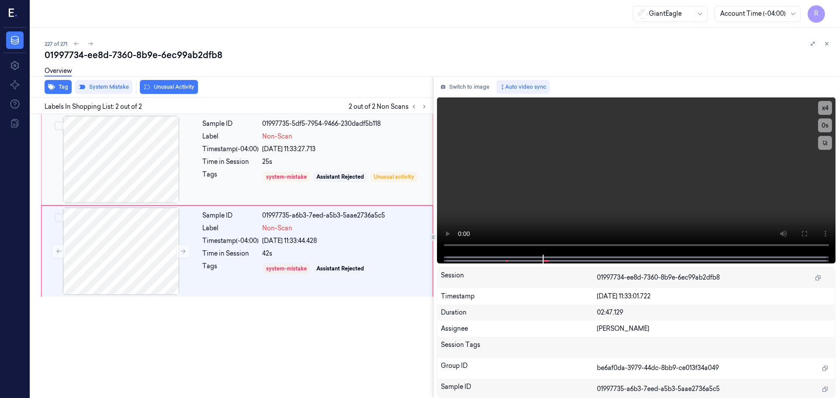
click at [362, 156] on div "Sample ID 01997735-5df5-7954-9466-230dadf5b118 Label Non-Scan Timestamp (-04:00…" at bounding box center [315, 159] width 232 height 87
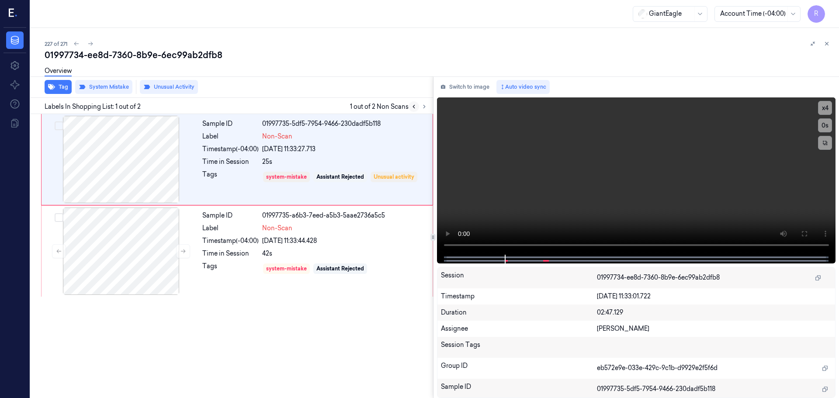
click at [414, 110] on button at bounding box center [414, 106] width 10 height 10
click at [421, 108] on button at bounding box center [424, 106] width 10 height 10
click at [423, 108] on icon at bounding box center [424, 107] width 6 height 6
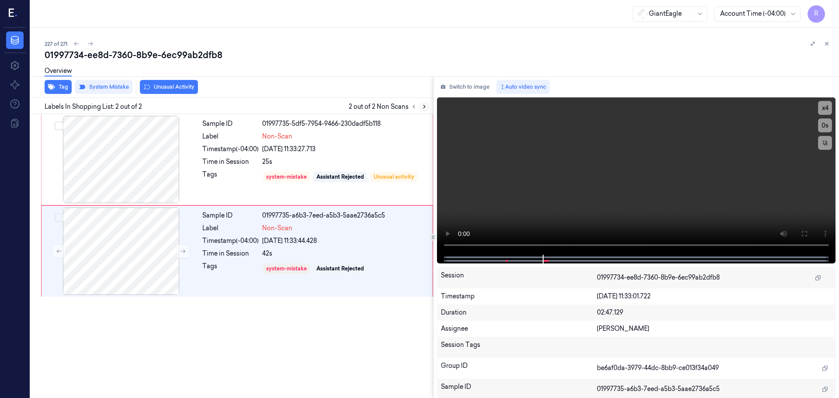
click at [423, 108] on icon at bounding box center [424, 107] width 6 height 6
click at [414, 107] on icon at bounding box center [414, 107] width 6 height 6
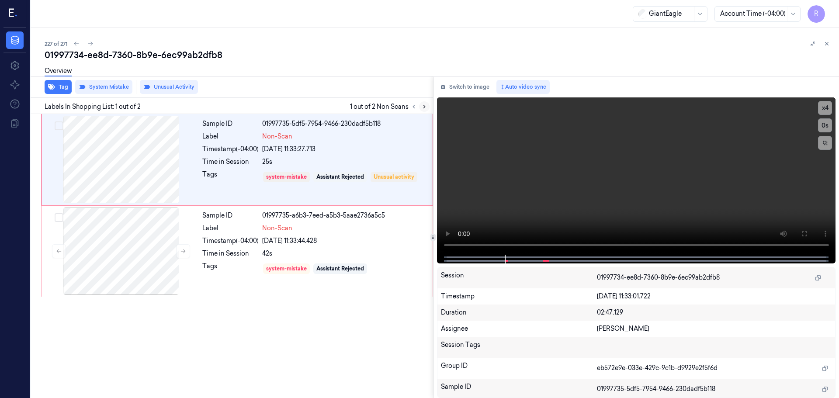
click at [424, 108] on icon at bounding box center [425, 106] width 2 height 3
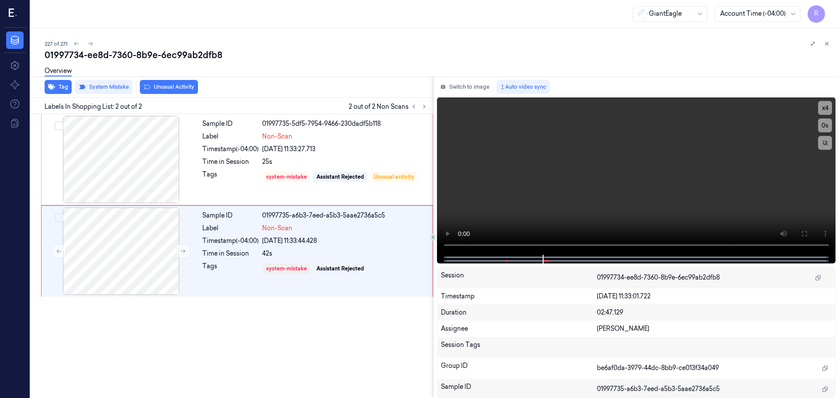
click at [828, 45] on icon at bounding box center [827, 43] width 3 height 3
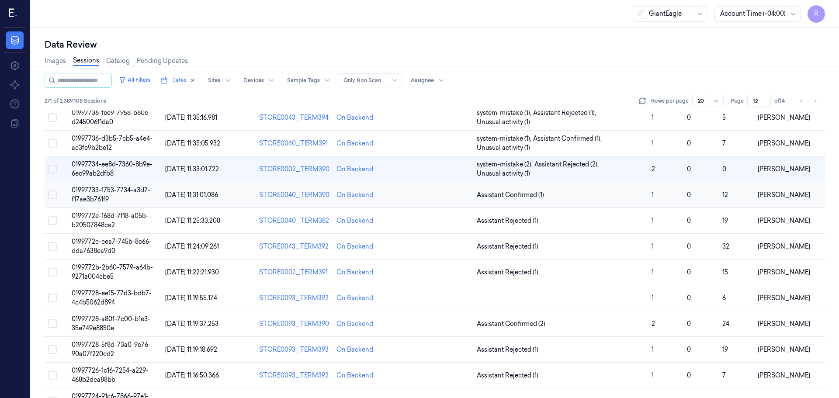
scroll to position [139, 0]
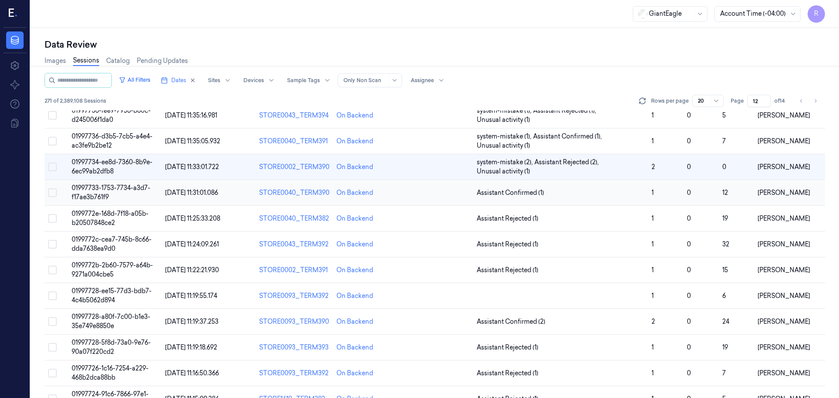
click at [648, 192] on td "1" at bounding box center [665, 193] width 35 height 26
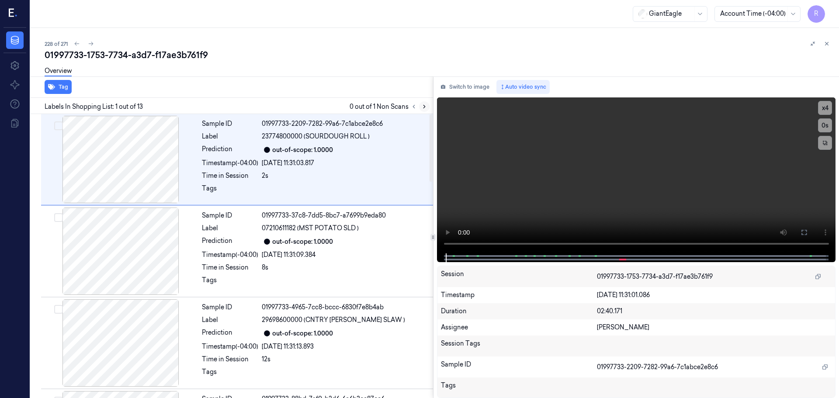
click at [426, 106] on icon at bounding box center [424, 107] width 6 height 6
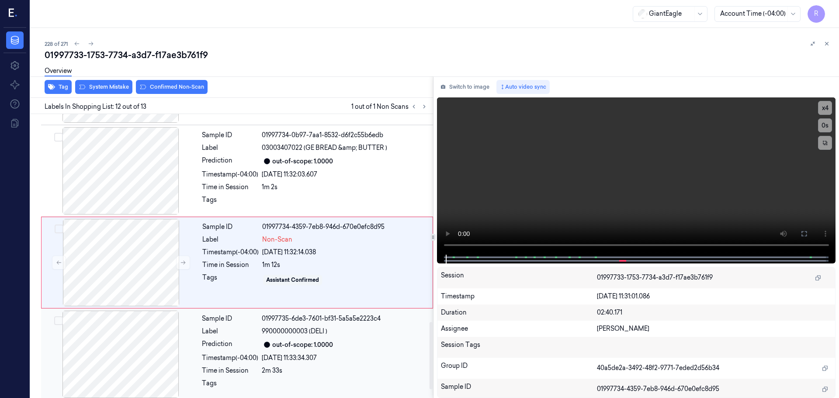
scroll to position [912, 0]
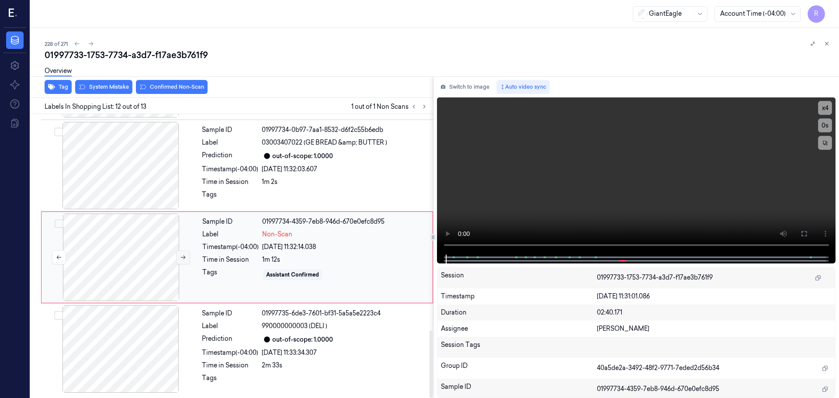
click at [182, 260] on icon at bounding box center [183, 257] width 6 height 6
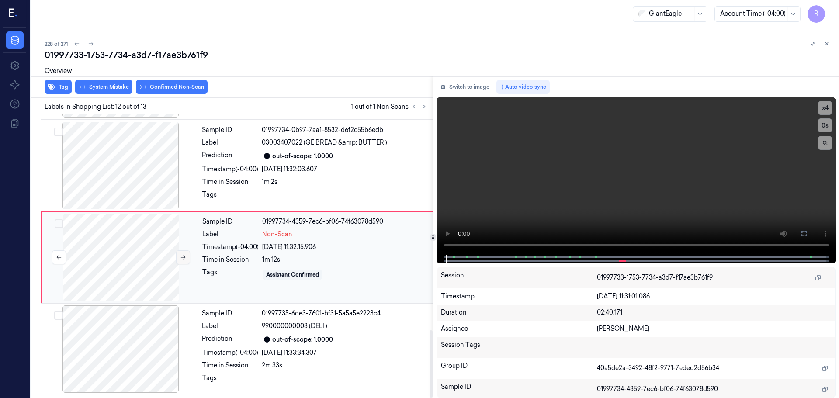
click at [182, 260] on icon at bounding box center [183, 257] width 6 height 6
click at [144, 164] on div at bounding box center [121, 165] width 156 height 87
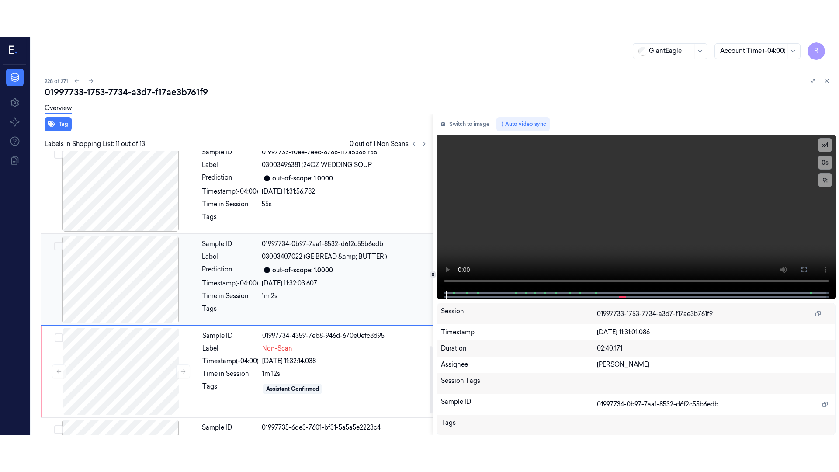
scroll to position [821, 0]
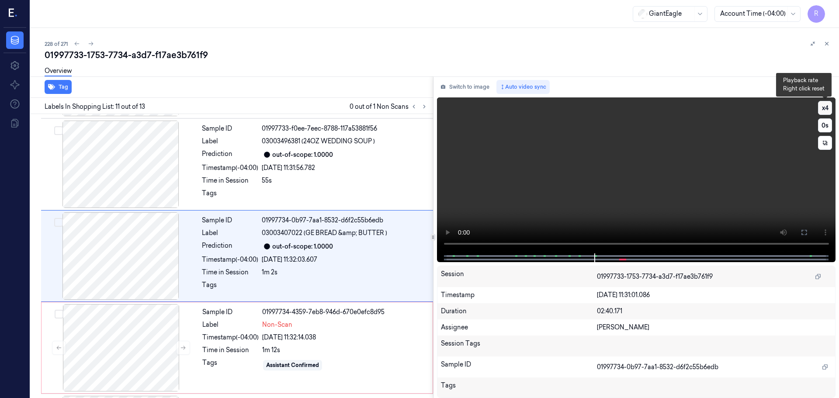
click at [827, 111] on button "x 4" at bounding box center [825, 108] width 14 height 14
click at [801, 233] on icon at bounding box center [804, 232] width 7 height 7
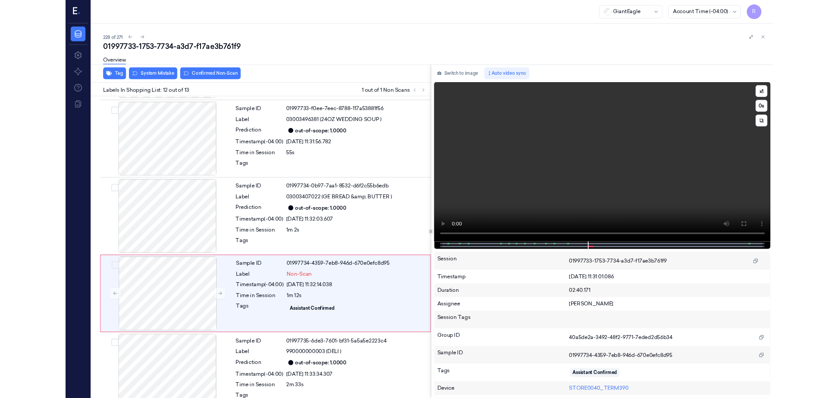
scroll to position [838, 0]
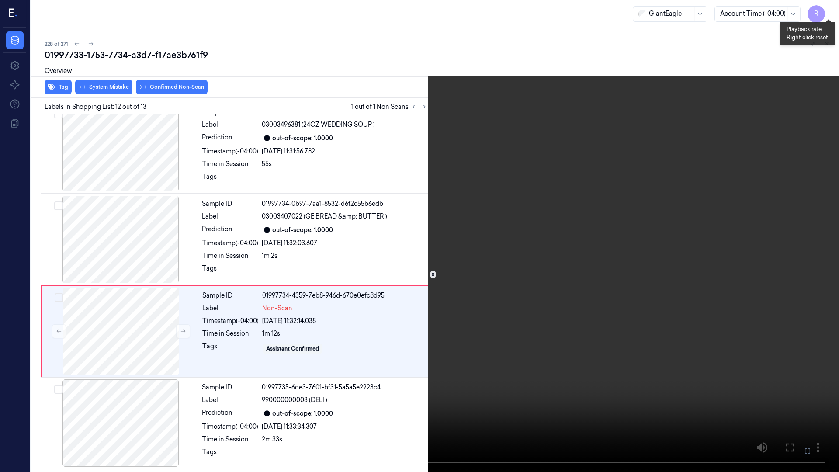
click at [829, 14] on button "x 1" at bounding box center [829, 10] width 14 height 14
click at [829, 14] on button "x 2" at bounding box center [829, 10] width 14 height 14
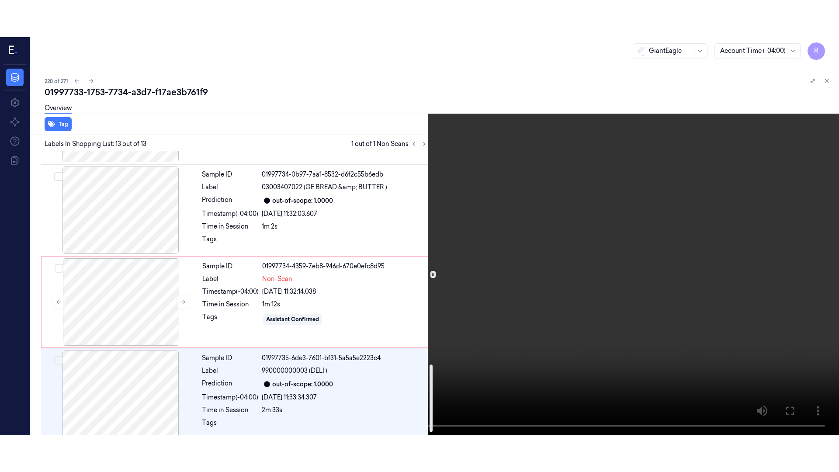
scroll to position [912, 0]
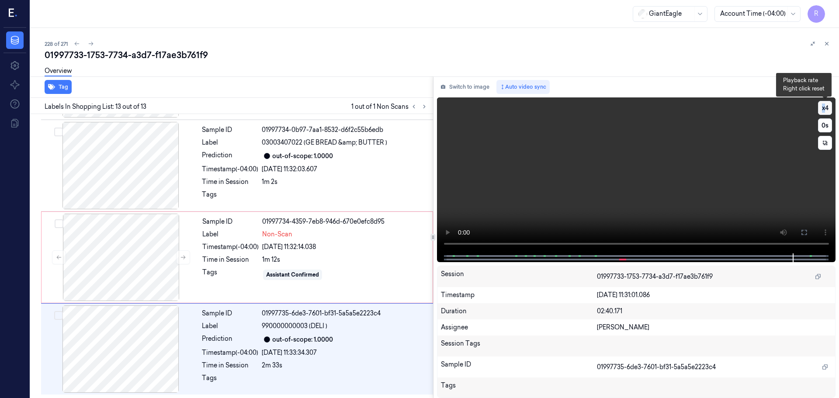
click at [819, 103] on button "x 4" at bounding box center [825, 108] width 14 height 14
click at [808, 234] on button at bounding box center [804, 233] width 14 height 14
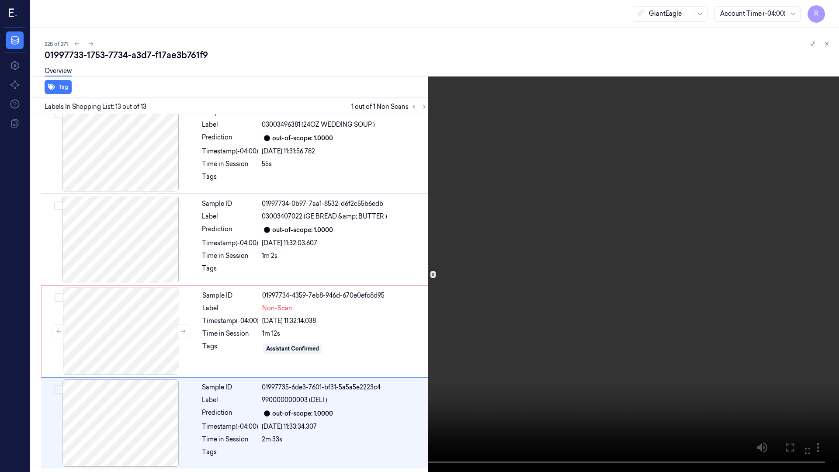
drag, startPoint x: 815, startPoint y: 446, endPoint x: 815, endPoint y: 393, distance: 52.9
click at [0, 0] on button at bounding box center [0, 0] width 0 height 0
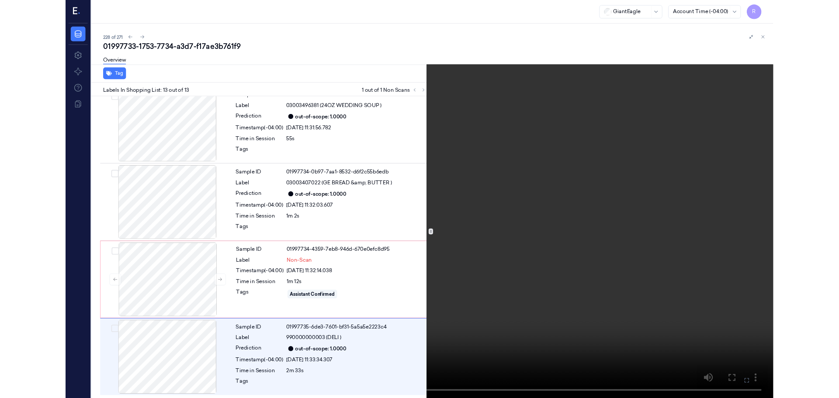
scroll to position [912, 0]
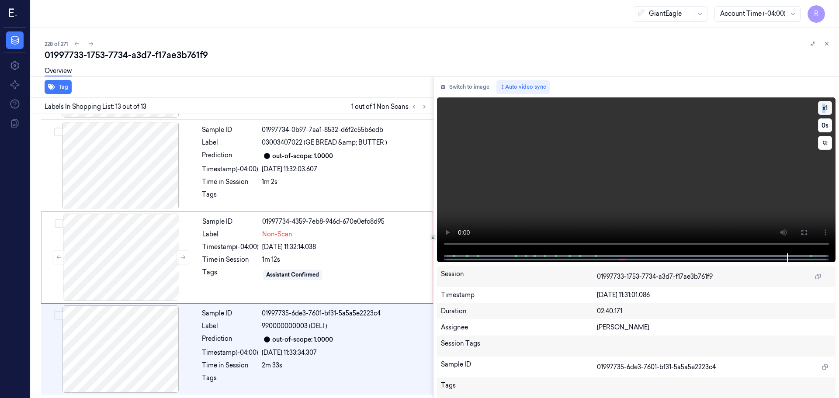
click at [830, 106] on button "x 1" at bounding box center [825, 108] width 14 height 14
click at [828, 106] on button "x 2" at bounding box center [825, 108] width 14 height 14
click at [272, 255] on div "1m 12s" at bounding box center [344, 259] width 165 height 9
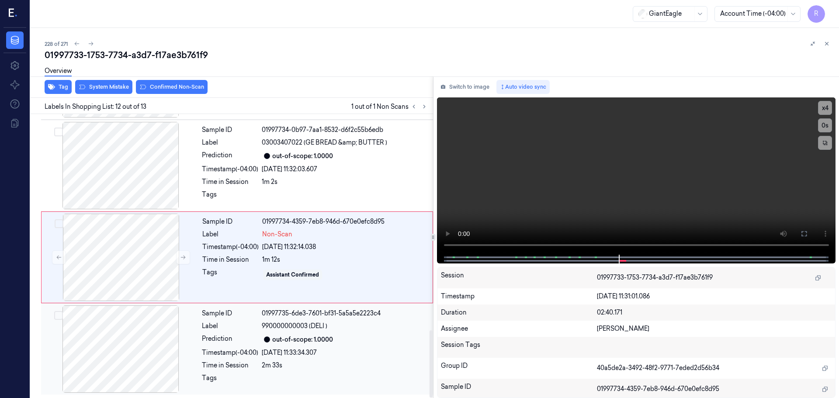
click at [227, 322] on div "Label" at bounding box center [230, 326] width 56 height 9
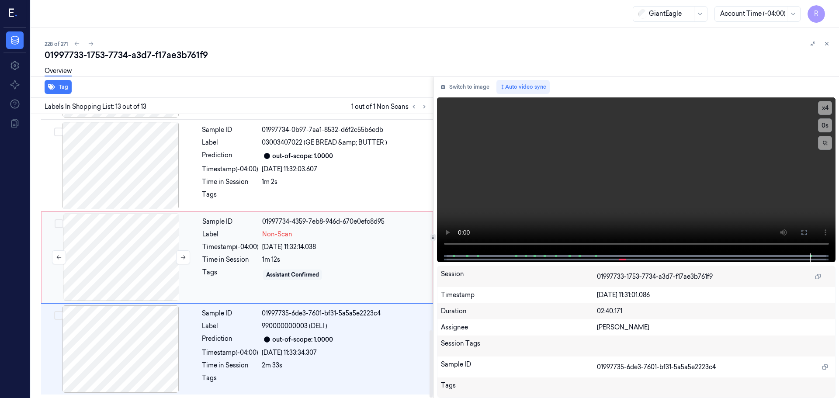
click at [139, 278] on div at bounding box center [121, 257] width 156 height 87
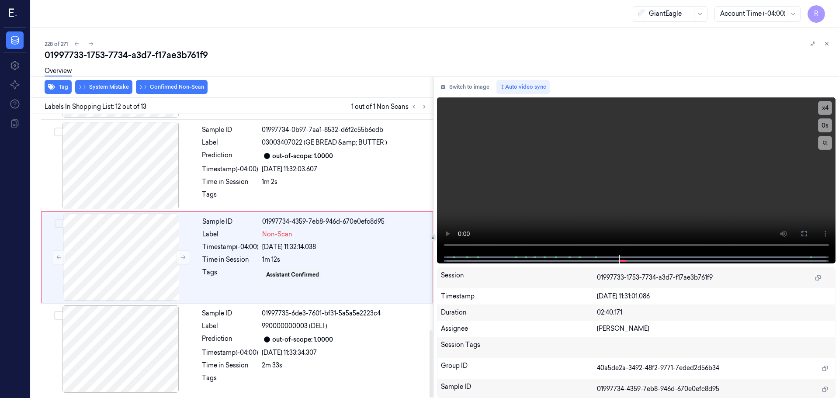
click at [105, 80] on div "Overview" at bounding box center [439, 72] width 788 height 22
click at [105, 83] on div "Overview" at bounding box center [439, 72] width 788 height 22
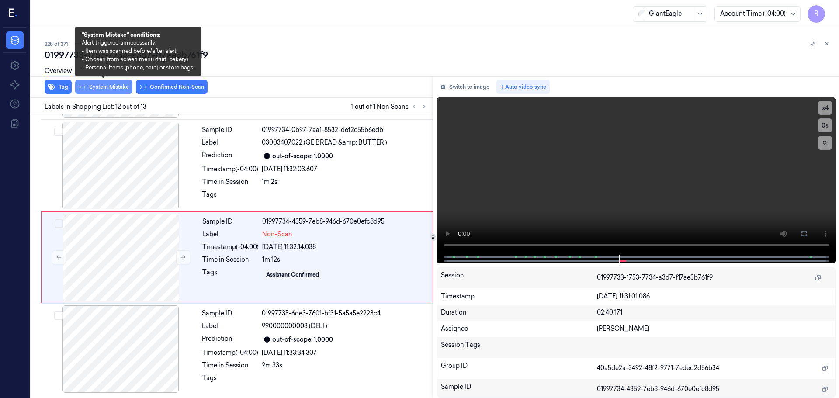
click at [105, 87] on button "System Mistake" at bounding box center [103, 87] width 57 height 14
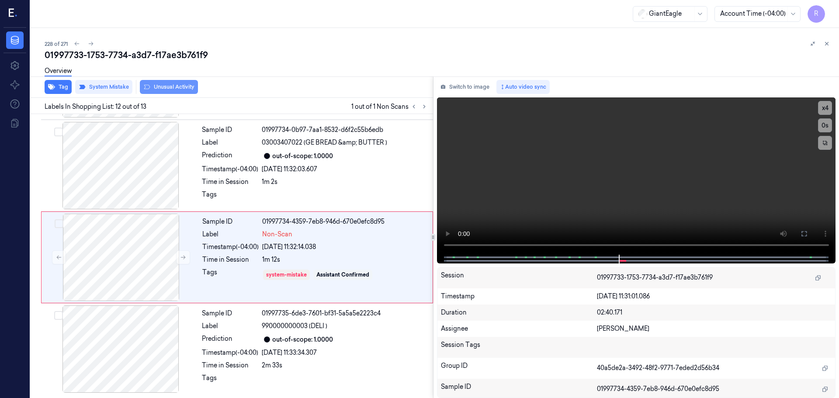
click at [175, 88] on button "Unusual Activity" at bounding box center [169, 87] width 58 height 14
click at [827, 45] on icon at bounding box center [827, 44] width 6 height 6
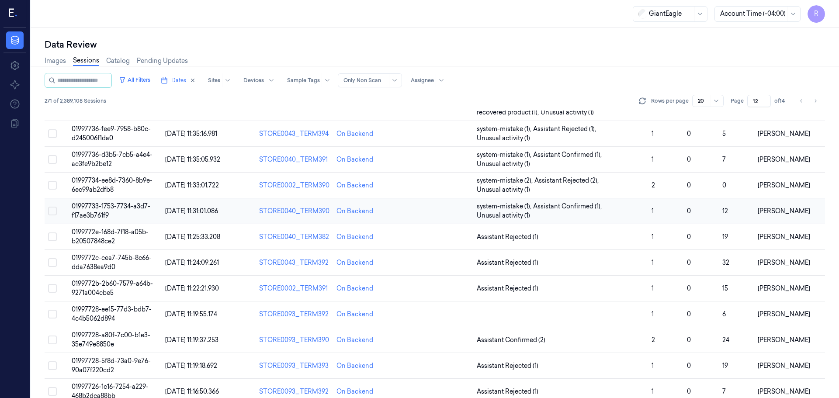
scroll to position [122, 0]
click at [572, 233] on span "Assistant Rejected (1)" at bounding box center [561, 236] width 168 height 9
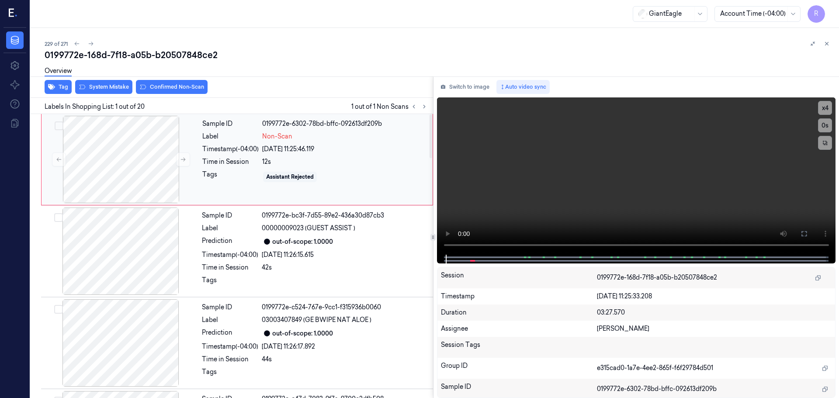
drag, startPoint x: 281, startPoint y: 189, endPoint x: 277, endPoint y: 195, distance: 6.3
click at [280, 189] on div "Sample ID 0199772e-6302-78bd-bffc-092613df209b Label Non-Scan Timestamp (-04:00…" at bounding box center [315, 159] width 232 height 87
click at [112, 246] on div at bounding box center [121, 251] width 156 height 87
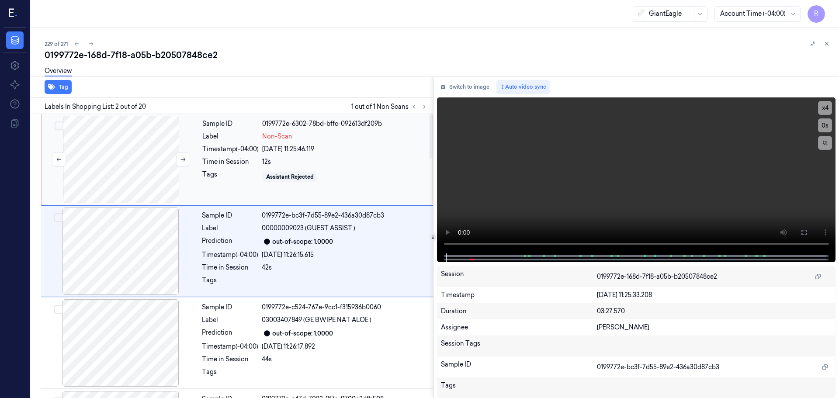
click at [147, 173] on div at bounding box center [121, 159] width 156 height 87
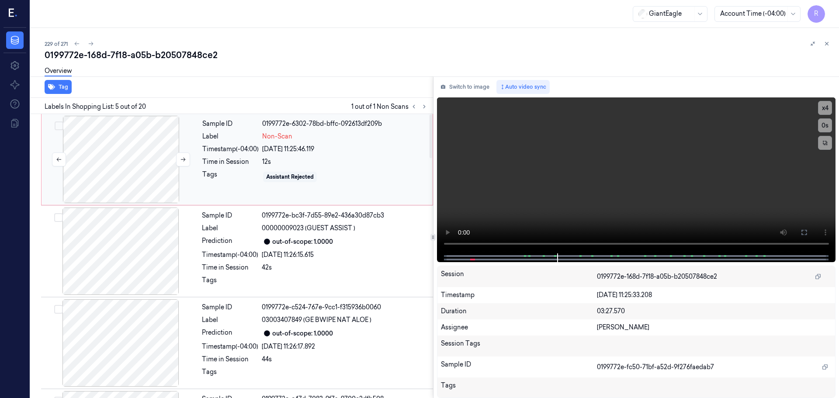
click at [149, 168] on div at bounding box center [121, 159] width 156 height 87
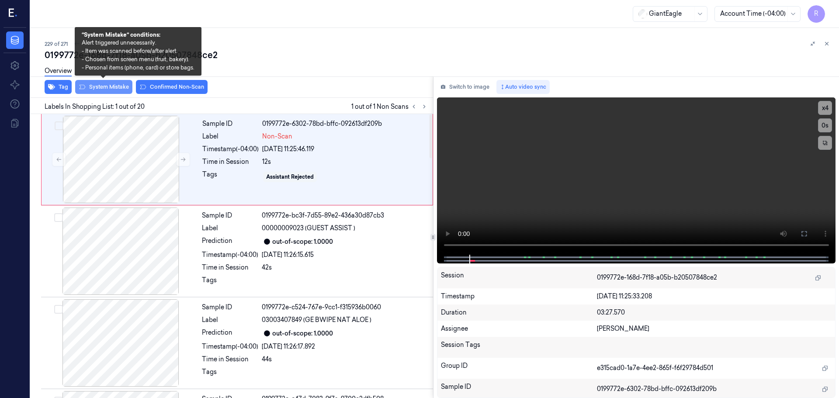
click at [105, 90] on button "System Mistake" at bounding box center [103, 87] width 57 height 14
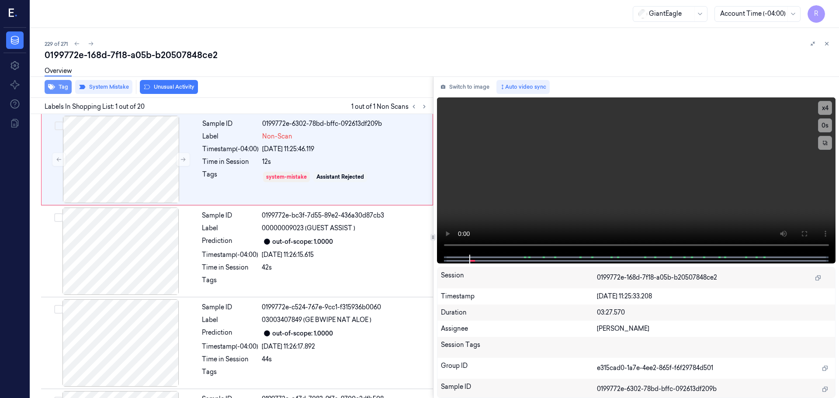
click at [55, 90] on button "Tag" at bounding box center [58, 87] width 27 height 14
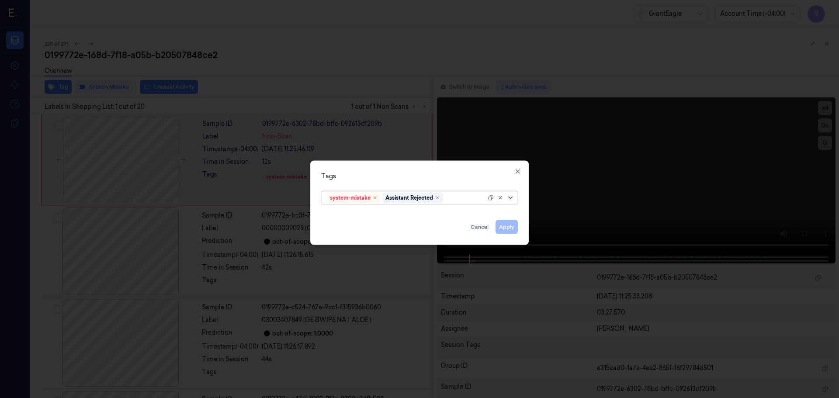
click at [508, 199] on icon at bounding box center [510, 197] width 7 height 7
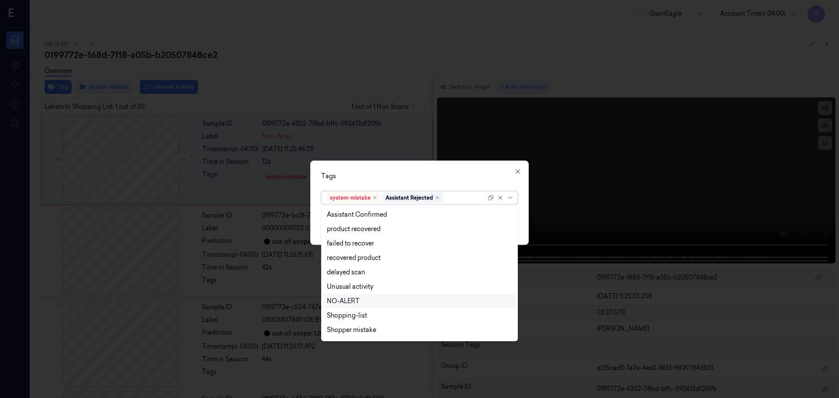
scroll to position [71, 0]
click at [342, 315] on div "Bag" at bounding box center [419, 317] width 185 height 9
click at [421, 177] on div "Tags" at bounding box center [419, 175] width 197 height 9
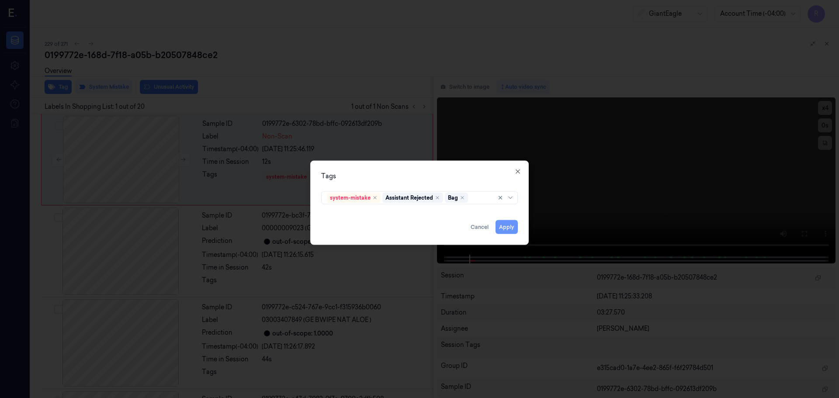
click at [511, 229] on button "Apply" at bounding box center [507, 227] width 22 height 14
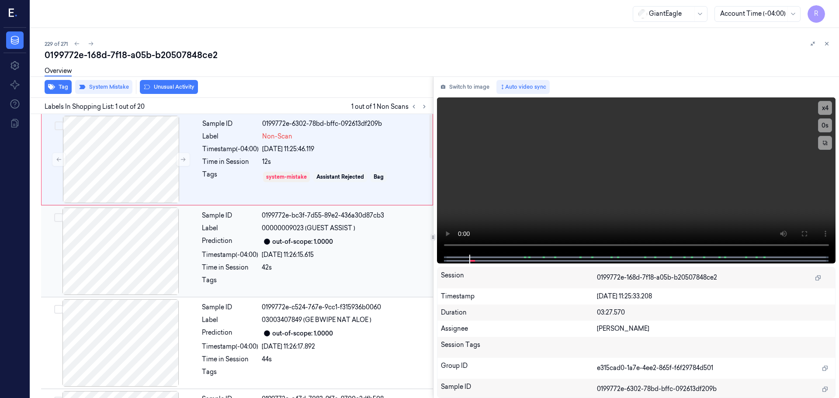
click at [320, 271] on div "42s" at bounding box center [345, 267] width 166 height 9
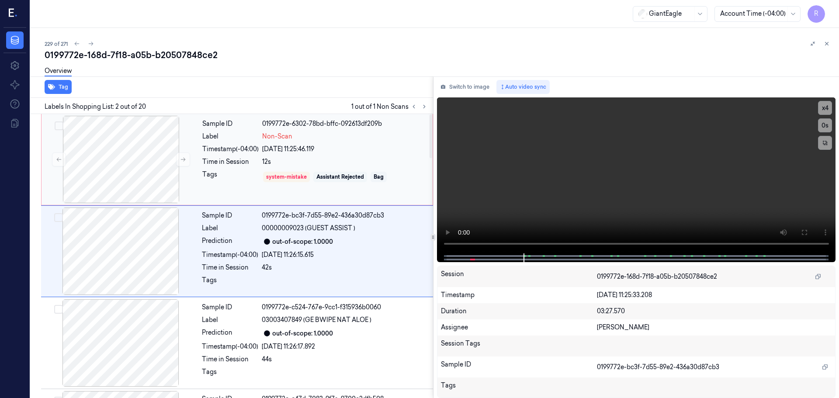
click at [317, 173] on div "Assistant Rejected" at bounding box center [340, 177] width 54 height 10
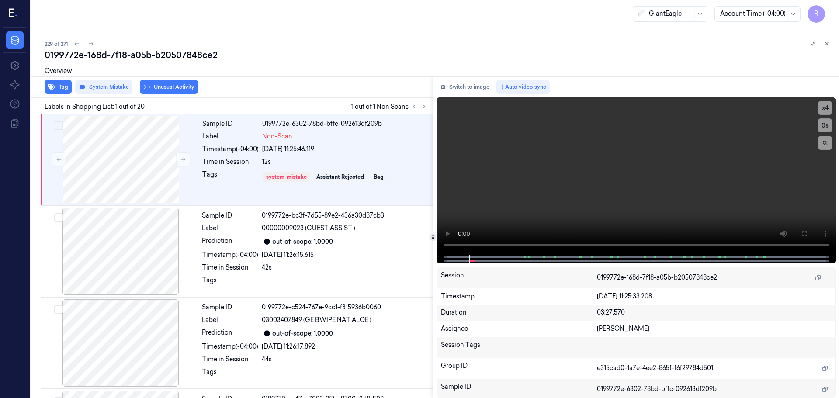
click at [831, 38] on div "229 of 271 0199772e-168d-7f18-a05b-b20507848ce2 Overview Tag System Mistake Unu…" at bounding box center [435, 213] width 809 height 370
click at [826, 50] on div "0199772e-168d-7f18-a05b-b20507848ce2" at bounding box center [439, 55] width 788 height 12
click at [826, 47] on button at bounding box center [827, 43] width 10 height 10
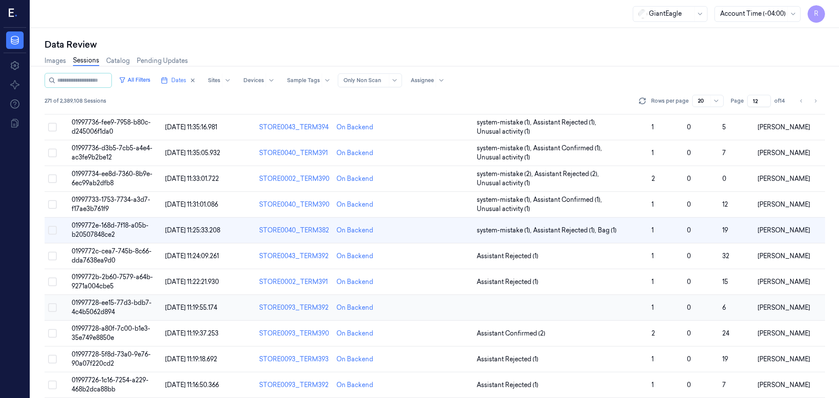
scroll to position [147, 0]
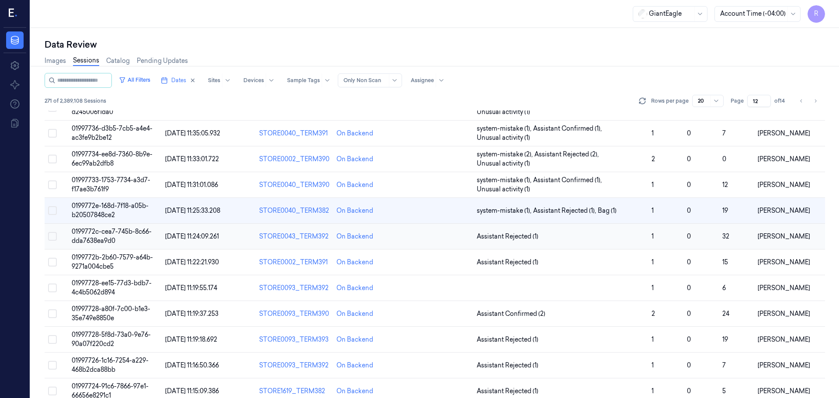
click at [564, 239] on span "Assistant Rejected (1)" at bounding box center [561, 236] width 168 height 9
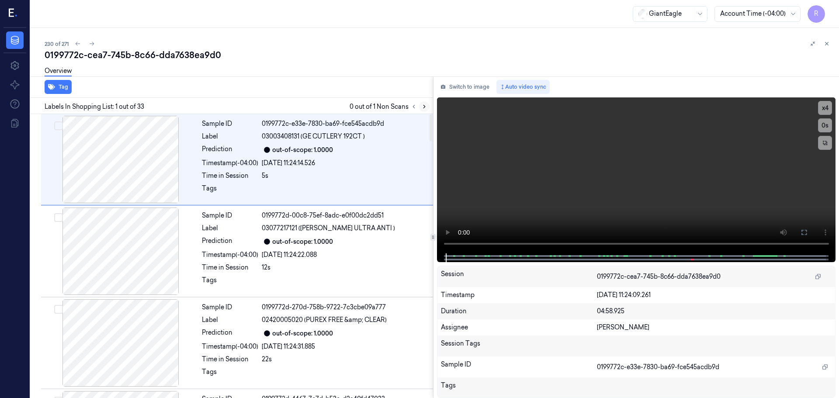
click at [423, 110] on button at bounding box center [424, 106] width 10 height 10
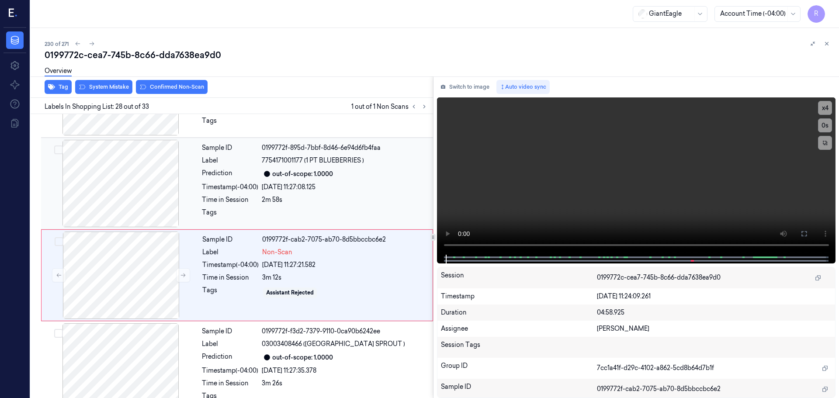
scroll to position [2382, 0]
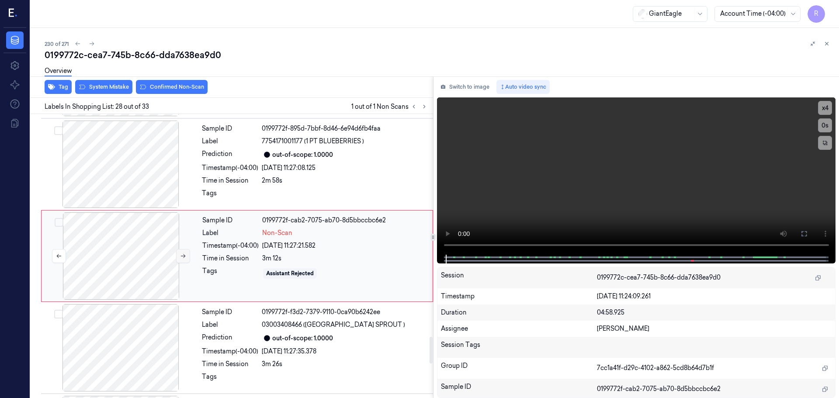
click at [183, 257] on icon at bounding box center [183, 256] width 6 height 6
click at [182, 257] on icon at bounding box center [183, 256] width 6 height 6
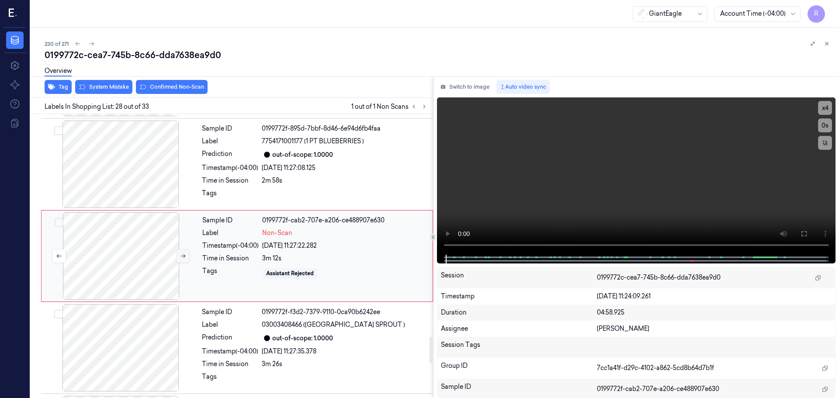
click at [182, 257] on icon at bounding box center [183, 256] width 6 height 6
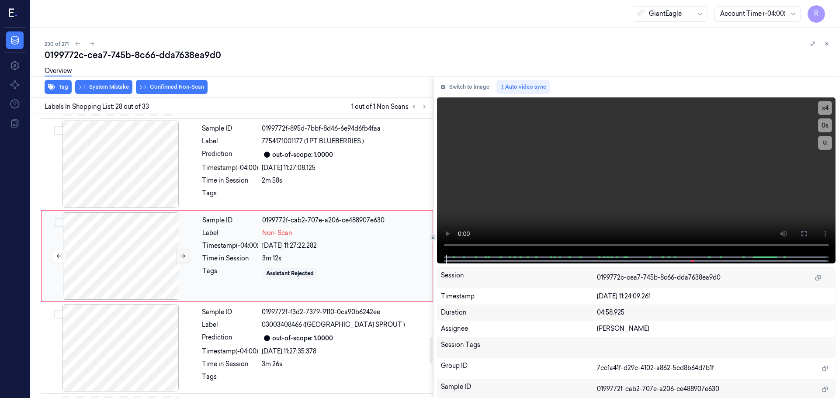
click at [182, 257] on icon at bounding box center [183, 256] width 6 height 6
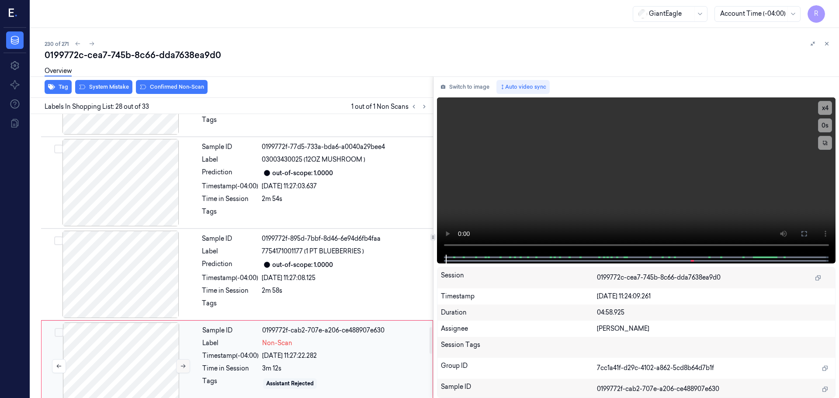
scroll to position [2251, 0]
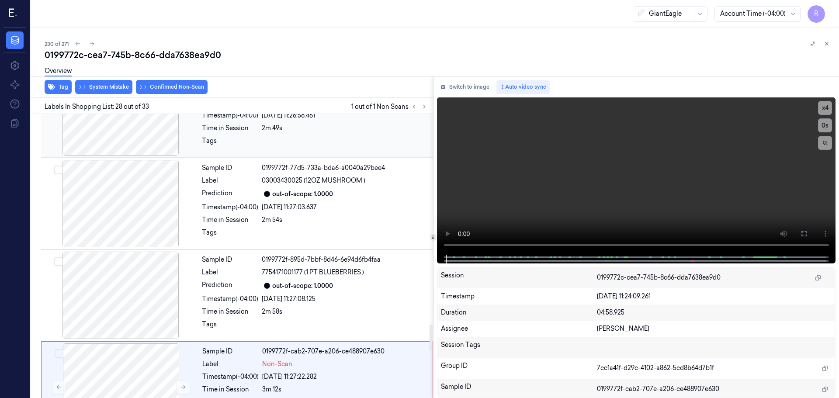
click at [146, 146] on div at bounding box center [121, 111] width 156 height 87
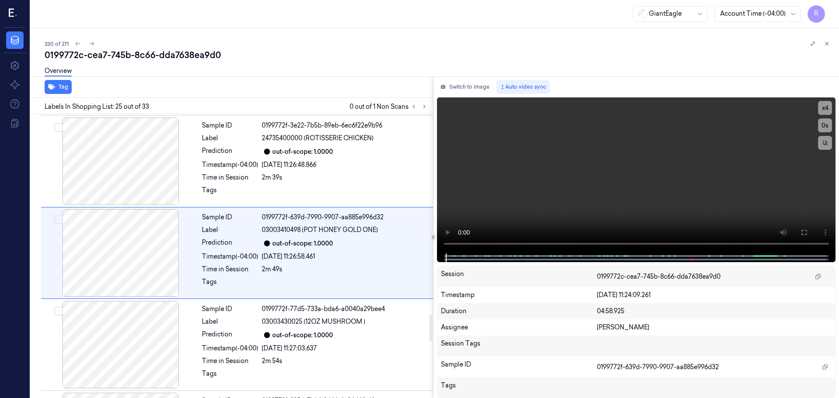
scroll to position [2107, 0]
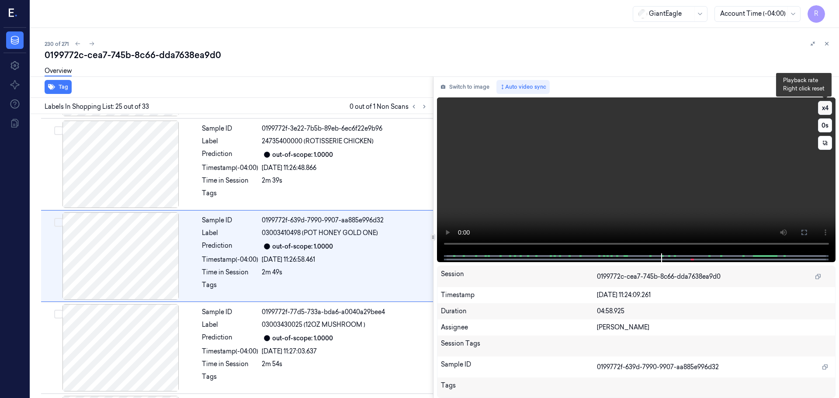
click at [828, 110] on button "x 4" at bounding box center [825, 108] width 14 height 14
click at [828, 110] on button "x 1" at bounding box center [825, 108] width 14 height 14
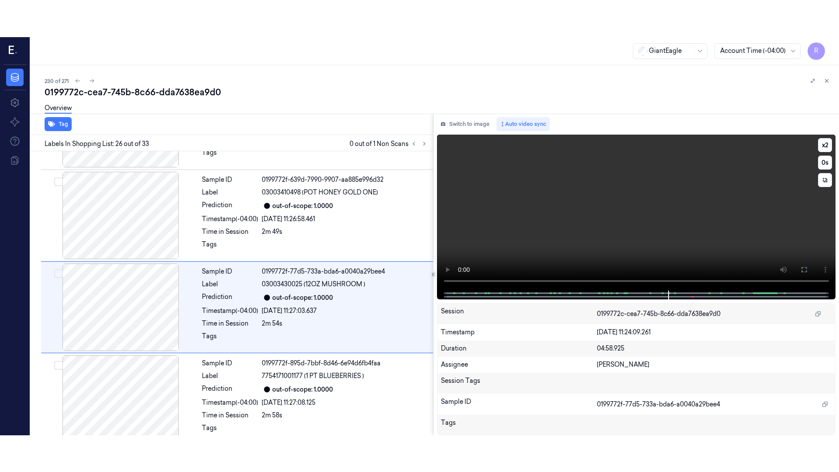
scroll to position [2199, 0]
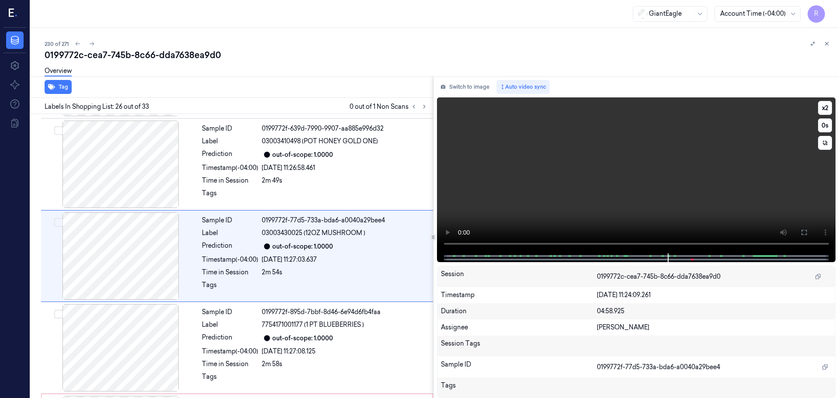
click at [808, 234] on button at bounding box center [804, 233] width 14 height 14
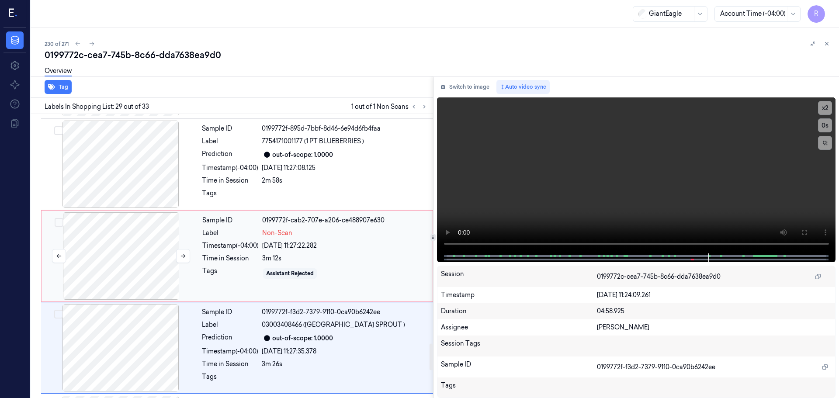
scroll to position [2474, 0]
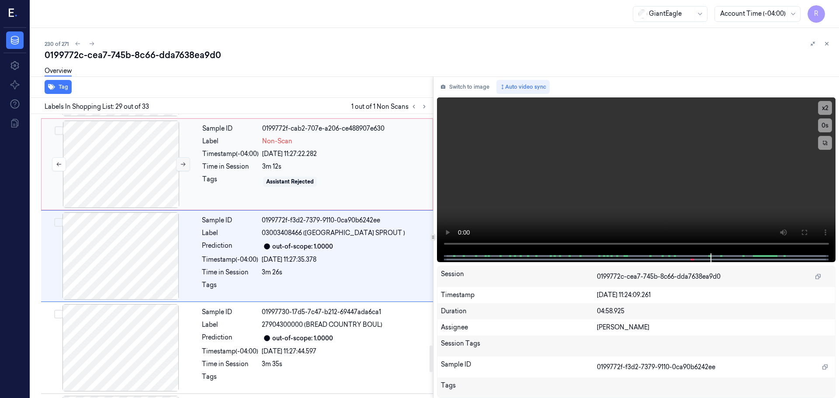
click at [184, 168] on button at bounding box center [183, 164] width 14 height 14
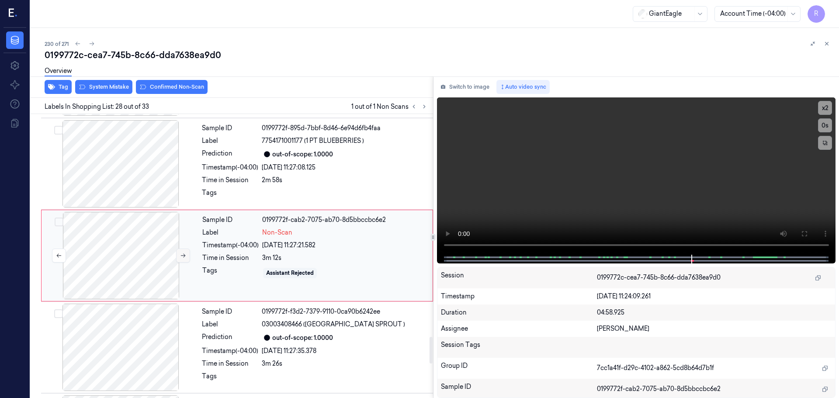
scroll to position [2382, 0]
click at [182, 248] on div at bounding box center [121, 255] width 156 height 87
click at [184, 253] on button at bounding box center [183, 256] width 14 height 14
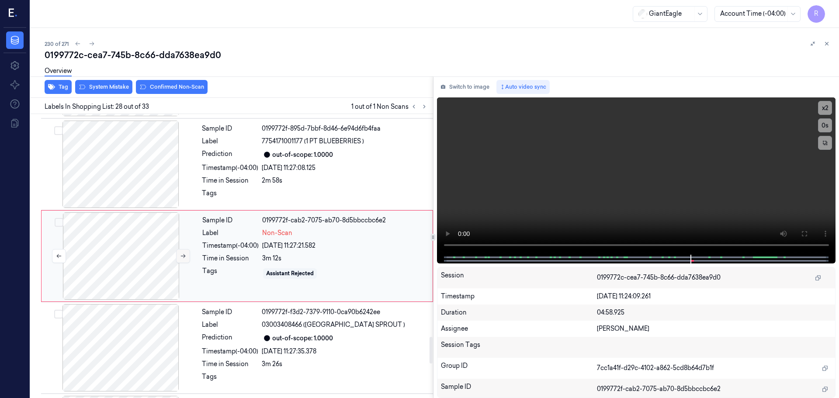
click at [184, 253] on button at bounding box center [183, 256] width 14 height 14
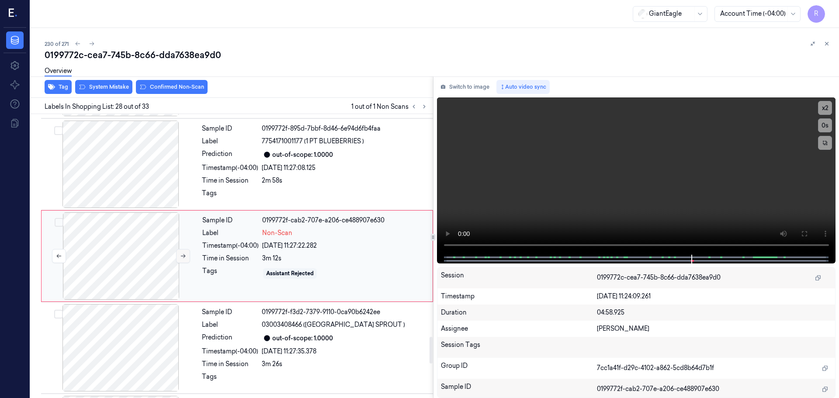
click at [184, 253] on button at bounding box center [183, 256] width 14 height 14
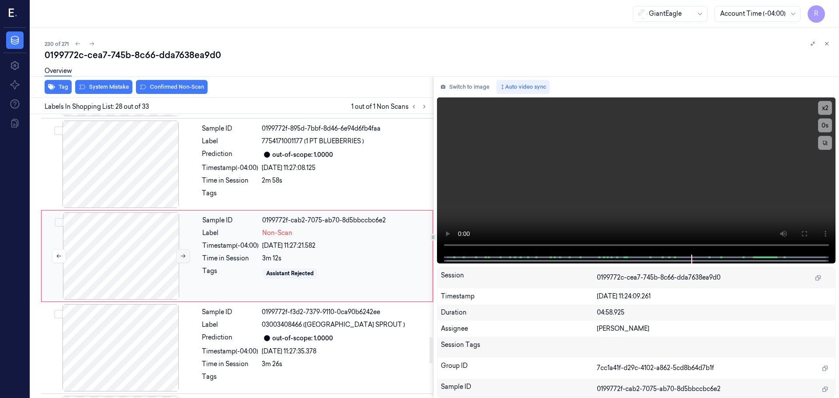
click at [183, 257] on icon at bounding box center [183, 256] width 6 height 6
click at [229, 253] on div "Sample ID 0199772f-cab2-7075-ab70-8d5bbccbc6e2 Label Non-Scan Timestamp (-04:00…" at bounding box center [315, 255] width 232 height 87
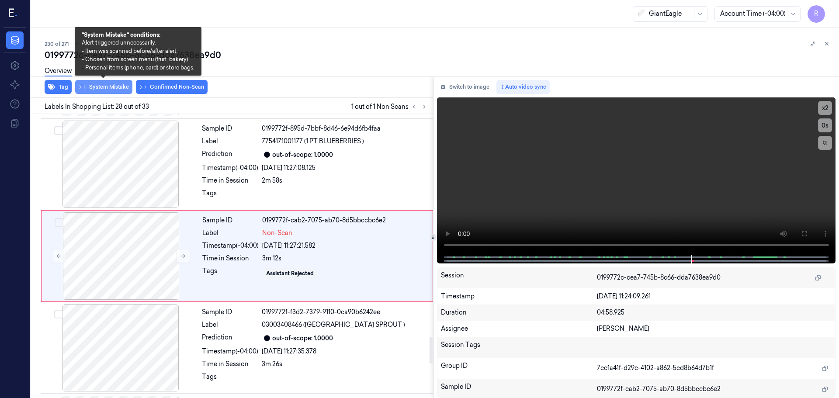
click at [93, 88] on button "System Mistake" at bounding box center [103, 87] width 57 height 14
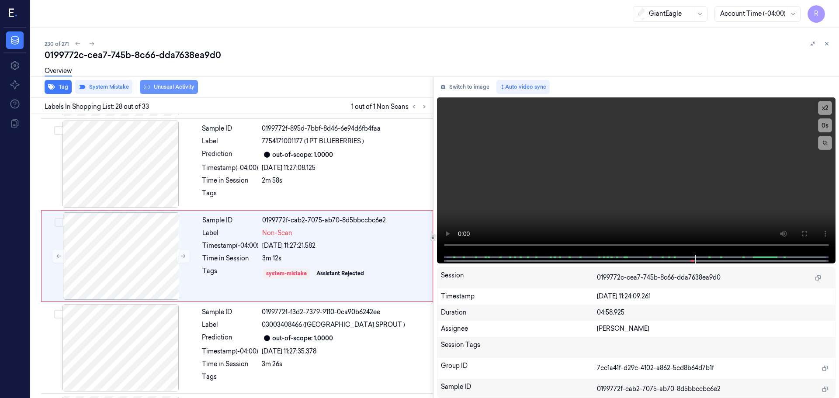
click at [184, 92] on button "Unusual Activity" at bounding box center [169, 87] width 58 height 14
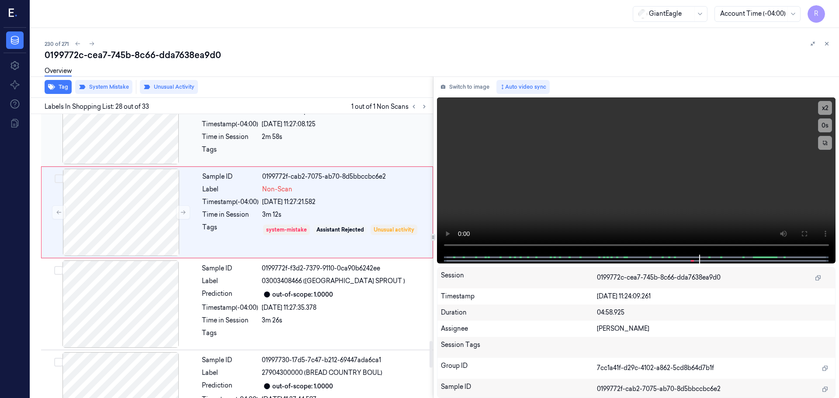
click at [280, 136] on div "2m 58s" at bounding box center [345, 136] width 166 height 9
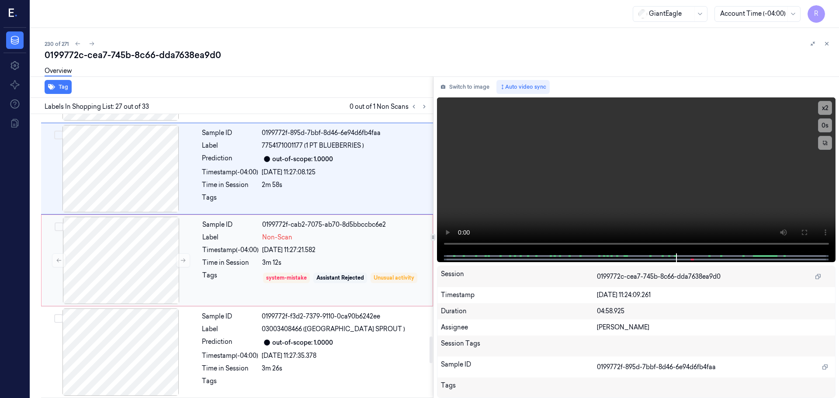
click at [297, 268] on div "Sample ID 0199772f-cab2-7075-ab70-8d5bbccbc6e2 Label Non-Scan Timestamp (-04:00…" at bounding box center [315, 260] width 232 height 87
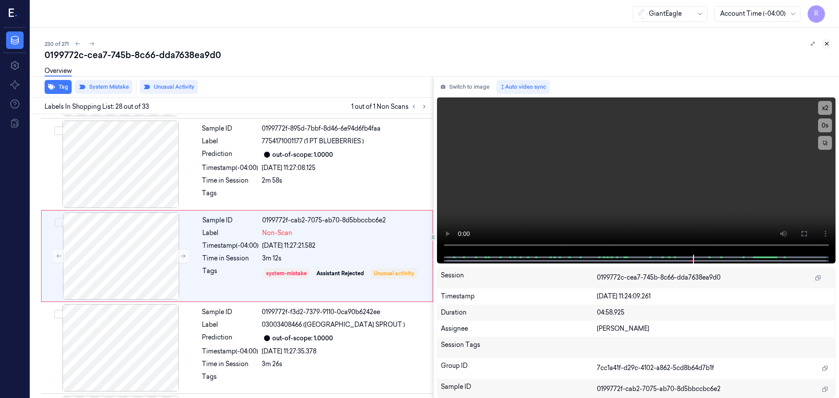
click at [826, 48] on button at bounding box center [827, 43] width 10 height 10
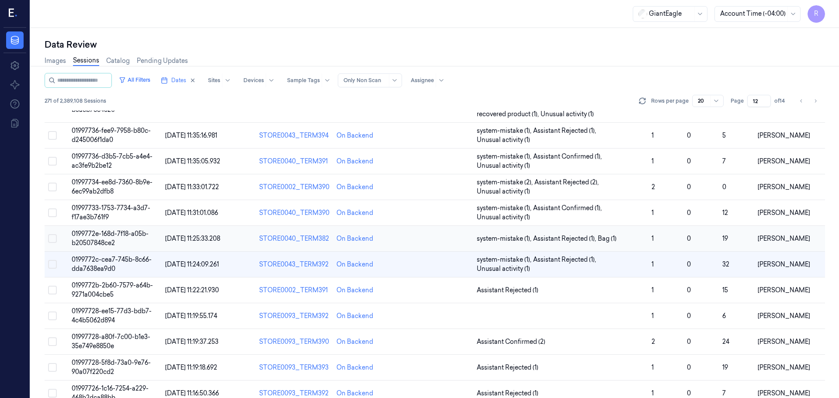
scroll to position [129, 0]
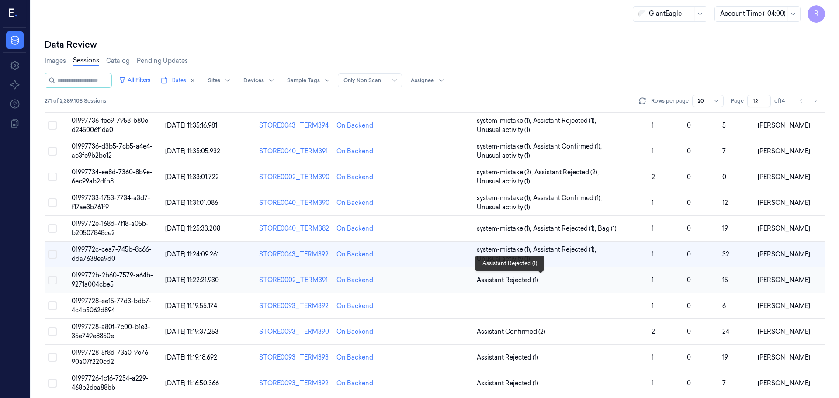
click at [556, 278] on span "Assistant Rejected (1)" at bounding box center [561, 280] width 168 height 9
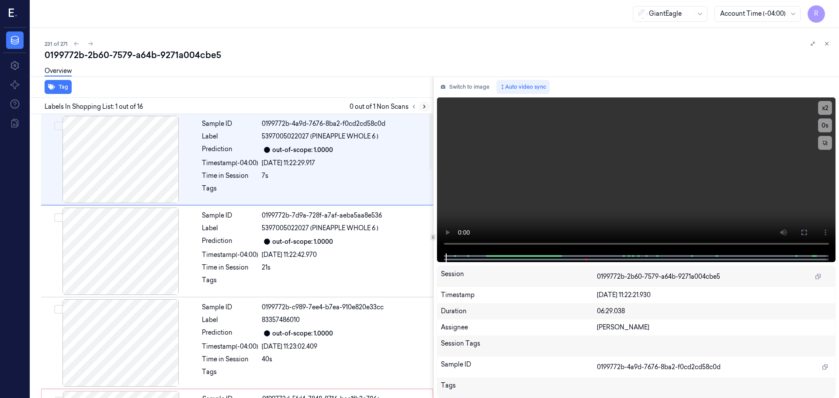
click at [420, 108] on button at bounding box center [424, 106] width 10 height 10
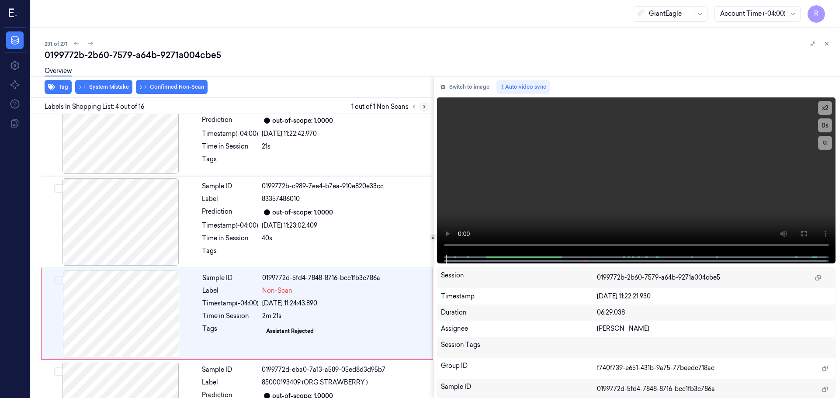
click at [425, 107] on icon at bounding box center [424, 107] width 6 height 6
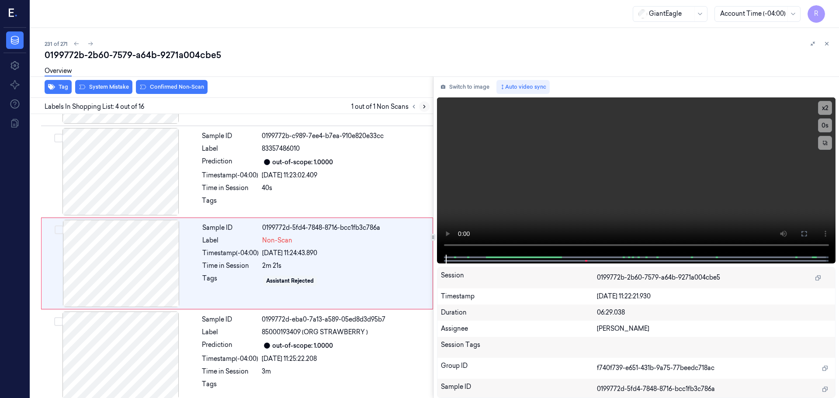
scroll to position [179, 0]
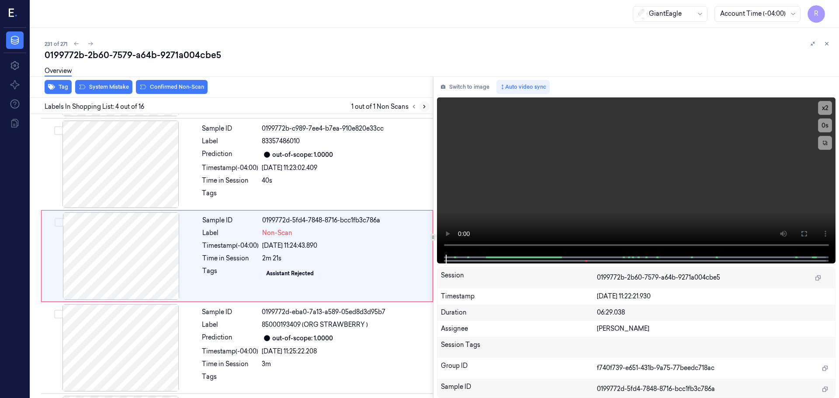
click at [425, 107] on icon at bounding box center [425, 106] width 2 height 3
click at [157, 240] on div at bounding box center [121, 255] width 156 height 87
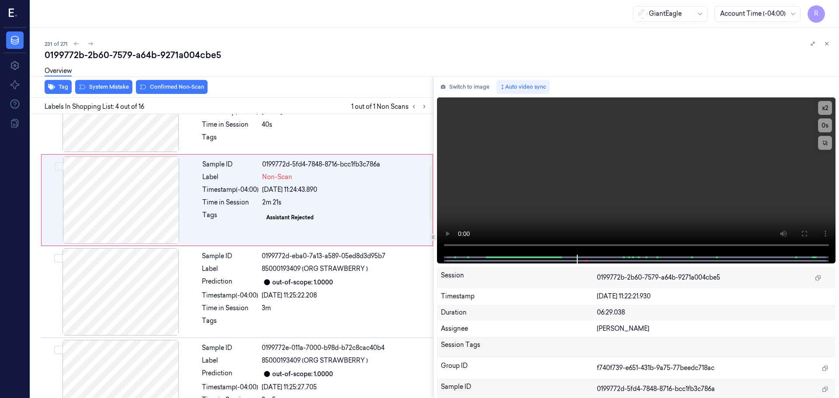
scroll to position [223, 0]
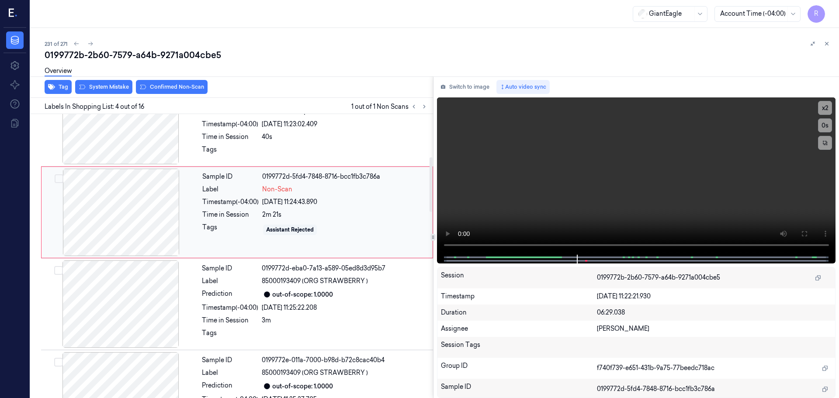
click at [153, 219] on div at bounding box center [121, 212] width 156 height 87
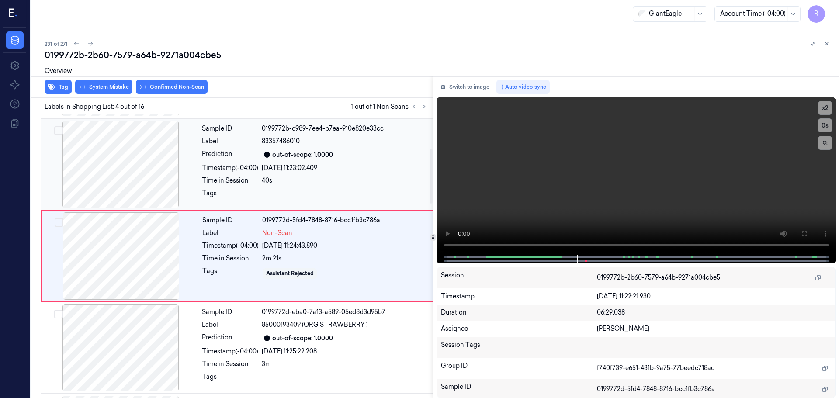
click at [155, 165] on div at bounding box center [121, 164] width 156 height 87
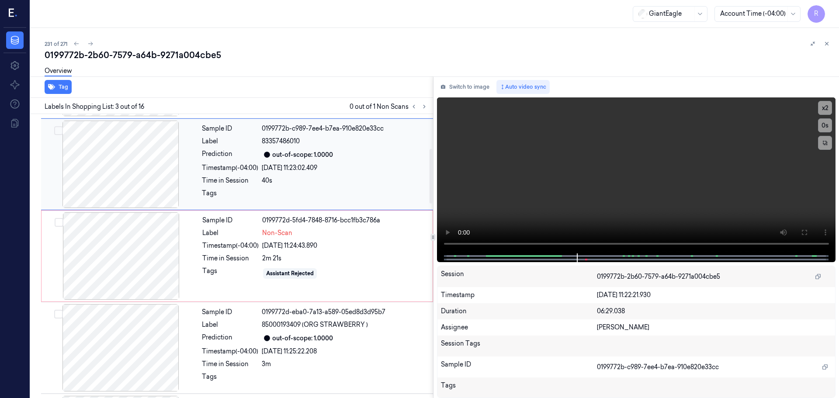
scroll to position [87, 0]
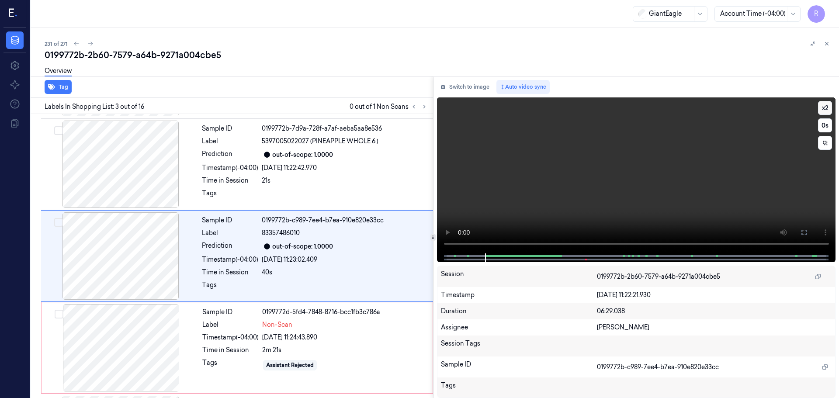
click at [827, 113] on button "x 2" at bounding box center [825, 108] width 14 height 14
click at [827, 113] on button "x 4" at bounding box center [825, 108] width 14 height 14
click at [822, 107] on button "x 1" at bounding box center [825, 108] width 14 height 14
click at [828, 111] on button "x 2" at bounding box center [825, 108] width 14 height 14
click at [803, 233] on button at bounding box center [804, 233] width 14 height 14
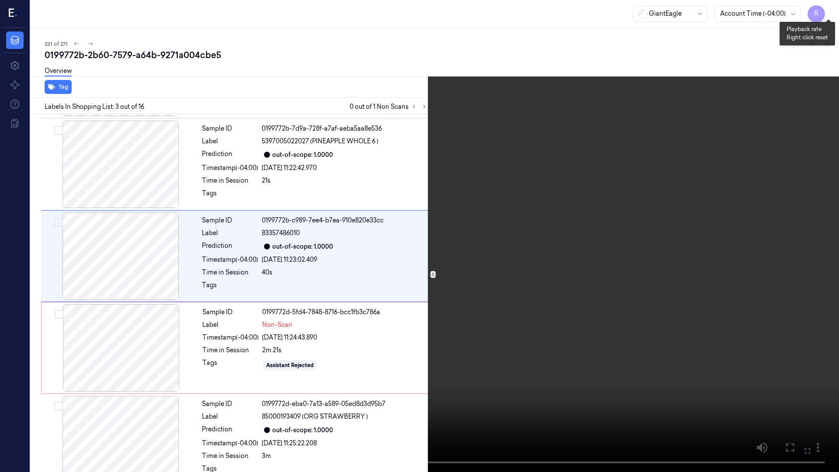
click at [825, 11] on button "x 4" at bounding box center [829, 10] width 14 height 14
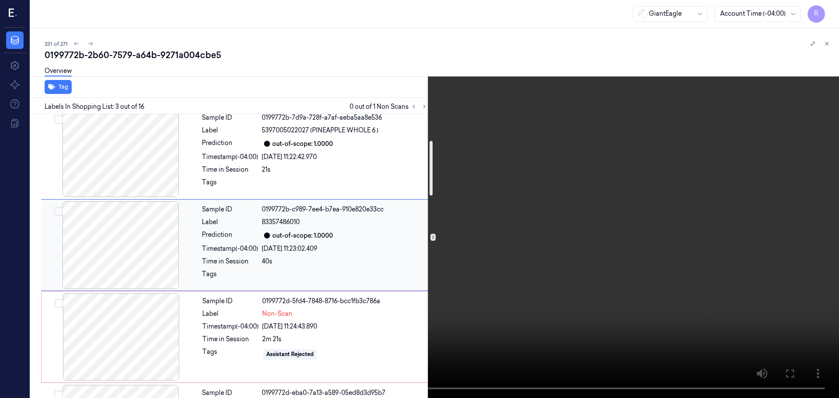
scroll to position [138, 0]
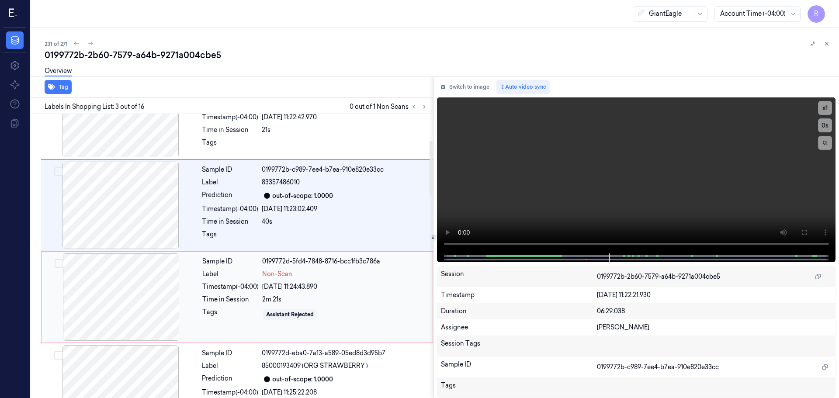
click at [156, 295] on div at bounding box center [121, 297] width 156 height 87
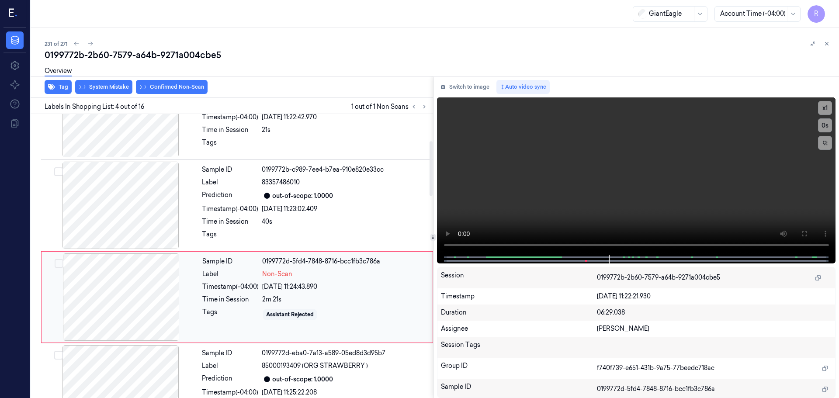
scroll to position [179, 0]
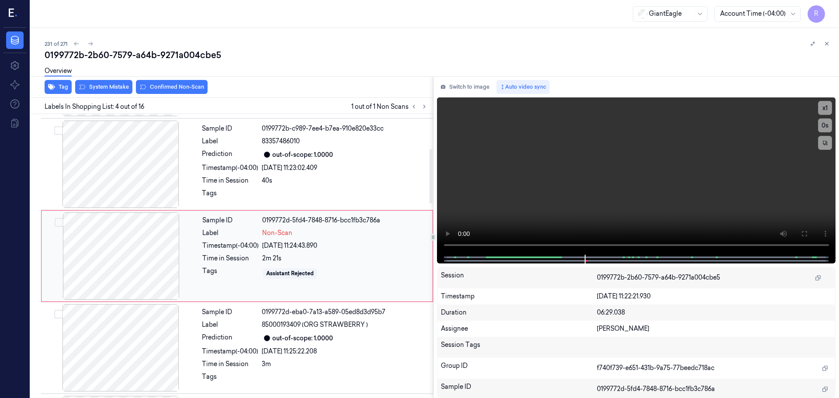
click at [167, 255] on div at bounding box center [121, 255] width 156 height 87
click at [825, 111] on button "x 1" at bounding box center [825, 108] width 14 height 14
click at [825, 111] on button "x 2" at bounding box center [825, 108] width 14 height 14
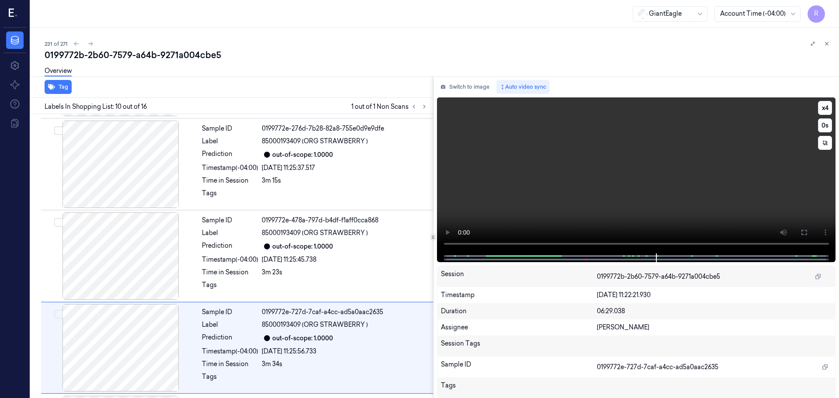
scroll to position [730, 0]
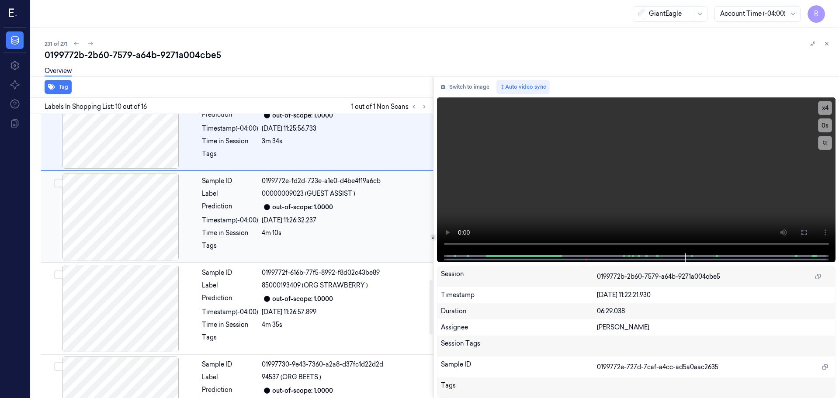
click at [153, 227] on div at bounding box center [121, 216] width 156 height 87
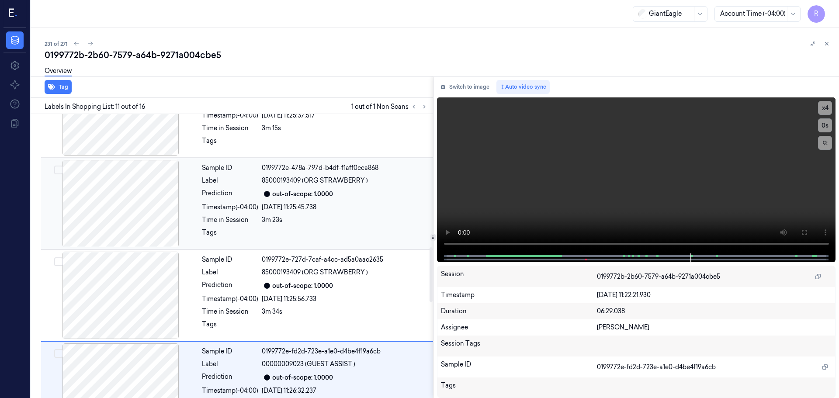
click at [143, 196] on div at bounding box center [121, 203] width 156 height 87
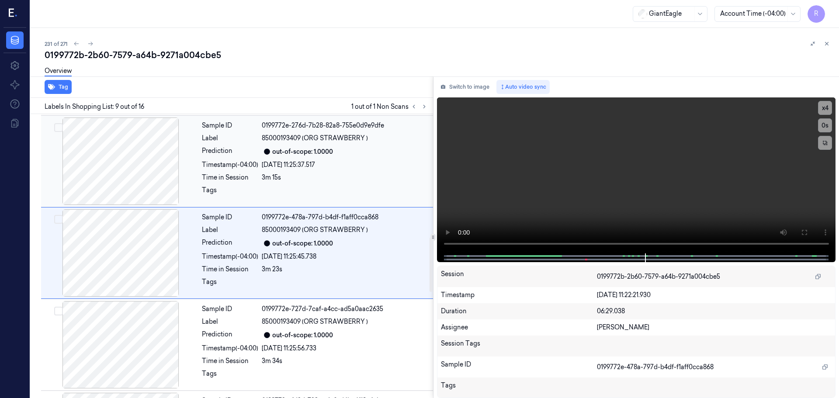
scroll to position [638, 0]
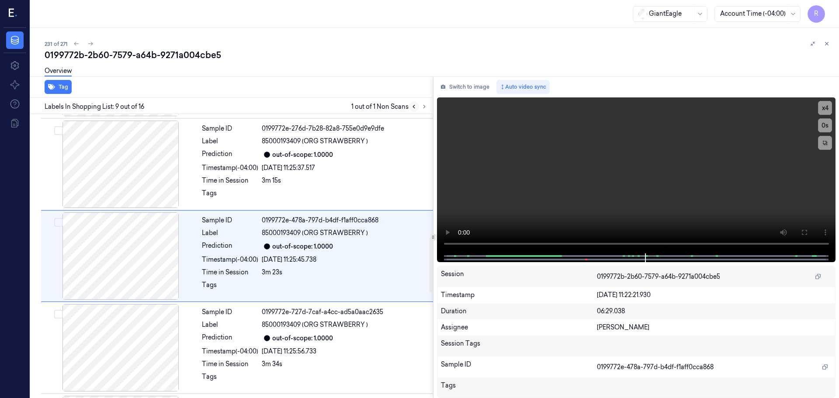
click at [415, 107] on icon at bounding box center [414, 107] width 6 height 6
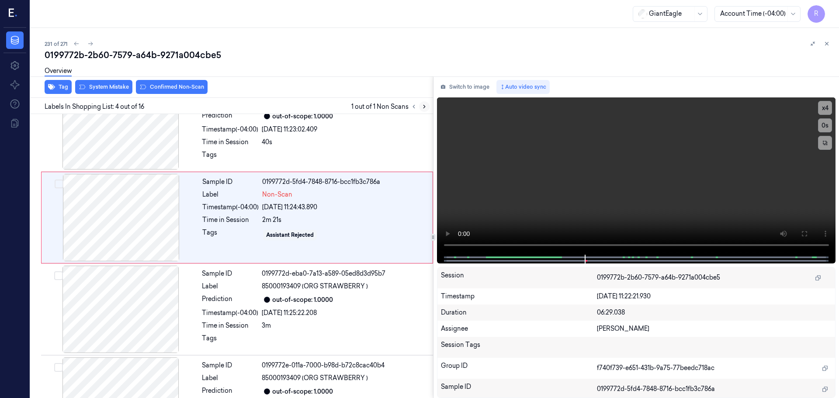
click at [424, 107] on icon at bounding box center [424, 107] width 6 height 6
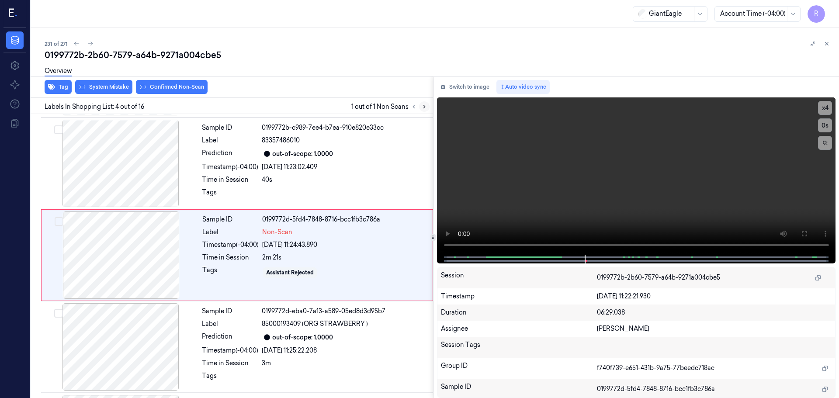
scroll to position [179, 0]
click at [170, 257] on div at bounding box center [121, 255] width 156 height 87
click at [162, 264] on div at bounding box center [121, 255] width 156 height 87
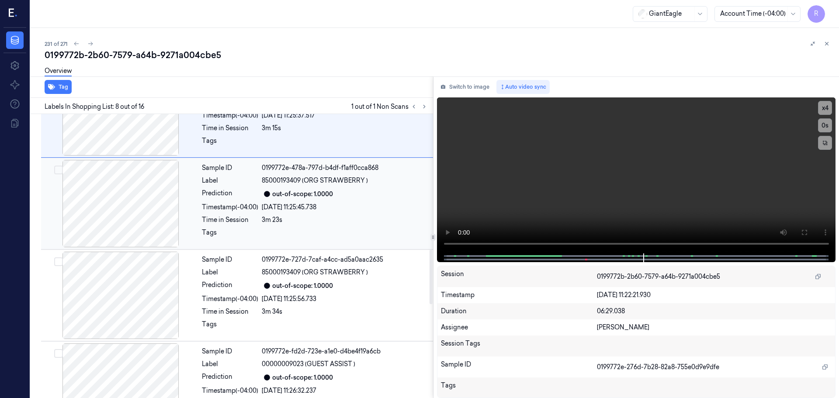
scroll to position [677, 0]
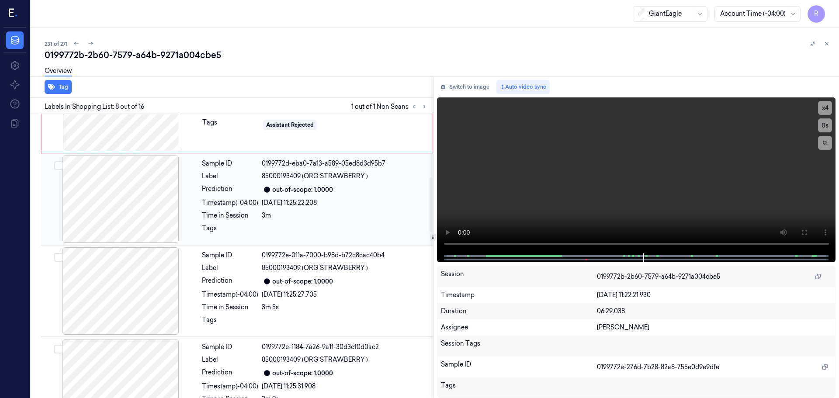
click at [129, 186] on div at bounding box center [121, 199] width 156 height 87
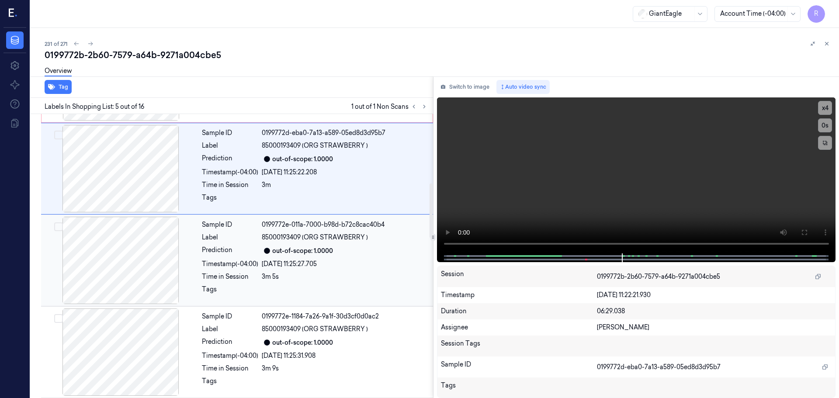
click at [152, 242] on div at bounding box center [121, 260] width 156 height 87
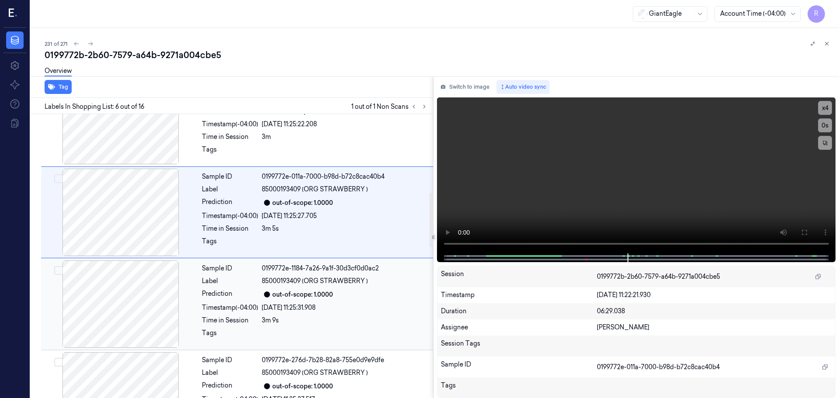
click at [140, 307] on div at bounding box center [121, 304] width 156 height 87
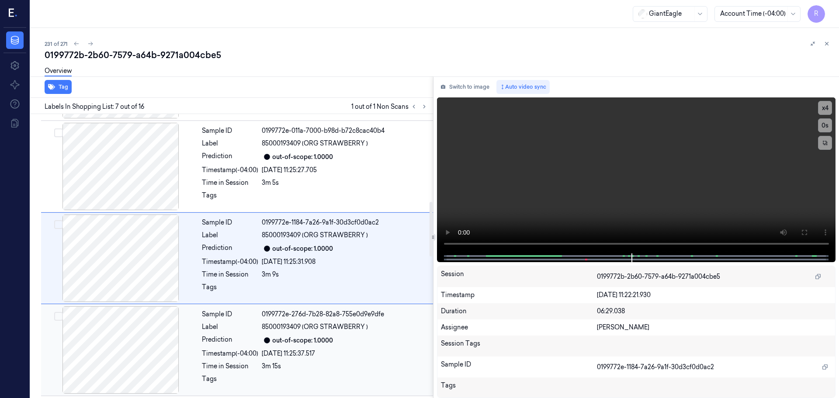
scroll to position [454, 0]
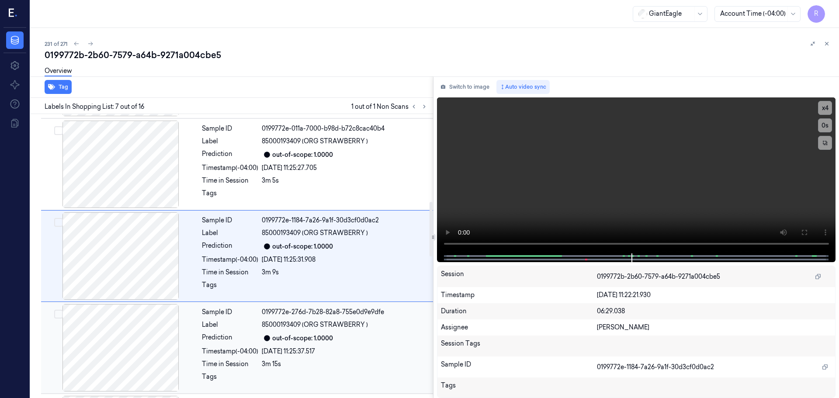
click at [137, 358] on div at bounding box center [121, 347] width 156 height 87
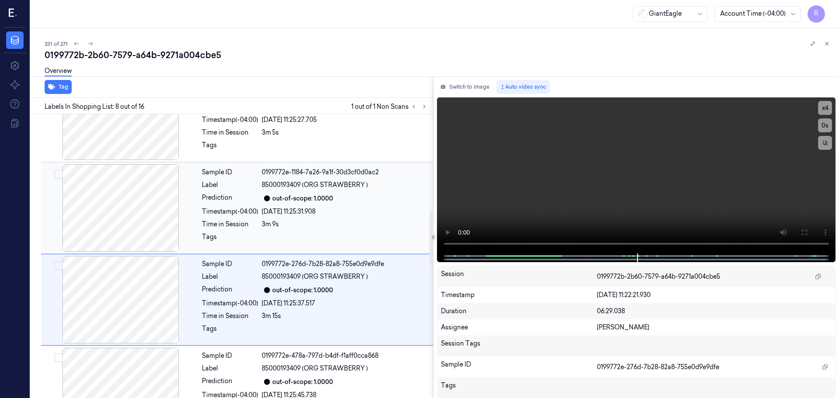
click at [144, 238] on div at bounding box center [121, 207] width 156 height 87
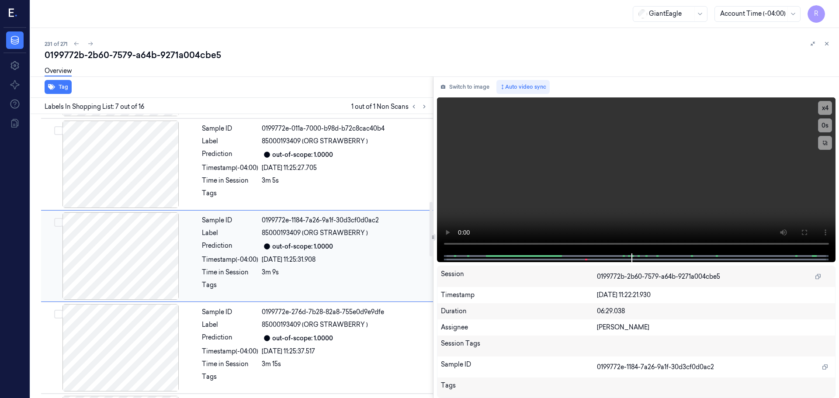
click at [144, 238] on div at bounding box center [121, 255] width 156 height 87
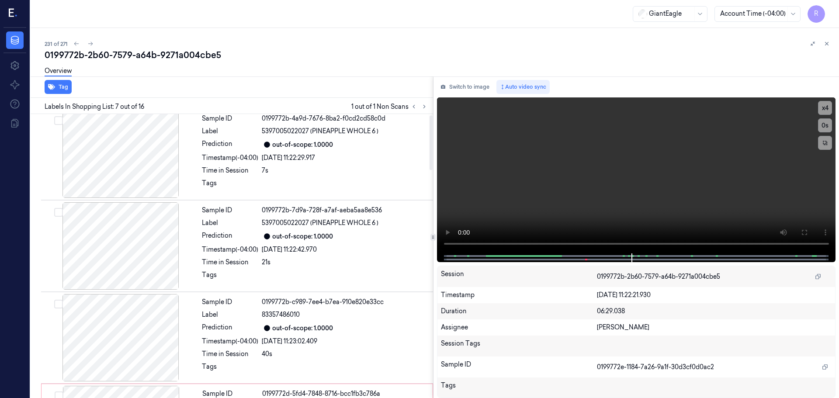
scroll to position [0, 0]
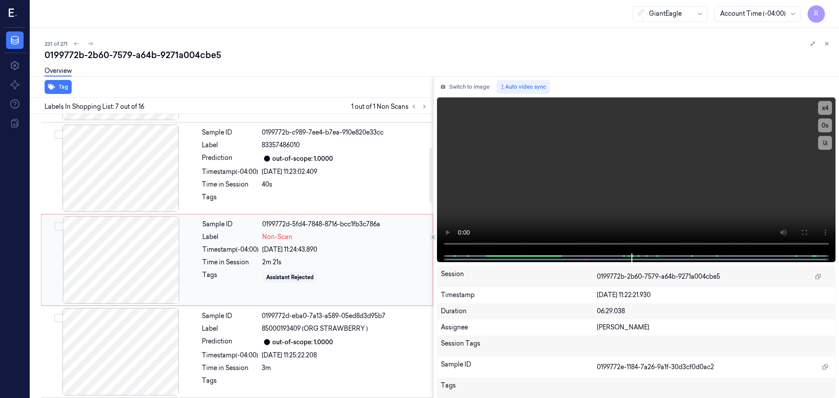
click at [142, 278] on div at bounding box center [121, 259] width 156 height 87
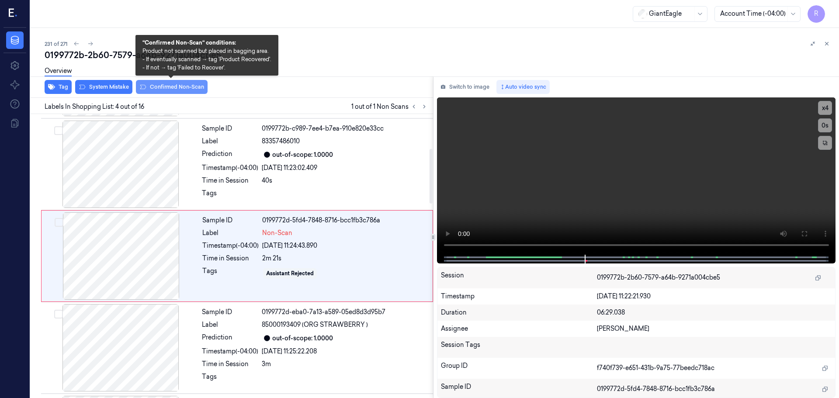
click at [171, 88] on button "Confirmed Non-Scan" at bounding box center [172, 87] width 72 height 14
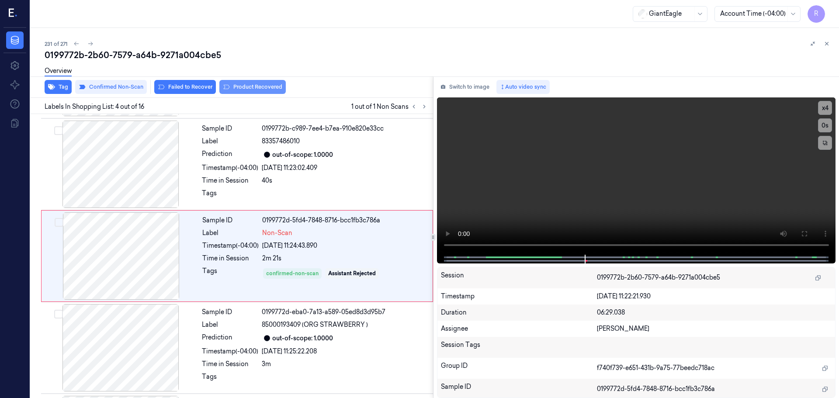
click at [247, 90] on button "Product Recovered" at bounding box center [252, 87] width 66 height 14
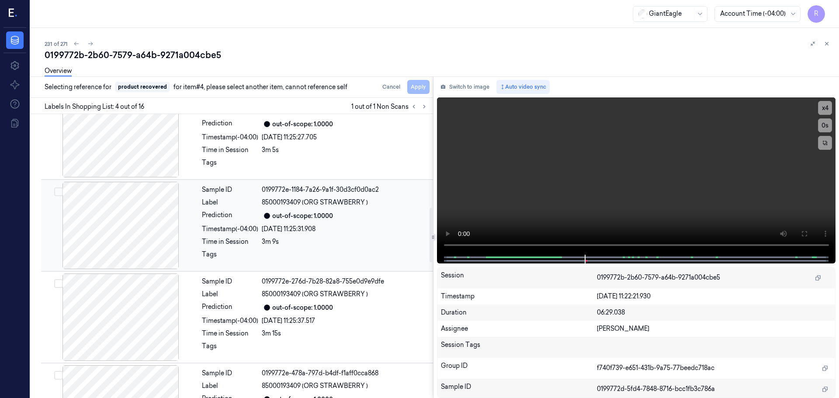
click at [233, 222] on div "Sample ID 0199772e-1184-7a26-9a1f-30d3cf0d0ac2 Label 85000193409 (ORG STRAWBERR…" at bounding box center [314, 225] width 233 height 87
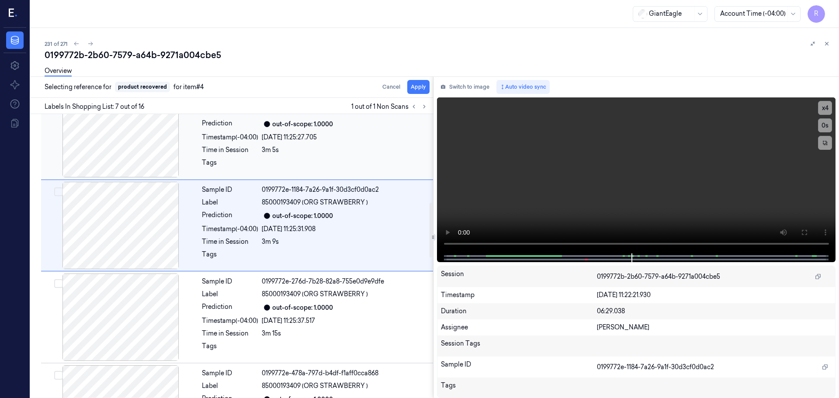
scroll to position [454, 0]
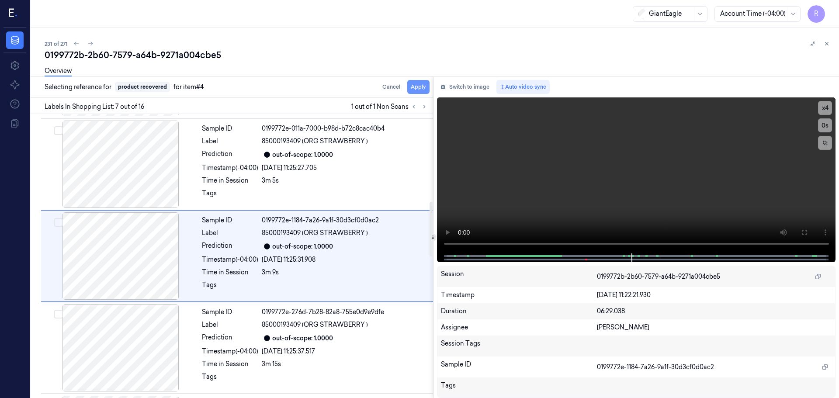
click at [412, 91] on button "Apply" at bounding box center [418, 87] width 22 height 14
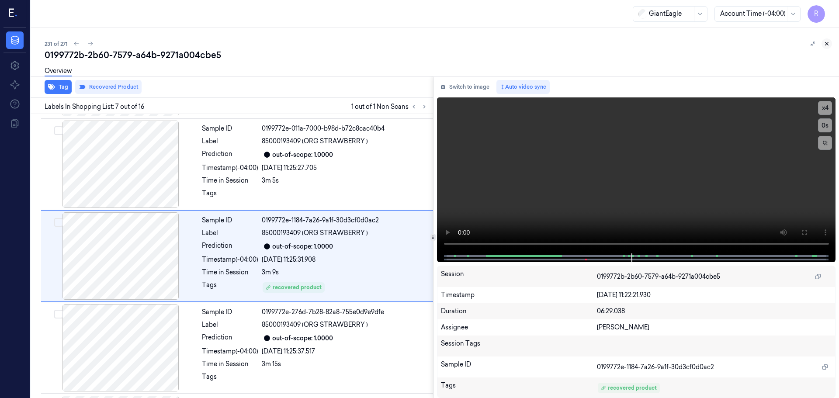
click at [826, 47] on button at bounding box center [827, 43] width 10 height 10
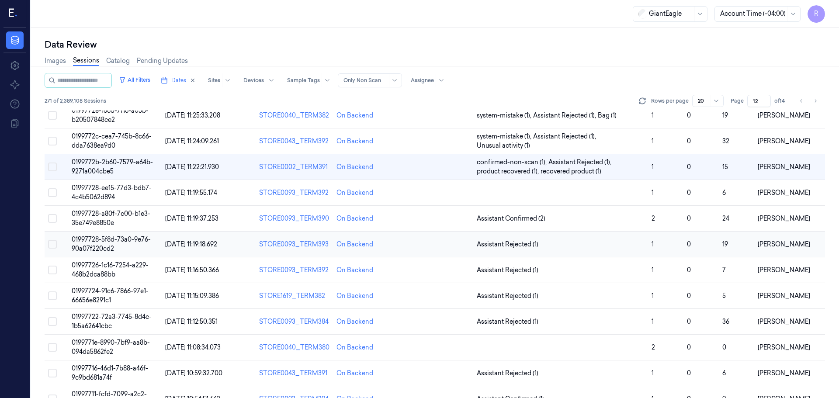
scroll to position [263, 0]
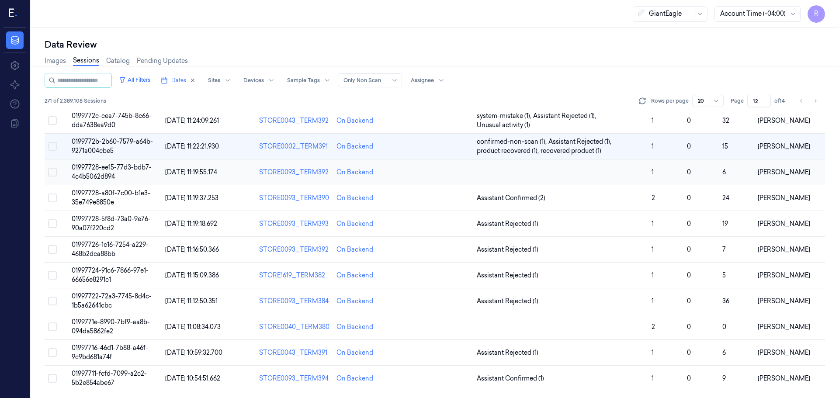
click at [615, 183] on td at bounding box center [560, 173] width 175 height 26
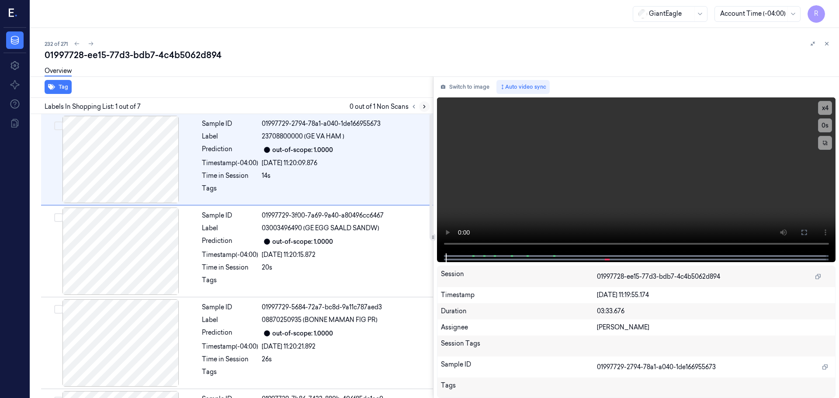
click at [424, 104] on icon at bounding box center [424, 107] width 6 height 6
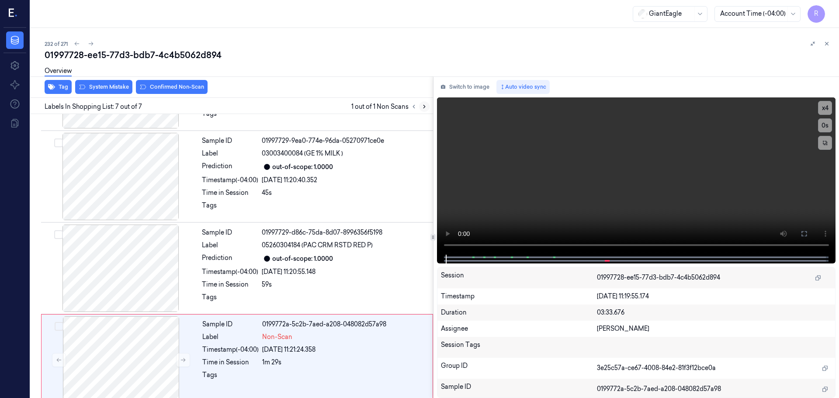
scroll to position [361, 0]
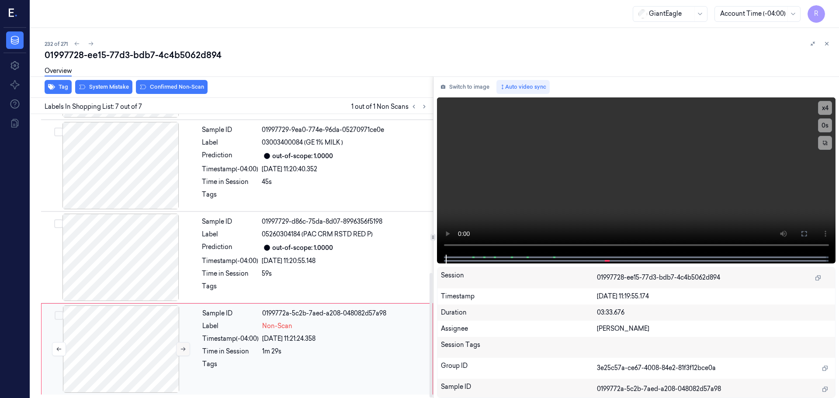
click at [184, 348] on icon at bounding box center [183, 350] width 5 height 4
click at [123, 241] on div at bounding box center [121, 257] width 156 height 87
click at [828, 112] on button "x 4" at bounding box center [825, 108] width 14 height 14
click at [828, 112] on button "x 1" at bounding box center [825, 108] width 14 height 14
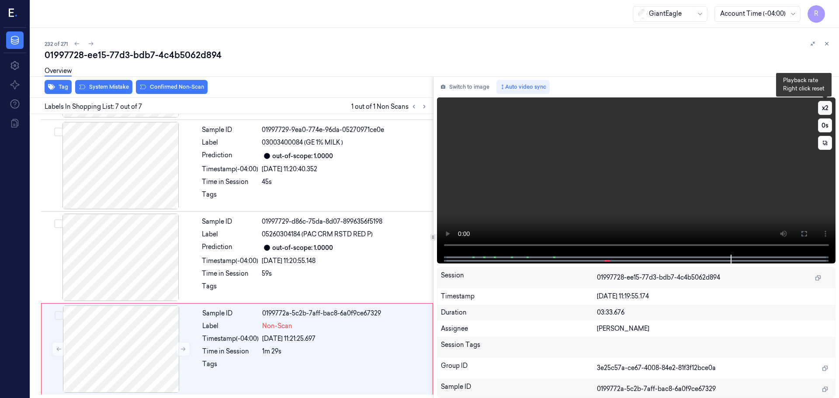
click at [825, 109] on button "x 2" at bounding box center [825, 108] width 14 height 14
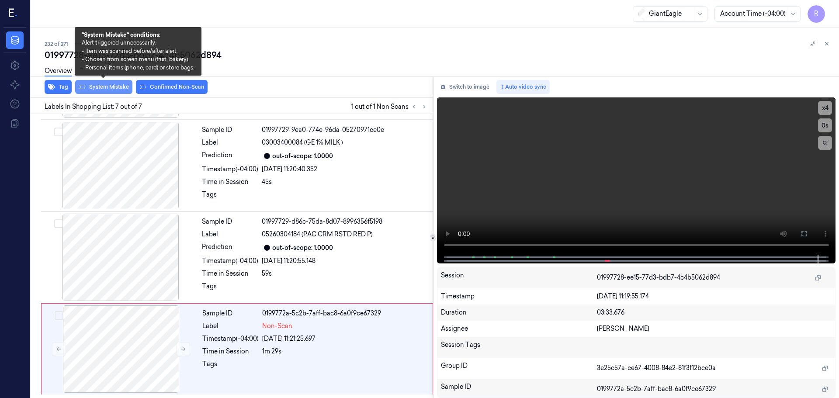
click at [106, 84] on button "System Mistake" at bounding box center [103, 87] width 57 height 14
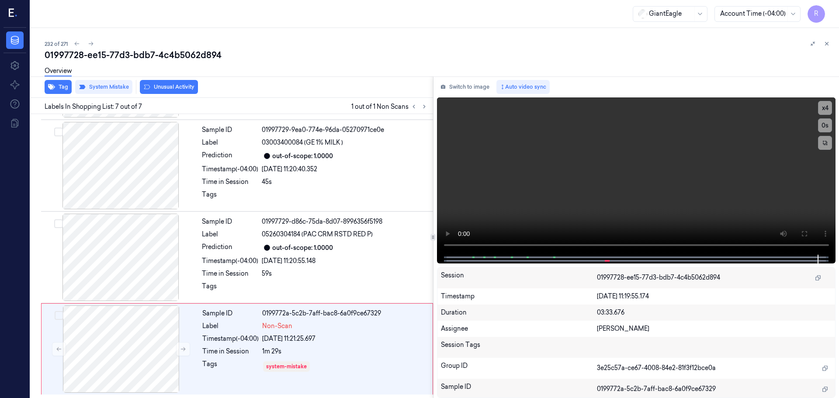
click at [160, 85] on button "Unusual Activity" at bounding box center [169, 87] width 58 height 14
click at [247, 244] on div "Prediction" at bounding box center [230, 248] width 56 height 10
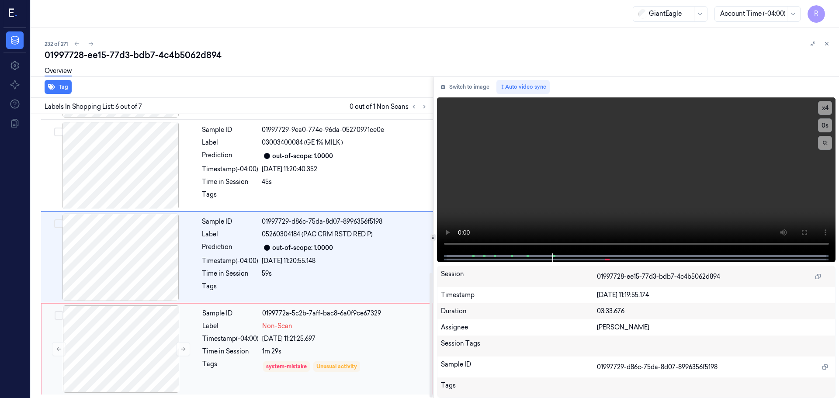
click at [271, 331] on div "Sample ID 0199772a-5c2b-7aff-bac8-6a0f9ce67329 Label Non-Scan Timestamp (-04:00…" at bounding box center [315, 349] width 232 height 87
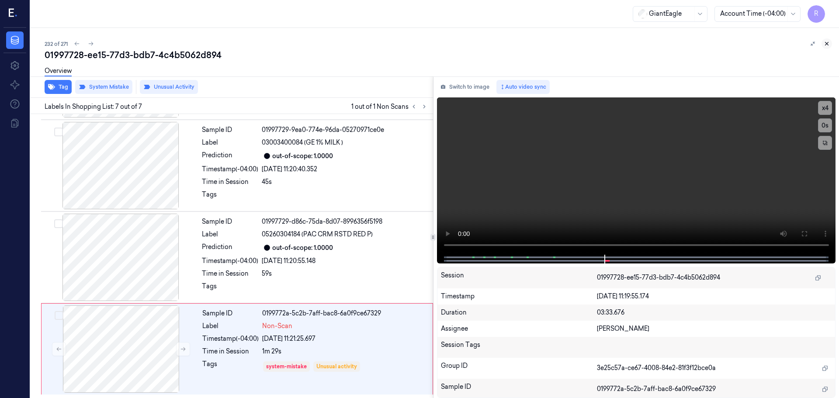
click at [828, 44] on icon at bounding box center [827, 43] width 3 height 3
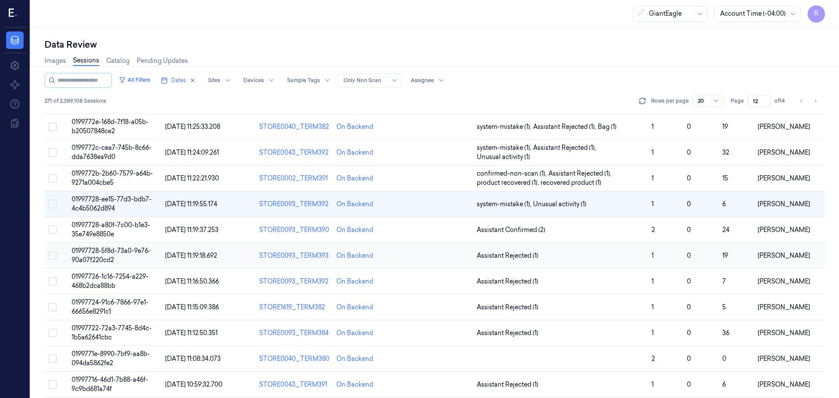
scroll to position [263, 0]
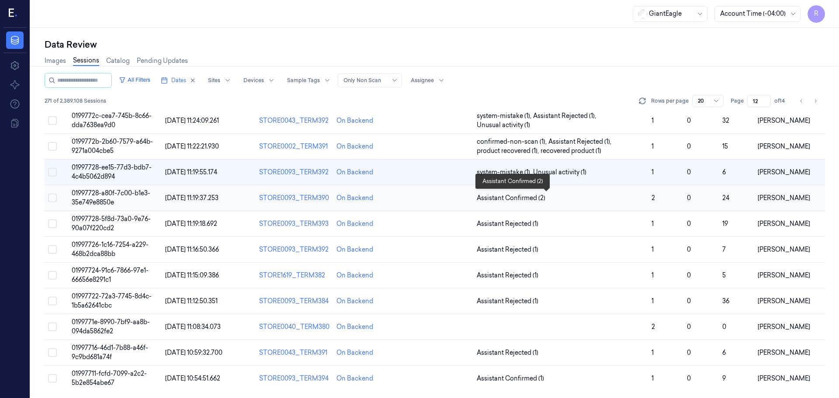
click at [588, 195] on span "Assistant Confirmed (2)" at bounding box center [561, 198] width 168 height 9
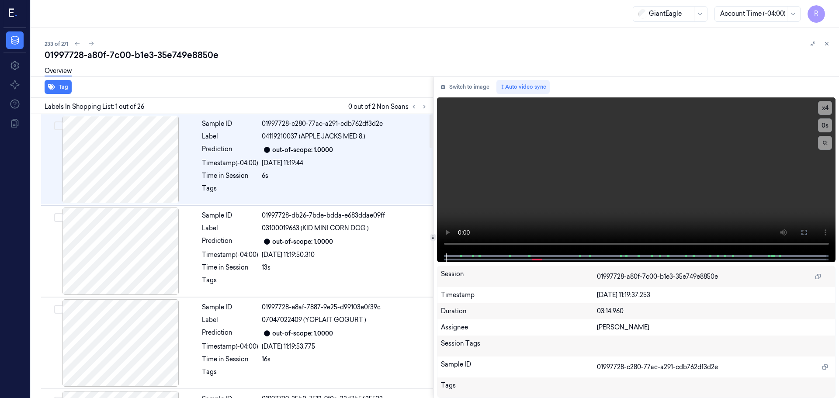
click at [423, 114] on div "Labels In Shopping List: 1 out of 26 0 out of 2 Non Scans" at bounding box center [230, 106] width 406 height 16
click at [426, 108] on icon at bounding box center [424, 107] width 6 height 6
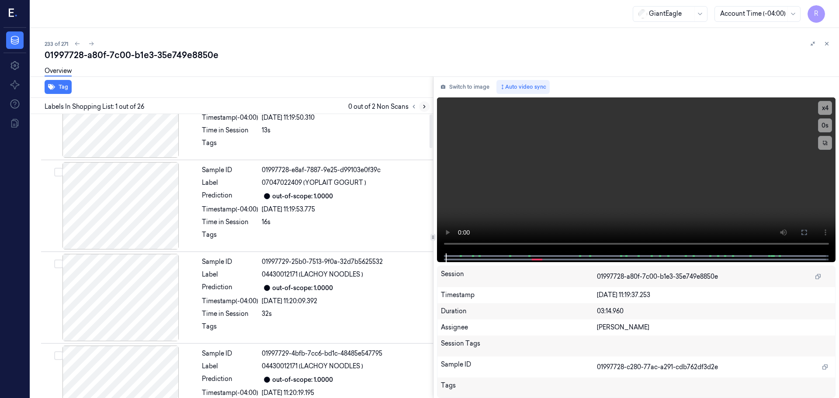
click at [426, 108] on icon at bounding box center [424, 107] width 6 height 6
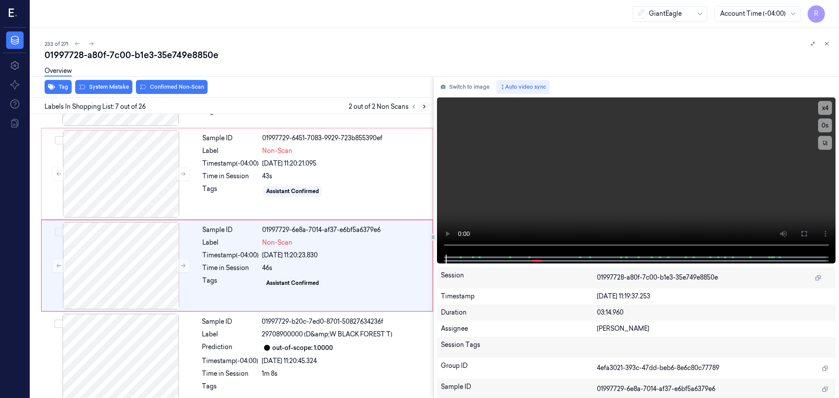
click at [426, 108] on icon at bounding box center [424, 107] width 6 height 6
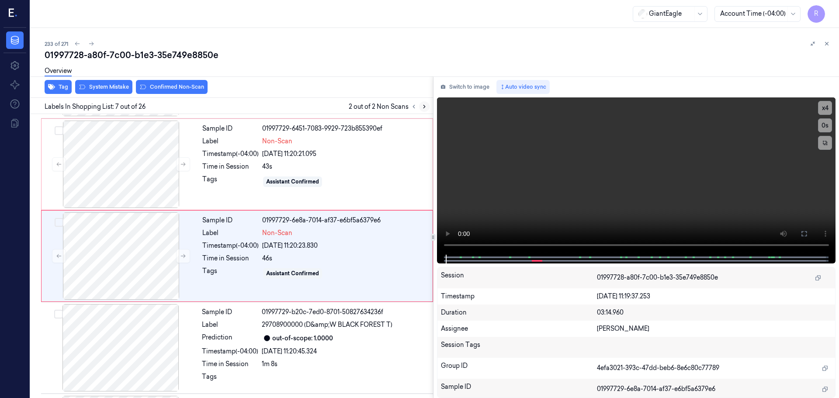
click at [426, 108] on icon at bounding box center [424, 107] width 6 height 6
click at [425, 108] on icon at bounding box center [424, 107] width 6 height 6
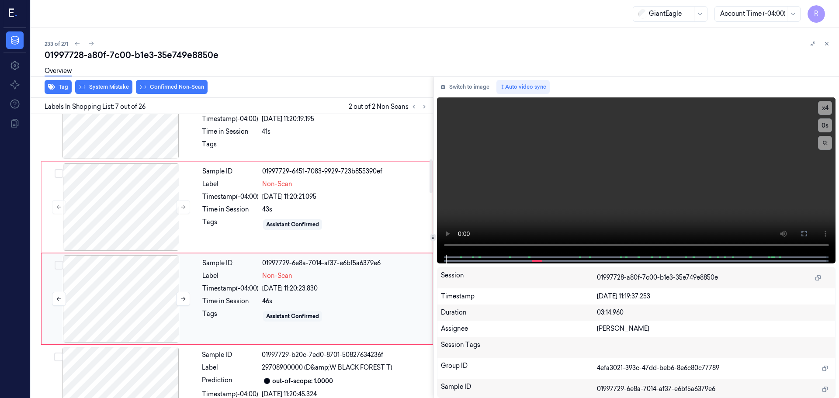
scroll to position [367, 0]
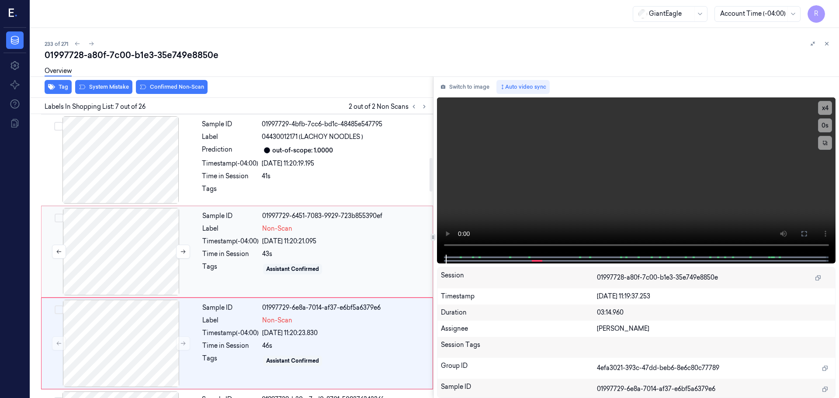
click at [118, 251] on div at bounding box center [121, 251] width 156 height 87
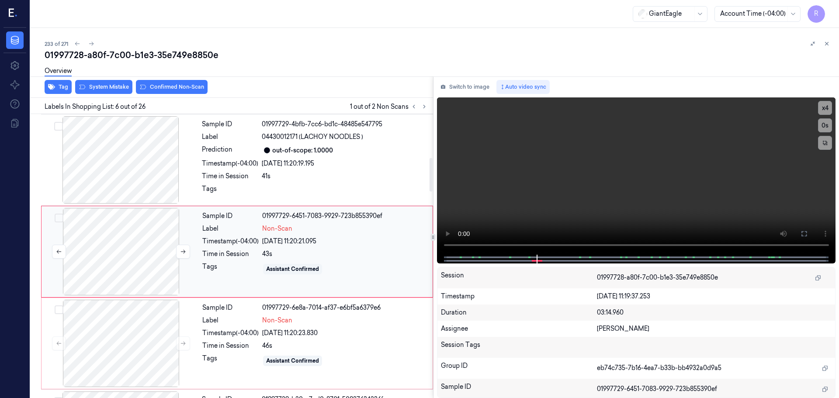
scroll to position [362, 0]
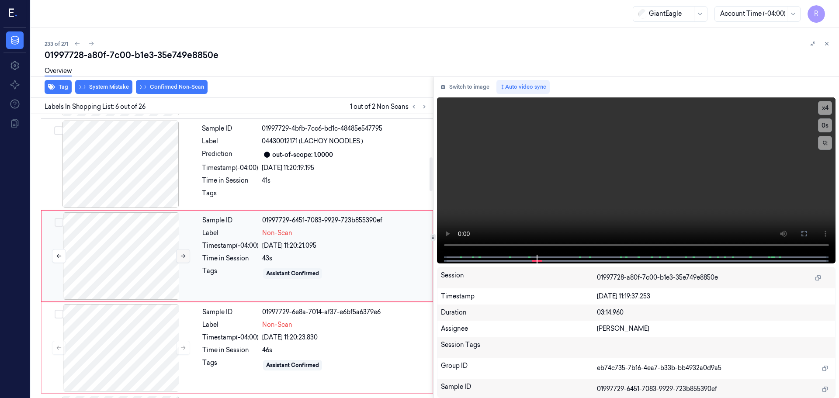
click at [185, 259] on button at bounding box center [183, 256] width 14 height 14
click at [188, 345] on button at bounding box center [183, 348] width 14 height 14
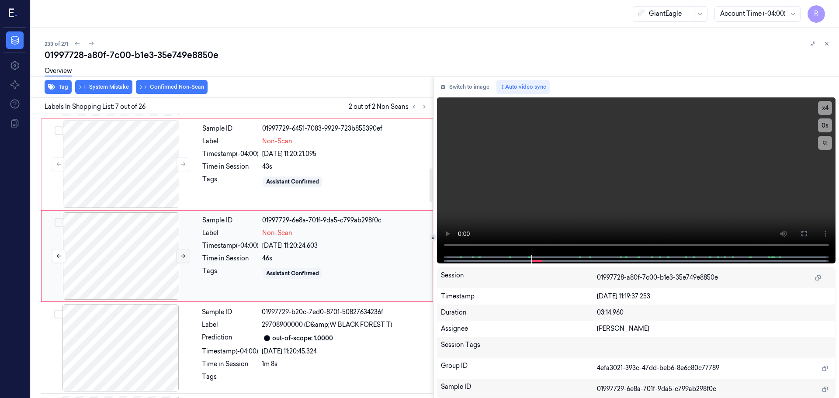
click at [180, 255] on icon at bounding box center [183, 256] width 6 height 6
click at [129, 171] on div at bounding box center [121, 164] width 156 height 87
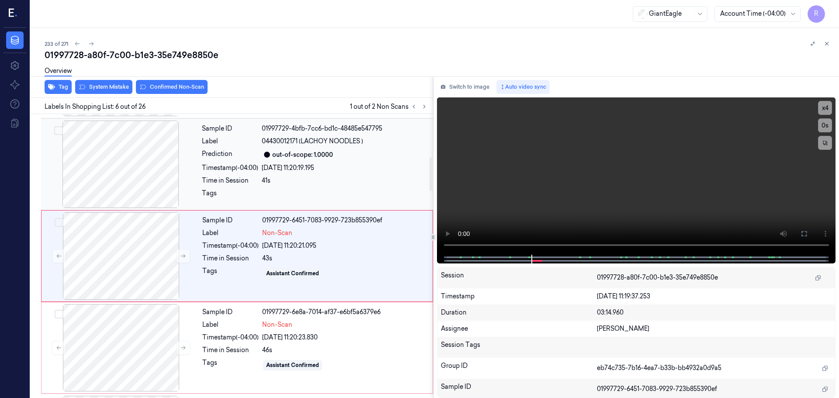
click at [133, 160] on div at bounding box center [121, 164] width 156 height 87
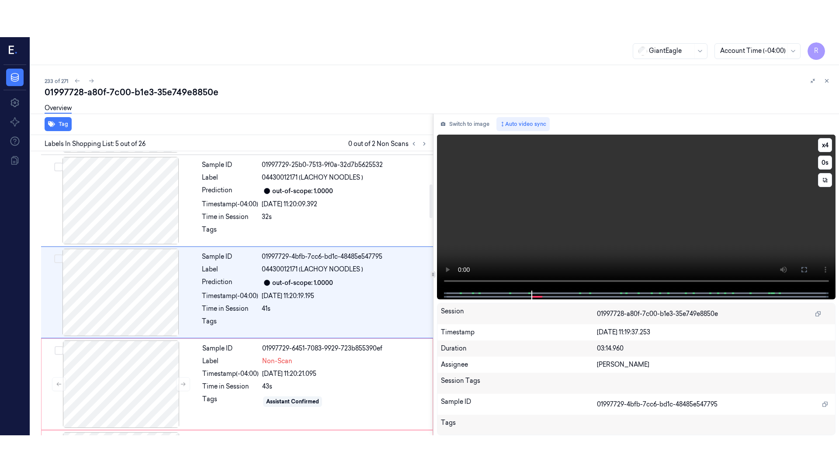
scroll to position [271, 0]
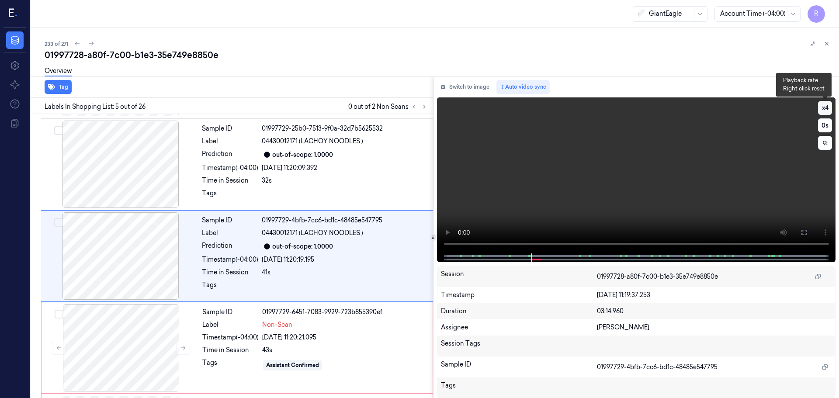
click at [831, 108] on button "x 4" at bounding box center [825, 108] width 14 height 14
click at [801, 237] on button at bounding box center [804, 233] width 14 height 14
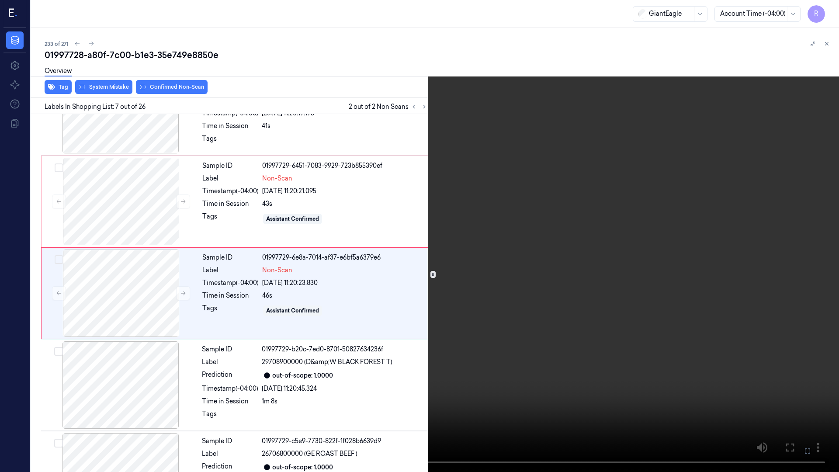
scroll to position [417, 0]
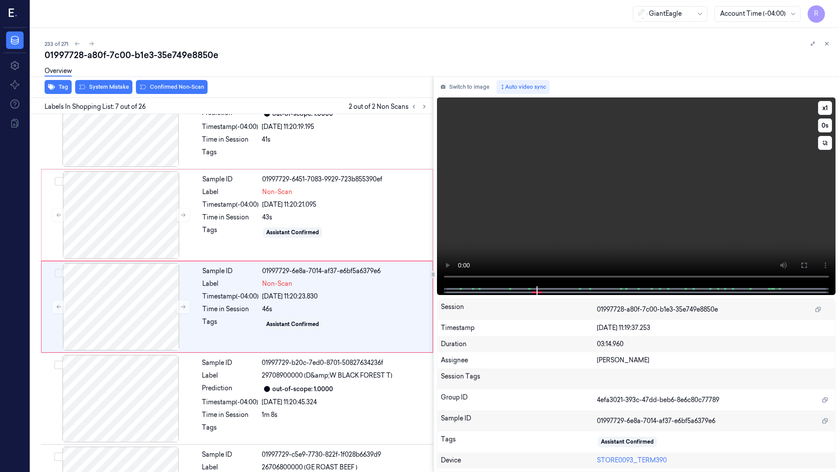
scroll to position [417, 0]
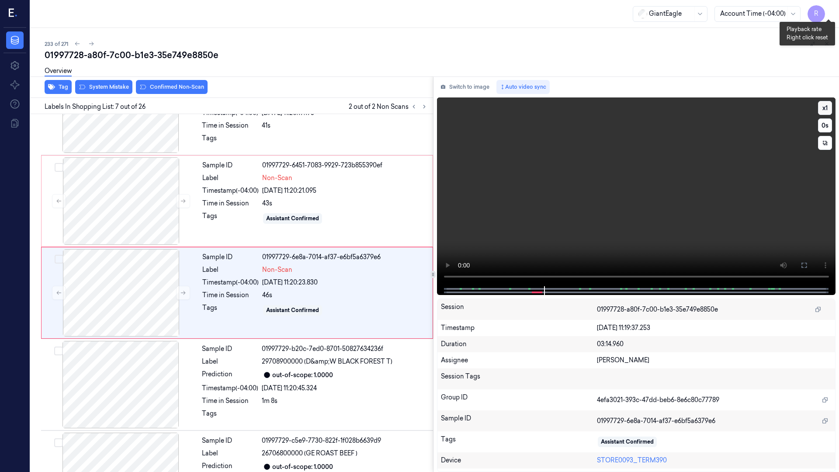
click at [825, 101] on button "x 1" at bounding box center [825, 108] width 14 height 14
click at [825, 101] on button "x 2" at bounding box center [825, 108] width 14 height 14
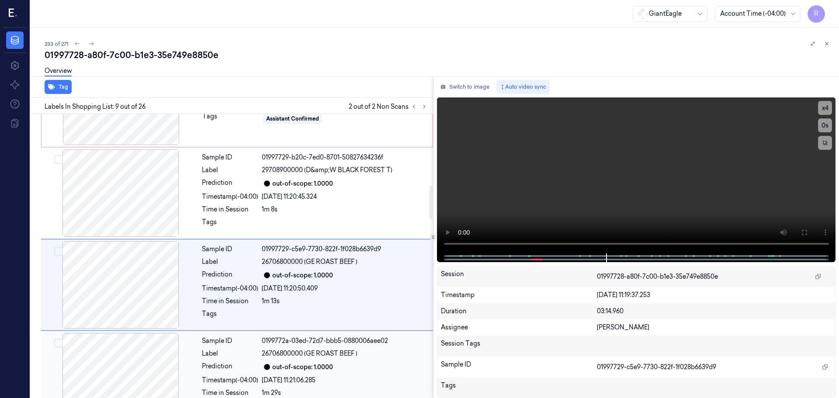
scroll to position [601, 0]
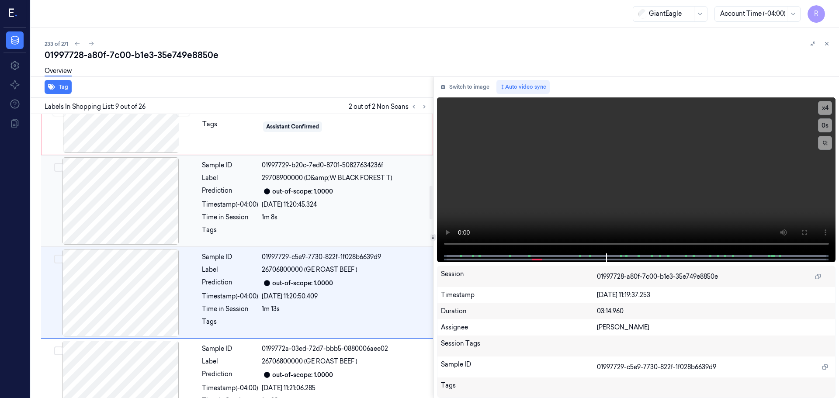
click at [153, 208] on div at bounding box center [121, 200] width 156 height 87
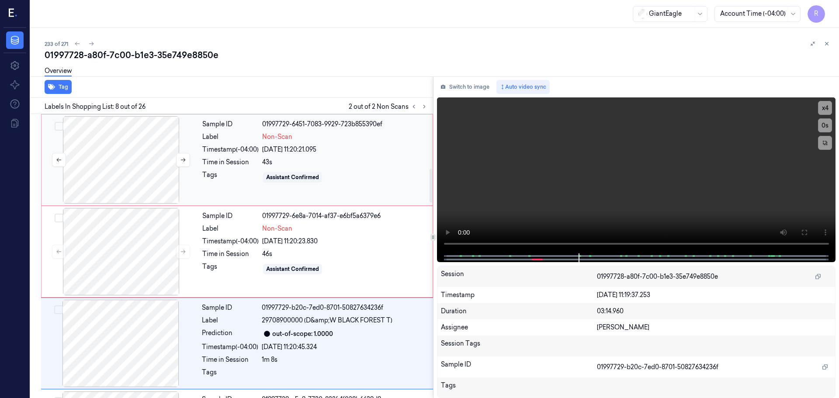
click at [155, 182] on div at bounding box center [121, 159] width 156 height 87
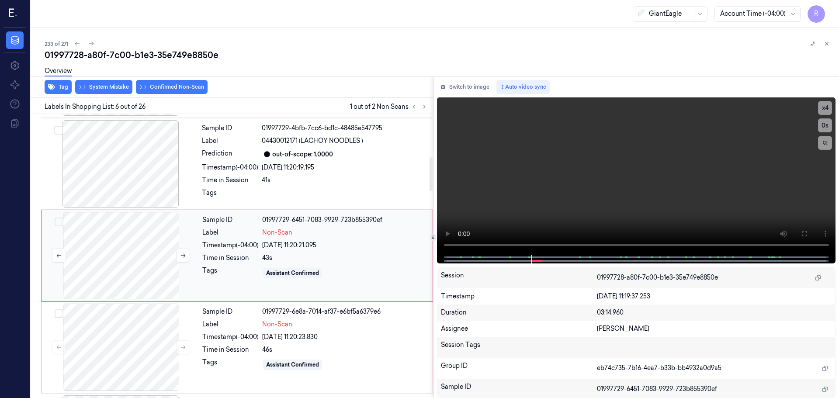
scroll to position [362, 0]
click at [178, 258] on button at bounding box center [183, 256] width 14 height 14
click at [180, 256] on icon at bounding box center [183, 256] width 6 height 6
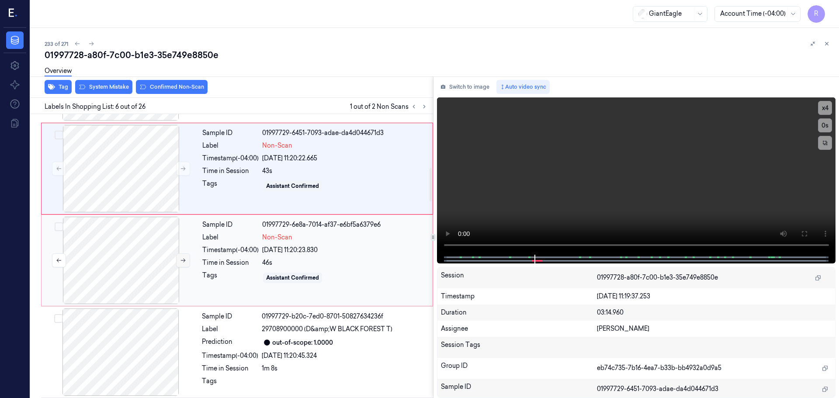
click at [180, 259] on icon at bounding box center [183, 260] width 6 height 6
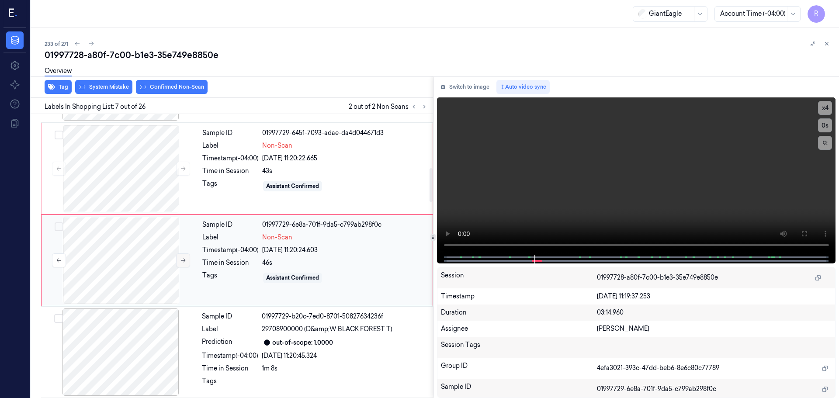
scroll to position [454, 0]
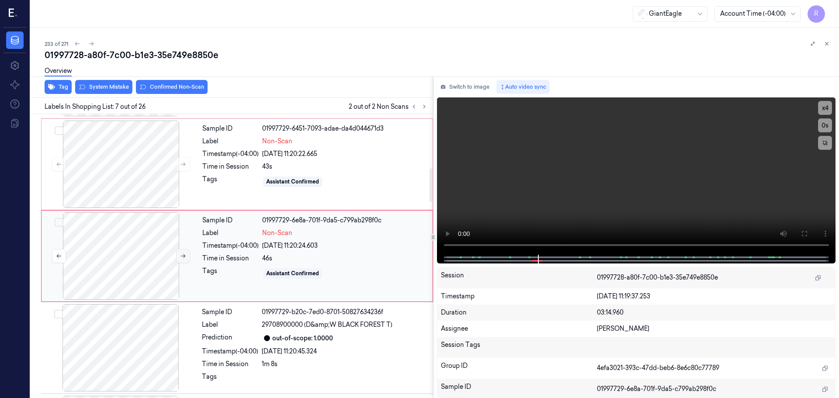
click at [180, 259] on icon at bounding box center [183, 256] width 6 height 6
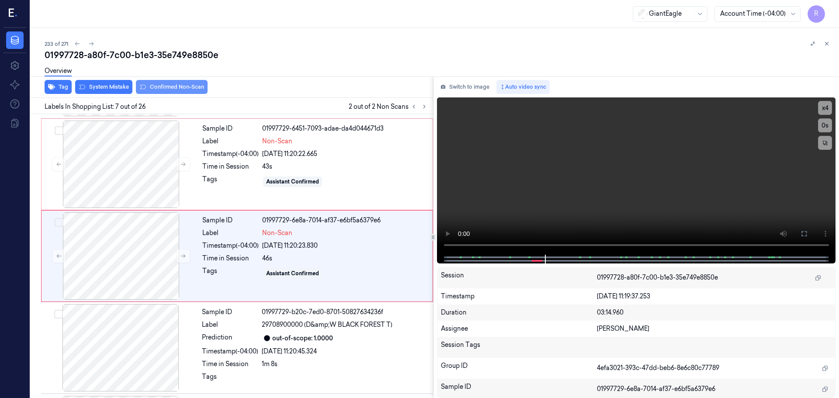
click at [168, 90] on button "Confirmed Non-Scan" at bounding box center [172, 87] width 72 height 14
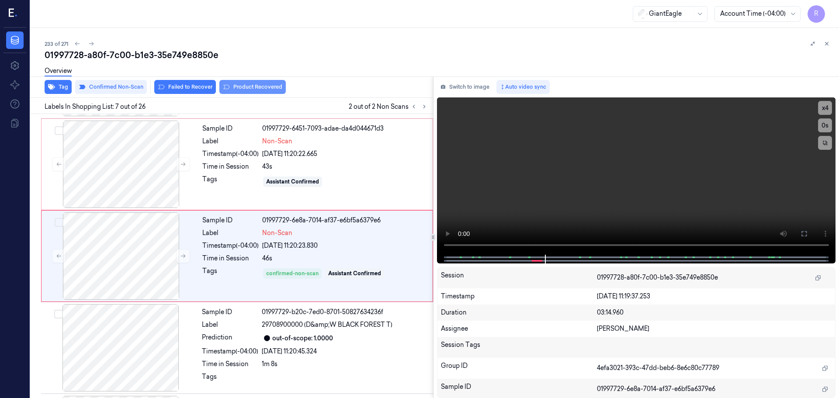
click at [271, 86] on button "Product Recovered" at bounding box center [252, 87] width 66 height 14
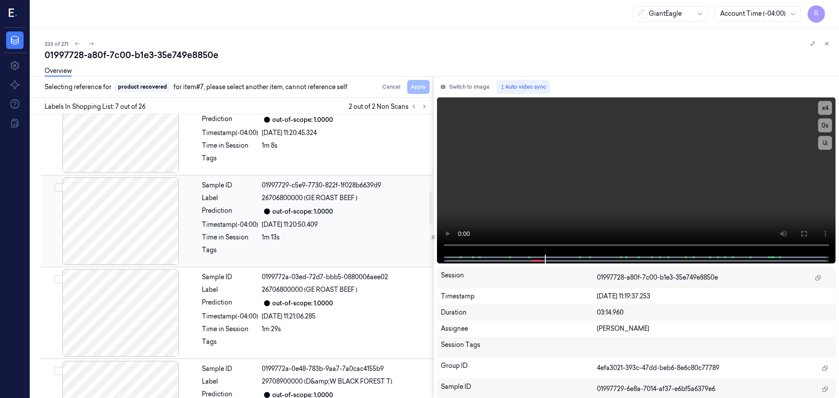
scroll to position [629, 0]
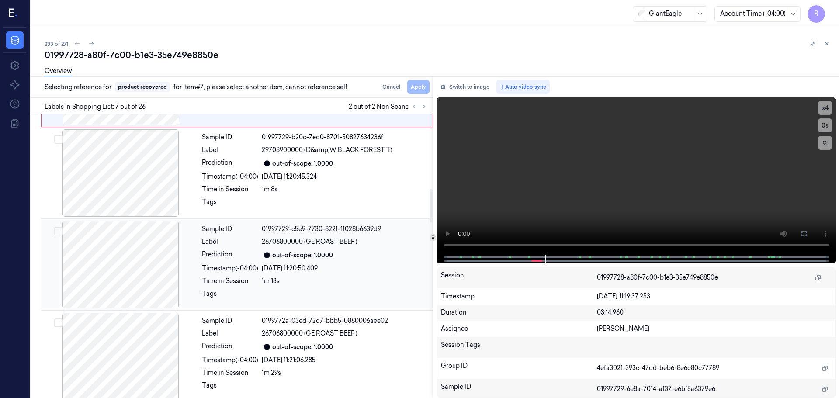
click at [251, 254] on div "Prediction" at bounding box center [230, 255] width 56 height 10
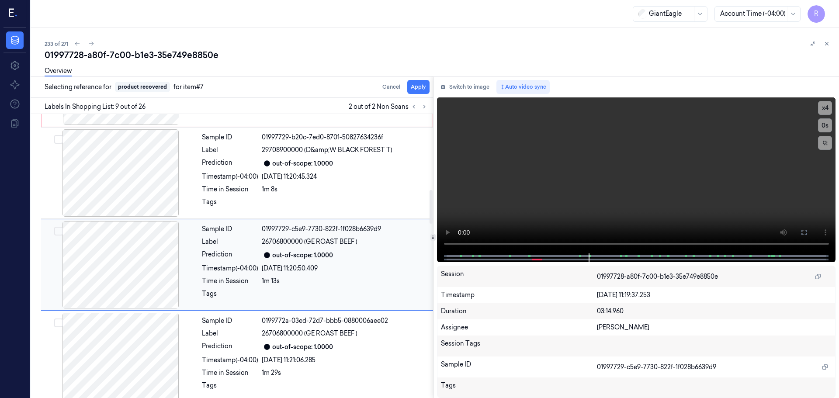
scroll to position [638, 0]
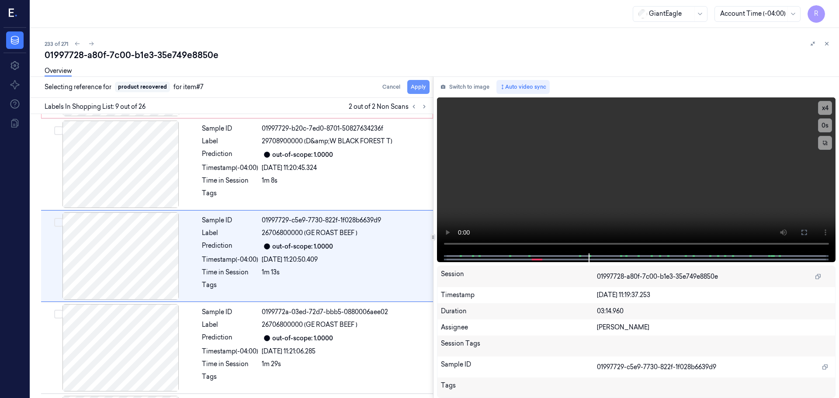
click at [420, 90] on button "Apply" at bounding box center [418, 87] width 22 height 14
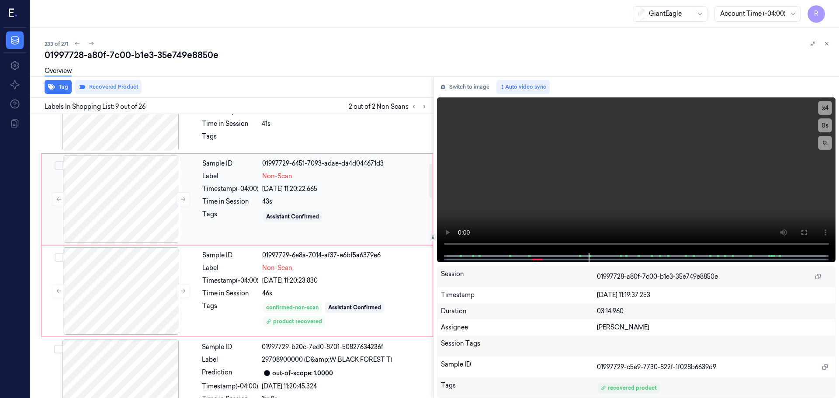
click at [272, 205] on div "43s" at bounding box center [344, 201] width 165 height 9
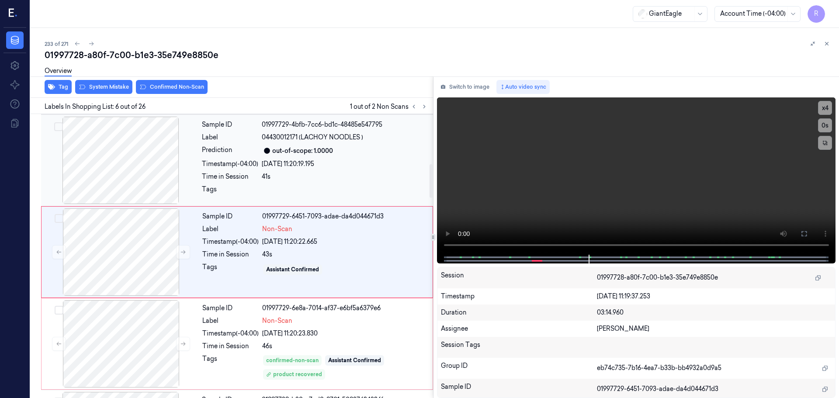
scroll to position [362, 0]
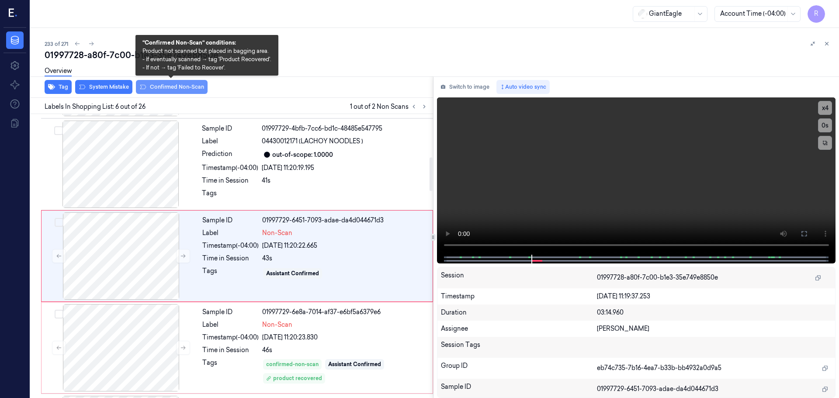
click at [173, 87] on button "Confirmed Non-Scan" at bounding box center [172, 87] width 72 height 14
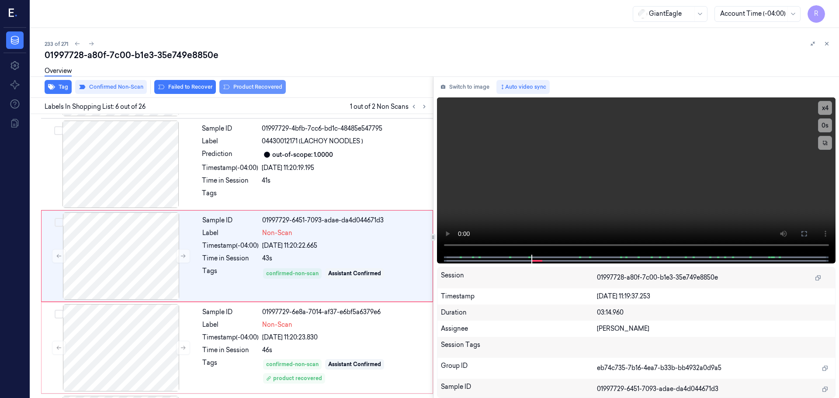
click at [258, 86] on button "Product Recovered" at bounding box center [252, 87] width 66 height 14
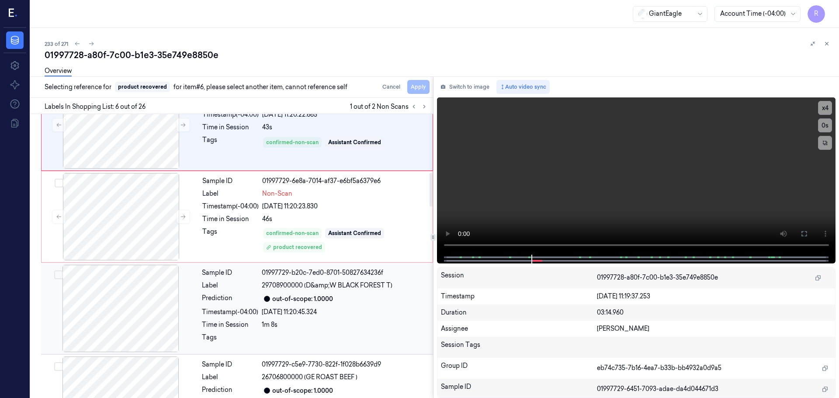
click at [216, 296] on div "Prediction" at bounding box center [230, 299] width 56 height 10
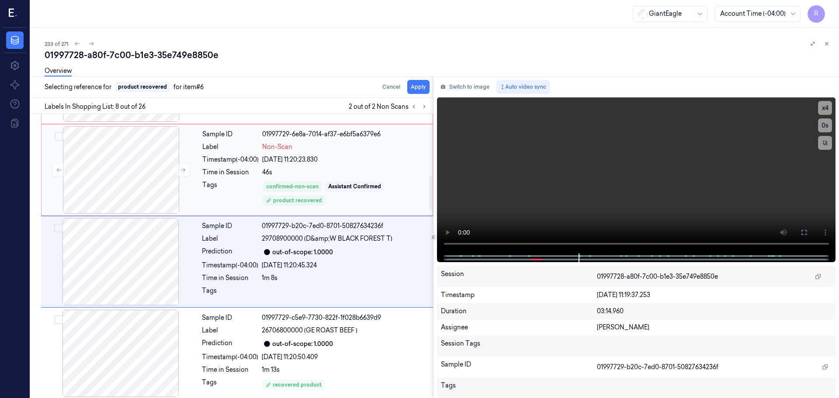
scroll to position [546, 0]
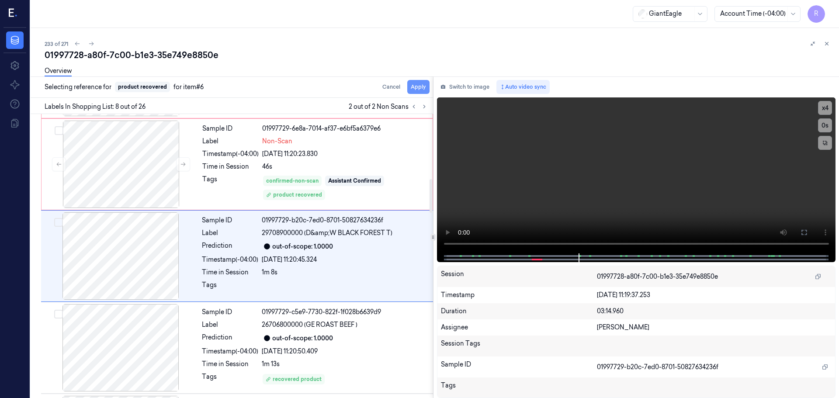
click at [414, 90] on button "Apply" at bounding box center [418, 87] width 22 height 14
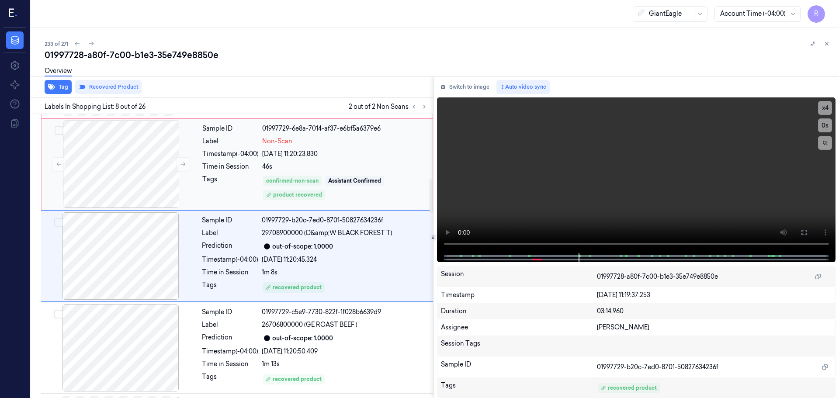
click at [230, 174] on div "Sample ID 01997729-6e8a-7014-af37-e6bf5a6379e6 Label Non-Scan Timestamp (-04:00…" at bounding box center [315, 164] width 232 height 87
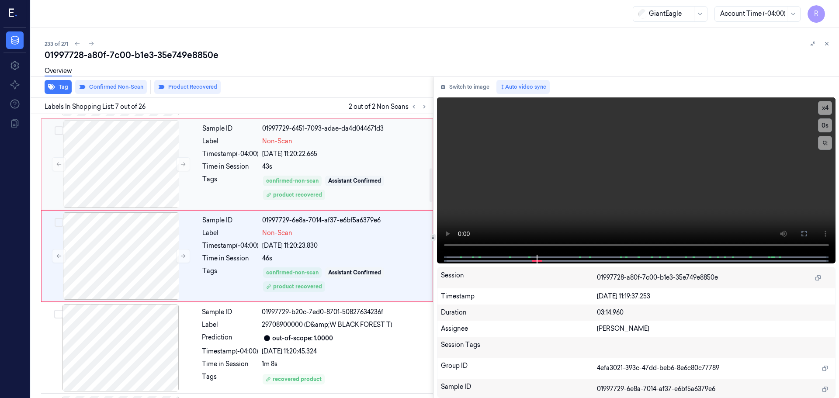
click at [219, 185] on div "Tags" at bounding box center [230, 188] width 56 height 26
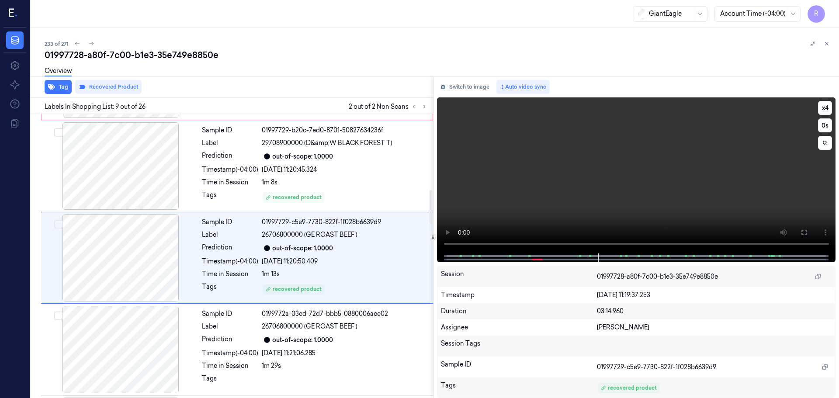
scroll to position [638, 0]
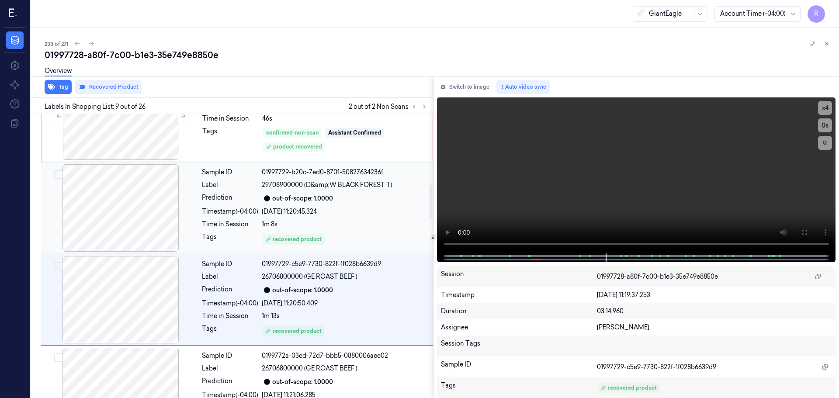
click at [339, 214] on div "23/09/2025 11:20:45.324" at bounding box center [345, 211] width 166 height 9
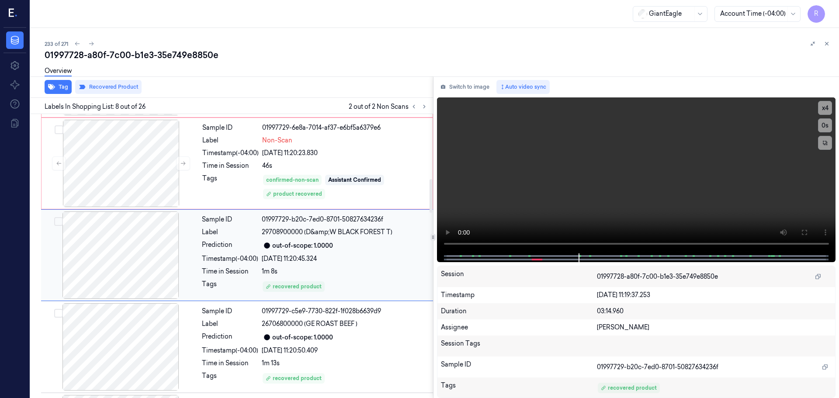
scroll to position [546, 0]
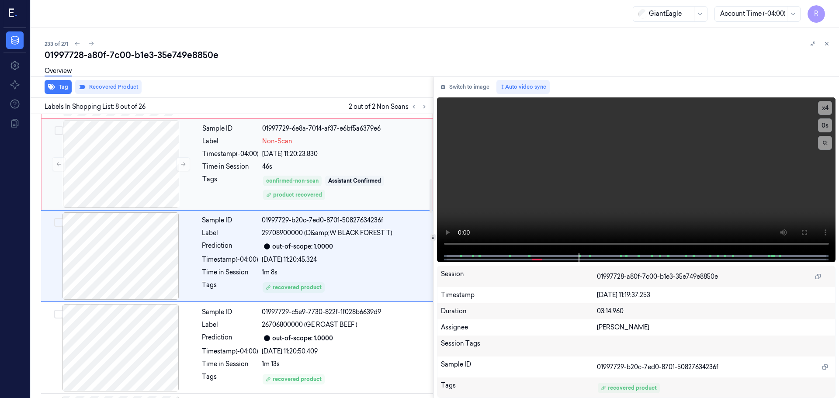
click at [334, 168] on div "46s" at bounding box center [344, 166] width 165 height 9
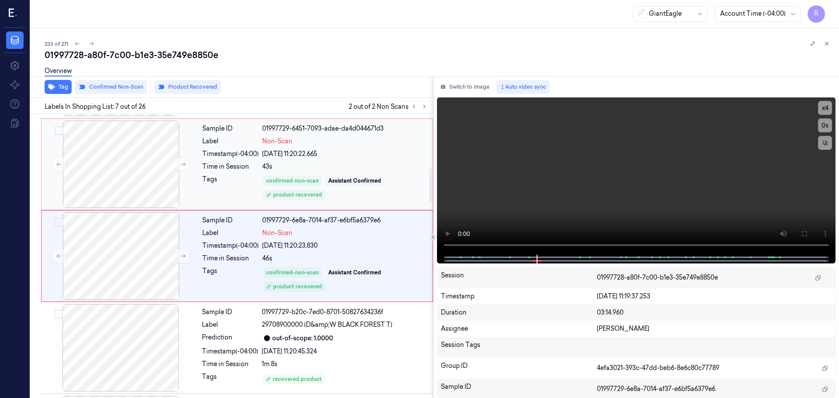
click at [352, 173] on div "Sample ID 01997729-6451-7093-adae-da4d044671d3 Label Non-Scan Timestamp (-04:00…" at bounding box center [315, 164] width 232 height 87
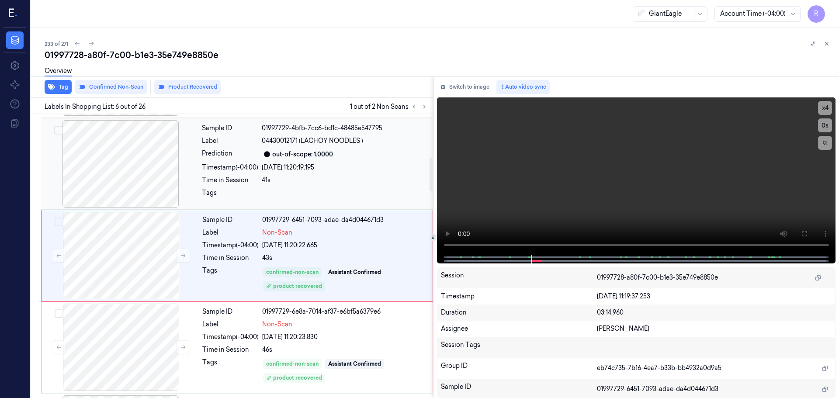
scroll to position [362, 0]
click at [350, 239] on div "Sample ID 01997729-6451-7093-adae-da4d044671d3 Label Non-Scan Timestamp (-04:00…" at bounding box center [315, 255] width 232 height 87
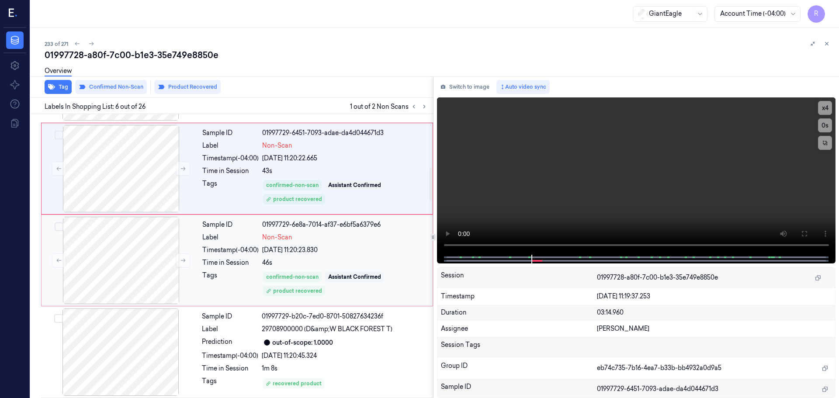
click at [336, 276] on div "Assistant Confirmed" at bounding box center [354, 277] width 53 height 8
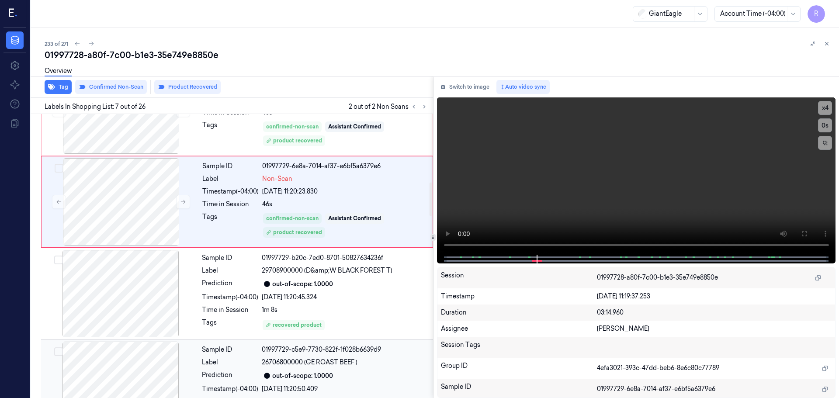
scroll to position [585, 0]
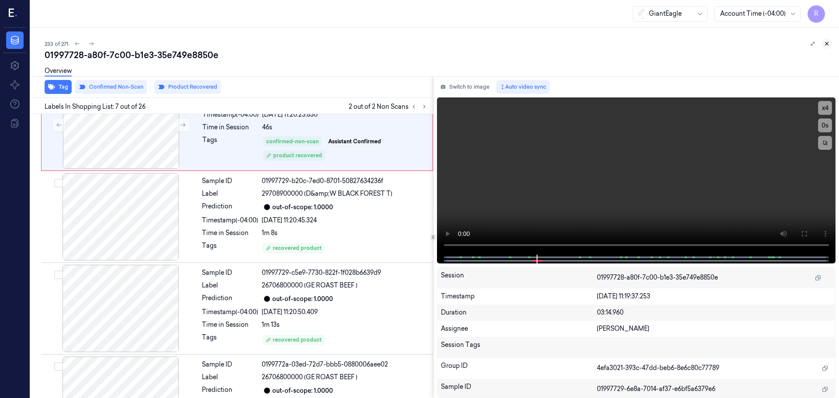
click at [830, 42] on button at bounding box center [827, 43] width 10 height 10
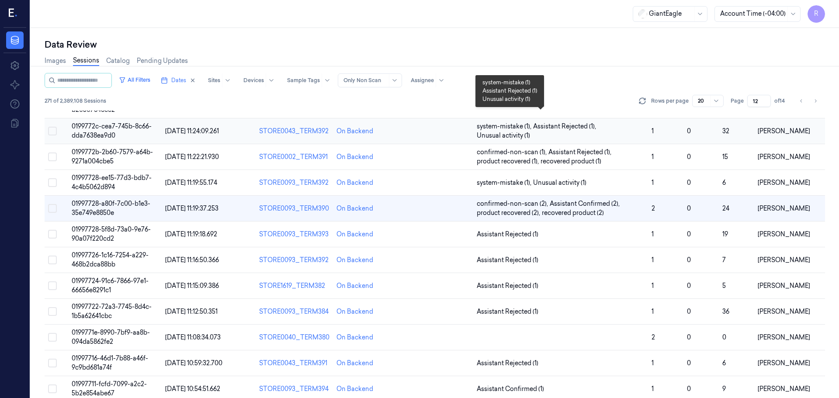
scroll to position [263, 0]
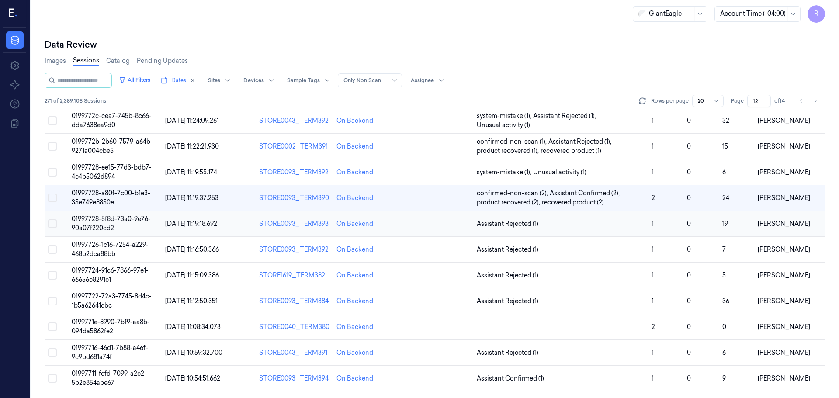
click at [583, 220] on span "Assistant Rejected (1)" at bounding box center [561, 223] width 168 height 9
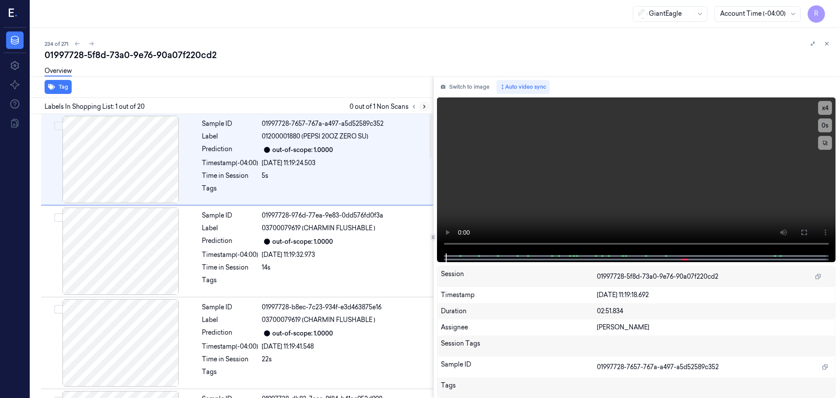
click at [423, 109] on icon at bounding box center [424, 107] width 6 height 6
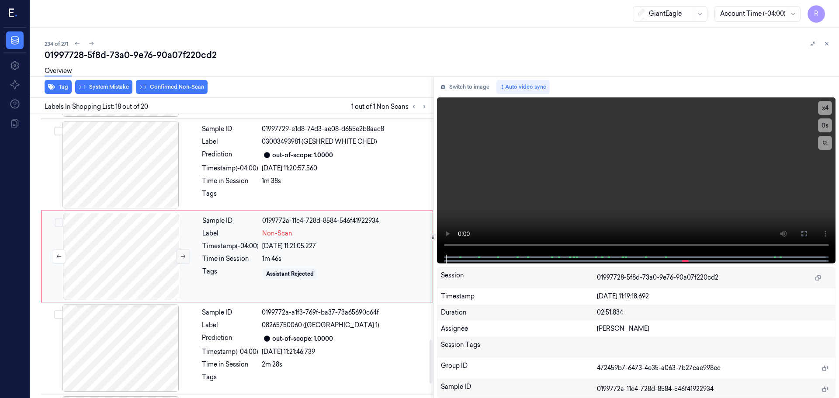
scroll to position [1464, 0]
click at [185, 254] on icon at bounding box center [183, 256] width 6 height 6
click at [131, 175] on div at bounding box center [121, 164] width 156 height 87
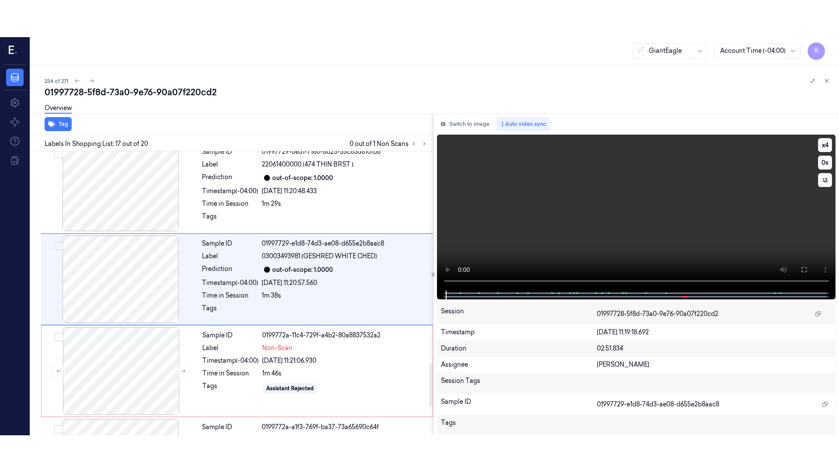
scroll to position [1372, 0]
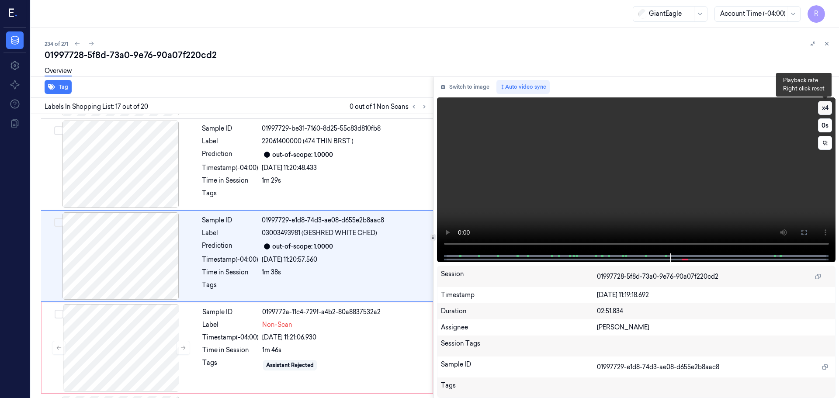
click at [825, 111] on button "x 4" at bounding box center [825, 108] width 14 height 14
click at [806, 231] on icon at bounding box center [804, 232] width 7 height 7
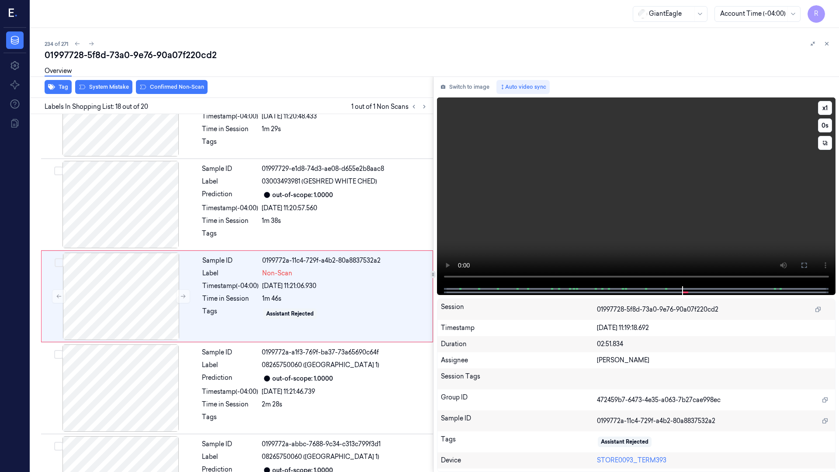
scroll to position [1427, 0]
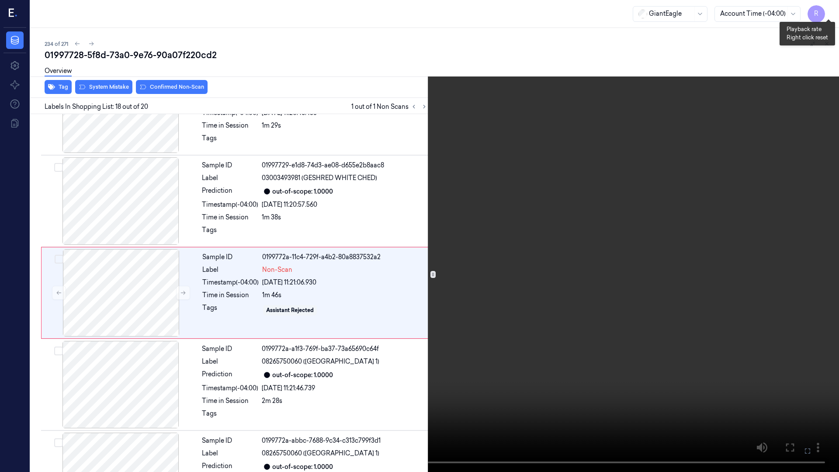
click at [830, 7] on button "x 1" at bounding box center [829, 10] width 14 height 14
click at [826, 10] on button "x 2" at bounding box center [829, 10] width 14 height 14
click at [826, 10] on button "x 4" at bounding box center [829, 10] width 14 height 14
click at [832, 5] on button "x 1" at bounding box center [829, 10] width 14 height 14
click at [826, 14] on button "x 2" at bounding box center [829, 10] width 14 height 14
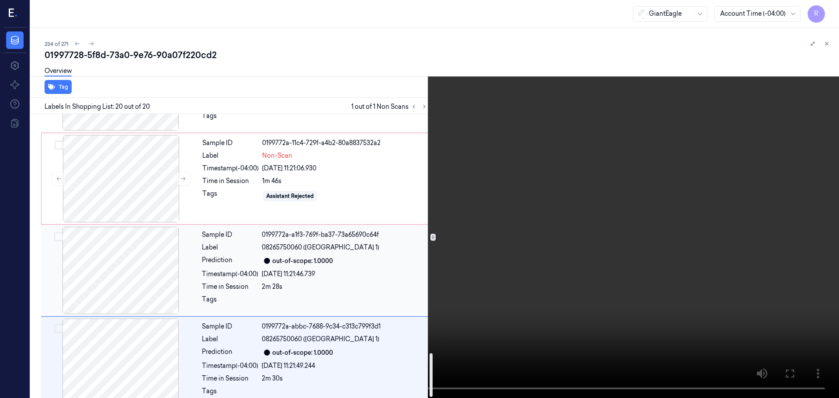
scroll to position [1555, 0]
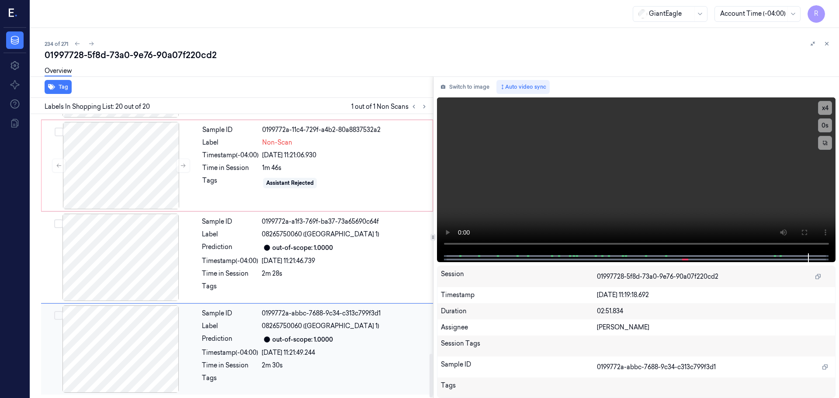
click at [151, 361] on div at bounding box center [121, 349] width 156 height 87
click at [166, 264] on div at bounding box center [121, 257] width 156 height 87
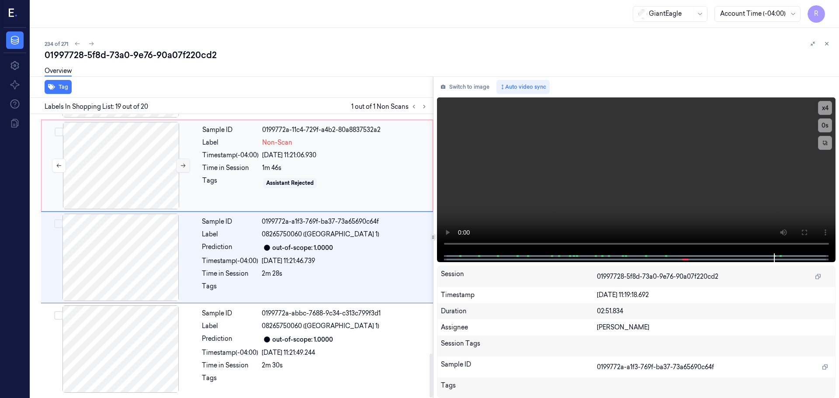
click at [179, 163] on button at bounding box center [183, 166] width 14 height 14
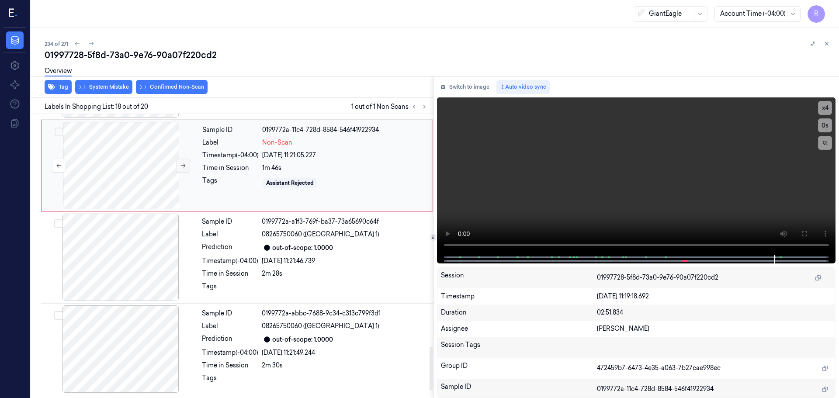
scroll to position [1464, 0]
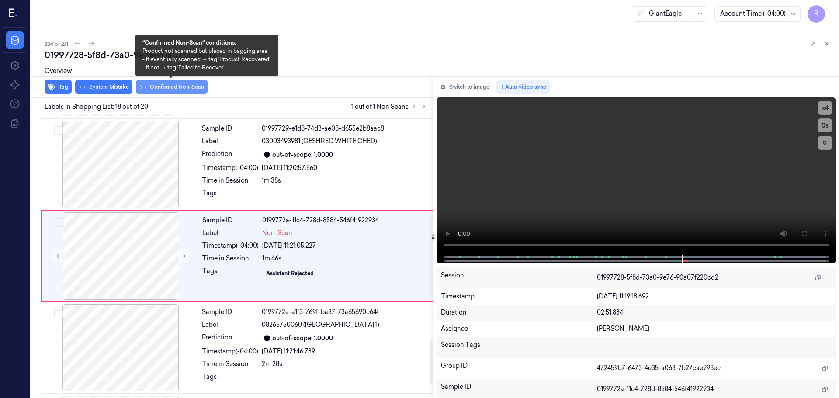
click at [186, 90] on button "Confirmed Non-Scan" at bounding box center [172, 87] width 72 height 14
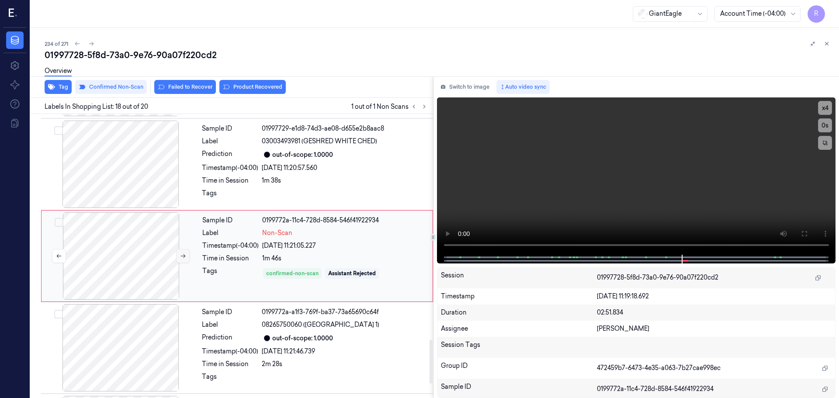
click at [182, 253] on icon at bounding box center [183, 256] width 6 height 6
click at [245, 87] on button "Product Recovered" at bounding box center [252, 87] width 66 height 14
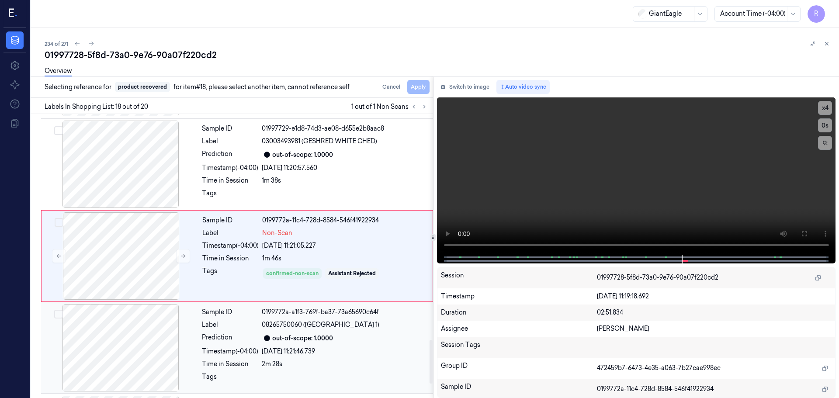
scroll to position [1555, 0]
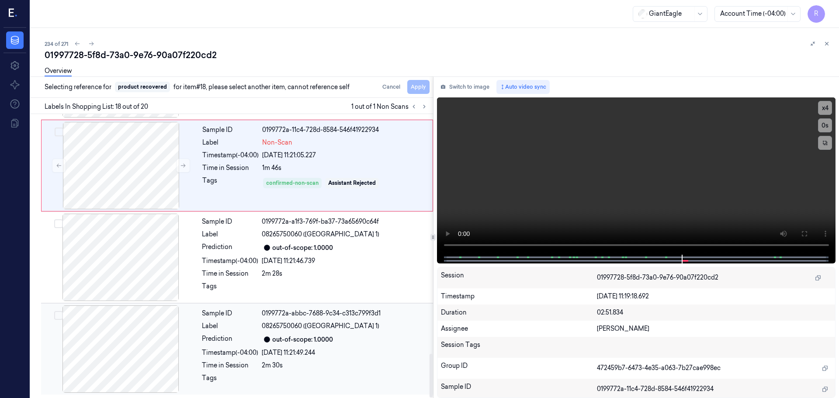
click at [245, 353] on div "Timestamp (-04:00)" at bounding box center [230, 352] width 56 height 9
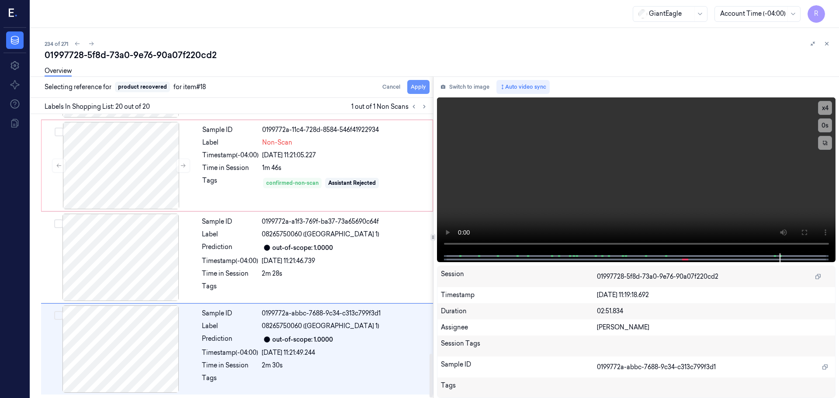
click at [422, 85] on button "Apply" at bounding box center [418, 87] width 22 height 14
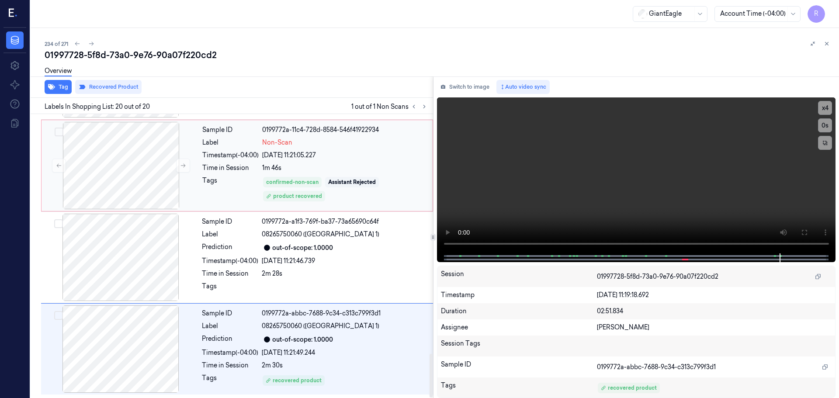
click at [240, 175] on div "Sample ID 0199772a-11c4-728d-8584-546f41922934 Label Non-Scan Timestamp (-04:00…" at bounding box center [315, 165] width 232 height 87
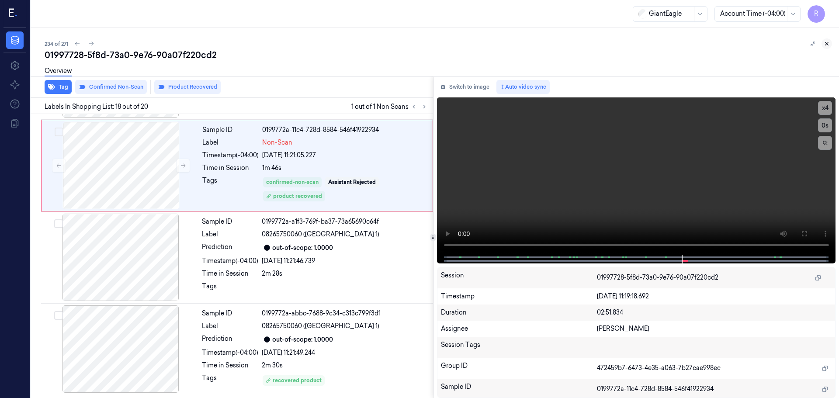
click at [826, 45] on icon at bounding box center [827, 44] width 6 height 6
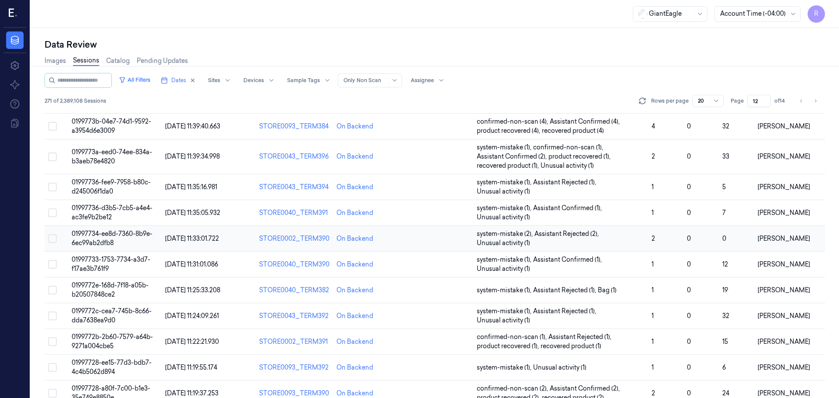
scroll to position [233, 0]
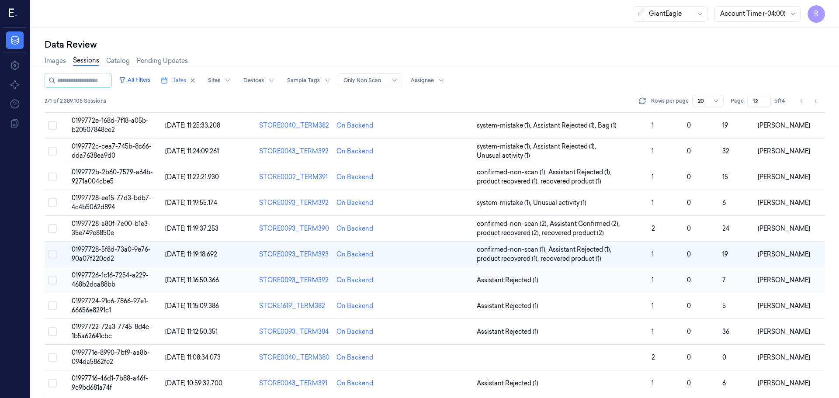
click at [544, 285] on span "Assistant Rejected (1)" at bounding box center [561, 280] width 168 height 9
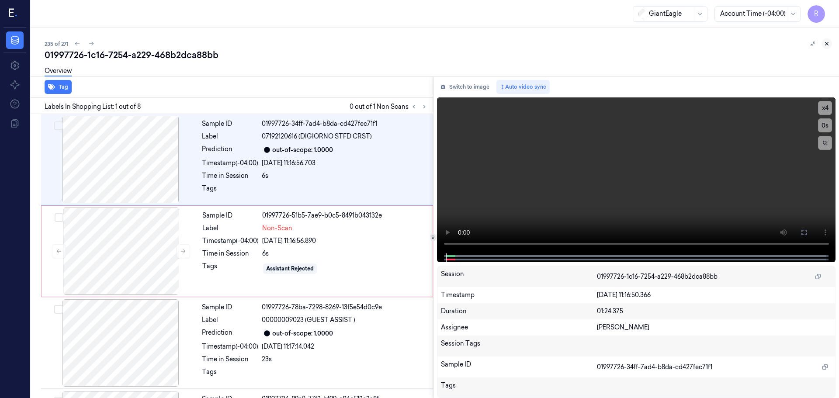
click at [828, 44] on icon at bounding box center [827, 44] width 6 height 6
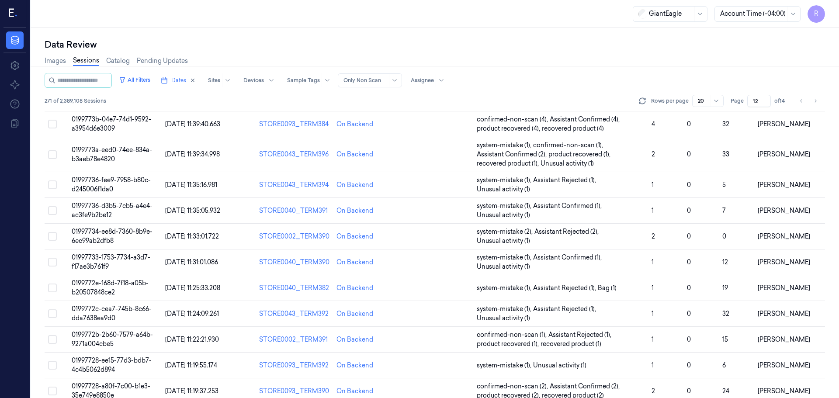
scroll to position [258, 0]
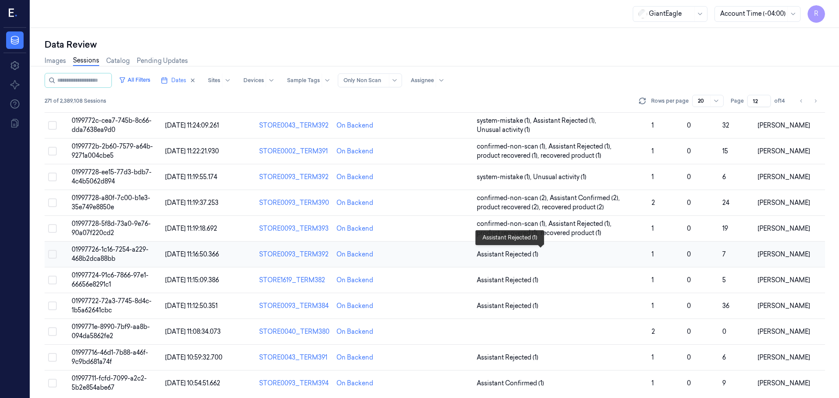
click at [588, 256] on span "Assistant Rejected (1)" at bounding box center [561, 254] width 168 height 9
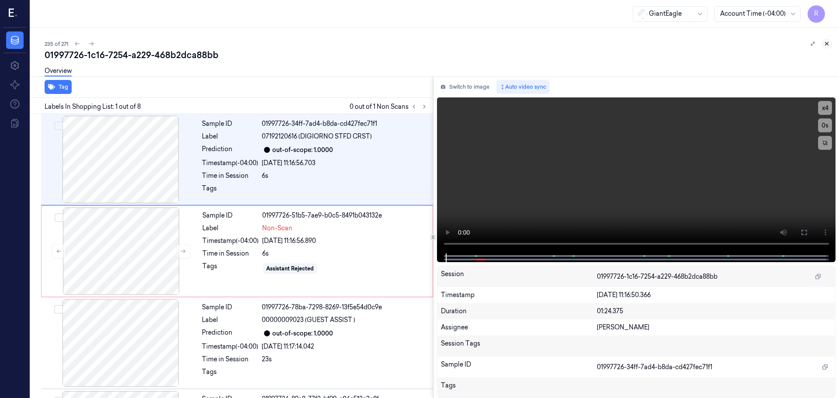
click at [831, 47] on button at bounding box center [827, 43] width 10 height 10
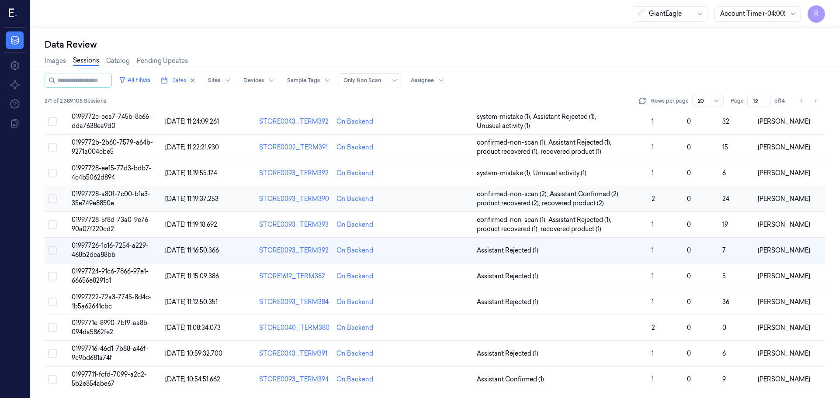
scroll to position [263, 0]
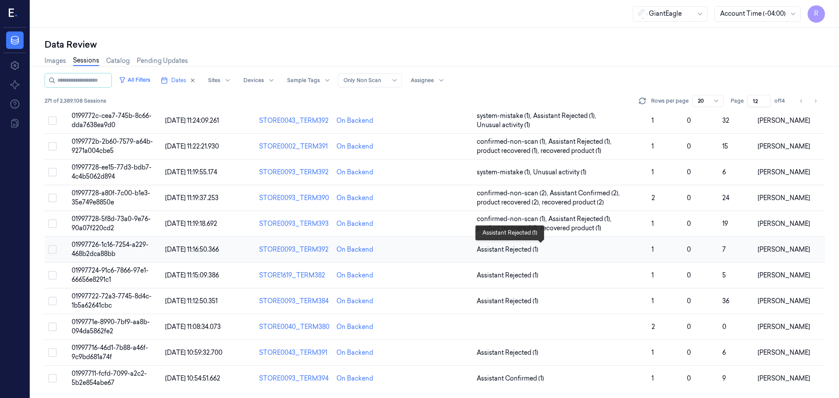
click at [587, 247] on span "Assistant Rejected (1)" at bounding box center [561, 249] width 168 height 9
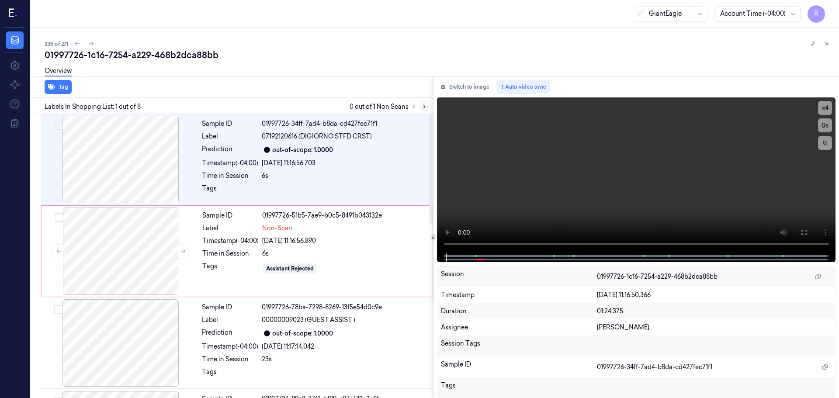
click at [422, 108] on icon at bounding box center [424, 107] width 6 height 6
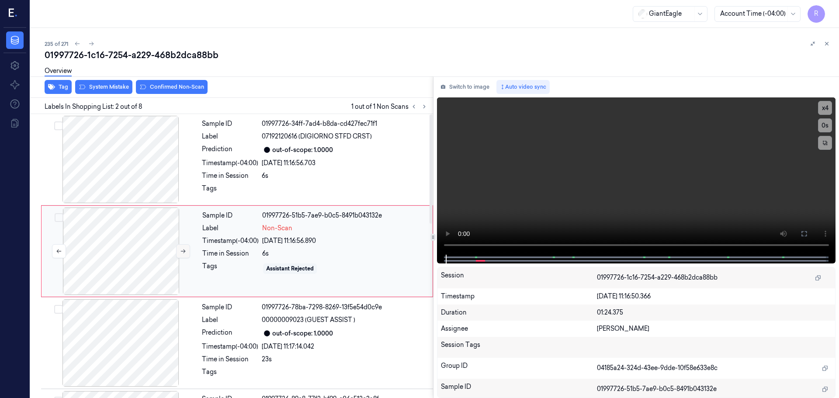
click at [180, 249] on button at bounding box center [183, 251] width 14 height 14
click at [180, 249] on icon at bounding box center [183, 251] width 6 height 6
click at [144, 156] on div at bounding box center [121, 159] width 156 height 87
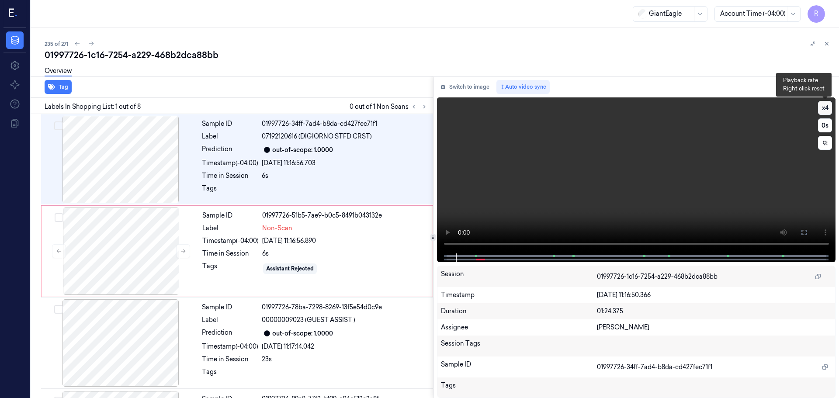
click at [822, 111] on button "x 4" at bounding box center [825, 108] width 14 height 14
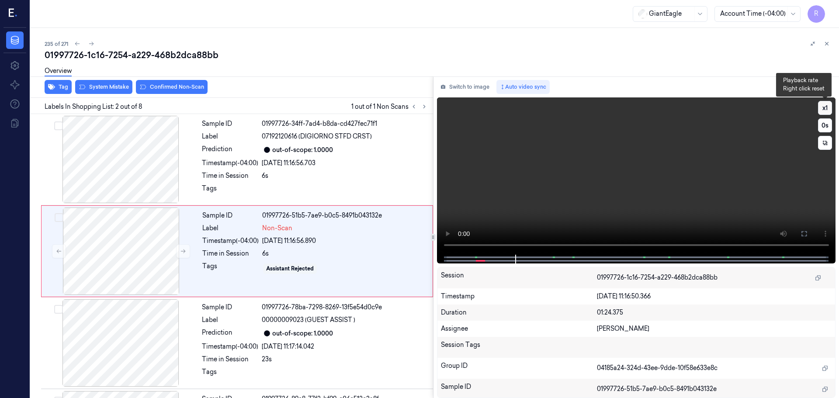
click at [825, 106] on button "x 1" at bounding box center [825, 108] width 14 height 14
click at [824, 109] on button "x 2" at bounding box center [825, 108] width 14 height 14
click at [824, 108] on button "x 4" at bounding box center [825, 108] width 14 height 14
click at [824, 108] on button "x 1" at bounding box center [825, 108] width 14 height 14
click at [822, 111] on button "x 2" at bounding box center [825, 108] width 14 height 14
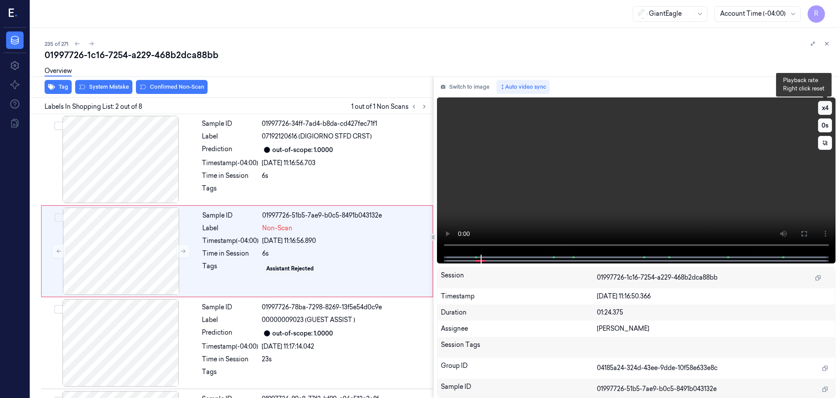
click at [822, 111] on button "x 4" at bounding box center [825, 108] width 14 height 14
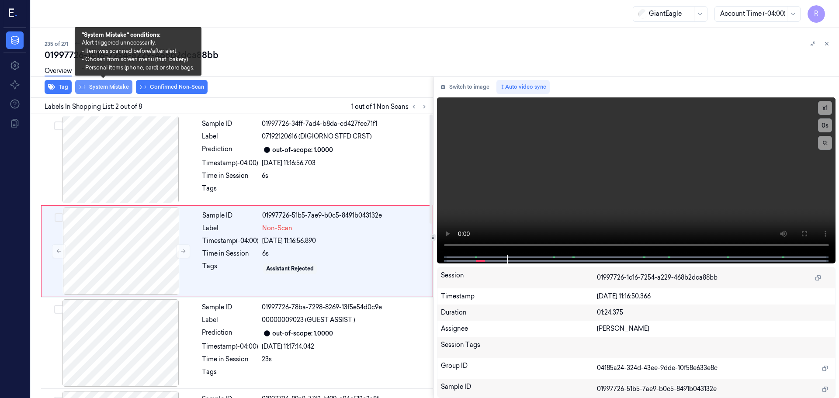
click at [108, 84] on button "System Mistake" at bounding box center [103, 87] width 57 height 14
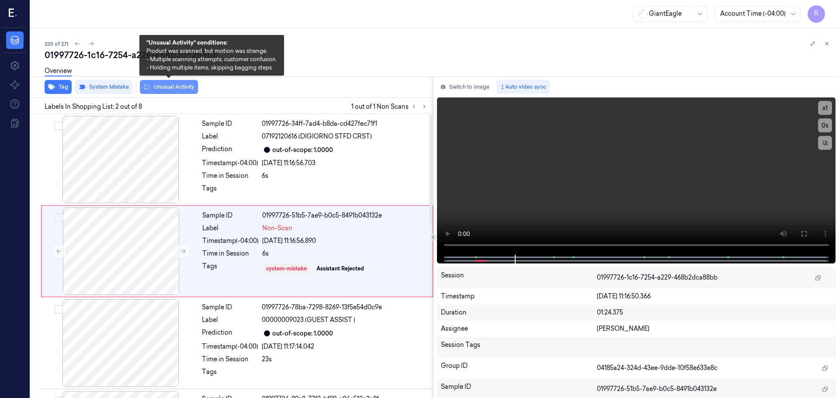
click at [153, 88] on button "Unusual Activity" at bounding box center [169, 87] width 58 height 14
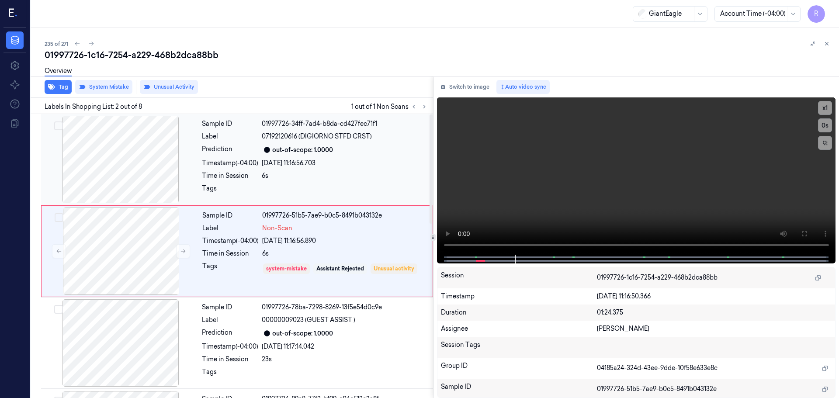
drag, startPoint x: 264, startPoint y: 168, endPoint x: 261, endPoint y: 174, distance: 6.3
click at [264, 167] on div "Sample ID 01997726-34ff-7ad4-b8da-cd427fec71f1 Label 07192120616 (DIGIORNO STFD…" at bounding box center [314, 159] width 233 height 87
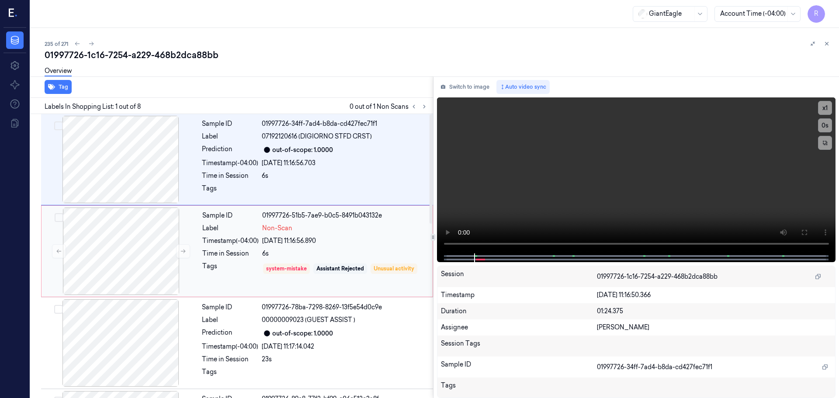
click at [245, 255] on div "Time in Session" at bounding box center [230, 253] width 56 height 9
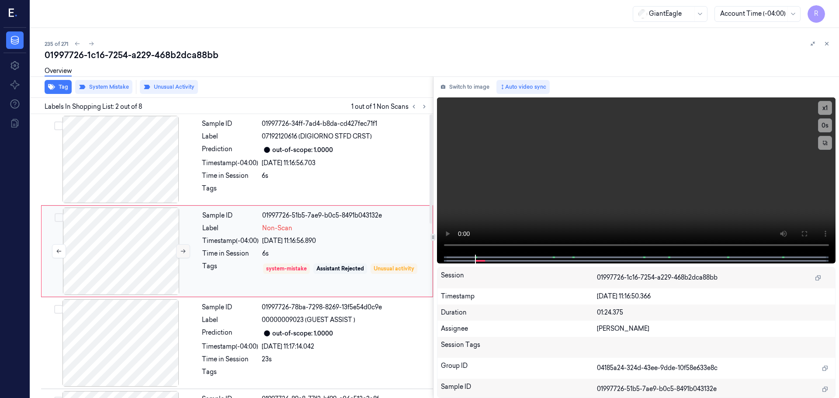
click at [183, 252] on icon at bounding box center [183, 251] width 6 height 6
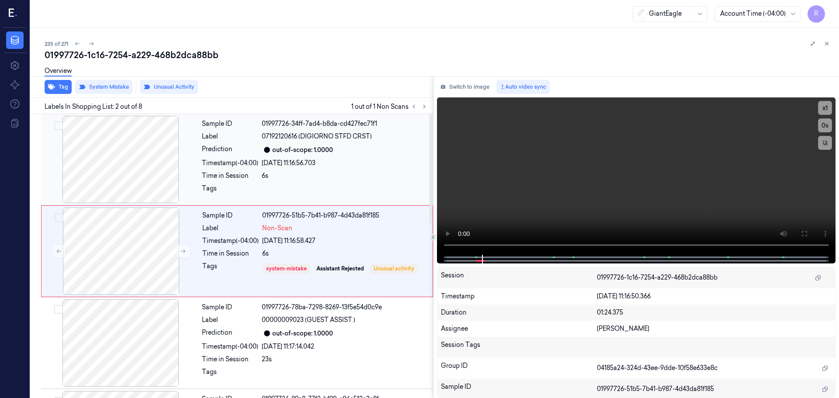
click at [254, 183] on div "Sample ID 01997726-34ff-7ad4-b8da-cd427fec71f1 Label 07192120616 (DIGIORNO STFD…" at bounding box center [314, 159] width 233 height 87
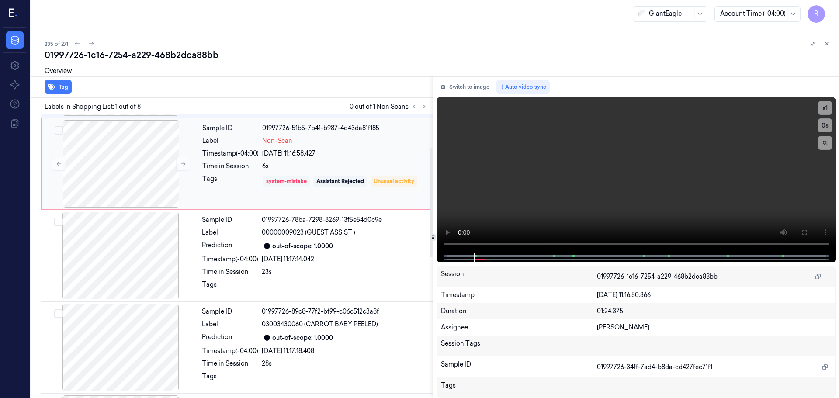
drag, startPoint x: 304, startPoint y: 179, endPoint x: 304, endPoint y: 184, distance: 5.2
click at [304, 179] on div "system-mistake" at bounding box center [286, 181] width 41 height 8
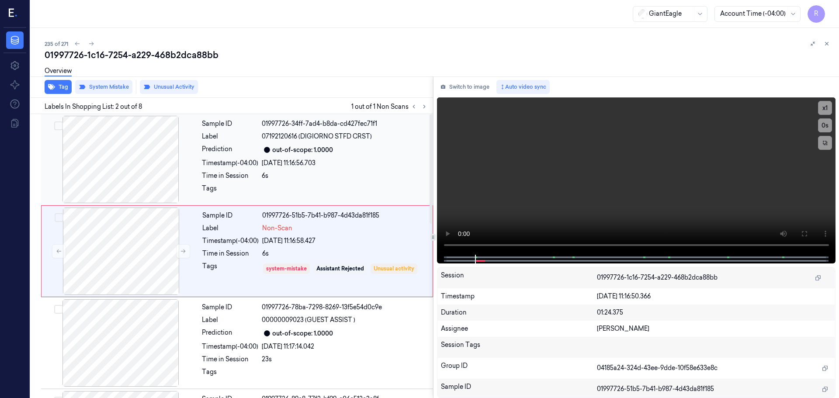
click at [312, 151] on div "out-of-scope: 1.0000" at bounding box center [302, 150] width 61 height 9
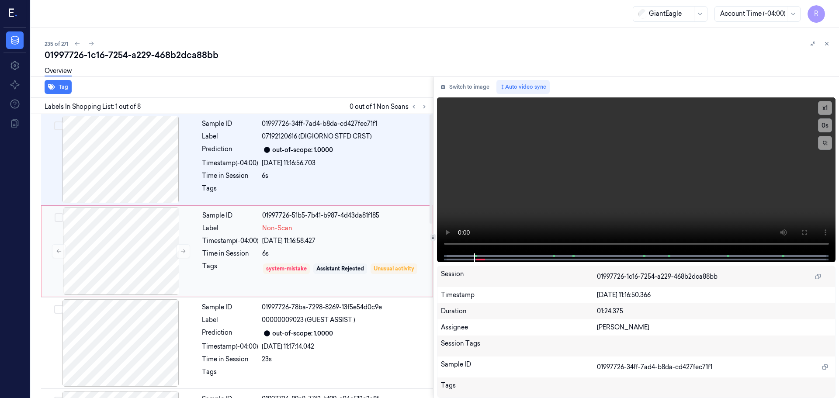
click at [326, 233] on div "Sample ID 01997726-51b5-7b41-b987-4d43da81f185 Label Non-Scan Timestamp (-04:00…" at bounding box center [315, 251] width 232 height 87
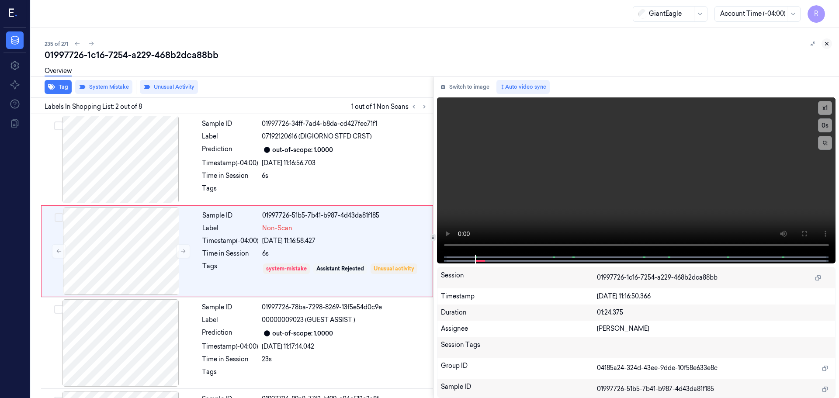
click at [829, 45] on icon at bounding box center [827, 44] width 6 height 6
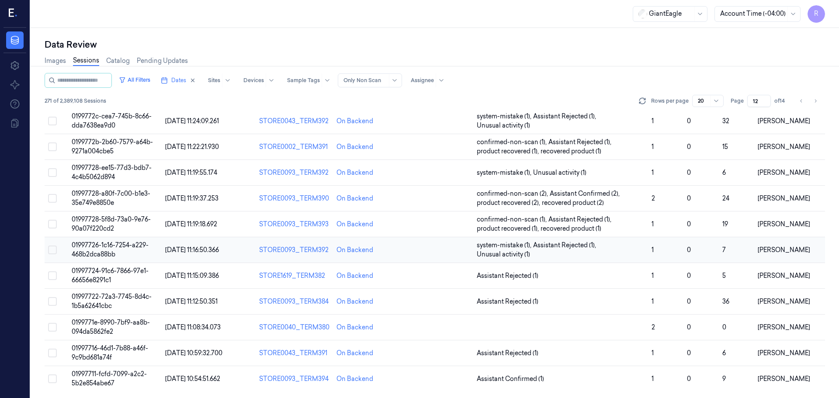
scroll to position [263, 0]
click at [596, 275] on span "Assistant Rejected (1)" at bounding box center [561, 275] width 168 height 9
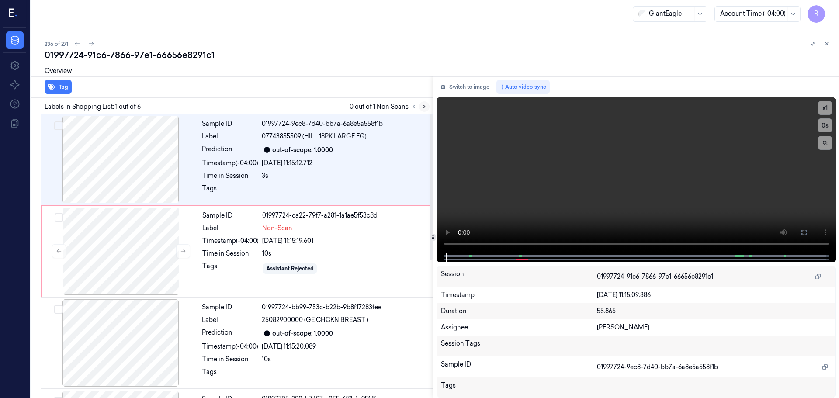
click at [425, 105] on icon at bounding box center [424, 107] width 6 height 6
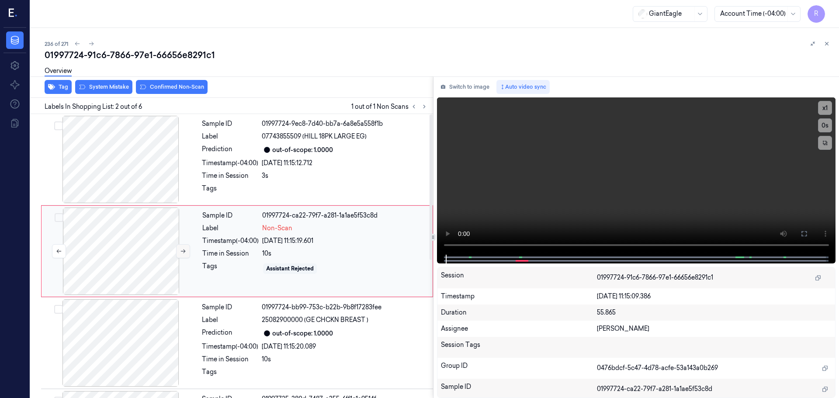
click at [184, 252] on icon at bounding box center [183, 251] width 6 height 6
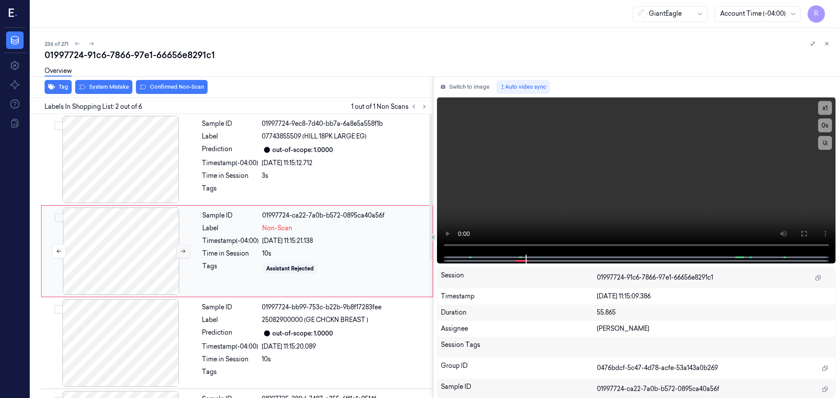
click at [184, 252] on icon at bounding box center [183, 251] width 6 height 6
click at [156, 172] on div at bounding box center [121, 159] width 156 height 87
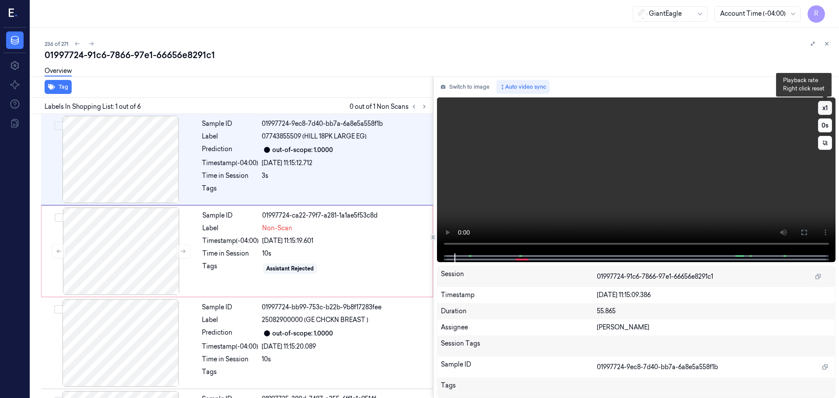
click at [823, 110] on button "x 1" at bounding box center [825, 108] width 14 height 14
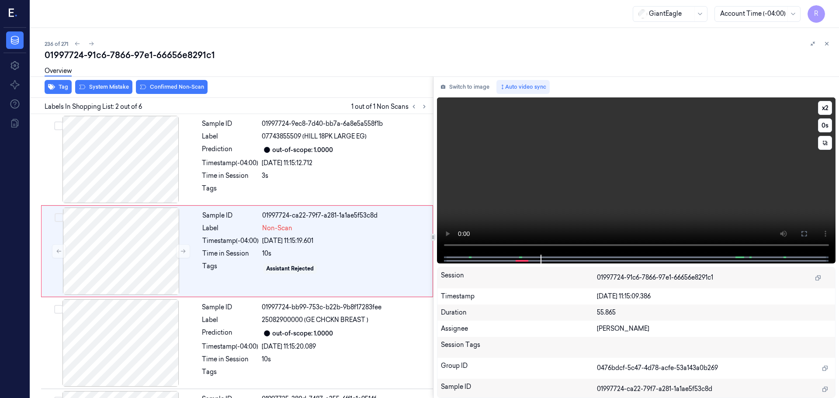
click at [526, 247] on video at bounding box center [636, 175] width 399 height 157
click at [806, 233] on icon at bounding box center [804, 233] width 7 height 7
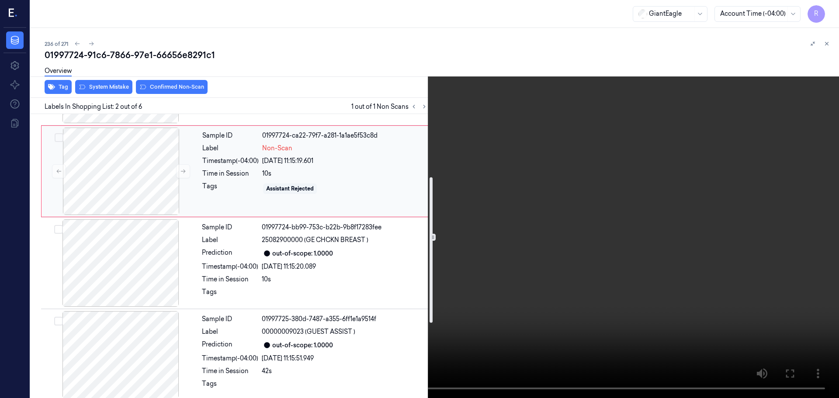
scroll to position [131, 0]
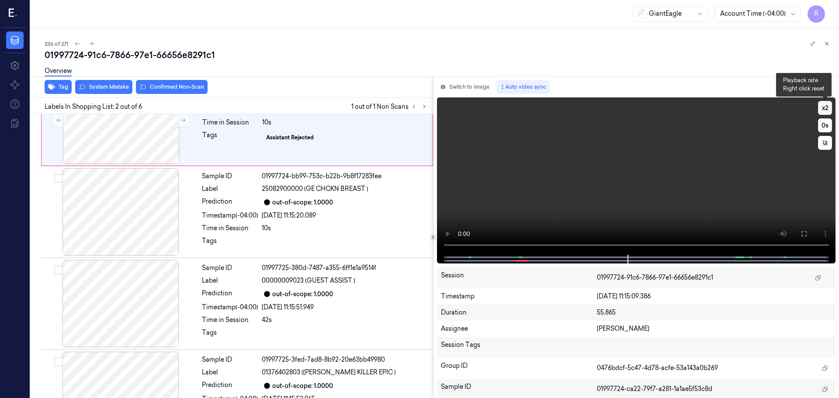
click at [825, 110] on button "x 2" at bounding box center [825, 108] width 14 height 14
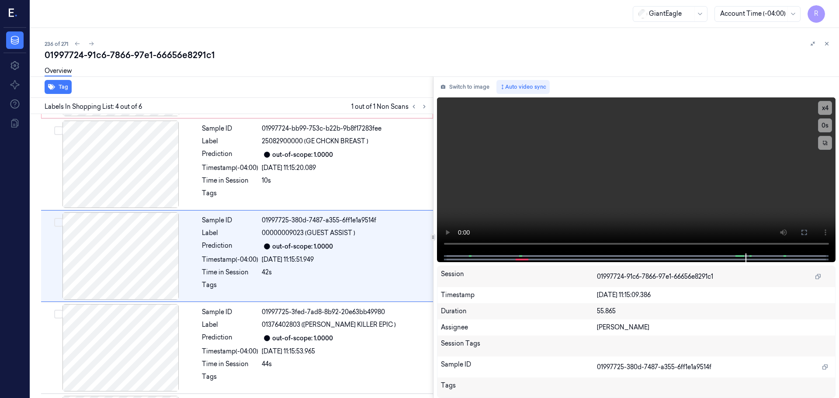
scroll to position [269, 0]
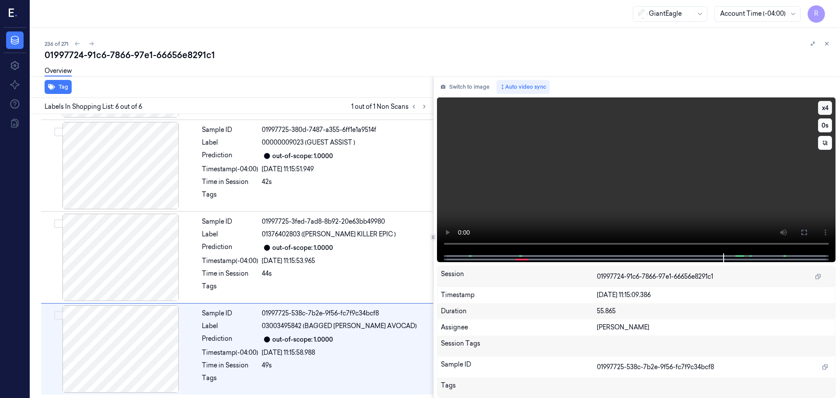
click at [823, 110] on button "x 4" at bounding box center [825, 108] width 14 height 14
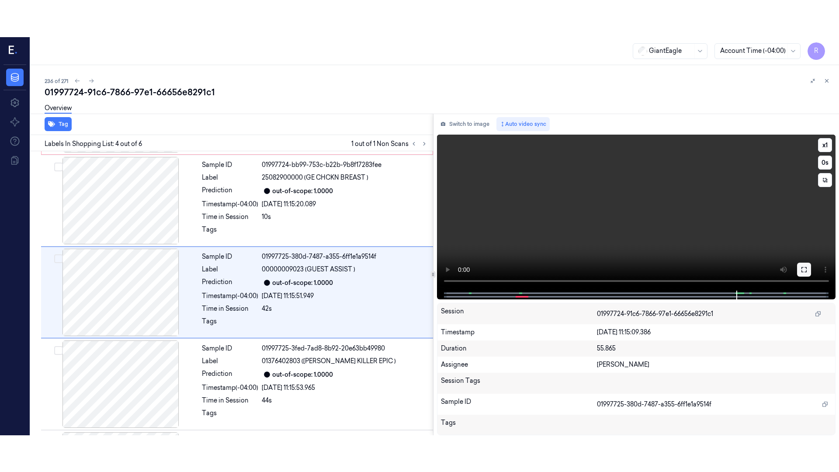
scroll to position [179, 0]
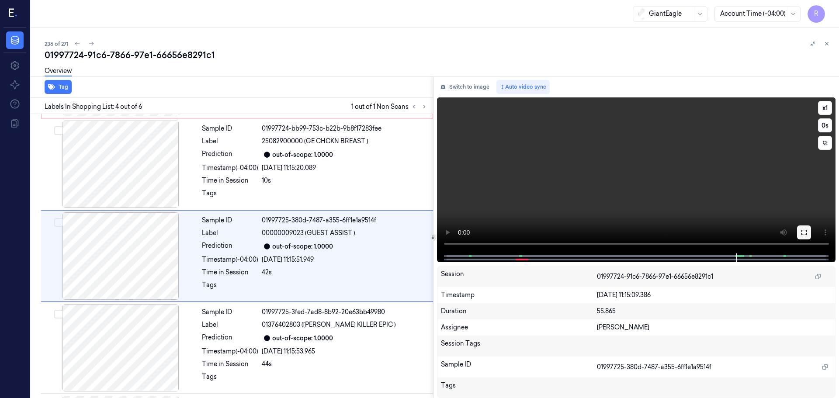
click at [811, 233] on button at bounding box center [804, 233] width 14 height 14
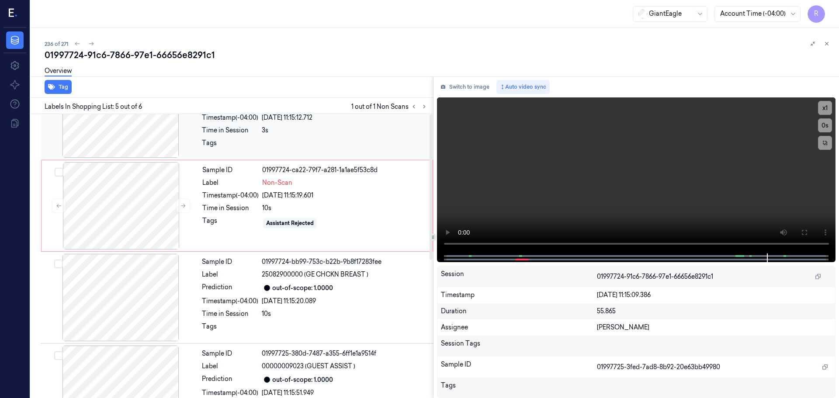
scroll to position [0, 0]
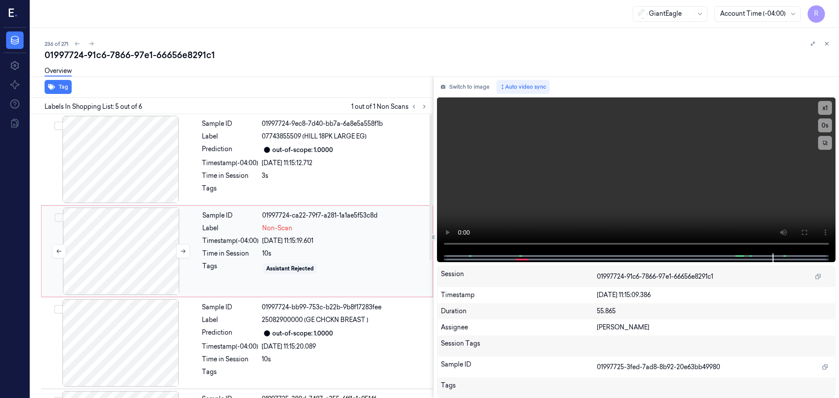
click at [124, 261] on div at bounding box center [121, 251] width 156 height 87
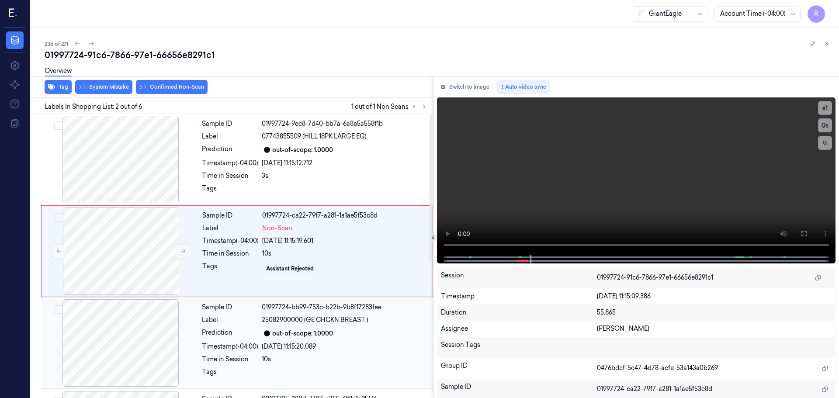
click at [253, 347] on div "Timestamp (-04:00)" at bounding box center [230, 346] width 56 height 9
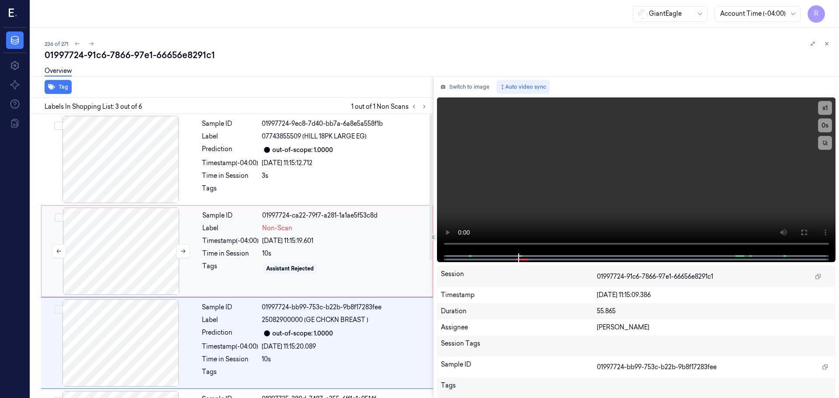
click at [117, 262] on div at bounding box center [121, 251] width 156 height 87
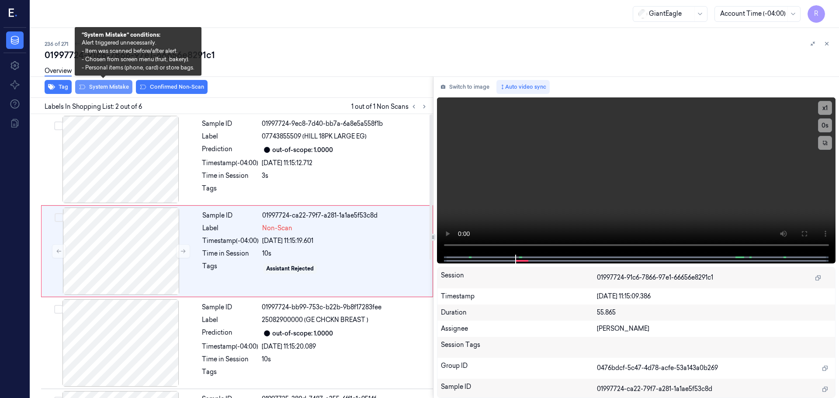
click at [110, 89] on button "System Mistake" at bounding box center [103, 87] width 57 height 14
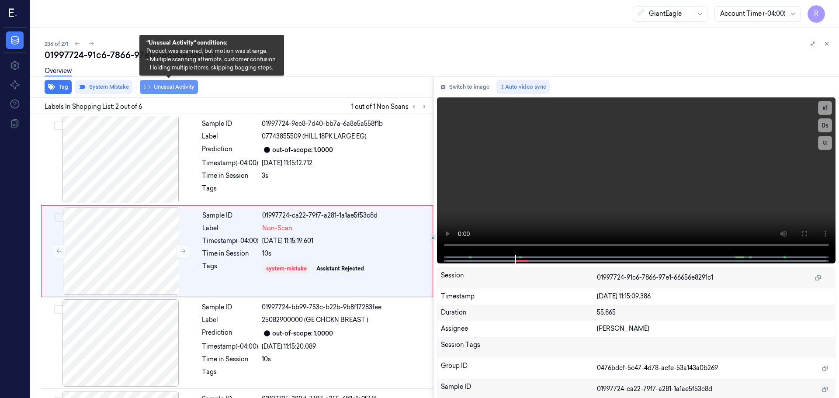
click at [163, 88] on button "Unusual Activity" at bounding box center [169, 87] width 58 height 14
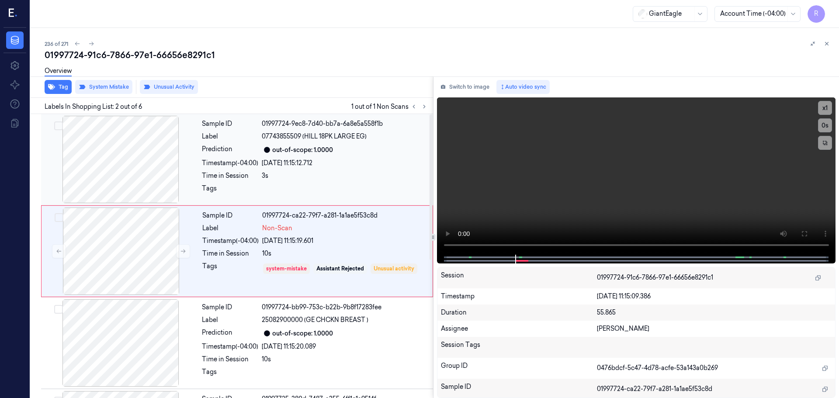
click at [258, 155] on div "Prediction" at bounding box center [230, 150] width 56 height 10
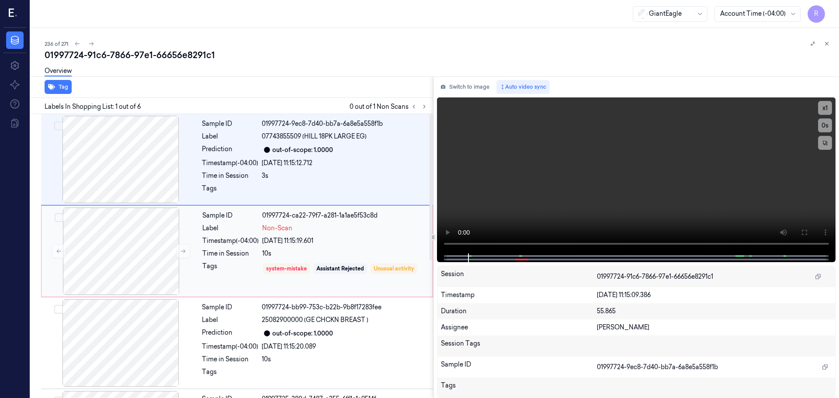
click at [232, 248] on div "Sample ID 01997724-ca22-79f7-a281-1a1ae5f53c8d Label Non-Scan Timestamp (-04:00…" at bounding box center [315, 251] width 232 height 87
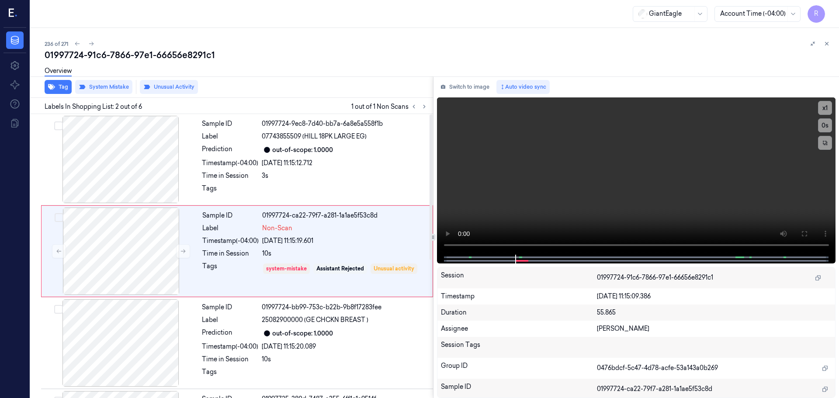
click at [828, 44] on icon at bounding box center [827, 44] width 6 height 6
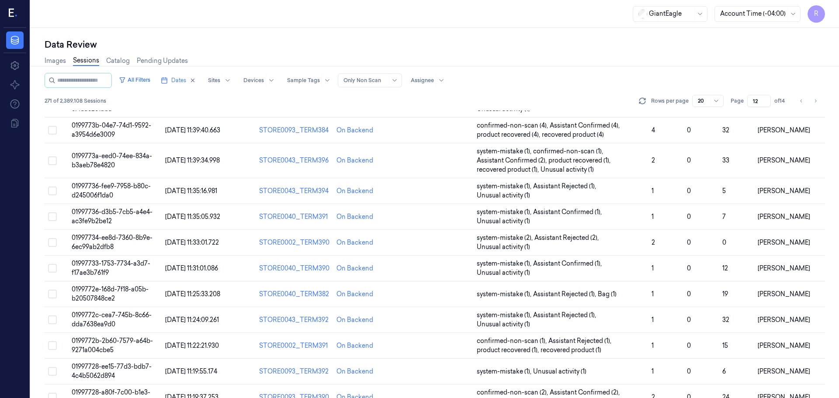
scroll to position [263, 0]
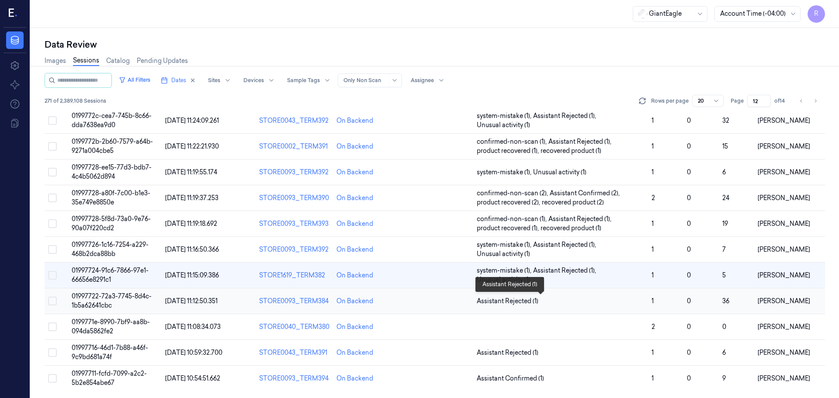
click at [581, 304] on span "Assistant Rejected (1)" at bounding box center [561, 301] width 168 height 9
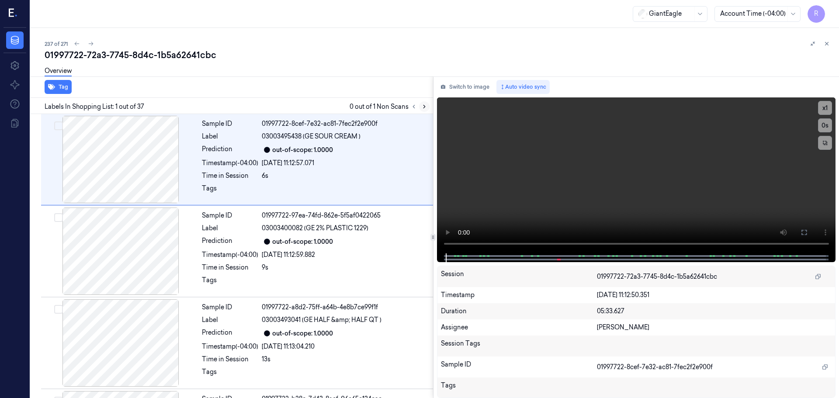
click at [424, 106] on icon at bounding box center [424, 107] width 6 height 6
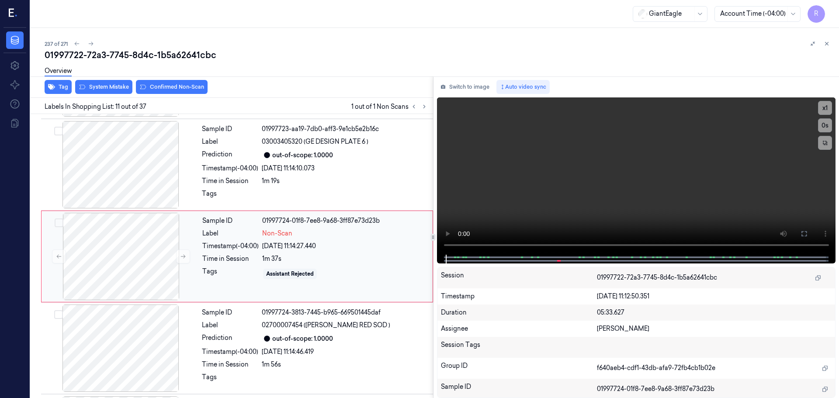
scroll to position [821, 0]
click at [121, 162] on div at bounding box center [121, 164] width 156 height 87
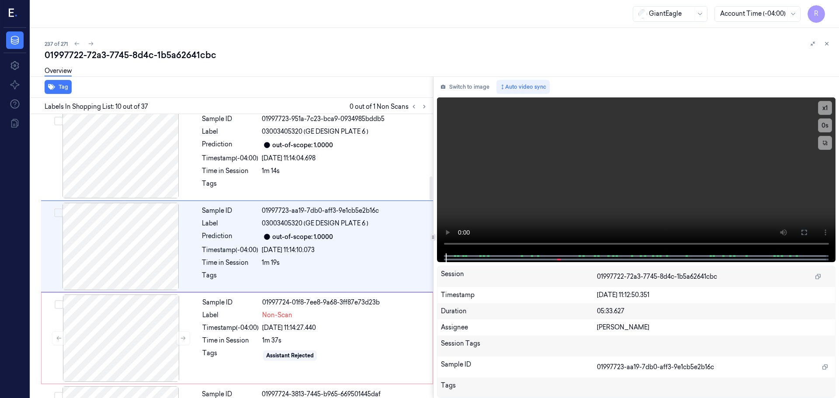
scroll to position [730, 0]
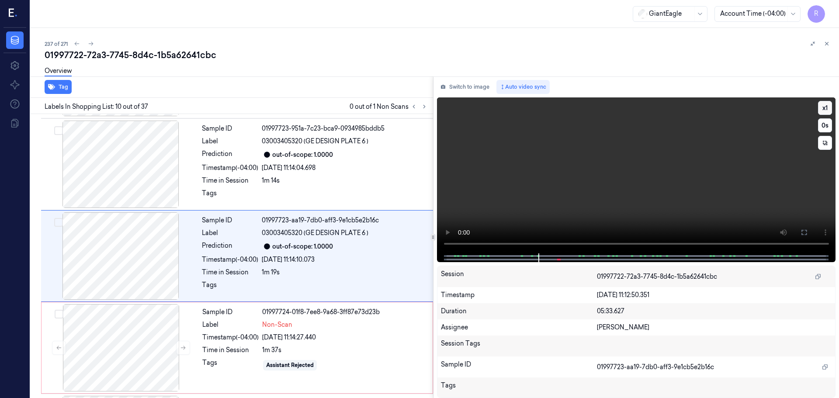
click at [822, 111] on button "x 1" at bounding box center [825, 108] width 14 height 14
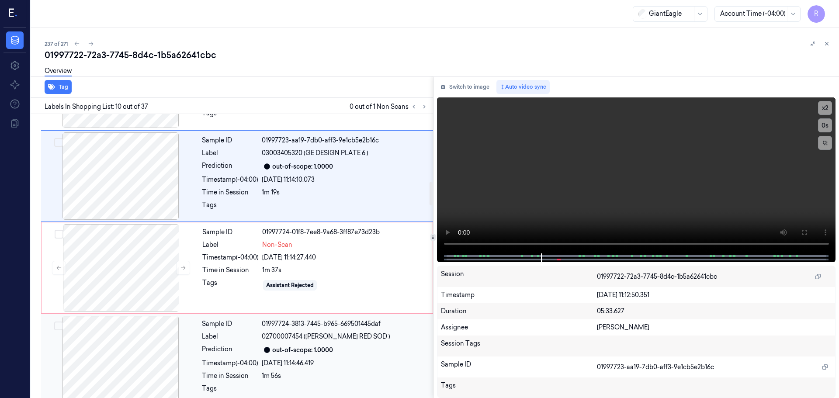
scroll to position [817, 0]
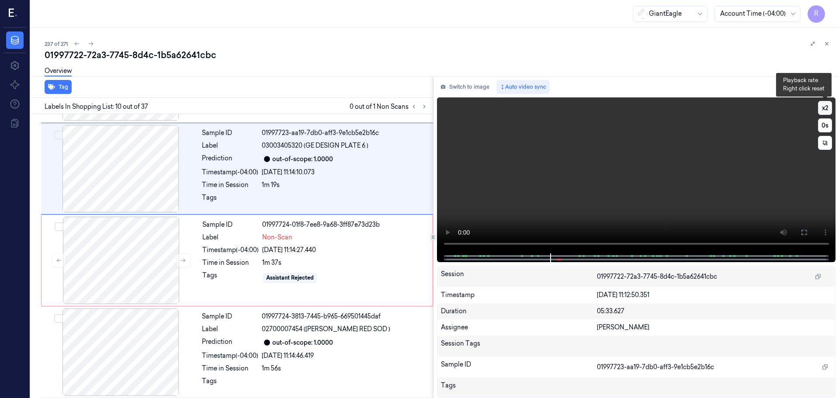
click at [828, 108] on button "x 2" at bounding box center [825, 108] width 14 height 14
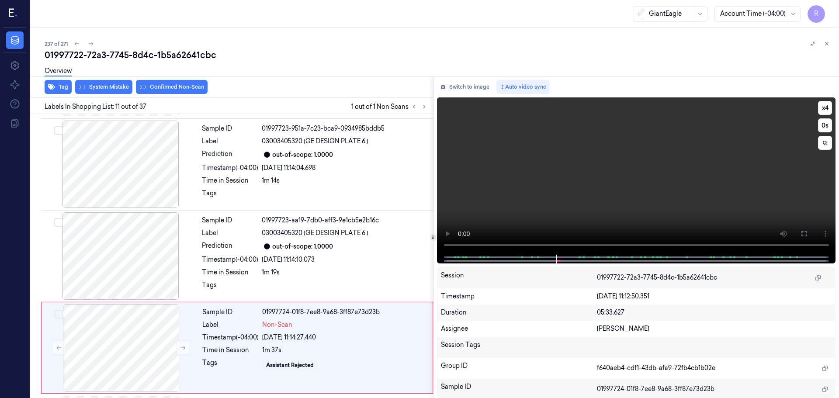
scroll to position [821, 0]
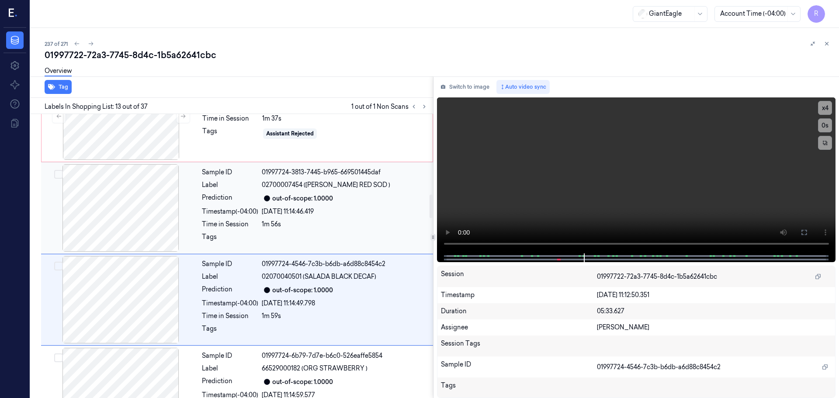
click at [180, 235] on div at bounding box center [121, 207] width 156 height 87
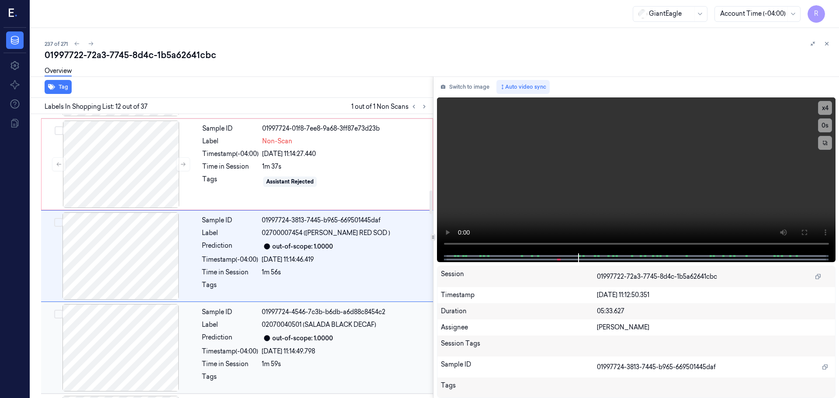
click at [135, 319] on div at bounding box center [121, 347] width 156 height 87
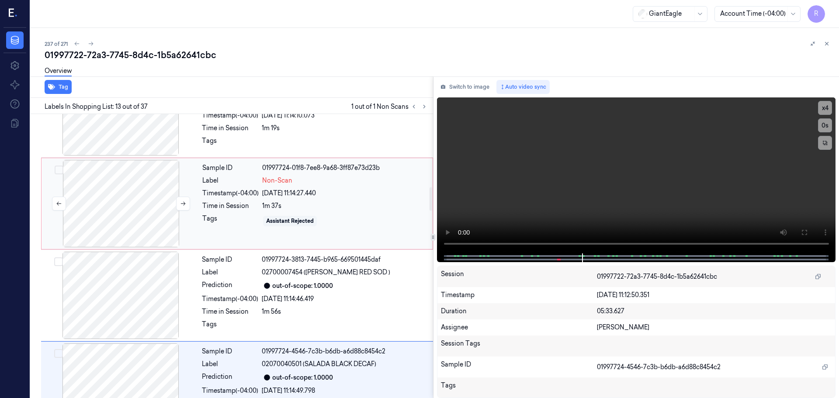
click at [115, 185] on div at bounding box center [121, 203] width 156 height 87
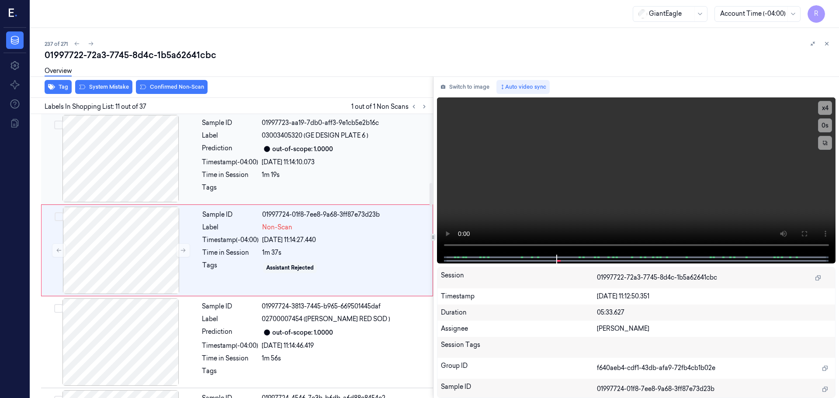
scroll to position [821, 0]
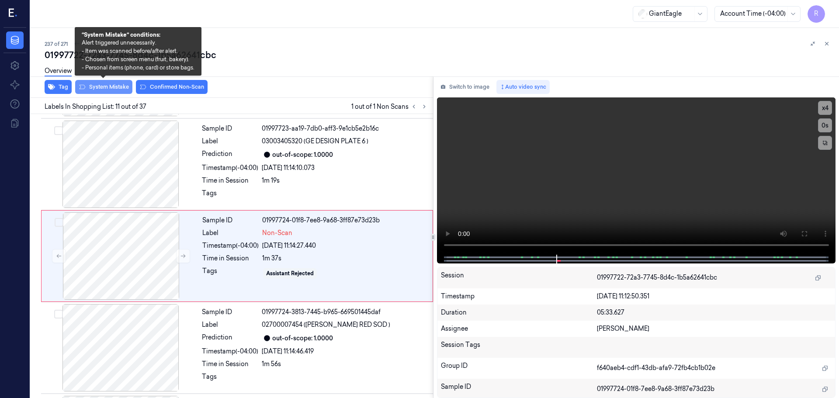
click at [118, 90] on button "System Mistake" at bounding box center [103, 87] width 57 height 14
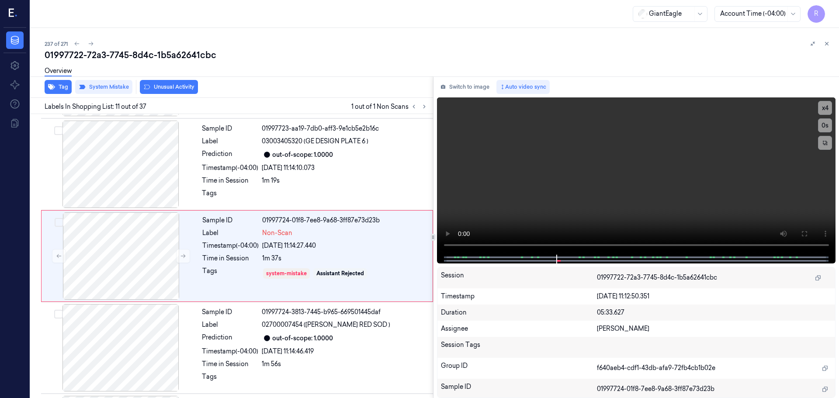
click at [63, 80] on div "Overview" at bounding box center [58, 72] width 27 height 22
click at [64, 86] on button "Tag" at bounding box center [58, 87] width 27 height 14
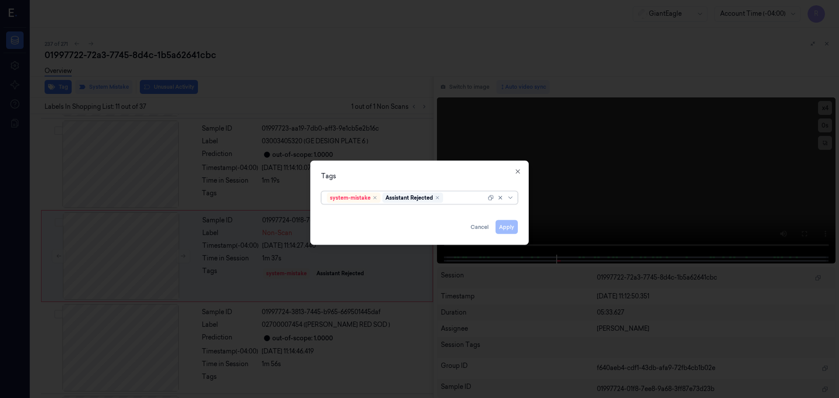
click at [516, 202] on div "system-mistake Assistant Rejected" at bounding box center [419, 197] width 197 height 13
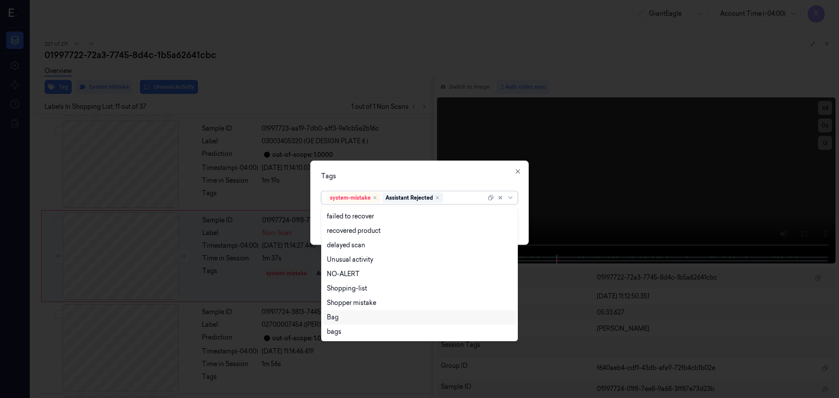
click at [334, 320] on div "Bag" at bounding box center [333, 317] width 12 height 9
drag, startPoint x: 393, startPoint y: 169, endPoint x: 474, endPoint y: 191, distance: 84.0
click at [393, 169] on div "Tags option Bag, selected. 13 results available. Use Up and Down to choose opti…" at bounding box center [419, 202] width 219 height 84
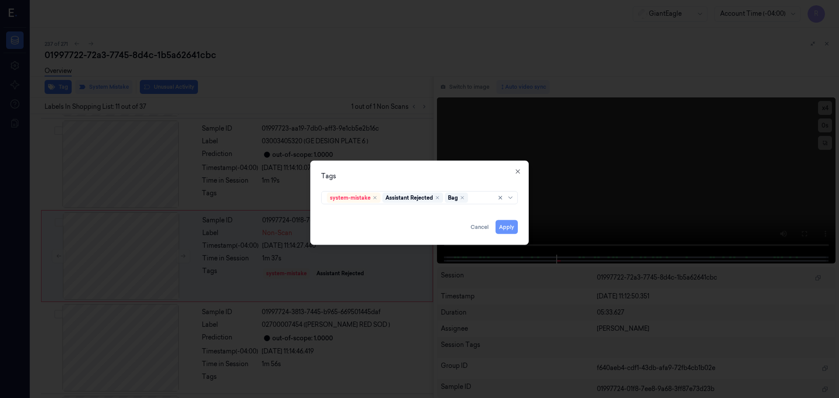
click at [505, 227] on button "Apply" at bounding box center [507, 227] width 22 height 14
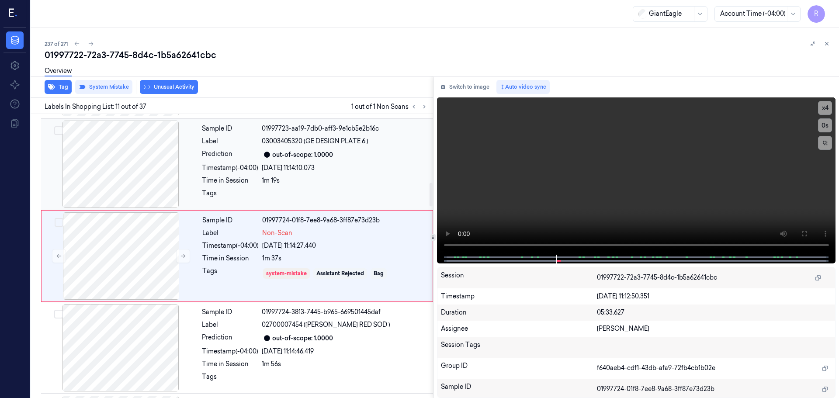
click at [313, 184] on div "1m 19s" at bounding box center [345, 180] width 166 height 9
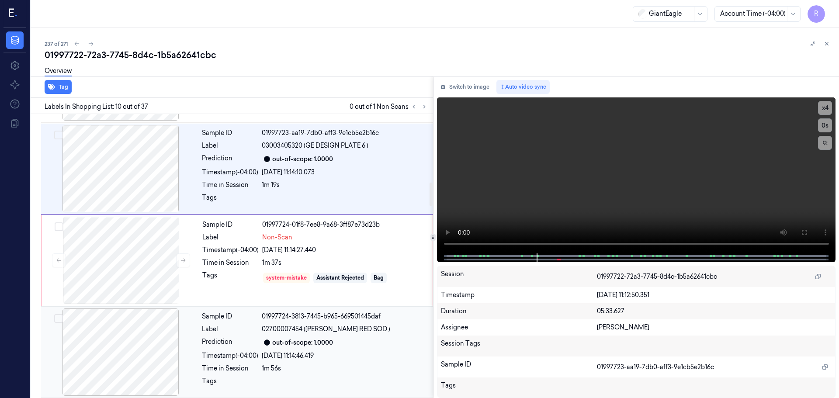
click at [250, 328] on div "Label" at bounding box center [230, 329] width 56 height 9
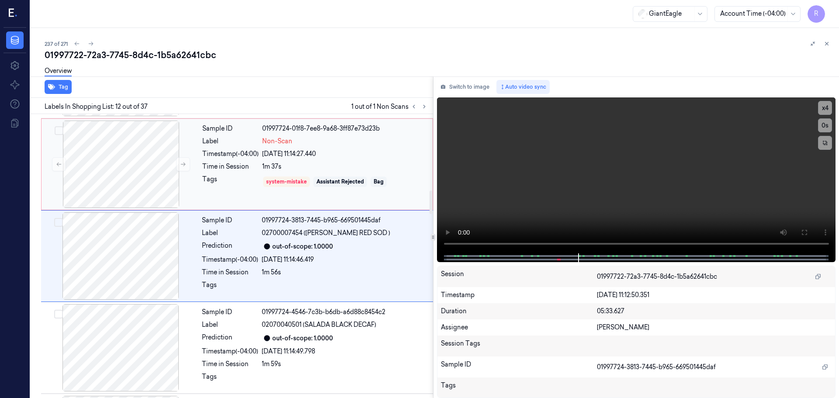
click at [242, 191] on div "Sample ID 01997724-01f8-7ee8-9a68-3ff87e73d23b Label Non-Scan Timestamp (-04:00…" at bounding box center [315, 164] width 232 height 87
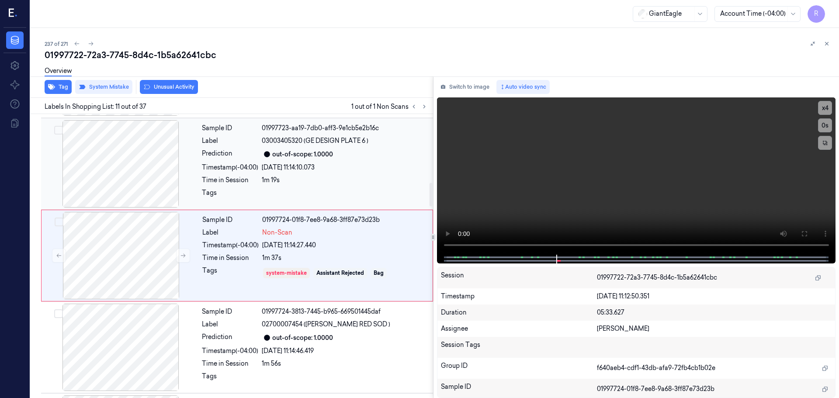
scroll to position [821, 0]
click at [312, 164] on div "23/09/2025 11:14:10.073" at bounding box center [345, 168] width 166 height 9
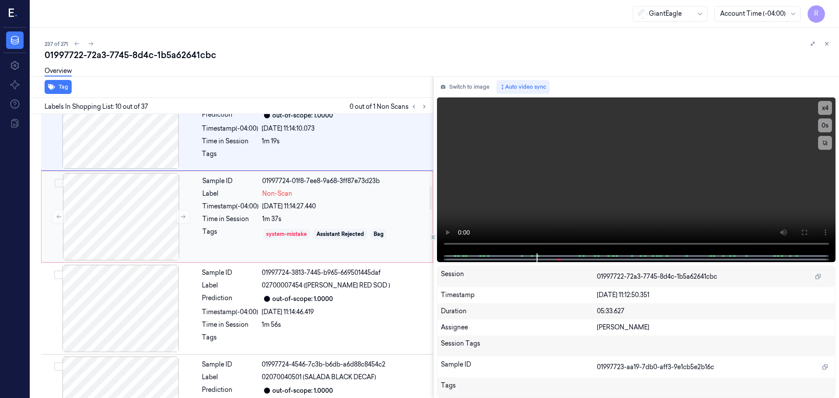
click at [301, 233] on div "system-mistake" at bounding box center [286, 234] width 41 height 8
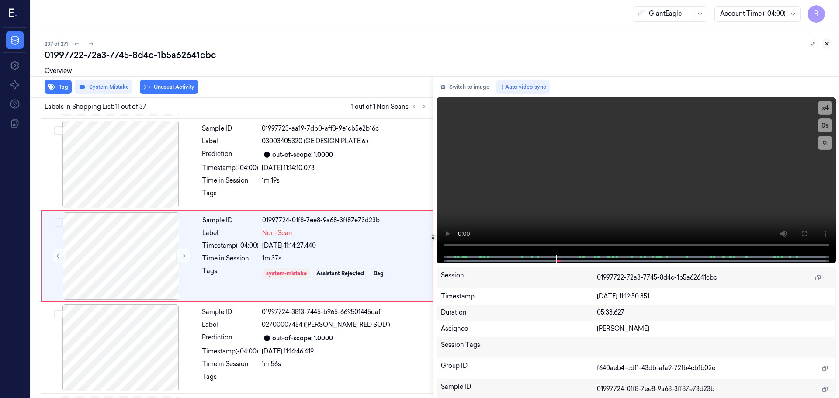
click at [828, 42] on icon at bounding box center [827, 44] width 6 height 6
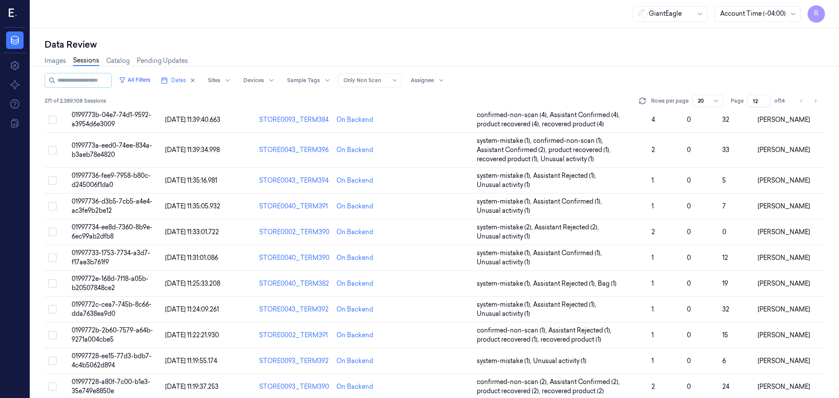
scroll to position [263, 0]
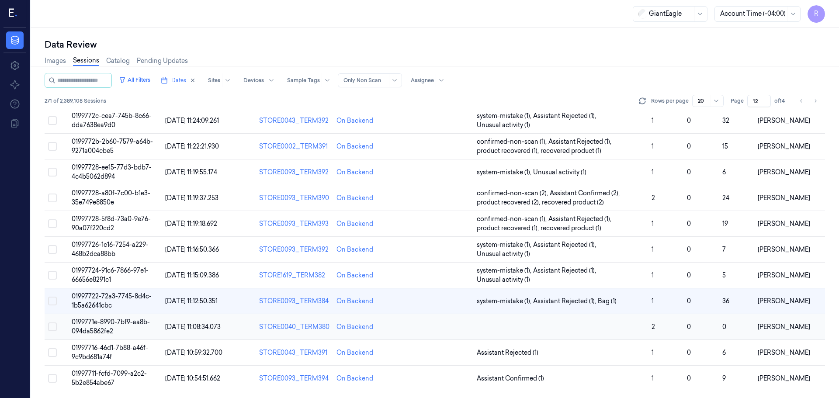
click at [620, 329] on td at bounding box center [560, 327] width 175 height 26
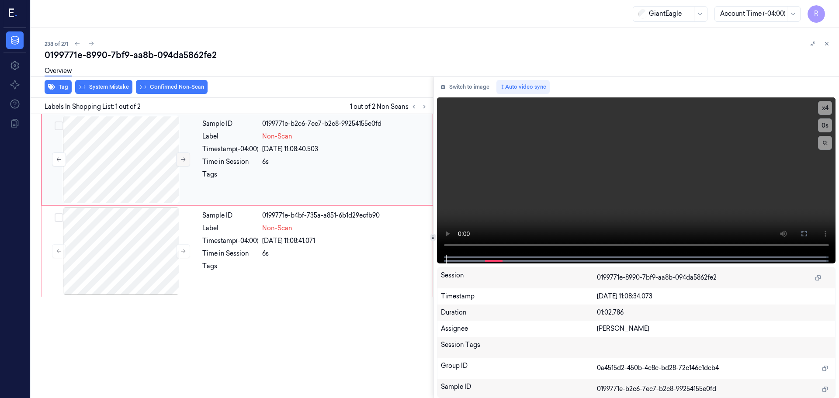
click at [186, 156] on button at bounding box center [183, 160] width 14 height 14
click at [188, 157] on button at bounding box center [183, 160] width 14 height 14
click at [180, 254] on icon at bounding box center [183, 251] width 6 height 6
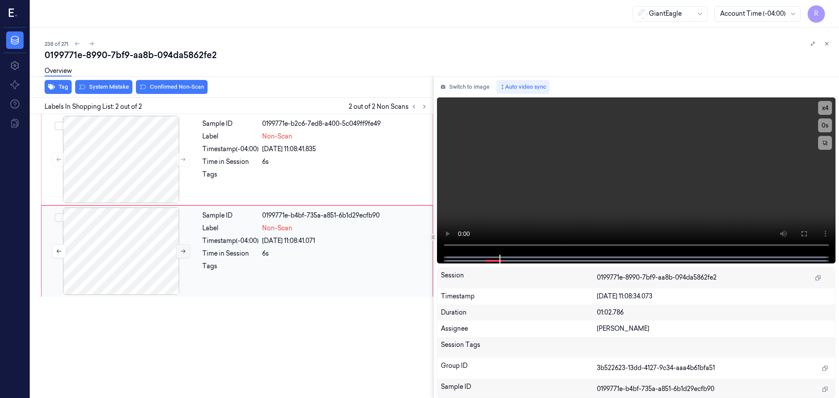
click at [180, 254] on icon at bounding box center [183, 251] width 6 height 6
click at [825, 108] on button "x 4" at bounding box center [825, 108] width 14 height 14
click at [810, 230] on button at bounding box center [804, 234] width 14 height 14
click at [806, 232] on icon at bounding box center [804, 233] width 5 height 5
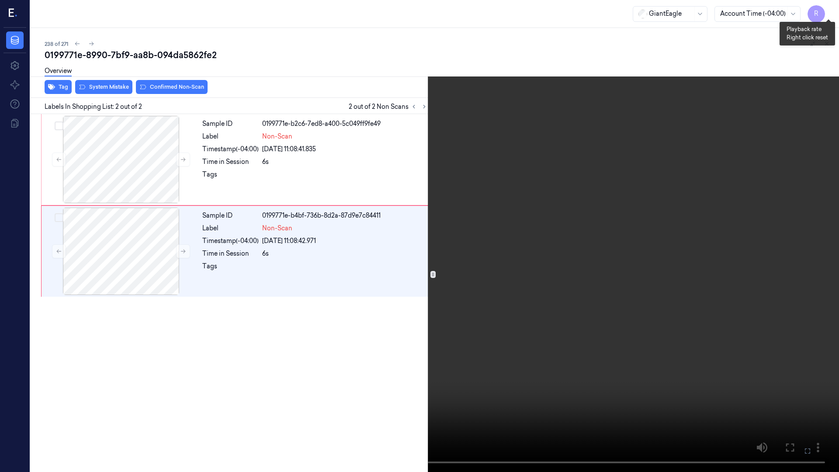
click at [826, 9] on button "x 1" at bounding box center [829, 10] width 14 height 14
click at [834, 10] on button "x 2" at bounding box center [829, 10] width 14 height 14
click at [828, 9] on button "x 4" at bounding box center [829, 10] width 14 height 14
click at [831, 11] on button "x 1" at bounding box center [829, 10] width 14 height 14
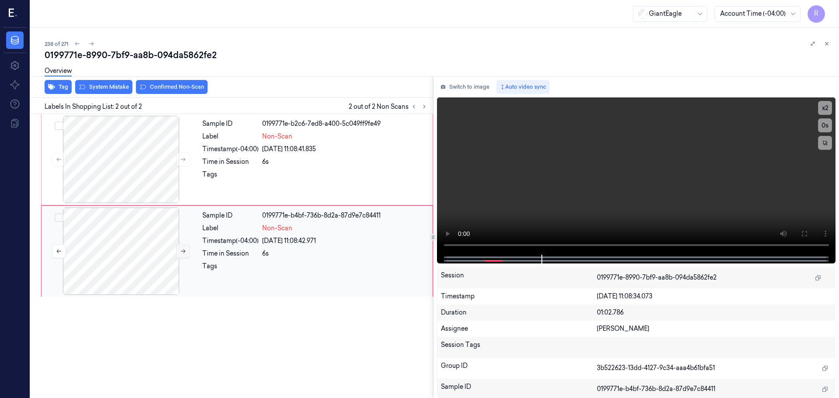
click at [181, 253] on icon at bounding box center [183, 251] width 6 height 6
click at [184, 157] on icon at bounding box center [183, 160] width 6 height 6
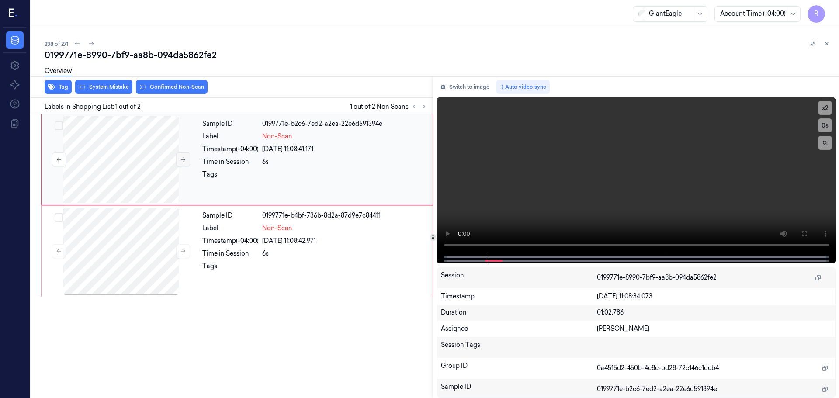
click at [184, 157] on icon at bounding box center [183, 160] width 6 height 6
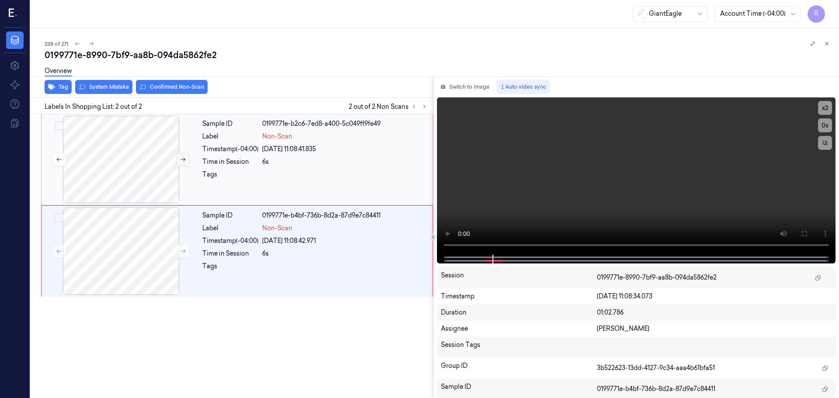
click at [184, 157] on icon at bounding box center [183, 160] width 6 height 6
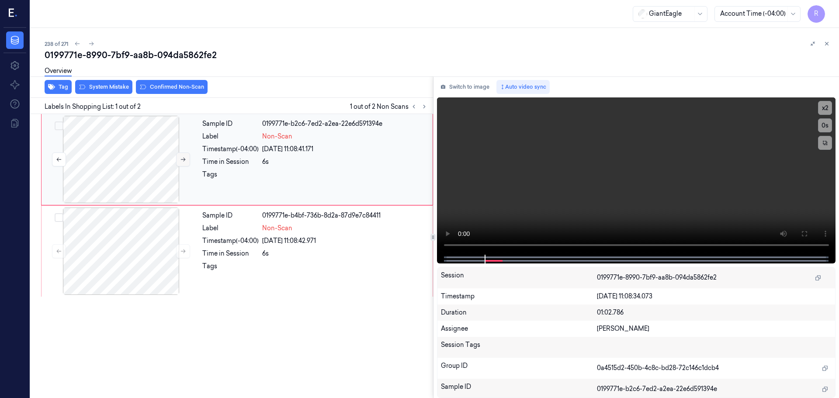
click at [184, 157] on icon at bounding box center [183, 160] width 6 height 6
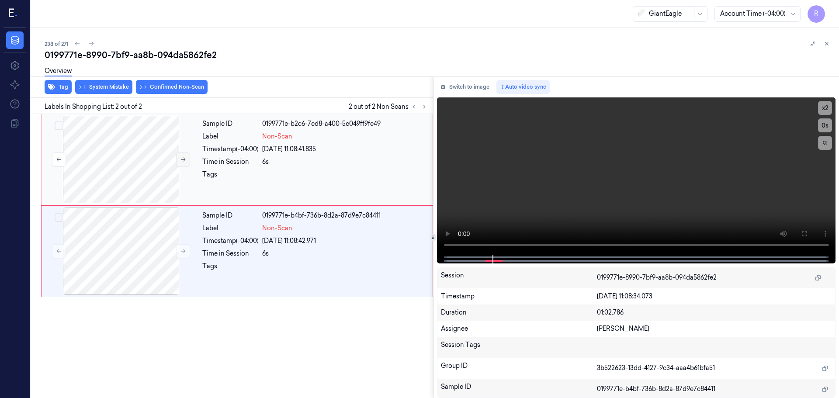
click at [184, 157] on icon at bounding box center [183, 160] width 6 height 6
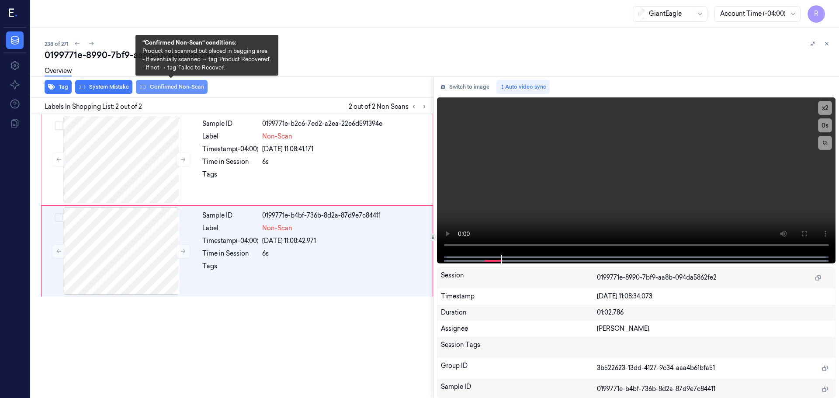
click at [161, 90] on button "Confirmed Non-Scan" at bounding box center [172, 87] width 72 height 14
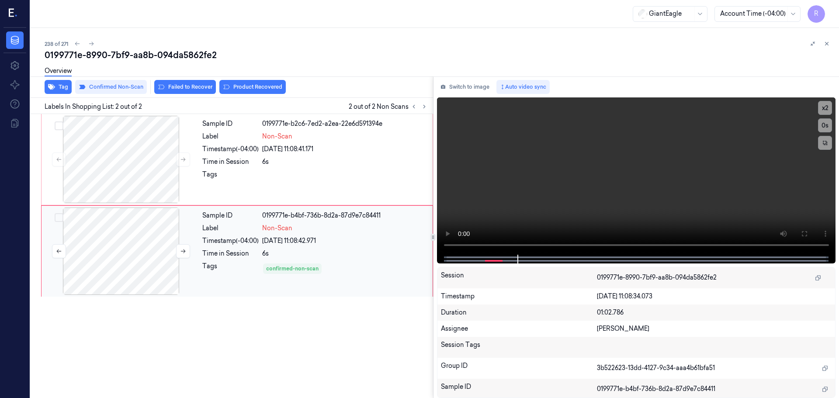
click at [135, 218] on div at bounding box center [121, 251] width 156 height 87
click at [188, 86] on button "Failed to Recover" at bounding box center [185, 87] width 62 height 14
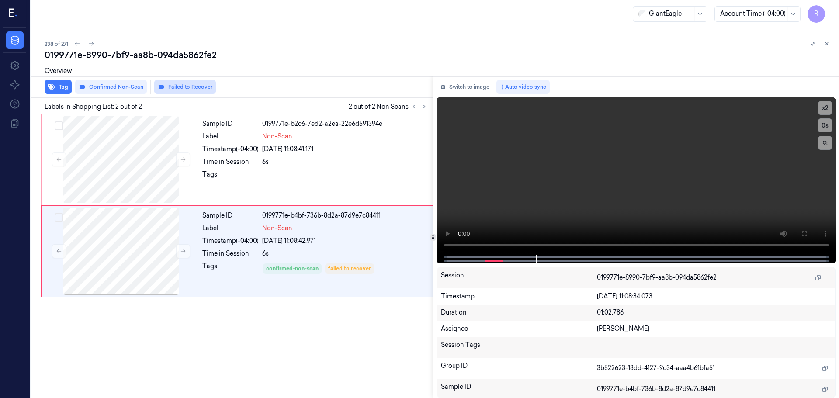
click at [198, 89] on button "Failed to Recover" at bounding box center [185, 87] width 62 height 14
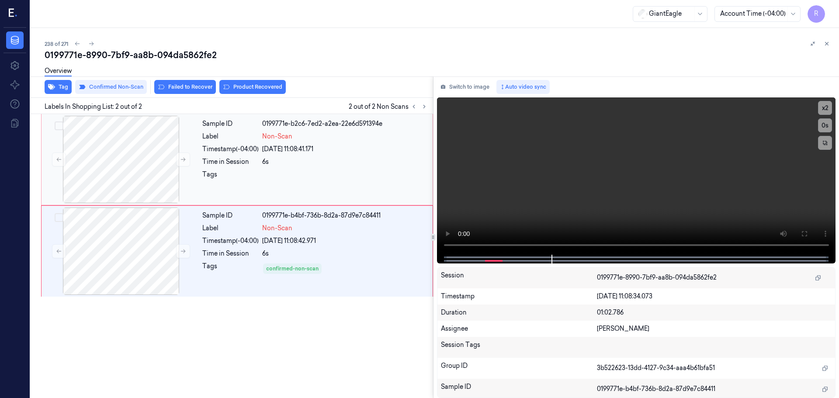
click at [227, 159] on div "Time in Session" at bounding box center [230, 161] width 56 height 9
click at [277, 157] on div "Sample ID 0199771e-b2c6-7ed2-a2ea-22e6d591394e Label Non-Scan Timestamp (-04:00…" at bounding box center [315, 159] width 232 height 87
click at [156, 88] on button "Failed to Recover" at bounding box center [185, 87] width 62 height 14
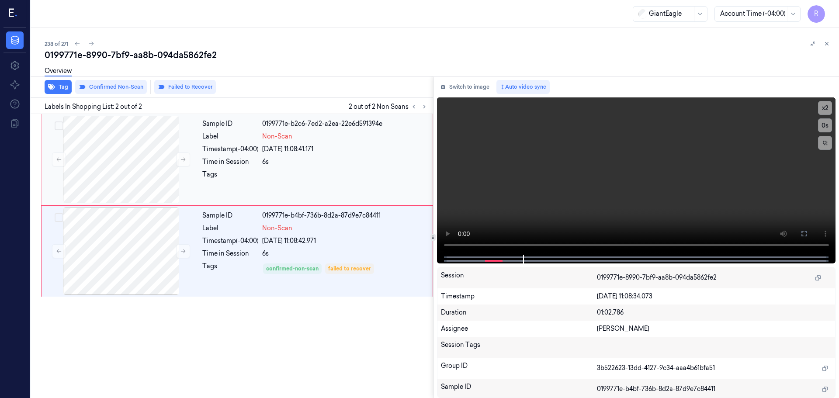
click at [356, 174] on div at bounding box center [344, 177] width 165 height 14
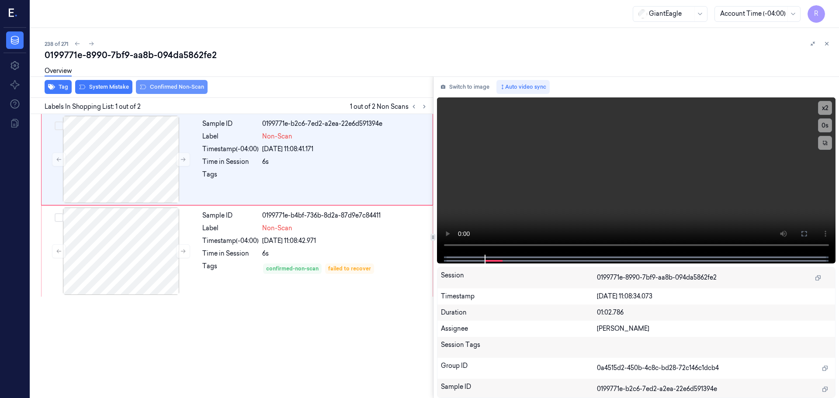
click at [158, 93] on button "Confirmed Non-Scan" at bounding box center [172, 87] width 72 height 14
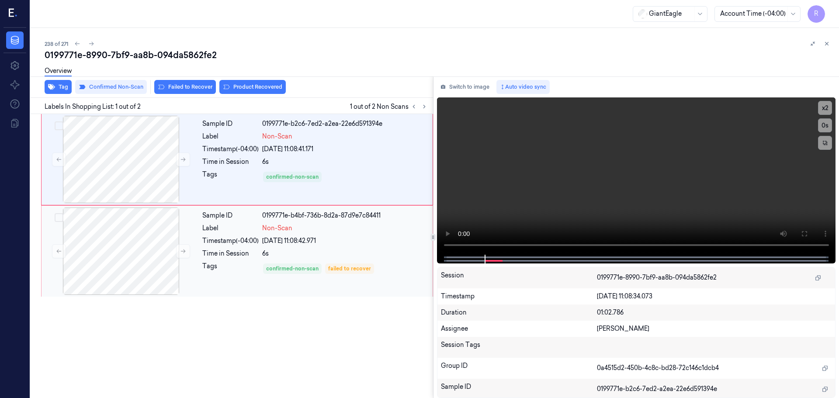
click at [240, 228] on div "Label" at bounding box center [230, 228] width 56 height 9
drag, startPoint x: 258, startPoint y: 161, endPoint x: 216, endPoint y: 153, distance: 43.6
click at [258, 161] on div "Time in Session" at bounding box center [230, 161] width 56 height 9
click at [337, 269] on div "failed to recover" at bounding box center [349, 269] width 43 height 8
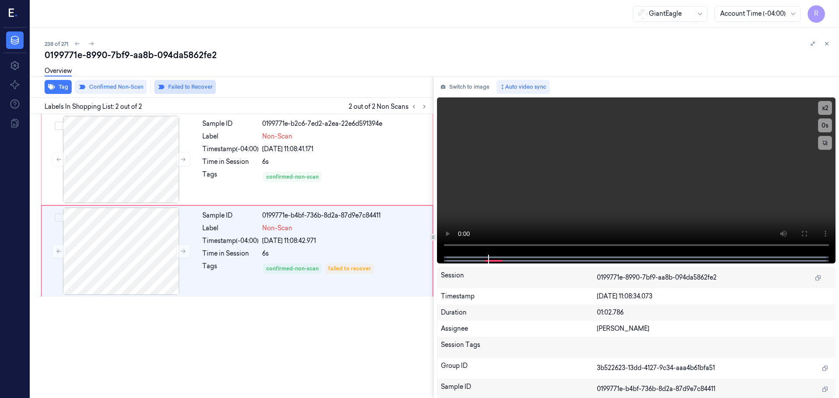
click at [186, 91] on button "Failed to Recover" at bounding box center [185, 87] width 62 height 14
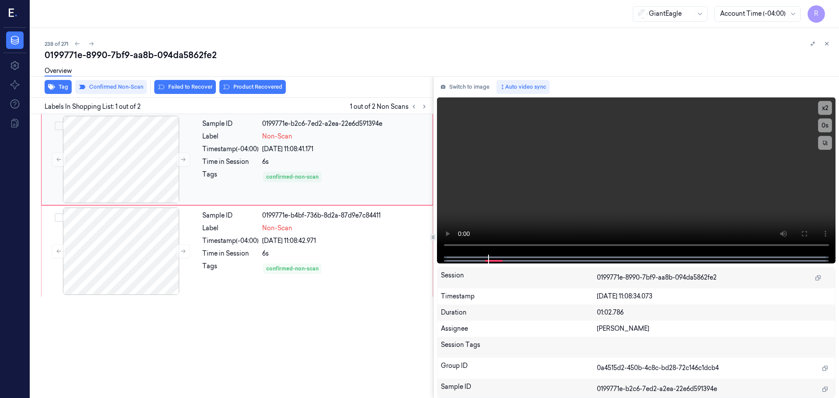
click at [235, 136] on div "Label" at bounding box center [230, 136] width 56 height 9
click at [334, 160] on div "6s" at bounding box center [344, 161] width 165 height 9
click at [305, 252] on div "6s" at bounding box center [344, 253] width 165 height 9
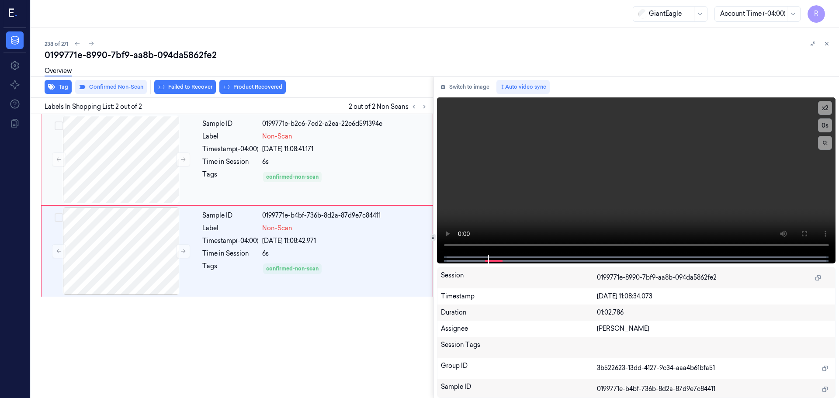
click at [357, 179] on div "confirmed-non-scan" at bounding box center [344, 177] width 165 height 14
click at [334, 238] on div "23/09/2025 11:08:42.971" at bounding box center [344, 241] width 165 height 9
click at [344, 168] on div "Sample ID 0199771e-b2c6-7ed2-a2ea-22e6d591394e Label Non-Scan Timestamp (-04:00…" at bounding box center [315, 159] width 232 height 87
click at [320, 247] on div "Sample ID 0199771e-b4bf-736b-8d2a-87d9e7c84411 Label Non-Scan Timestamp (-04:00…" at bounding box center [315, 251] width 232 height 87
click at [361, 175] on div "confirmed-non-scan" at bounding box center [344, 177] width 165 height 14
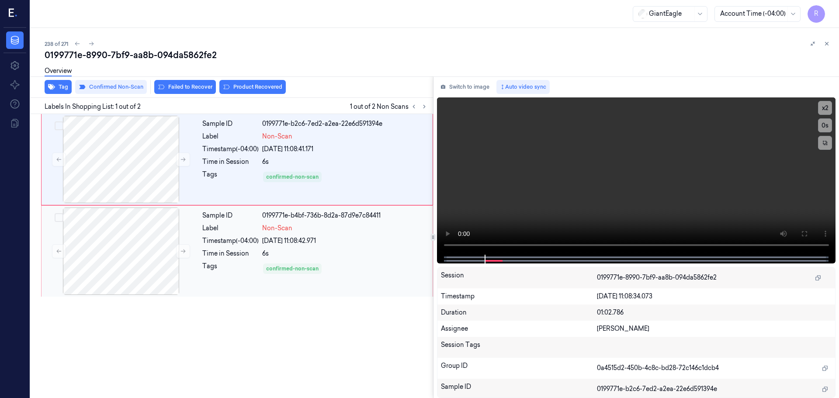
click at [352, 242] on div "23/09/2025 11:08:42.971" at bounding box center [344, 241] width 165 height 9
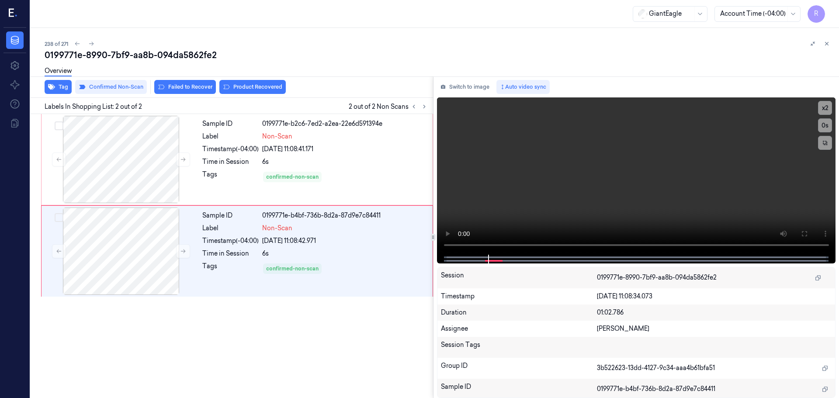
click at [825, 46] on button at bounding box center [827, 43] width 10 height 10
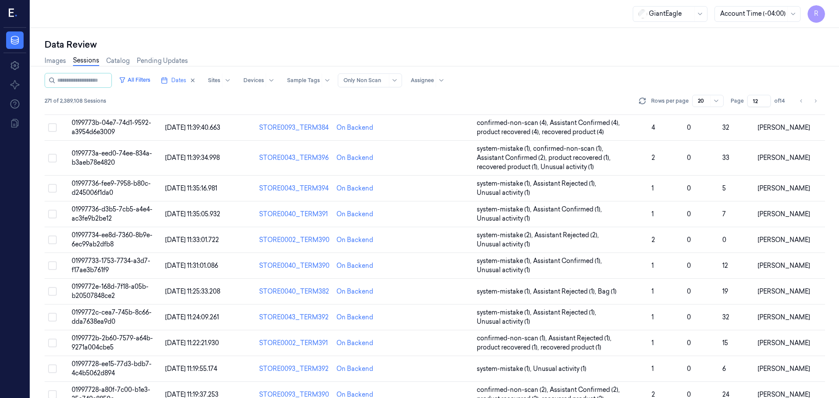
scroll to position [263, 0]
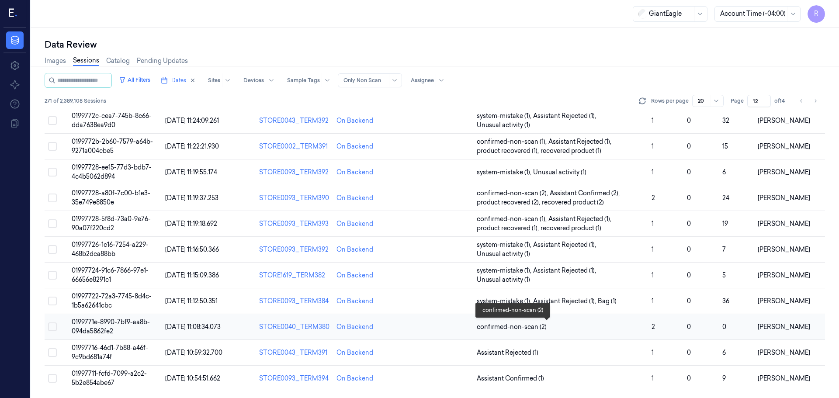
click at [566, 327] on span "confirmed-non-scan (2)" at bounding box center [561, 327] width 168 height 9
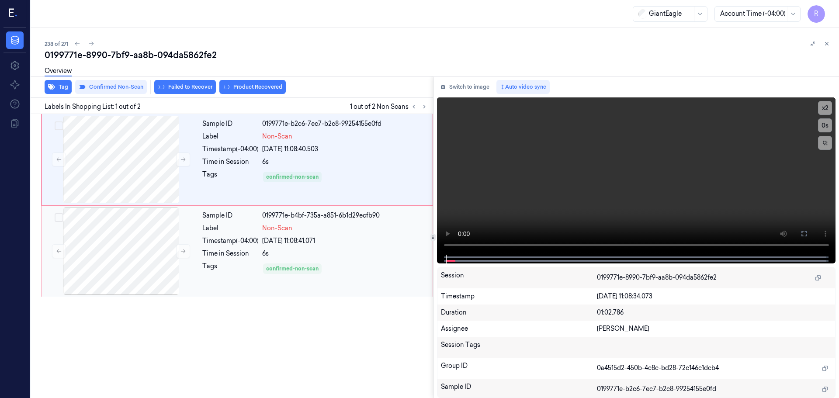
click at [362, 248] on div "Sample ID 0199771e-b4bf-735a-a851-6b1d29ecfb90 Label Non-Scan Timestamp (-04:00…" at bounding box center [315, 251] width 232 height 87
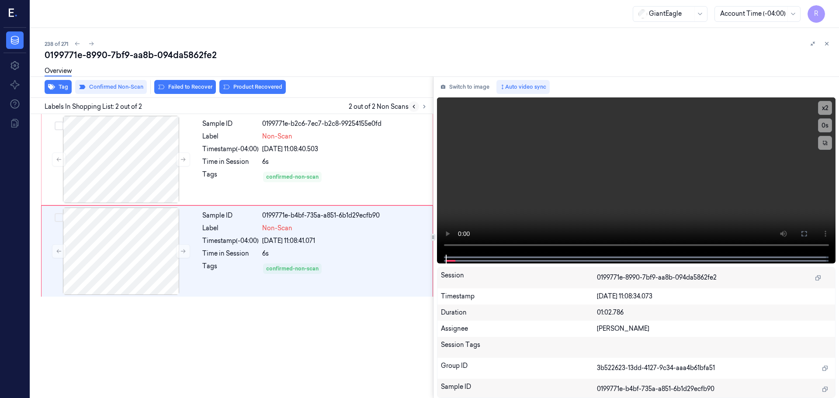
click at [414, 108] on icon at bounding box center [414, 106] width 2 height 3
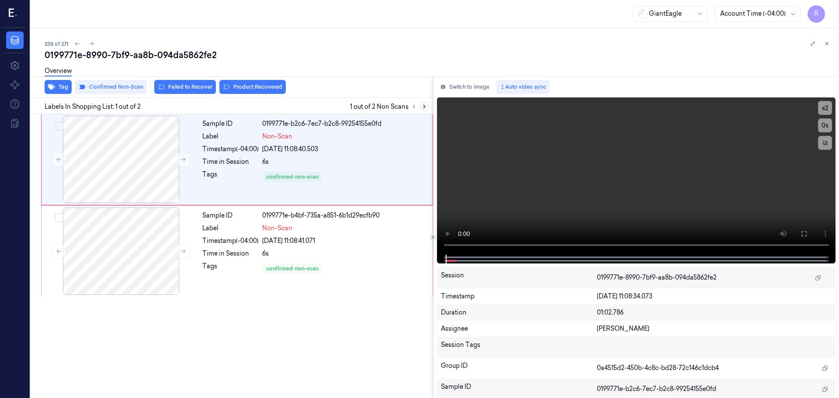
click at [428, 108] on button at bounding box center [424, 106] width 10 height 10
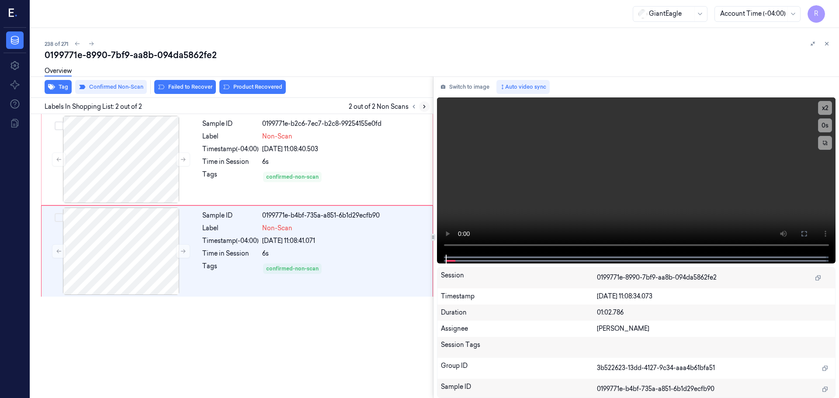
click at [427, 108] on button at bounding box center [424, 106] width 10 height 10
click at [427, 108] on icon at bounding box center [424, 107] width 6 height 6
click at [825, 42] on icon at bounding box center [827, 44] width 6 height 6
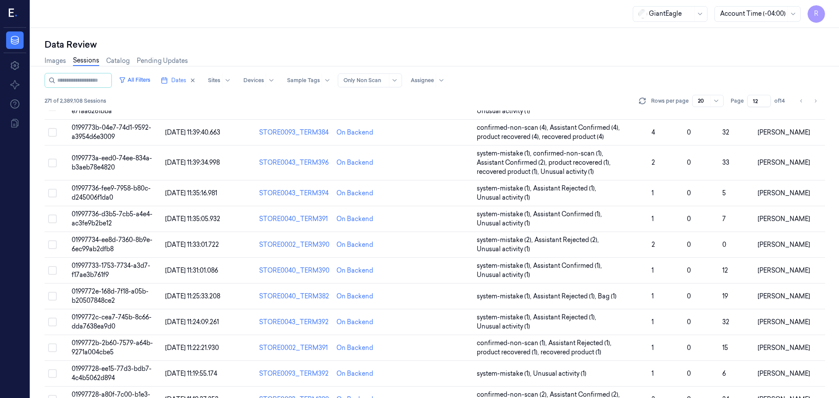
scroll to position [263, 0]
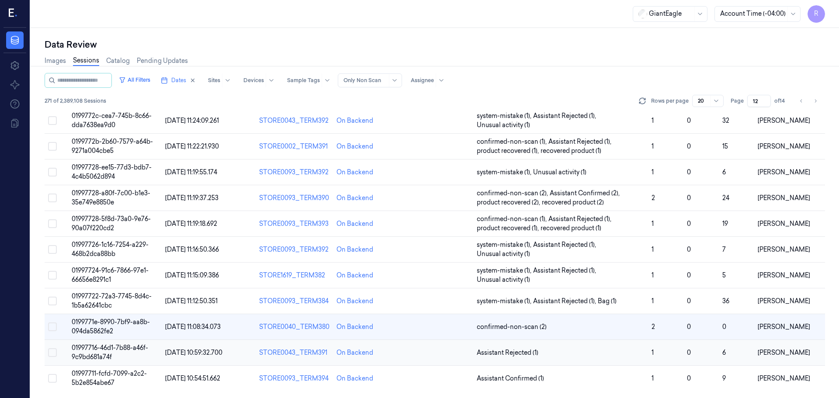
click at [442, 356] on td at bounding box center [438, 353] width 70 height 26
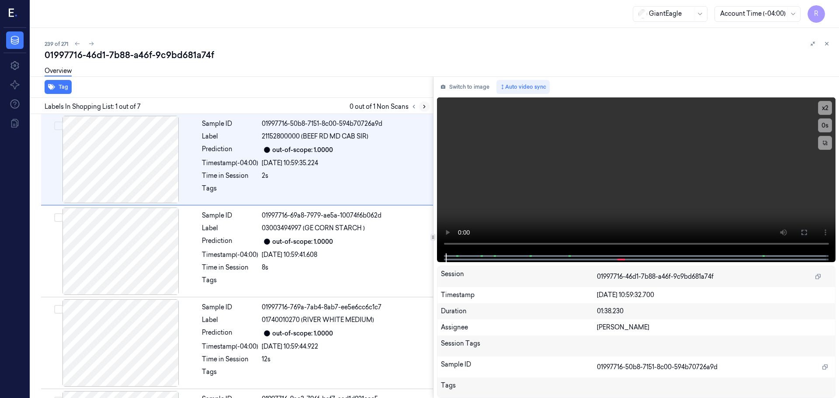
click at [421, 109] on button at bounding box center [424, 106] width 10 height 10
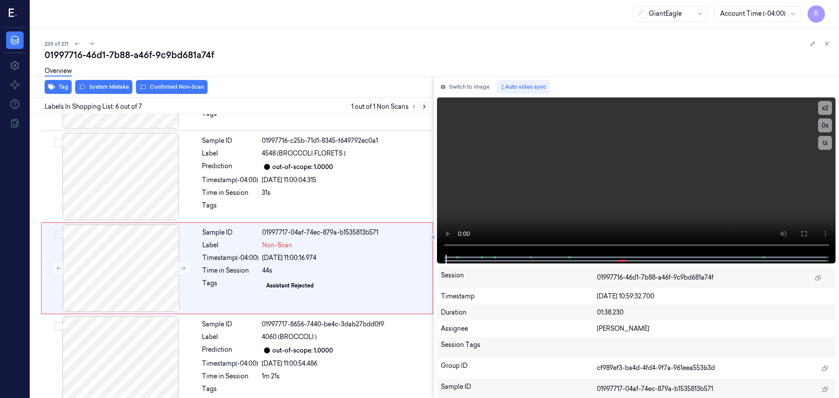
scroll to position [361, 0]
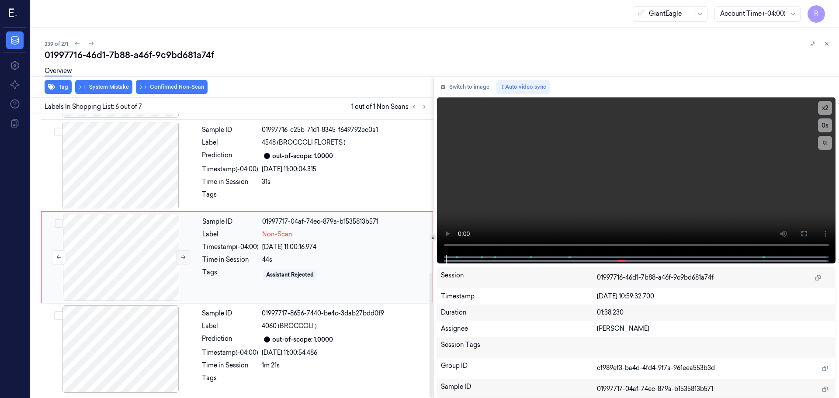
click at [184, 256] on icon at bounding box center [183, 257] width 6 height 6
click at [184, 256] on icon at bounding box center [183, 258] width 5 height 4
click at [135, 184] on div at bounding box center [121, 165] width 156 height 87
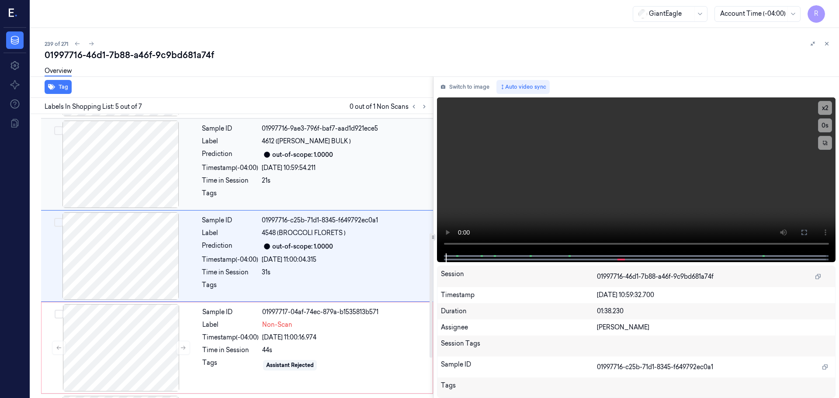
click at [143, 179] on div at bounding box center [121, 164] width 156 height 87
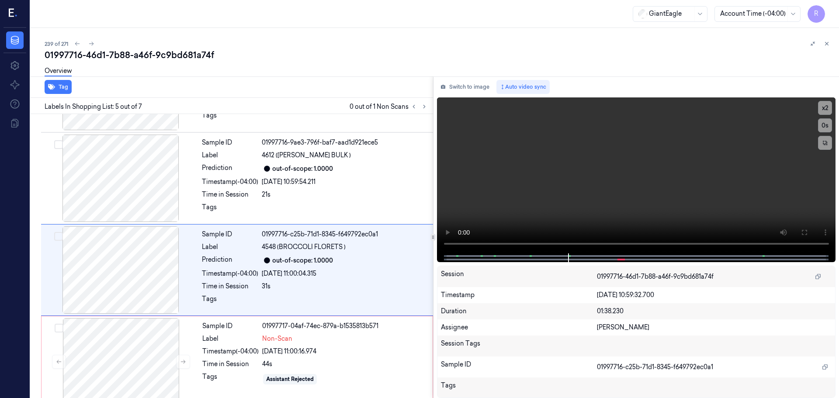
scroll to position [271, 0]
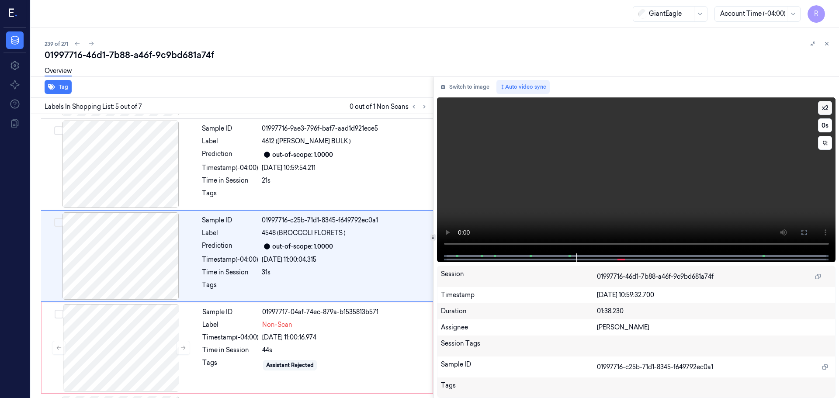
click at [827, 109] on button "x 2" at bounding box center [825, 108] width 14 height 14
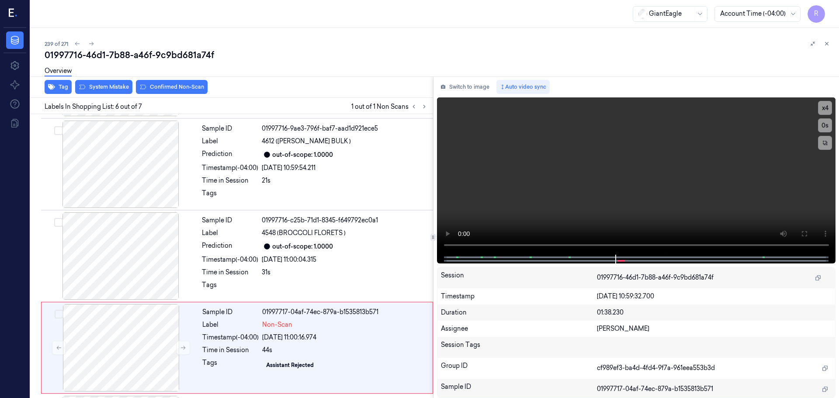
scroll to position [361, 0]
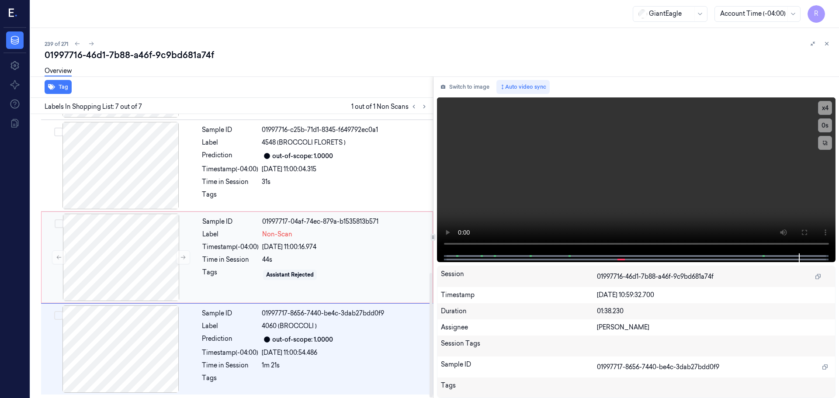
click at [209, 261] on div "Time in Session" at bounding box center [230, 259] width 56 height 9
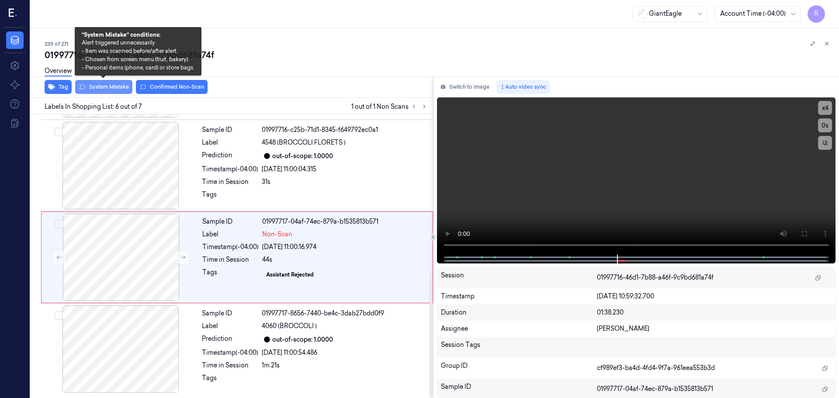
click at [113, 85] on button "System Mistake" at bounding box center [103, 87] width 57 height 14
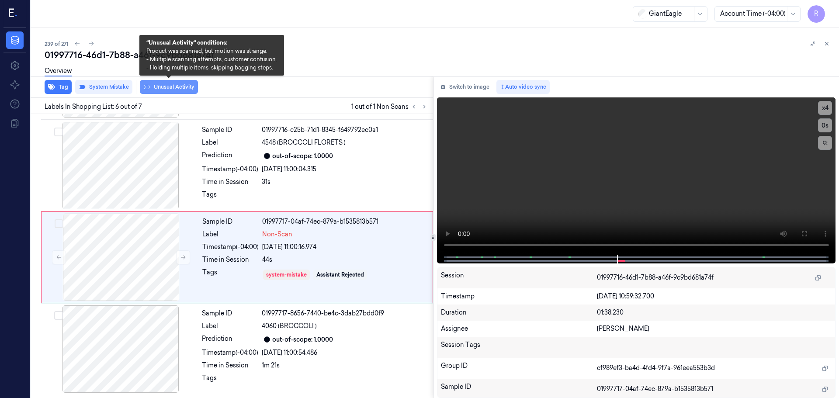
click at [167, 91] on button "Unusual Activity" at bounding box center [169, 87] width 58 height 14
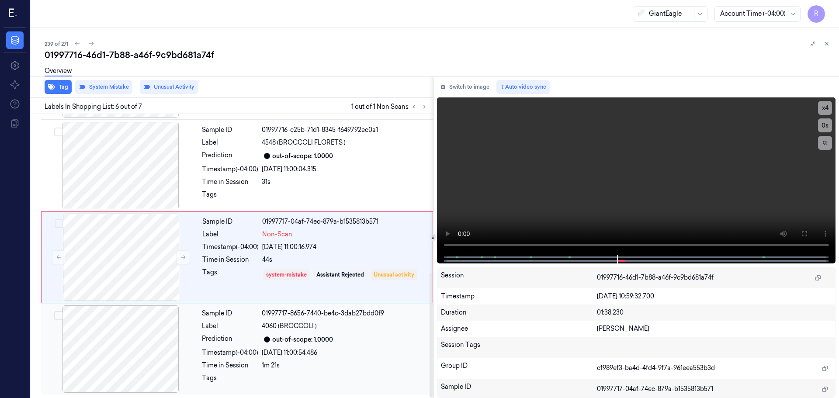
click at [213, 357] on div "Timestamp (-04:00)" at bounding box center [230, 352] width 56 height 9
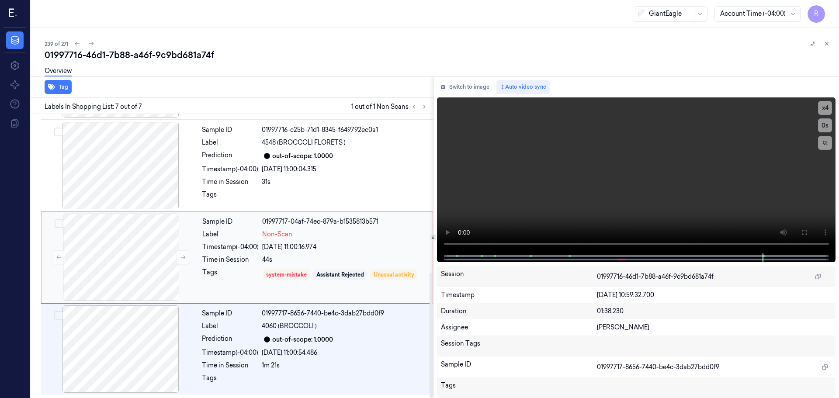
click at [226, 270] on div "Tags" at bounding box center [230, 275] width 56 height 14
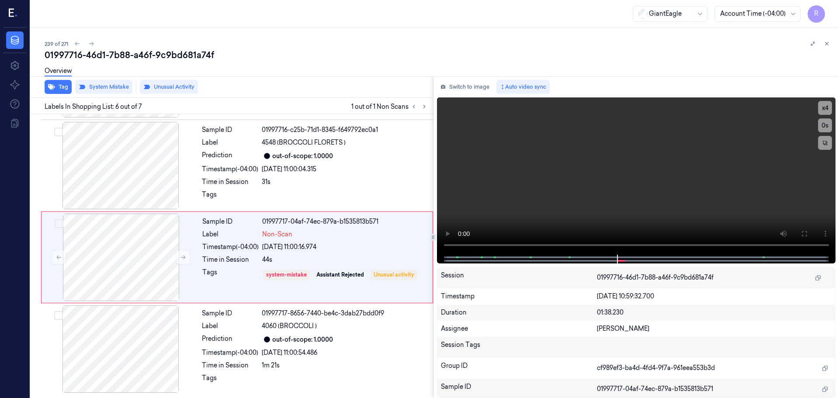
click at [825, 43] on icon at bounding box center [827, 44] width 6 height 6
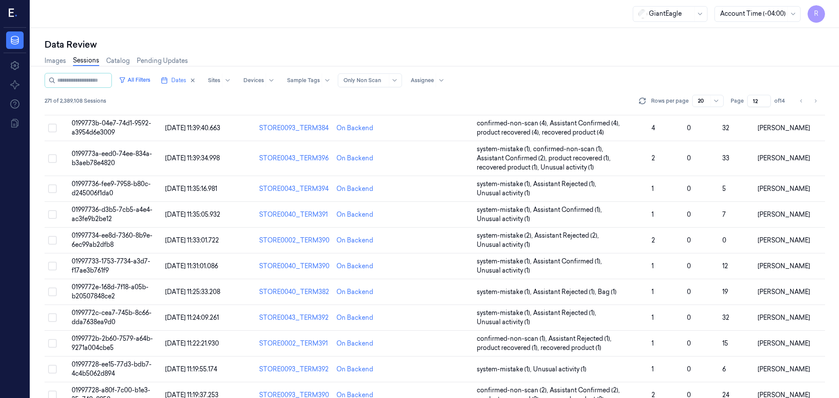
scroll to position [263, 0]
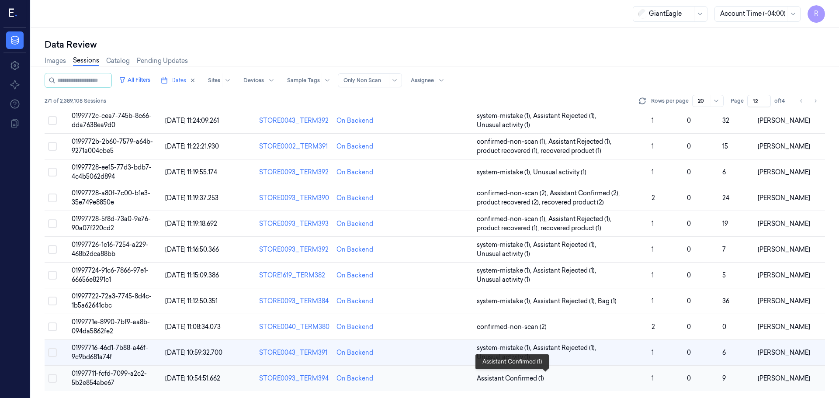
click at [567, 379] on span "Assistant Confirmed (1)" at bounding box center [561, 378] width 168 height 9
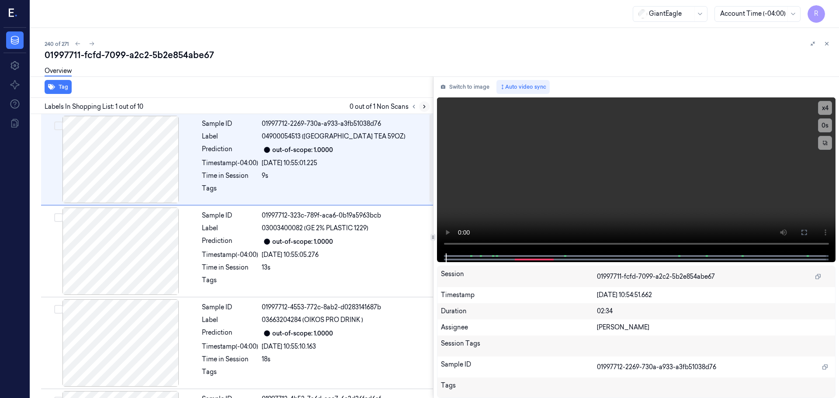
click at [421, 105] on button at bounding box center [424, 106] width 10 height 10
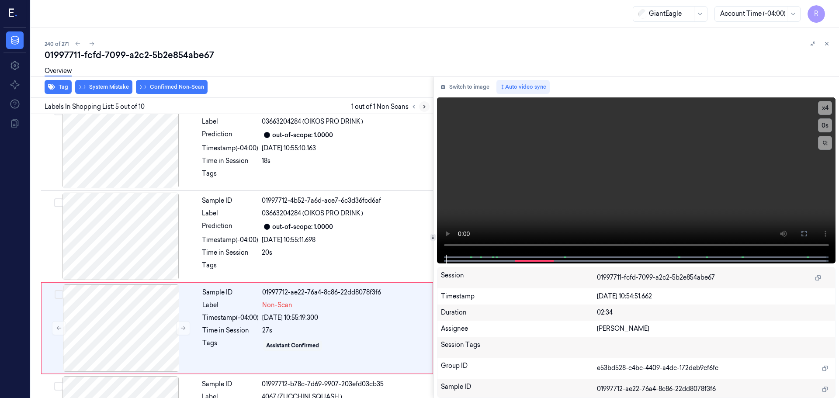
click at [421, 105] on button at bounding box center [424, 106] width 10 height 10
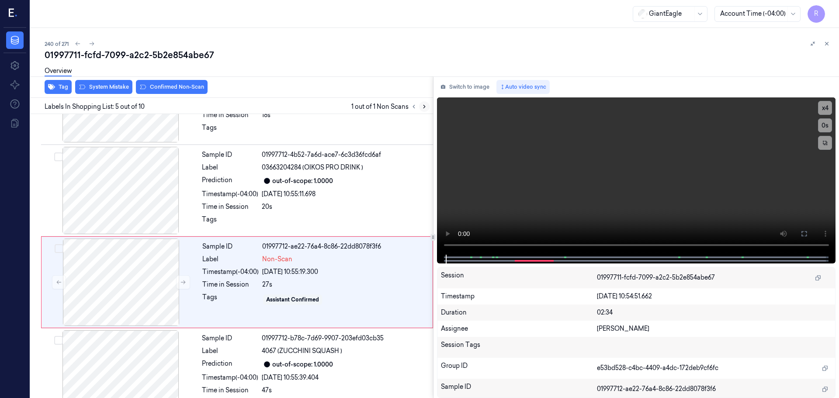
scroll to position [271, 0]
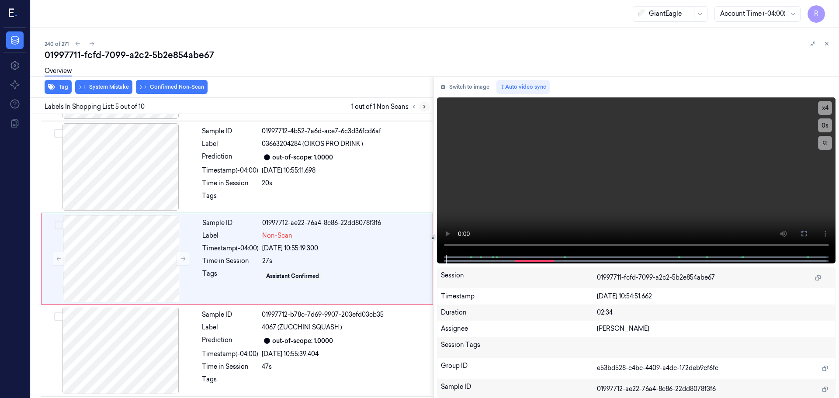
click at [421, 105] on button at bounding box center [424, 106] width 10 height 10
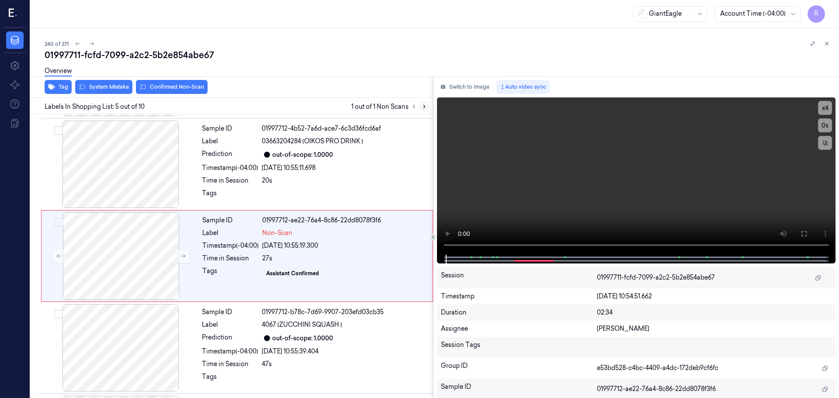
click at [421, 105] on button at bounding box center [424, 106] width 10 height 10
click at [184, 254] on icon at bounding box center [183, 256] width 6 height 6
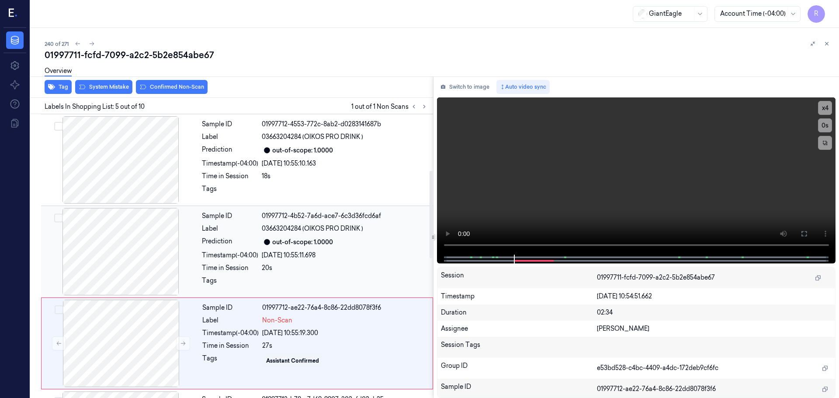
click at [141, 273] on div at bounding box center [121, 251] width 156 height 87
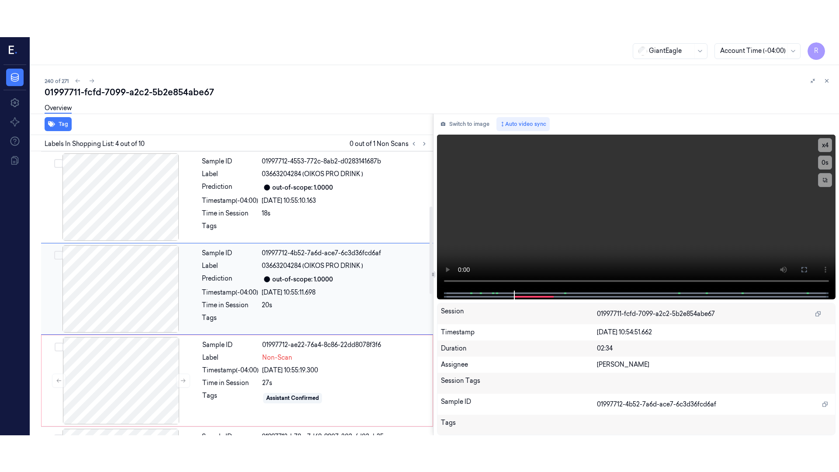
scroll to position [179, 0]
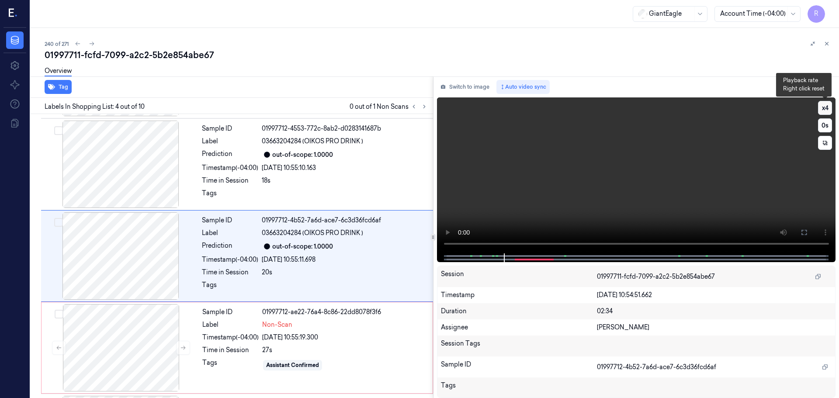
click at [827, 108] on button "x 4" at bounding box center [825, 108] width 14 height 14
click at [805, 230] on icon at bounding box center [804, 232] width 7 height 7
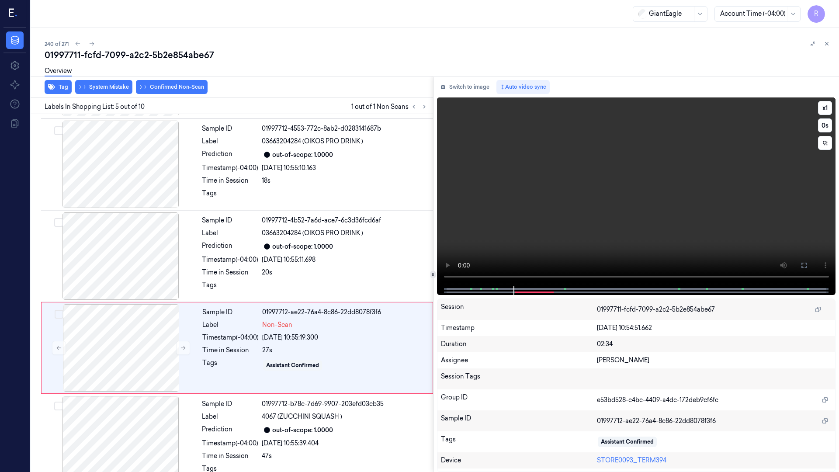
scroll to position [234, 0]
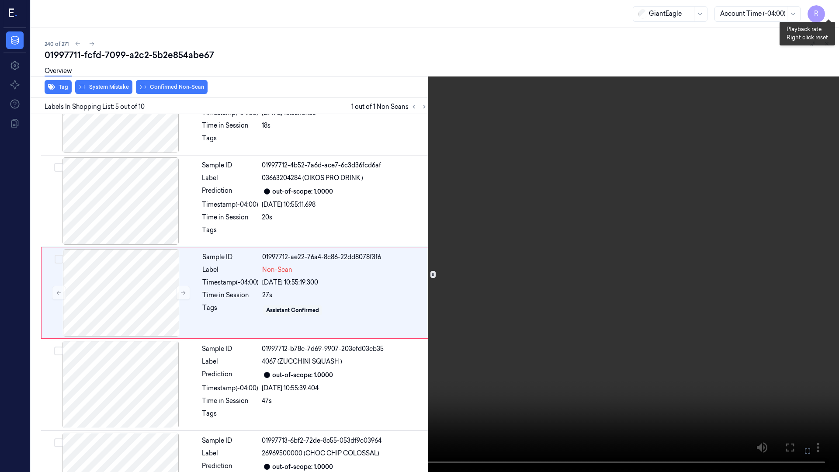
click at [827, 13] on button "x 1" at bounding box center [829, 10] width 14 height 14
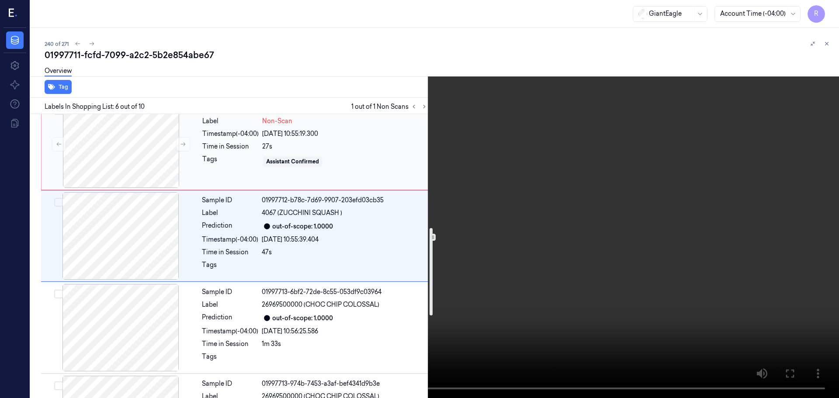
scroll to position [369, 0]
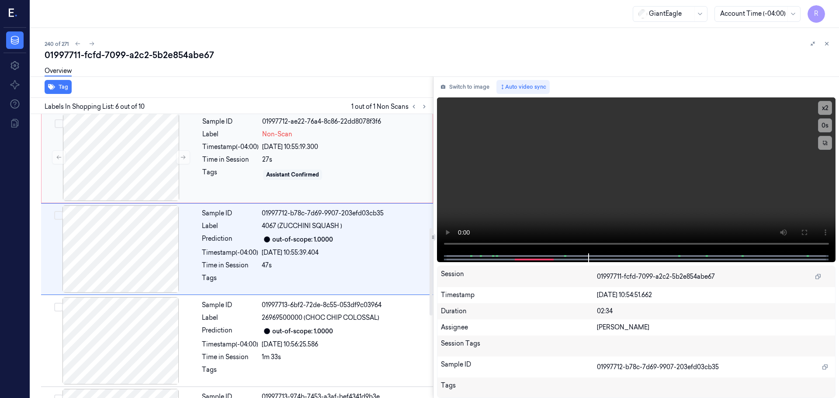
click at [334, 157] on div "27s" at bounding box center [344, 159] width 165 height 9
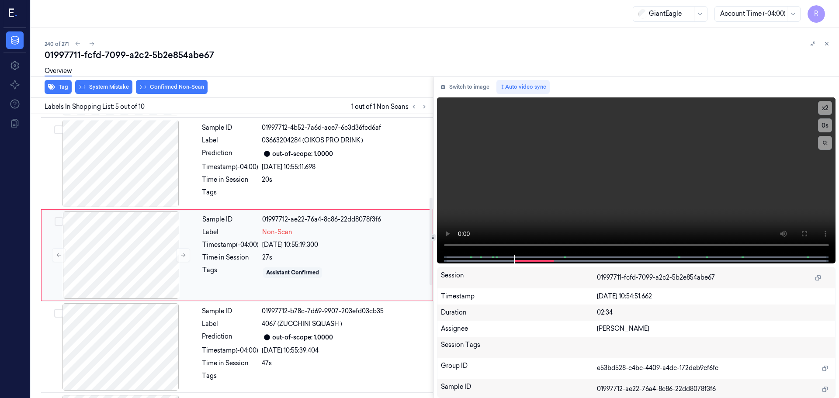
scroll to position [271, 0]
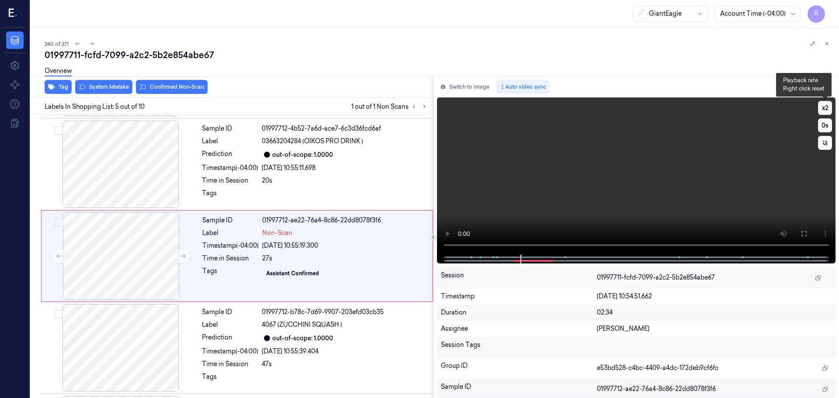
click at [825, 108] on button "x 2" at bounding box center [825, 108] width 14 height 14
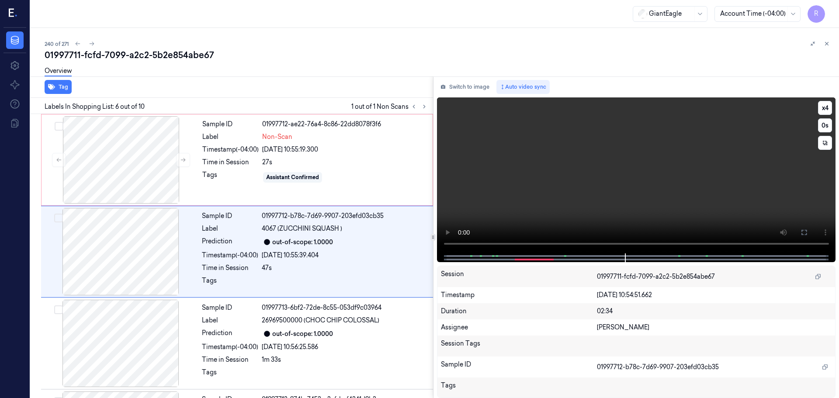
scroll to position [362, 0]
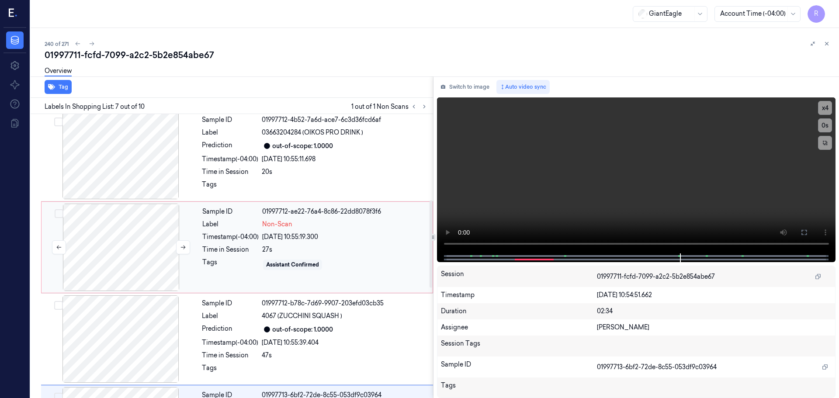
click at [136, 233] on div at bounding box center [121, 247] width 156 height 87
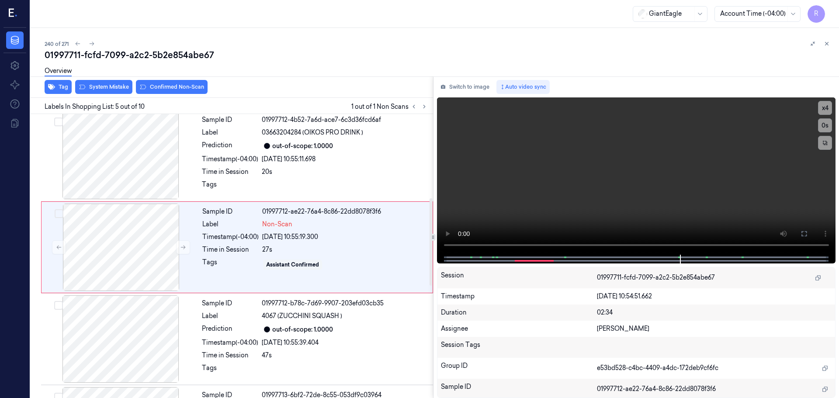
scroll to position [271, 0]
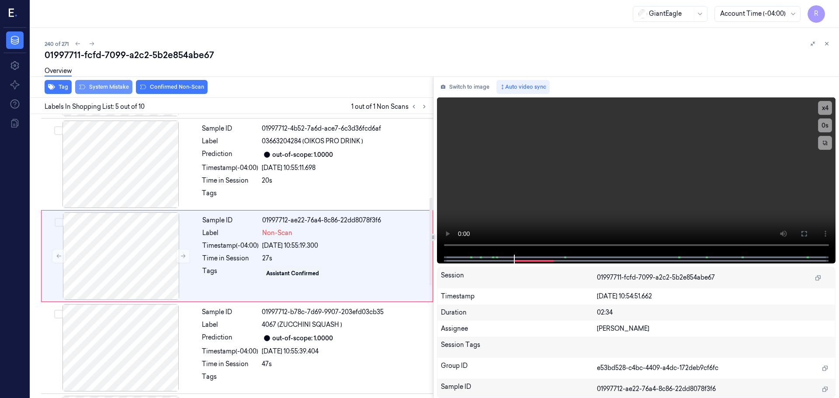
click at [99, 90] on button "System Mistake" at bounding box center [103, 87] width 57 height 14
click at [171, 85] on button "Unusual Activity" at bounding box center [169, 87] width 58 height 14
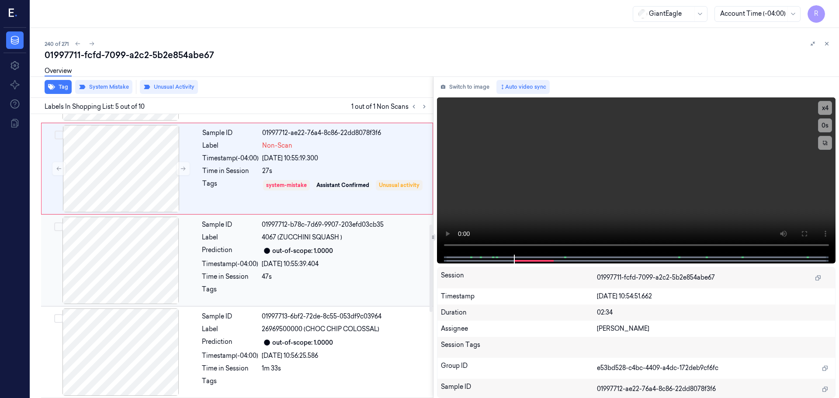
click at [236, 296] on div "Tags" at bounding box center [230, 292] width 56 height 14
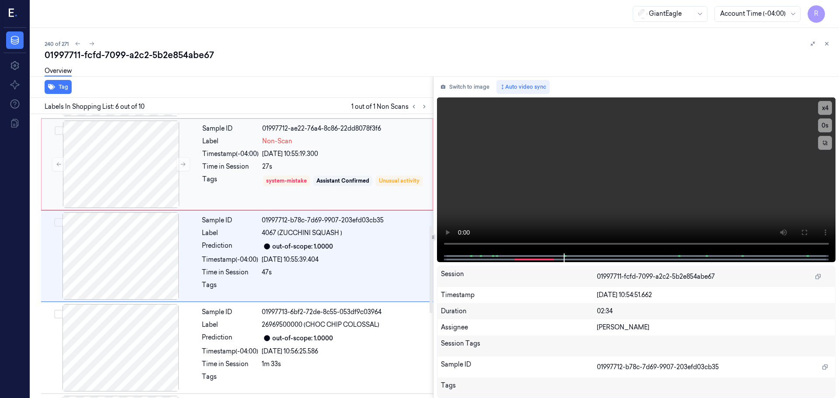
click at [248, 184] on div "Tags" at bounding box center [230, 187] width 56 height 25
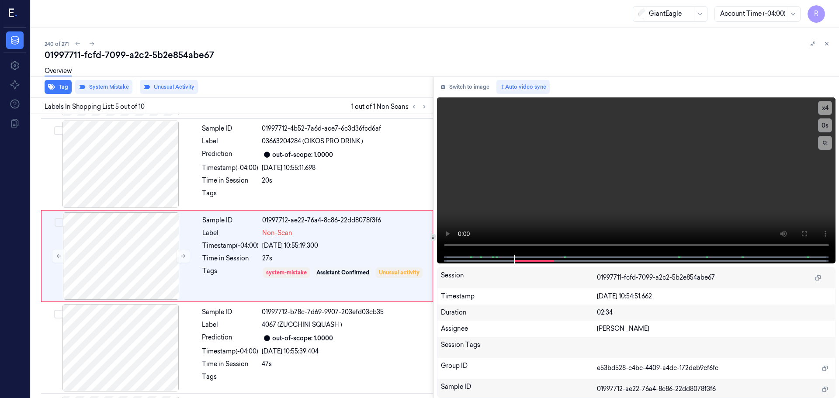
click at [829, 44] on icon at bounding box center [827, 44] width 6 height 6
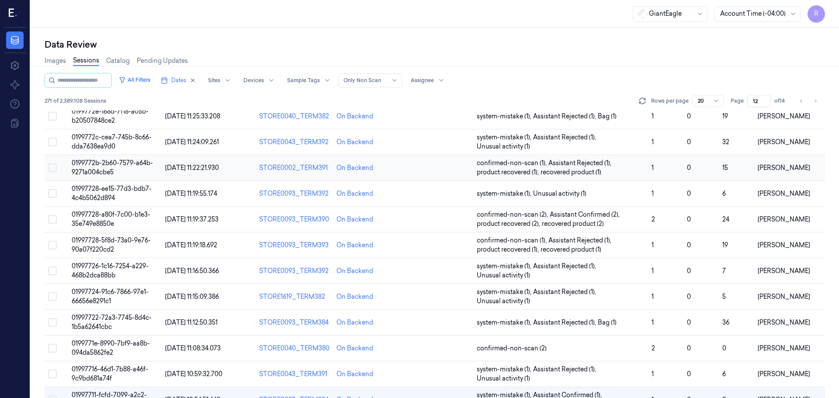
scroll to position [263, 0]
